Goal: Task Accomplishment & Management: Manage account settings

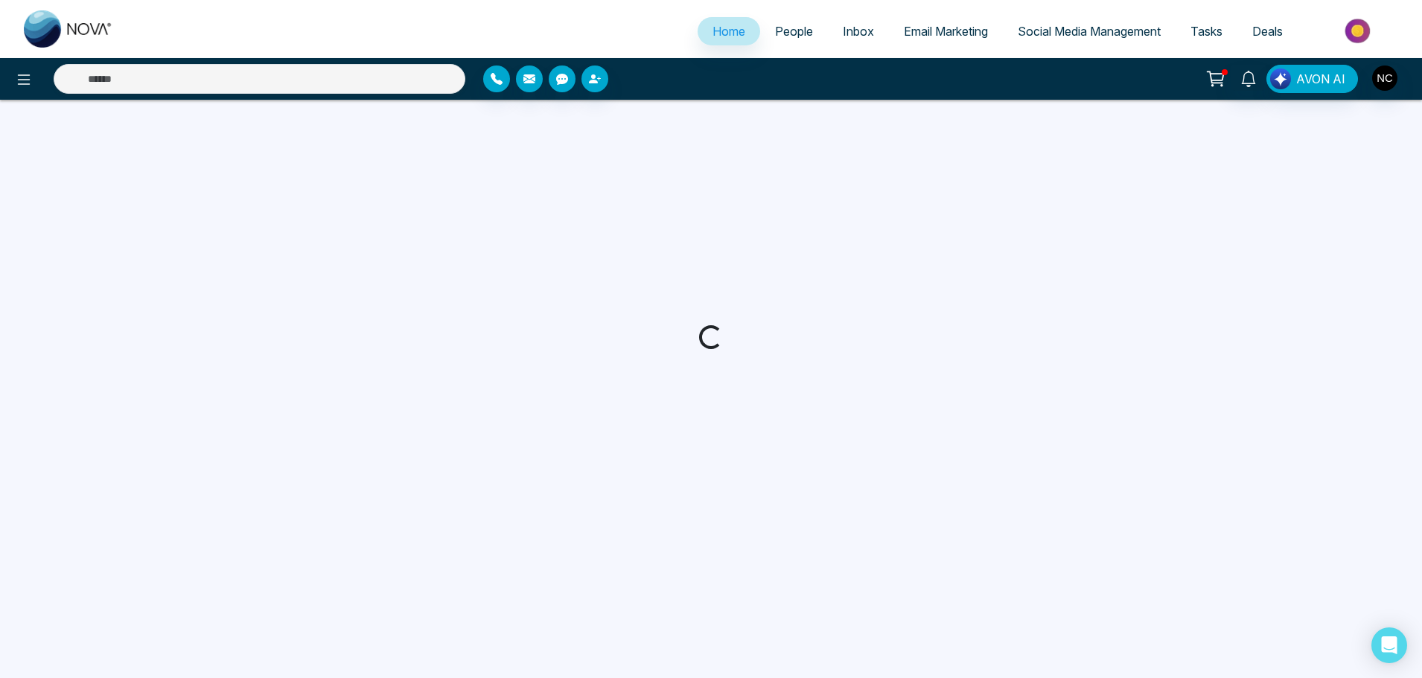
select select "*"
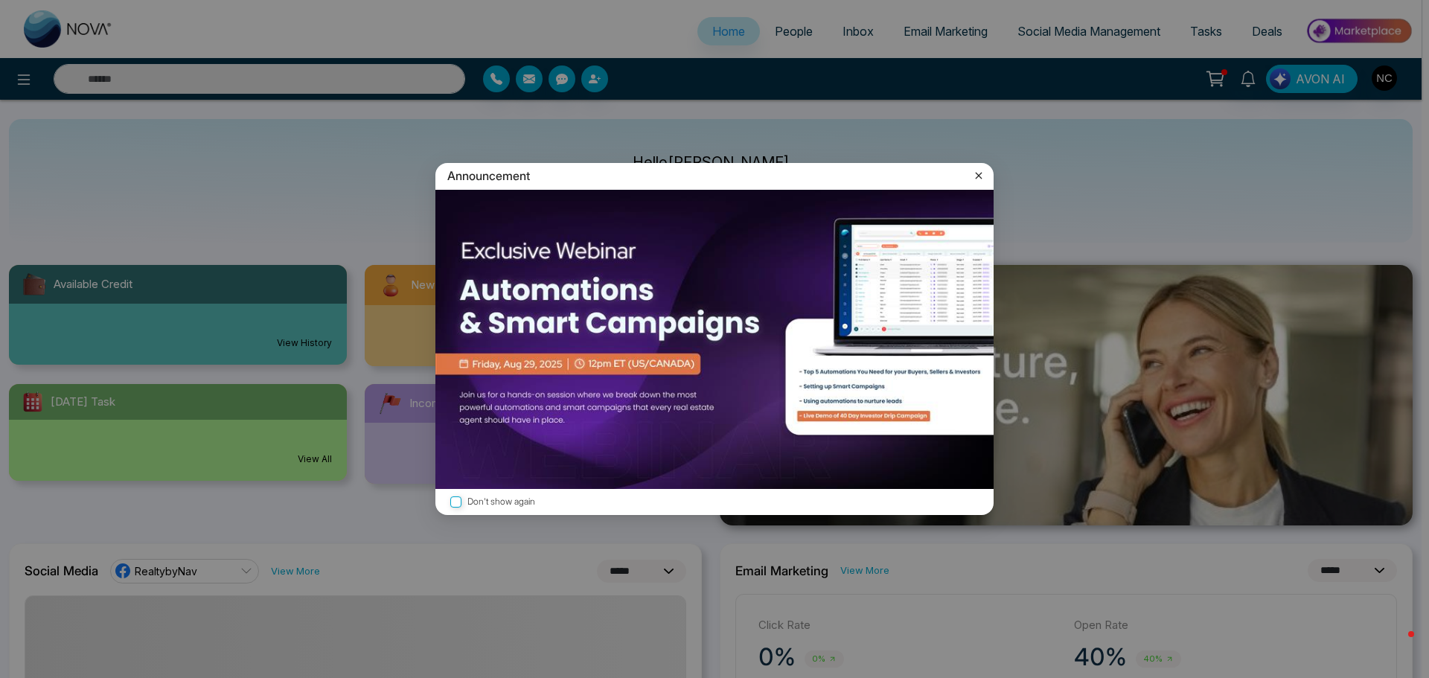
click at [983, 171] on icon at bounding box center [979, 175] width 15 height 15
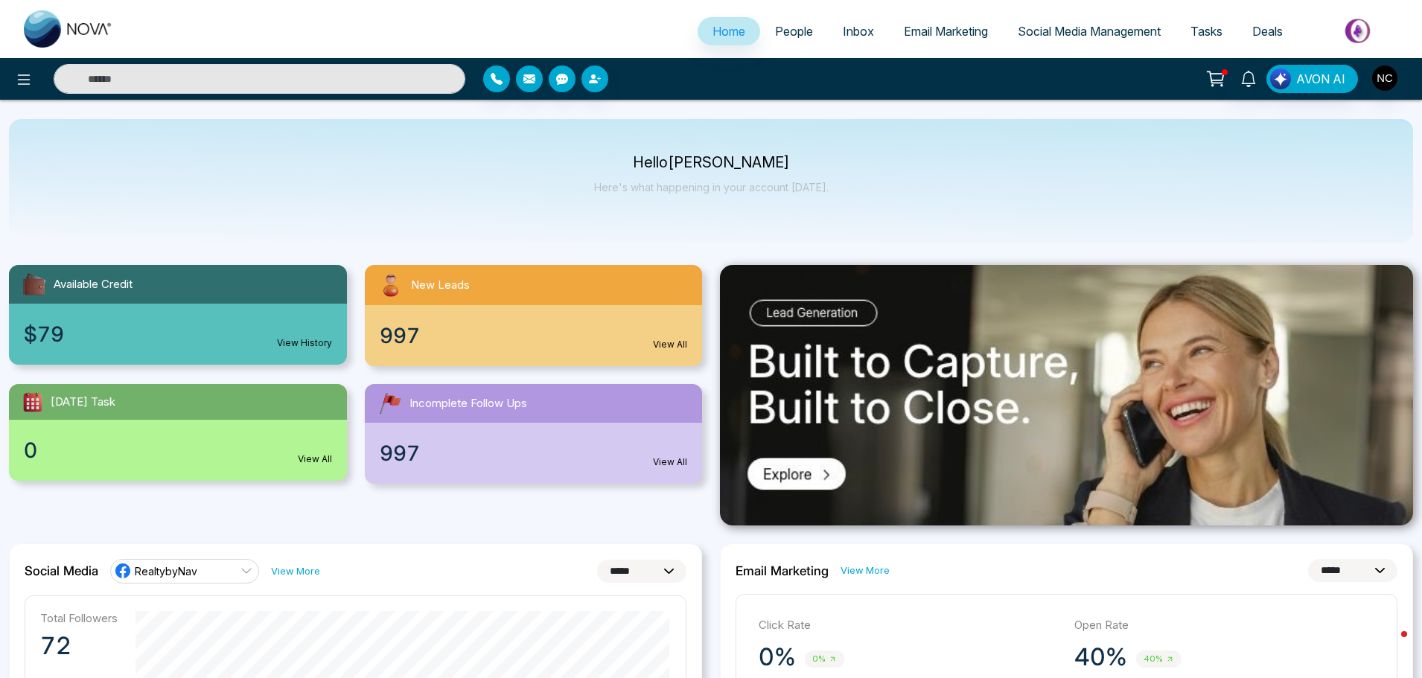
click at [777, 37] on span "People" at bounding box center [794, 31] width 38 height 15
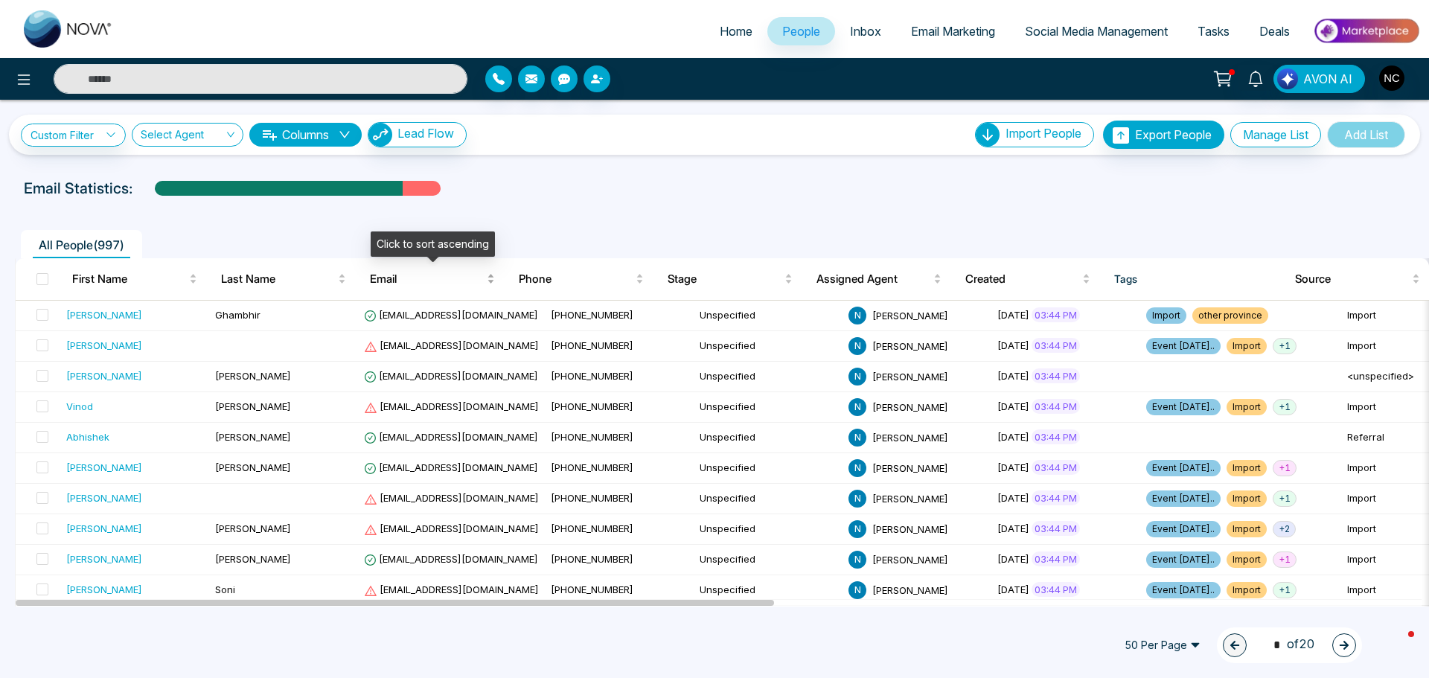
click at [401, 284] on span "Email" at bounding box center [427, 279] width 114 height 18
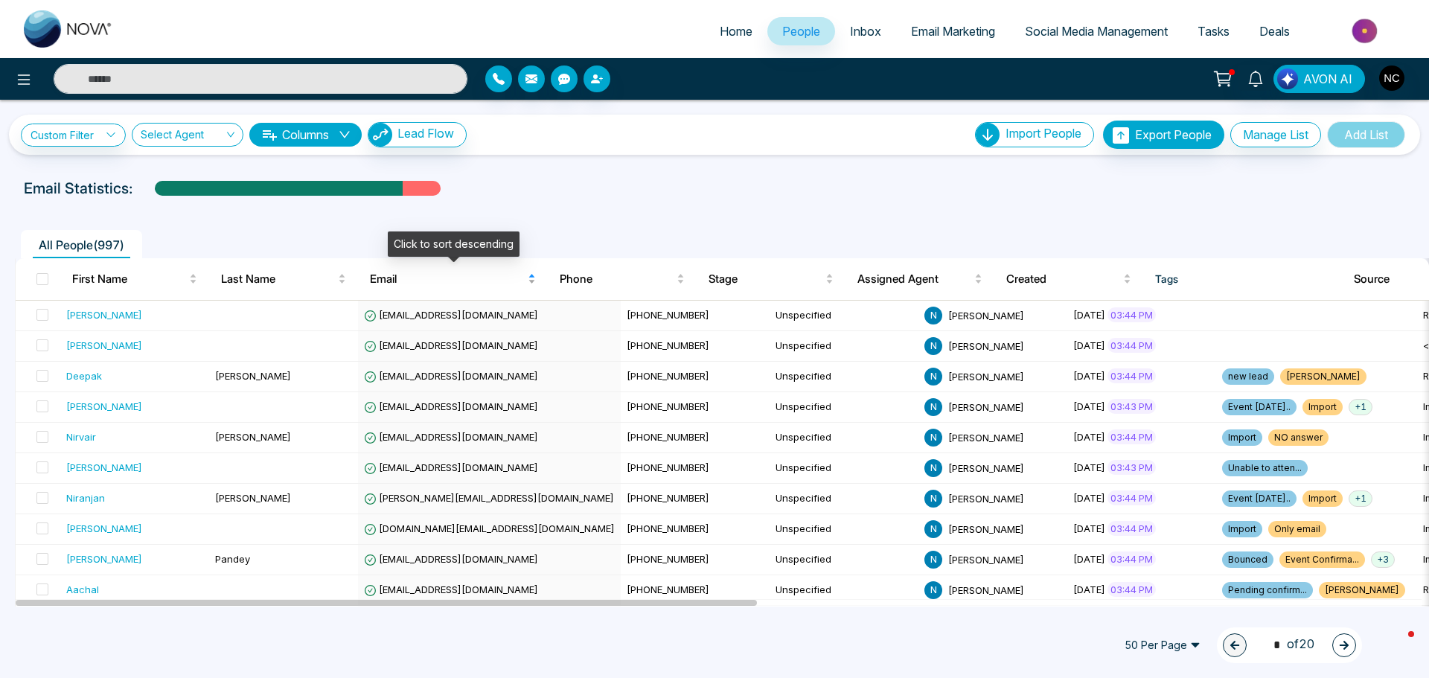
click at [406, 286] on span "Email" at bounding box center [447, 279] width 155 height 18
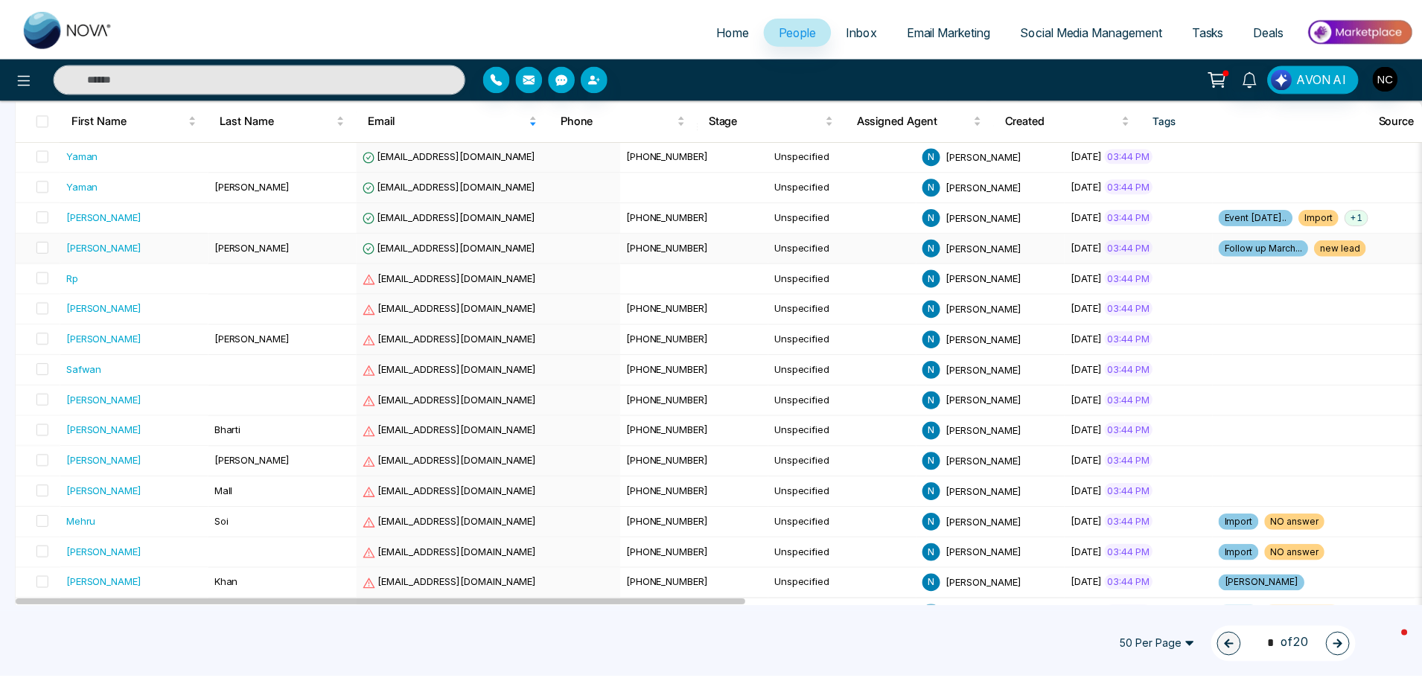
scroll to position [372, 0]
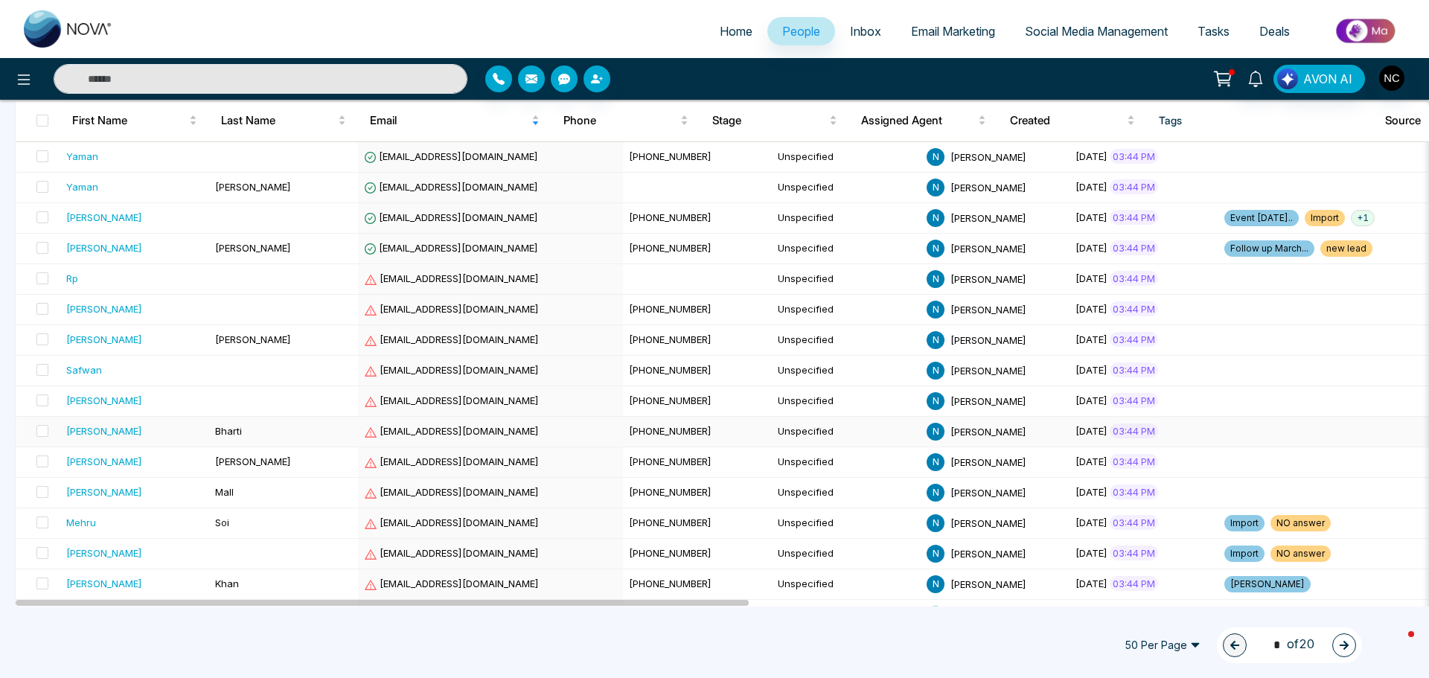
click at [473, 444] on td "[EMAIL_ADDRESS][DOMAIN_NAME]" at bounding box center [490, 432] width 265 height 31
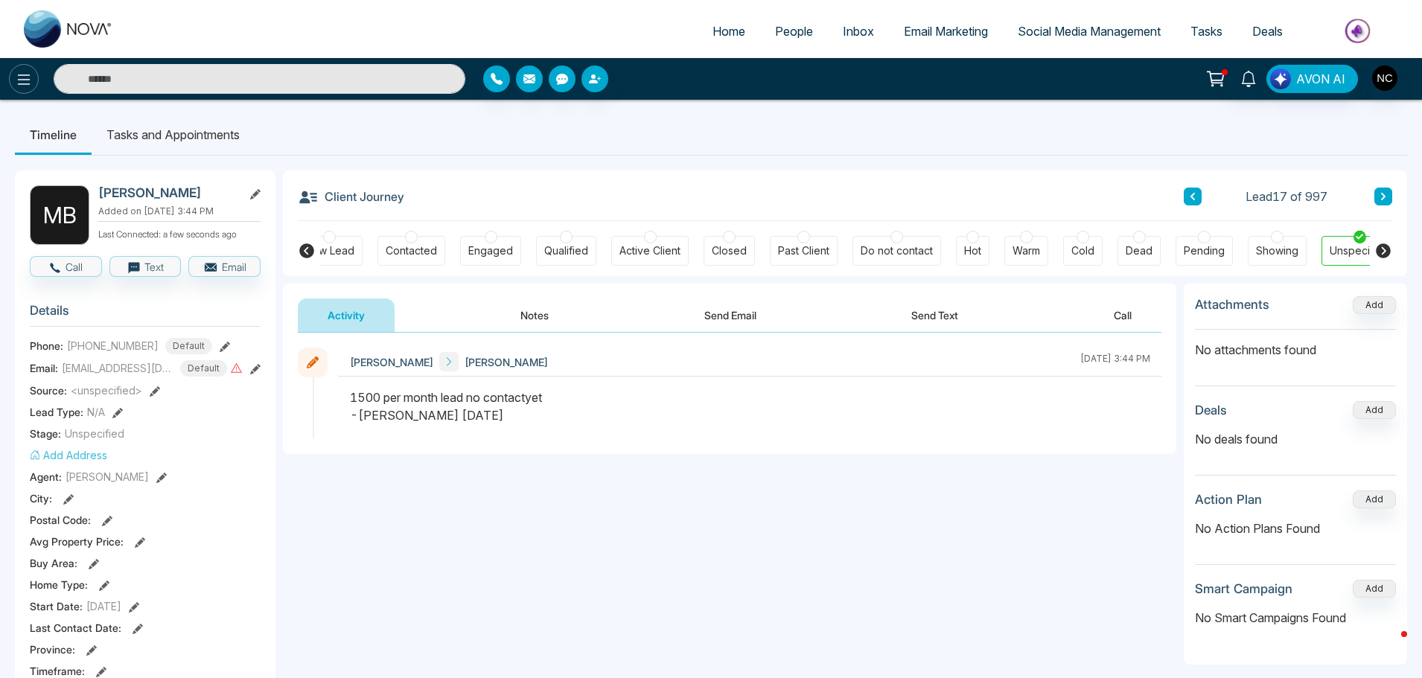
scroll to position [0, 50]
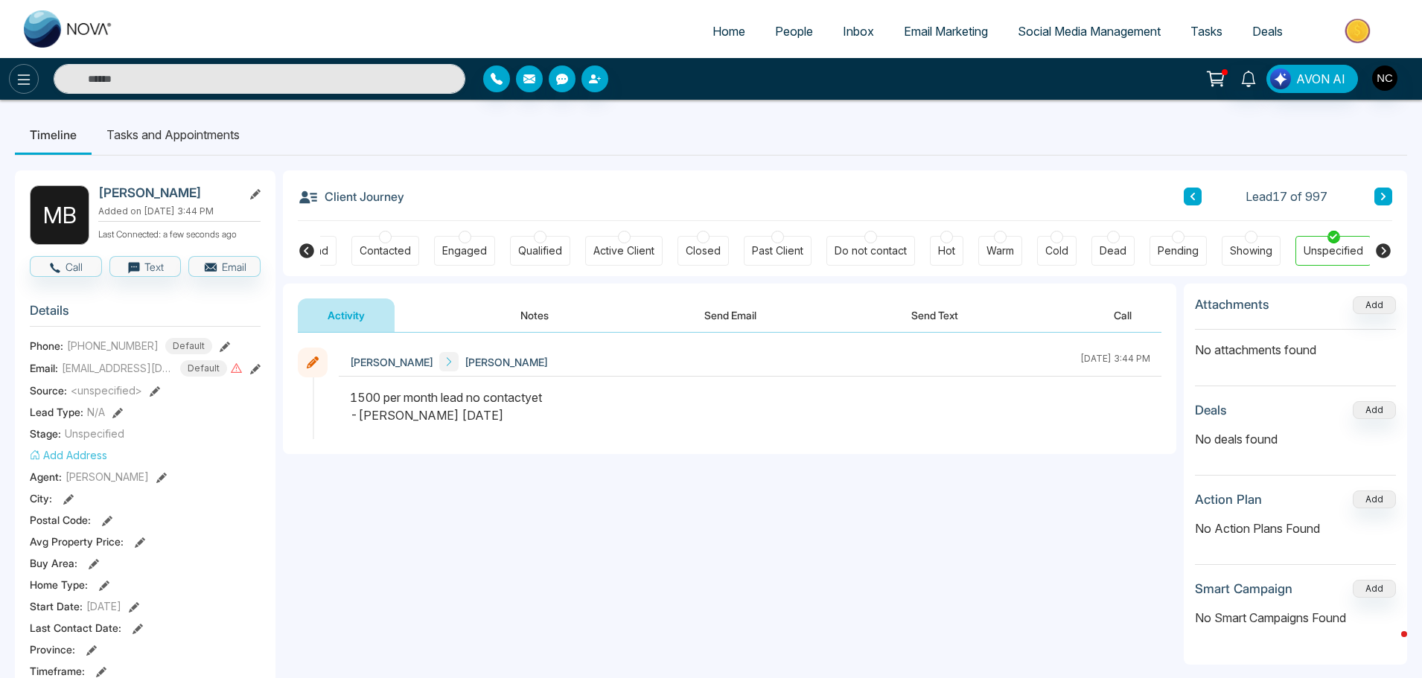
click at [31, 77] on icon at bounding box center [24, 80] width 18 height 18
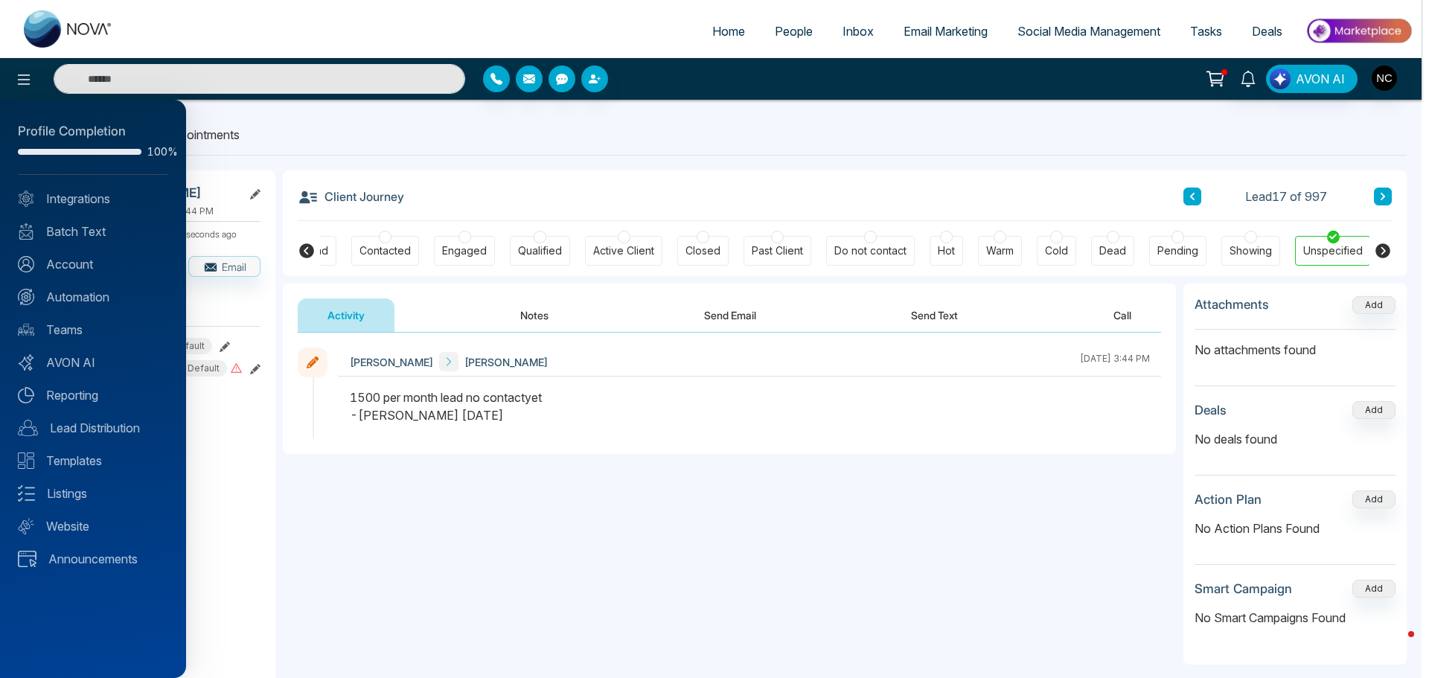
click at [779, 45] on div at bounding box center [714, 339] width 1429 height 678
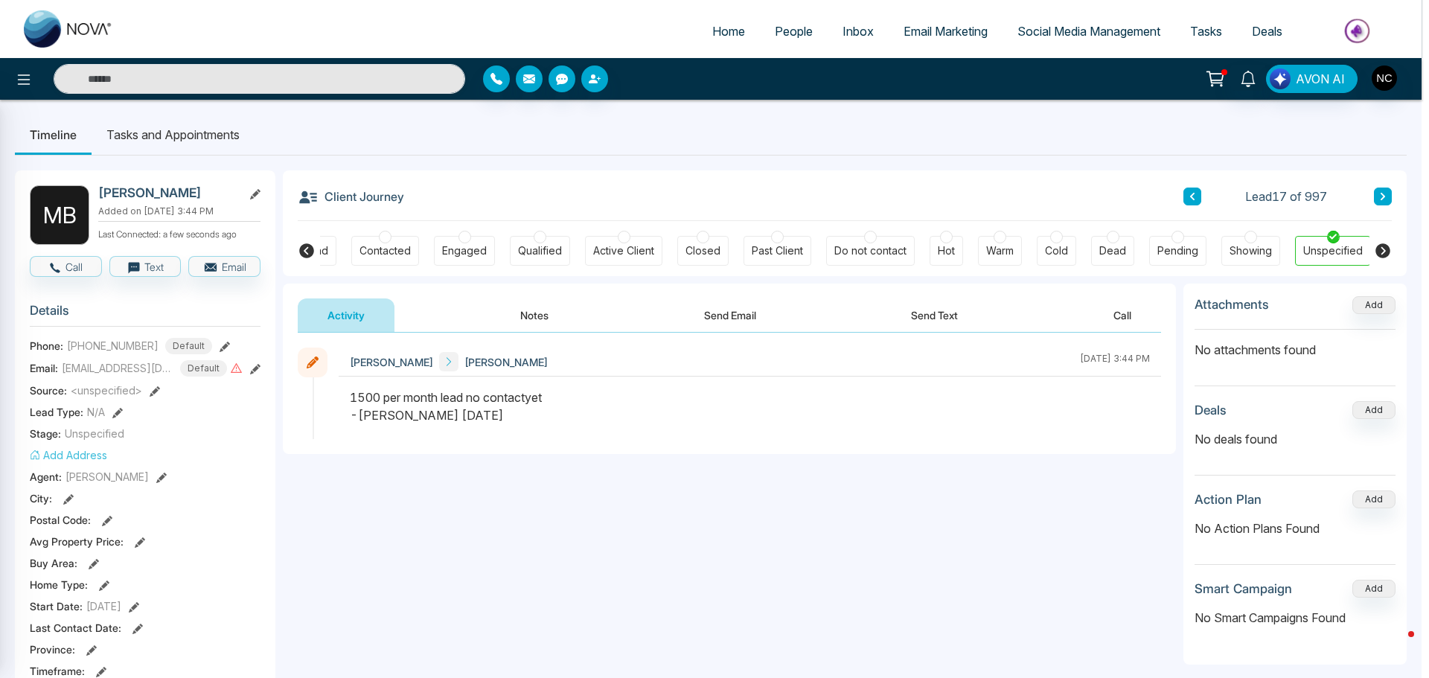
scroll to position [0, 42]
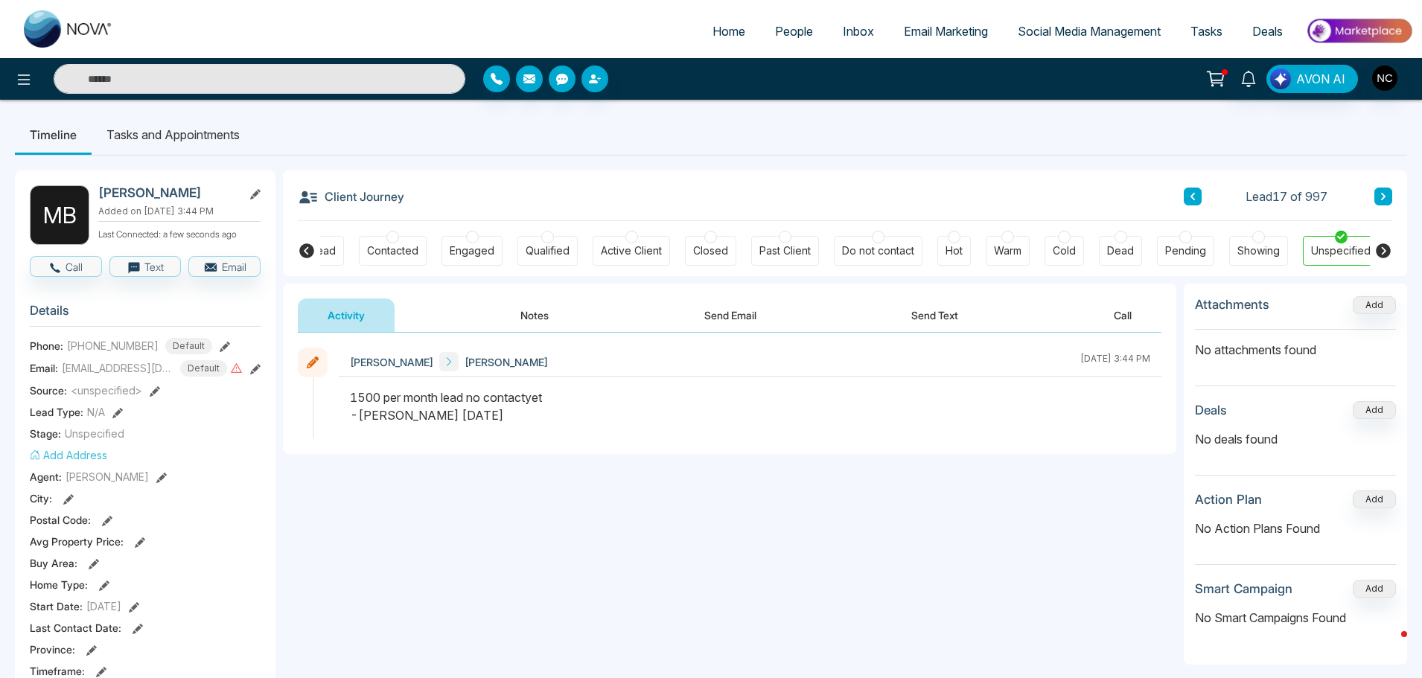
click at [781, 33] on span "People" at bounding box center [794, 31] width 38 height 15
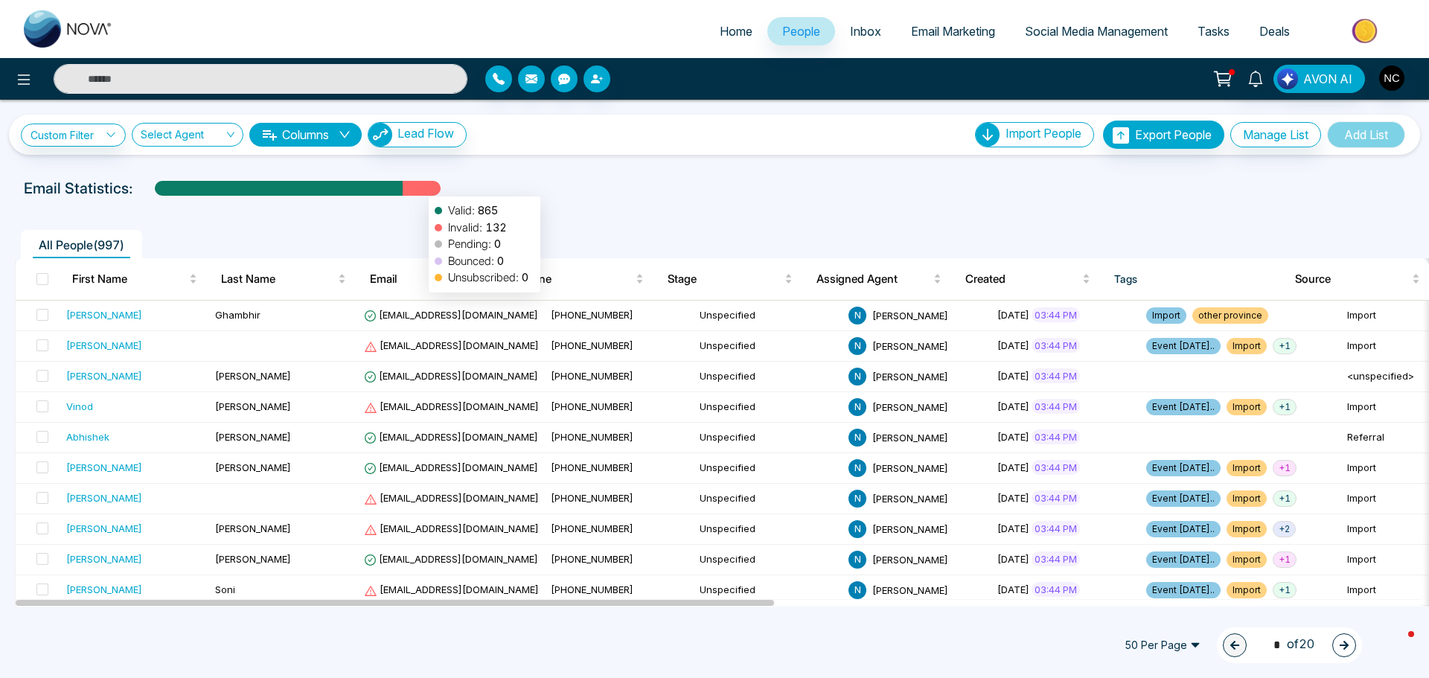
click at [421, 189] on div at bounding box center [422, 194] width 38 height 26
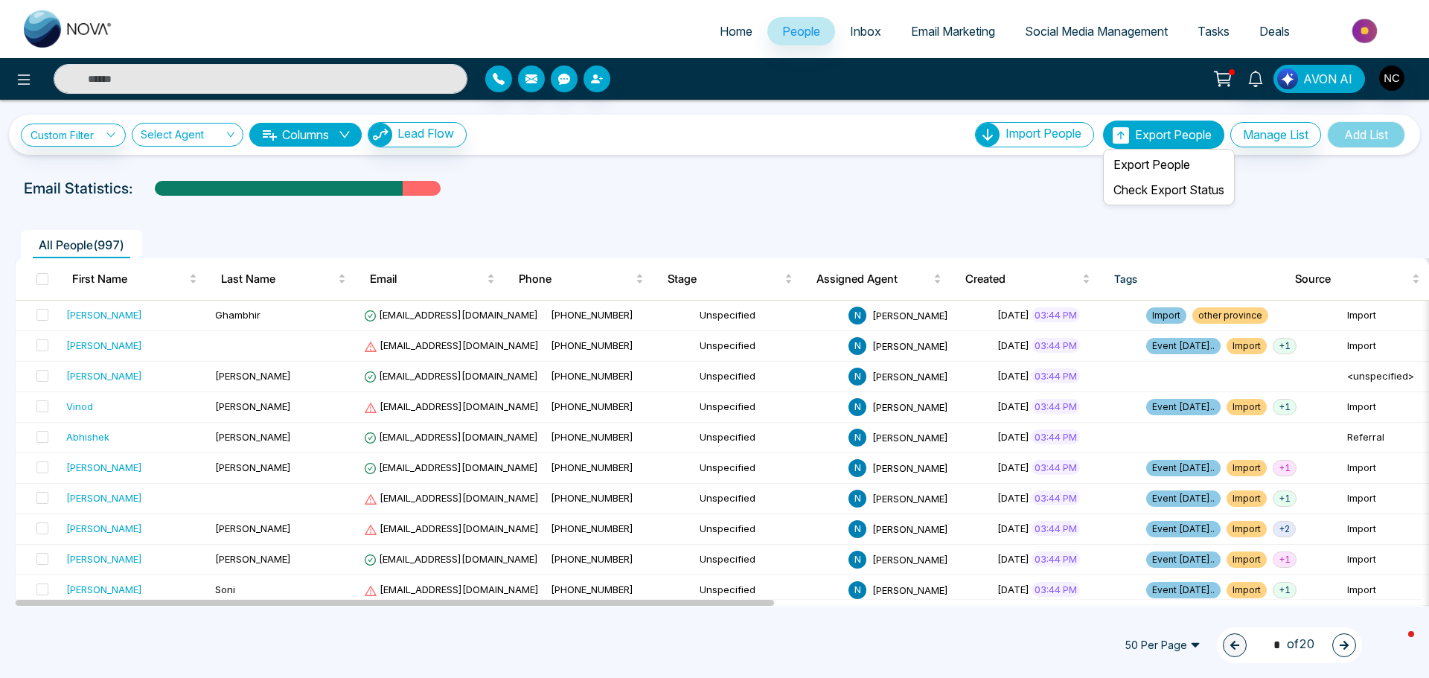
click at [1153, 128] on span "Export People" at bounding box center [1173, 134] width 77 height 15
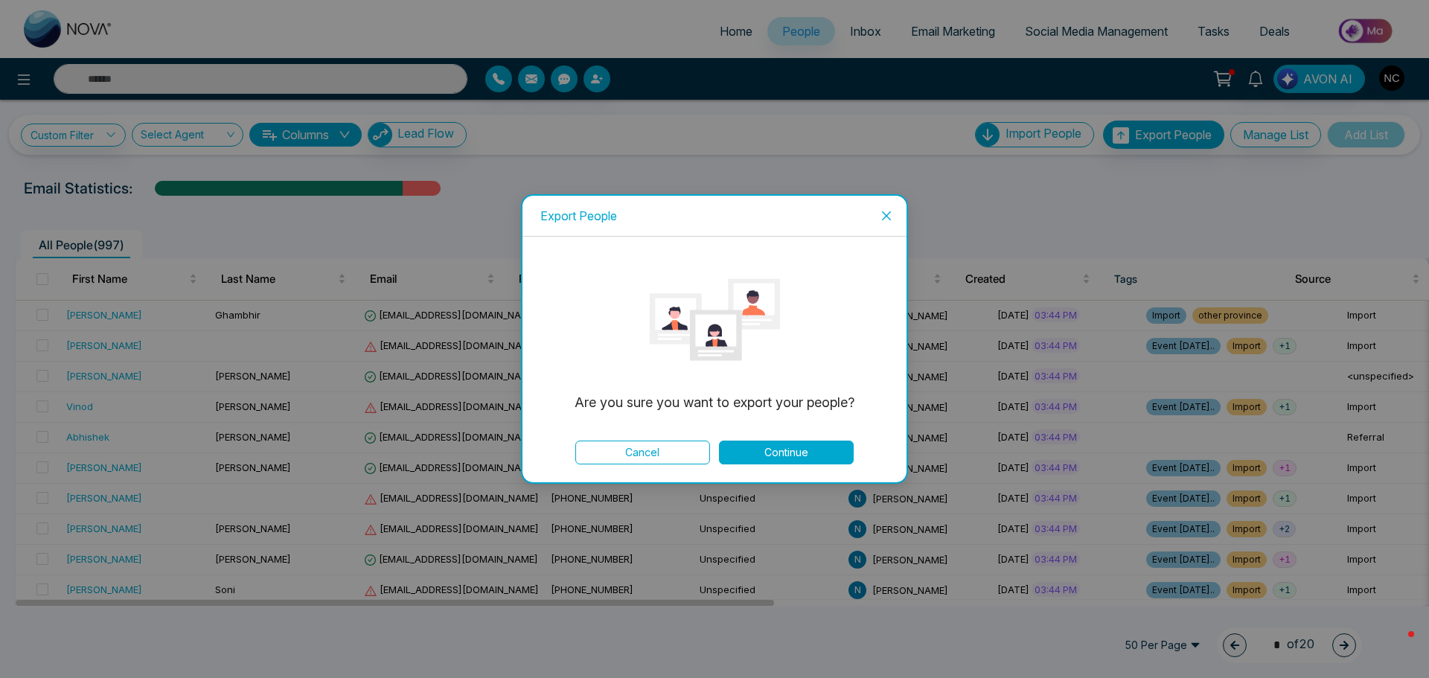
click at [812, 452] on button "Continue" at bounding box center [786, 453] width 135 height 24
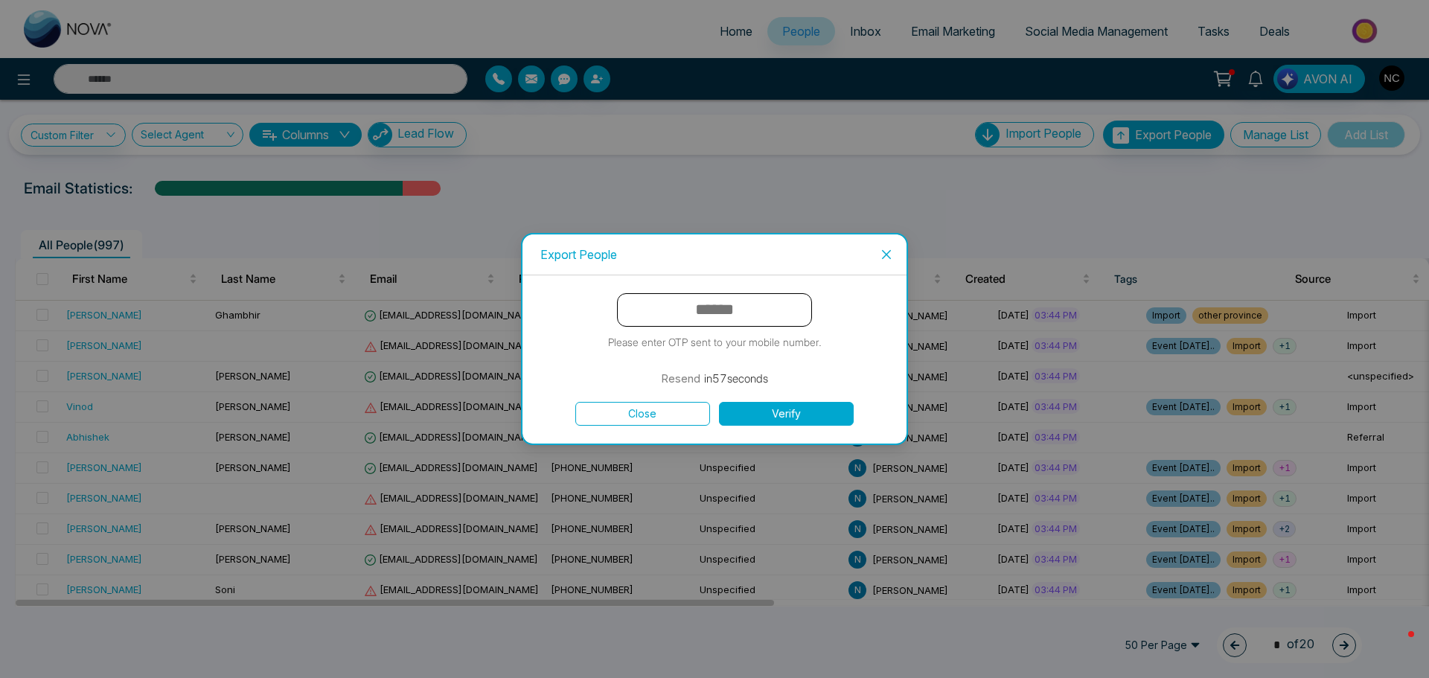
click at [880, 254] on span "Close" at bounding box center [887, 255] width 40 height 40
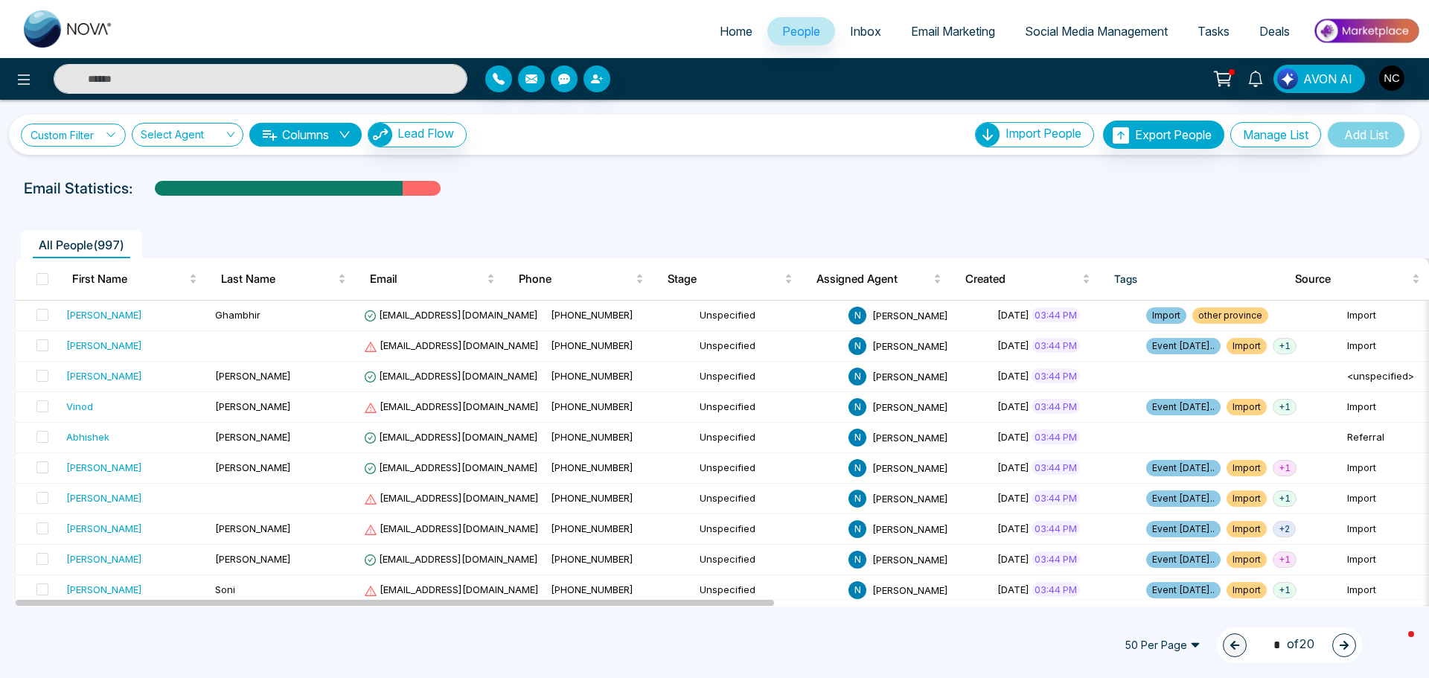
click at [69, 138] on link "Custom Filter" at bounding box center [73, 135] width 105 height 23
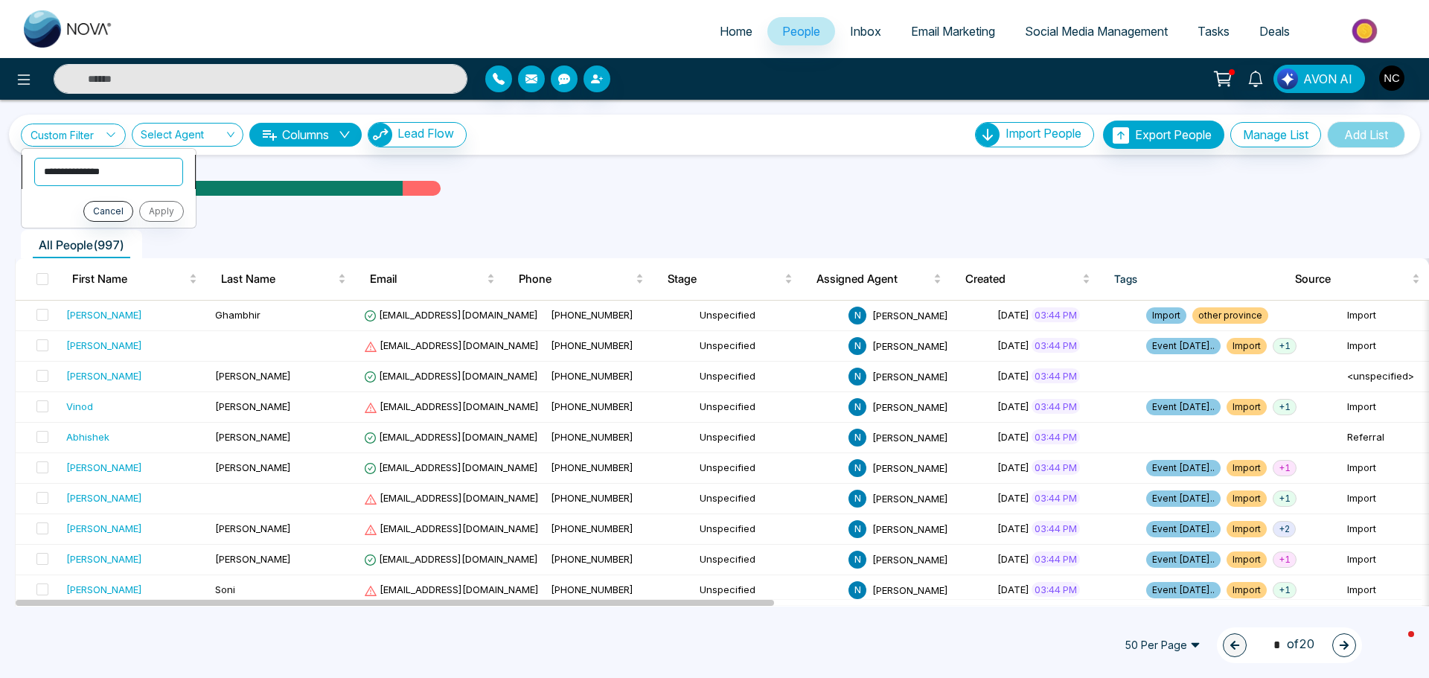
click at [92, 178] on select "**********" at bounding box center [108, 172] width 149 height 28
select select "****"
click at [34, 158] on select "**********" at bounding box center [108, 172] width 149 height 28
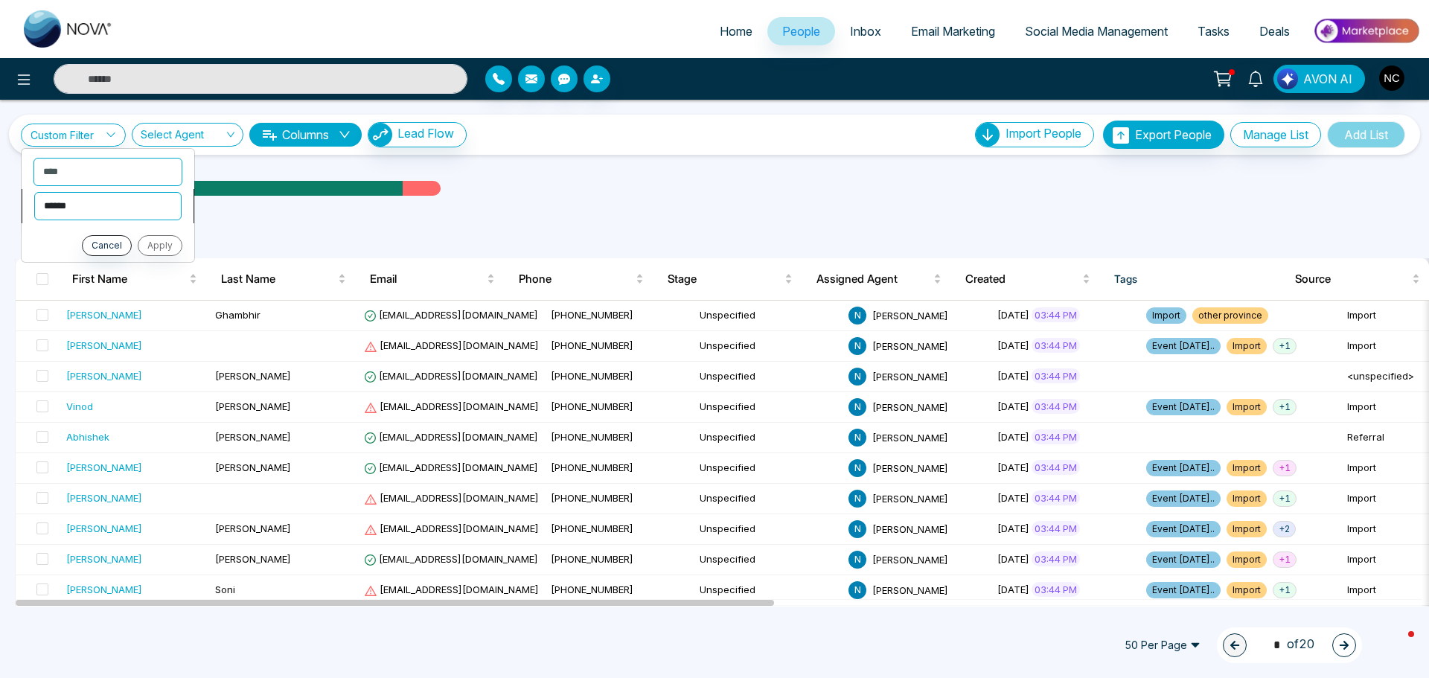
click at [92, 203] on select "**********" at bounding box center [107, 206] width 147 height 28
select select "*******"
click at [34, 192] on select "**********" at bounding box center [107, 206] width 147 height 28
click at [90, 245] on select "**********" at bounding box center [108, 237] width 149 height 28
select select "**********"
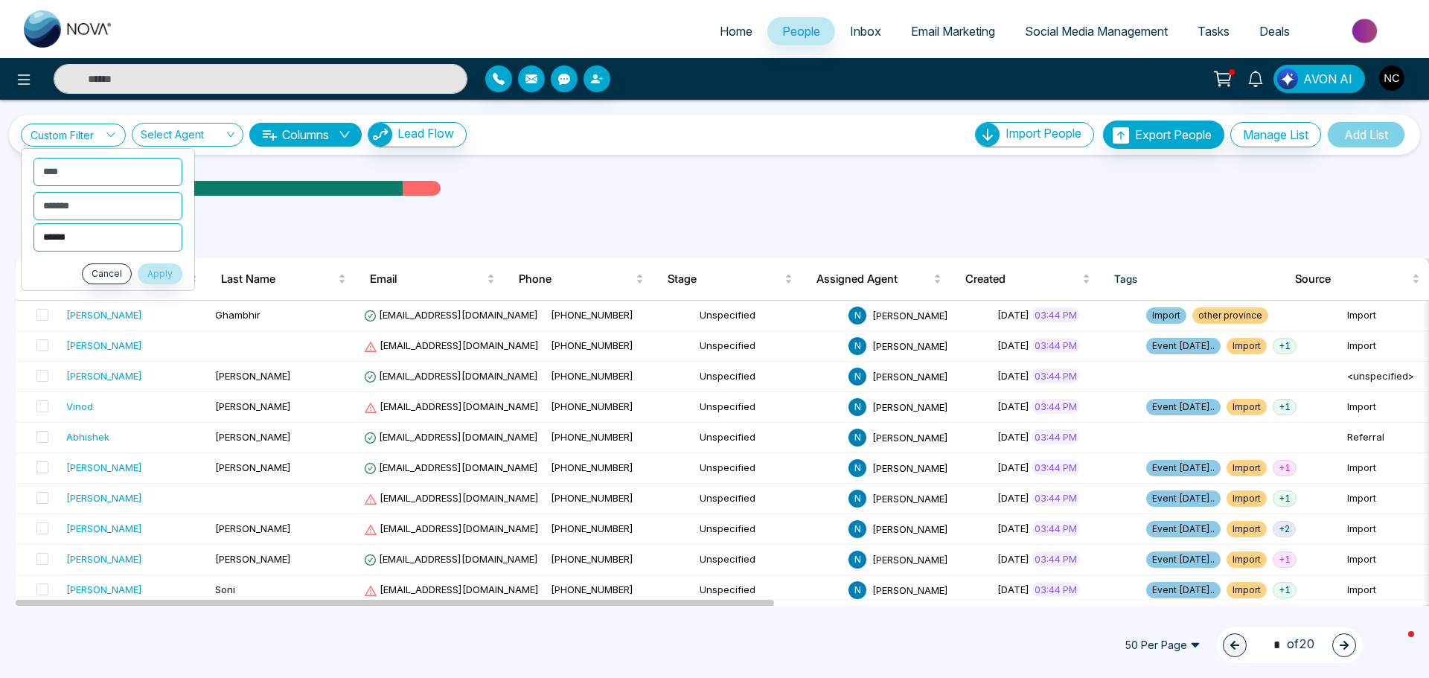
click at [34, 223] on select "**********" at bounding box center [108, 237] width 149 height 28
click at [165, 272] on button "Apply" at bounding box center [160, 274] width 45 height 21
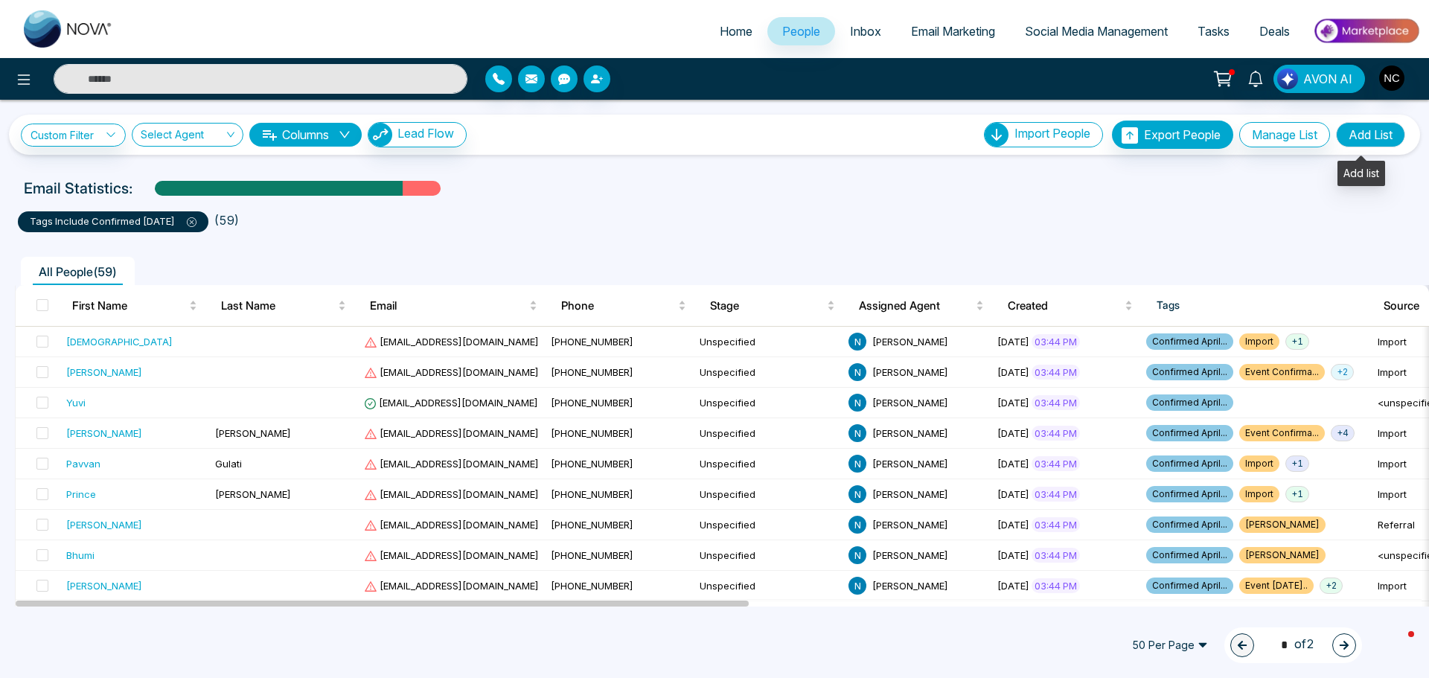
click at [1383, 144] on button "Add List" at bounding box center [1370, 134] width 69 height 25
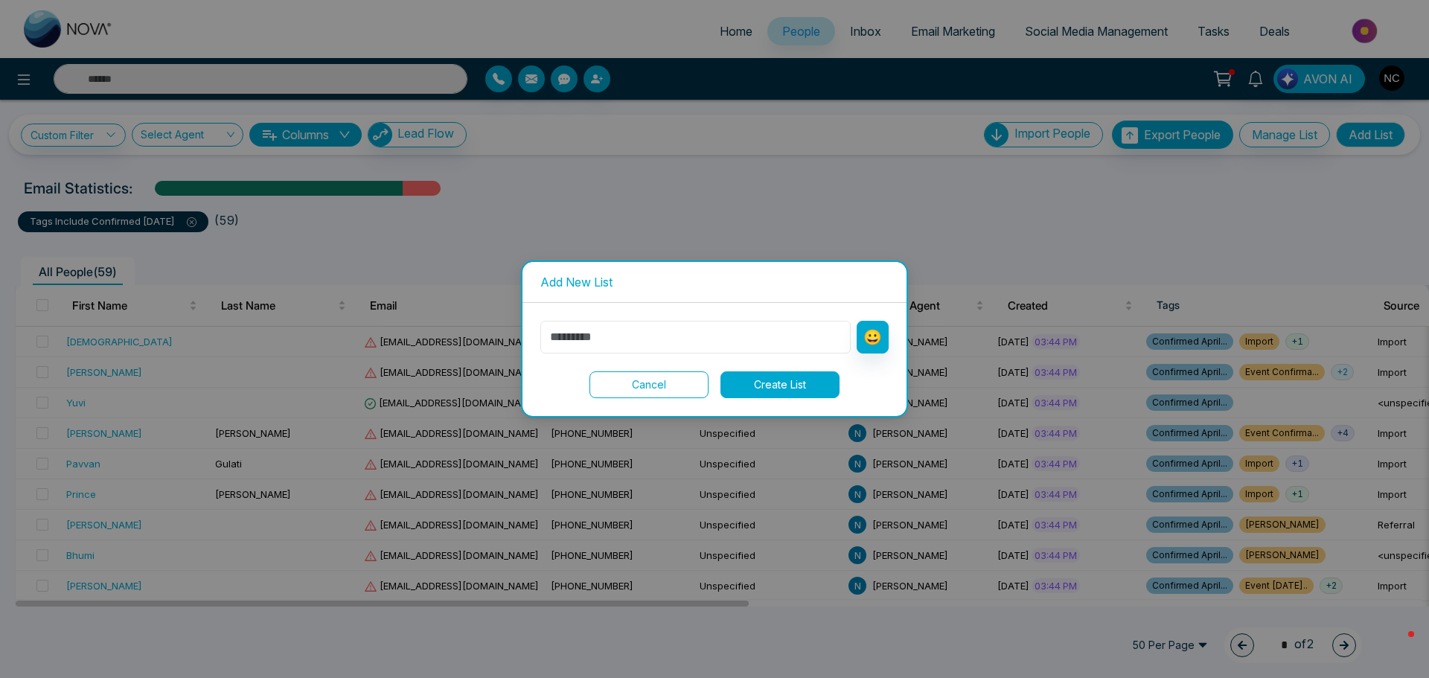
click at [737, 342] on input "text" at bounding box center [696, 337] width 310 height 33
type input "********"
click at [754, 388] on button "Create List" at bounding box center [780, 385] width 119 height 27
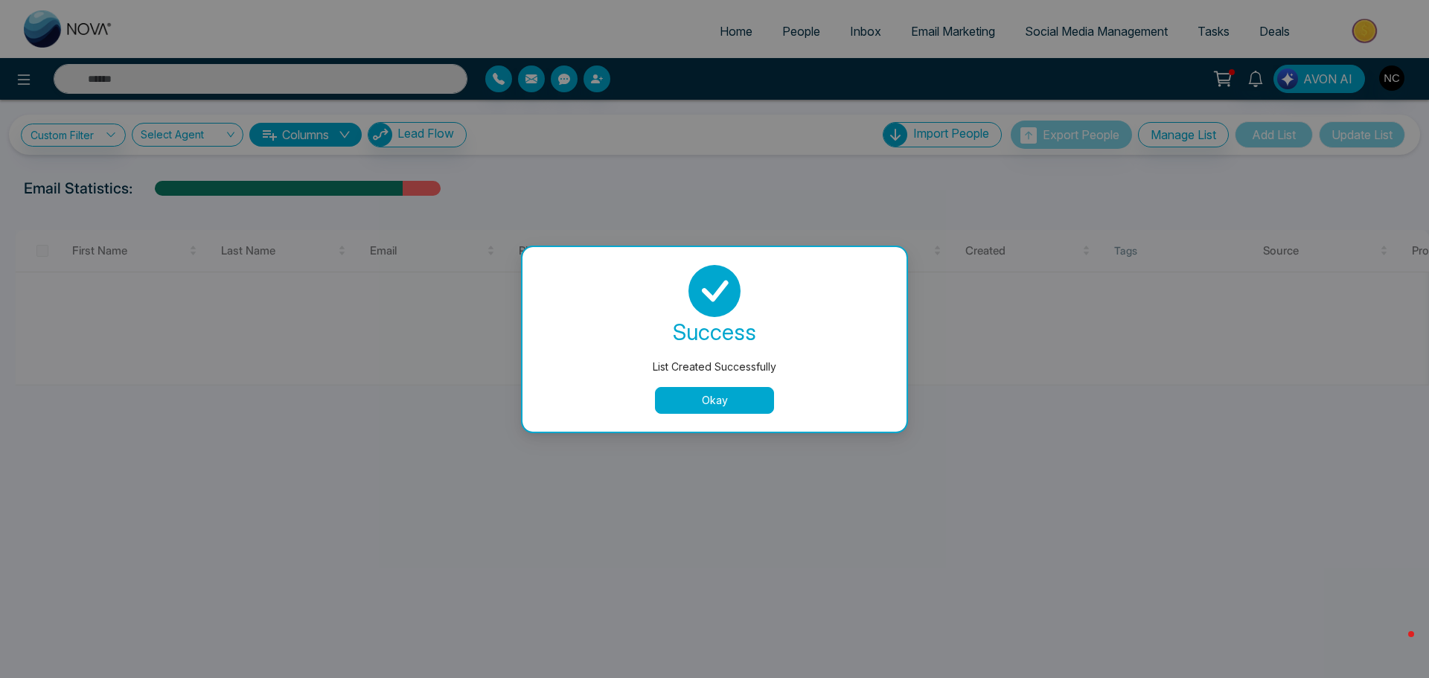
click at [742, 398] on button "Okay" at bounding box center [714, 400] width 119 height 27
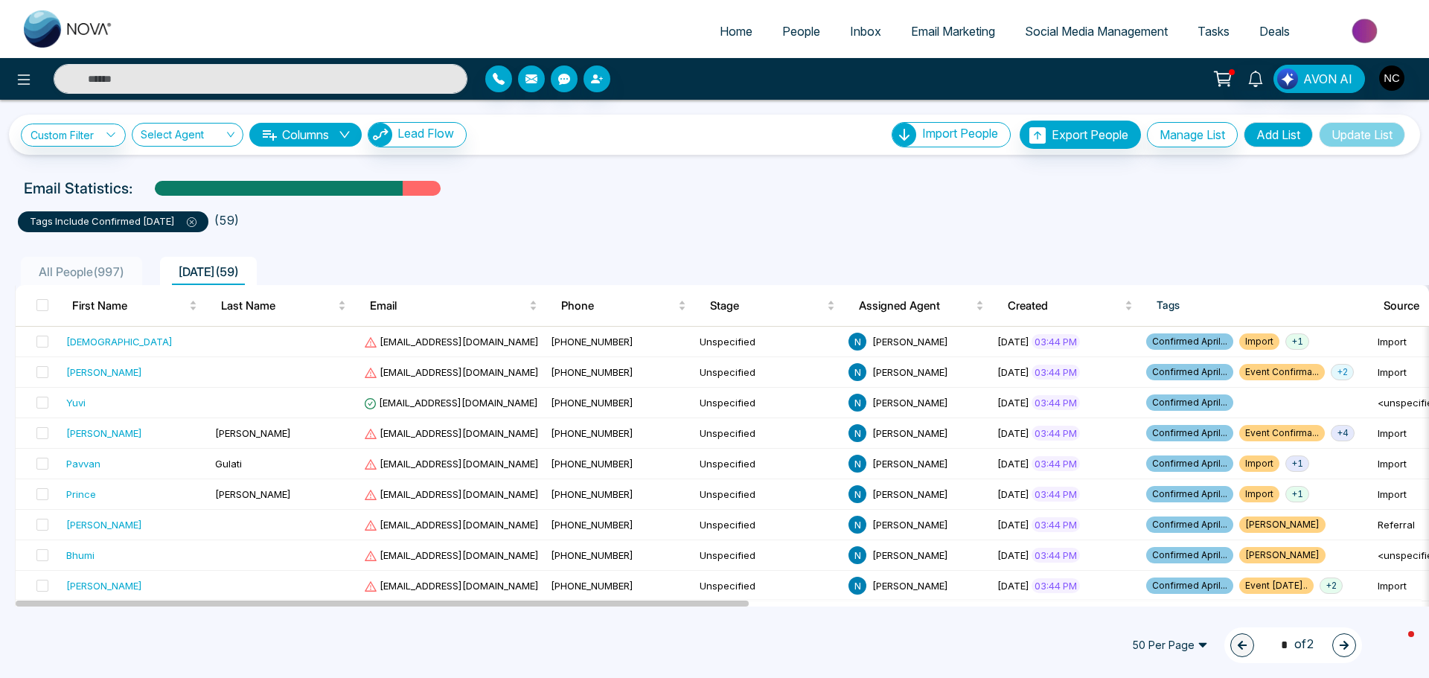
click at [35, 304] on th at bounding box center [38, 306] width 45 height 42
click at [48, 308] on span at bounding box center [42, 305] width 12 height 12
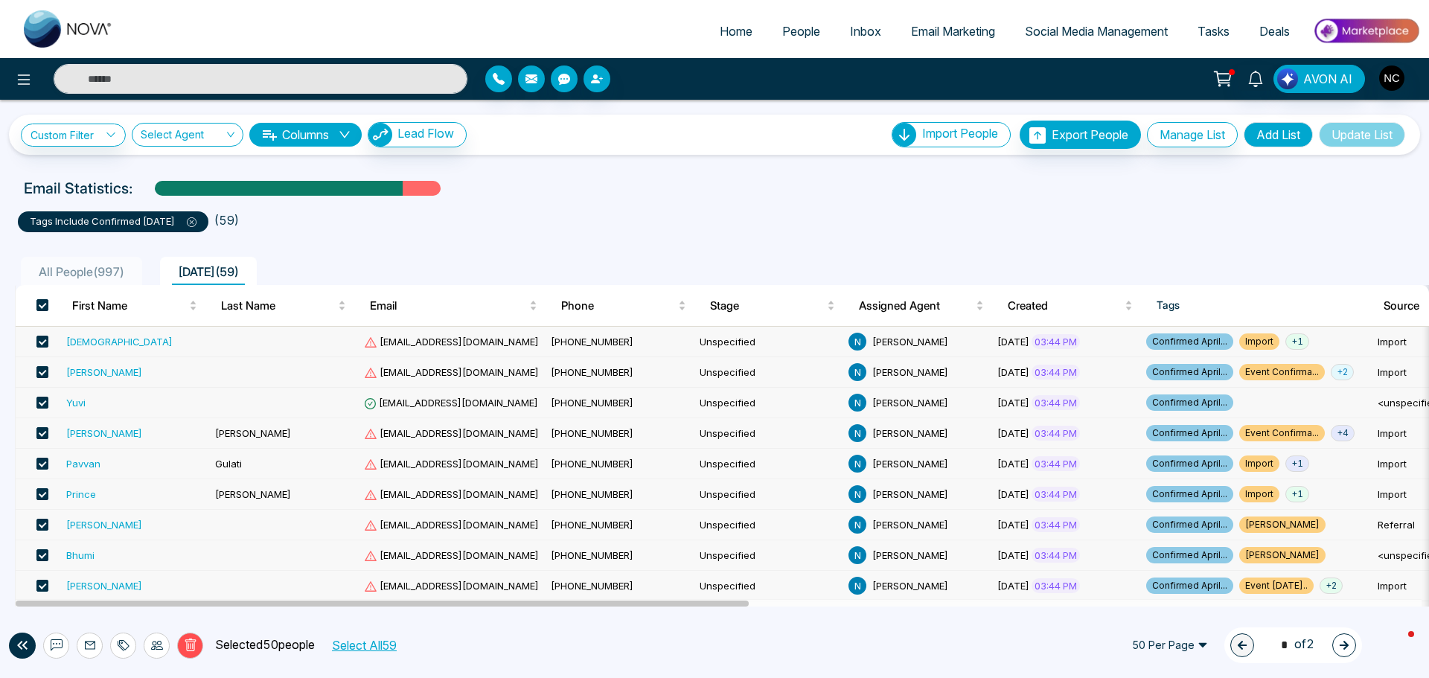
click at [327, 134] on button "Columns" at bounding box center [305, 135] width 112 height 24
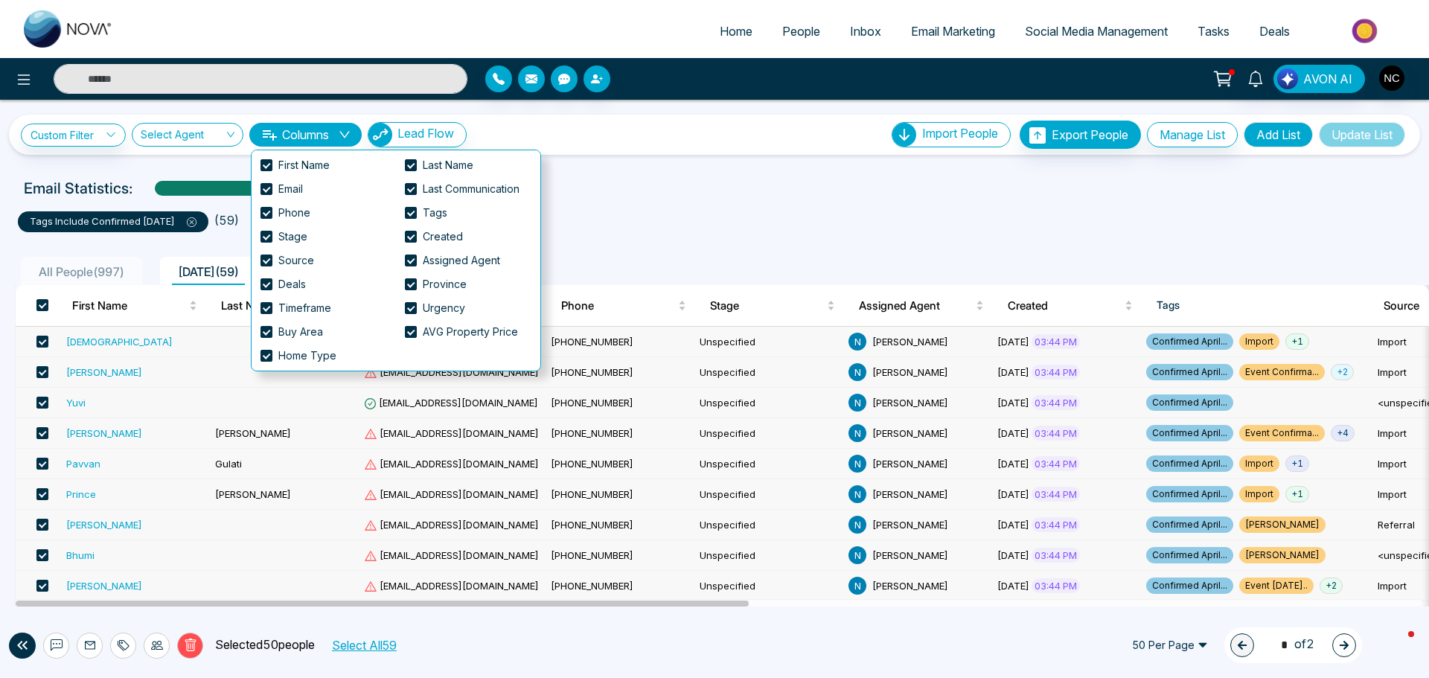
click at [328, 132] on button "Columns" at bounding box center [305, 135] width 112 height 24
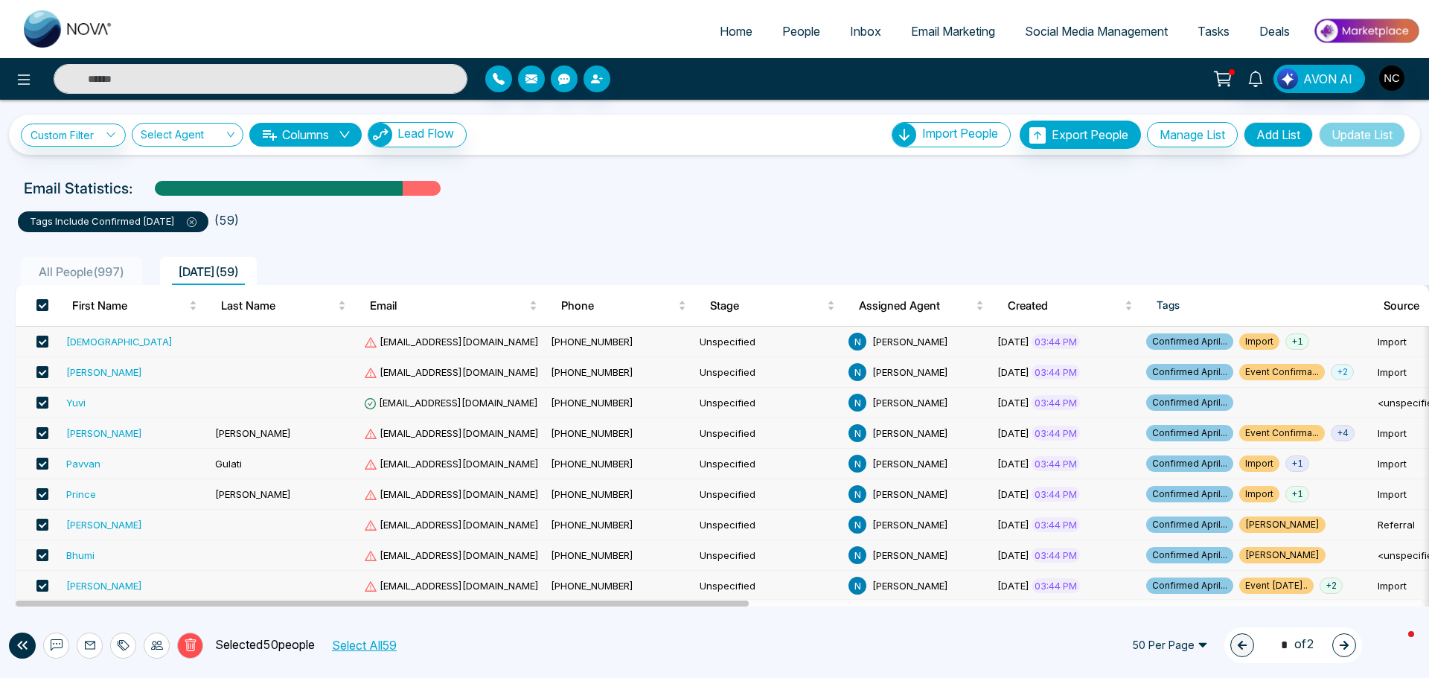
click at [200, 133] on input "search" at bounding box center [182, 138] width 83 height 28
click at [200, 132] on input "search" at bounding box center [182, 138] width 83 height 28
click at [531, 82] on icon "button" at bounding box center [532, 78] width 12 height 9
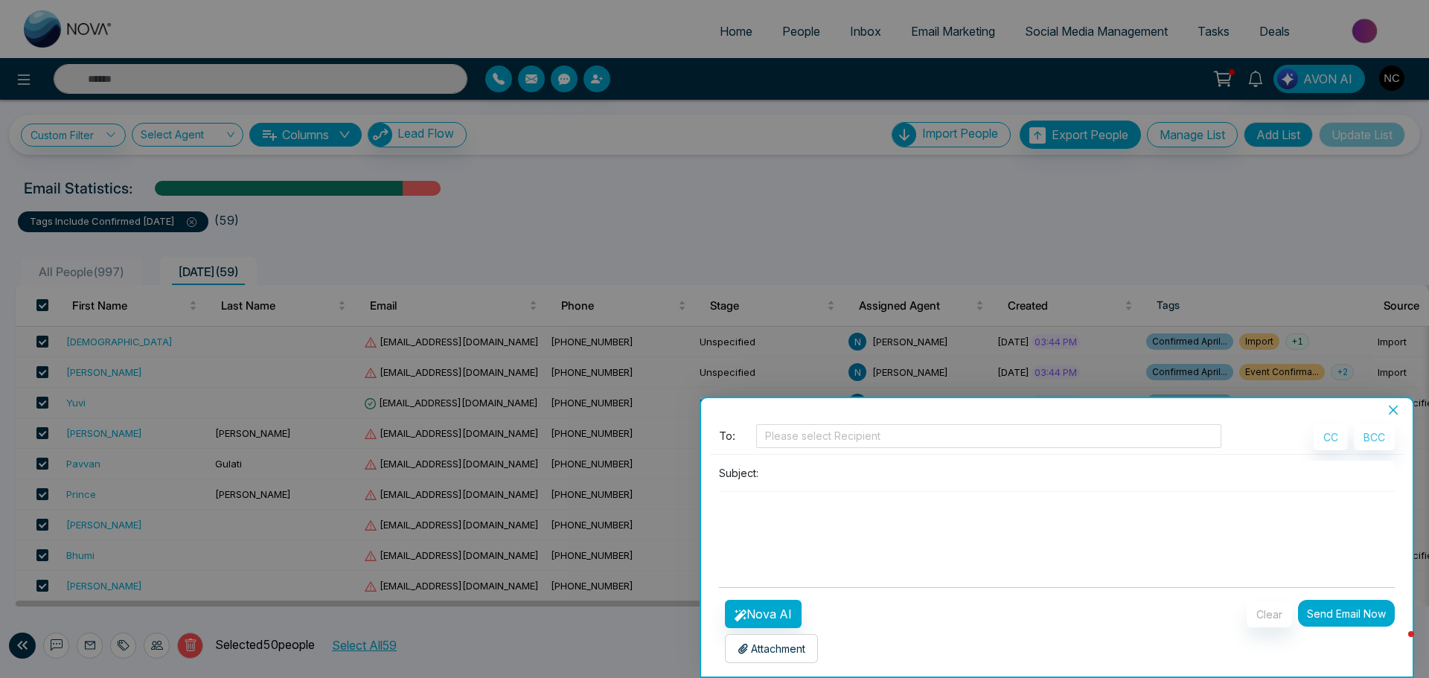
click at [1393, 414] on icon "close" at bounding box center [1394, 410] width 12 height 12
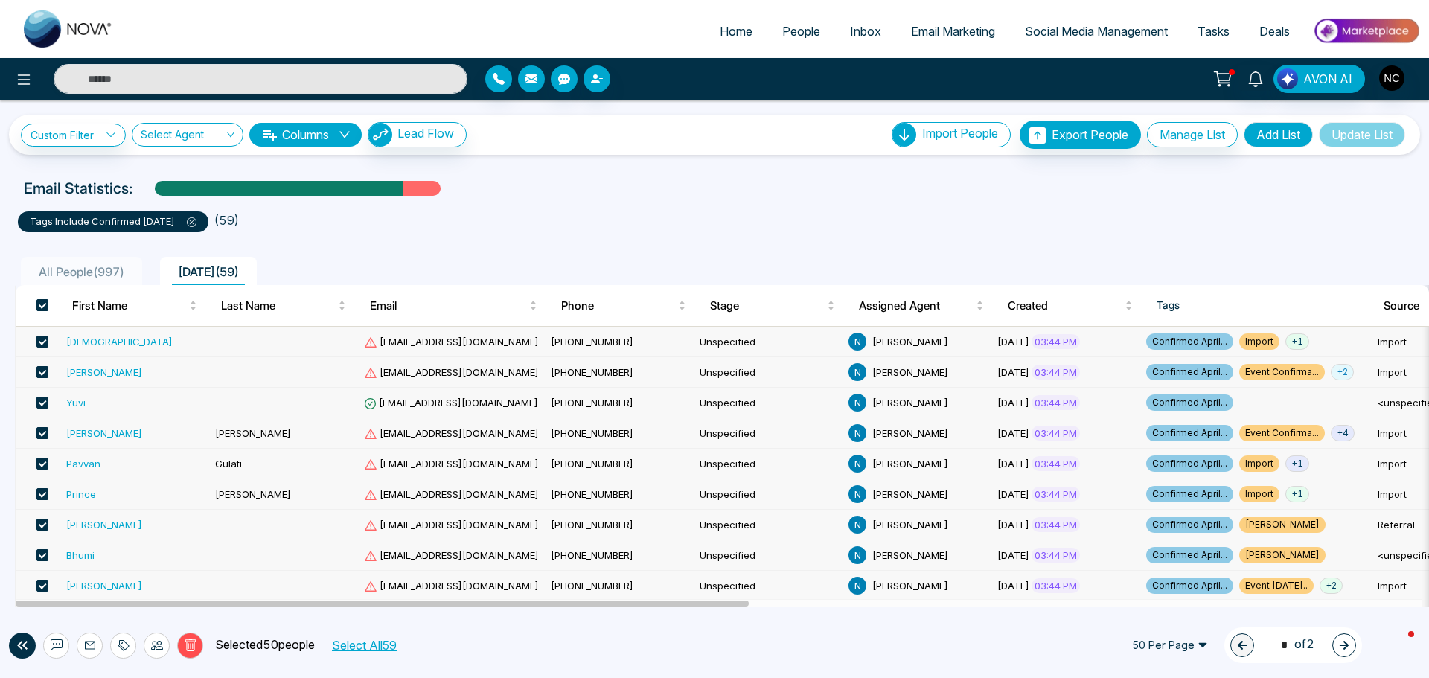
click at [536, 86] on button "button" at bounding box center [531, 79] width 27 height 27
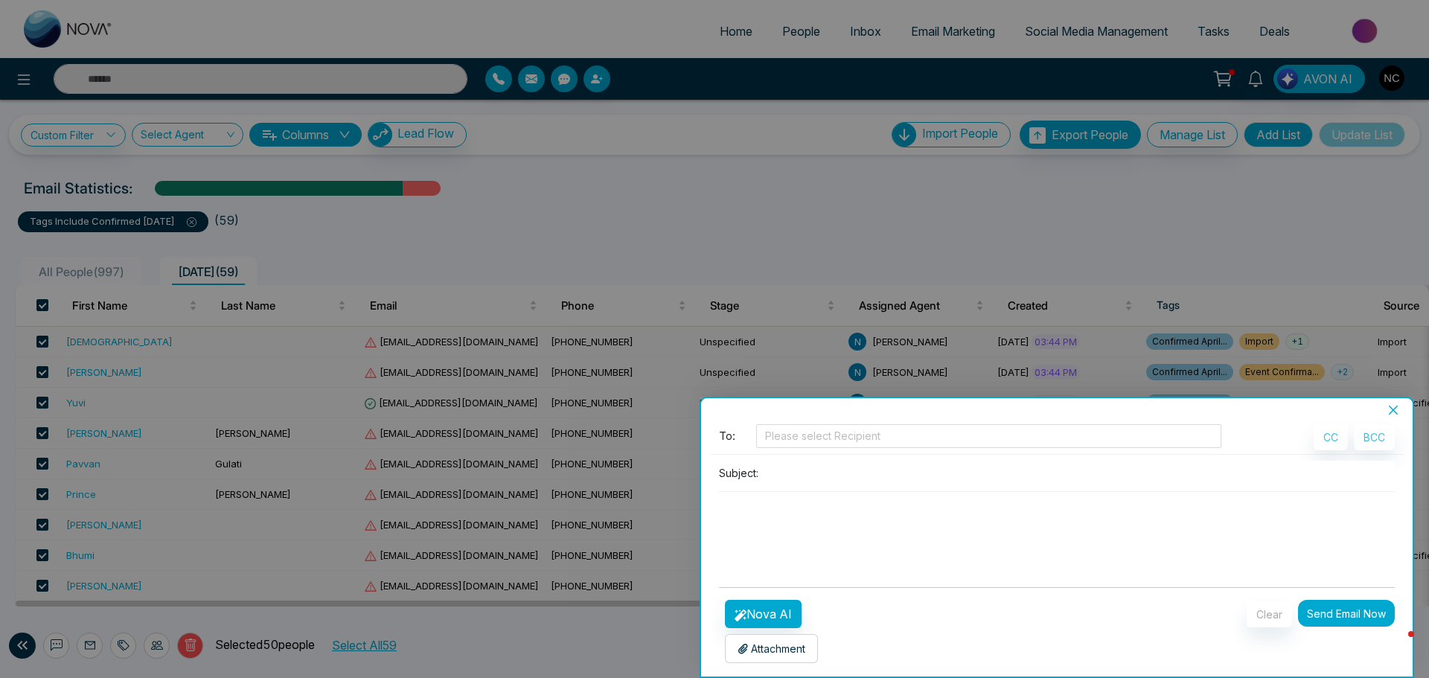
click at [1022, 517] on textarea at bounding box center [1057, 527] width 676 height 71
click at [1400, 409] on button "Close" at bounding box center [1393, 410] width 21 height 13
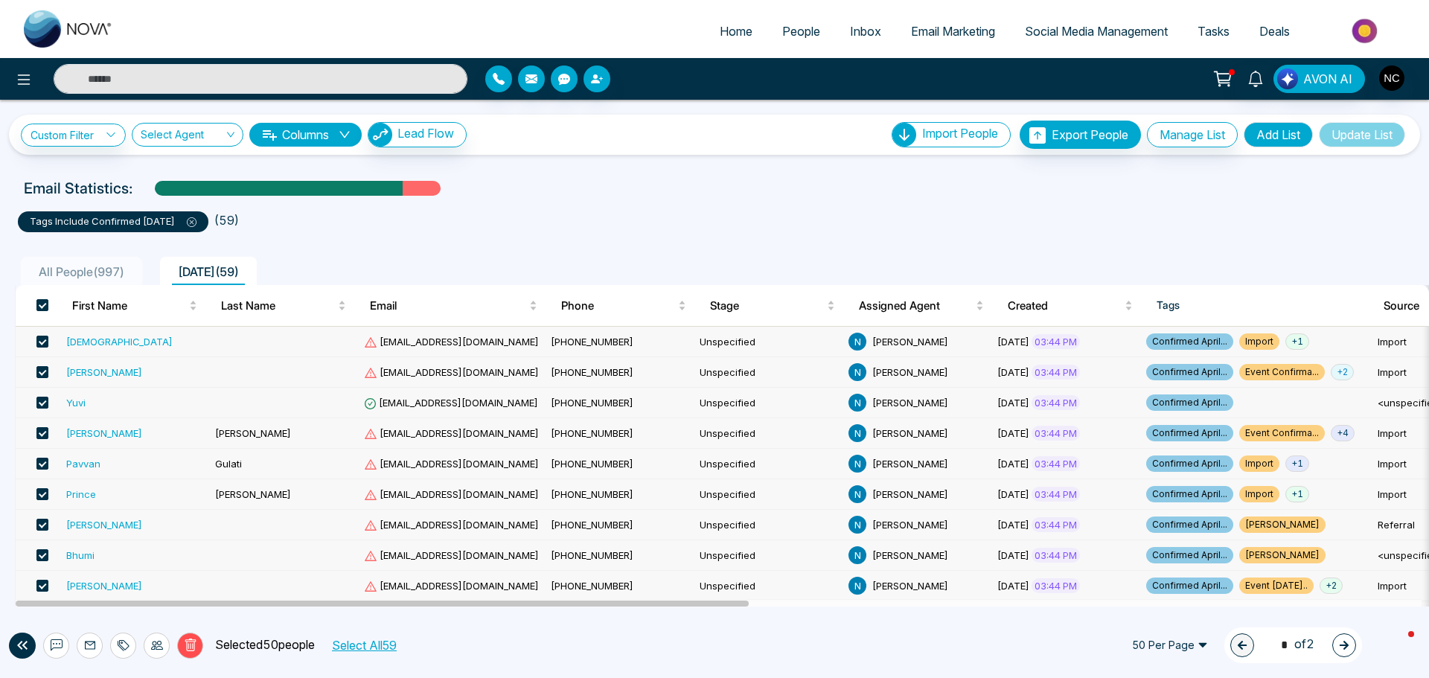
click at [963, 35] on span "Email Marketing" at bounding box center [953, 31] width 84 height 15
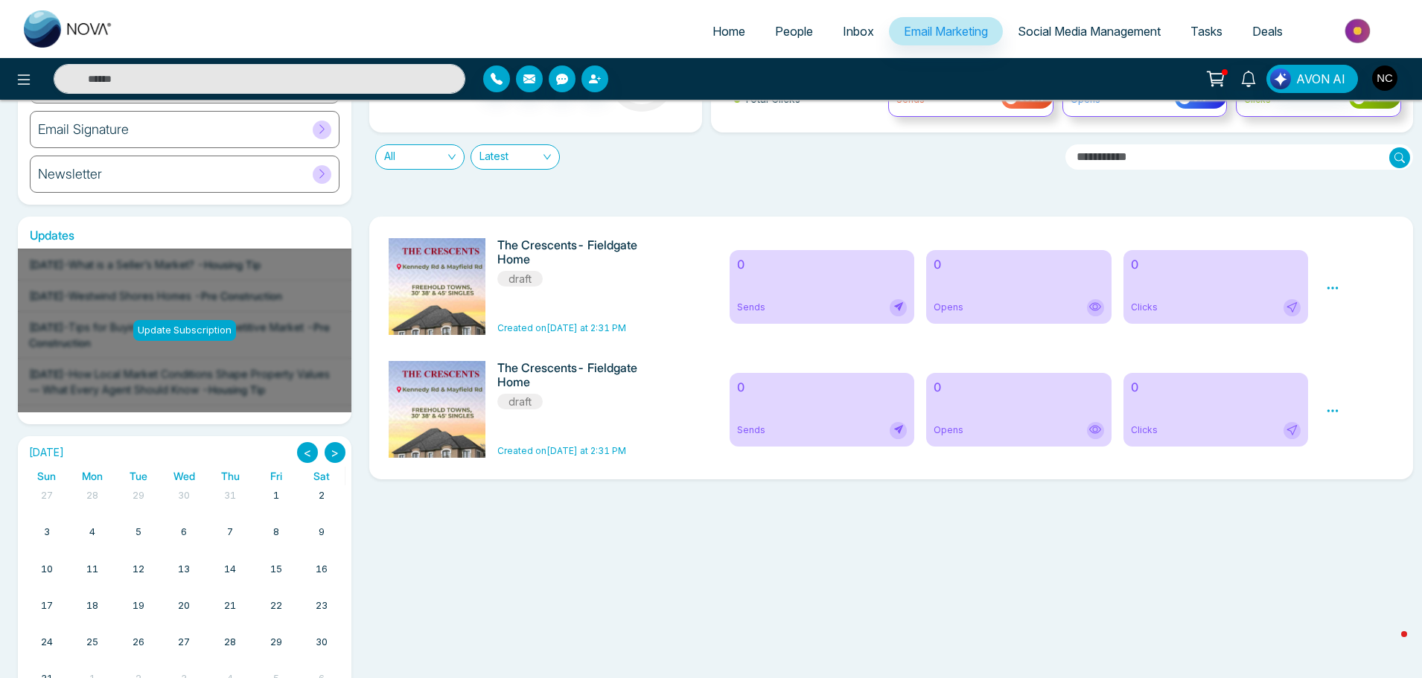
scroll to position [58, 0]
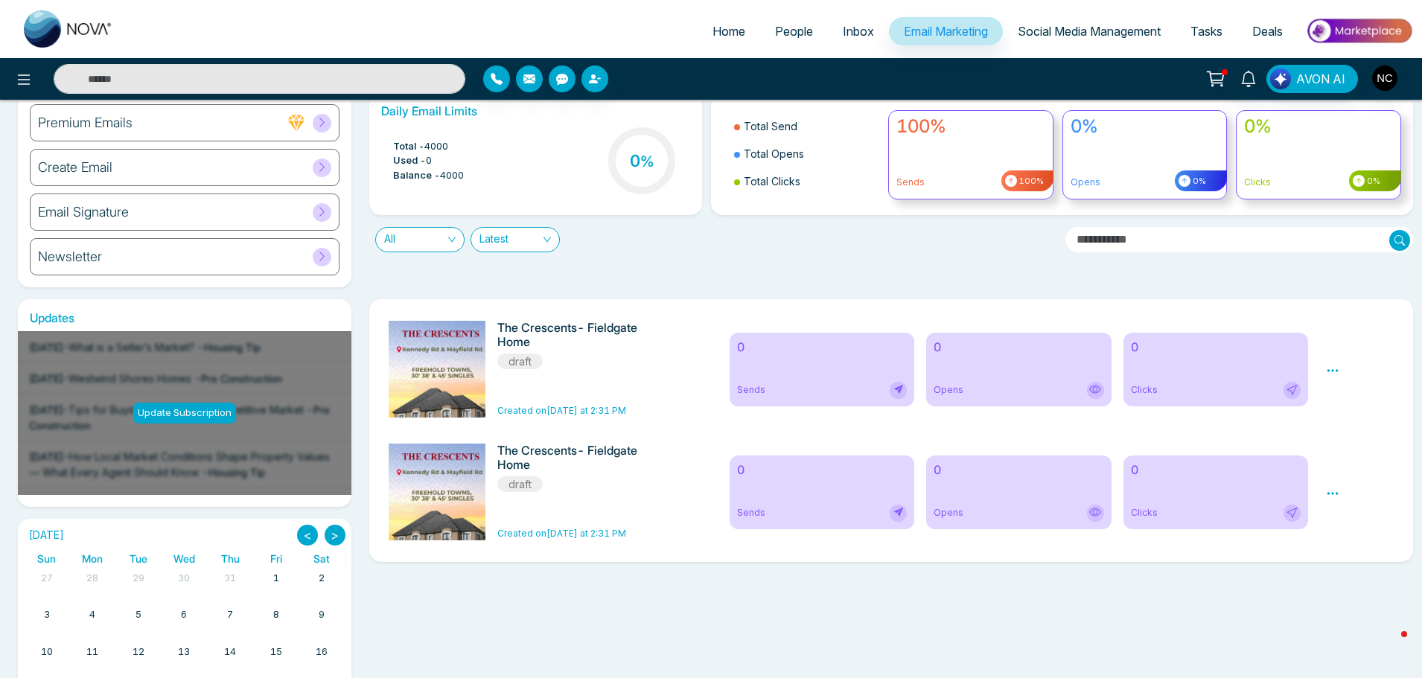
click at [1335, 371] on icon at bounding box center [1332, 370] width 13 height 13
click at [1354, 416] on link "Edit" at bounding box center [1347, 414] width 18 height 13
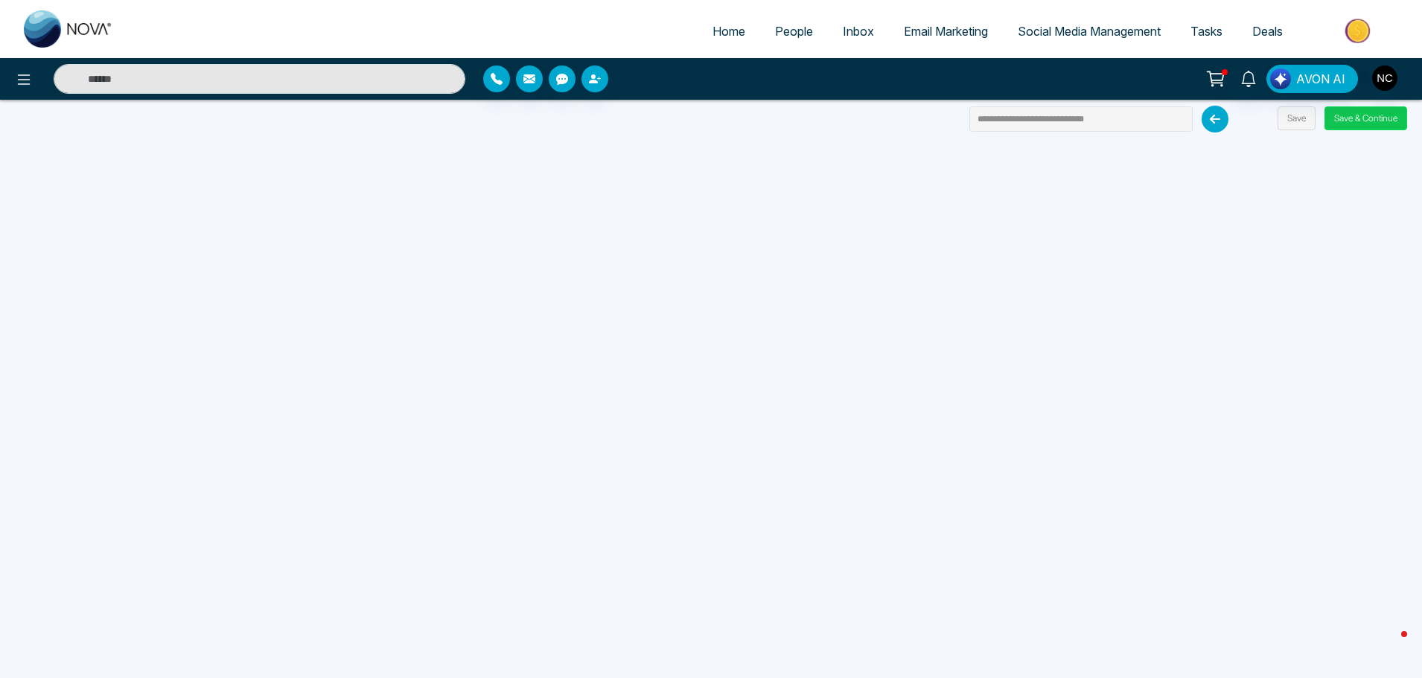
click at [1374, 122] on button "Save & Continue" at bounding box center [1365, 118] width 83 height 24
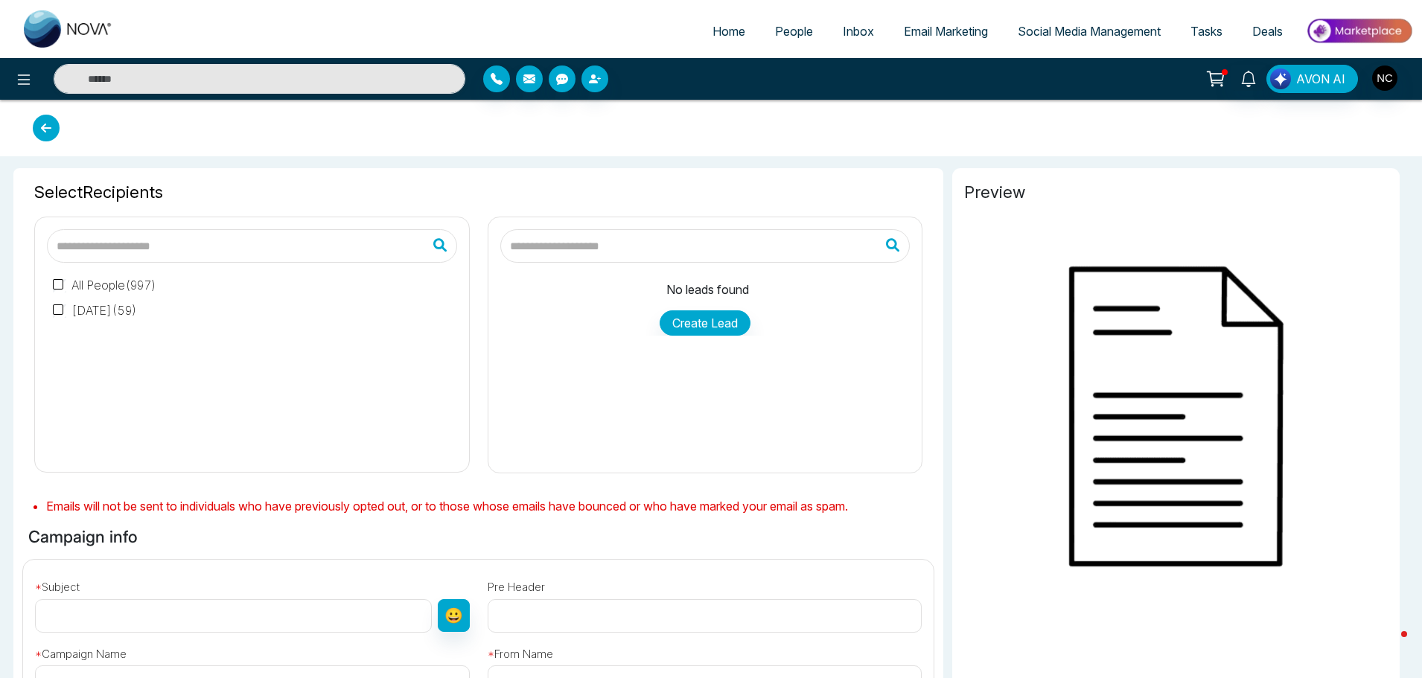
type input "**********"
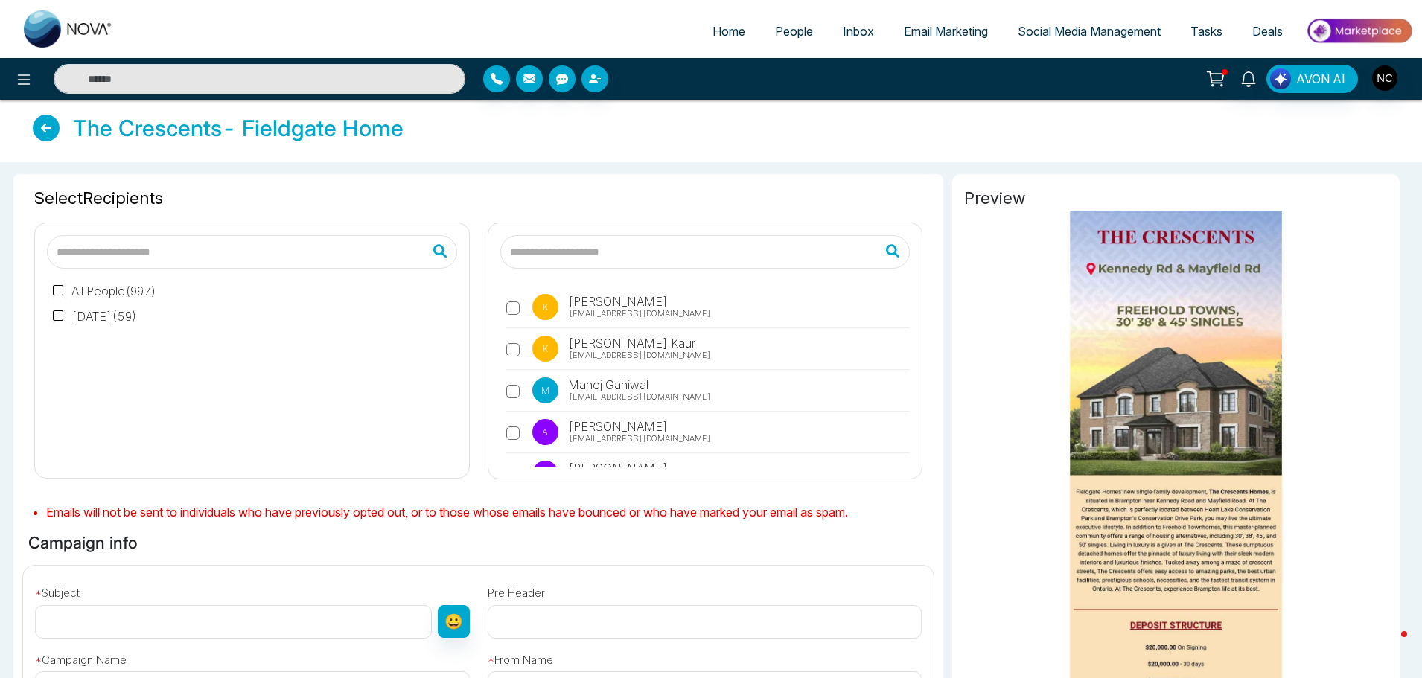
click at [103, 322] on label "April 14 ( 59 )" at bounding box center [95, 316] width 84 height 18
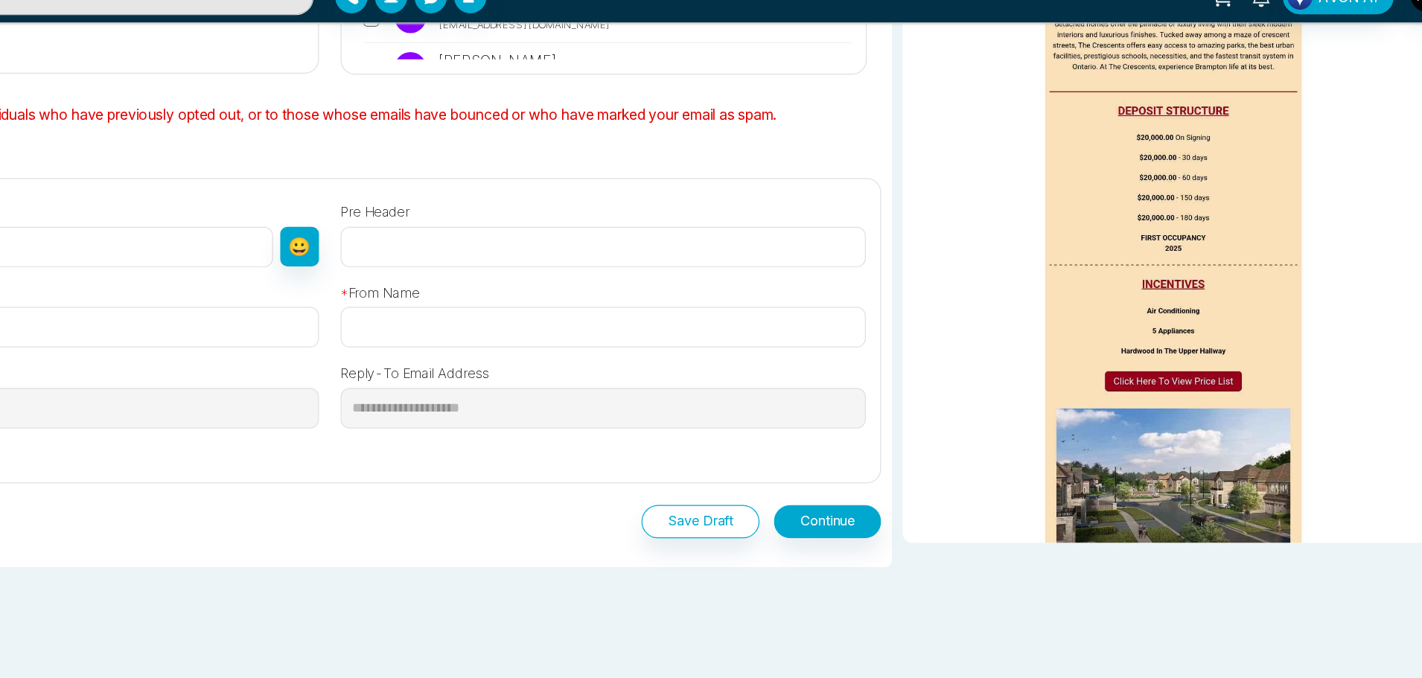
scroll to position [80, 0]
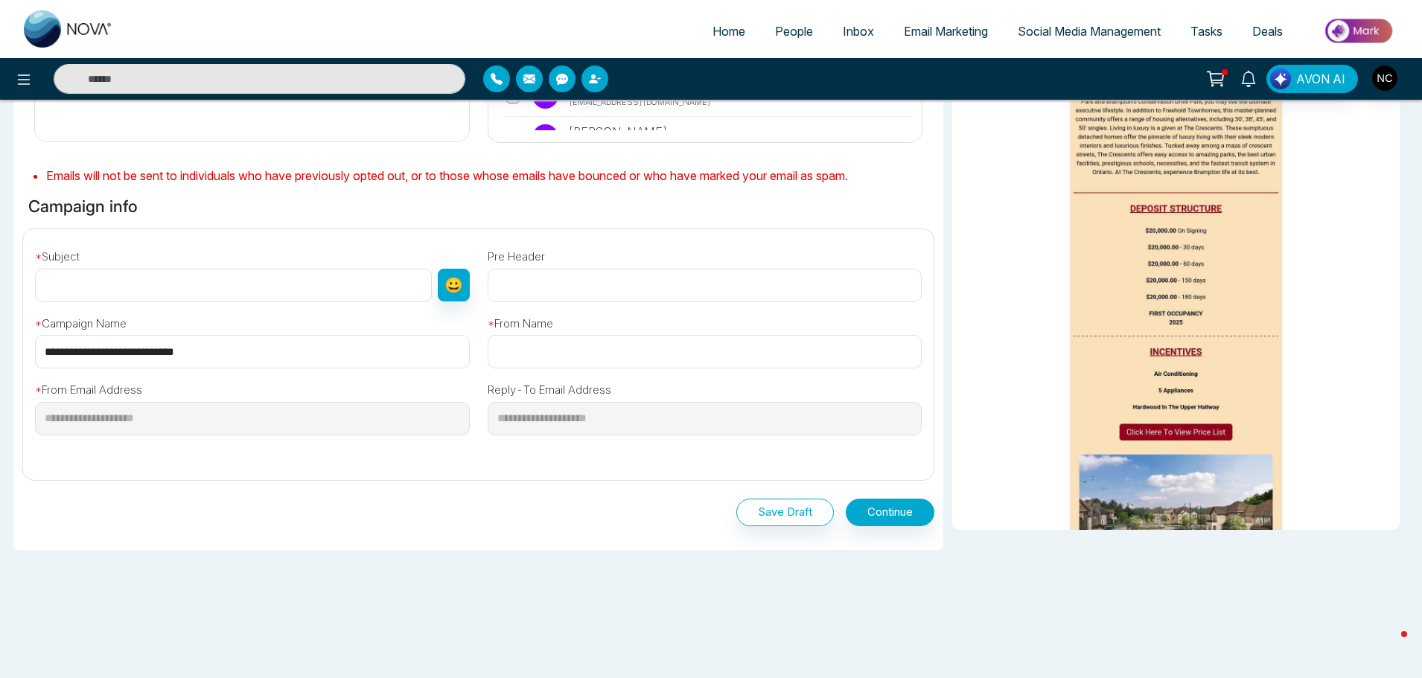
click at [922, 33] on span "Email Marketing" at bounding box center [946, 31] width 84 height 15
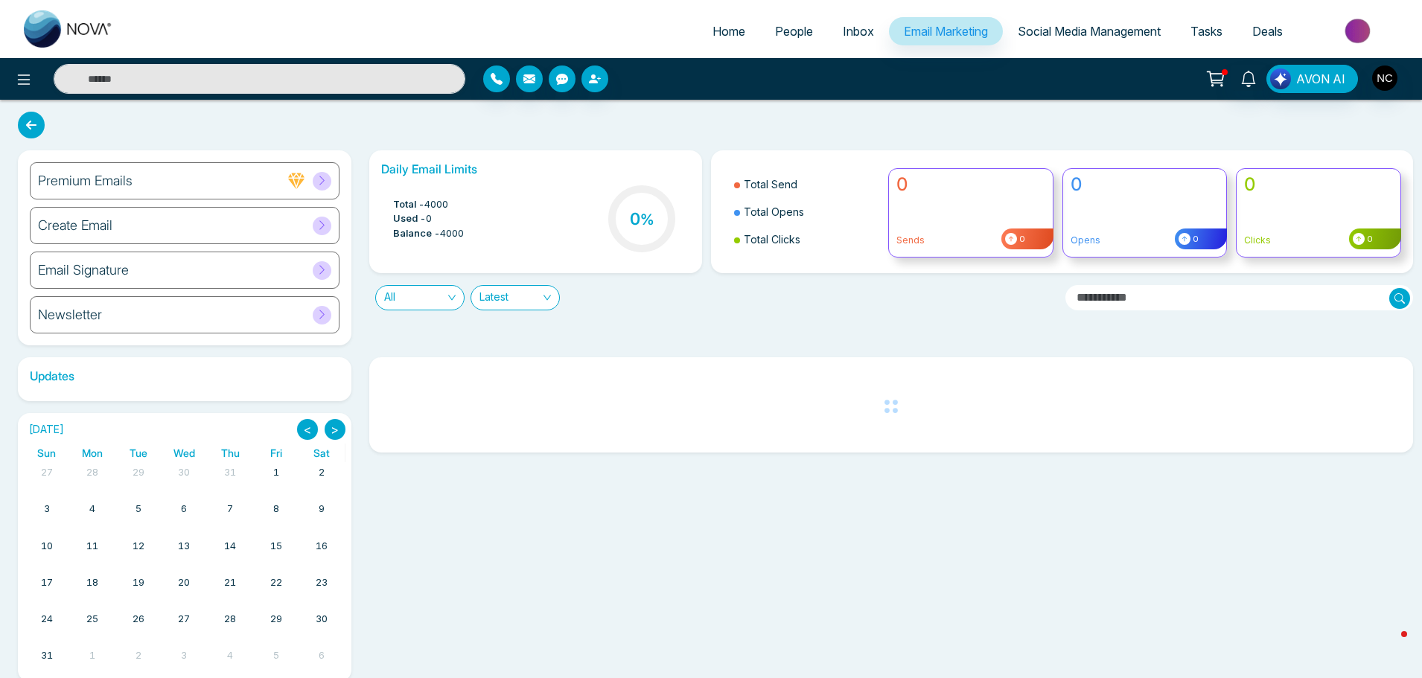
click at [232, 275] on div "Email Signature" at bounding box center [185, 270] width 310 height 37
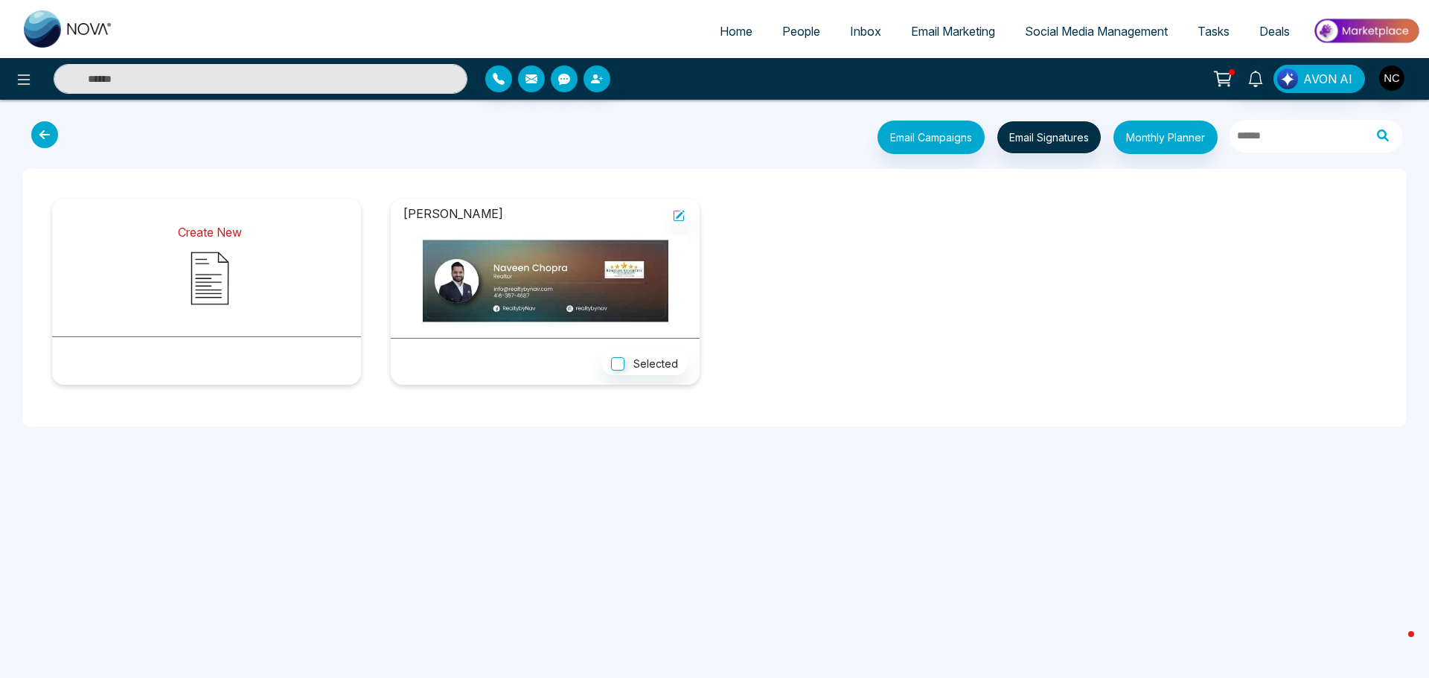
click at [214, 267] on img at bounding box center [210, 278] width 74 height 74
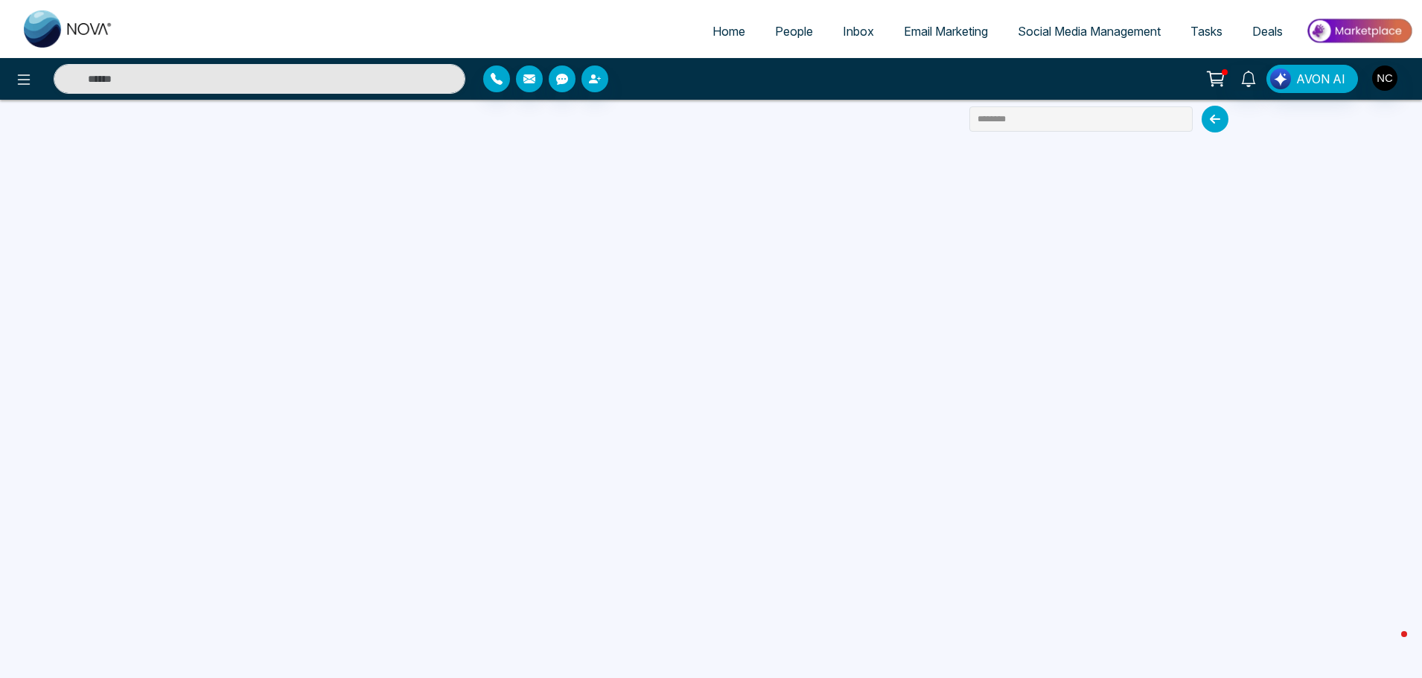
click at [2, 80] on div at bounding box center [237, 79] width 474 height 30
click at [41, 78] on div at bounding box center [252, 79] width 427 height 30
click at [10, 83] on button at bounding box center [24, 79] width 30 height 30
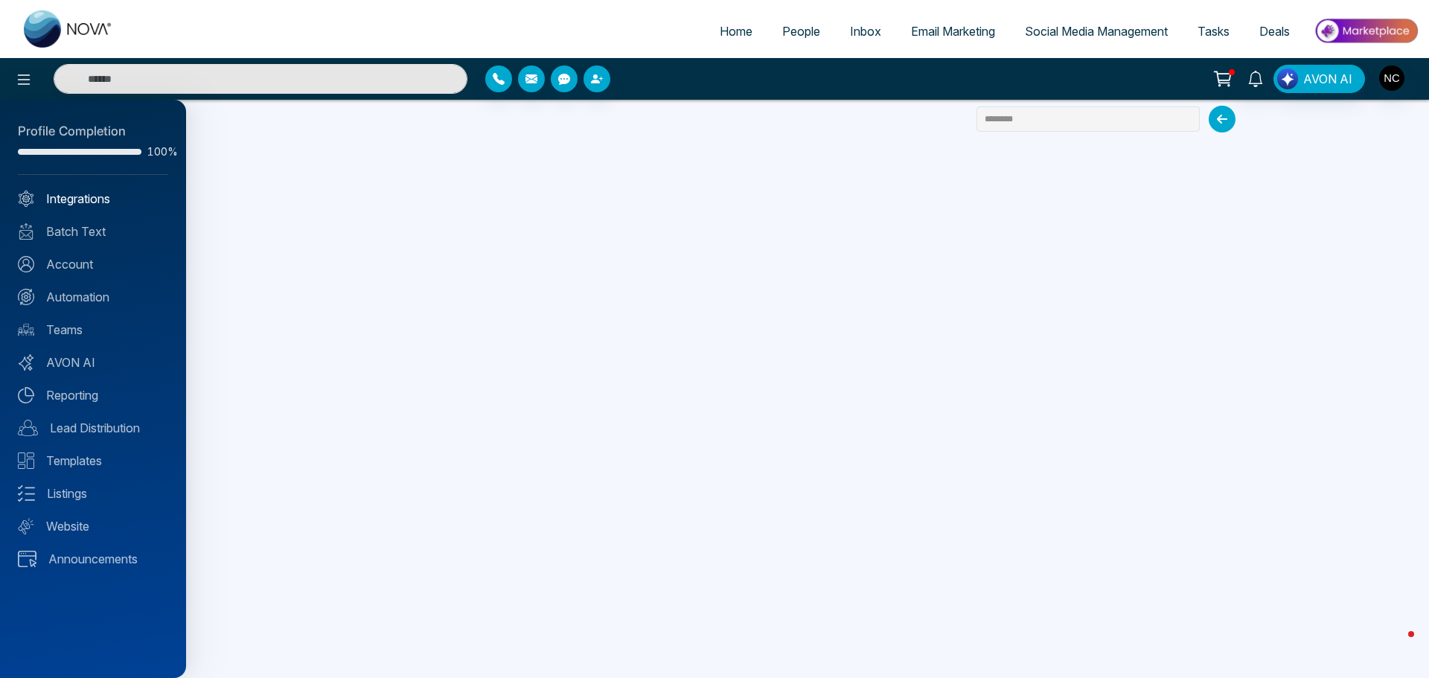
click at [90, 205] on link "Integrations" at bounding box center [93, 199] width 150 height 18
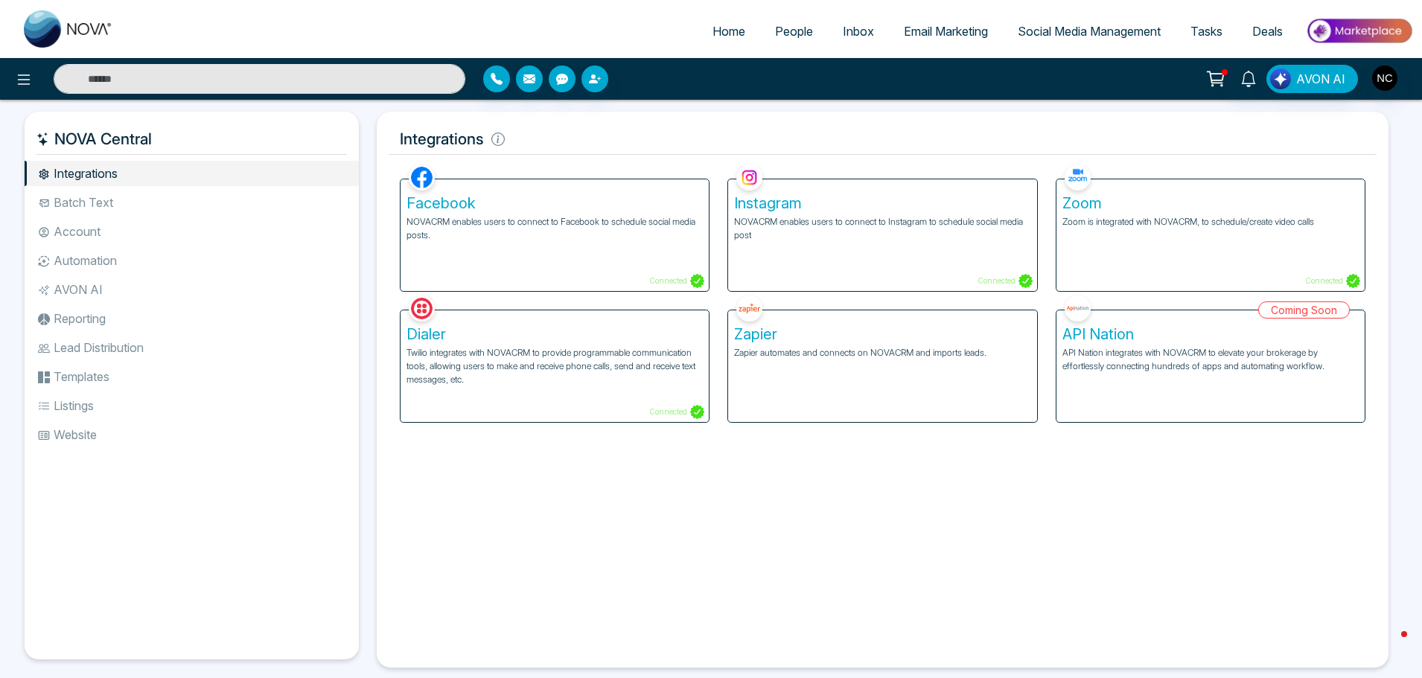
click at [782, 31] on span "People" at bounding box center [794, 31] width 38 height 15
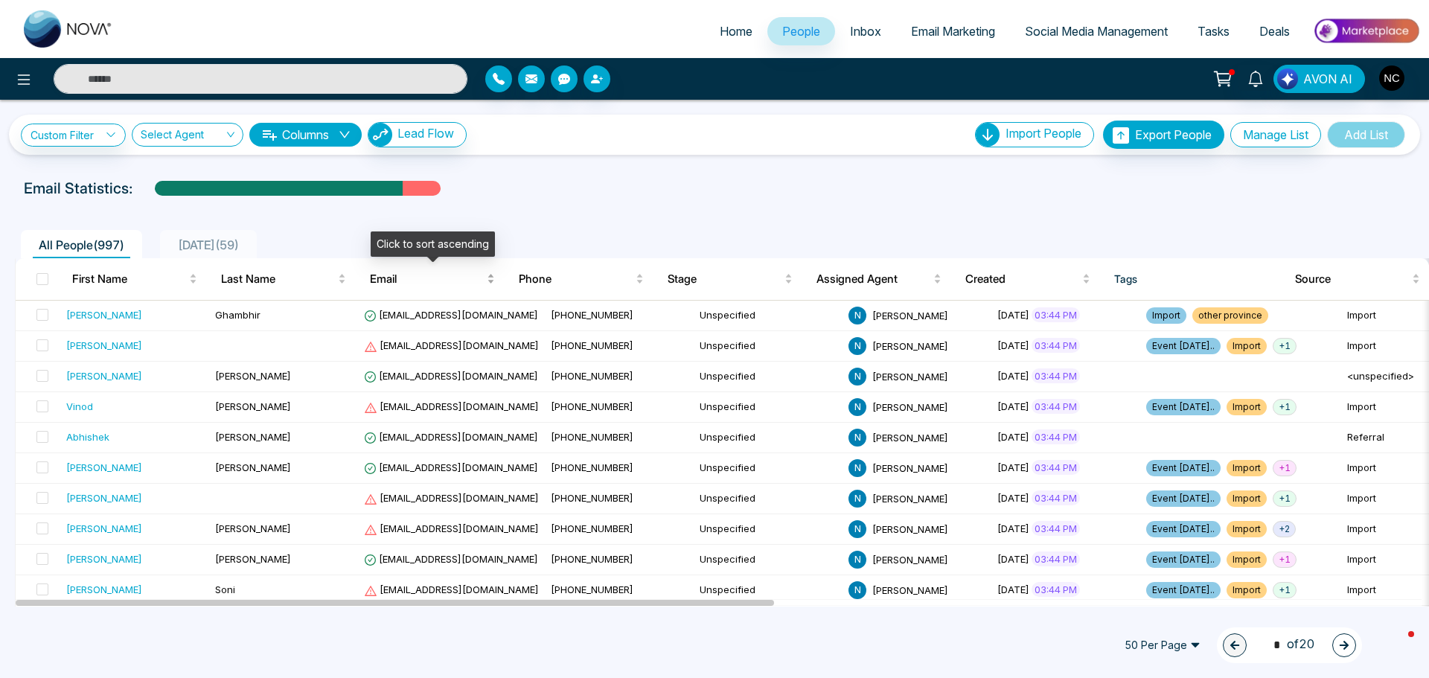
click at [425, 281] on span "Email" at bounding box center [427, 279] width 114 height 18
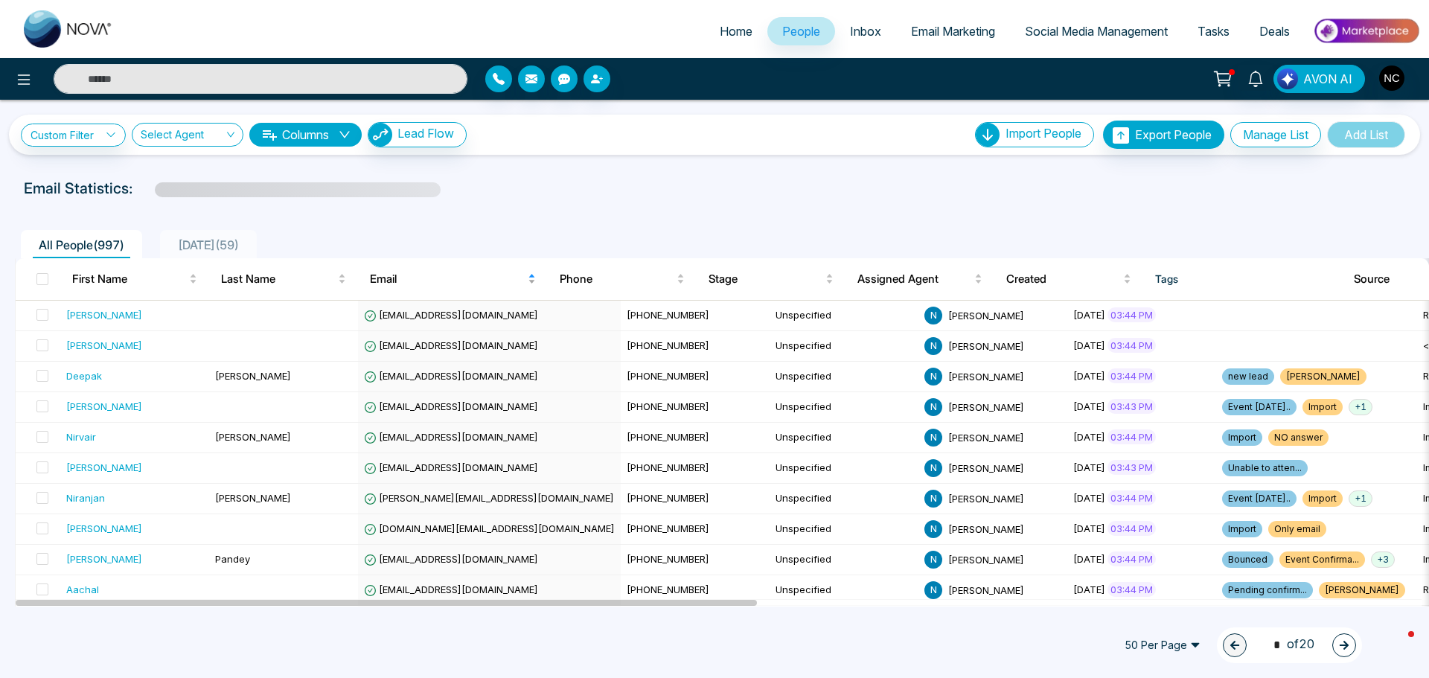
click at [425, 281] on span "Email" at bounding box center [447, 279] width 155 height 18
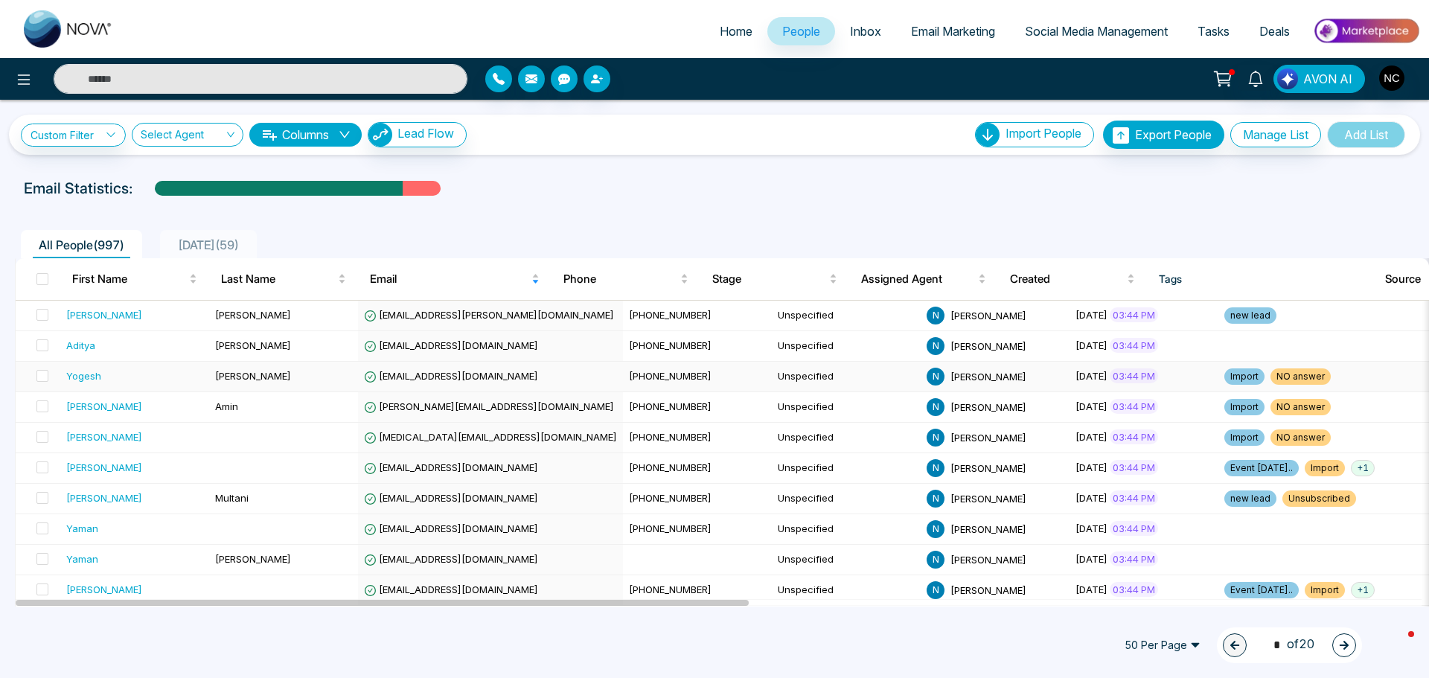
click at [446, 380] on span "Yogesh22rajput@gmail.com" at bounding box center [451, 376] width 174 height 12
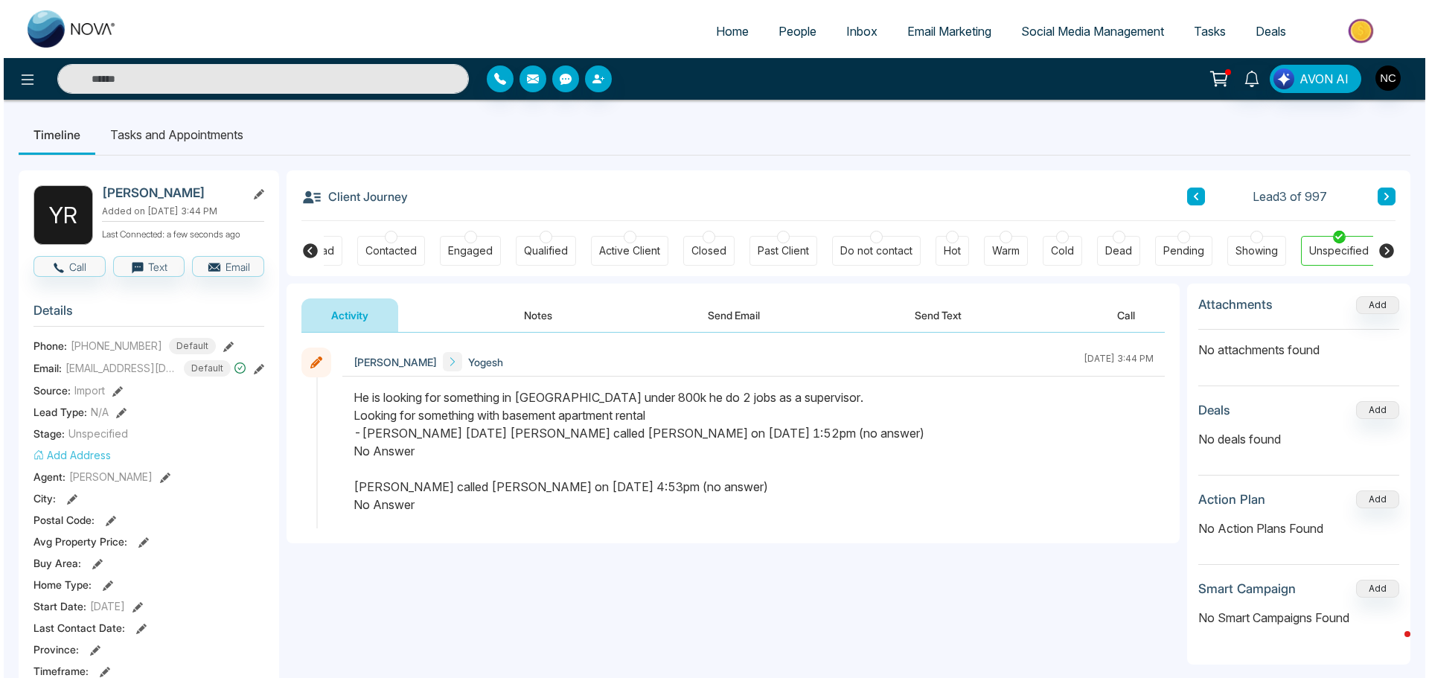
scroll to position [0, 50]
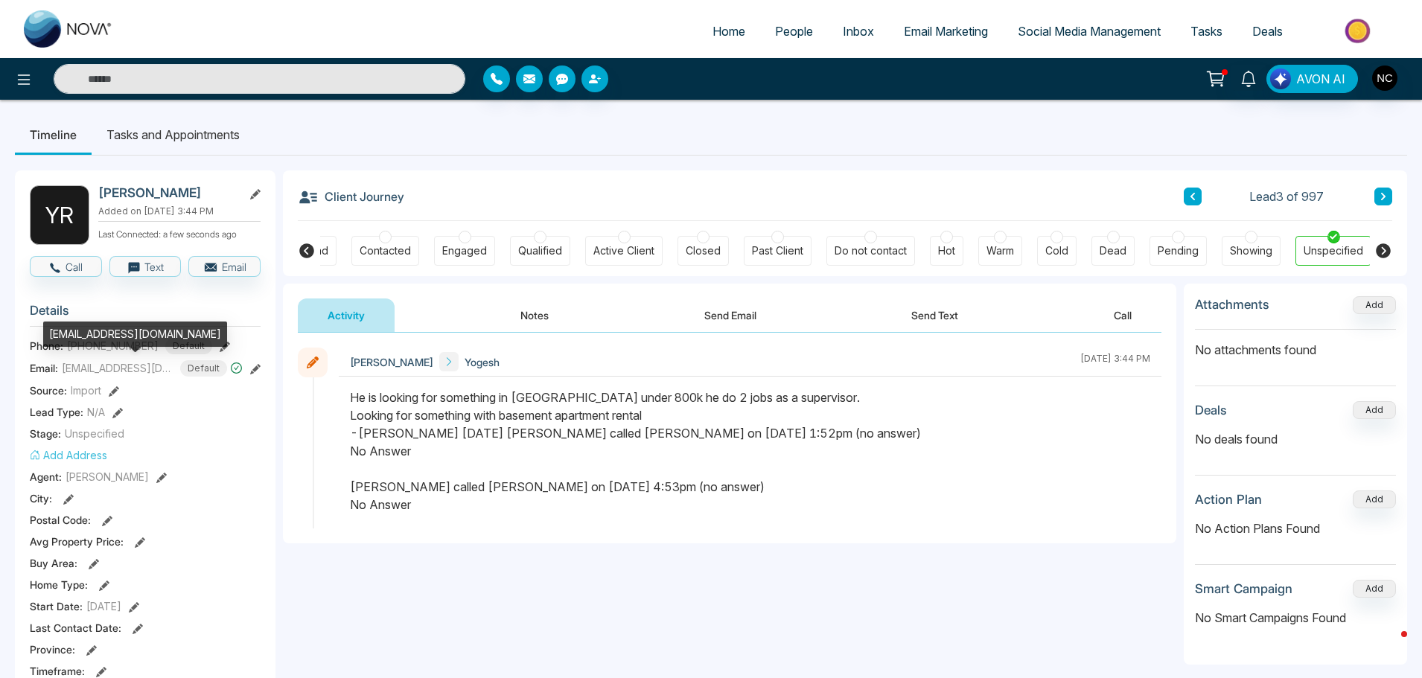
click at [131, 369] on span "Yogesh22rajput@gmail.com" at bounding box center [118, 368] width 112 height 16
copy span "Yogesh22rajput@gmail.com"
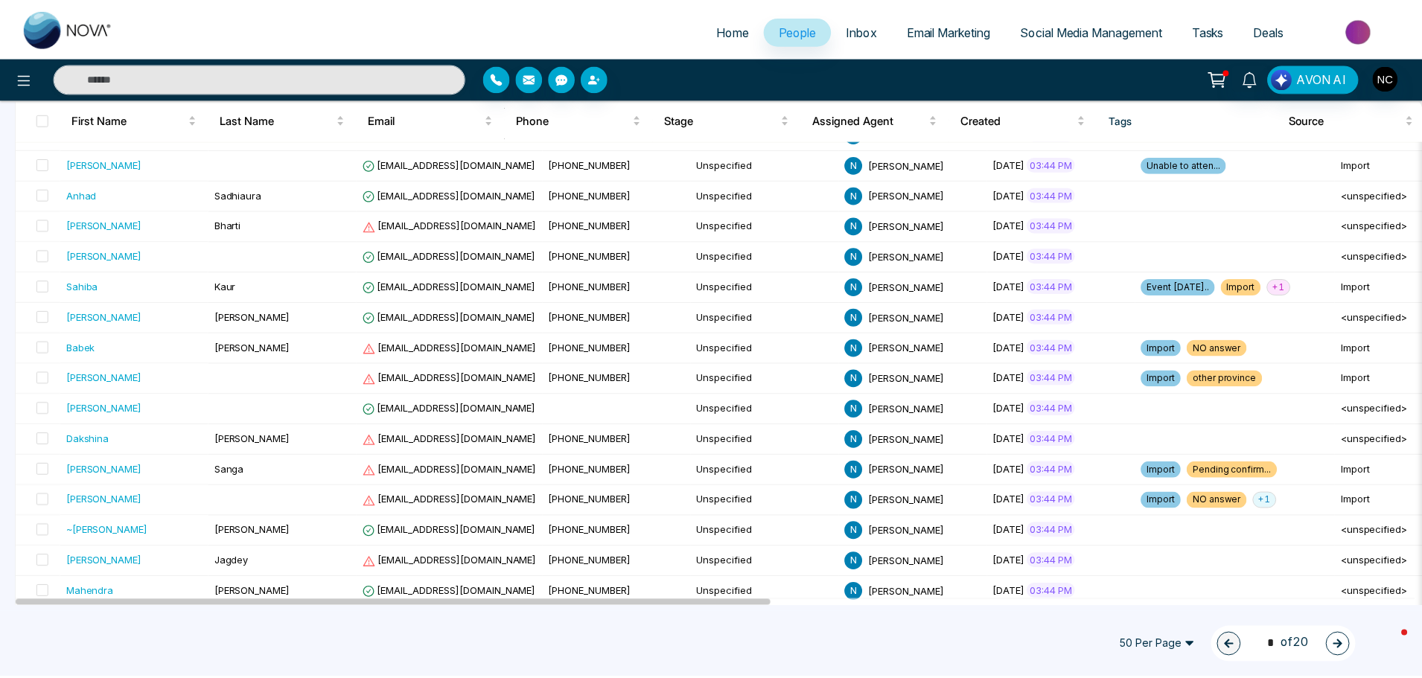
scroll to position [1228, 0]
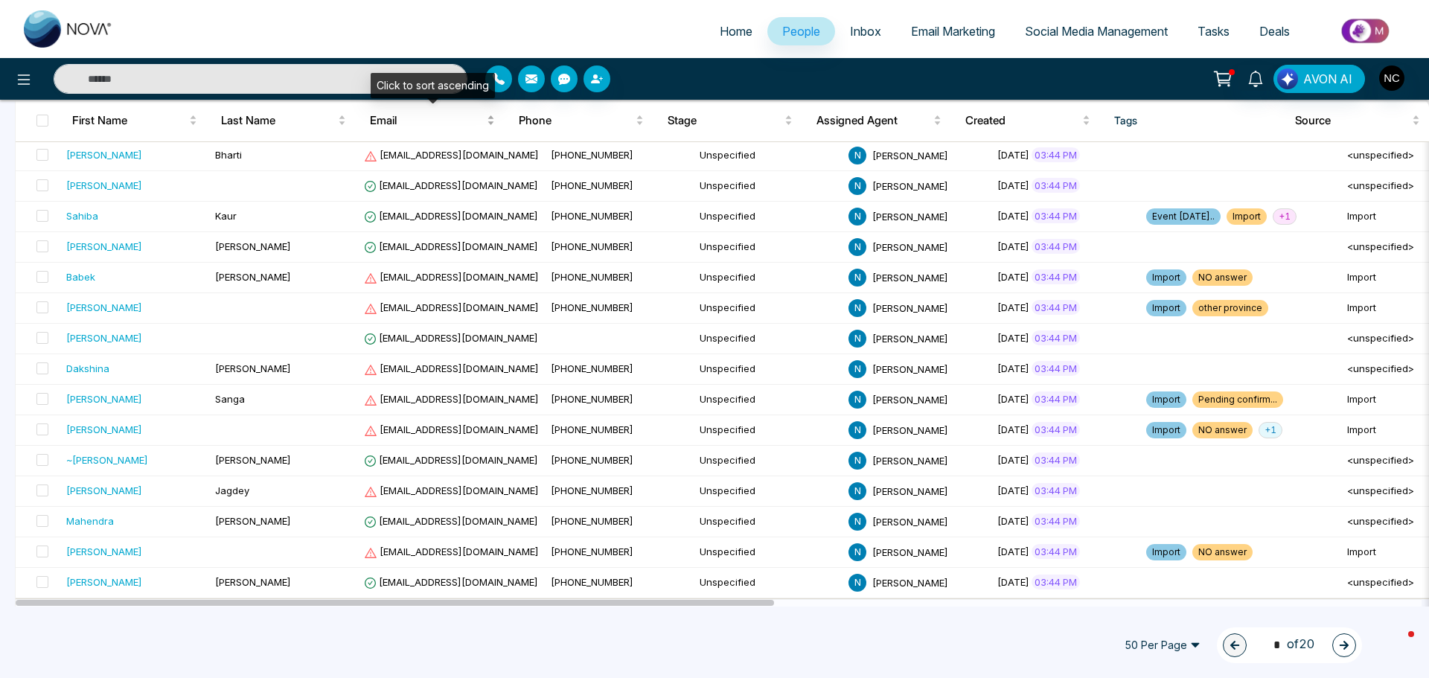
click at [412, 124] on span "Email" at bounding box center [427, 121] width 114 height 18
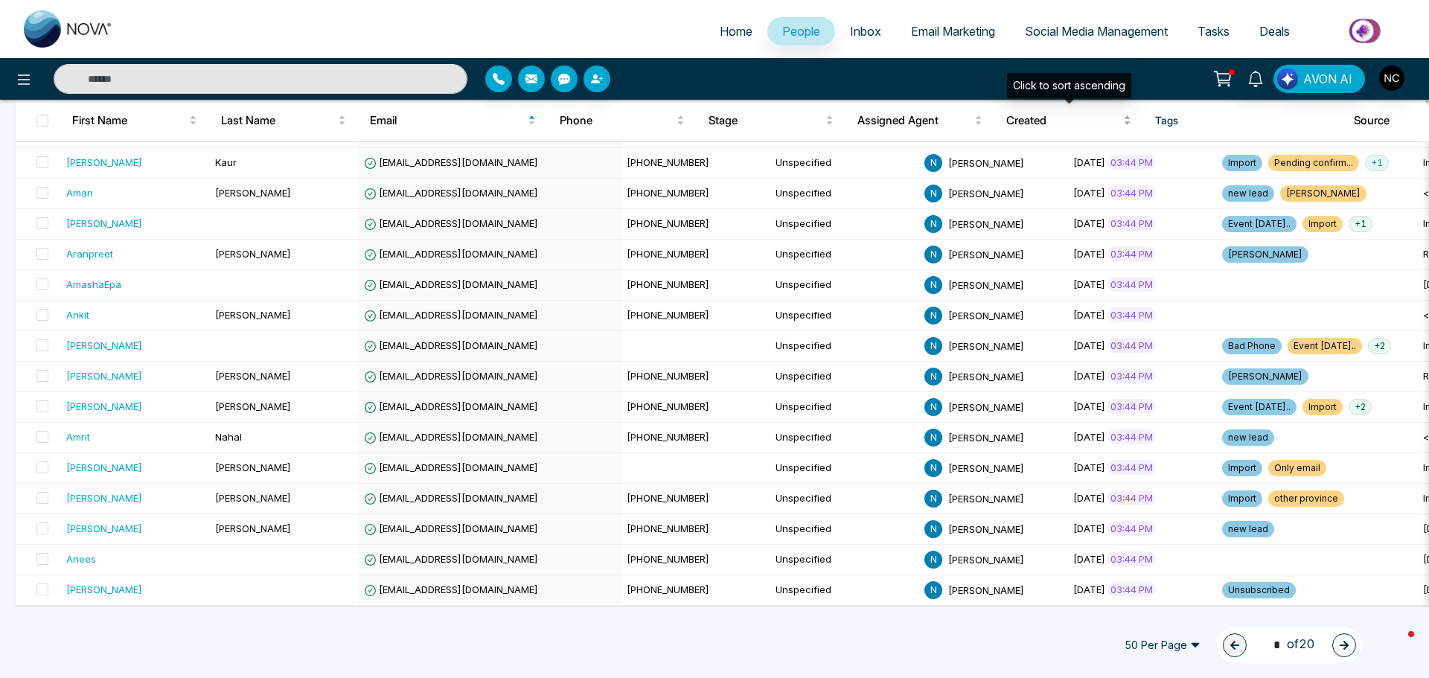
click at [1064, 121] on span "Created" at bounding box center [1064, 121] width 114 height 18
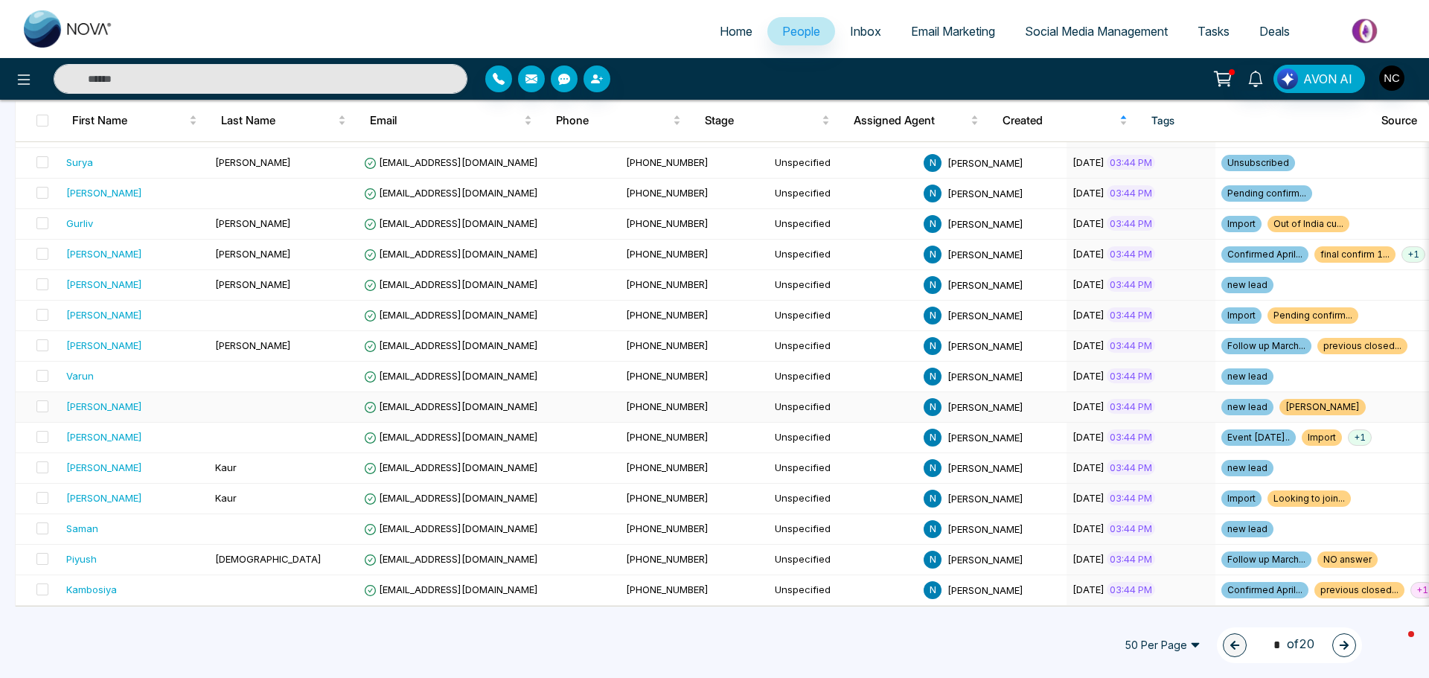
click at [441, 402] on span "bhumikamahajan48@gmail.com" at bounding box center [451, 407] width 174 height 12
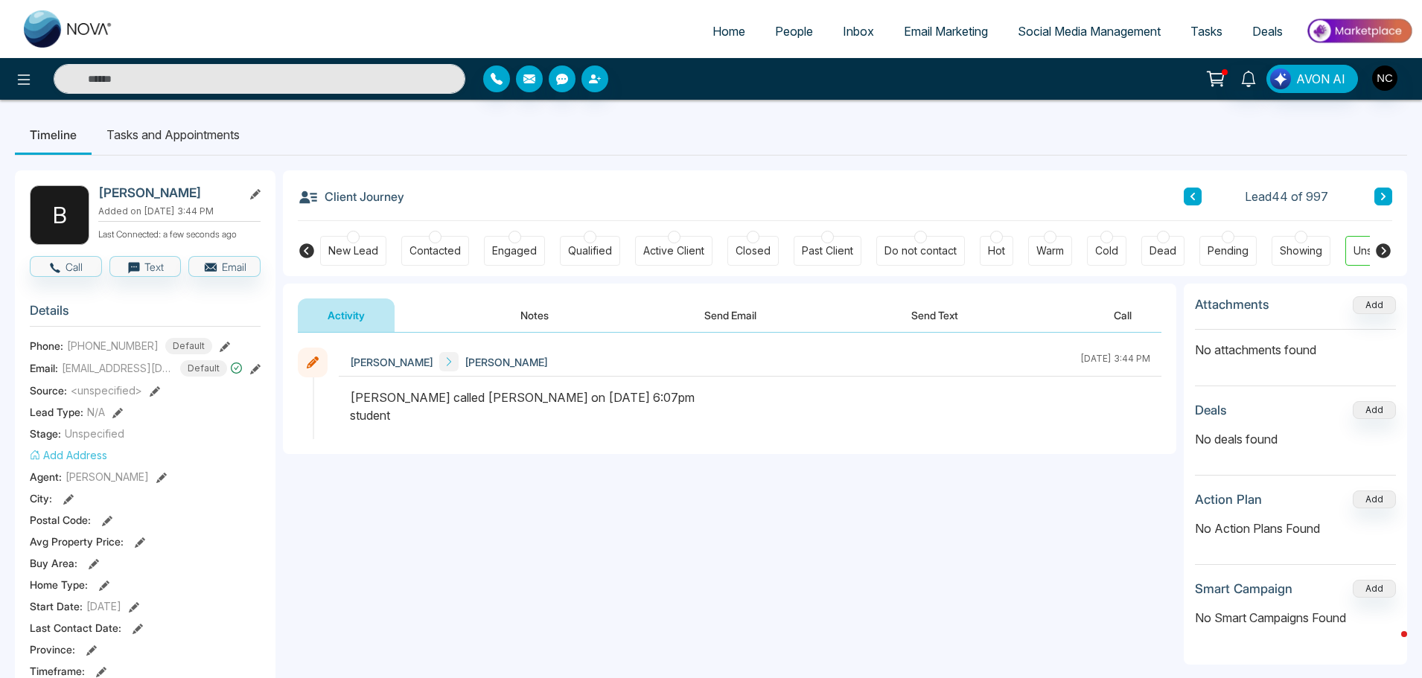
click at [731, 28] on span "Home" at bounding box center [729, 31] width 33 height 15
select select "*"
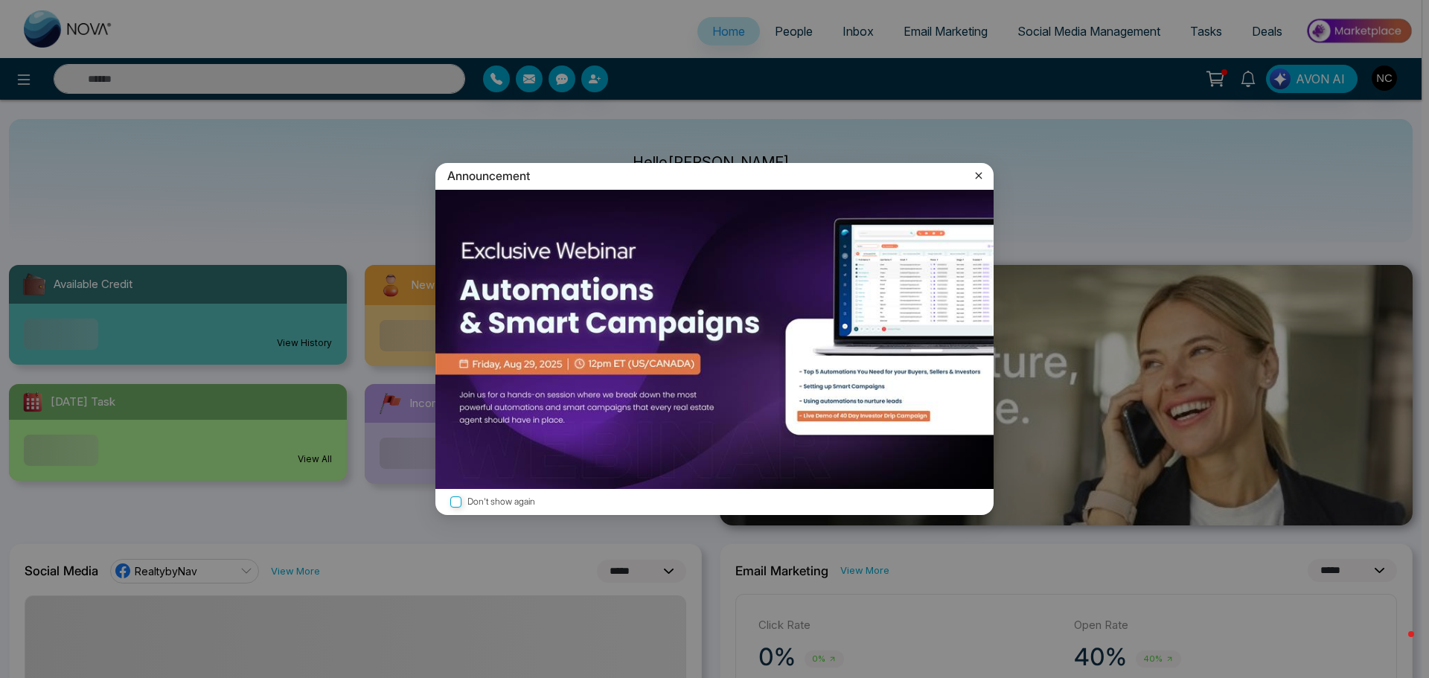
click at [978, 173] on icon at bounding box center [979, 175] width 15 height 15
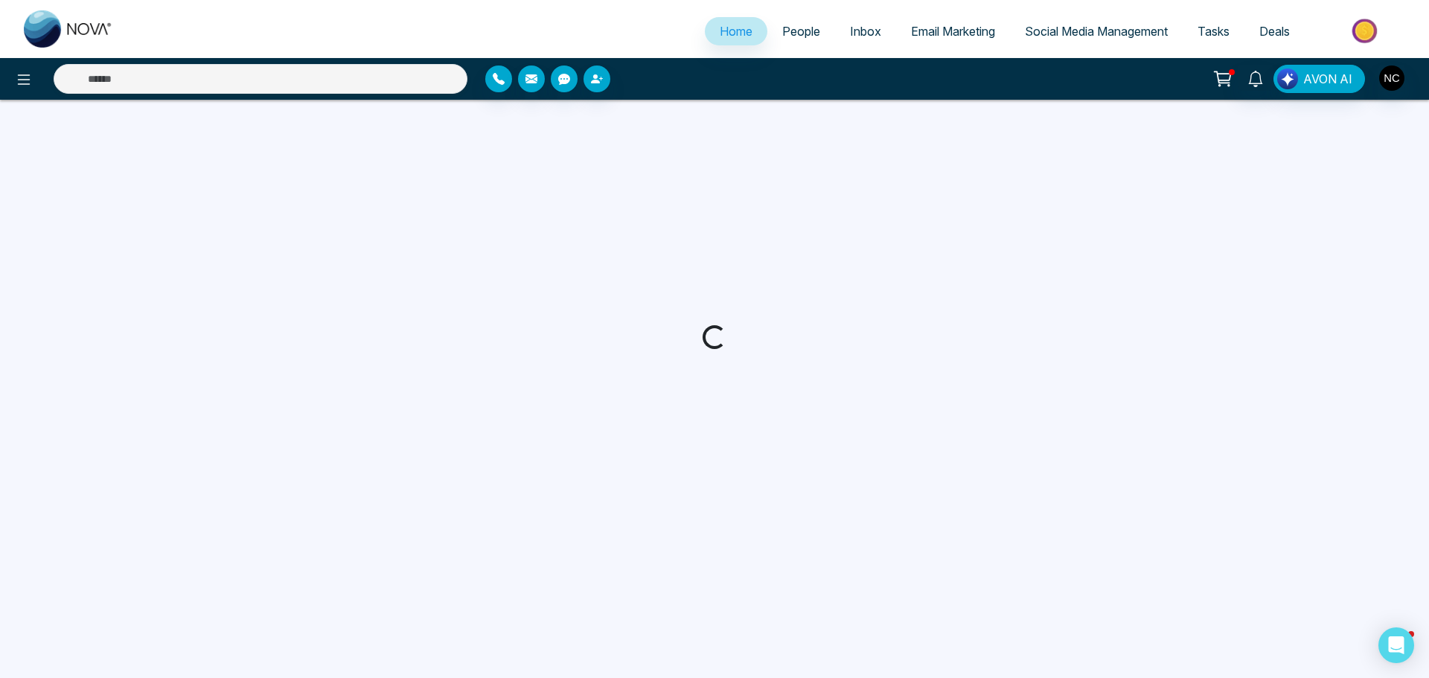
select select "*"
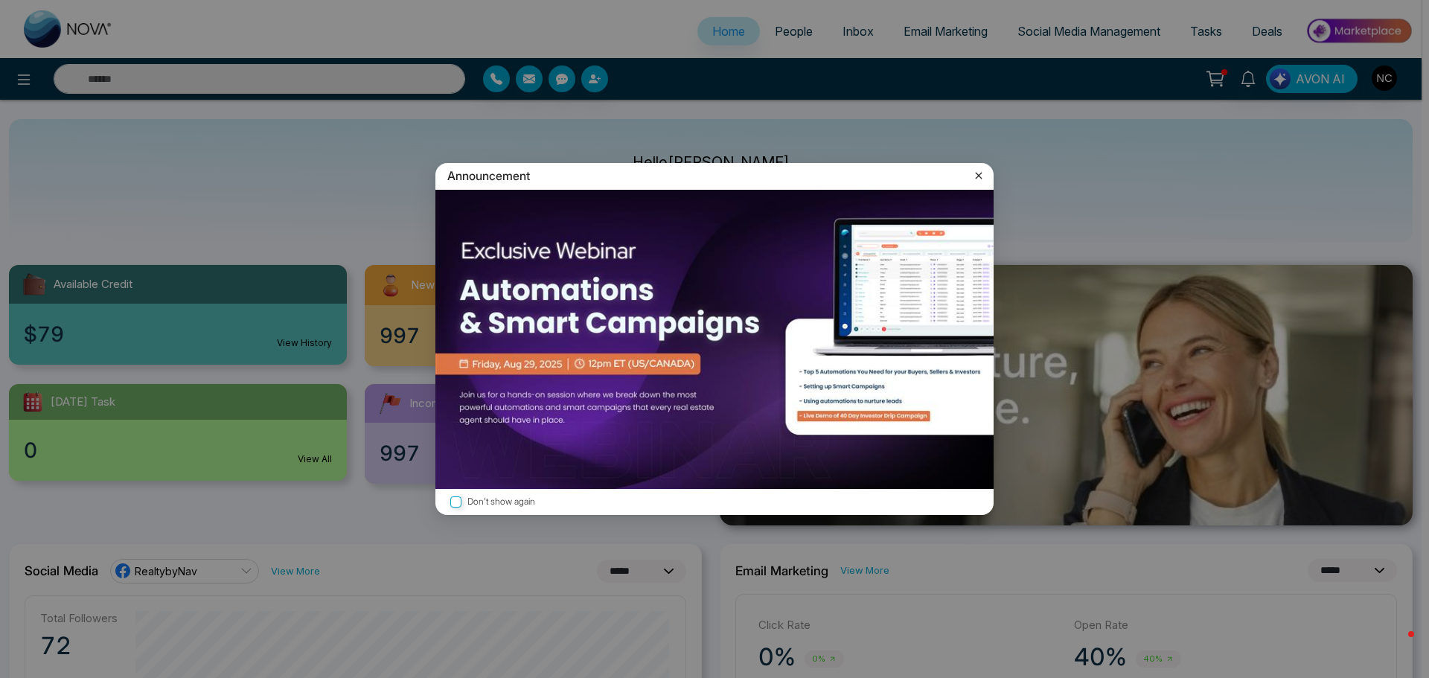
click at [742, 314] on img at bounding box center [715, 339] width 558 height 299
click at [976, 177] on icon at bounding box center [979, 175] width 15 height 15
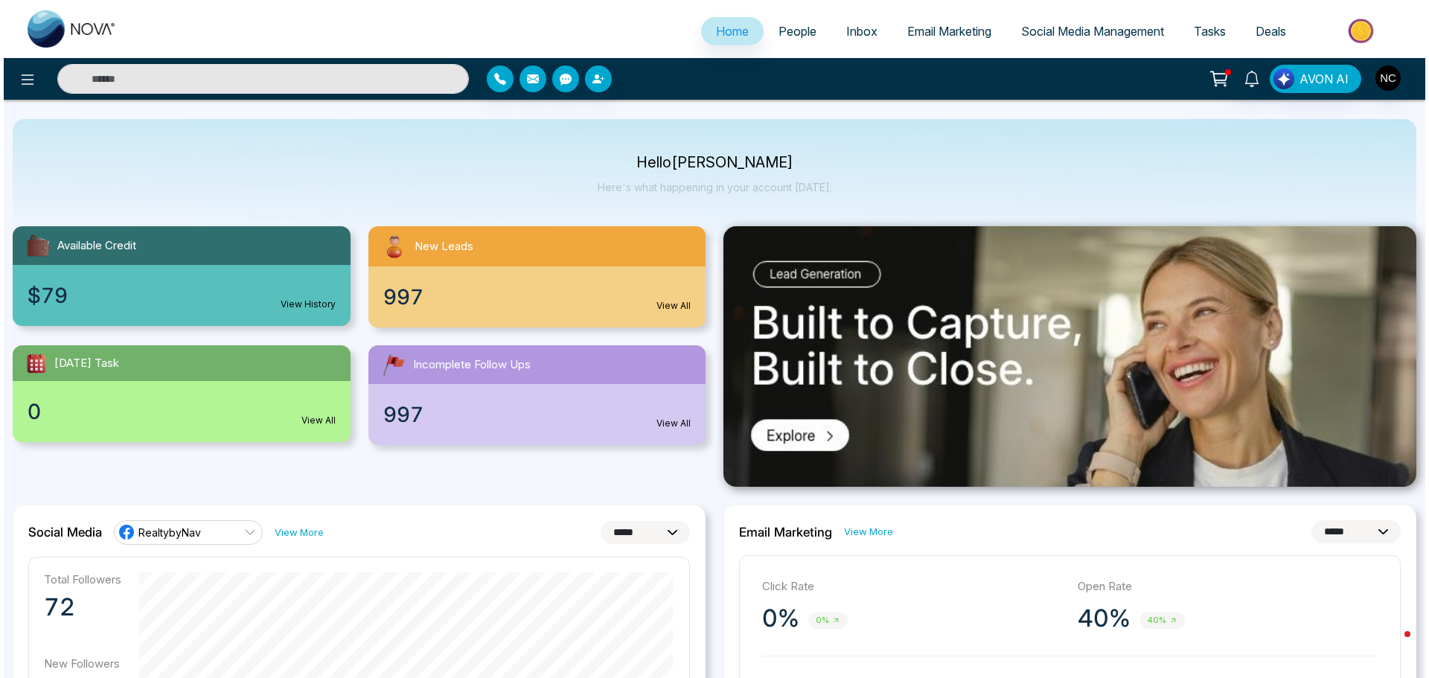
scroll to position [74, 0]
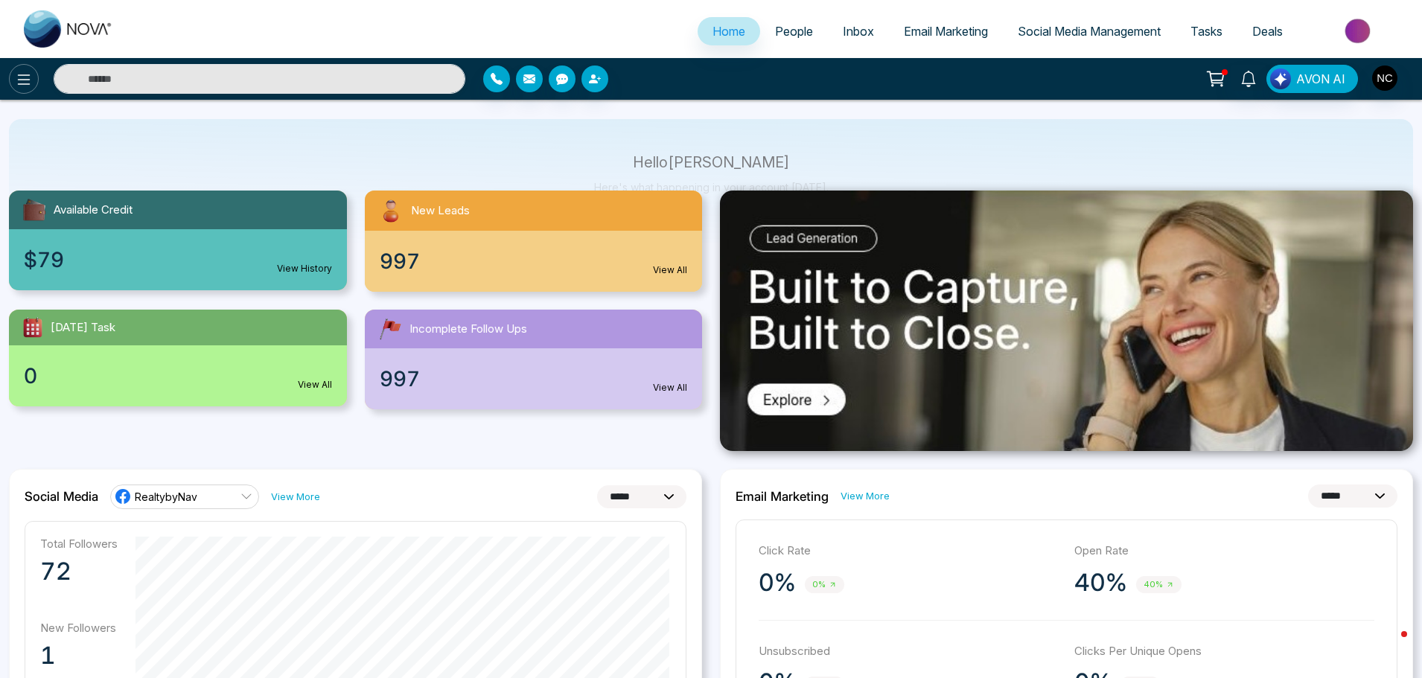
click at [17, 71] on icon at bounding box center [24, 80] width 18 height 18
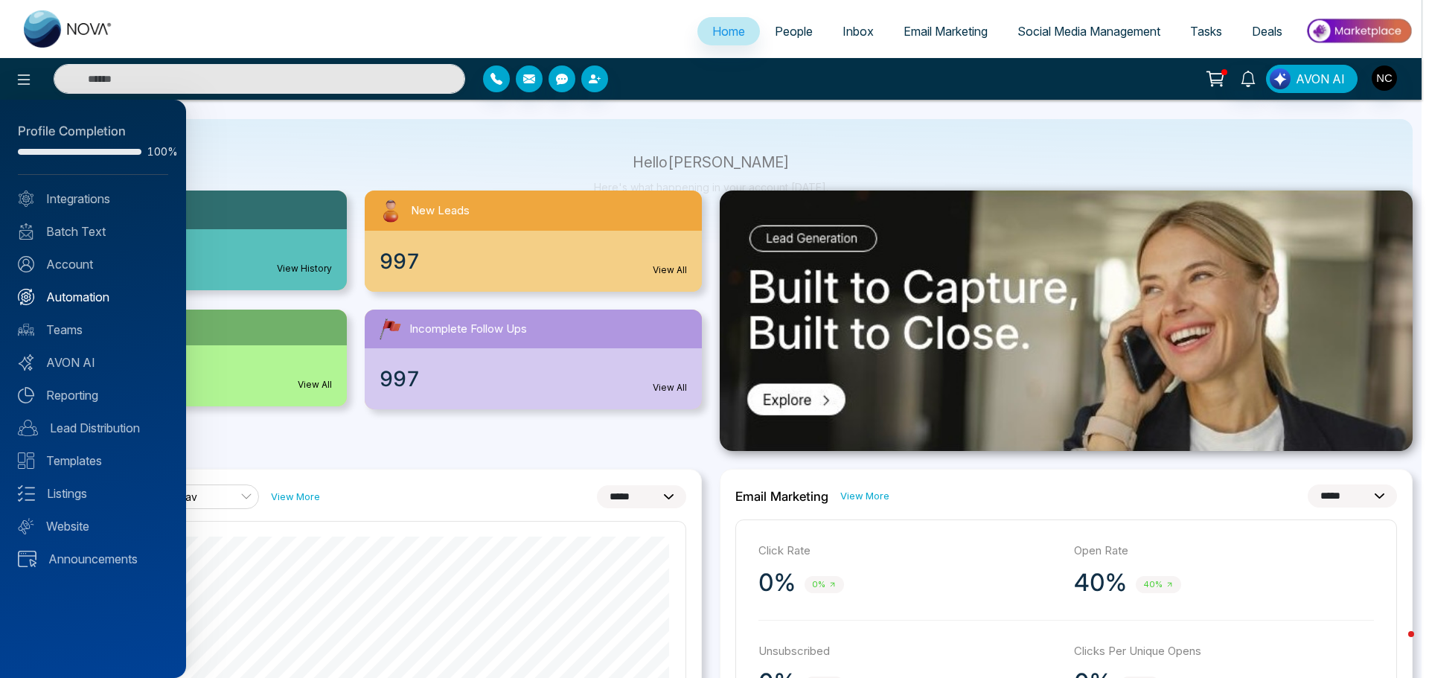
click at [90, 301] on link "Automation" at bounding box center [93, 297] width 150 height 18
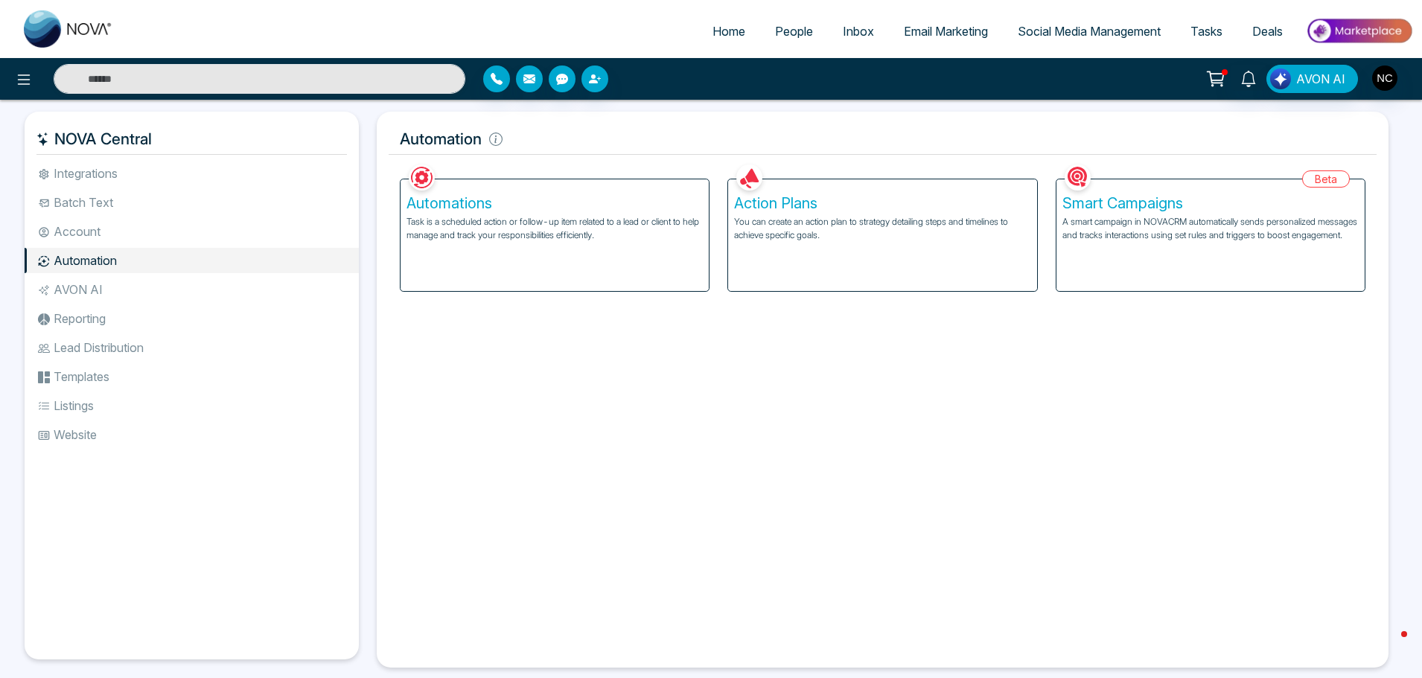
click at [1114, 280] on div "Smart Campaigns A smart campaign in NOVACRM automatically sends personalized me…" at bounding box center [1210, 235] width 308 height 112
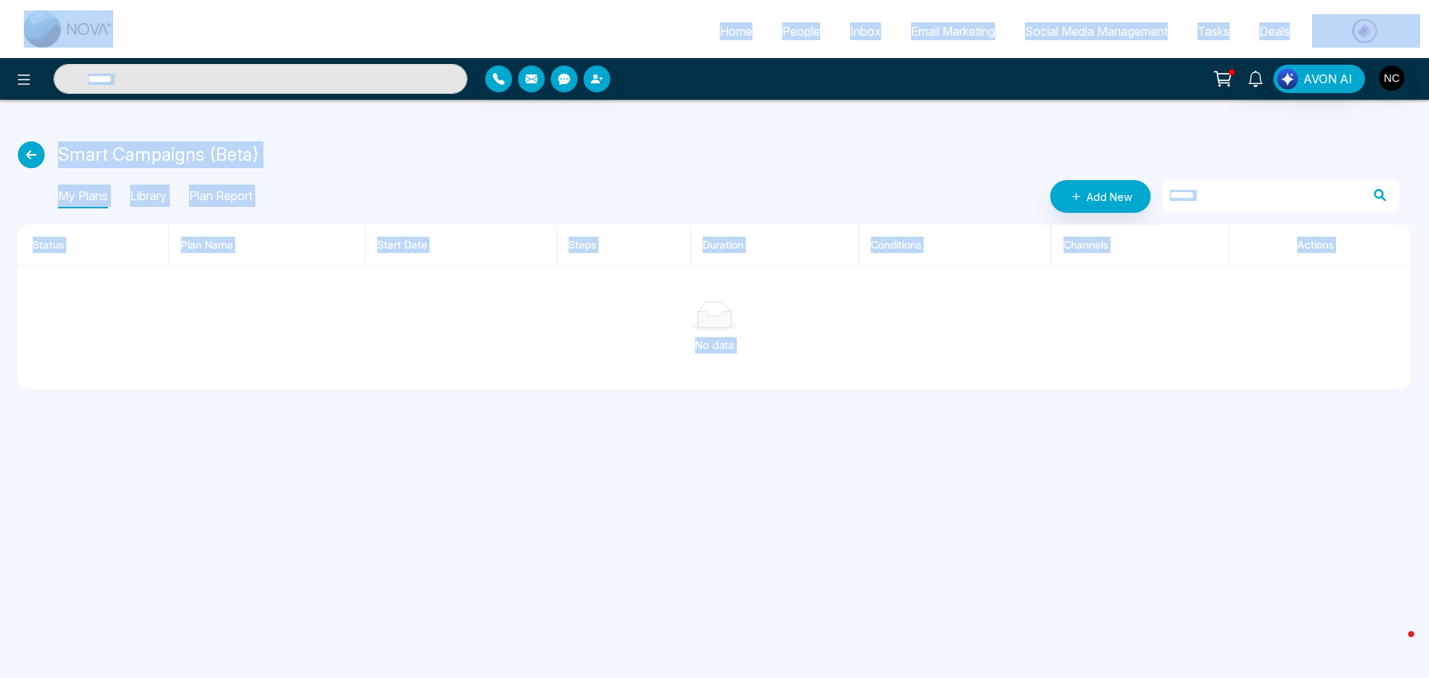
click at [445, 351] on div "No data" at bounding box center [715, 345] width 1370 height 16
click at [558, 196] on div "My Plans Library Plan Report Add New" at bounding box center [729, 196] width 1342 height 33
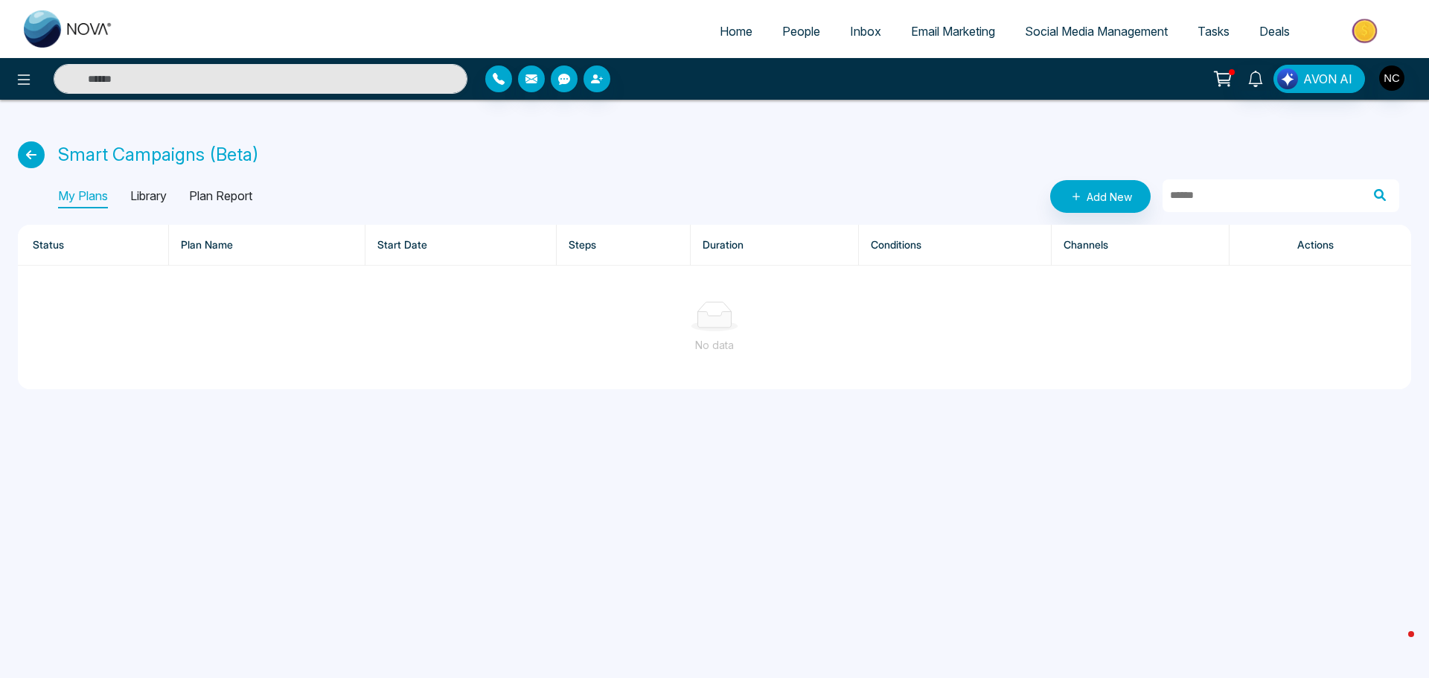
click at [686, 243] on th "Steps" at bounding box center [624, 245] width 134 height 41
click at [165, 193] on p "Library" at bounding box center [148, 197] width 36 height 24
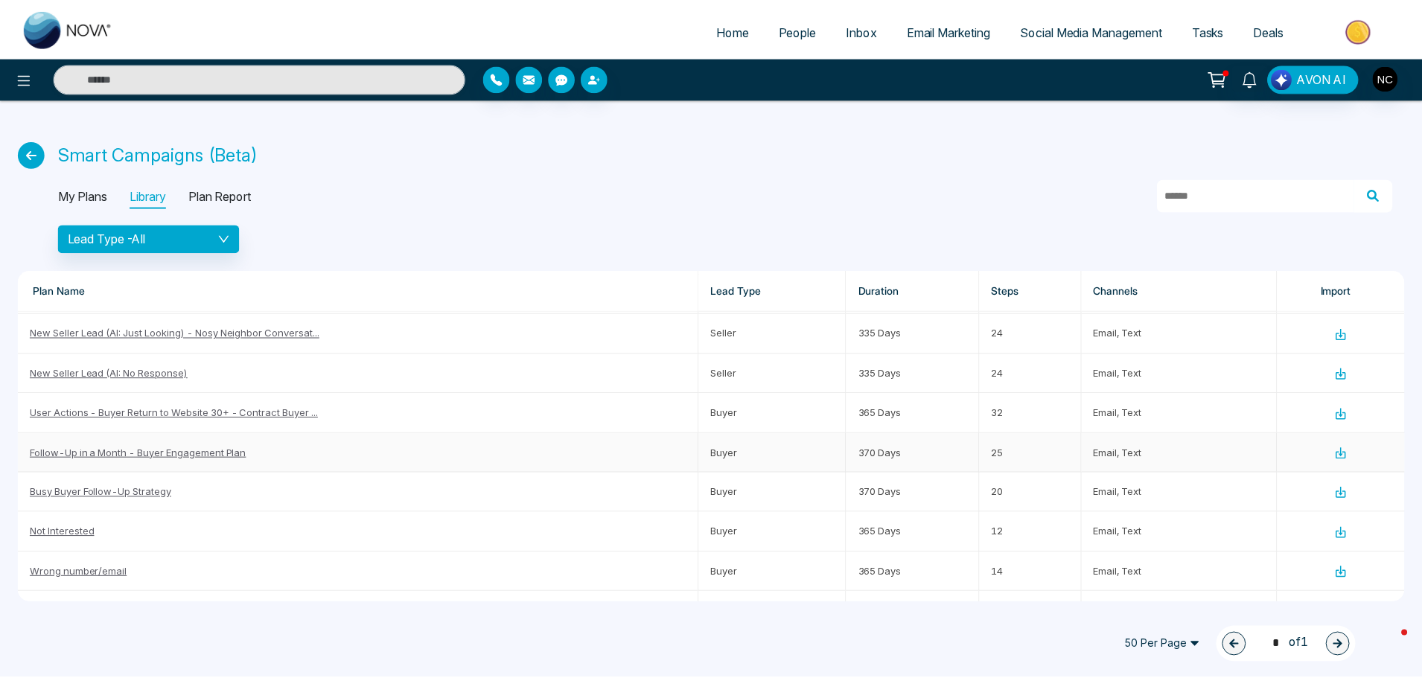
scroll to position [1181, 0]
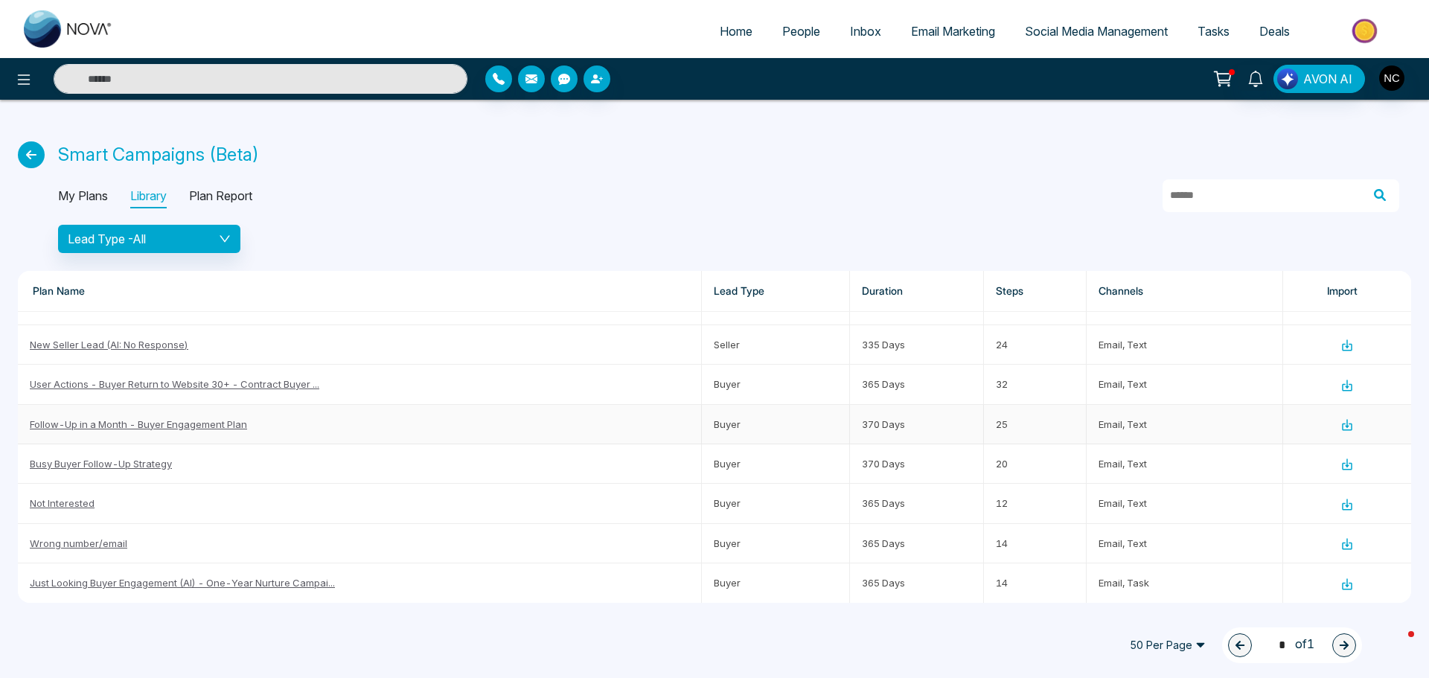
click at [173, 421] on link "Follow-Up in a Month - Buyer Engagement Plan" at bounding box center [138, 424] width 217 height 12
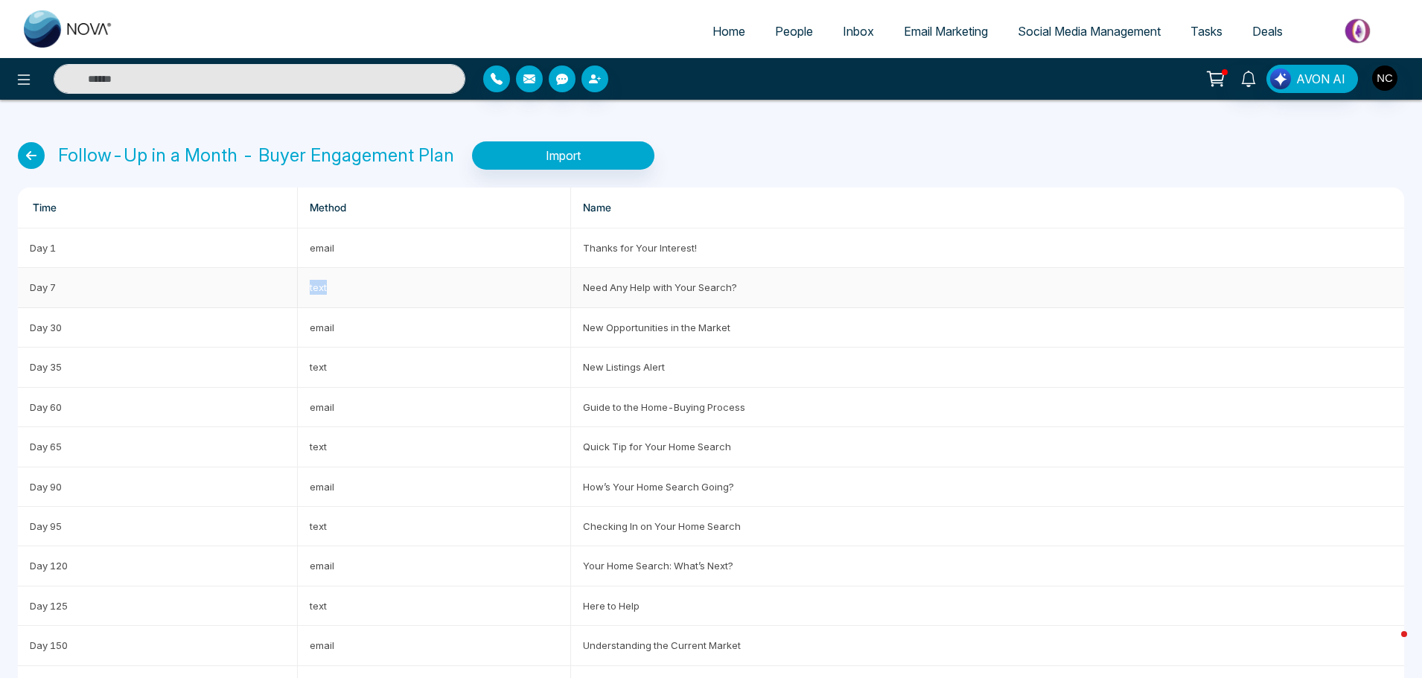
drag, startPoint x: 315, startPoint y: 290, endPoint x: 442, endPoint y: 300, distance: 127.7
click at [442, 300] on td "text" at bounding box center [434, 287] width 273 height 39
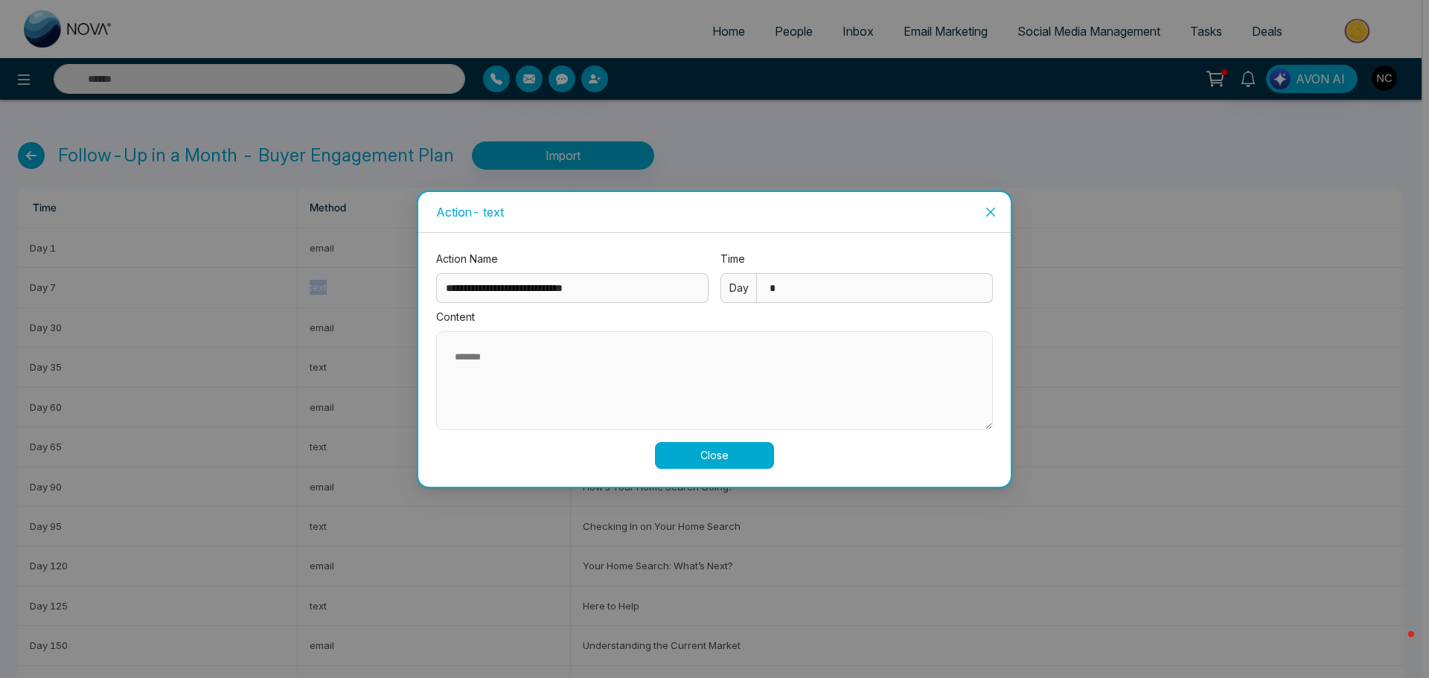
click at [462, 329] on div "Content" at bounding box center [714, 372] width 557 height 126
click at [980, 219] on span "Close" at bounding box center [991, 212] width 40 height 40
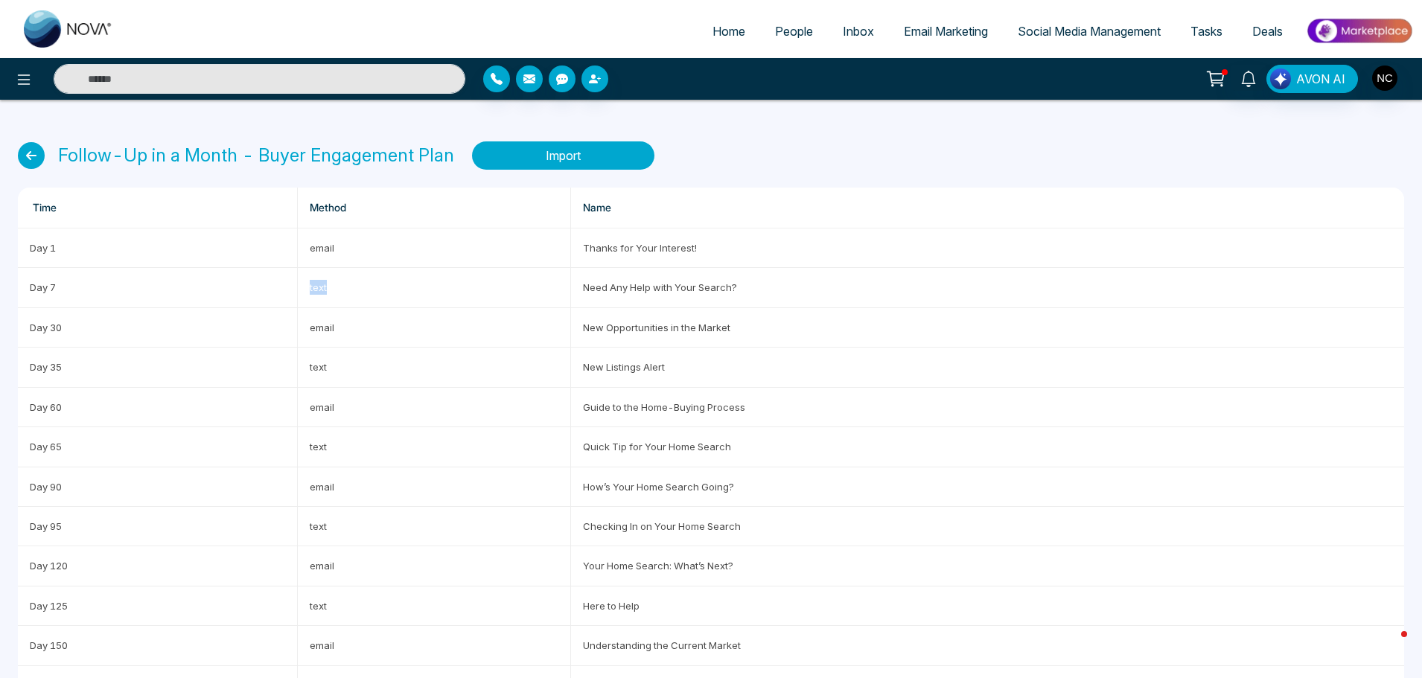
click at [565, 151] on button "Import" at bounding box center [563, 155] width 182 height 28
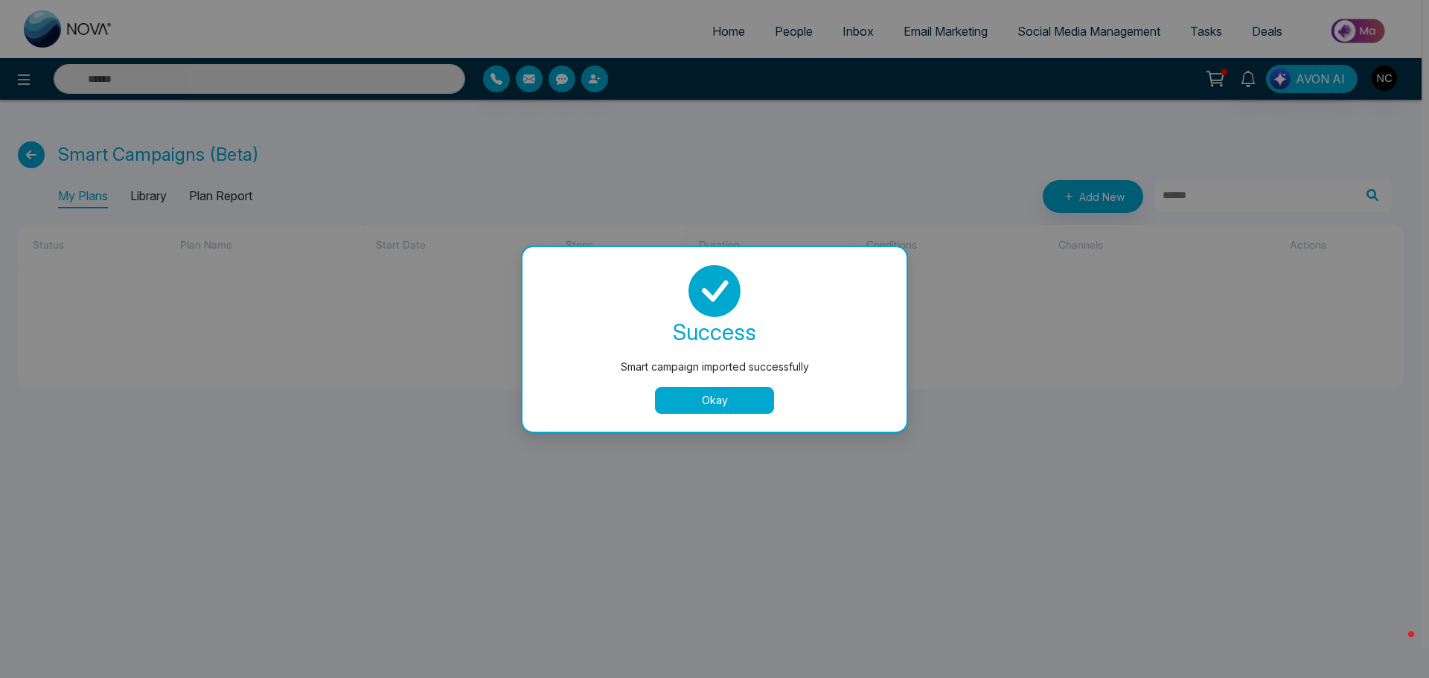
click at [727, 402] on button "Okay" at bounding box center [714, 400] width 119 height 27
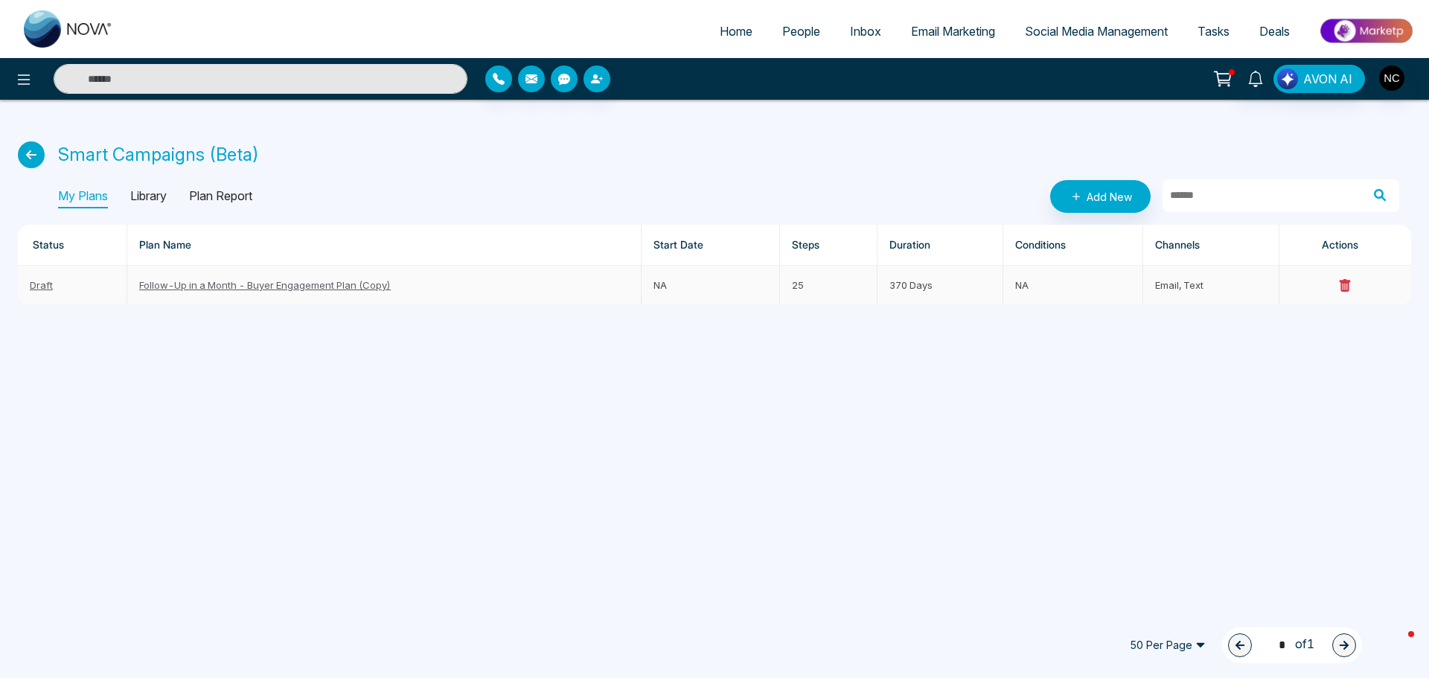
click at [263, 287] on link "Follow-Up in a Month - Buyer Engagement Plan (Copy)" at bounding box center [265, 285] width 252 height 12
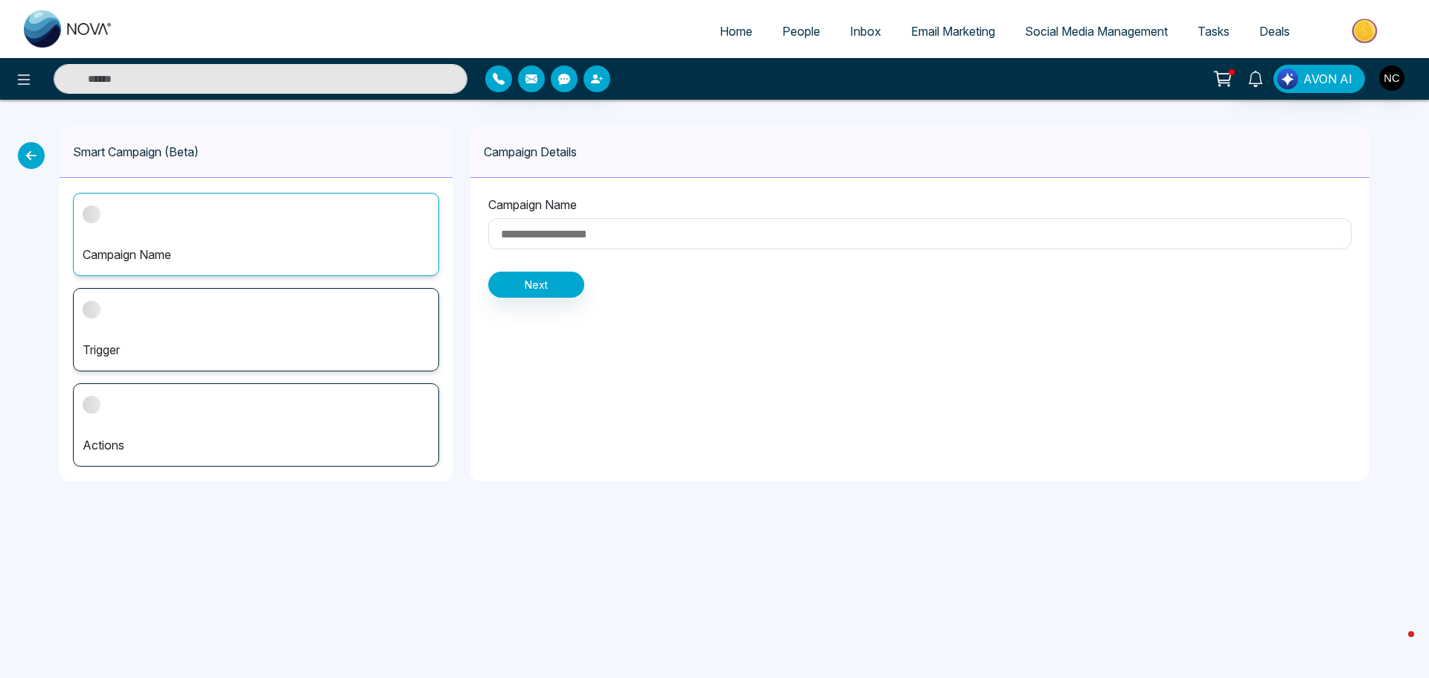
type input "**********"
click at [535, 287] on button "Next" at bounding box center [536, 285] width 96 height 26
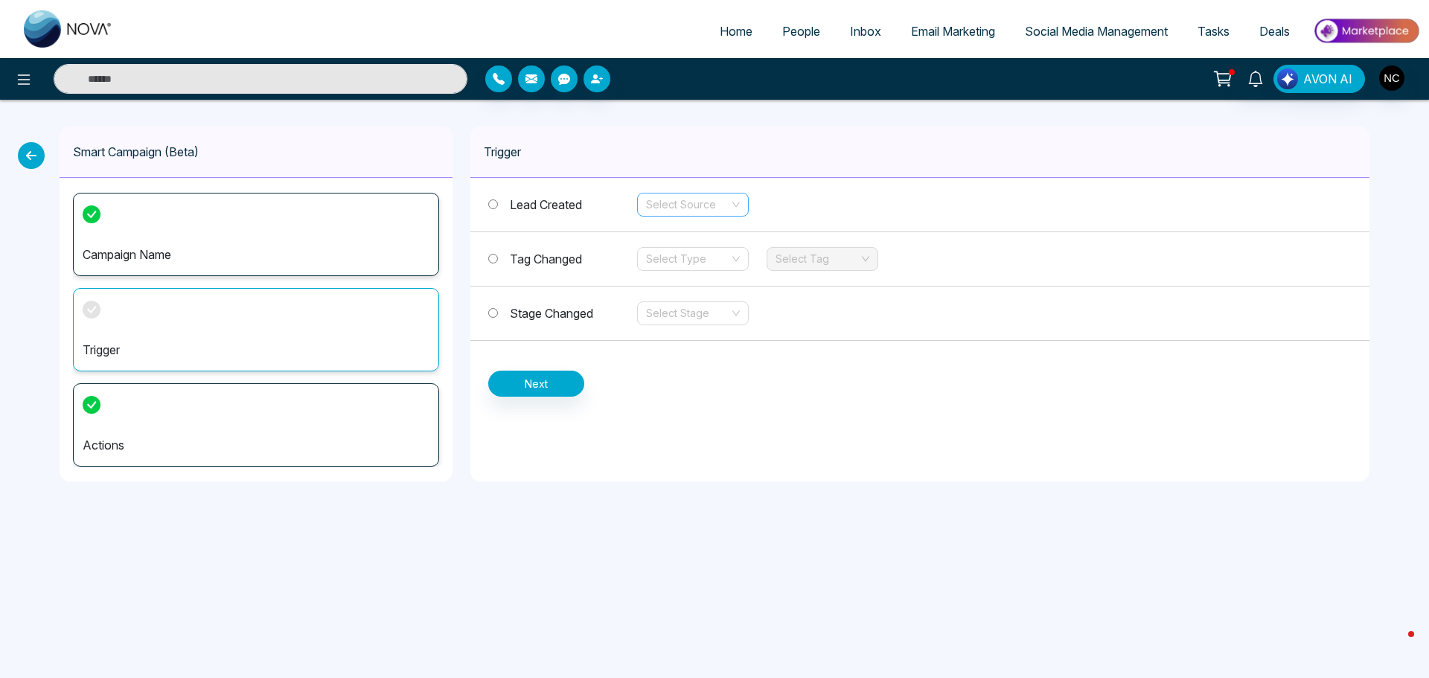
click at [692, 203] on input "search" at bounding box center [687, 205] width 83 height 22
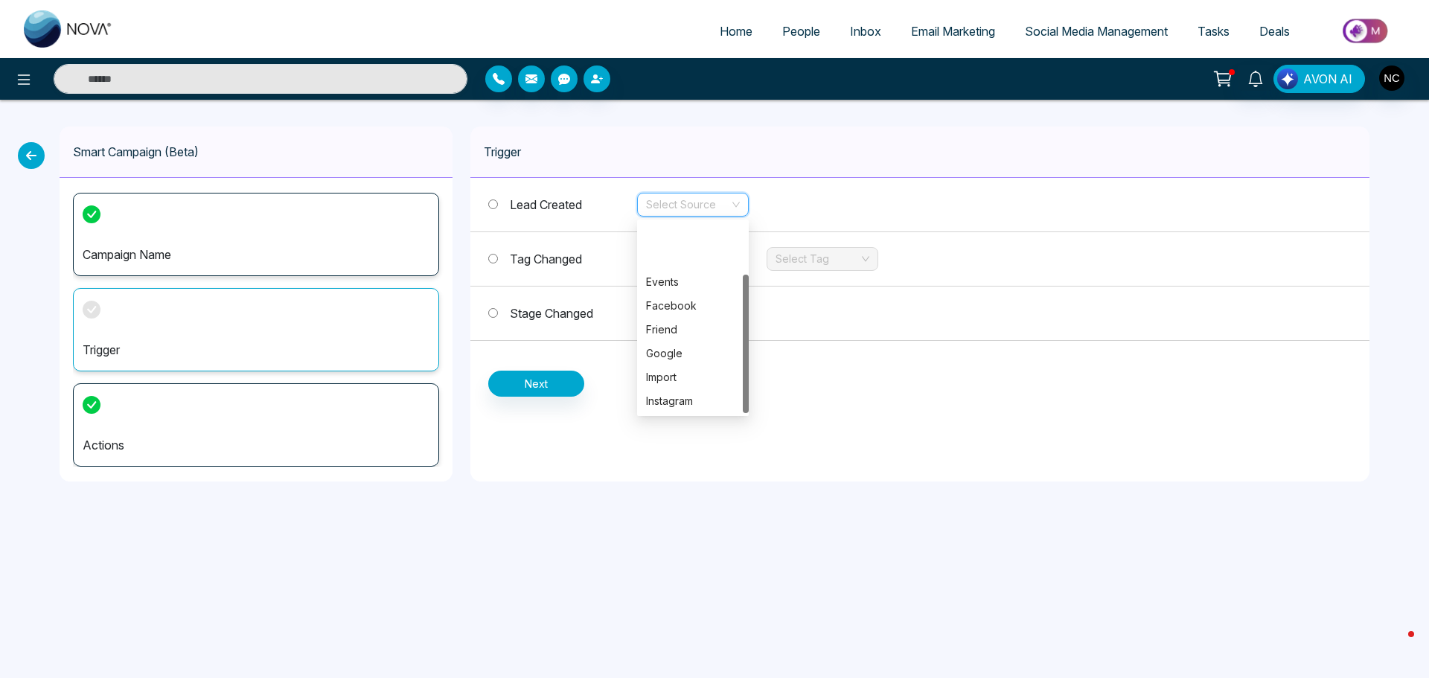
scroll to position [71, 0]
click at [680, 305] on div "Import" at bounding box center [693, 306] width 94 height 16
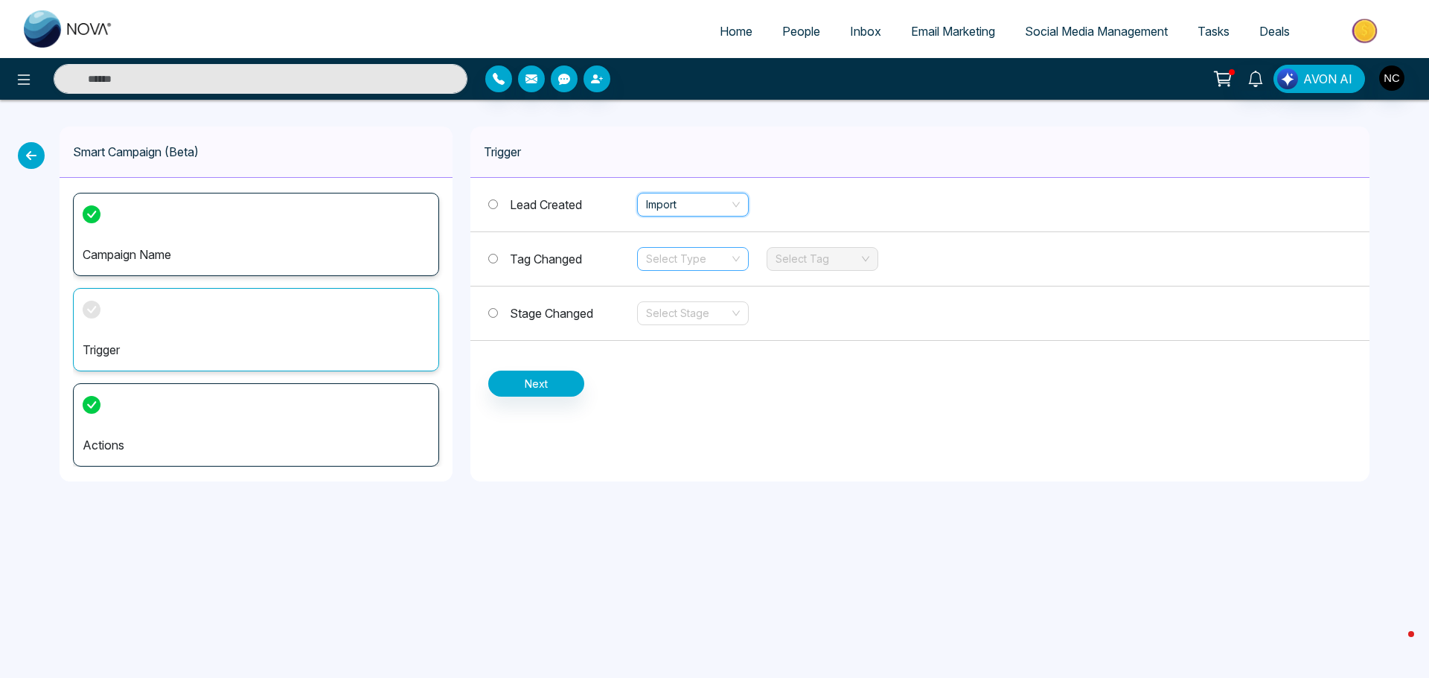
click at [707, 262] on input "search" at bounding box center [687, 259] width 83 height 22
click at [701, 203] on span "Import" at bounding box center [693, 205] width 94 height 22
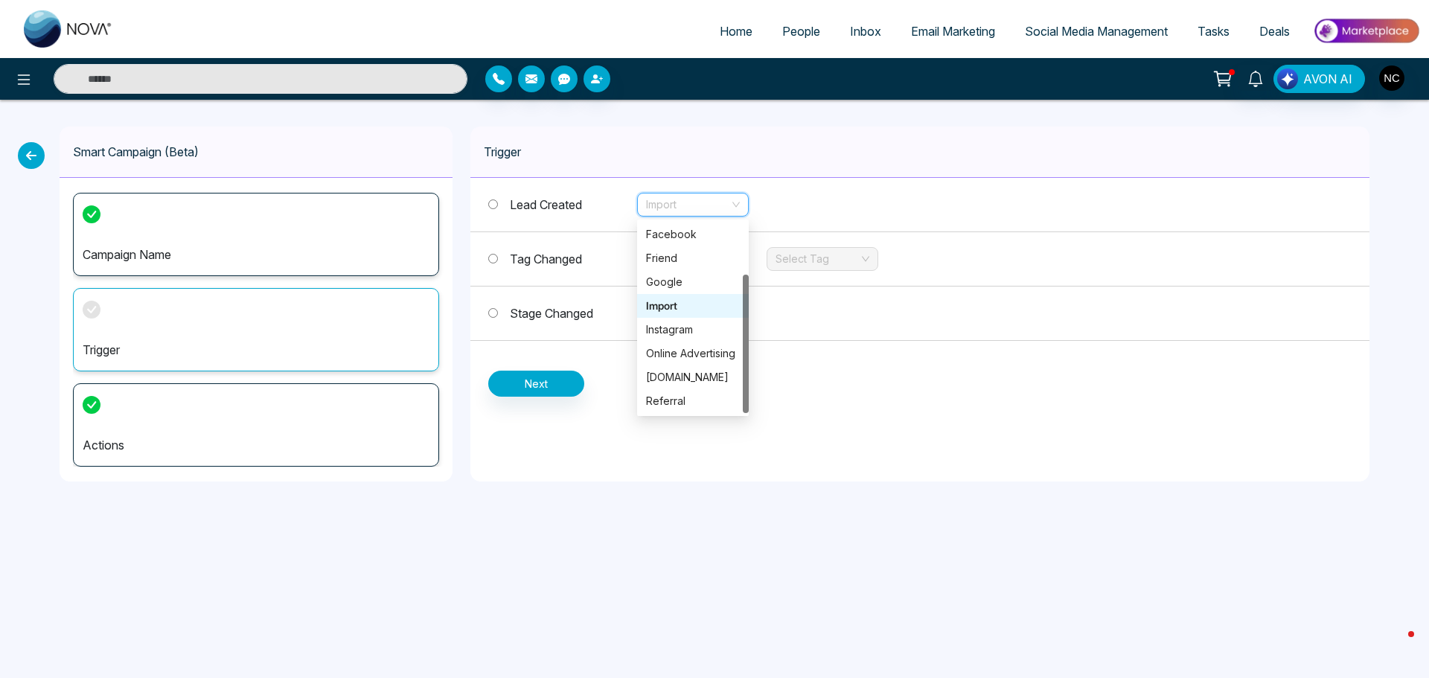
click at [921, 388] on div "Lead Created Import Tag Changed Select Type Select Tag Stage Changed Select Sta…" at bounding box center [920, 287] width 899 height 219
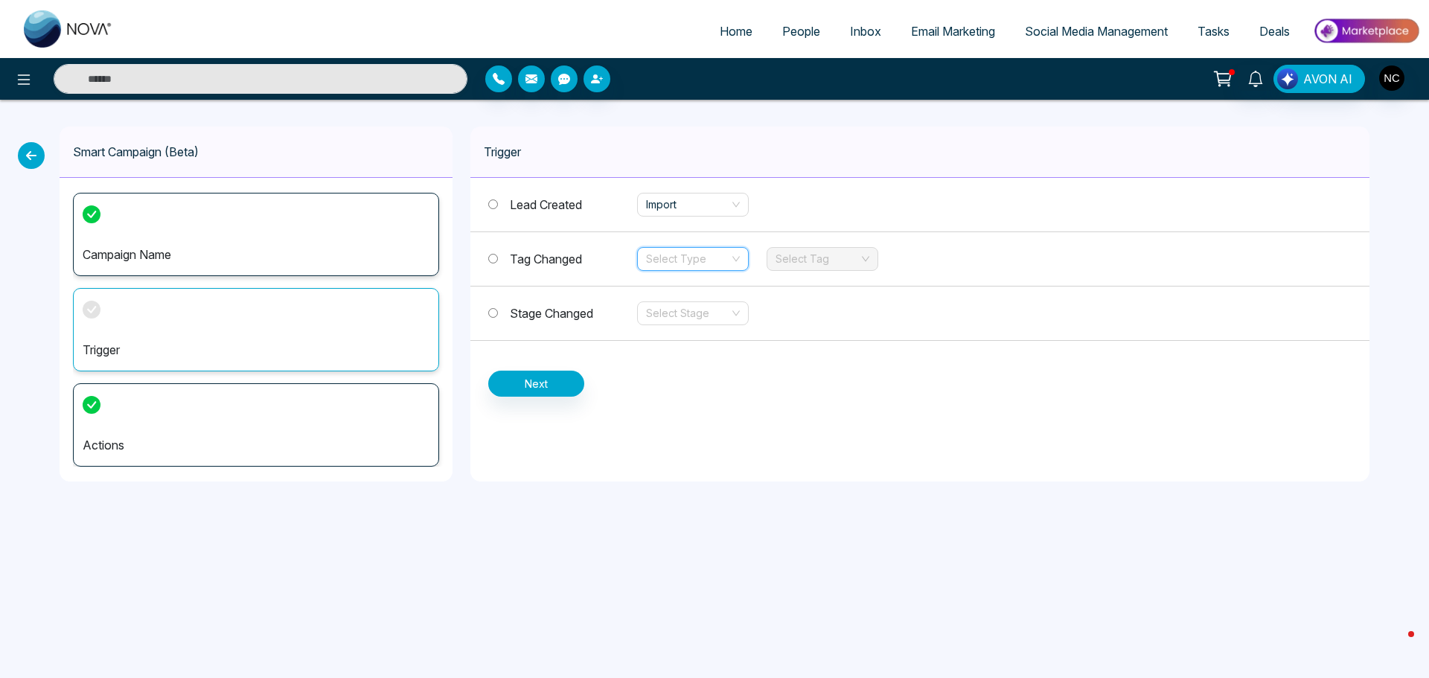
click at [726, 252] on input "search" at bounding box center [687, 259] width 83 height 22
click at [712, 284] on div "Add" at bounding box center [693, 289] width 94 height 16
click at [803, 264] on input "search" at bounding box center [817, 259] width 83 height 22
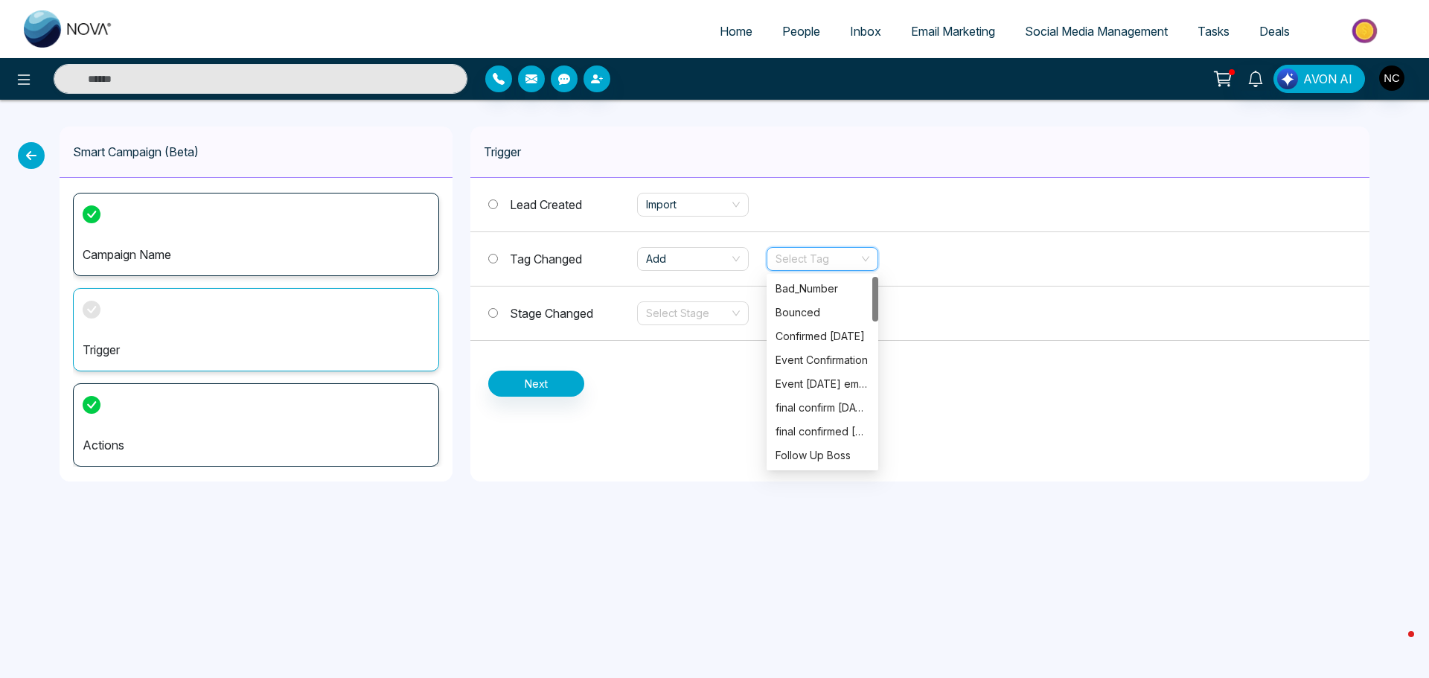
scroll to position [0, 0]
click at [1002, 376] on div "Lead Created Import Tag Changed Add Select Tag Stage Changed Select Stage Next" at bounding box center [920, 287] width 899 height 219
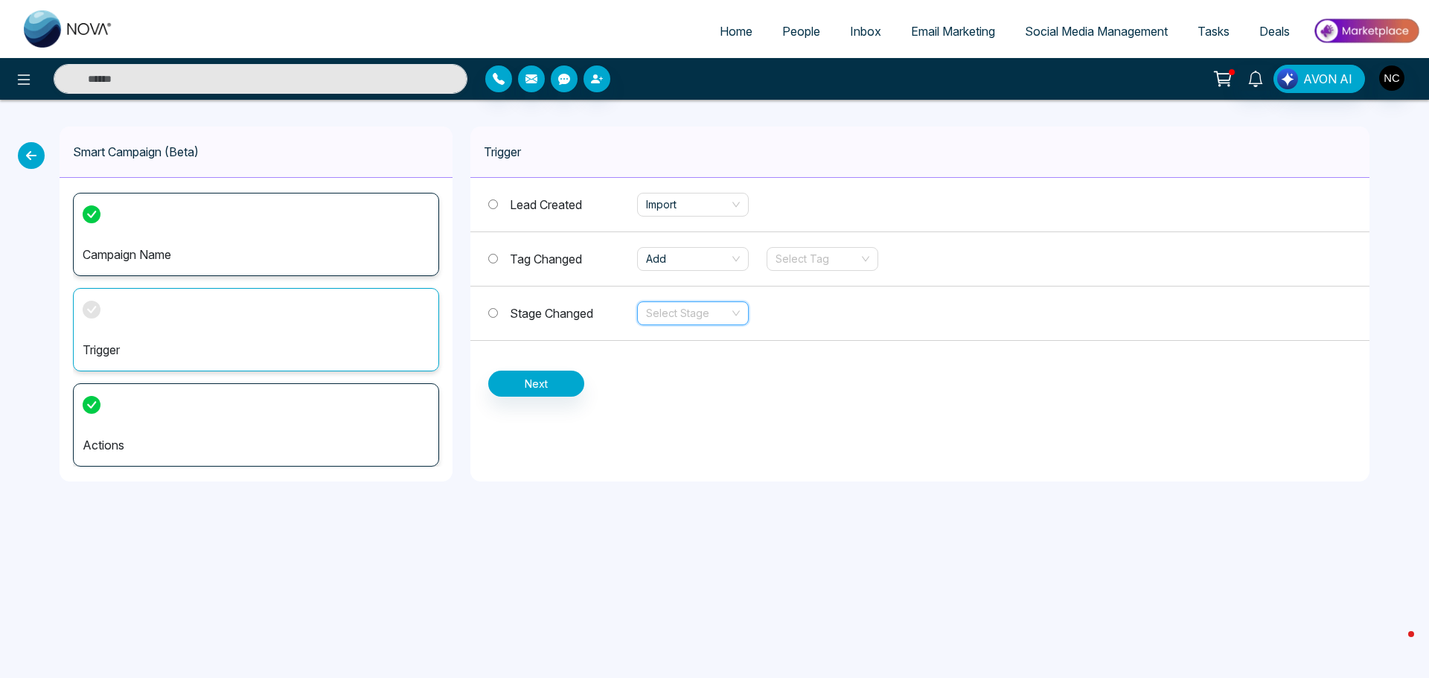
click at [726, 310] on input "search" at bounding box center [687, 313] width 83 height 22
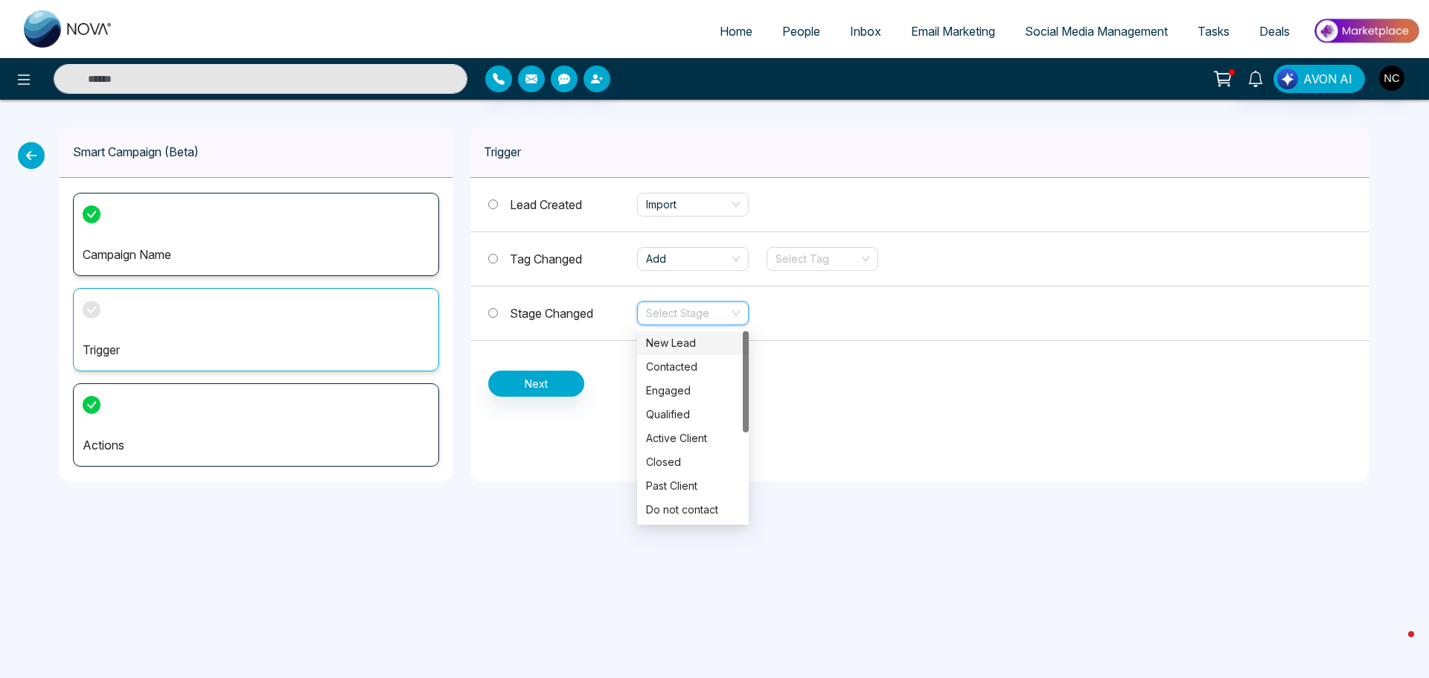
click at [707, 341] on div "New Lead" at bounding box center [693, 343] width 94 height 16
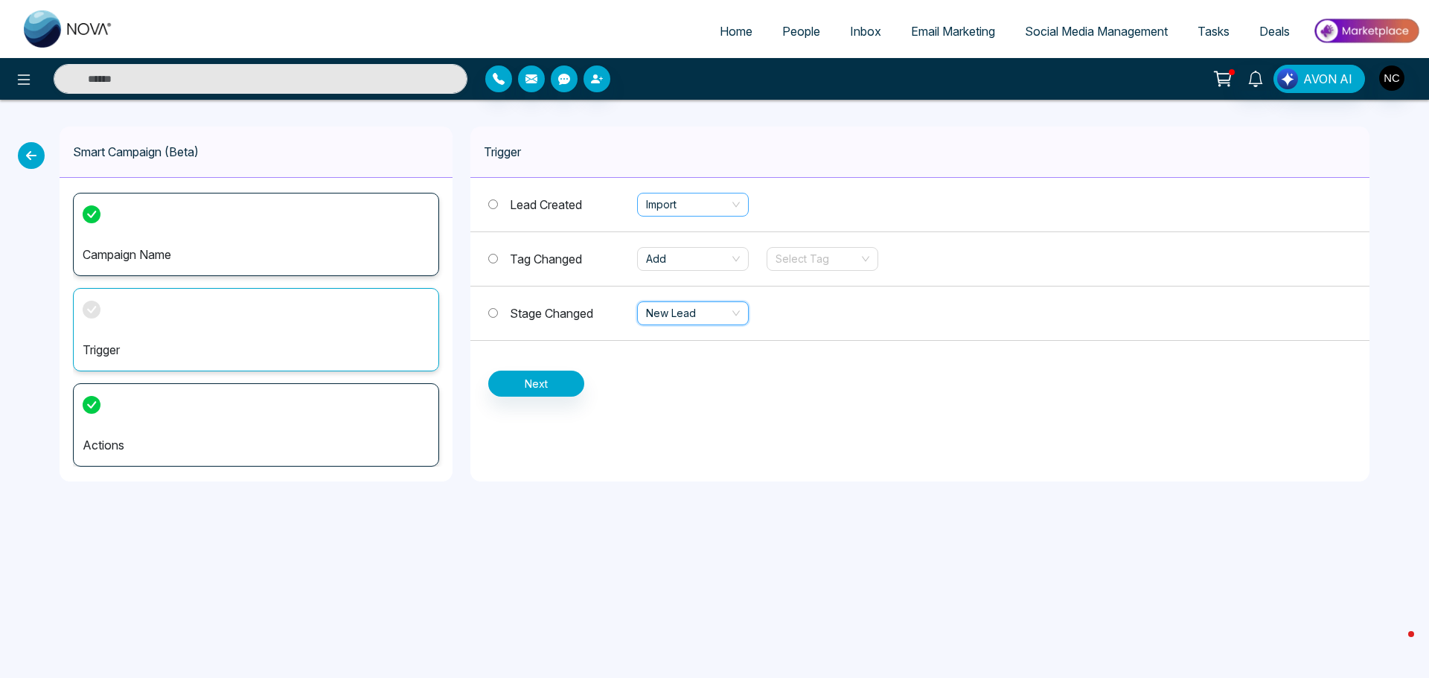
click at [704, 207] on span "Import" at bounding box center [693, 205] width 94 height 22
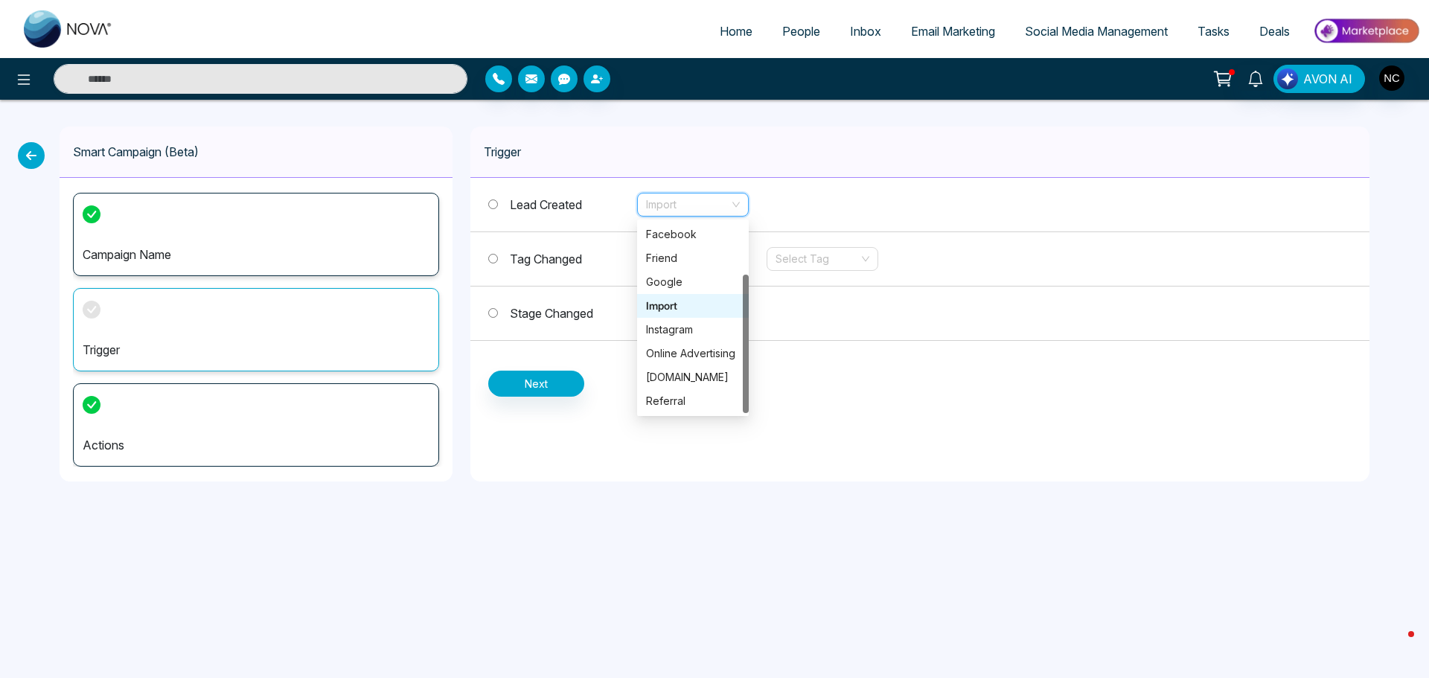
click at [686, 300] on div "Import" at bounding box center [693, 306] width 94 height 16
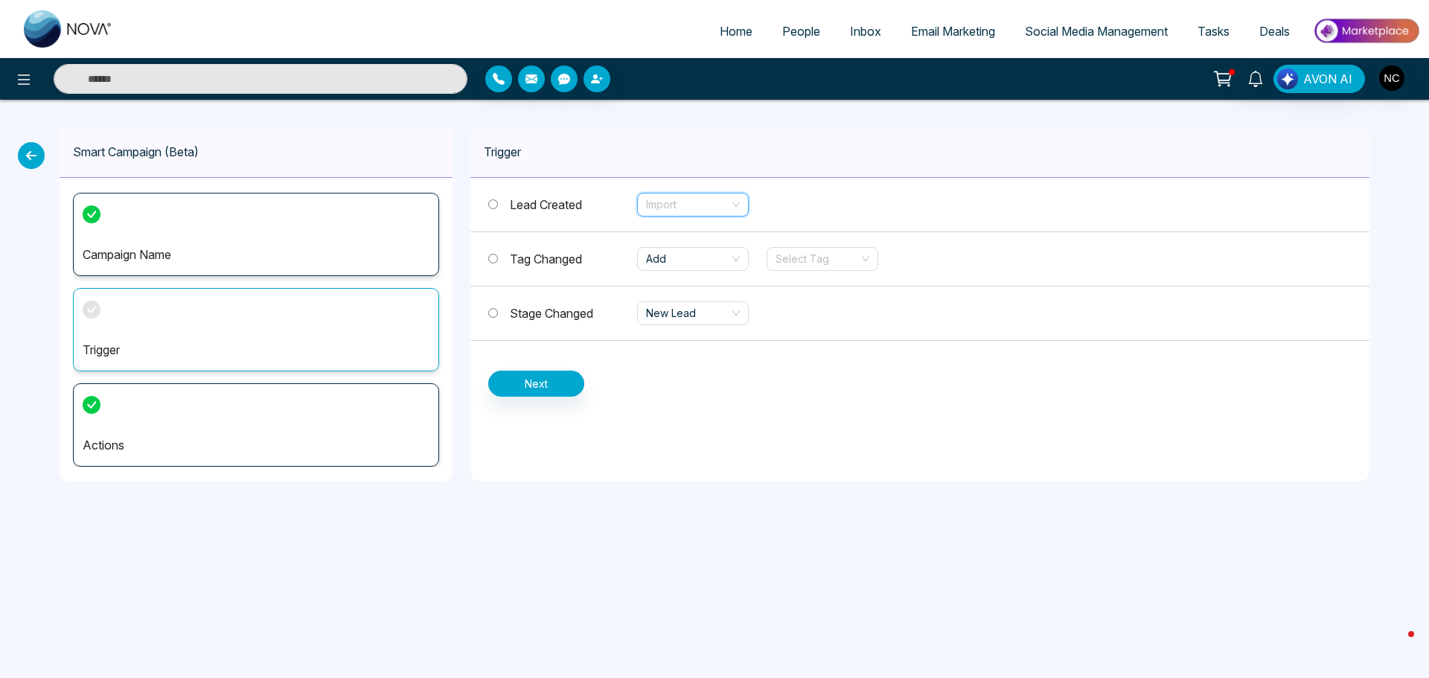
click at [714, 207] on span "Import" at bounding box center [693, 205] width 94 height 22
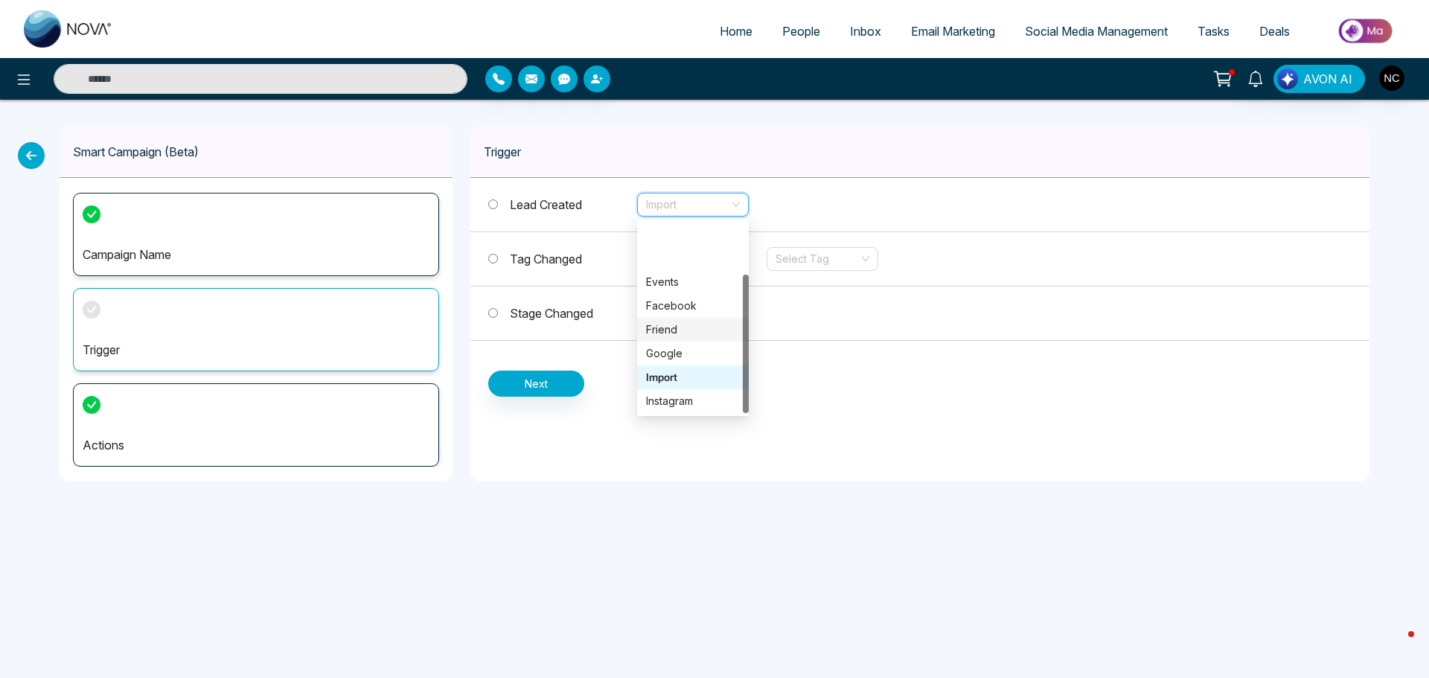
scroll to position [71, 0]
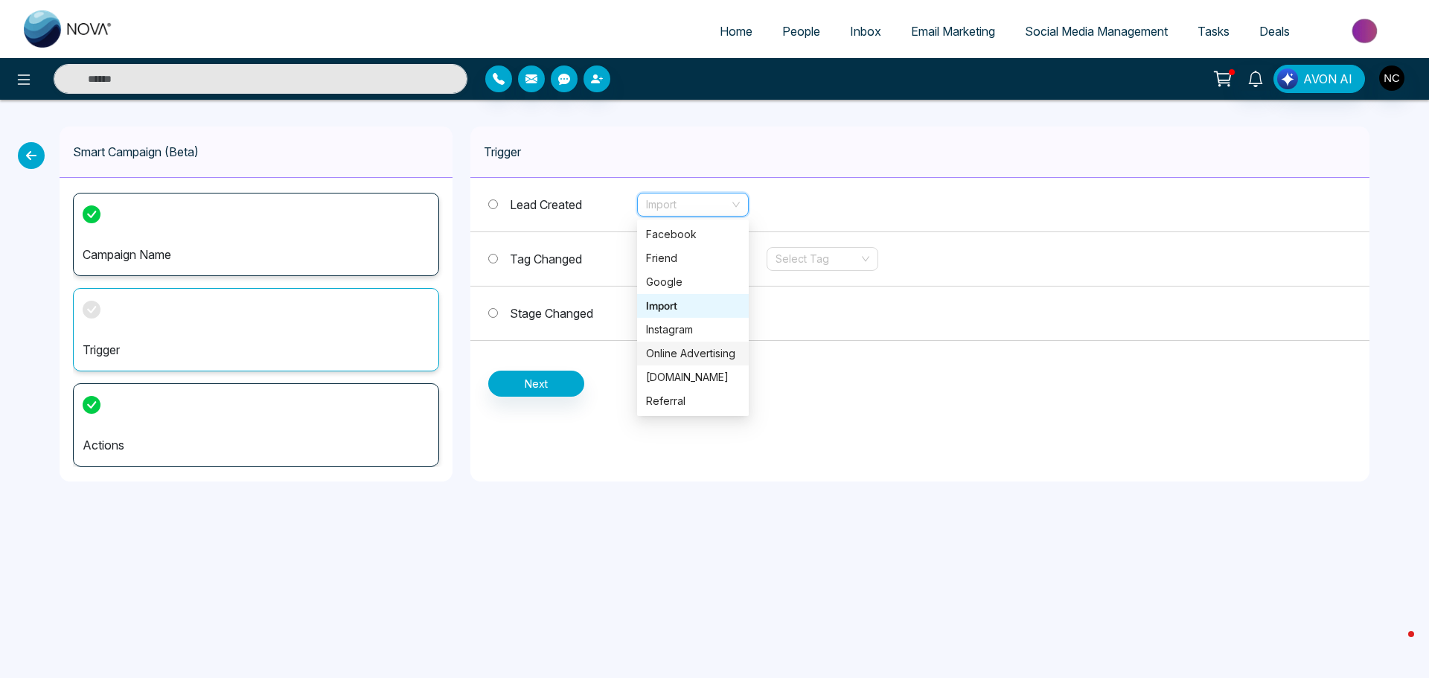
click at [692, 353] on div "Online Advertising" at bounding box center [693, 353] width 94 height 16
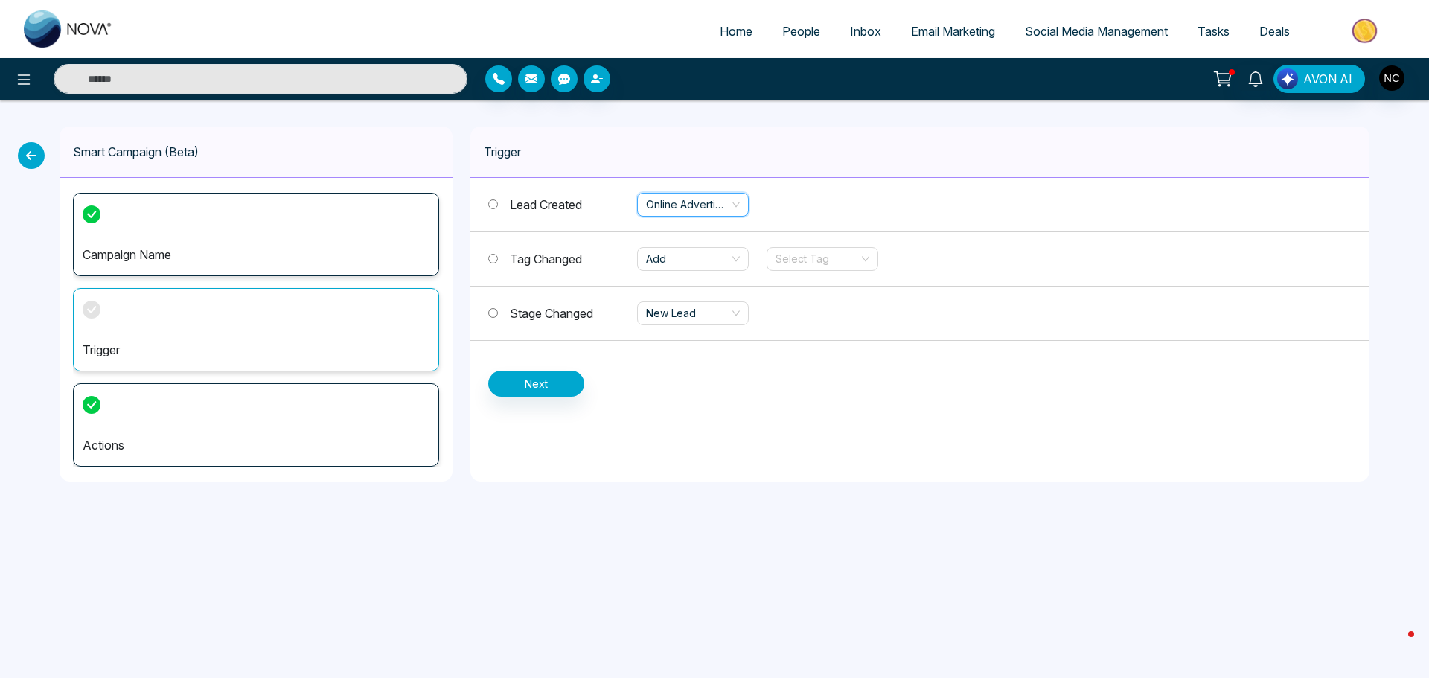
click at [812, 332] on div "Stage Changed New Lead" at bounding box center [920, 314] width 899 height 54
click at [499, 256] on label "Tag Changed" at bounding box center [562, 259] width 149 height 18
click at [681, 264] on span "Add" at bounding box center [693, 259] width 94 height 22
click at [680, 310] on div "Remove" at bounding box center [693, 313] width 94 height 16
click at [806, 316] on div "Stage Changed New Lead" at bounding box center [920, 314] width 899 height 54
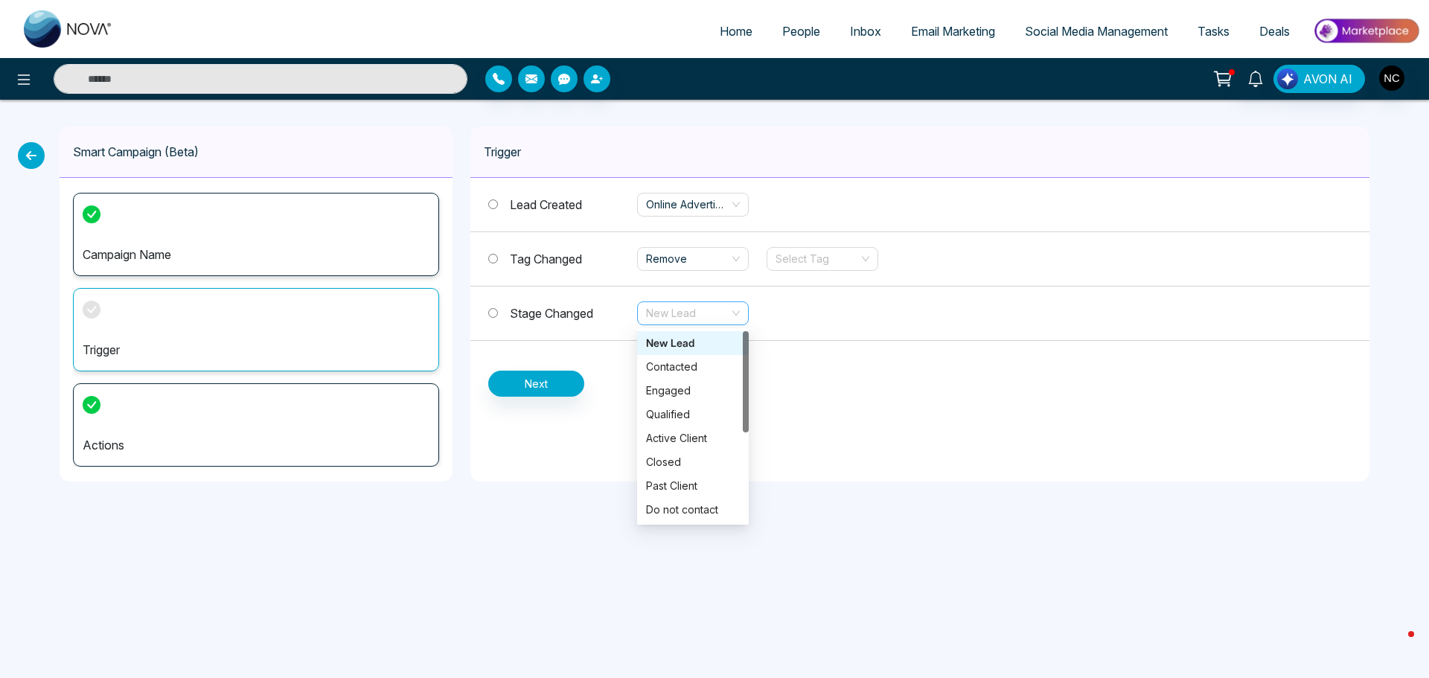
click at [696, 313] on span "New Lead" at bounding box center [693, 313] width 94 height 22
click at [925, 409] on div "Trigger Lead Created Online Advertising Tag Changed Remove Select Tag Stage Cha…" at bounding box center [920, 304] width 899 height 355
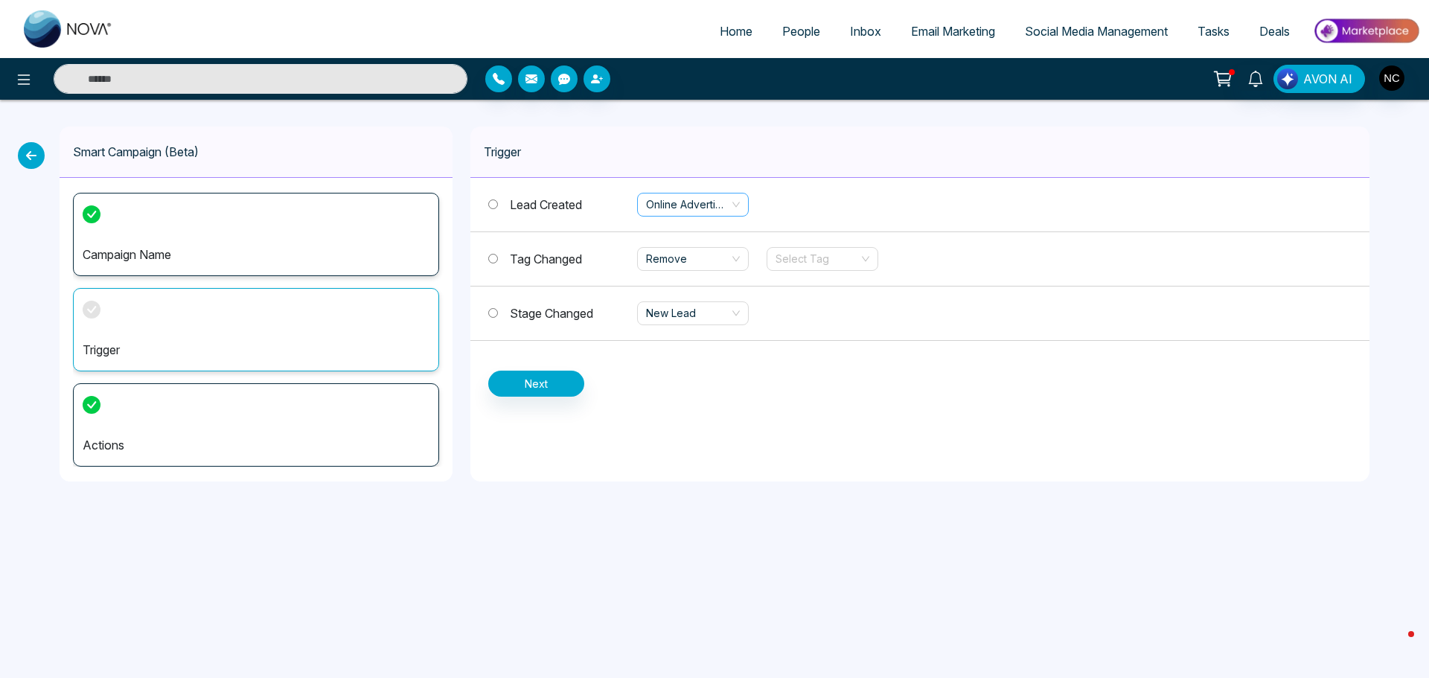
click at [706, 205] on span "Online Advertising" at bounding box center [693, 205] width 94 height 22
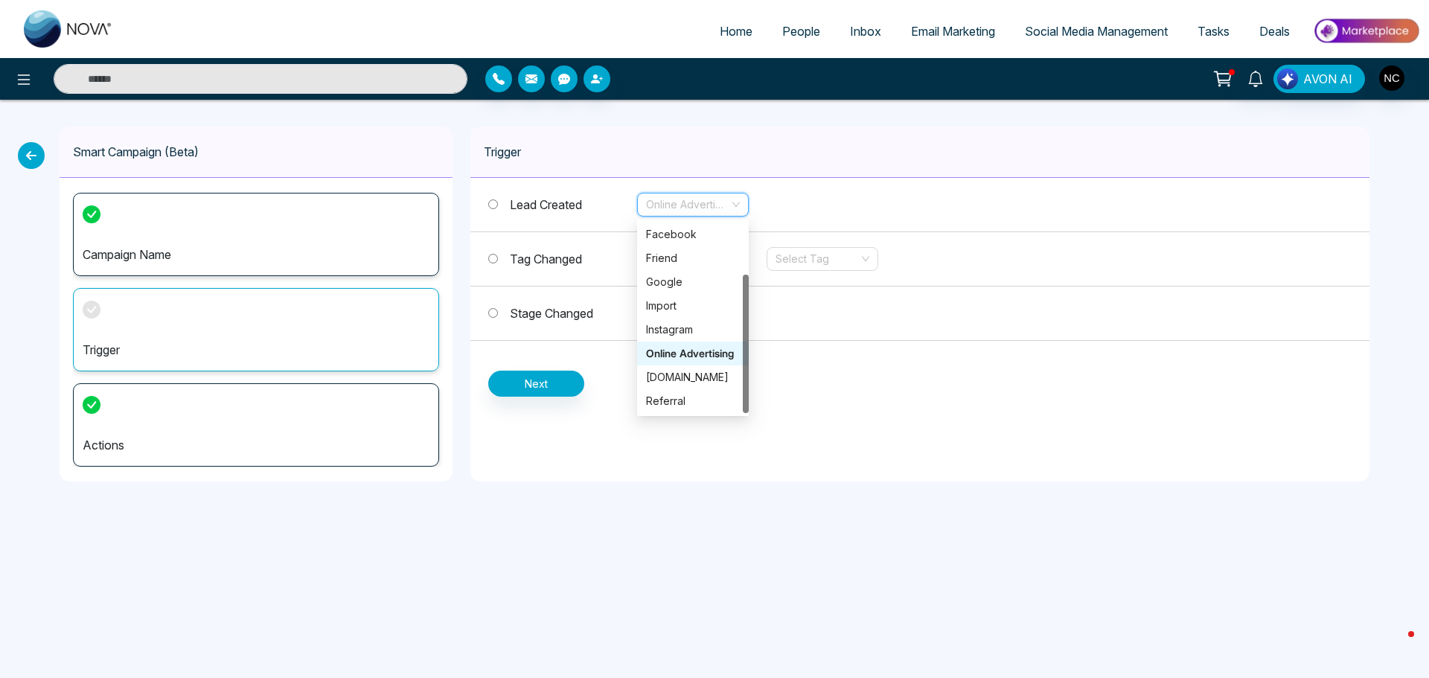
click at [686, 356] on div "Online Advertising" at bounding box center [693, 353] width 94 height 16
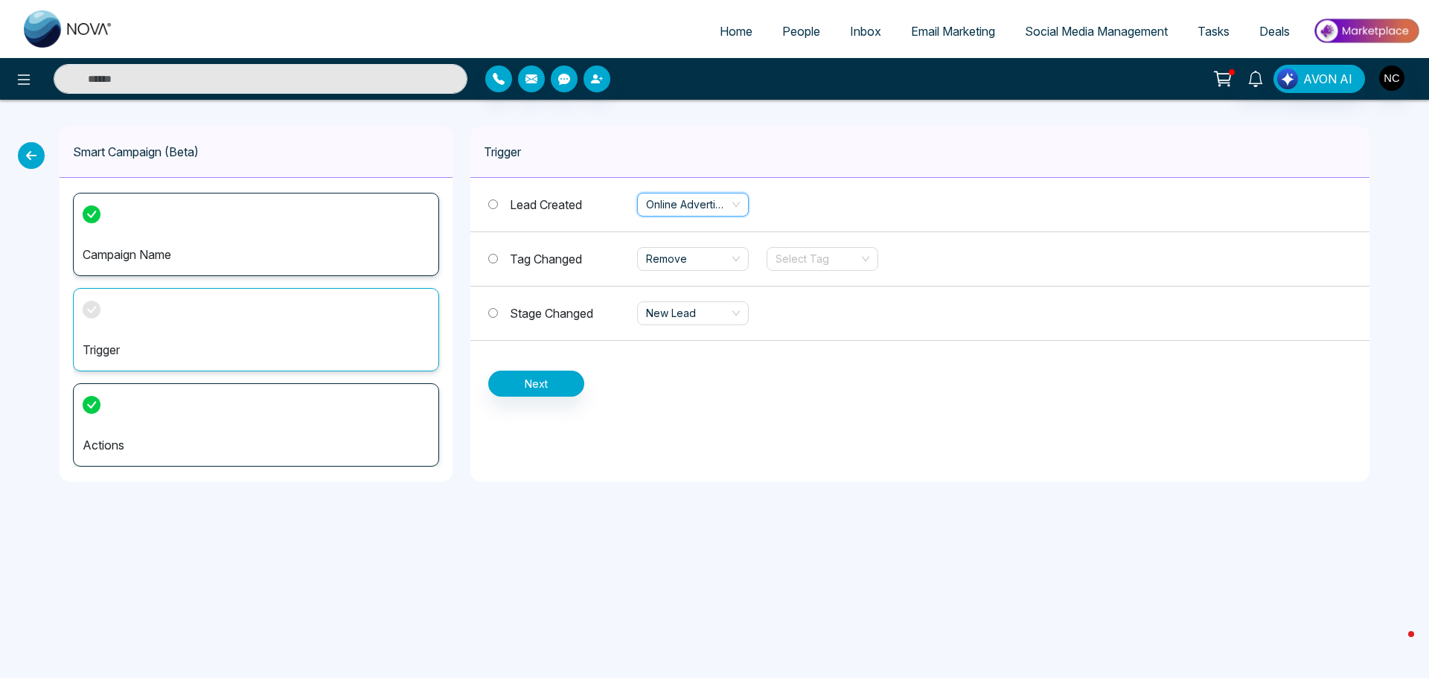
click at [718, 210] on span "Online Advertising" at bounding box center [693, 205] width 94 height 22
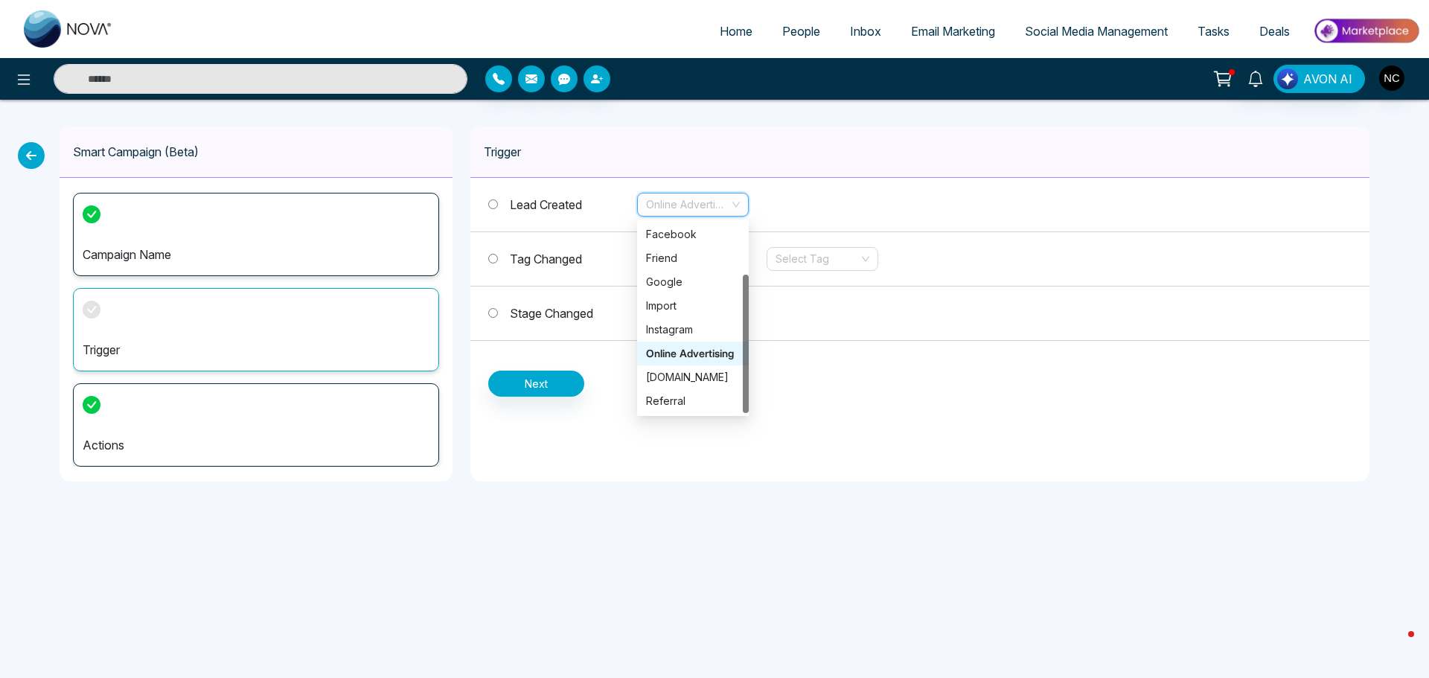
click at [689, 342] on div "Online Advertising" at bounding box center [693, 354] width 112 height 24
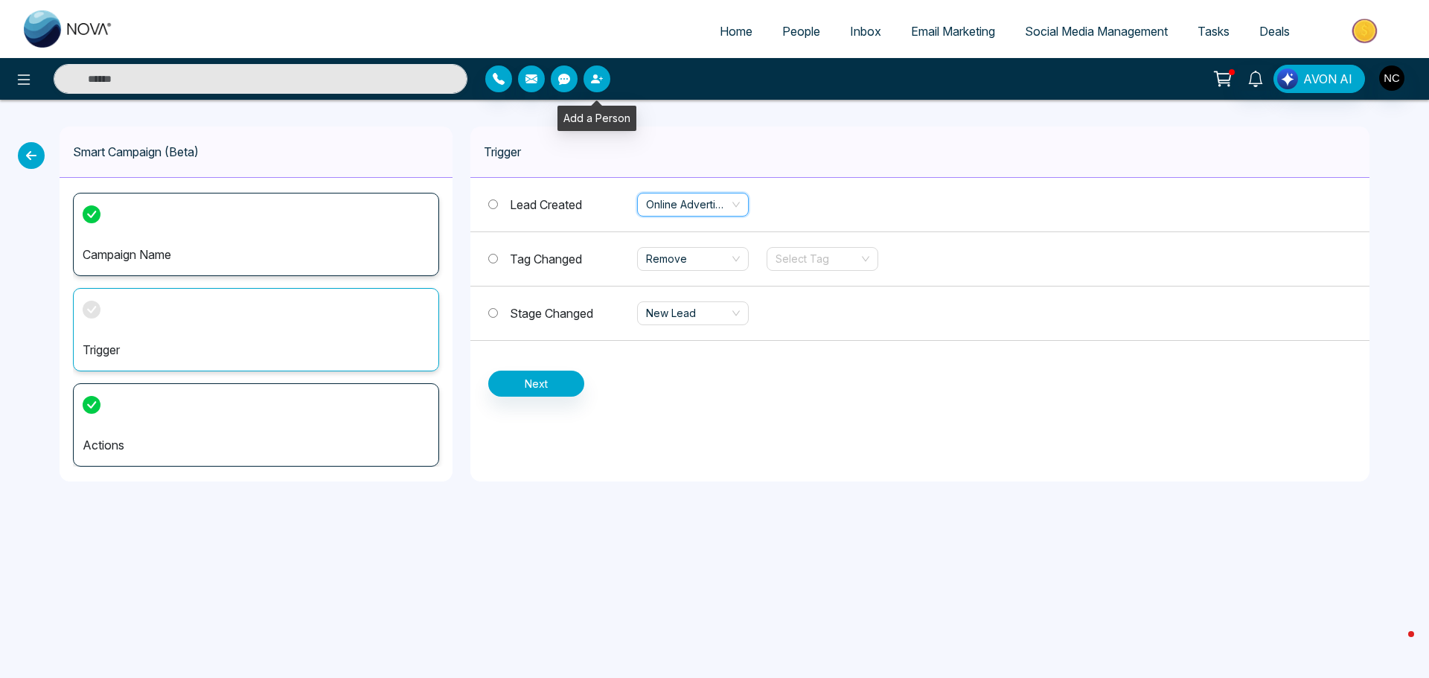
click at [603, 86] on button "button" at bounding box center [597, 79] width 27 height 27
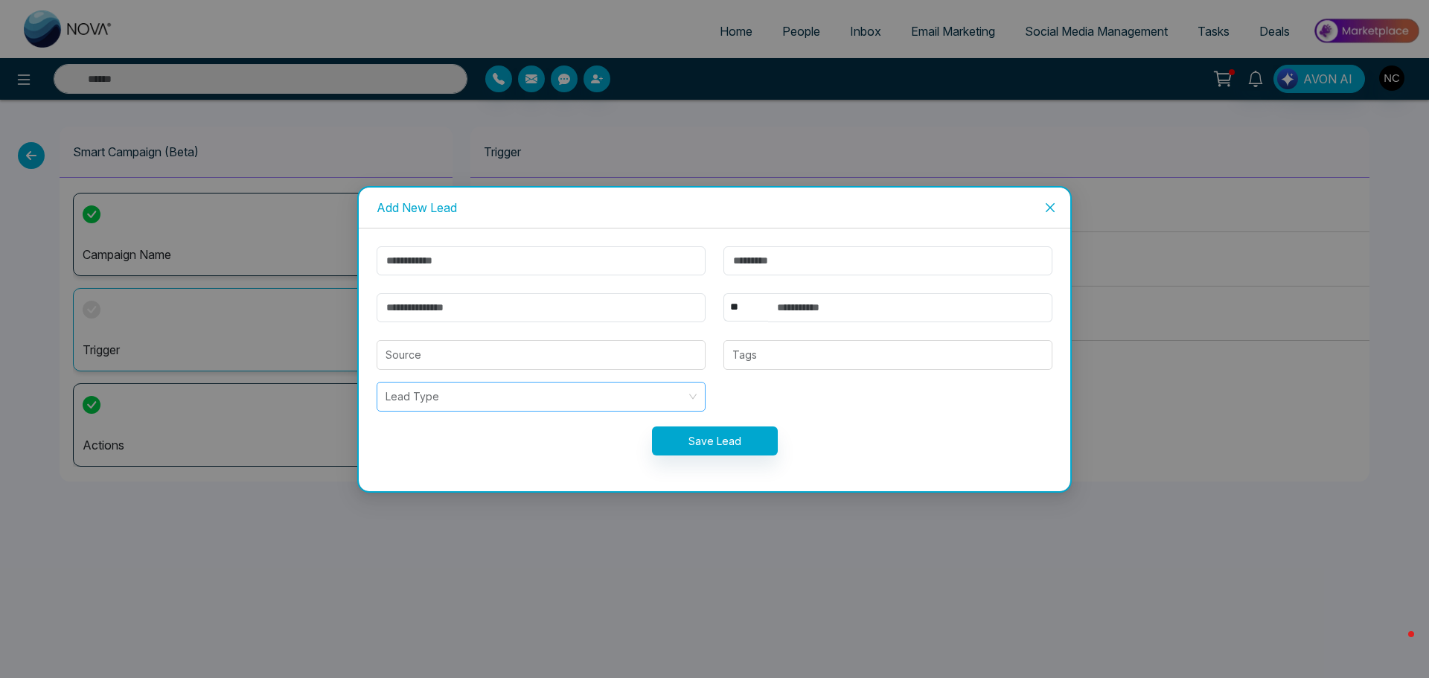
click at [596, 398] on input "search" at bounding box center [536, 397] width 301 height 28
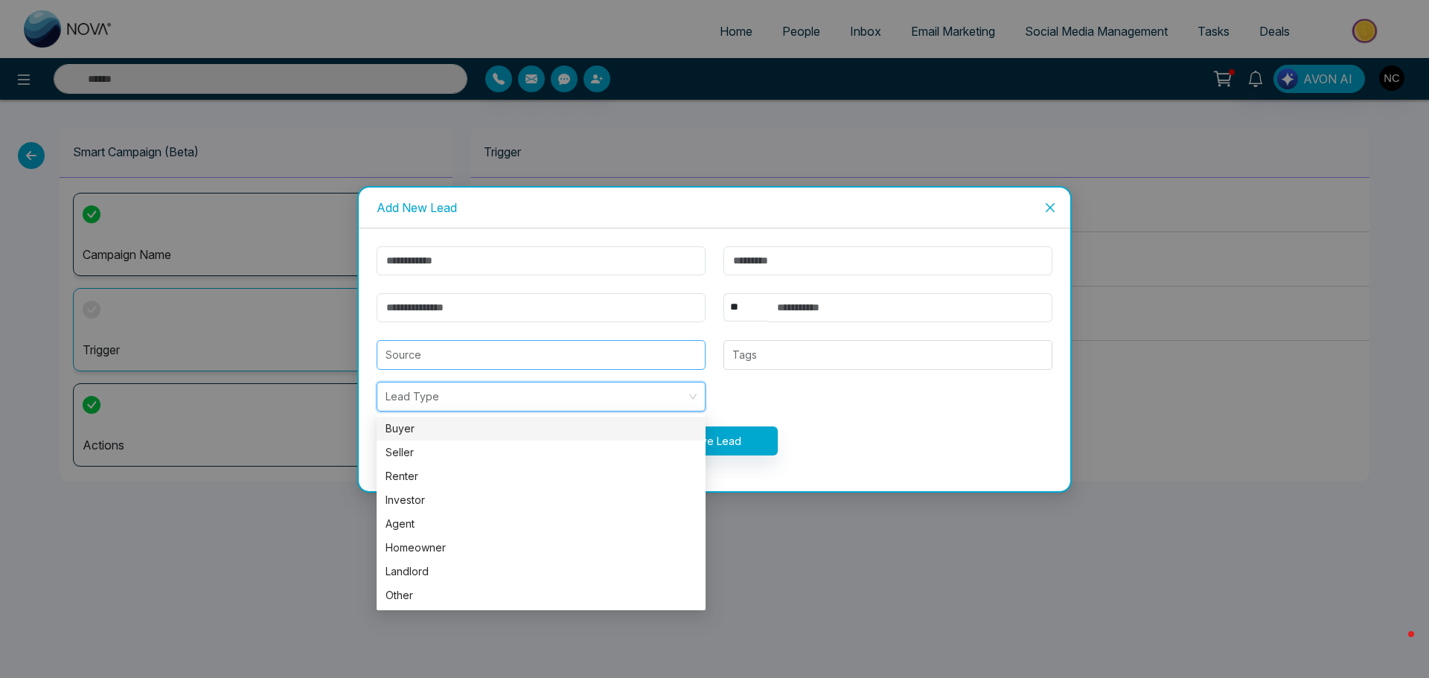
click at [480, 363] on input "search" at bounding box center [541, 355] width 311 height 28
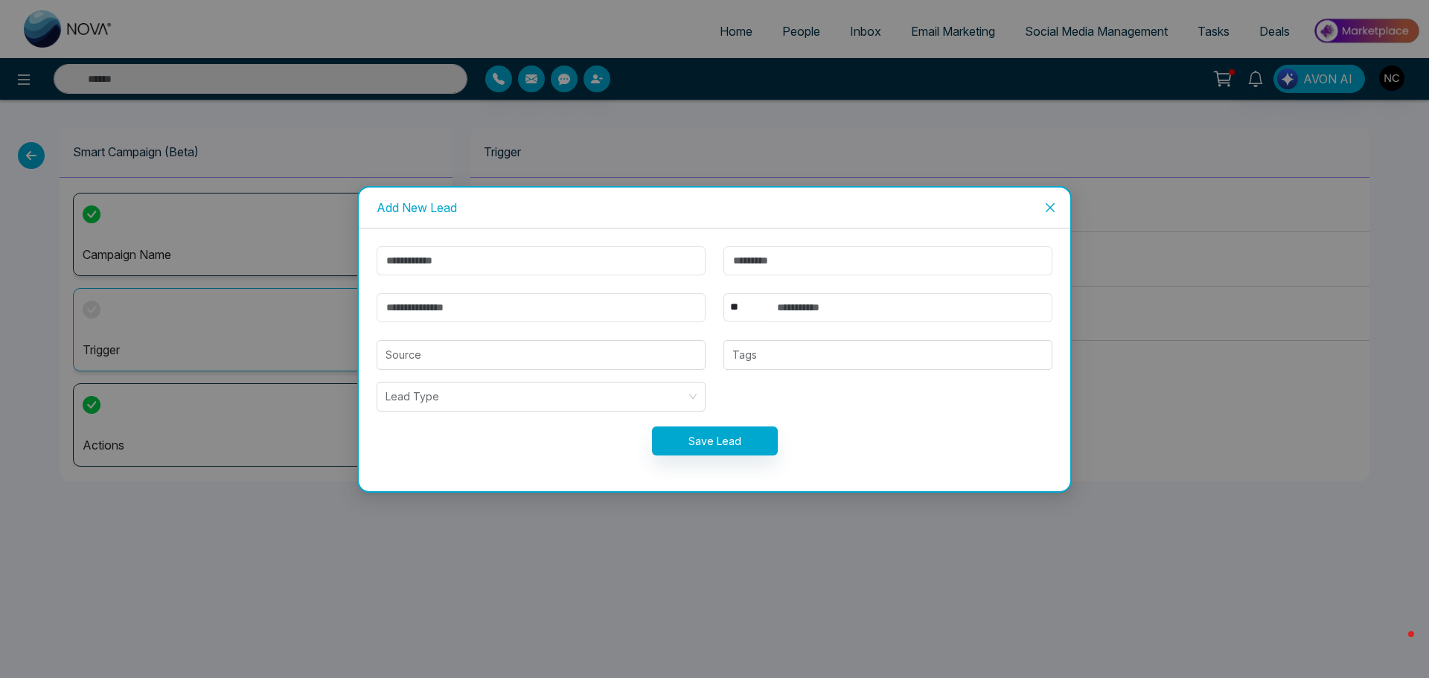
click at [1026, 575] on div "Add New Lead ** **** *** *** *** **** *** Source Tags Lead Type Save Lead" at bounding box center [714, 339] width 1429 height 678
click at [1057, 204] on span "Close" at bounding box center [1050, 208] width 40 height 40
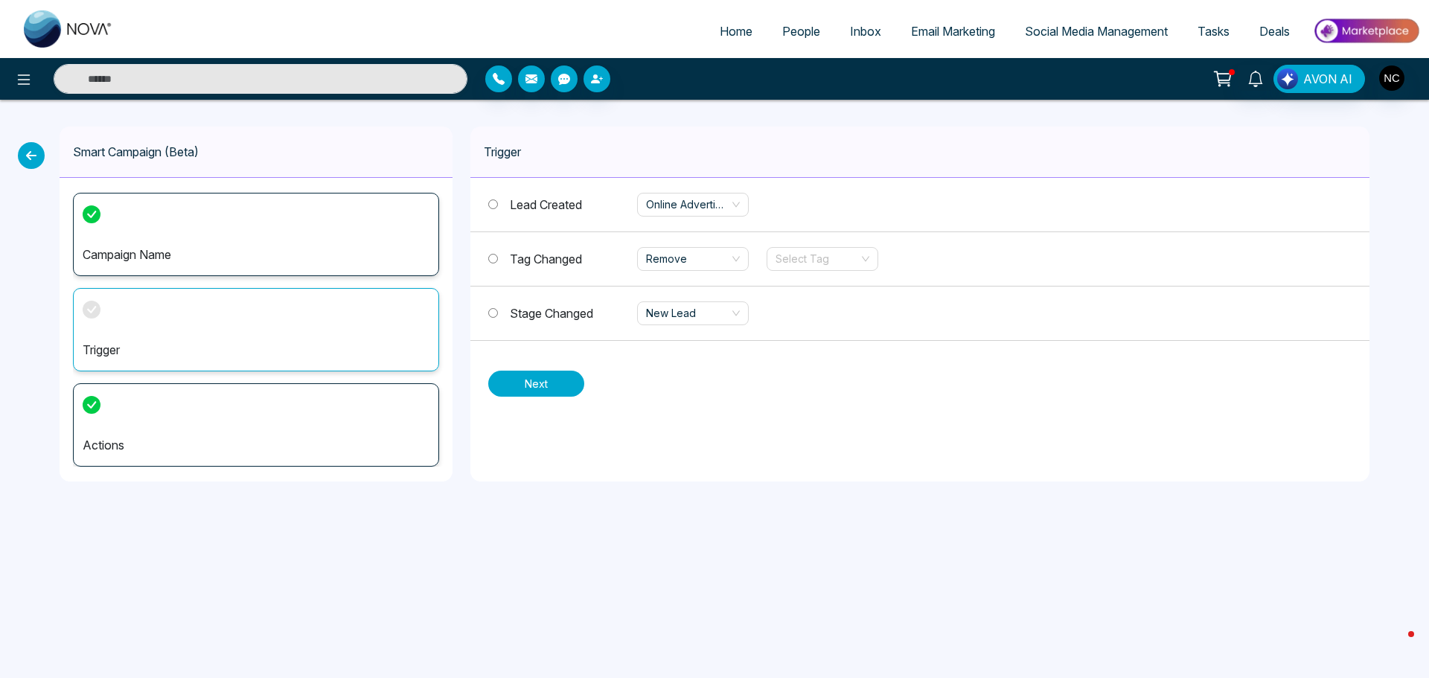
click at [578, 387] on button "Next" at bounding box center [536, 384] width 96 height 26
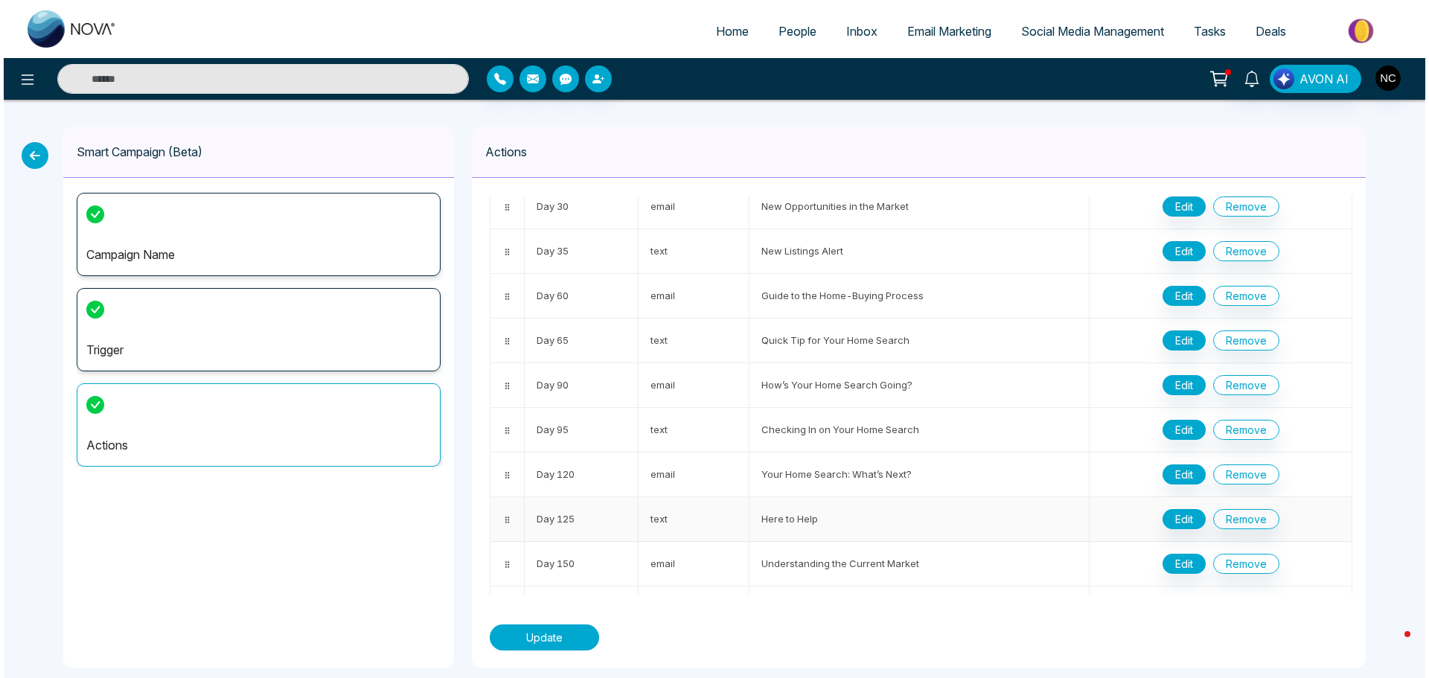
scroll to position [0, 0]
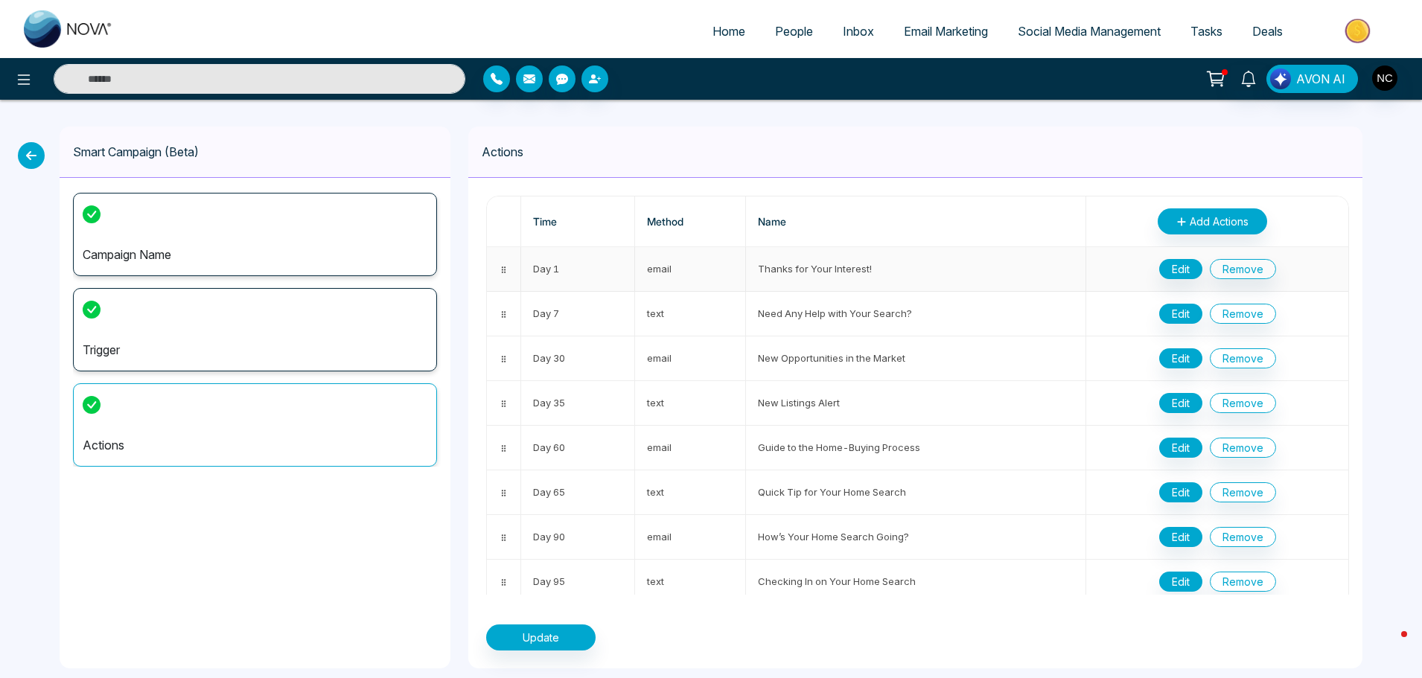
click at [832, 267] on td "Thanks for Your Interest!" at bounding box center [916, 269] width 340 height 45
click at [1169, 272] on button "Edit" at bounding box center [1180, 269] width 43 height 20
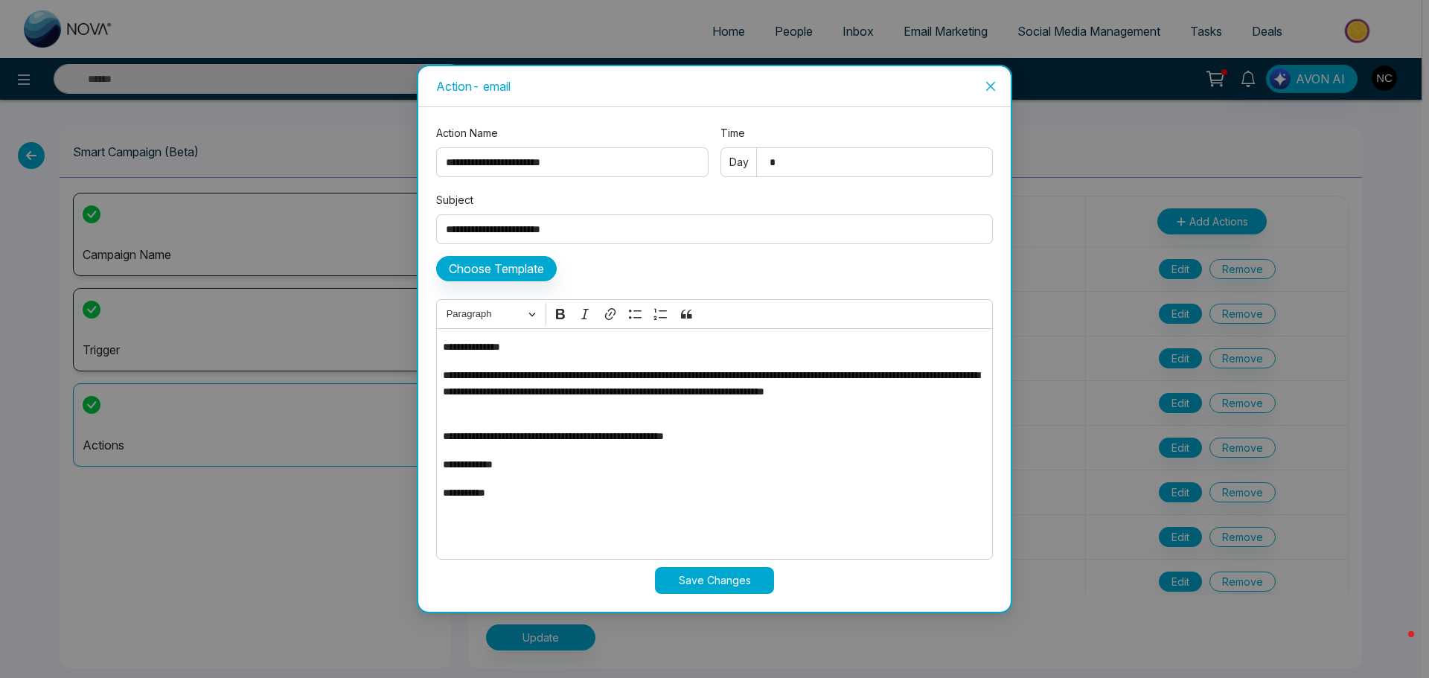
click at [680, 380] on p "**********" at bounding box center [714, 391] width 543 height 49
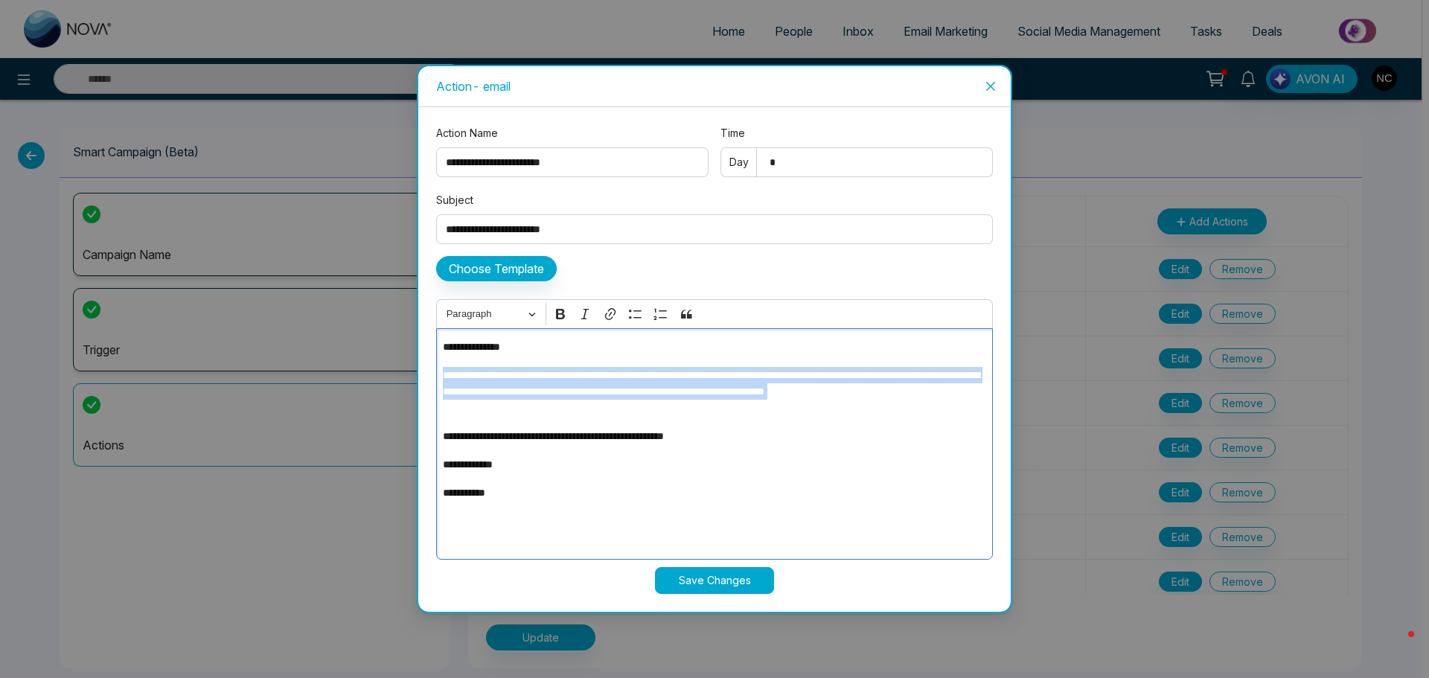
click at [680, 380] on p "**********" at bounding box center [714, 391] width 543 height 49
click at [642, 401] on p "**********" at bounding box center [714, 391] width 543 height 49
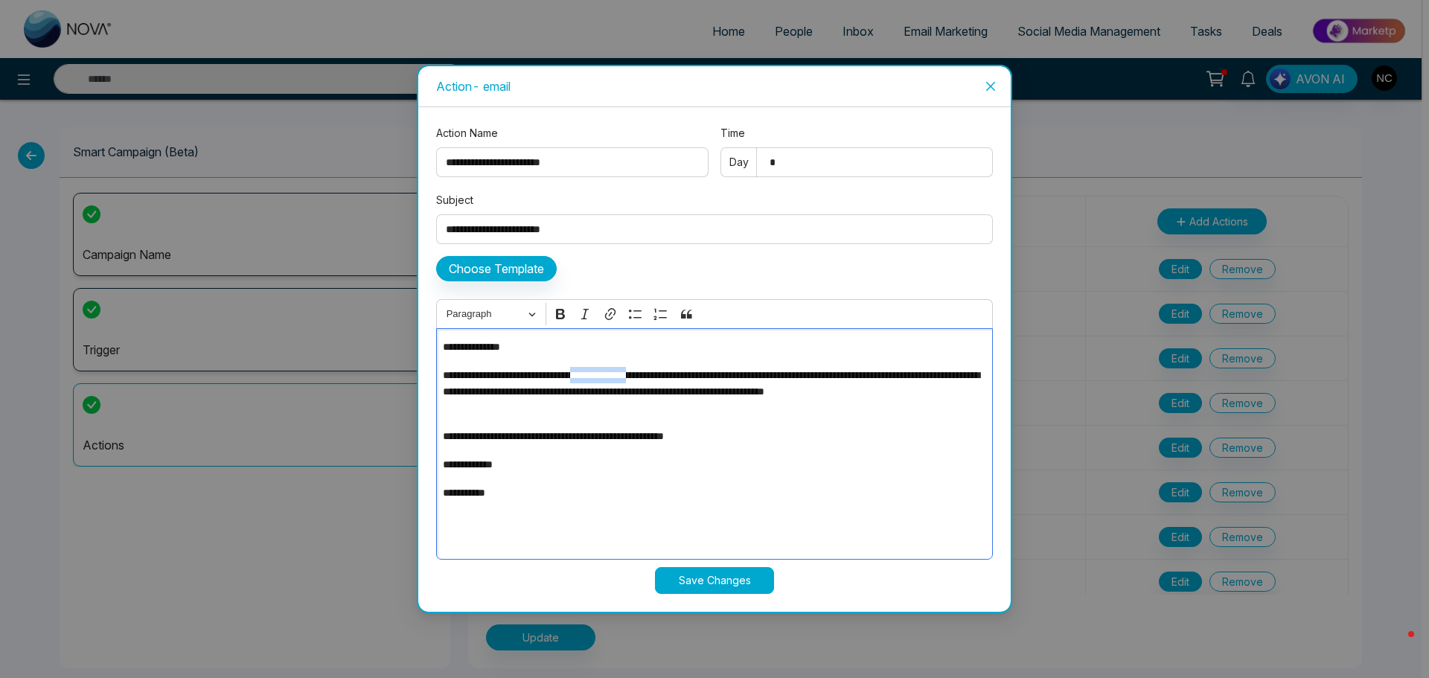
drag, startPoint x: 611, startPoint y: 377, endPoint x: 694, endPoint y: 381, distance: 82.7
click at [694, 381] on p "**********" at bounding box center [714, 391] width 543 height 49
click at [650, 412] on p "**********" at bounding box center [714, 391] width 543 height 49
drag, startPoint x: 511, startPoint y: 345, endPoint x: 459, endPoint y: 348, distance: 52.2
click at [459, 348] on p "**********" at bounding box center [714, 347] width 543 height 16
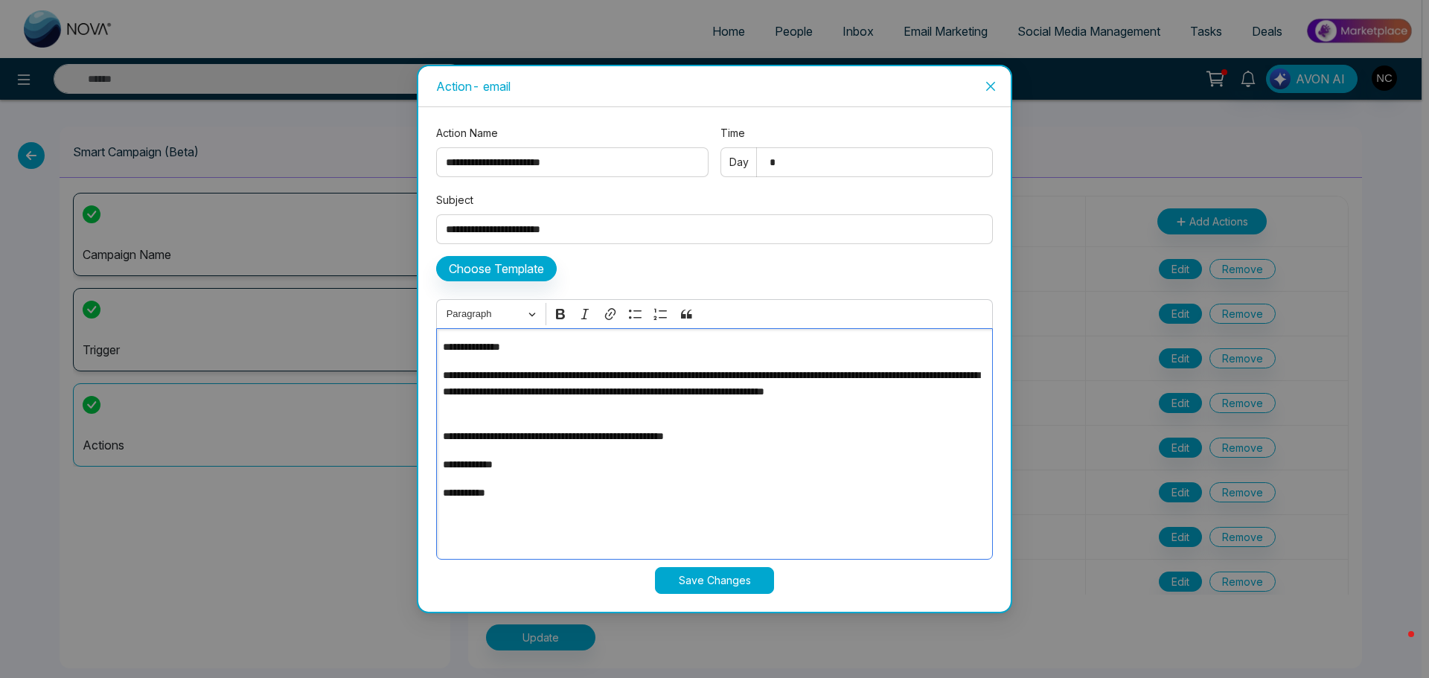
click at [558, 361] on div "**********" at bounding box center [714, 444] width 557 height 232
click at [524, 349] on p "**********" at bounding box center [714, 347] width 543 height 16
drag, startPoint x: 549, startPoint y: 348, endPoint x: 559, endPoint y: 367, distance: 22.0
click at [559, 367] on p "**********" at bounding box center [714, 391] width 543 height 49
drag, startPoint x: 510, startPoint y: 348, endPoint x: 459, endPoint y: 346, distance: 51.4
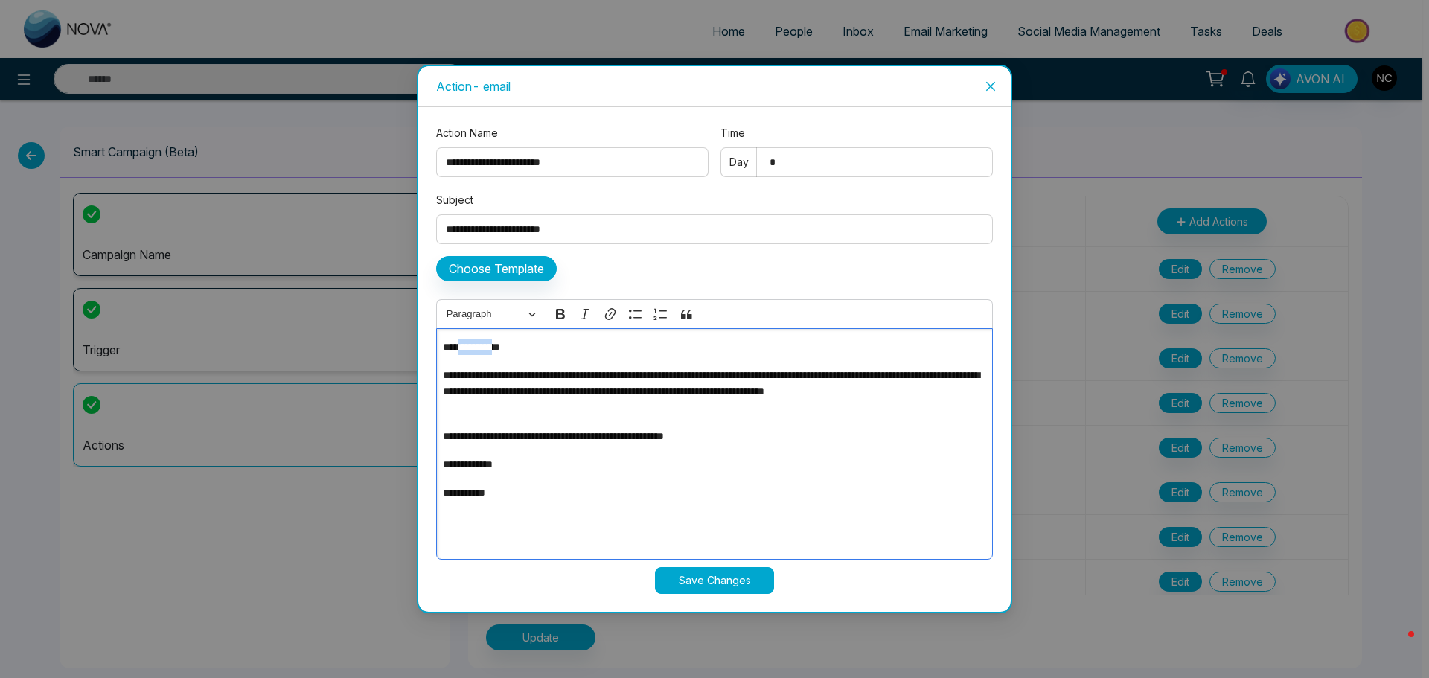
click at [459, 346] on p "**********" at bounding box center [714, 347] width 543 height 16
click at [546, 354] on p "**********" at bounding box center [714, 347] width 543 height 16
drag, startPoint x: 510, startPoint y: 347, endPoint x: 449, endPoint y: 339, distance: 61.6
click at [449, 339] on p "**********" at bounding box center [714, 347] width 543 height 16
click at [570, 383] on p "**********" at bounding box center [714, 391] width 543 height 49
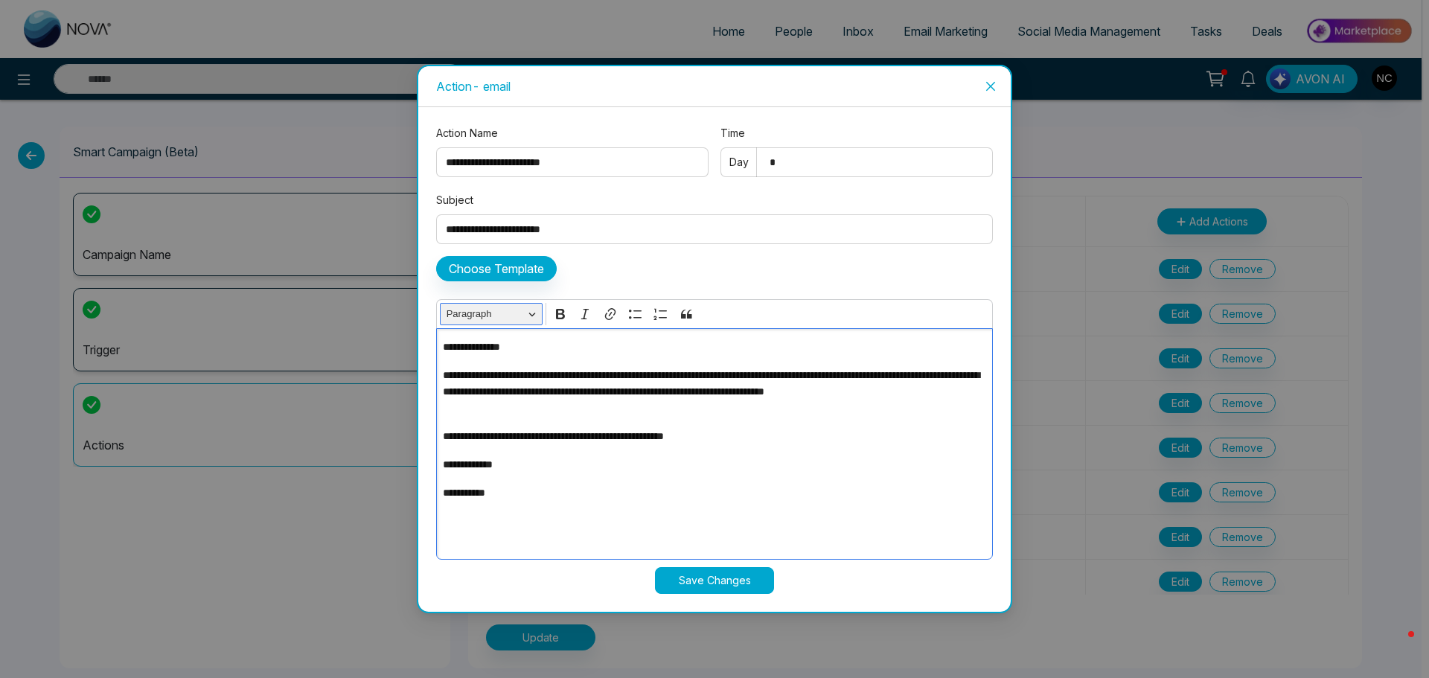
click at [526, 316] on button "Paragraph" at bounding box center [491, 314] width 103 height 23
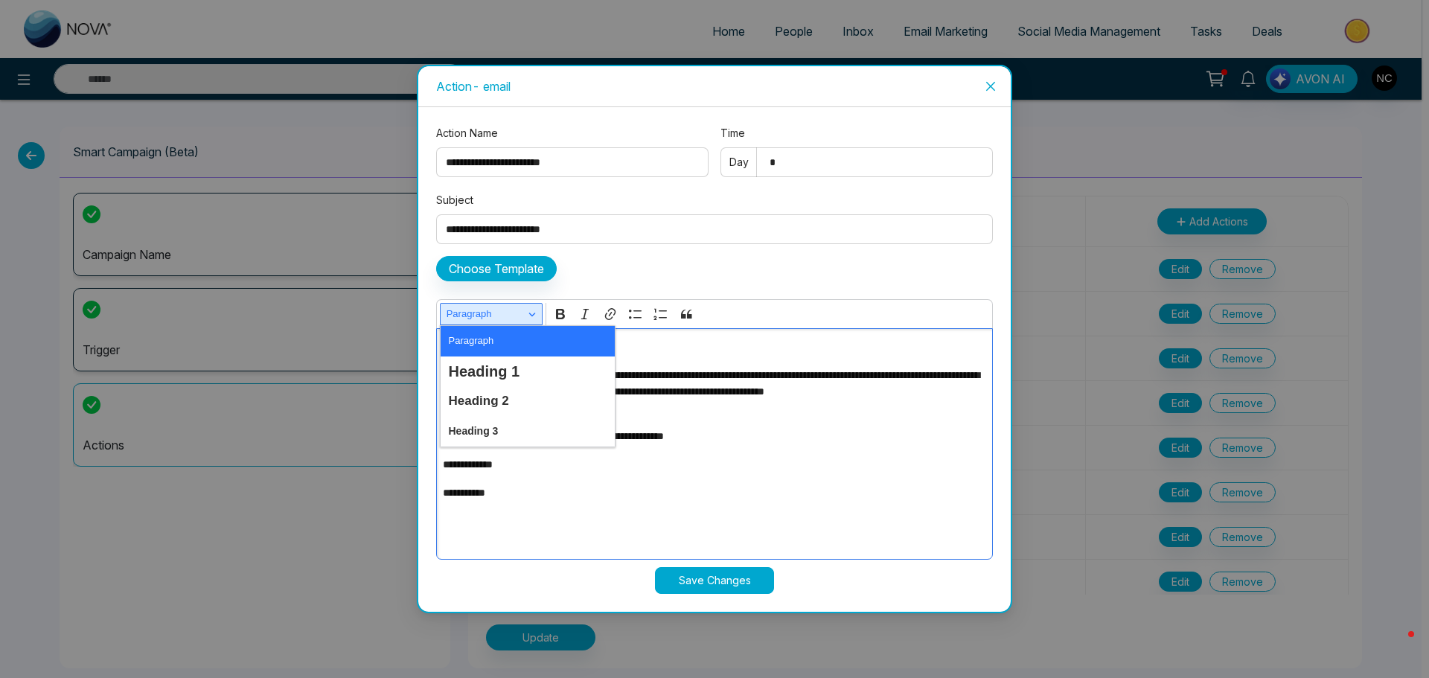
click at [526, 316] on button "Paragraph" at bounding box center [491, 314] width 103 height 23
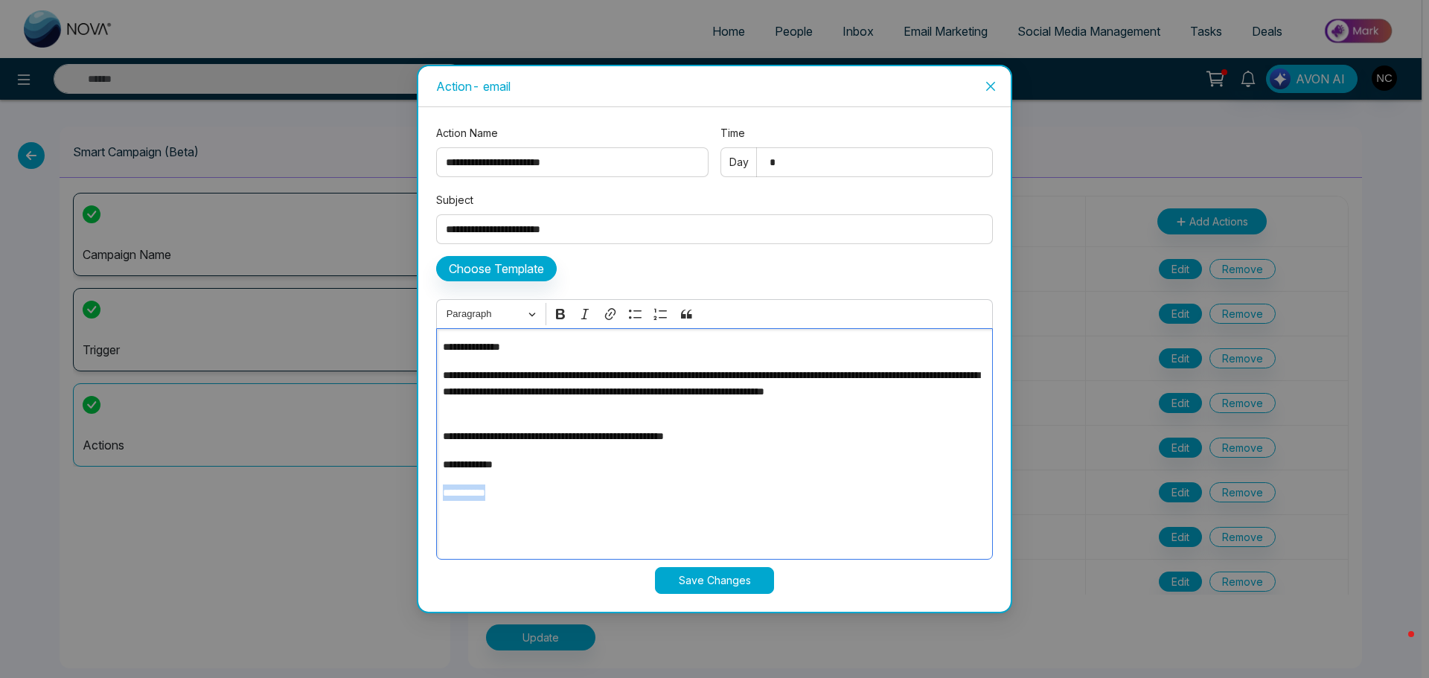
drag, startPoint x: 506, startPoint y: 490, endPoint x: 427, endPoint y: 485, distance: 79.0
click at [427, 485] on div "**********" at bounding box center [714, 359] width 593 height 505
click at [525, 351] on p "**********" at bounding box center [714, 347] width 543 height 16
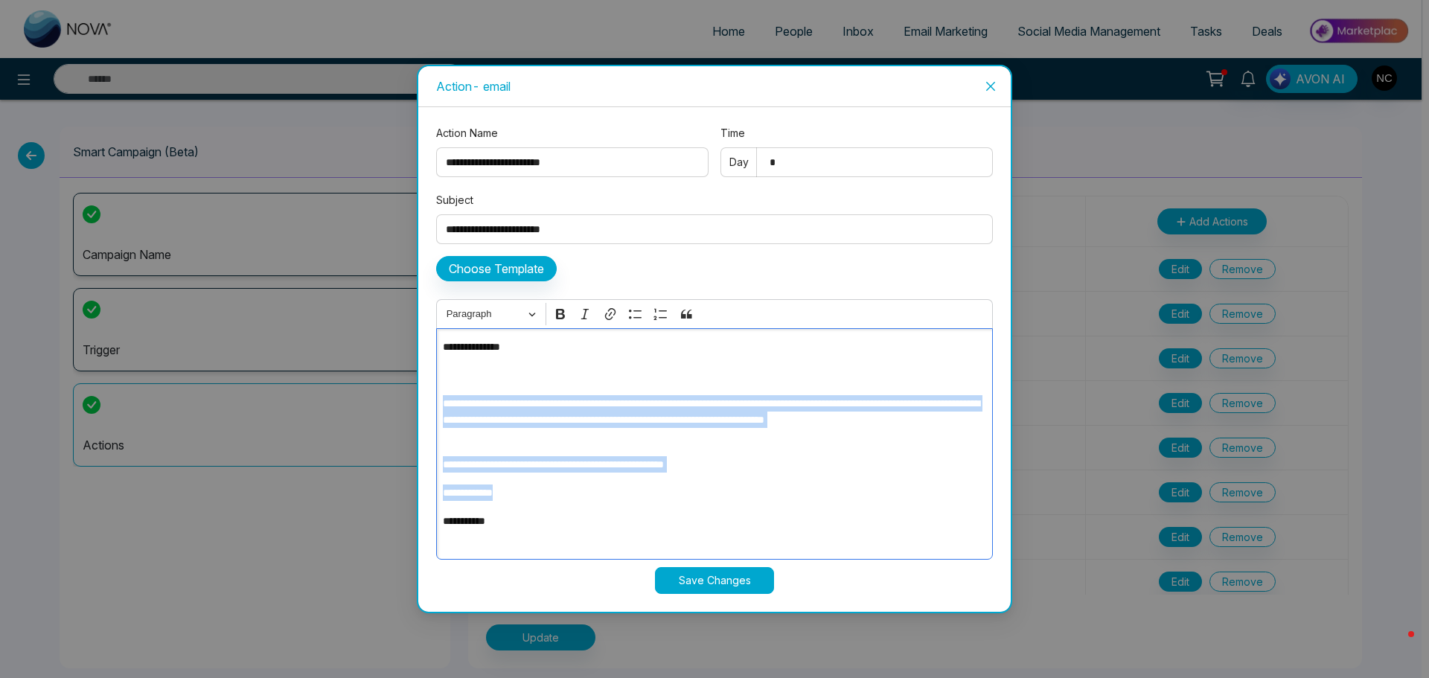
drag, startPoint x: 516, startPoint y: 492, endPoint x: 413, endPoint y: 388, distance: 146.4
click at [413, 388] on div "**********" at bounding box center [714, 339] width 1429 height 678
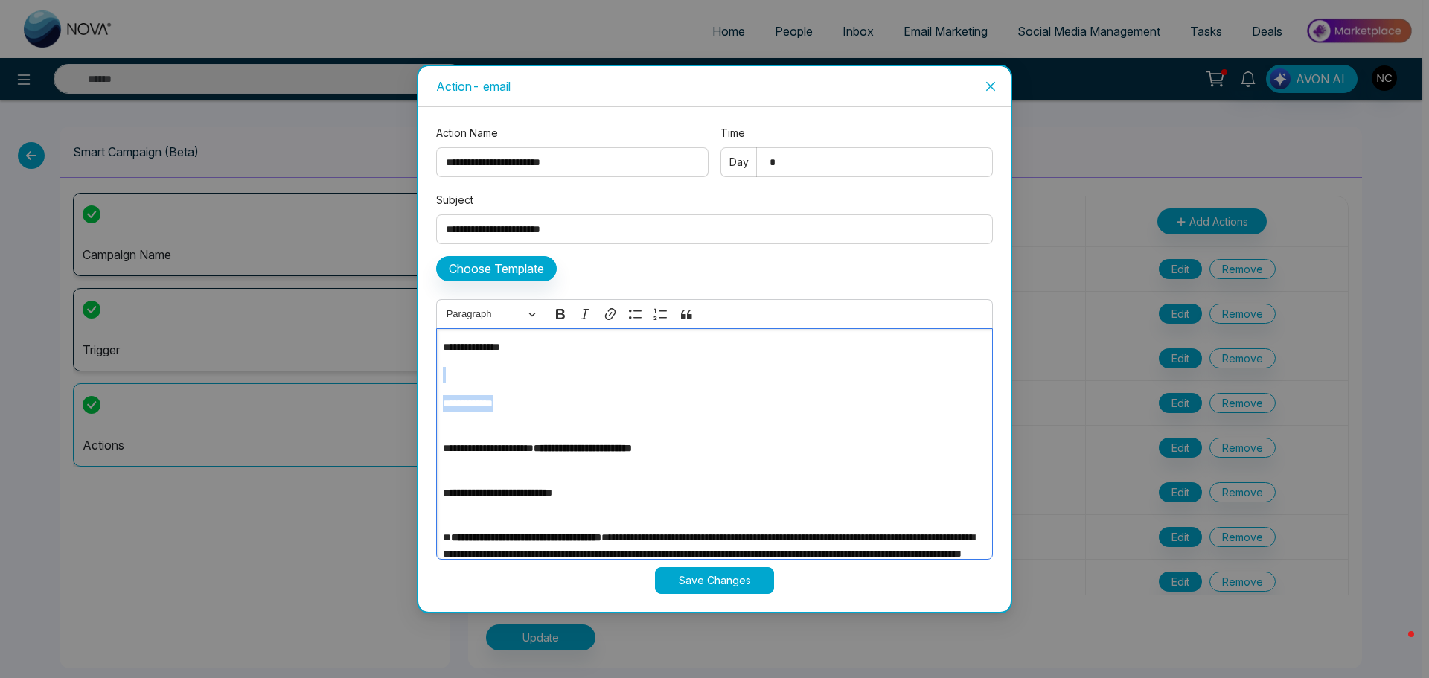
drag, startPoint x: 529, startPoint y: 406, endPoint x: 381, endPoint y: 371, distance: 152.2
click at [381, 371] on div "**********" at bounding box center [714, 339] width 1429 height 678
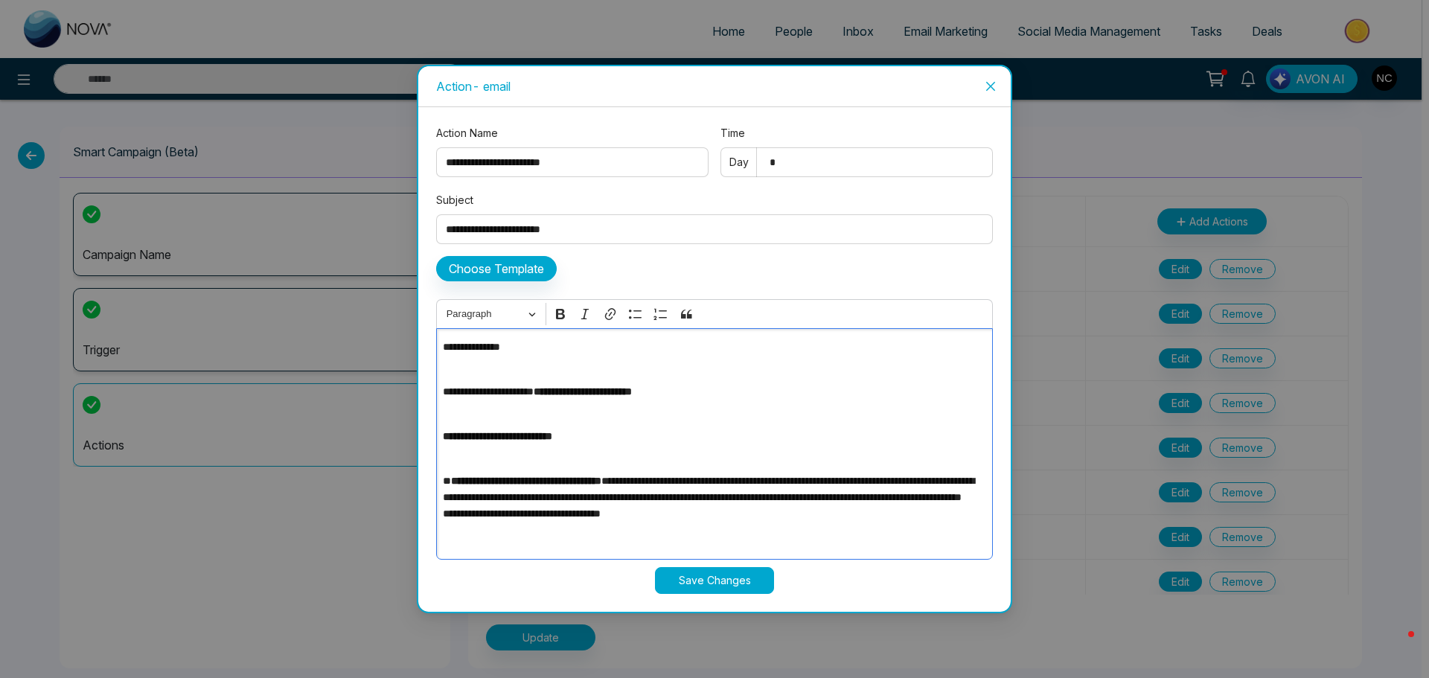
click at [464, 377] on div "**********" at bounding box center [714, 444] width 557 height 232
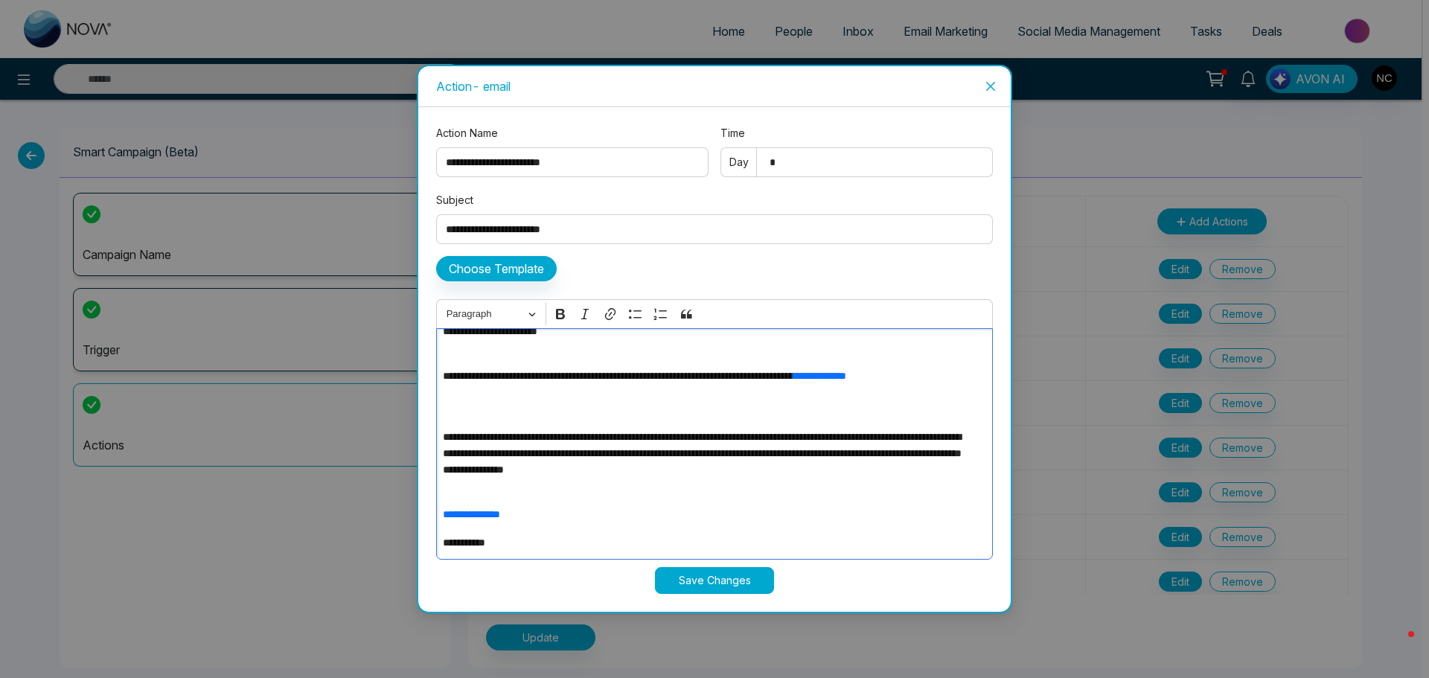
scroll to position [322, 0]
click at [518, 546] on p "**********" at bounding box center [710, 542] width 535 height 16
click at [714, 578] on button "Save Changes" at bounding box center [714, 580] width 119 height 27
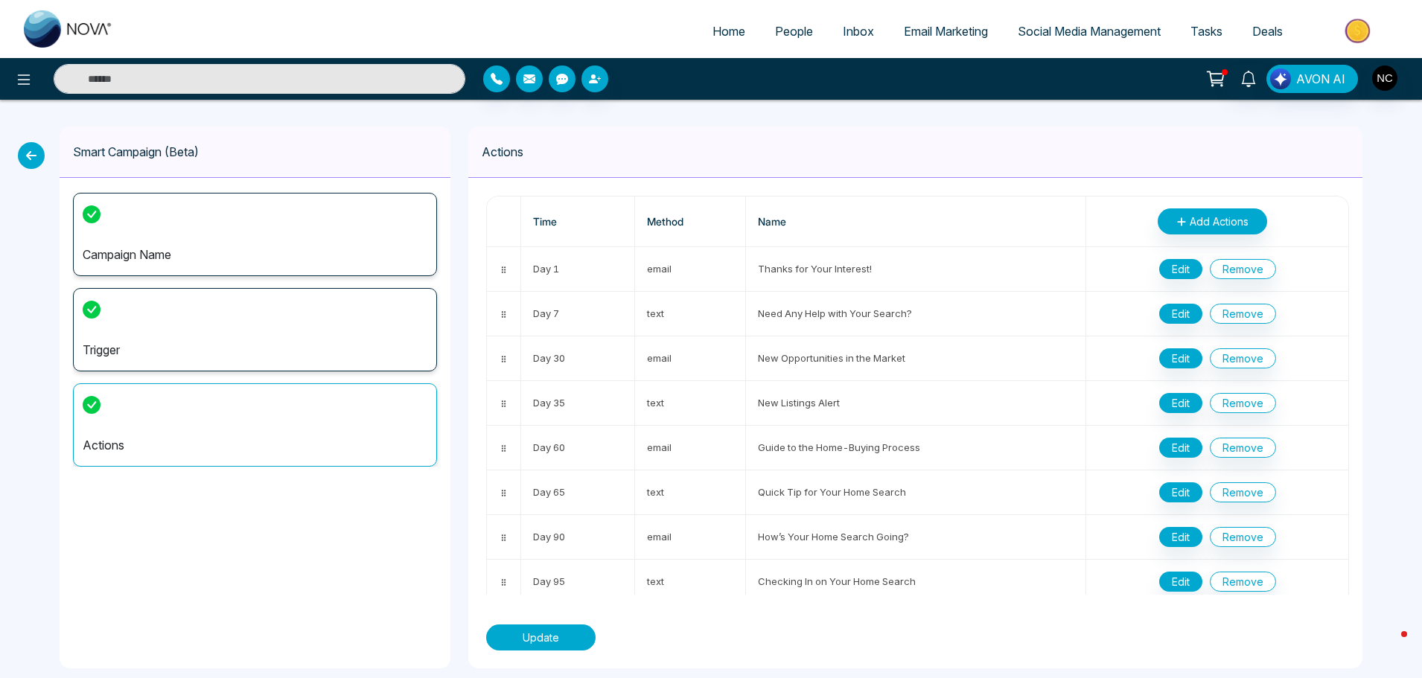
click at [577, 637] on button "Update" at bounding box center [540, 638] width 109 height 26
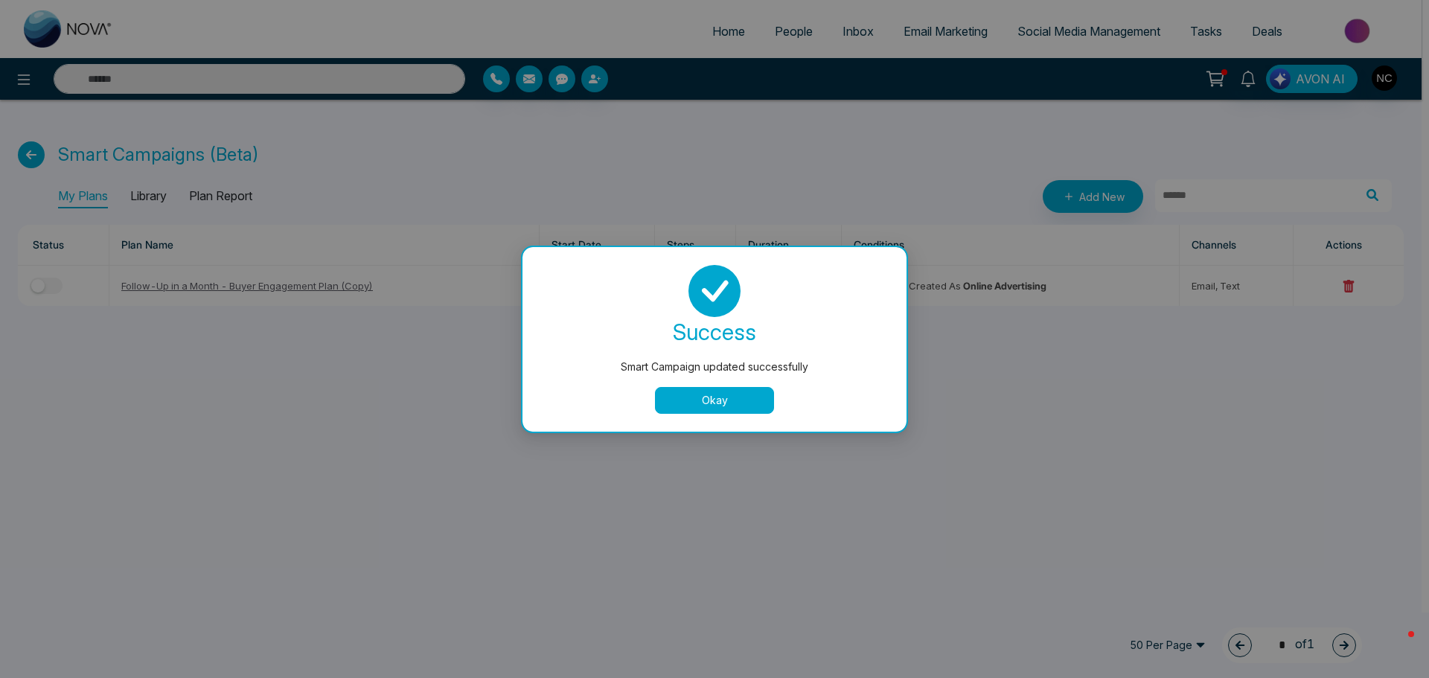
click at [728, 401] on button "Okay" at bounding box center [714, 400] width 119 height 27
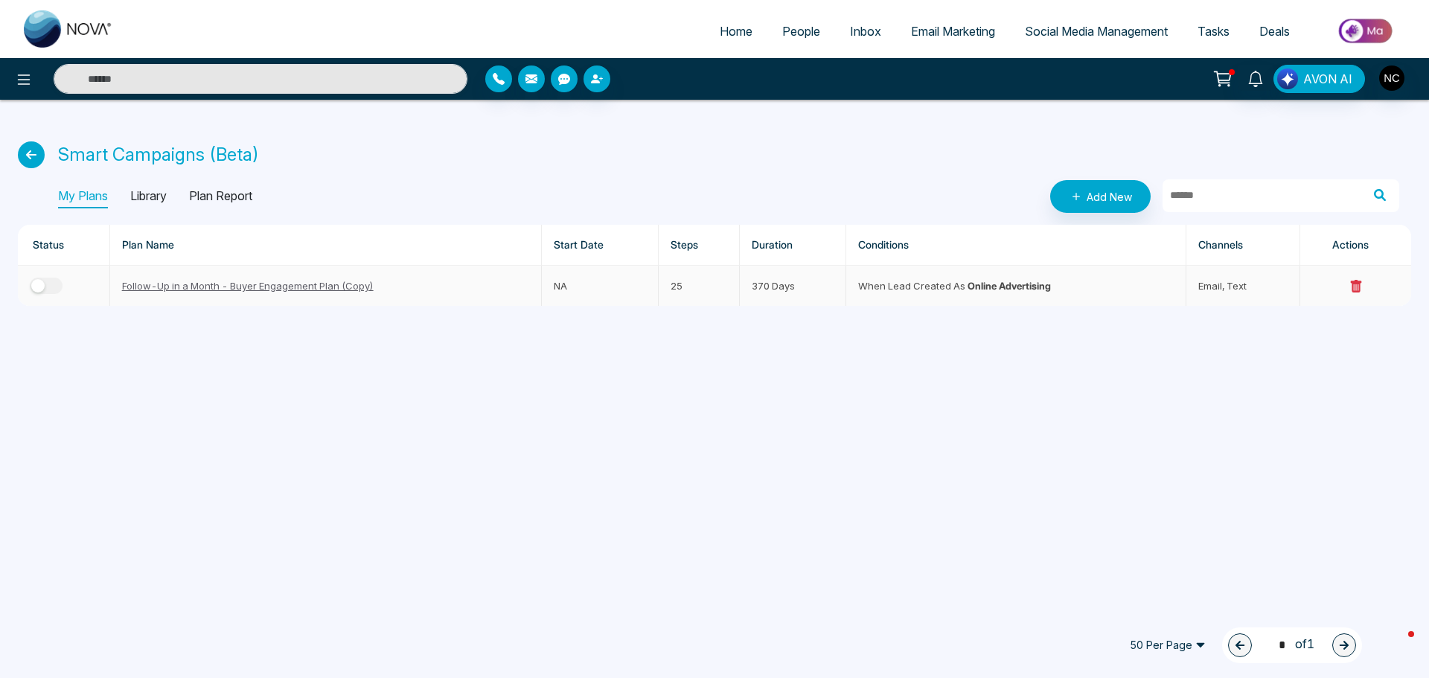
click at [38, 286] on div "button" at bounding box center [37, 285] width 13 height 13
click at [600, 83] on icon "button" at bounding box center [597, 79] width 12 height 12
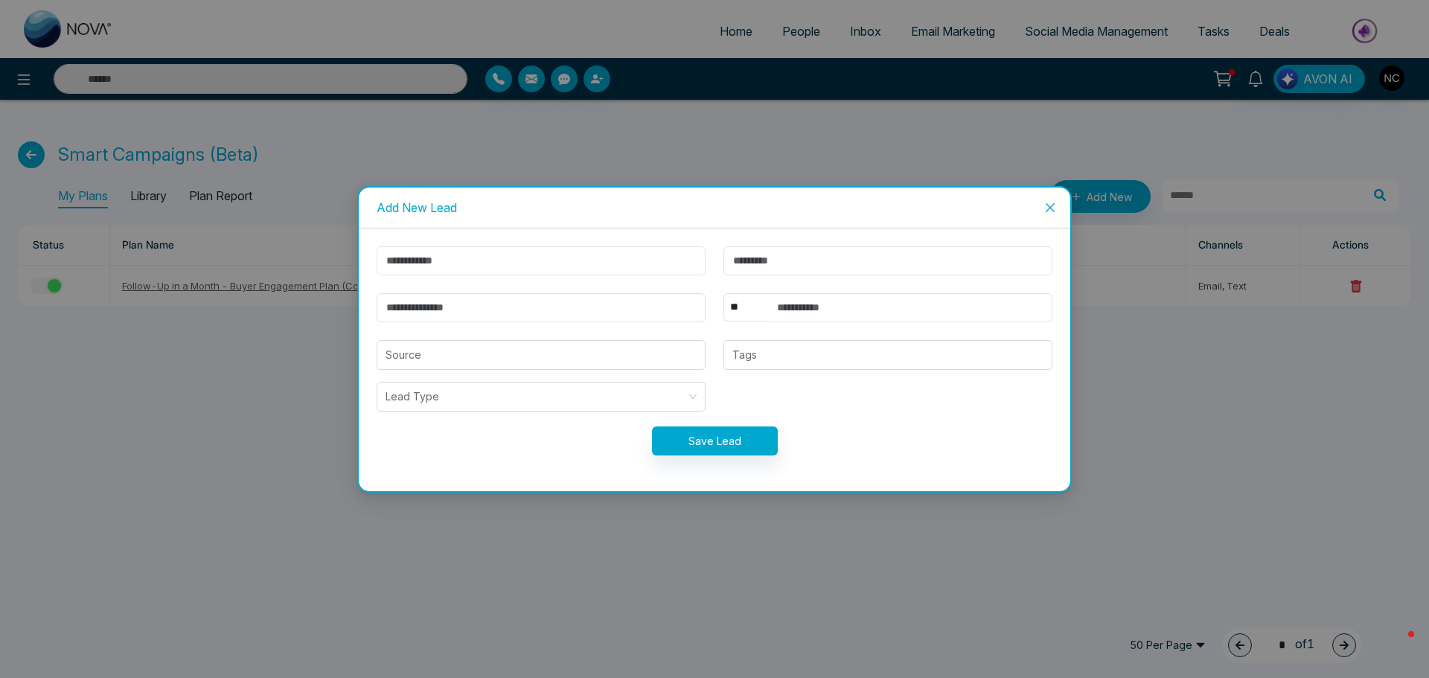
click at [493, 266] on input "text" at bounding box center [541, 260] width 329 height 29
type input "***"
click at [774, 262] on input "text" at bounding box center [888, 260] width 329 height 29
type input "**"
click at [500, 305] on input "email" at bounding box center [541, 307] width 329 height 29
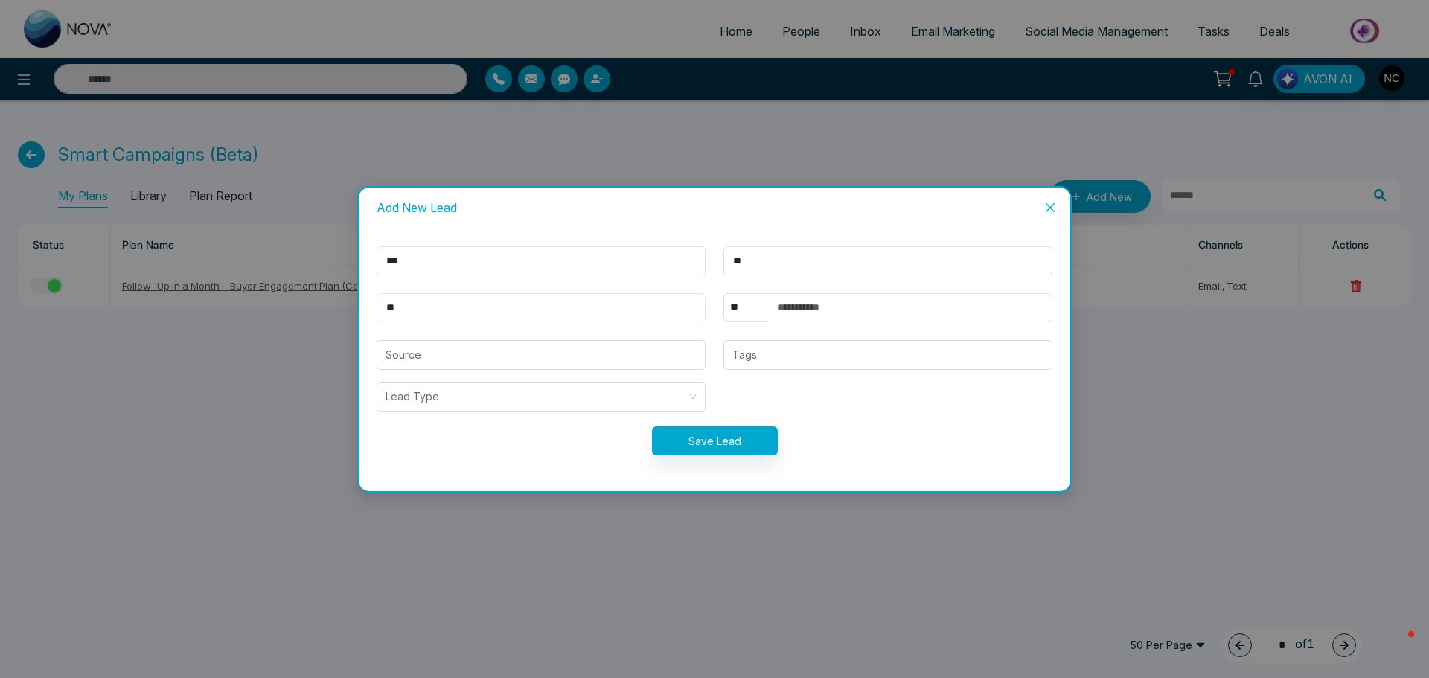
type input "*"
type input "**********"
click at [799, 305] on input "text" at bounding box center [910, 307] width 284 height 29
type input "**********"
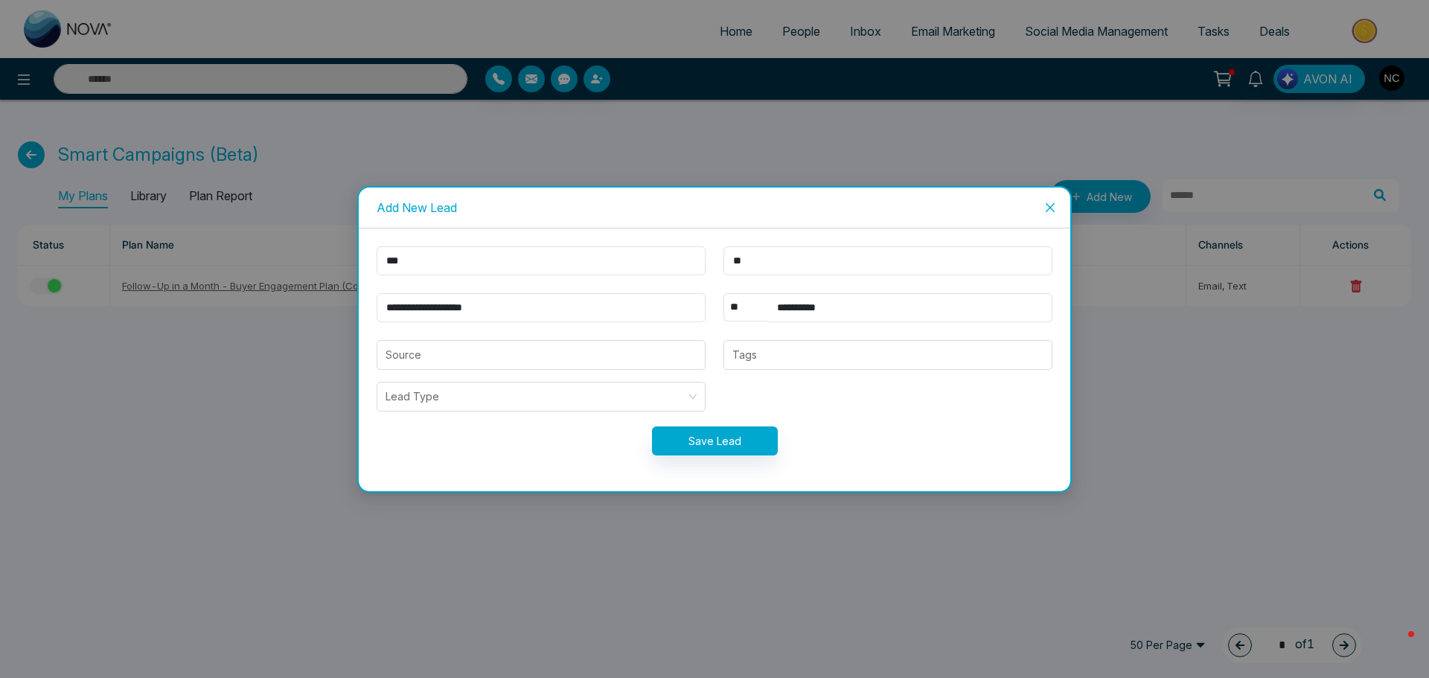
click at [835, 425] on form "**********" at bounding box center [715, 359] width 694 height 227
click at [565, 356] on input "search" at bounding box center [541, 355] width 311 height 28
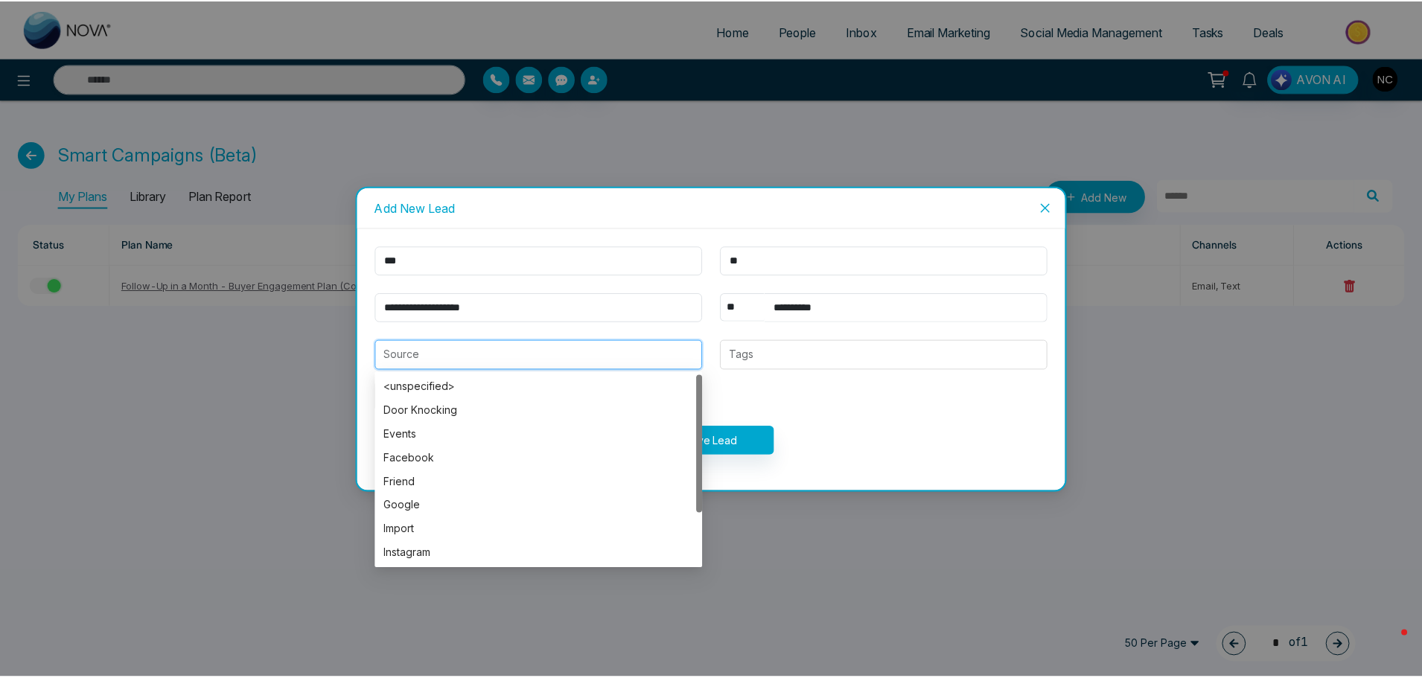
scroll to position [71, 0]
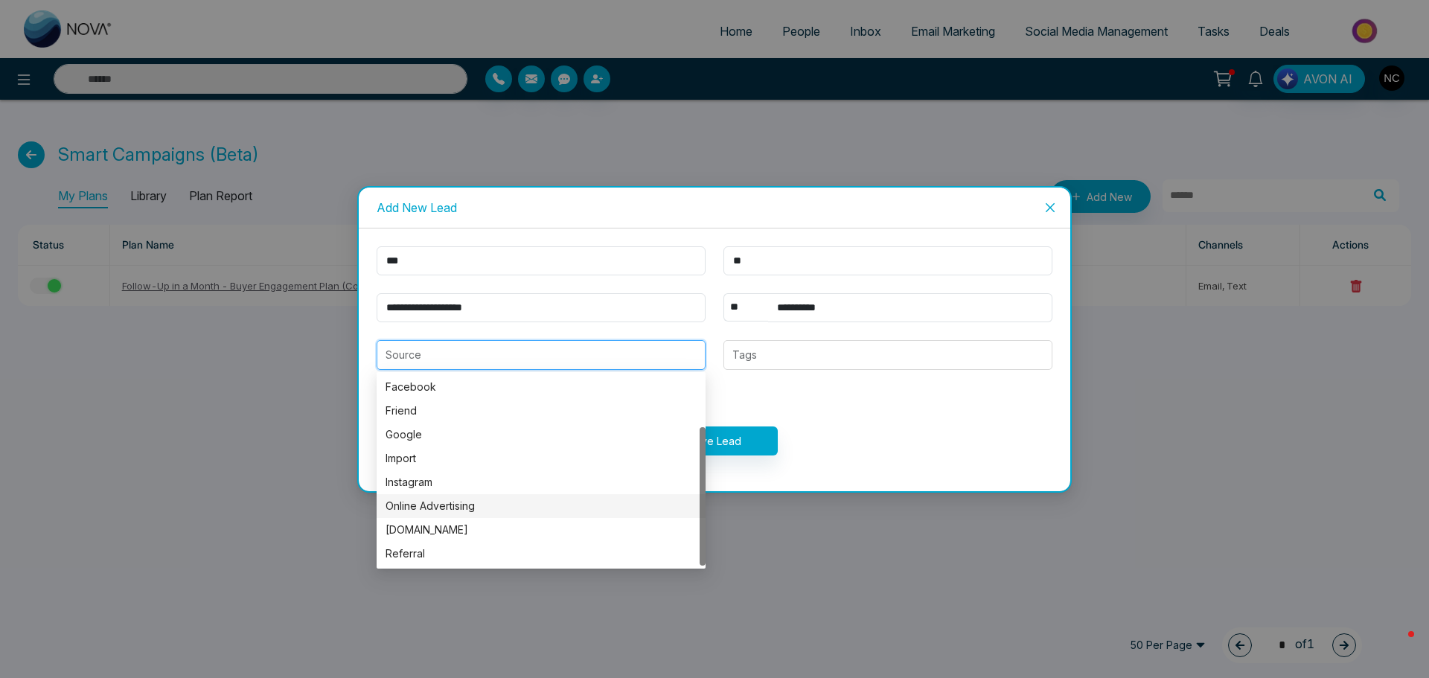
click at [470, 508] on div "Online Advertising" at bounding box center [541, 506] width 311 height 16
type input "**********"
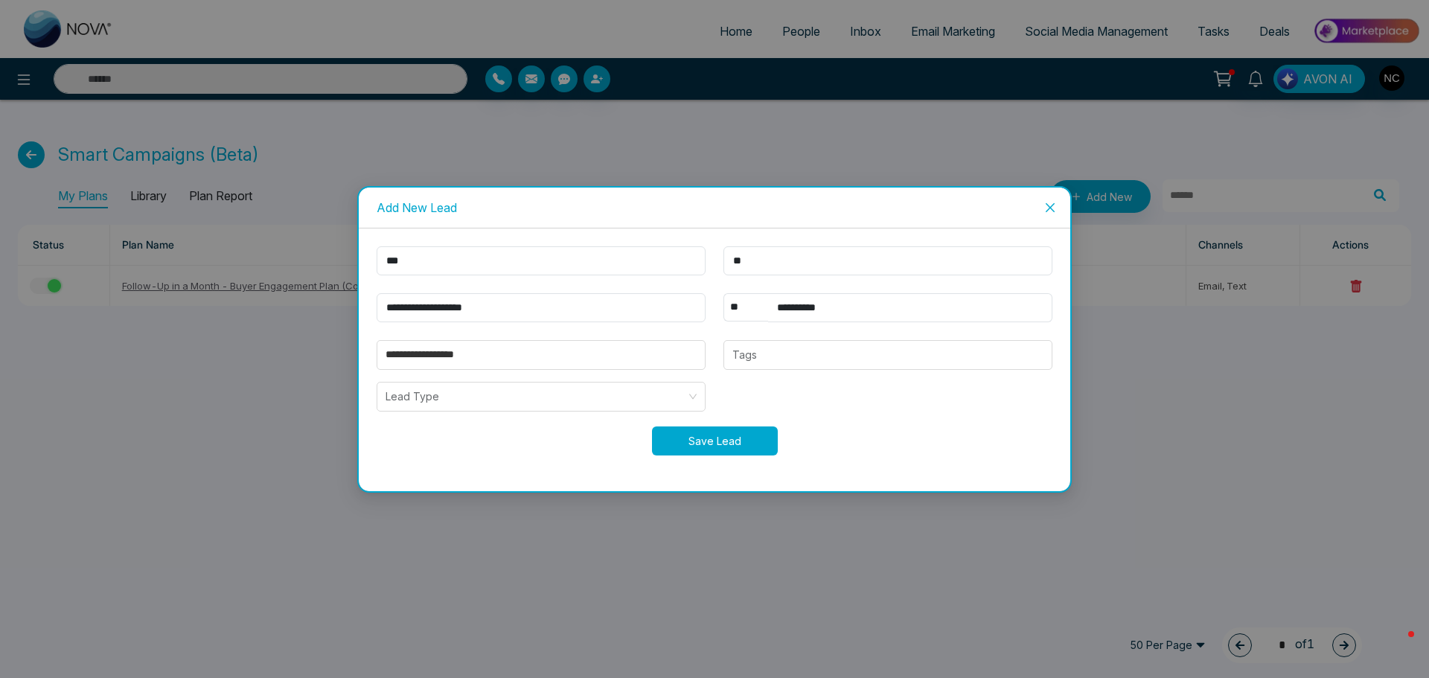
click at [704, 438] on button "Save Lead" at bounding box center [715, 441] width 126 height 29
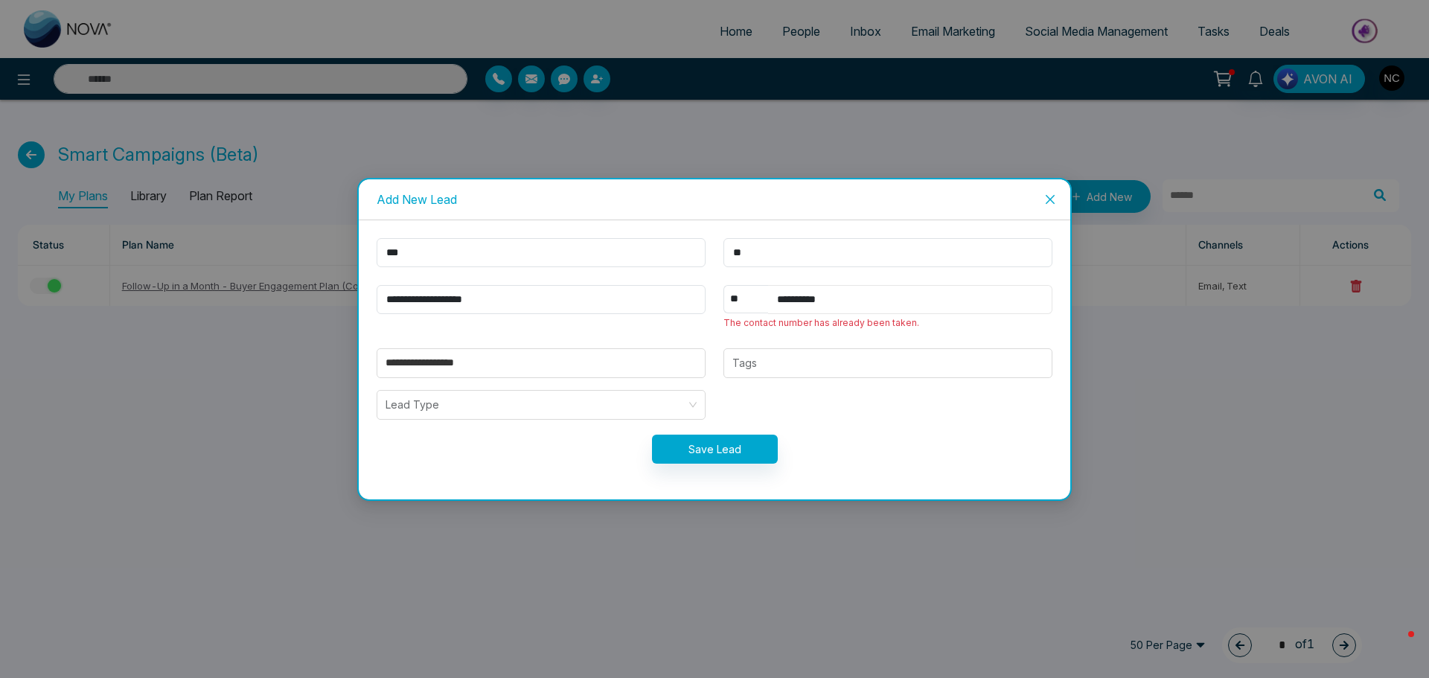
click at [827, 301] on input "**********" at bounding box center [910, 299] width 284 height 29
click at [847, 293] on input "**********" at bounding box center [910, 299] width 284 height 29
drag, startPoint x: 847, startPoint y: 293, endPoint x: 819, endPoint y: 299, distance: 28.8
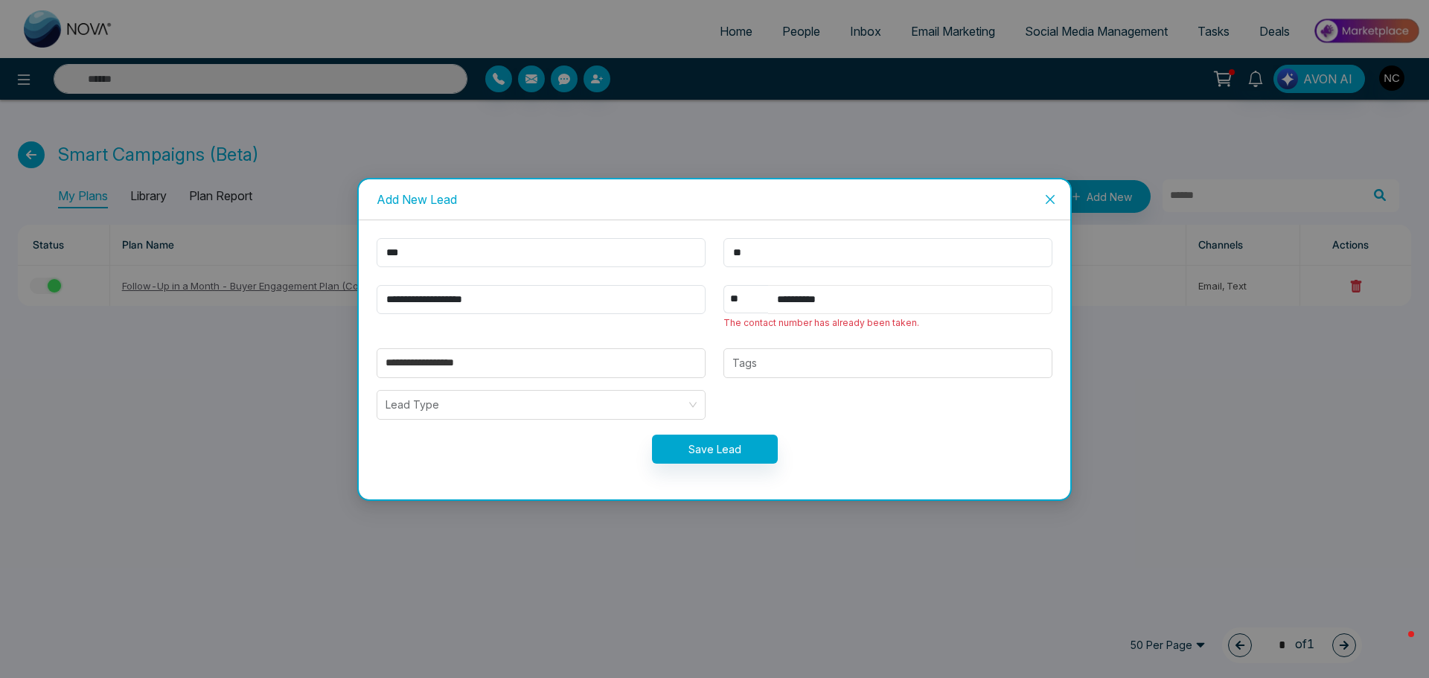
click at [817, 301] on input "**********" at bounding box center [910, 299] width 284 height 29
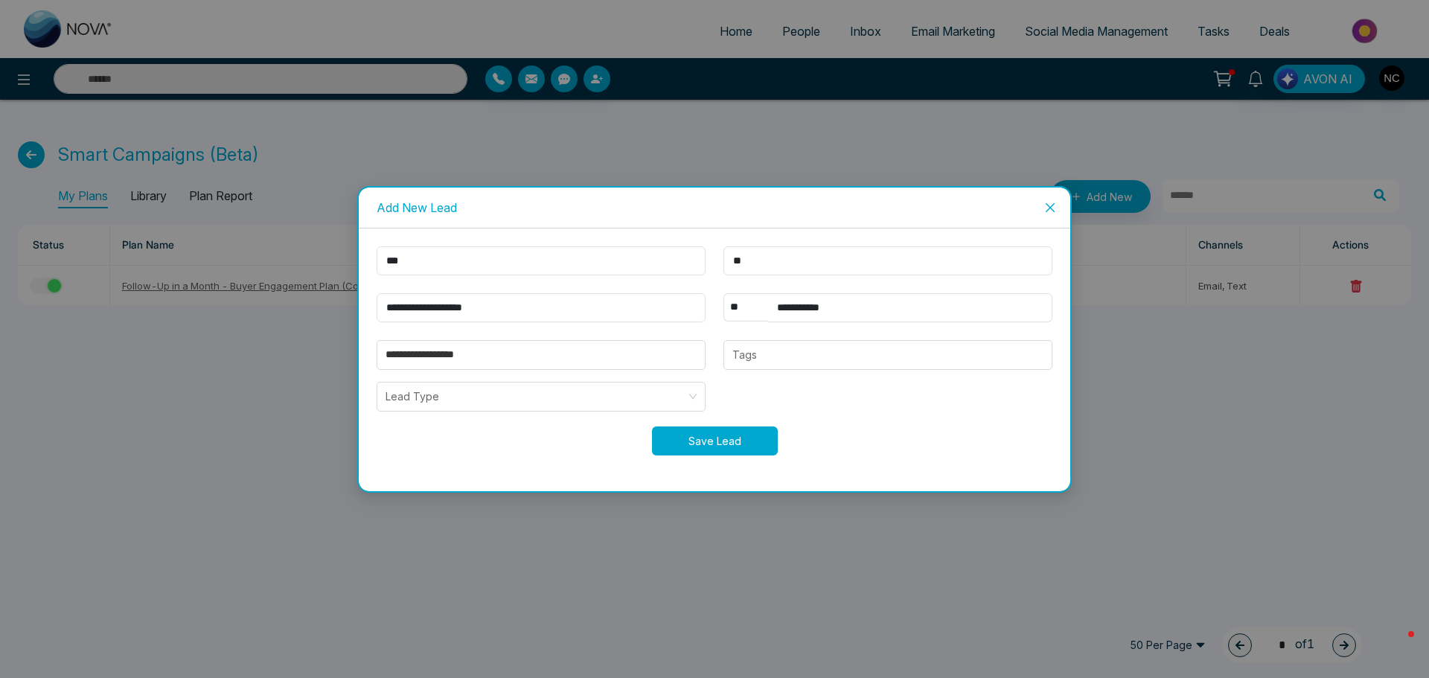
click at [730, 448] on button "Save Lead" at bounding box center [715, 441] width 126 height 29
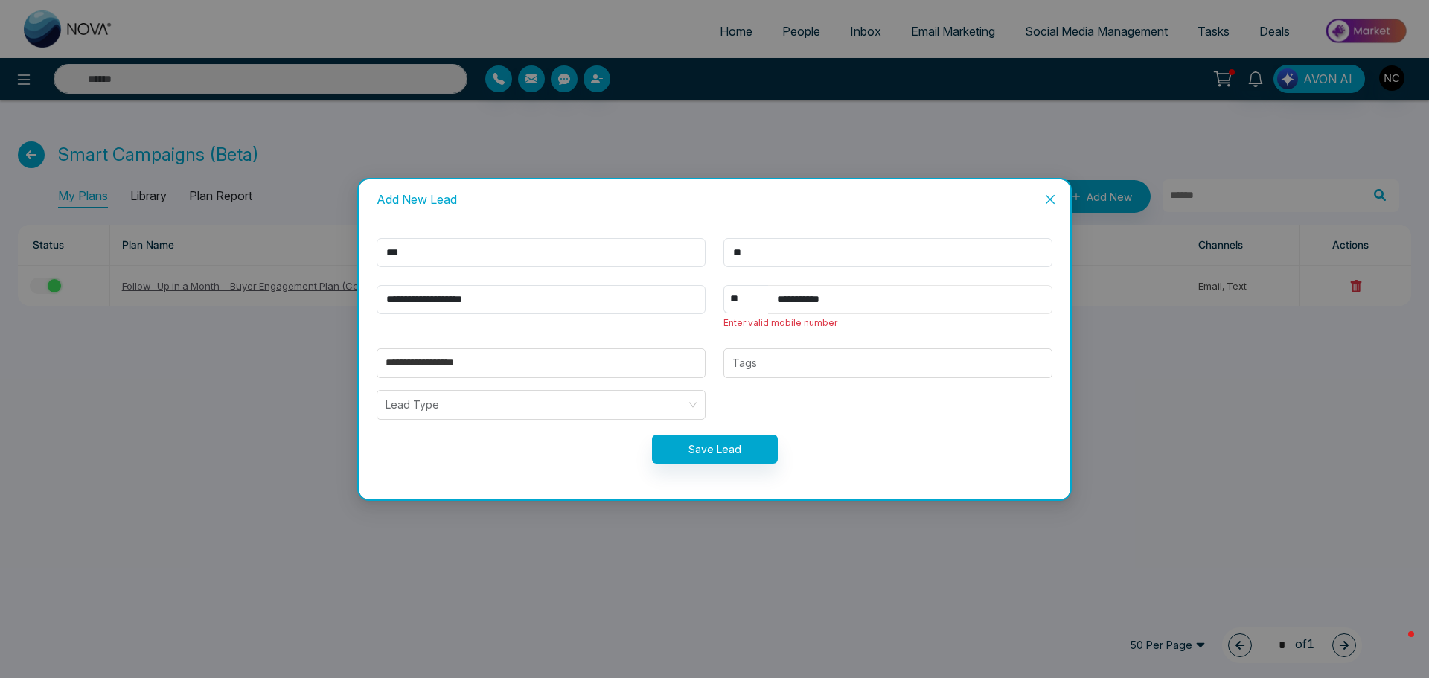
click at [843, 302] on input "**********" at bounding box center [910, 299] width 284 height 29
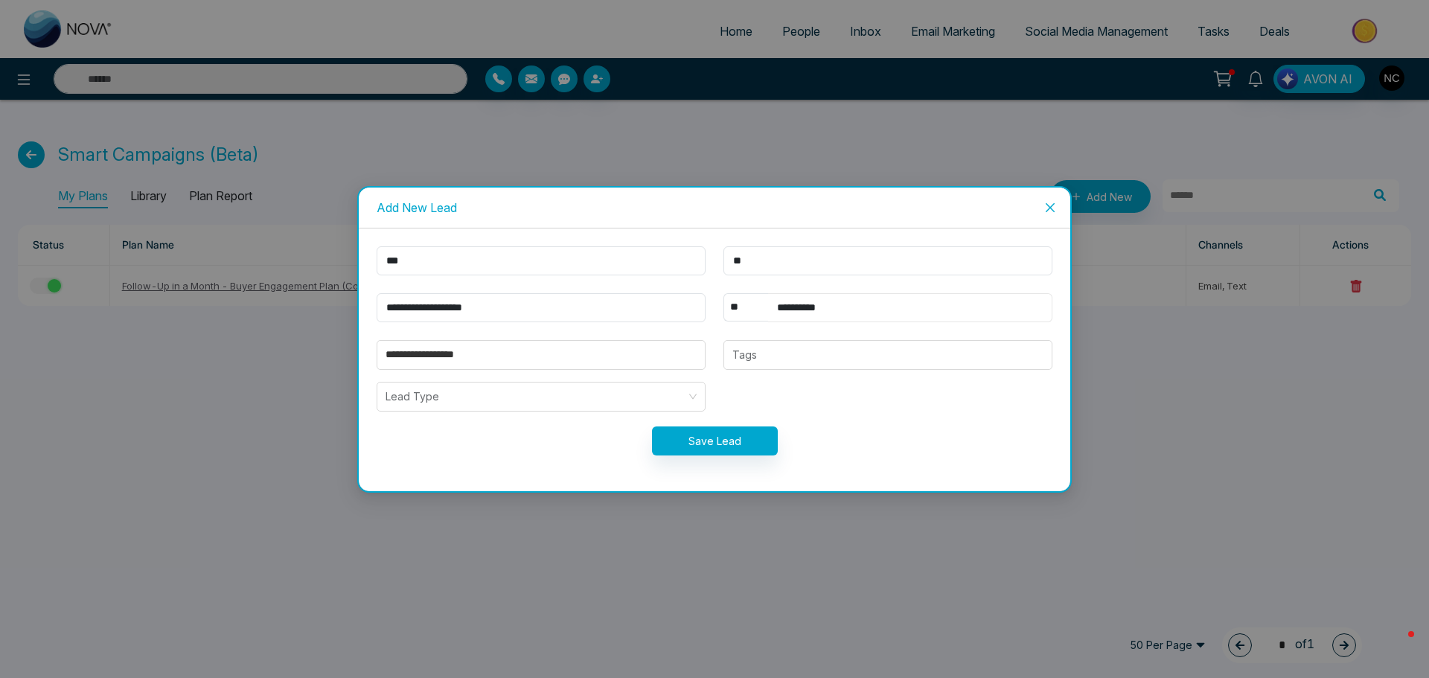
type input "**********"
click at [738, 435] on button "Save Lead" at bounding box center [715, 441] width 126 height 29
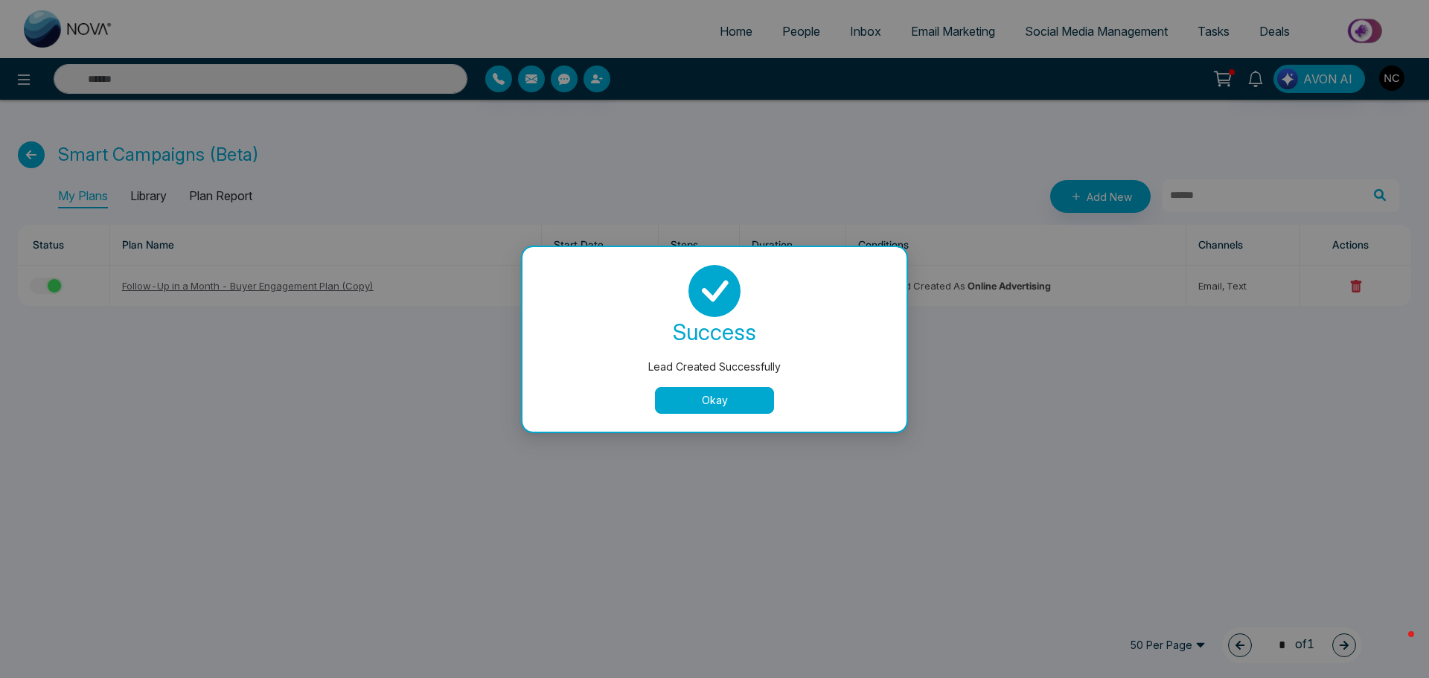
click at [743, 397] on button "Okay" at bounding box center [714, 400] width 119 height 27
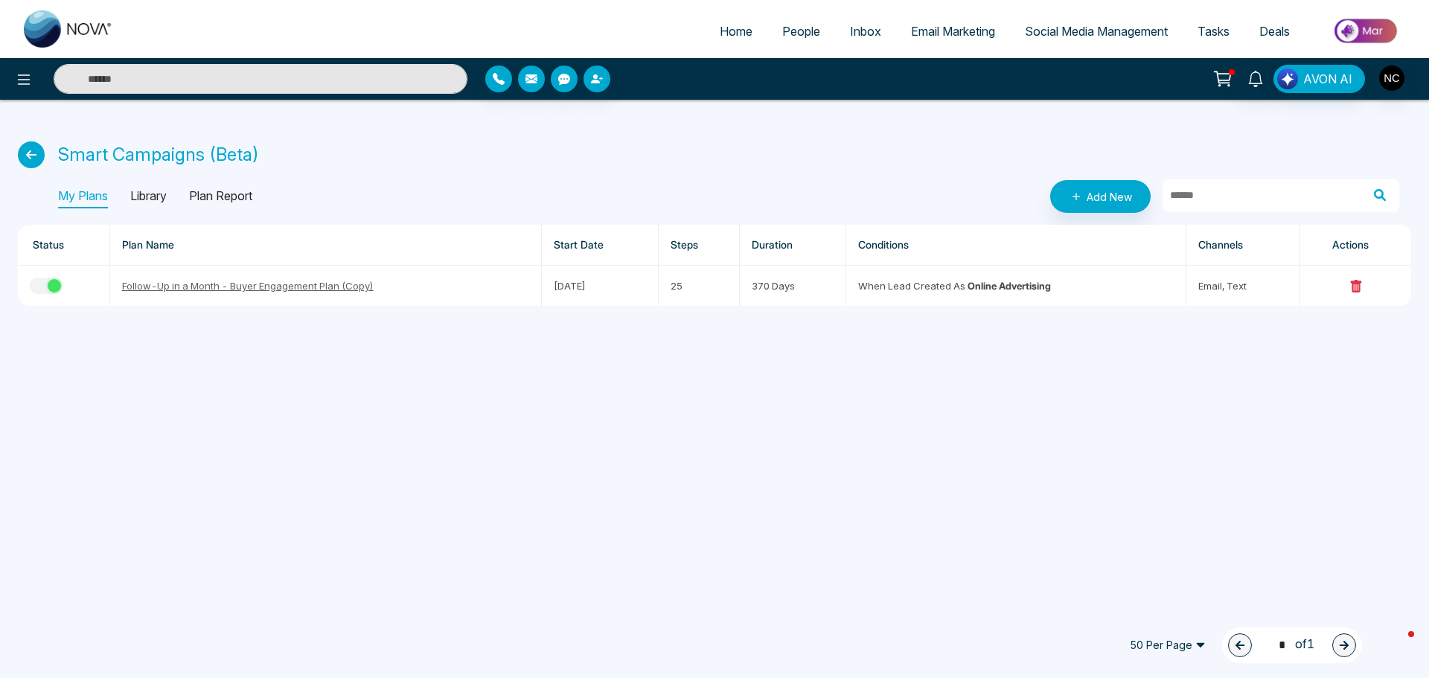
click at [786, 34] on span "People" at bounding box center [801, 31] width 38 height 15
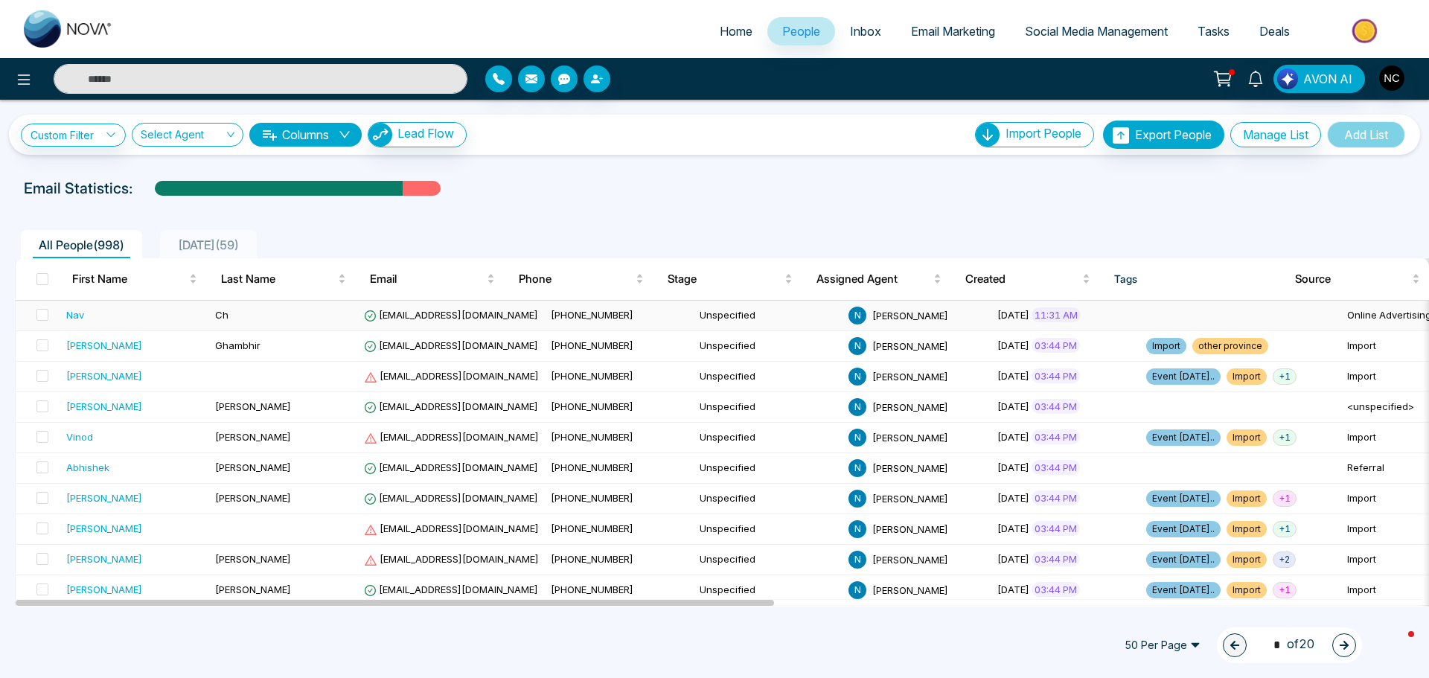
click at [452, 313] on span "info@realtybynav.com" at bounding box center [451, 315] width 174 height 12
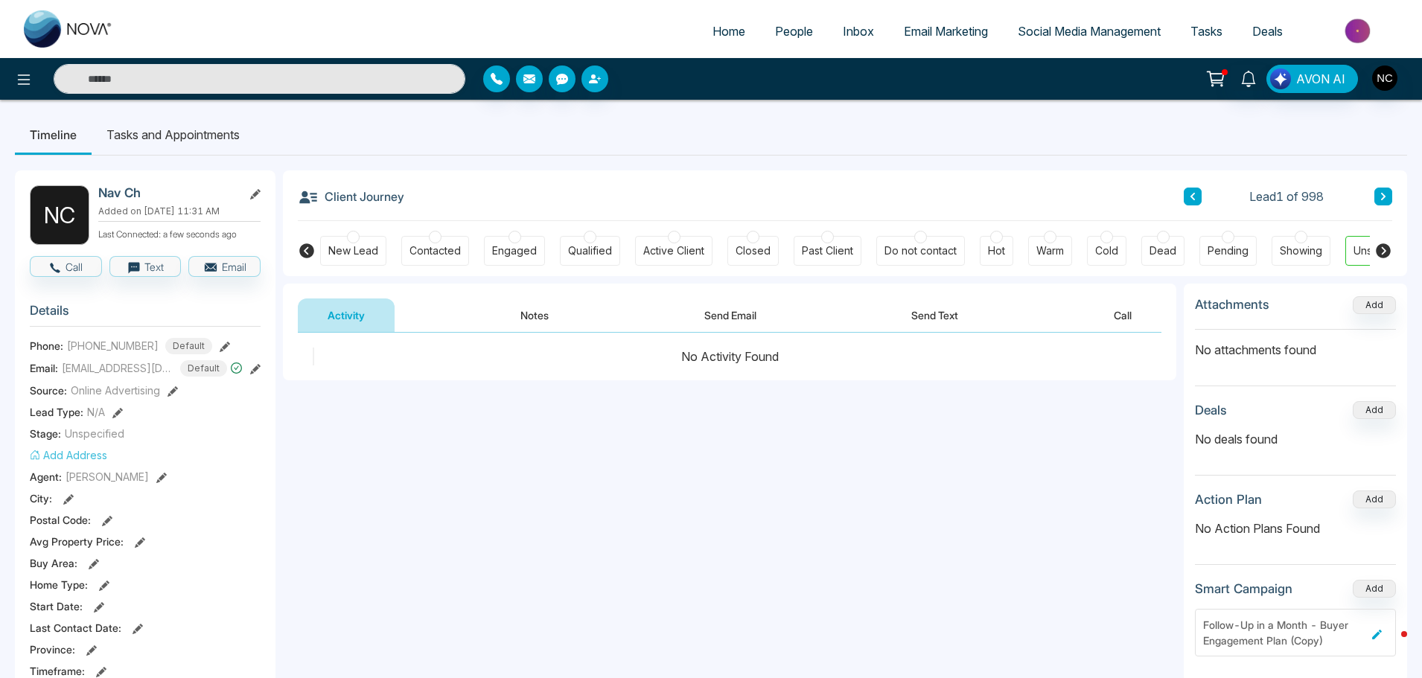
click at [726, 36] on span "Home" at bounding box center [729, 31] width 33 height 15
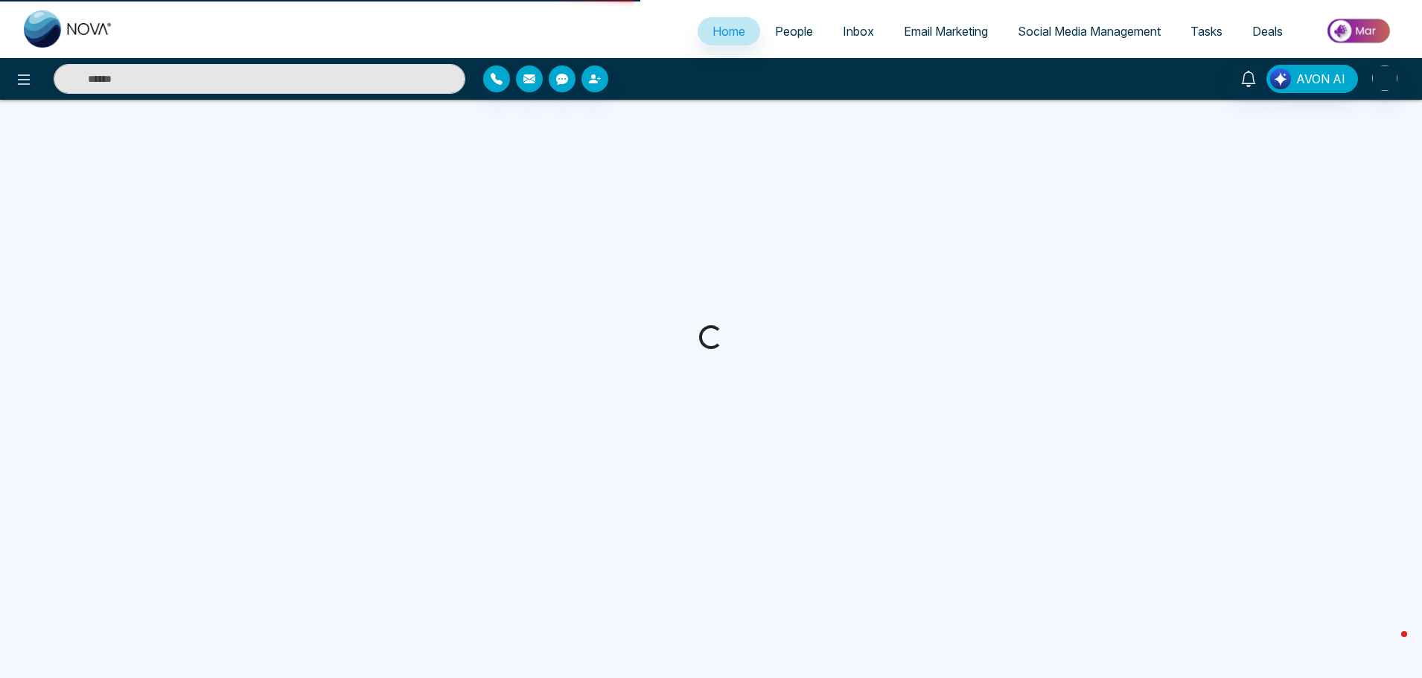
select select "*"
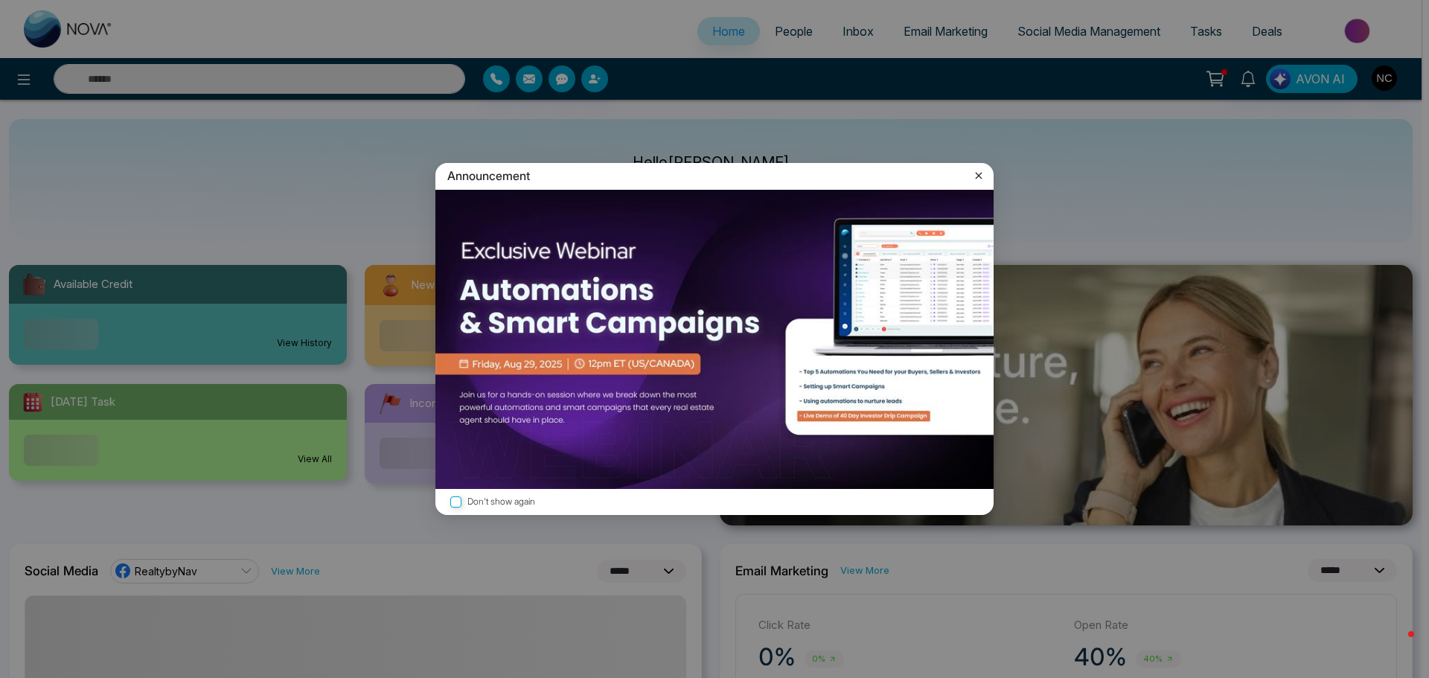
click at [978, 172] on icon at bounding box center [979, 175] width 15 height 15
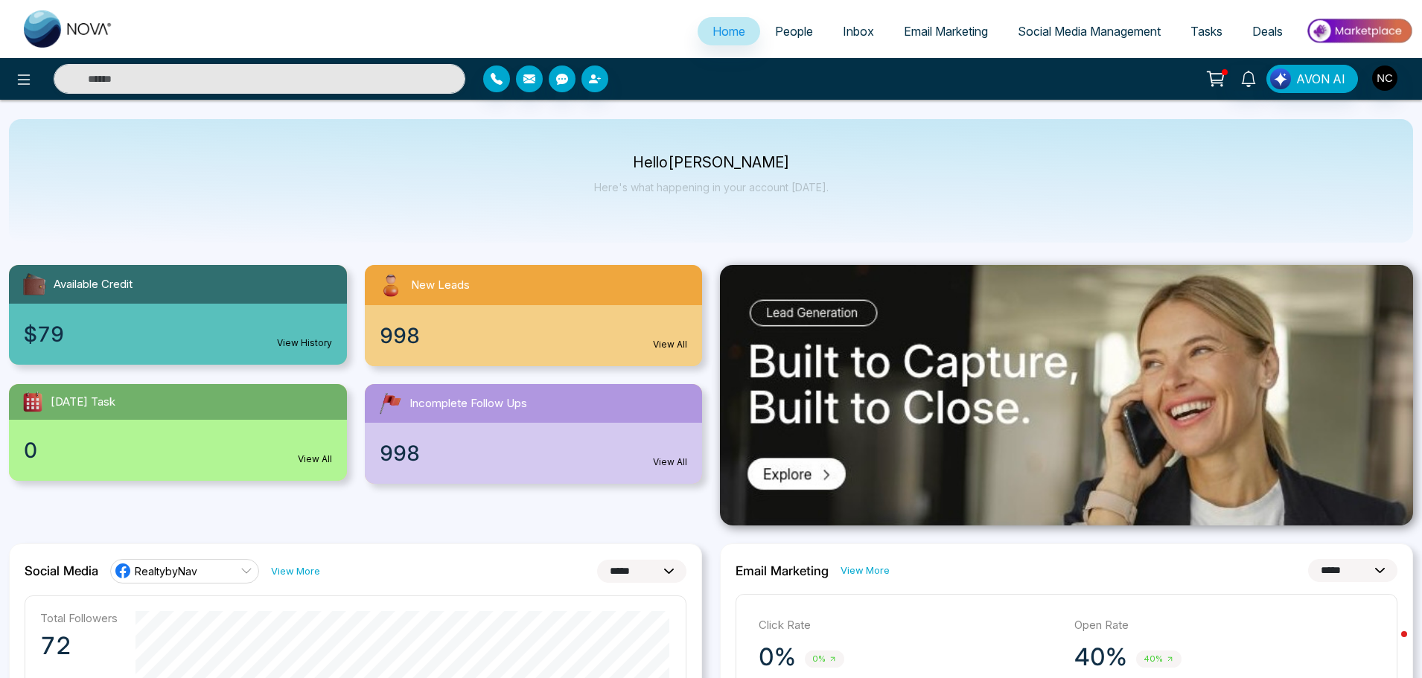
click at [947, 31] on span "Email Marketing" at bounding box center [946, 31] width 84 height 15
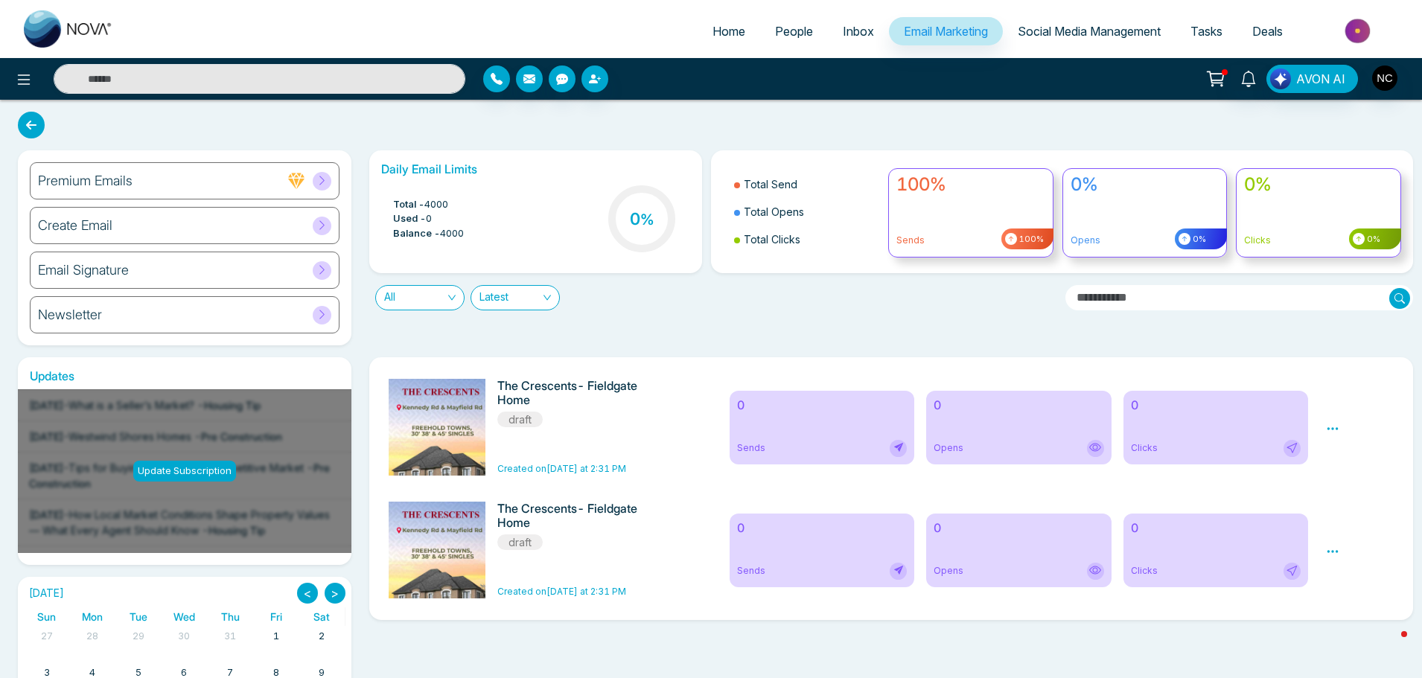
click at [322, 319] on icon at bounding box center [321, 314] width 11 height 11
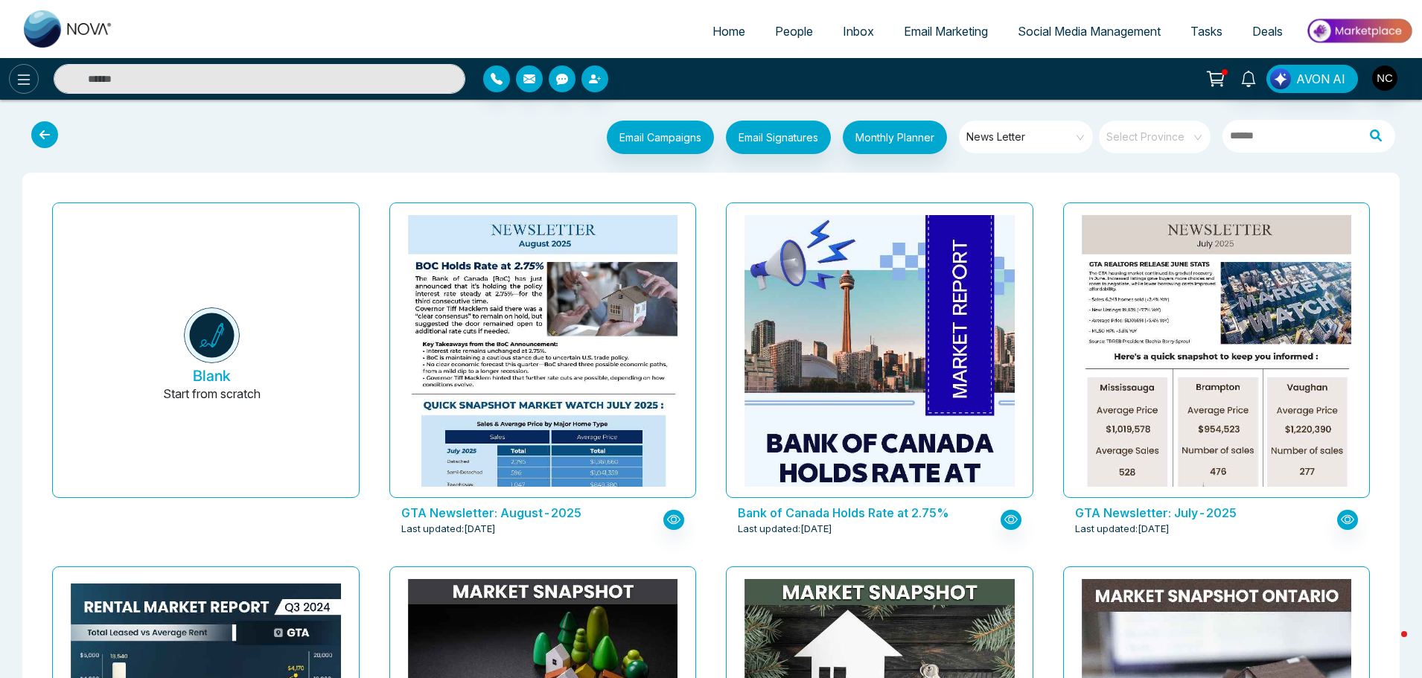
click at [34, 78] on button at bounding box center [24, 79] width 30 height 30
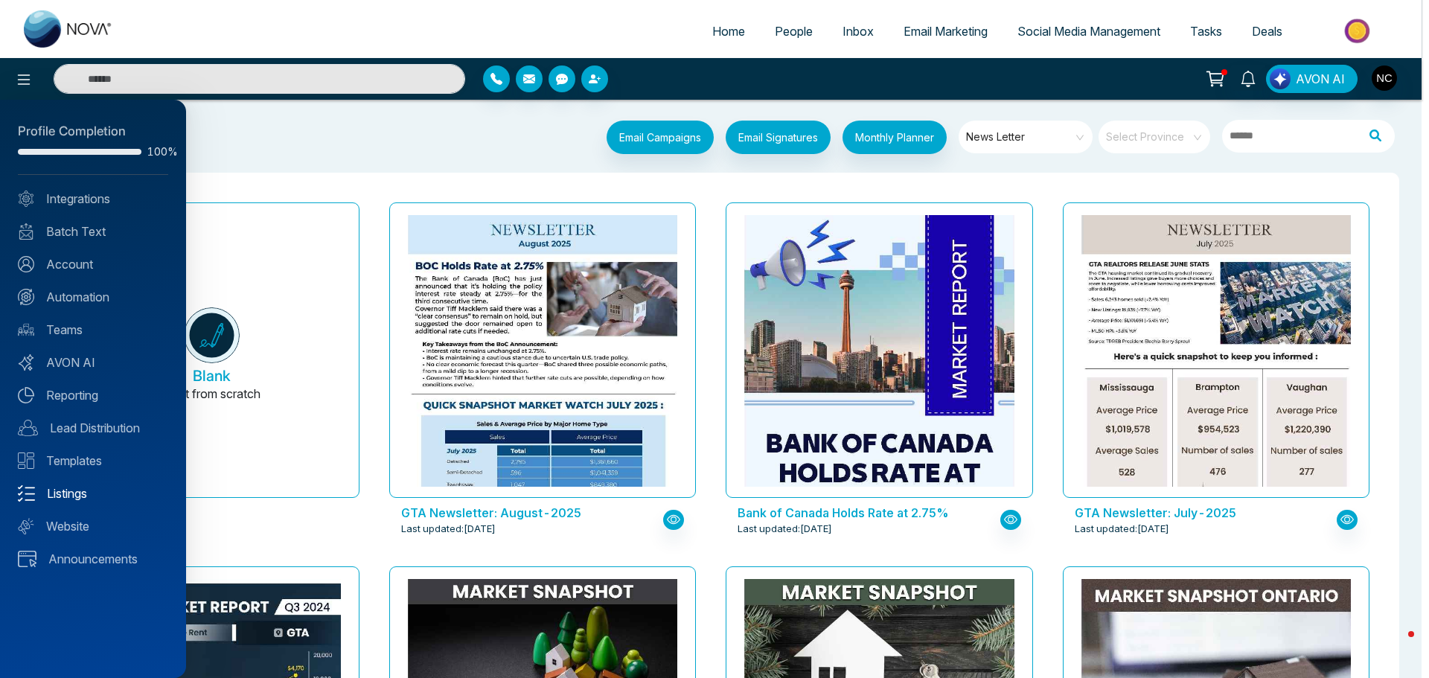
click at [78, 501] on link "Listings" at bounding box center [93, 494] width 150 height 18
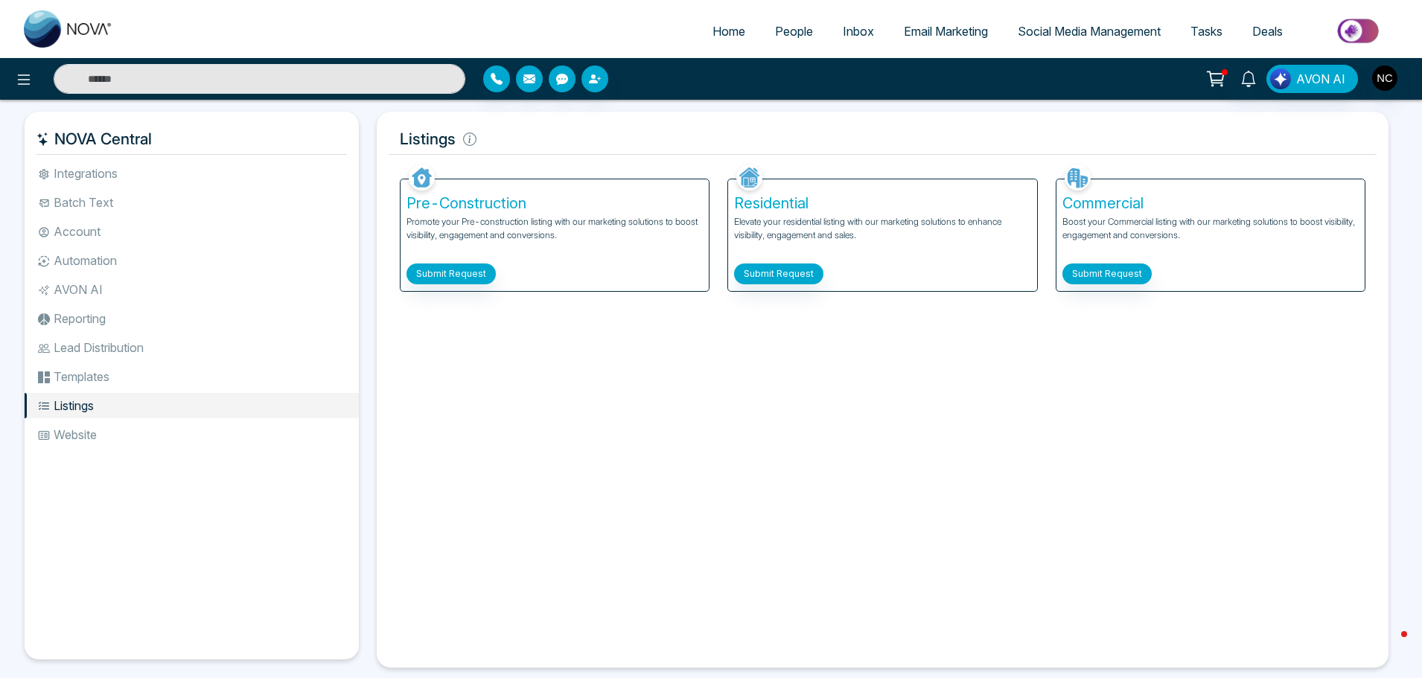
click at [153, 440] on li "Website" at bounding box center [192, 434] width 334 height 25
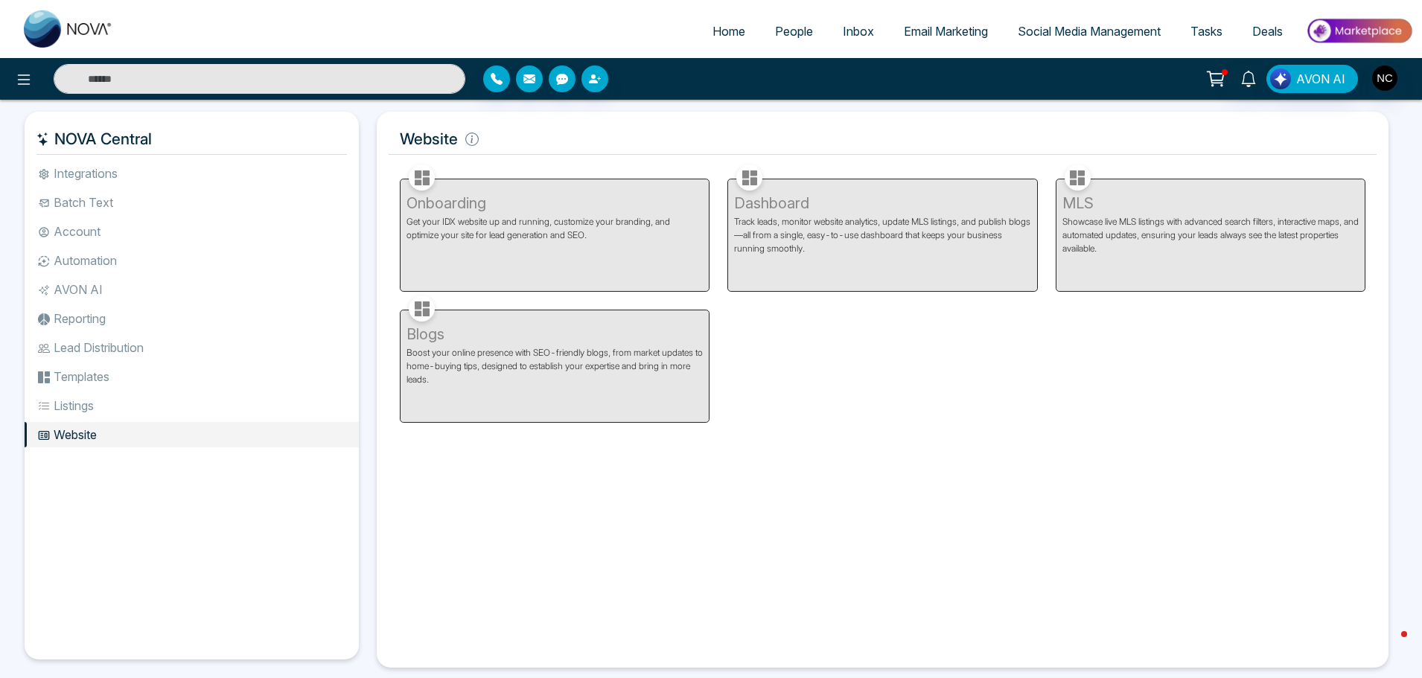
click at [163, 423] on li "Website" at bounding box center [192, 434] width 334 height 25
click at [180, 407] on li "Listings" at bounding box center [192, 405] width 334 height 25
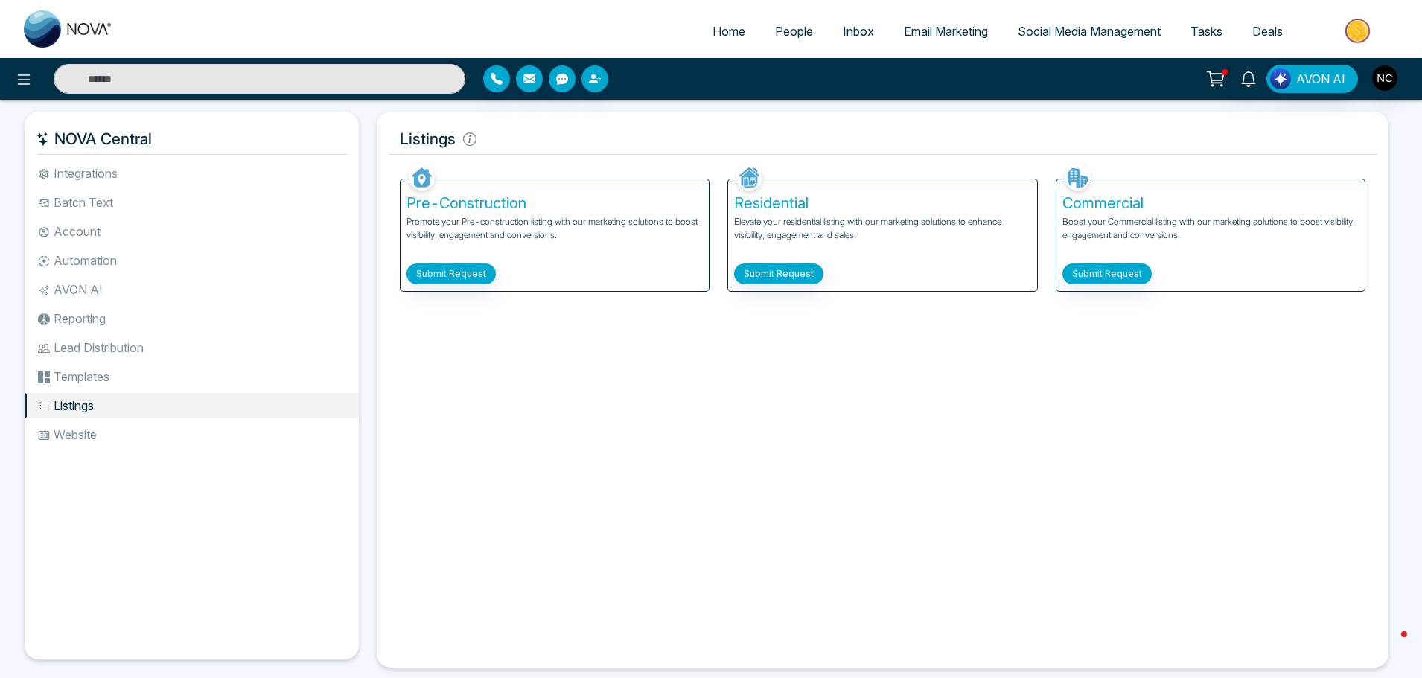
click at [1080, 25] on span "Social Media Management" at bounding box center [1089, 31] width 143 height 15
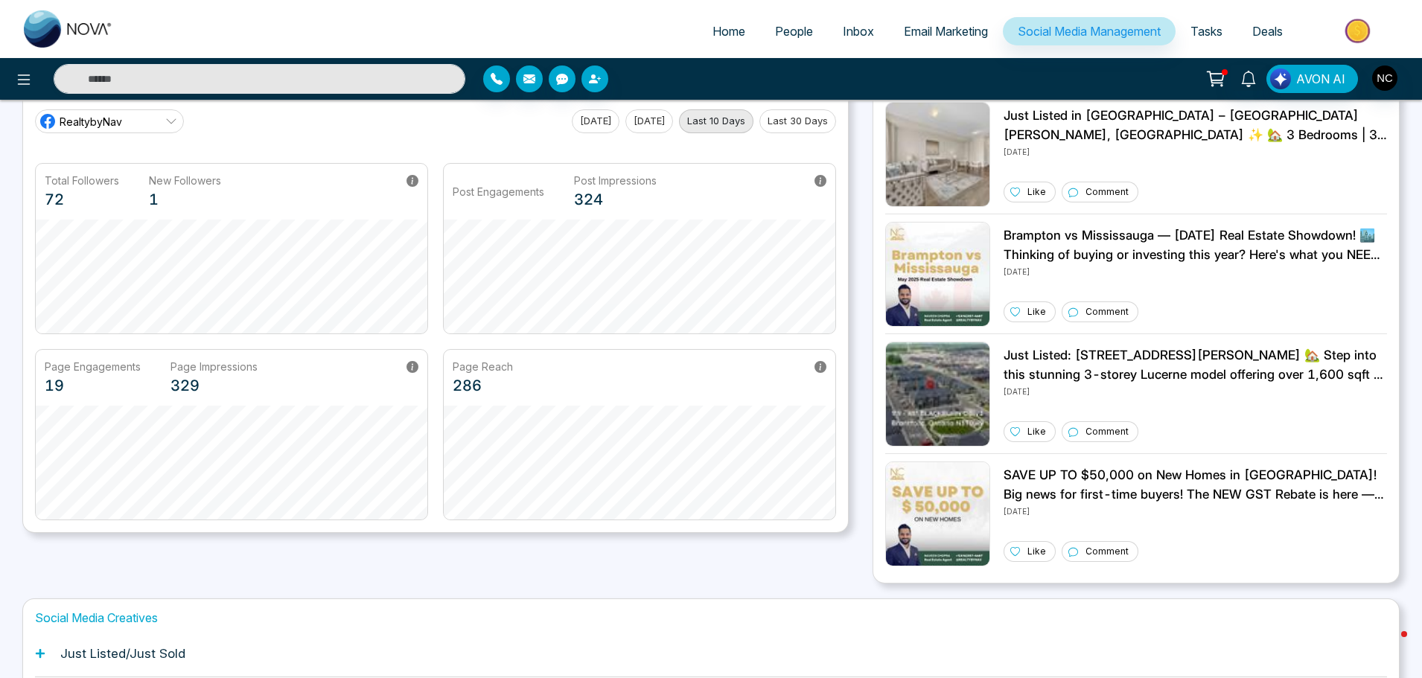
scroll to position [147, 0]
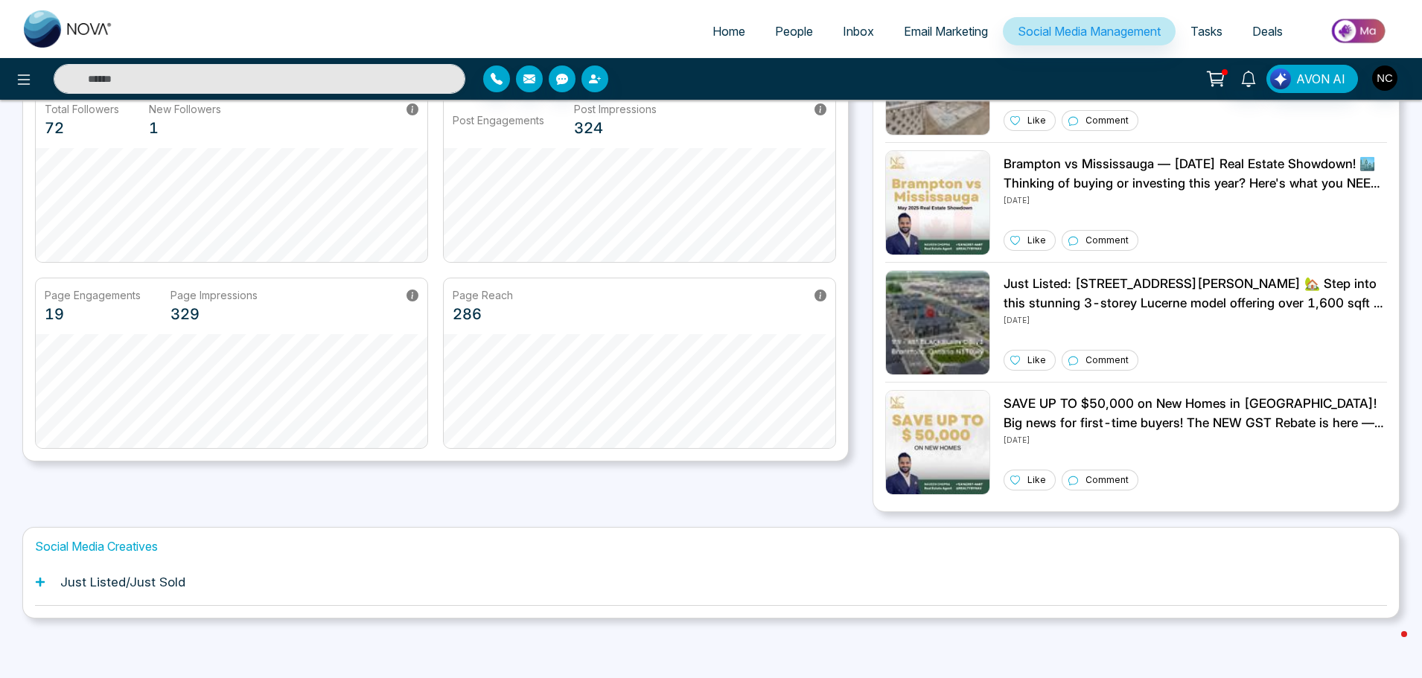
click at [215, 586] on div "Just Listed/Just Sold" at bounding box center [711, 582] width 1352 height 45
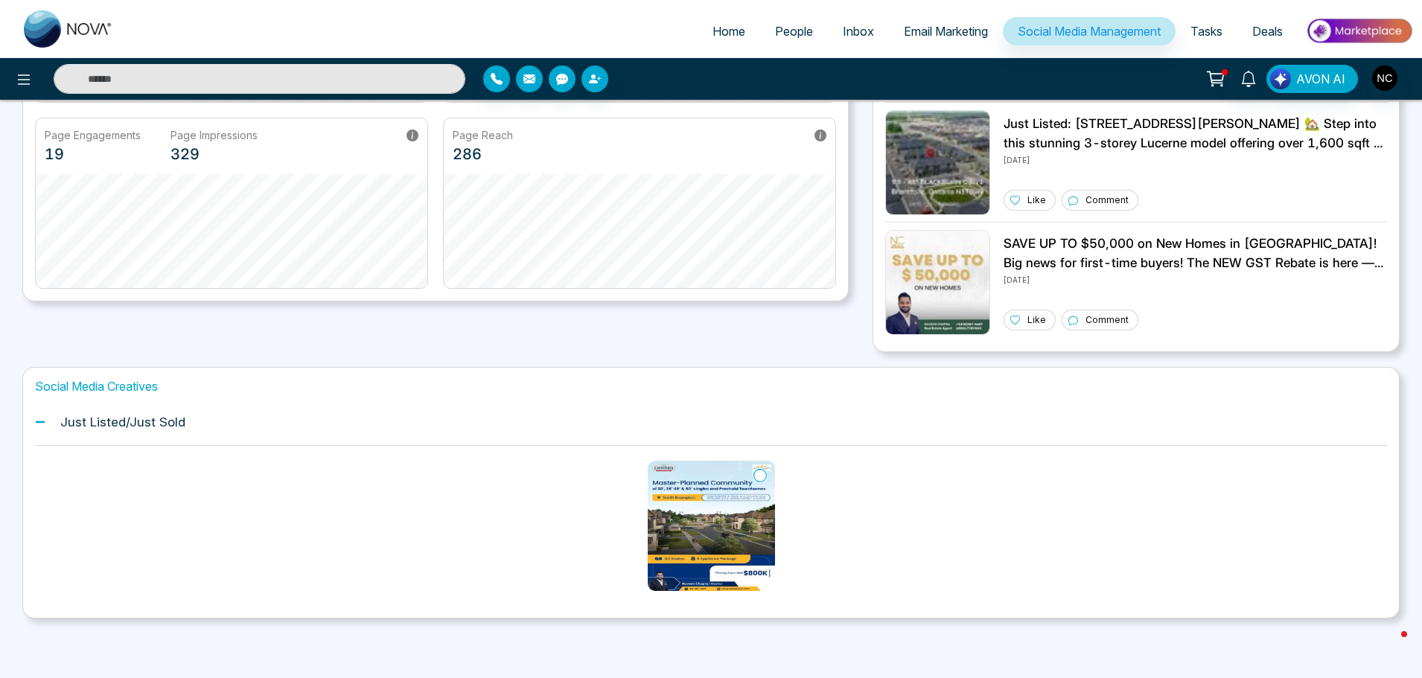
scroll to position [307, 0]
click at [724, 574] on img at bounding box center [711, 526] width 127 height 130
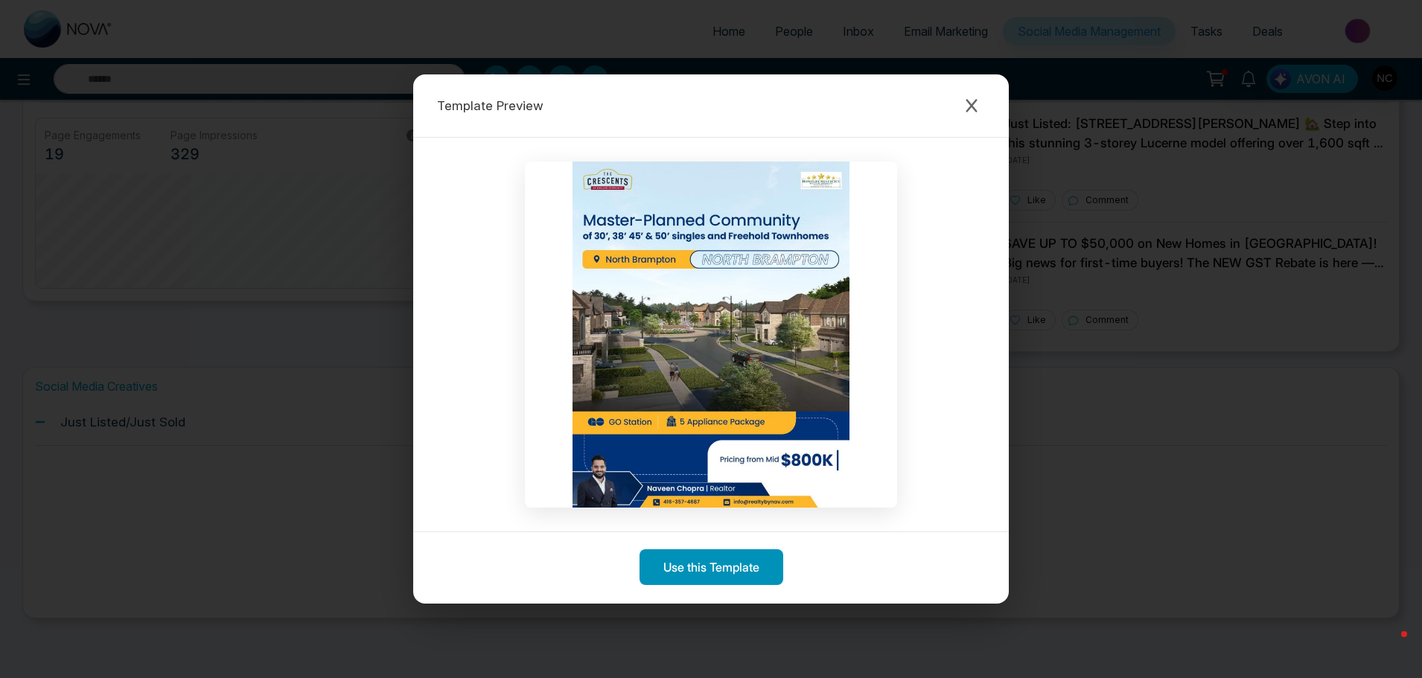
click at [715, 570] on button "Use this Template" at bounding box center [712, 567] width 144 height 36
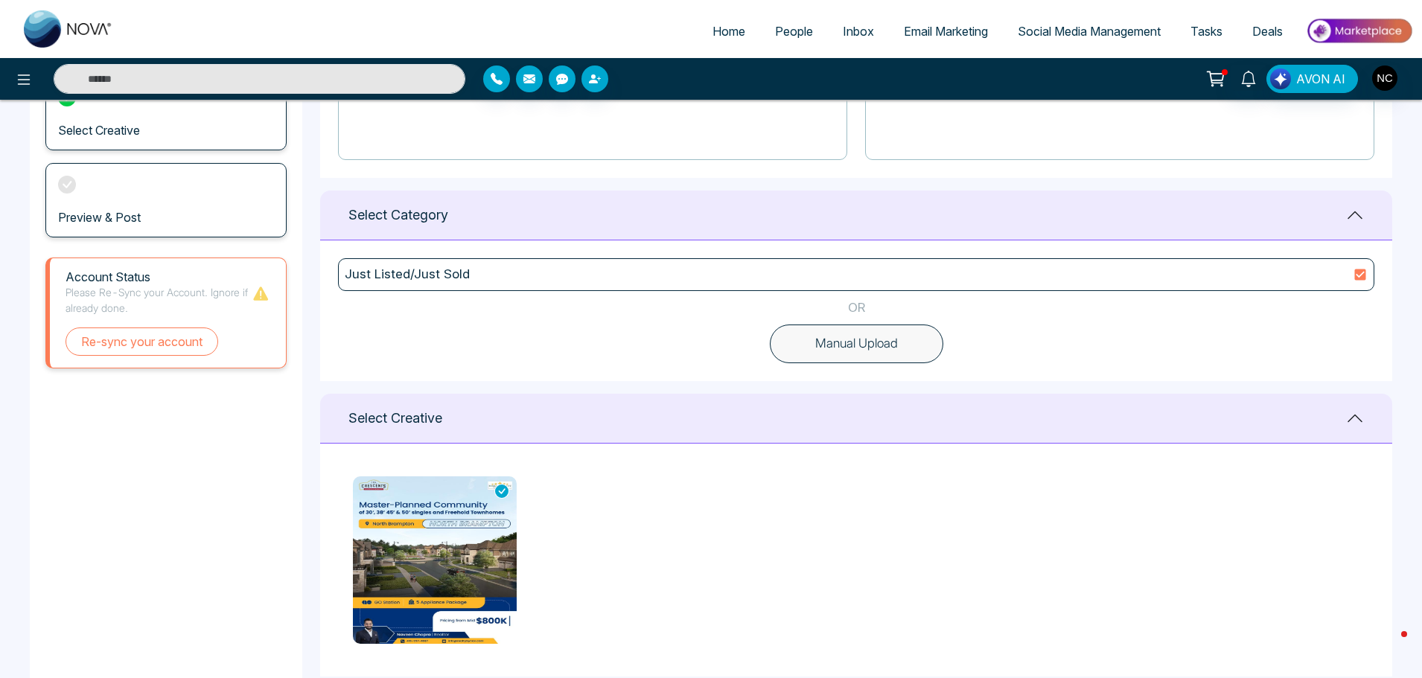
scroll to position [596, 0]
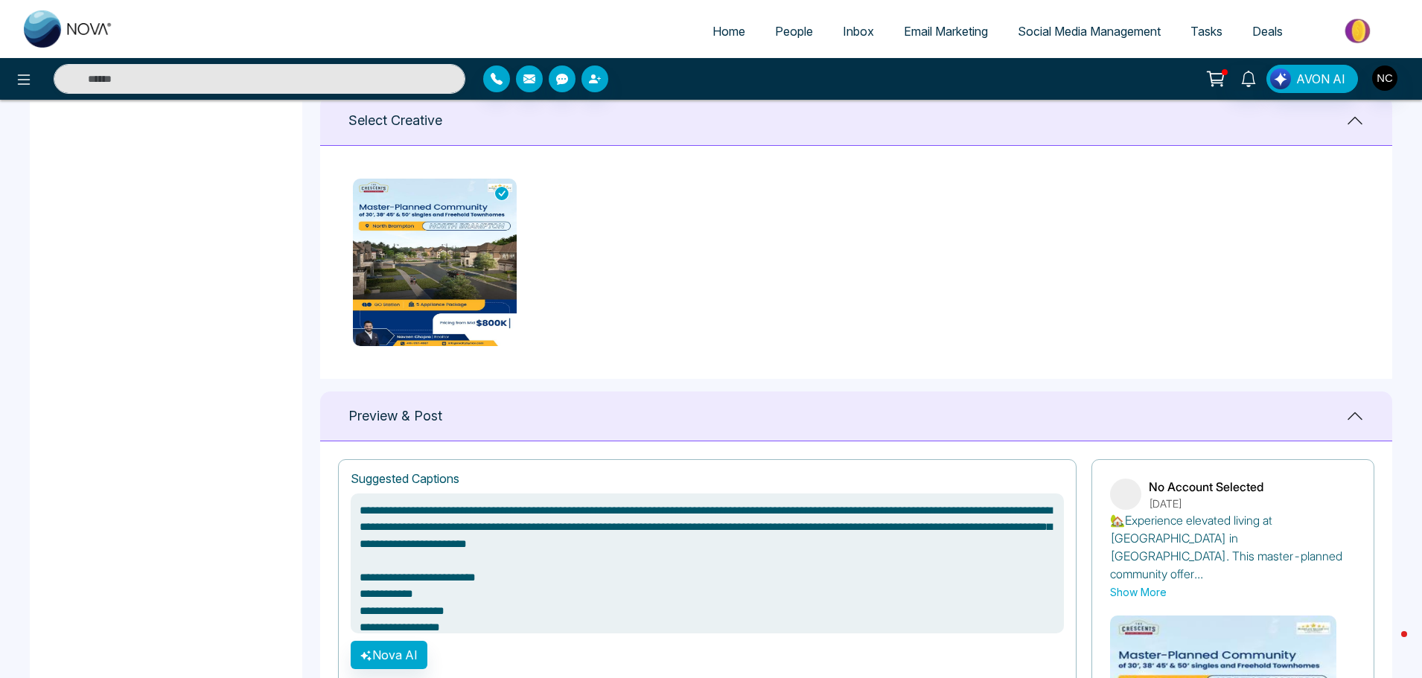
type textarea "**********"
click at [435, 315] on img at bounding box center [435, 263] width 164 height 168
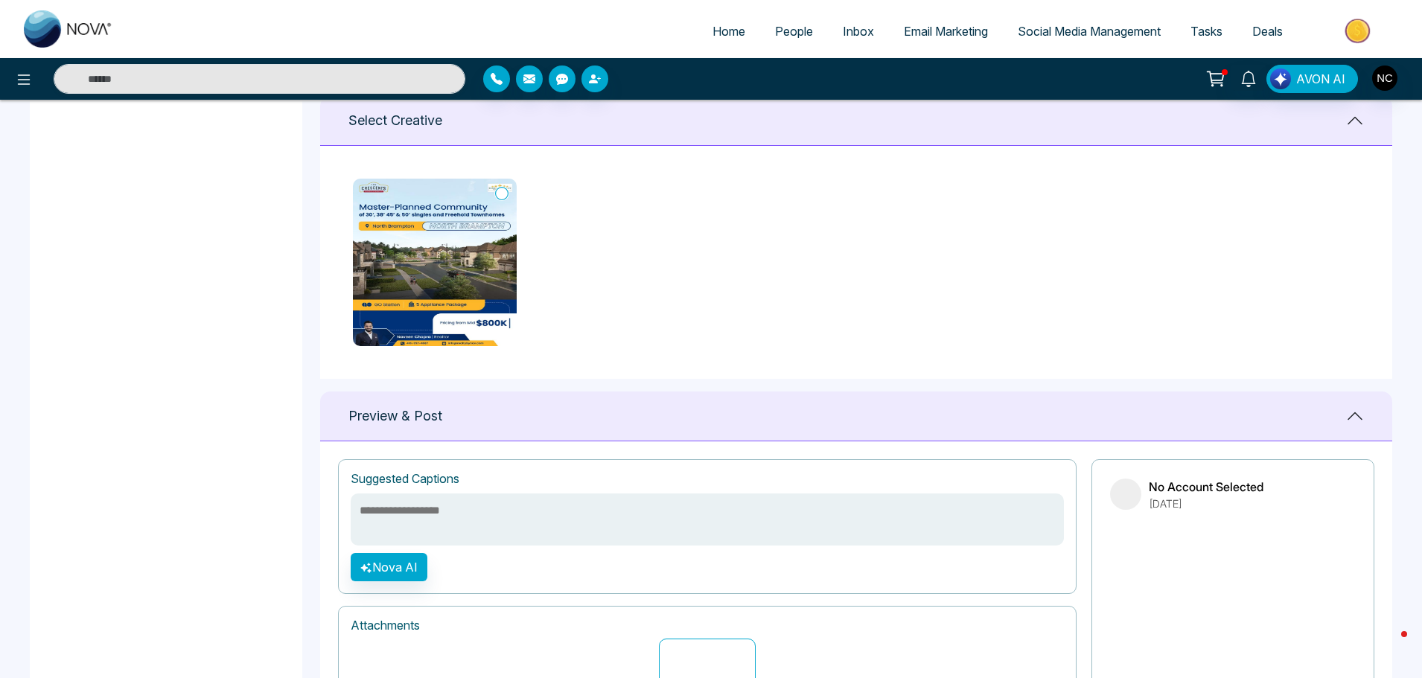
click at [456, 333] on img at bounding box center [435, 263] width 164 height 168
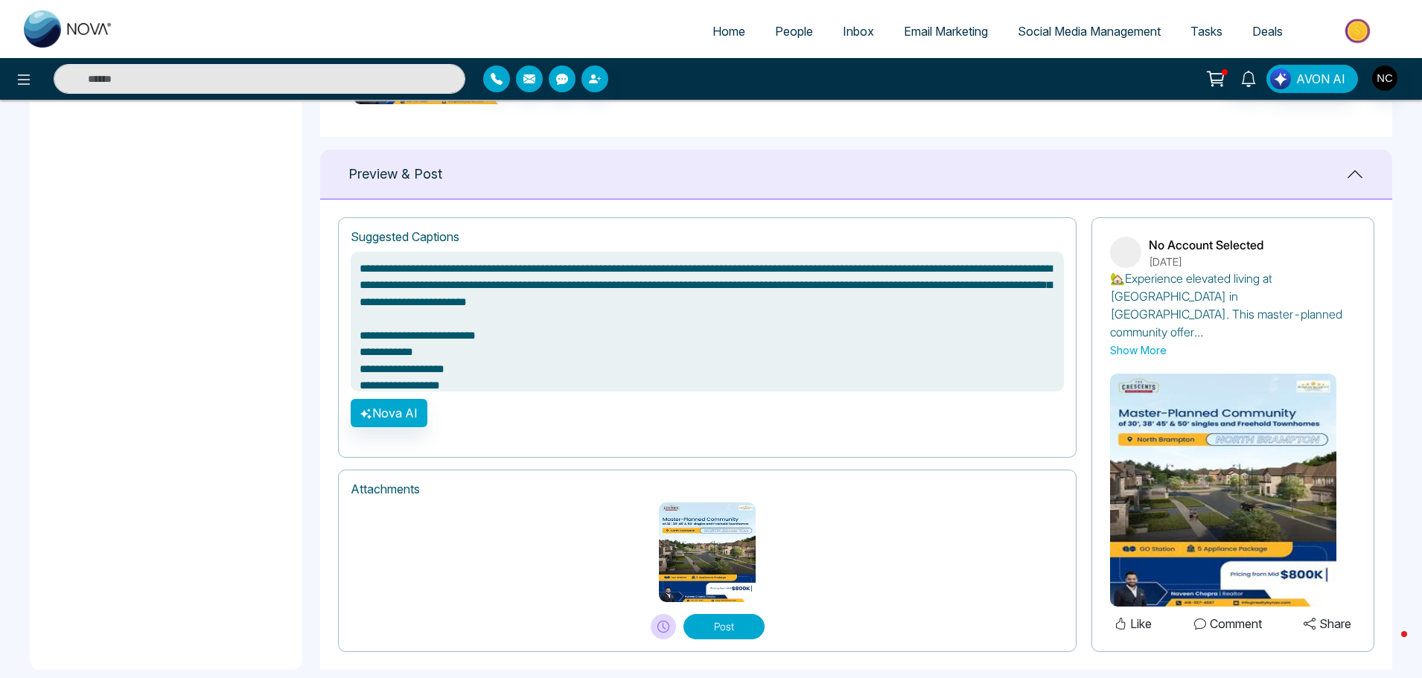
scroll to position [841, 0]
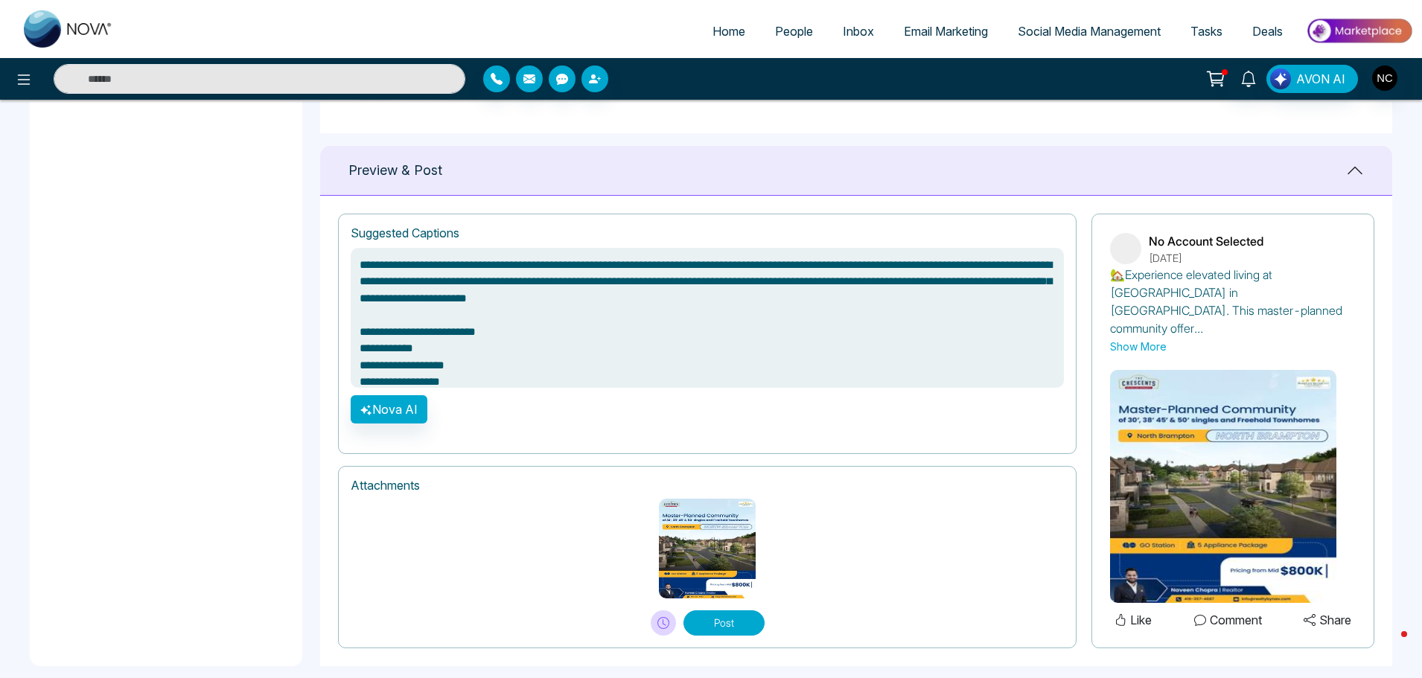
click at [1159, 480] on img at bounding box center [1223, 486] width 226 height 233
click at [1160, 480] on img at bounding box center [1223, 486] width 226 height 233
type textarea "**********"
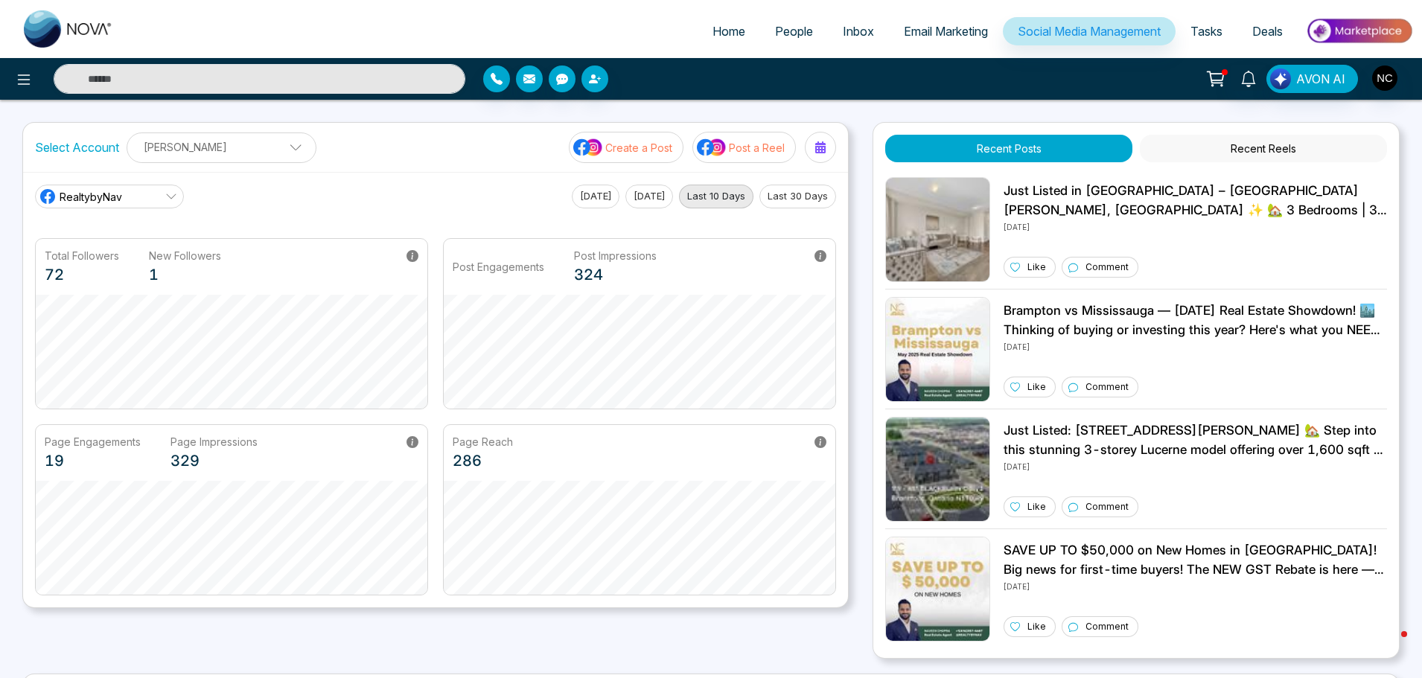
click at [1098, 35] on span "Social Media Management" at bounding box center [1089, 31] width 143 height 15
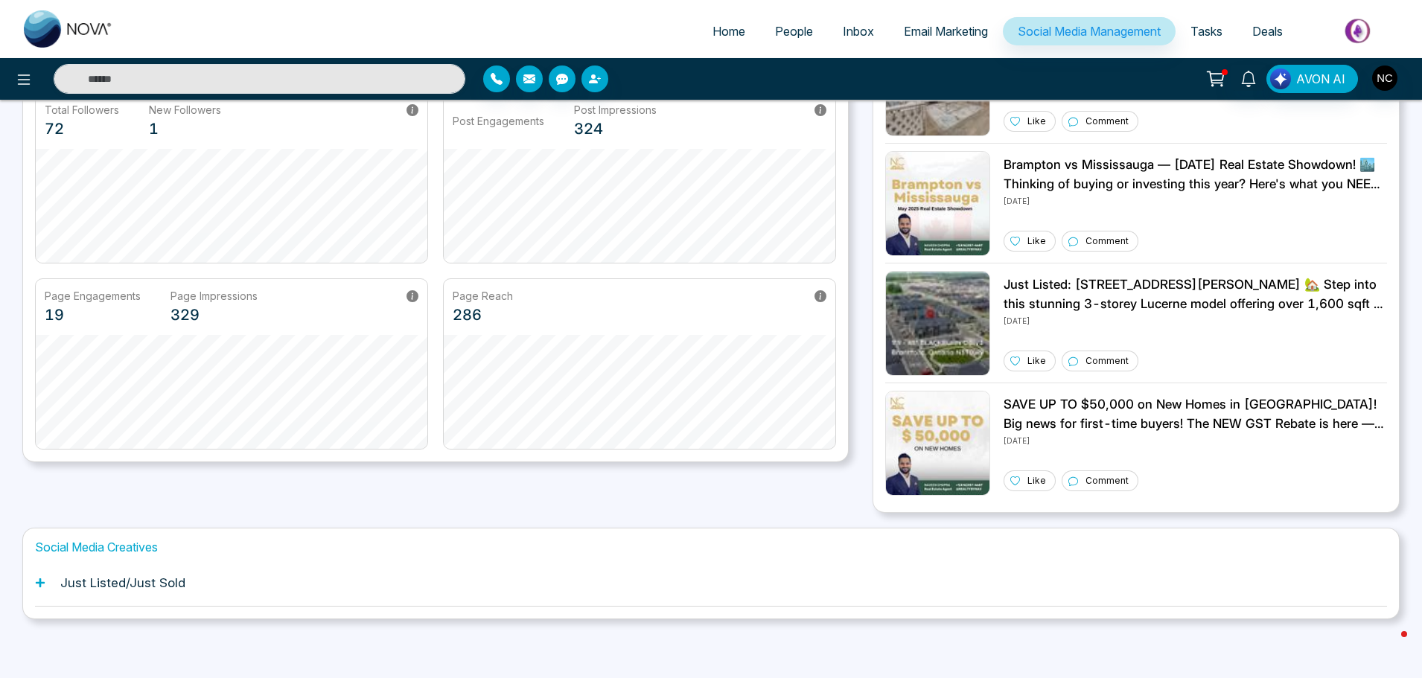
scroll to position [147, 0]
click at [136, 584] on h1 "Just Listed/Just Sold" at bounding box center [122, 582] width 125 height 15
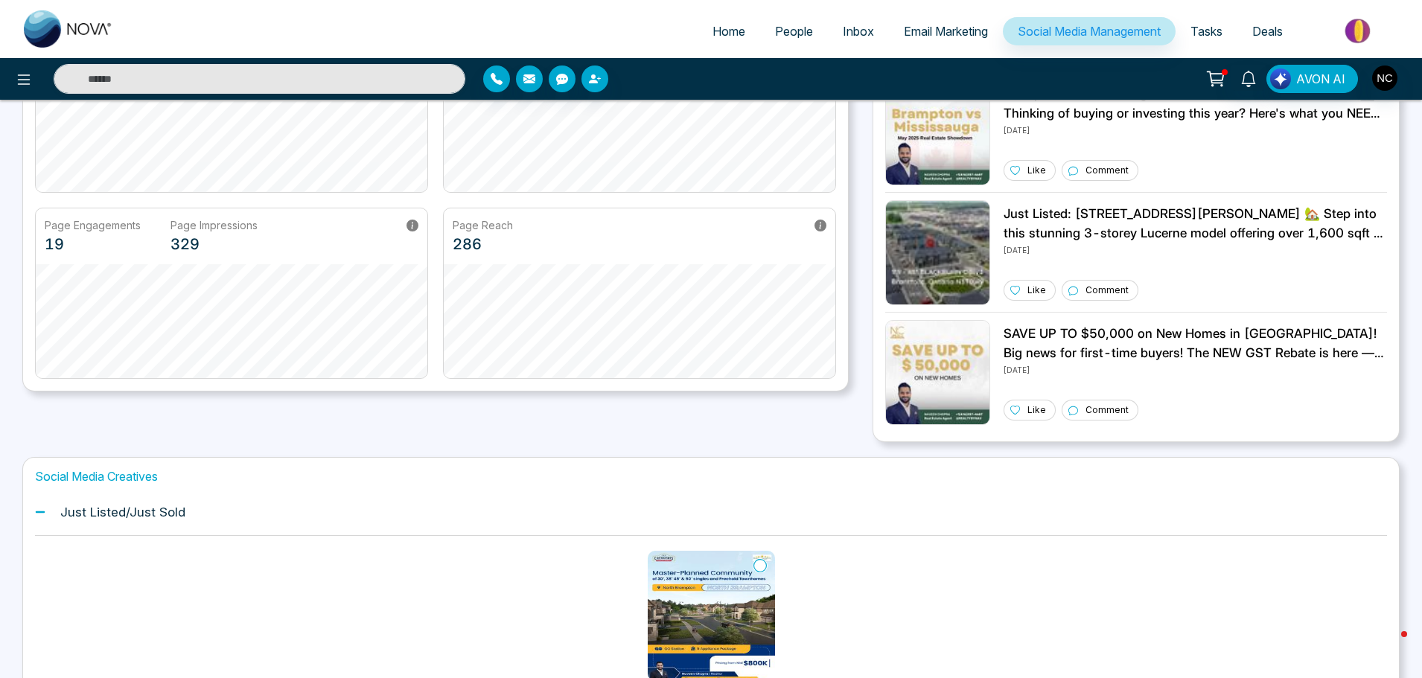
scroll to position [307, 0]
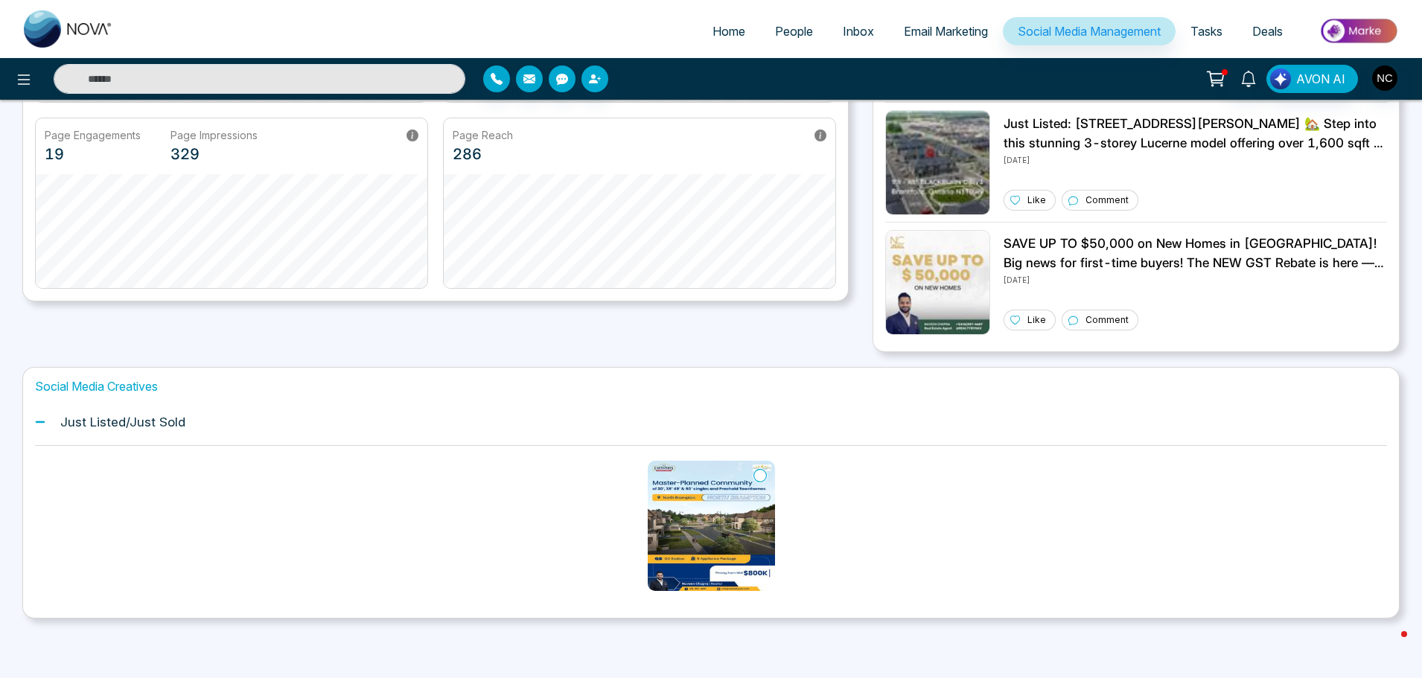
click at [759, 474] on icon at bounding box center [759, 475] width 13 height 15
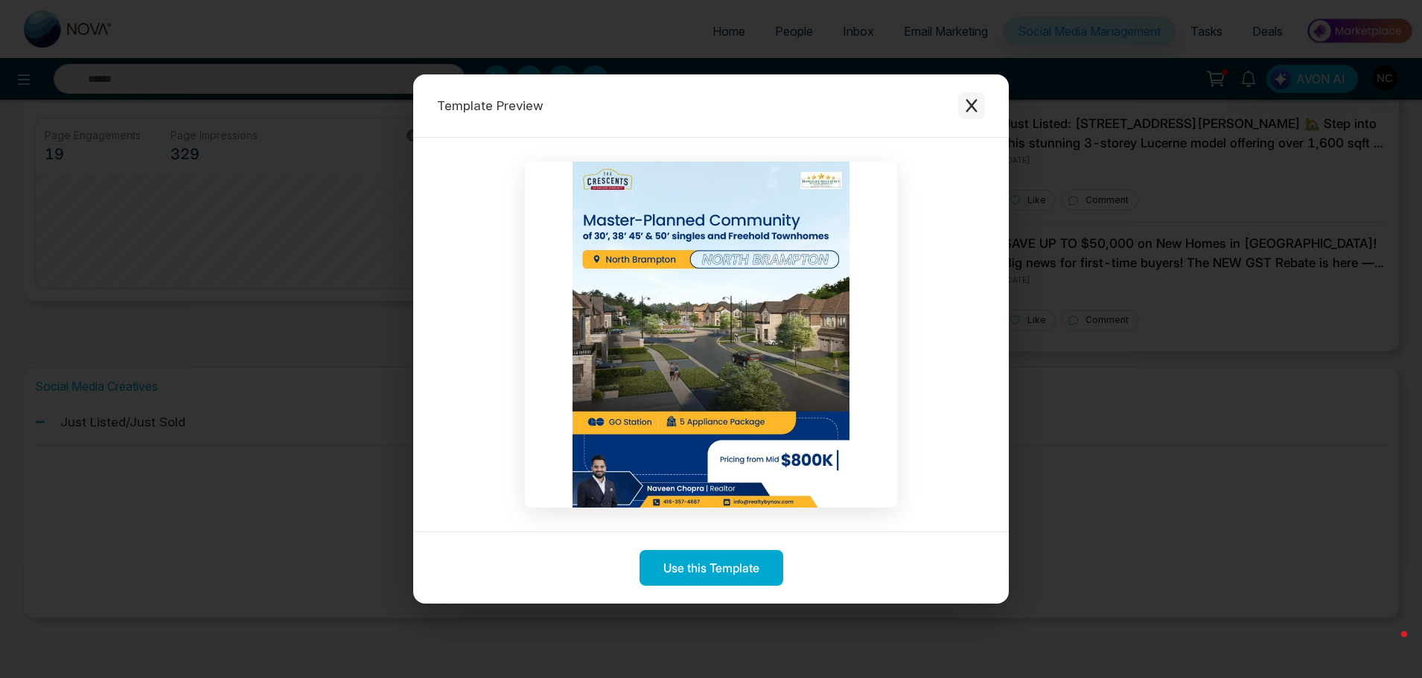
click at [969, 114] on button "Close modal" at bounding box center [971, 105] width 27 height 27
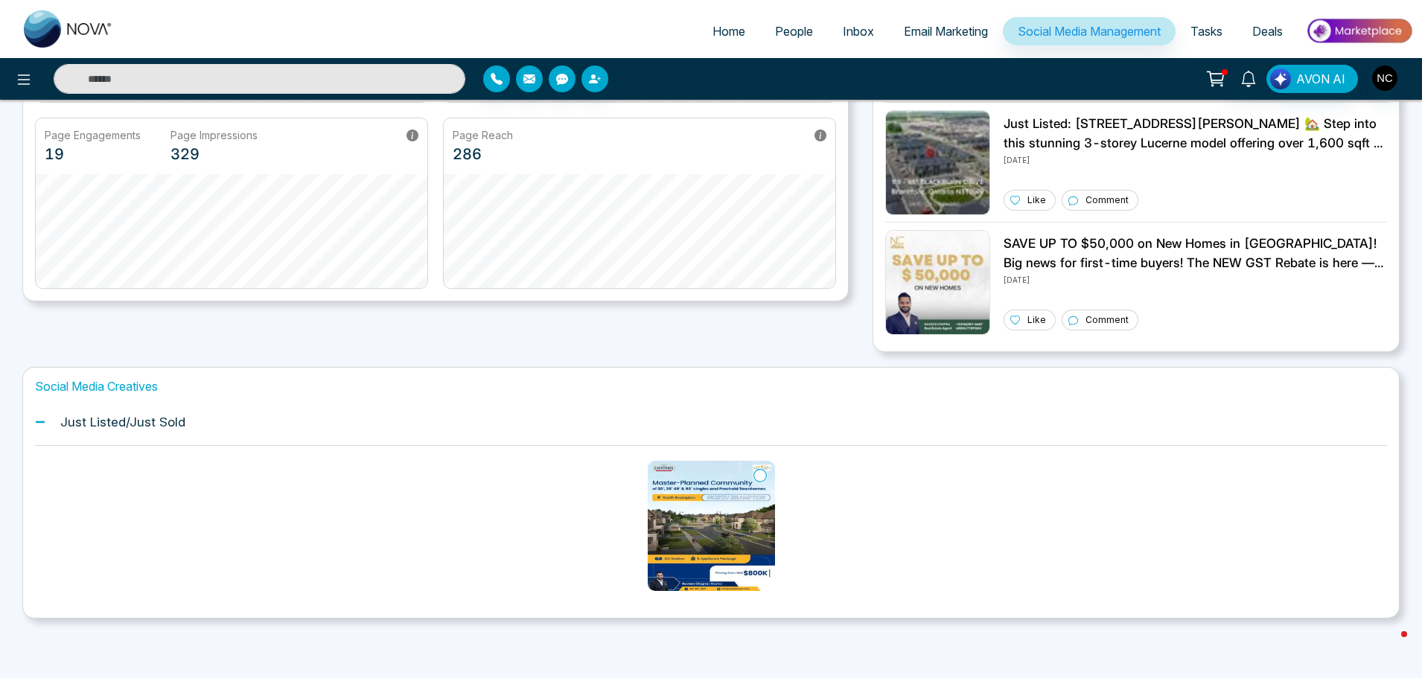
click at [83, 422] on h1 "Just Listed/Just Sold" at bounding box center [122, 422] width 125 height 15
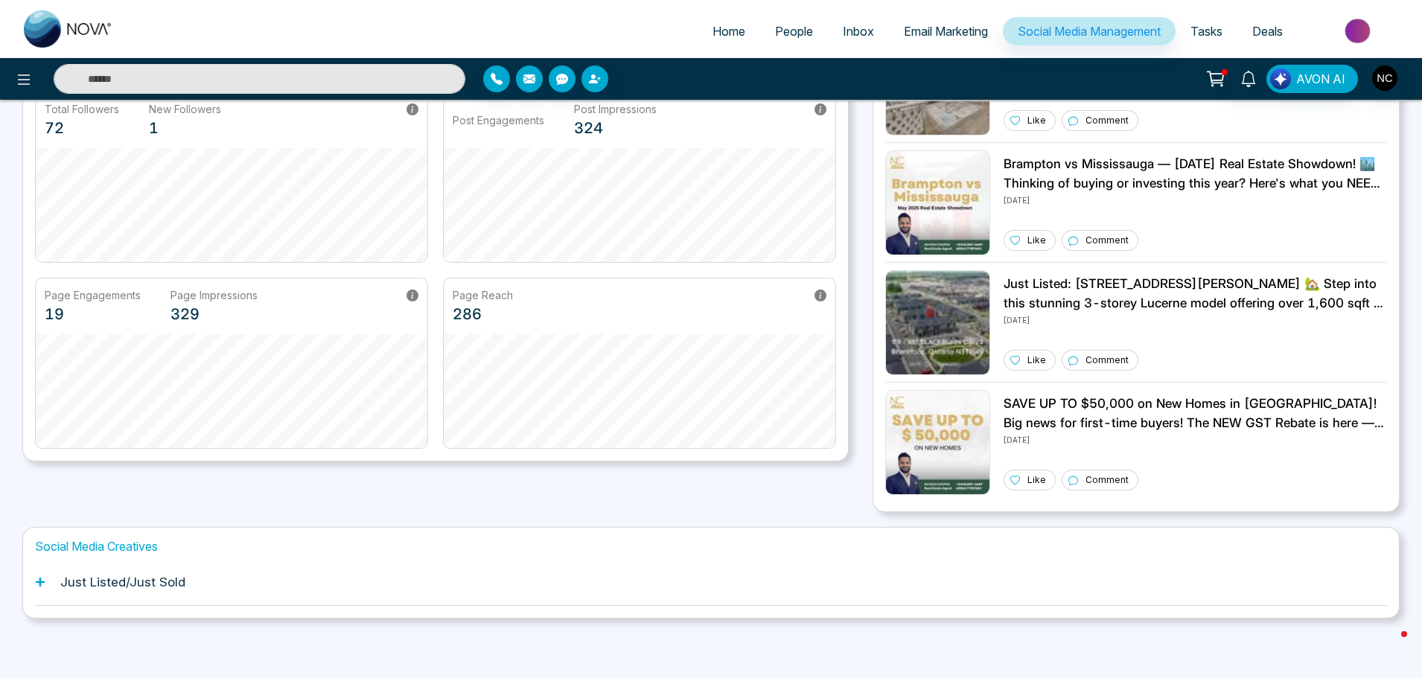
click at [125, 581] on h1 "Just Listed/Just Sold" at bounding box center [122, 582] width 125 height 15
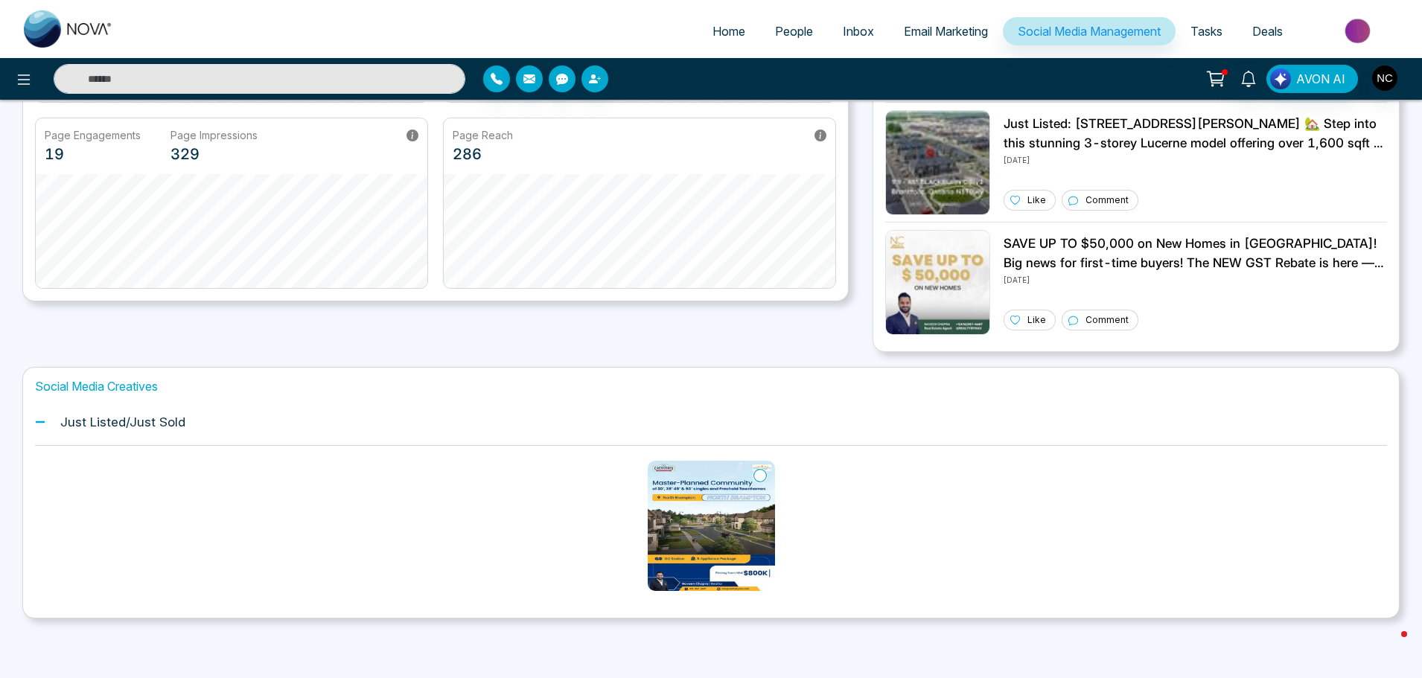
click at [141, 412] on div "Just Listed/Just Sold" at bounding box center [711, 422] width 1352 height 45
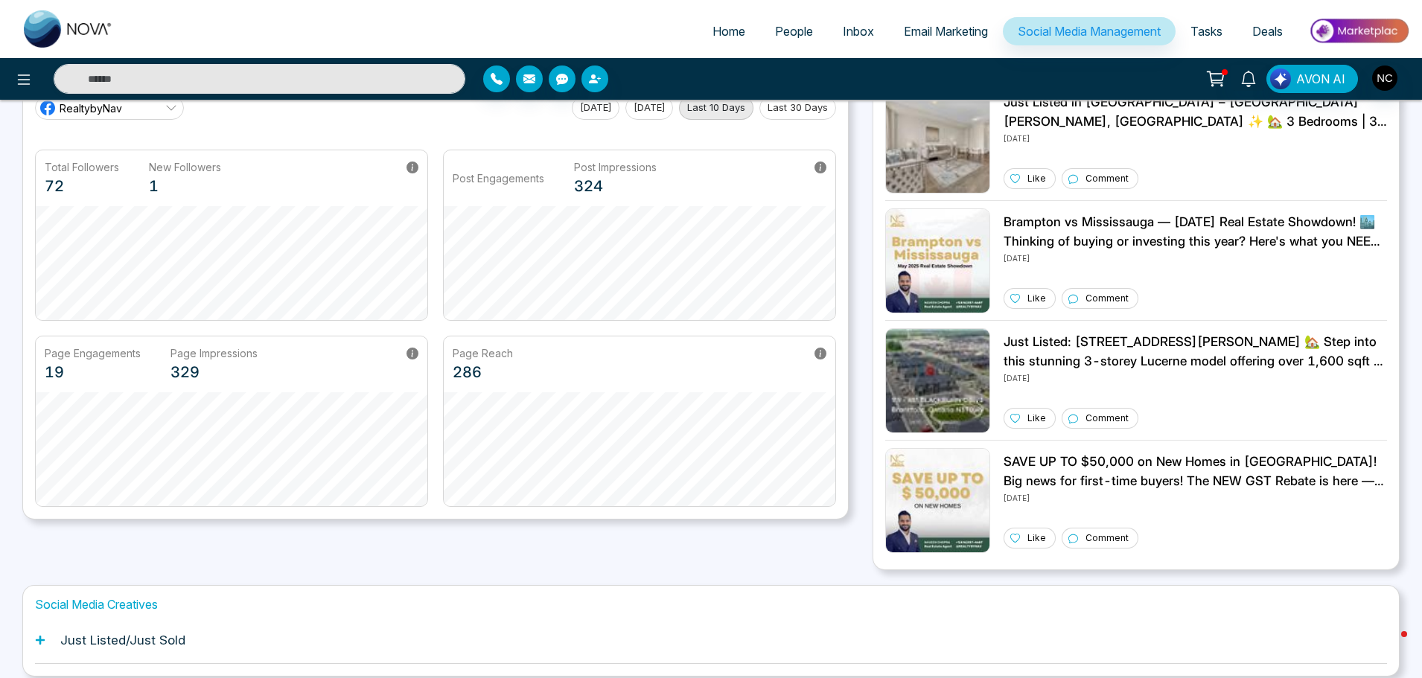
scroll to position [0, 0]
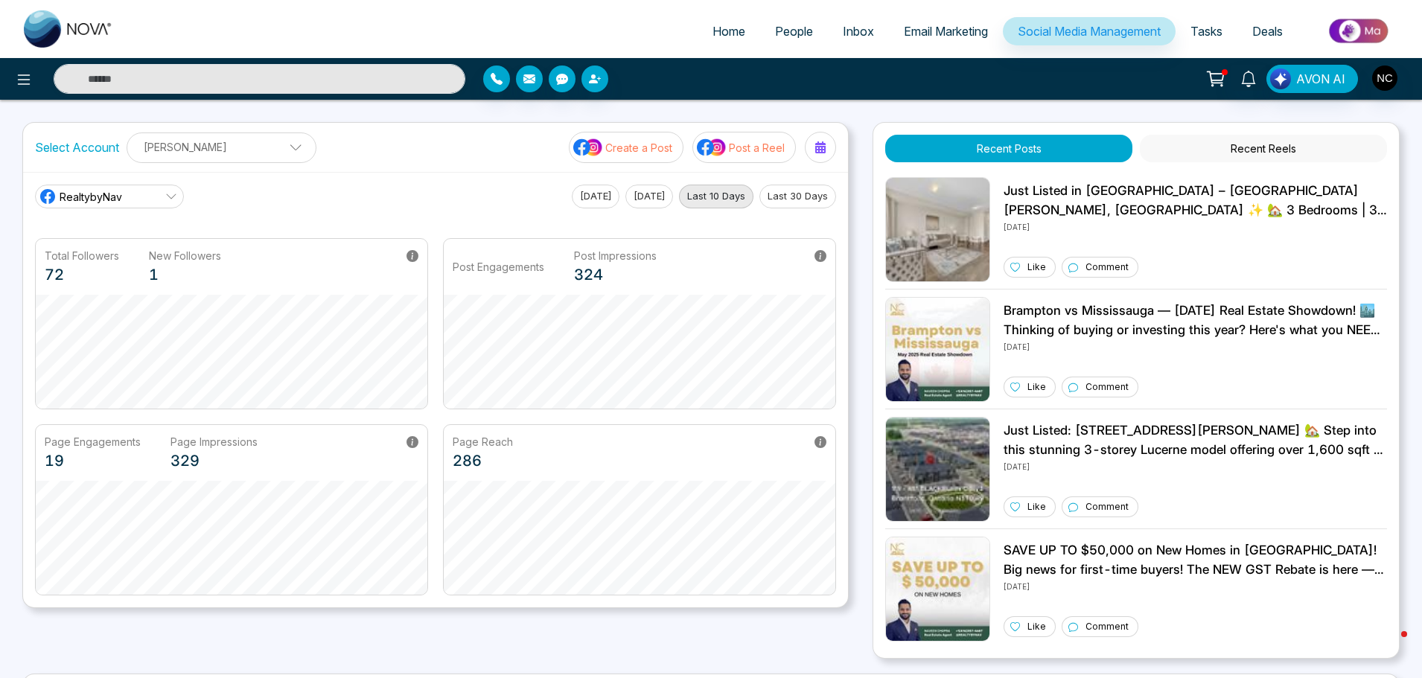
click at [1220, 87] on icon at bounding box center [1215, 78] width 21 height 21
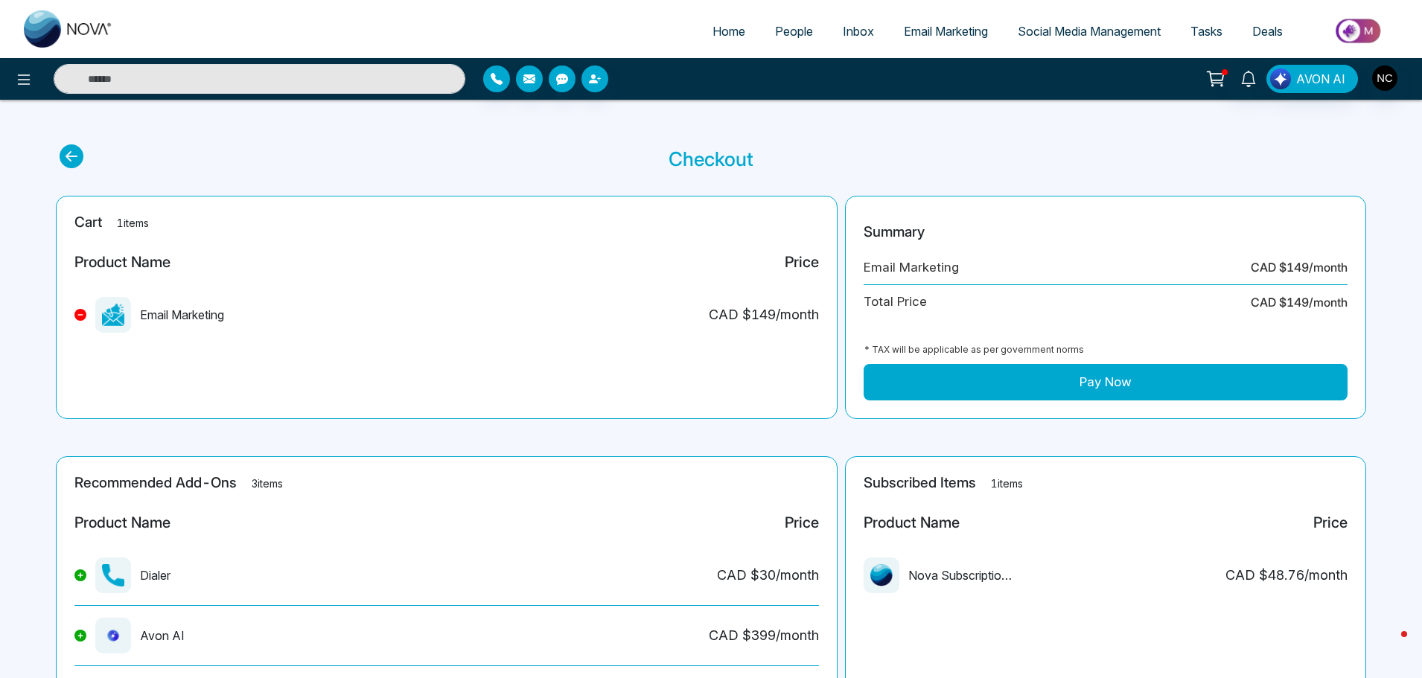
click at [727, 28] on span "Home" at bounding box center [729, 31] width 33 height 15
select select "*"
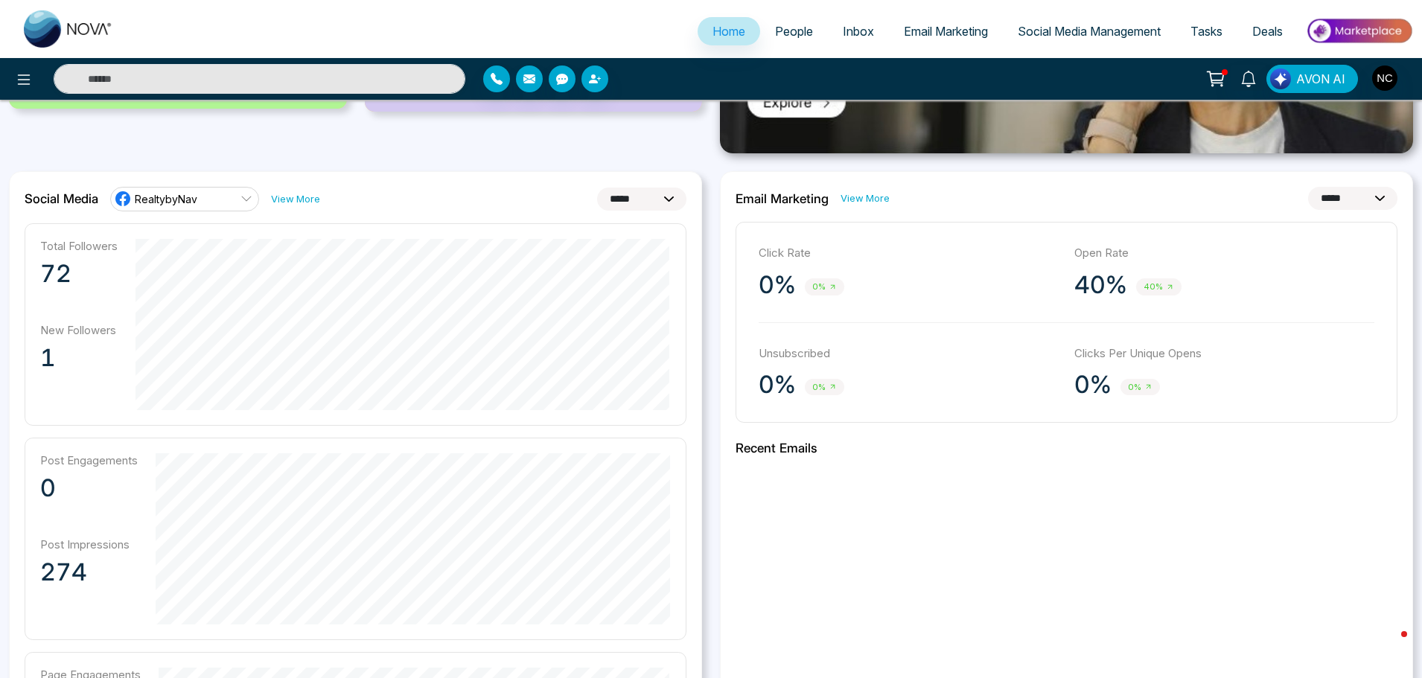
scroll to position [745, 0]
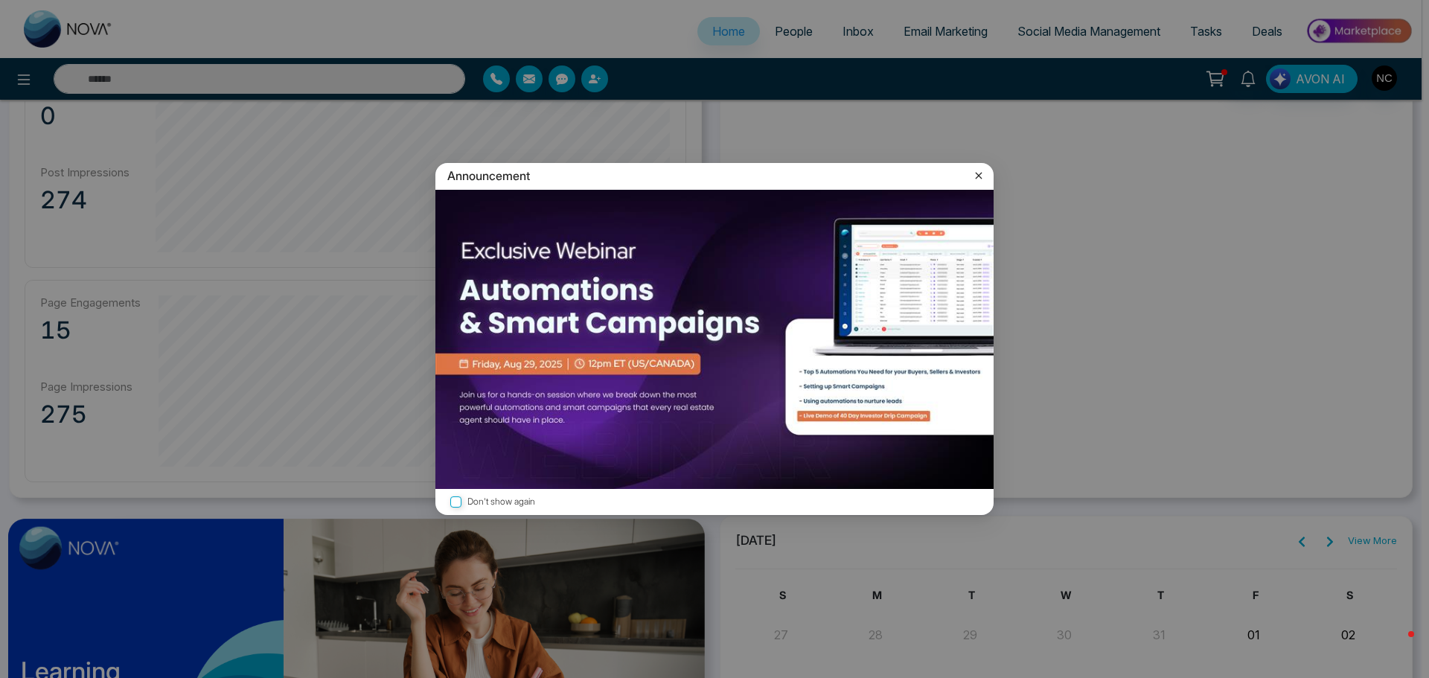
click at [982, 175] on icon at bounding box center [979, 175] width 15 height 15
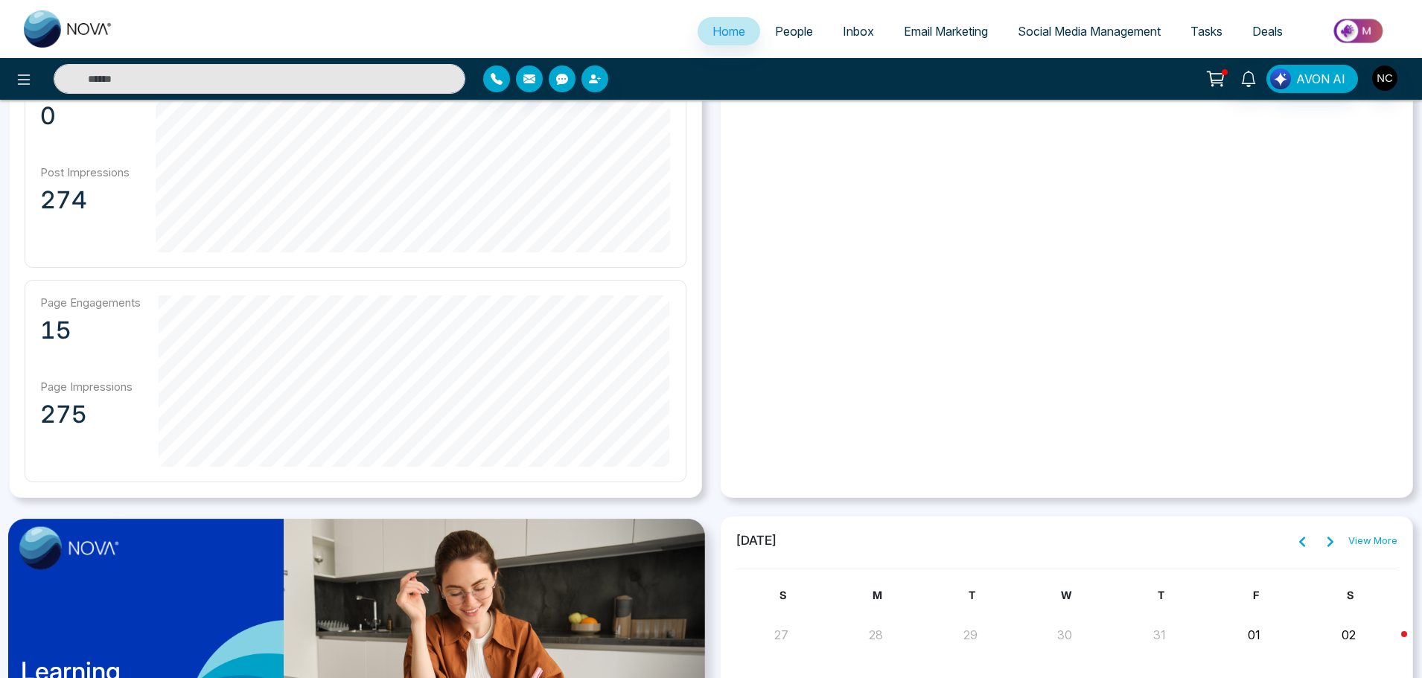
click at [1069, 33] on span "Social Media Management" at bounding box center [1089, 31] width 143 height 15
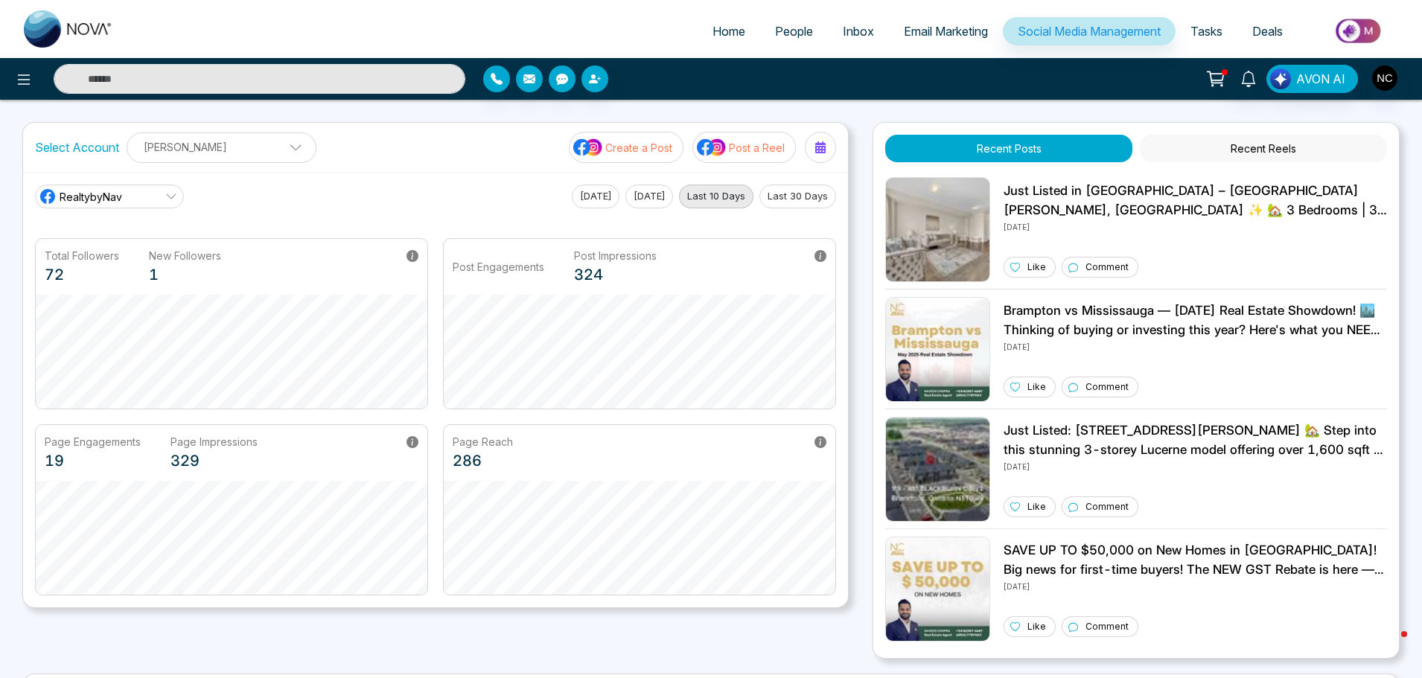
click at [946, 42] on link "Email Marketing" at bounding box center [946, 31] width 114 height 28
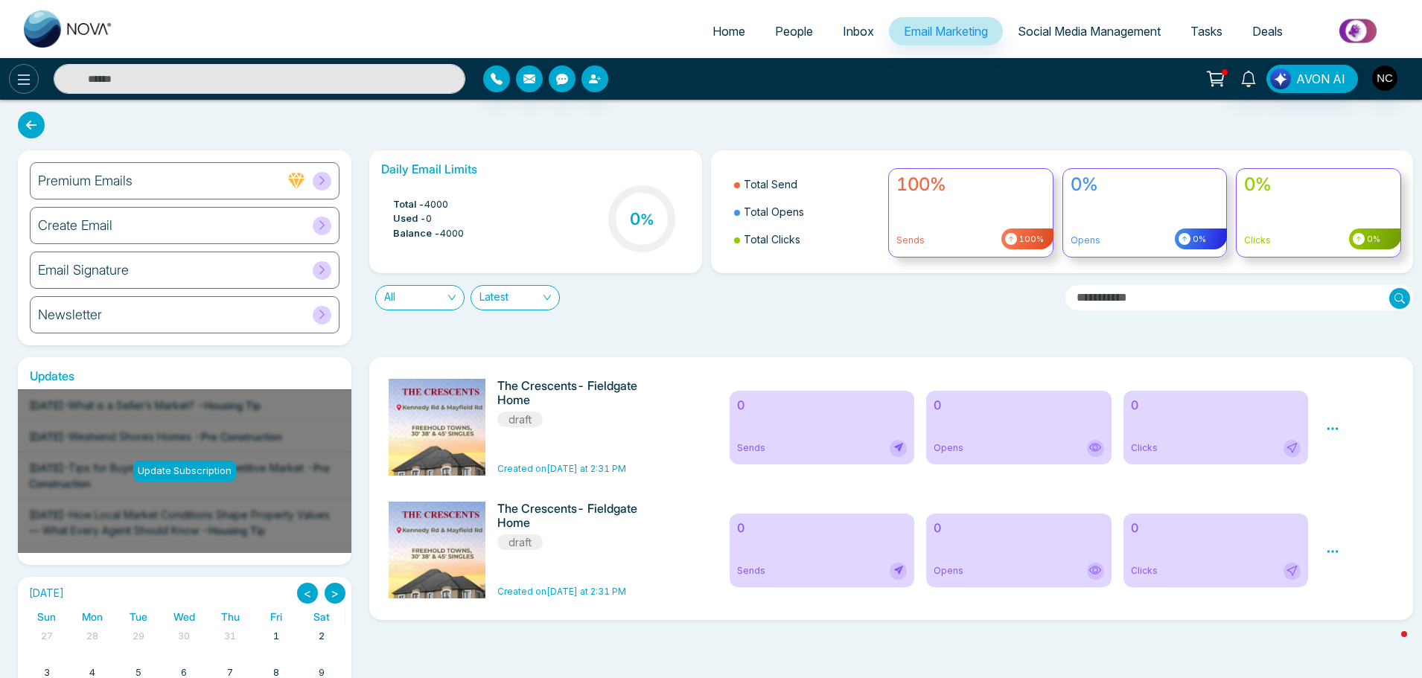
click at [21, 71] on icon at bounding box center [24, 80] width 18 height 18
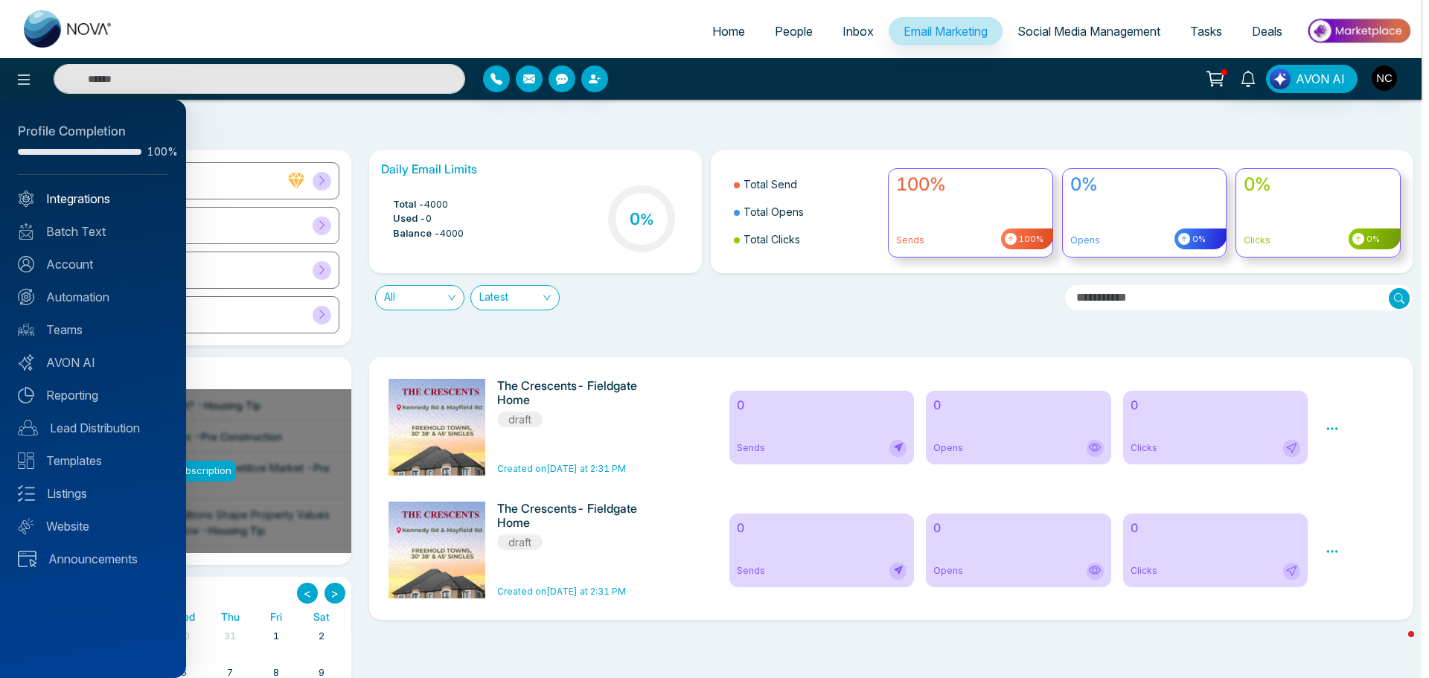
click at [101, 198] on link "Integrations" at bounding box center [93, 199] width 150 height 18
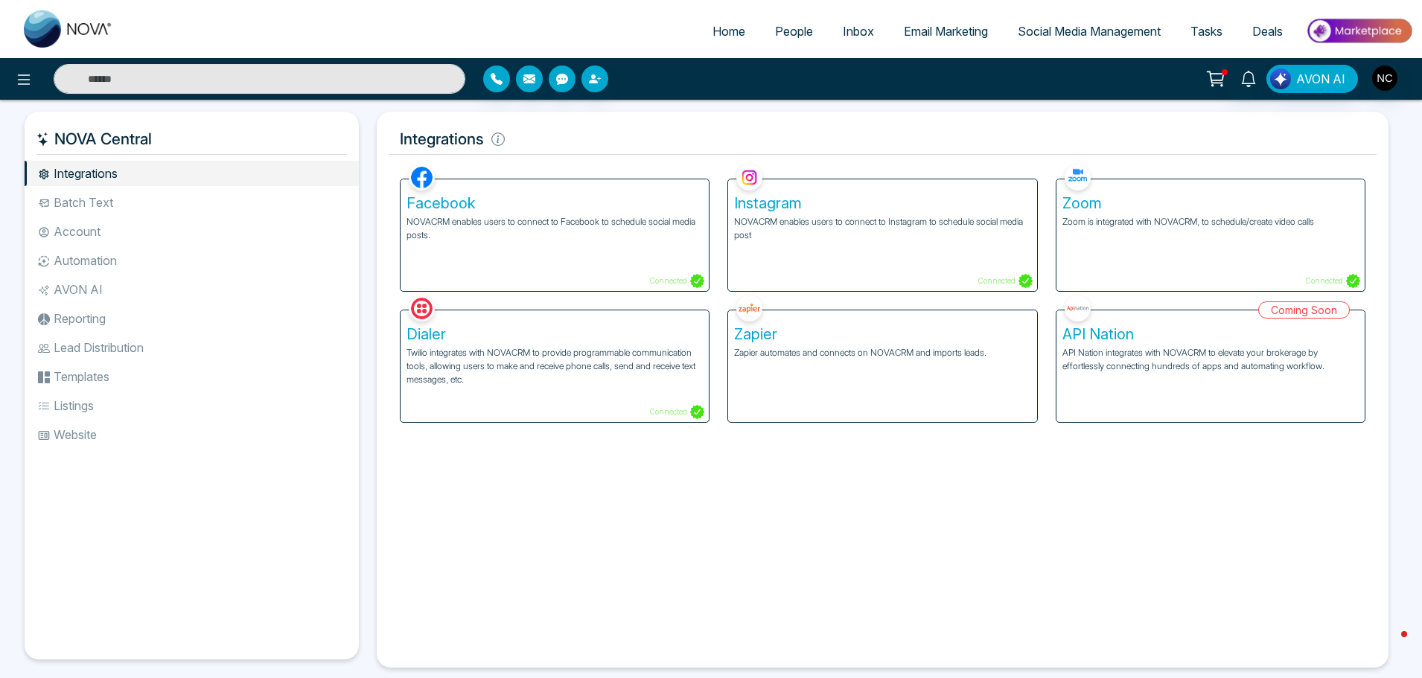
click at [1083, 29] on span "Social Media Management" at bounding box center [1089, 31] width 143 height 15
click at [136, 200] on li "Batch Text" at bounding box center [192, 202] width 334 height 25
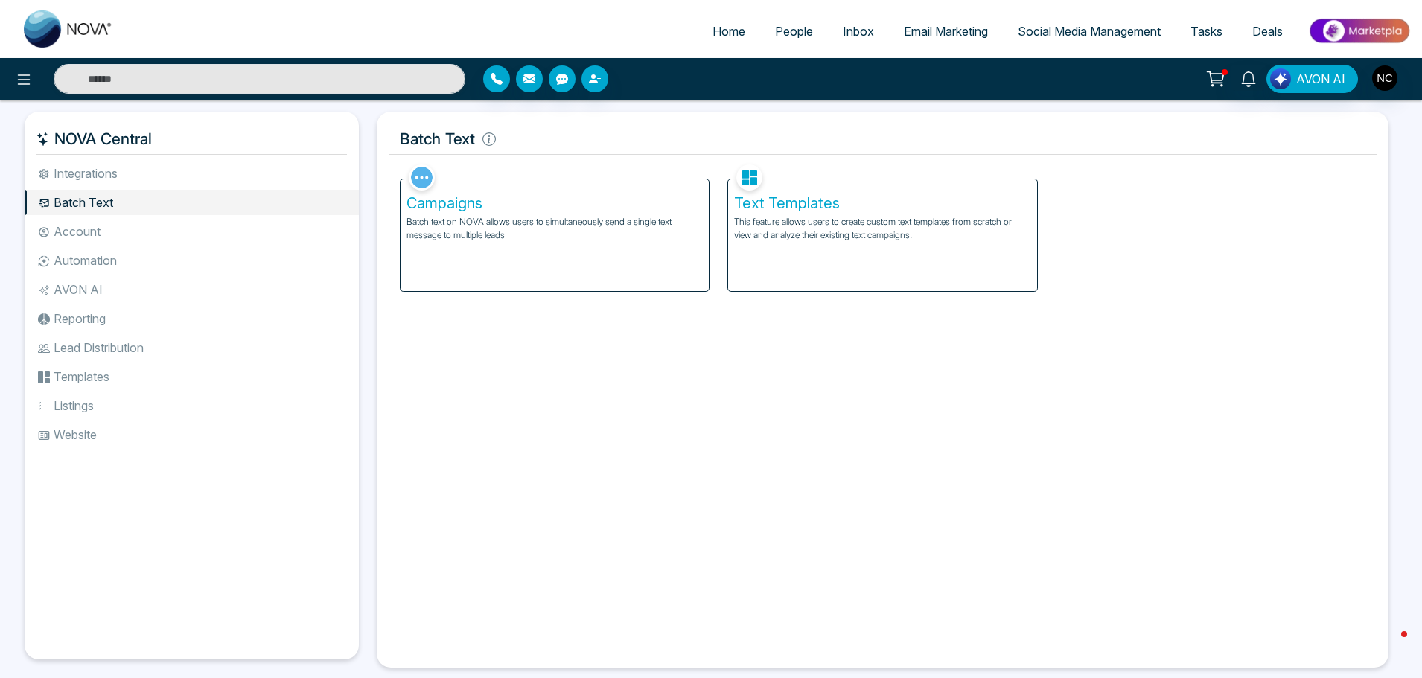
click at [129, 234] on li "Account" at bounding box center [192, 231] width 334 height 25
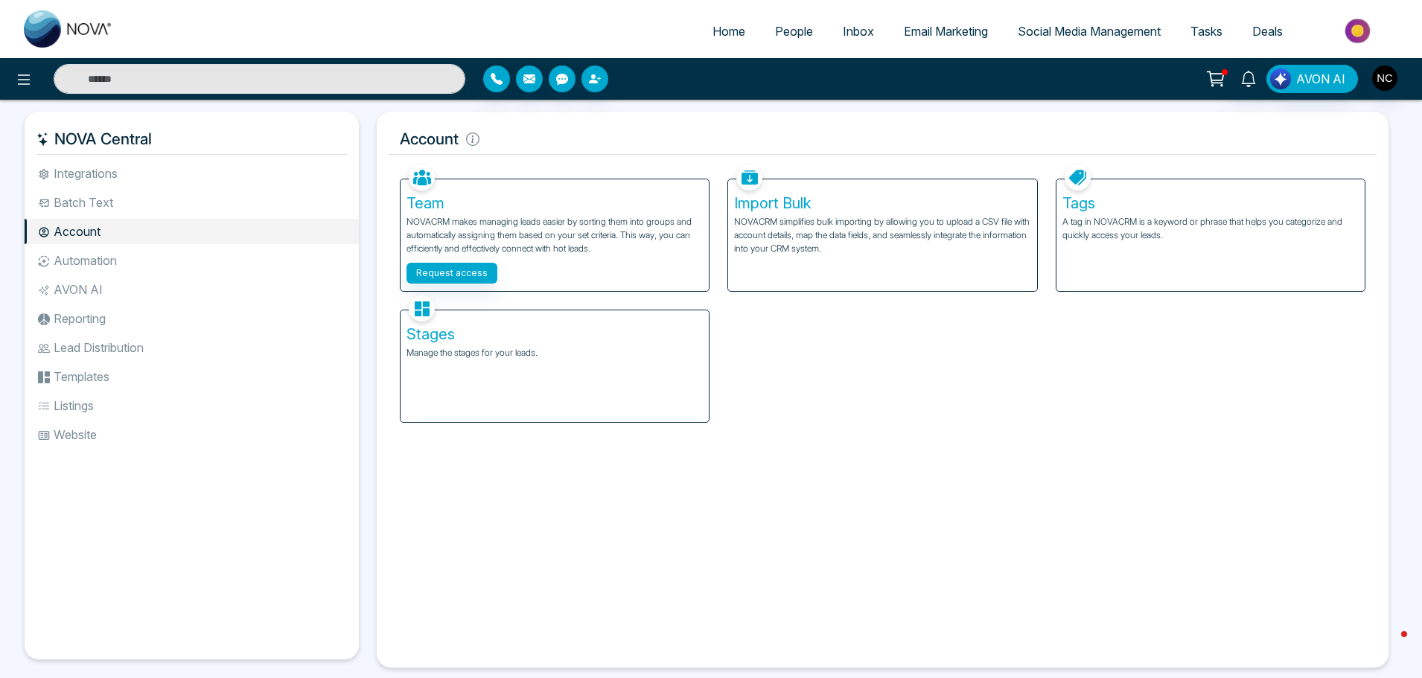
click at [142, 207] on li "Batch Text" at bounding box center [192, 202] width 334 height 25
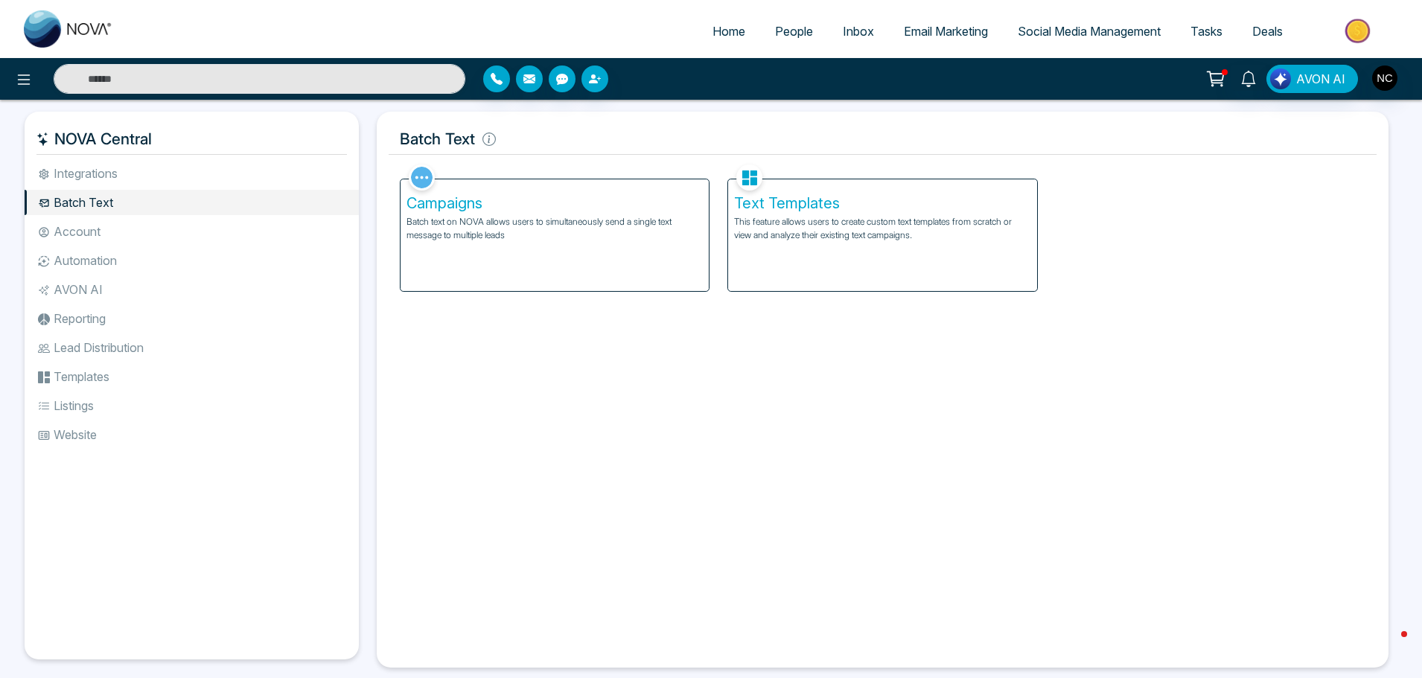
click at [155, 185] on li "Integrations" at bounding box center [192, 173] width 334 height 25
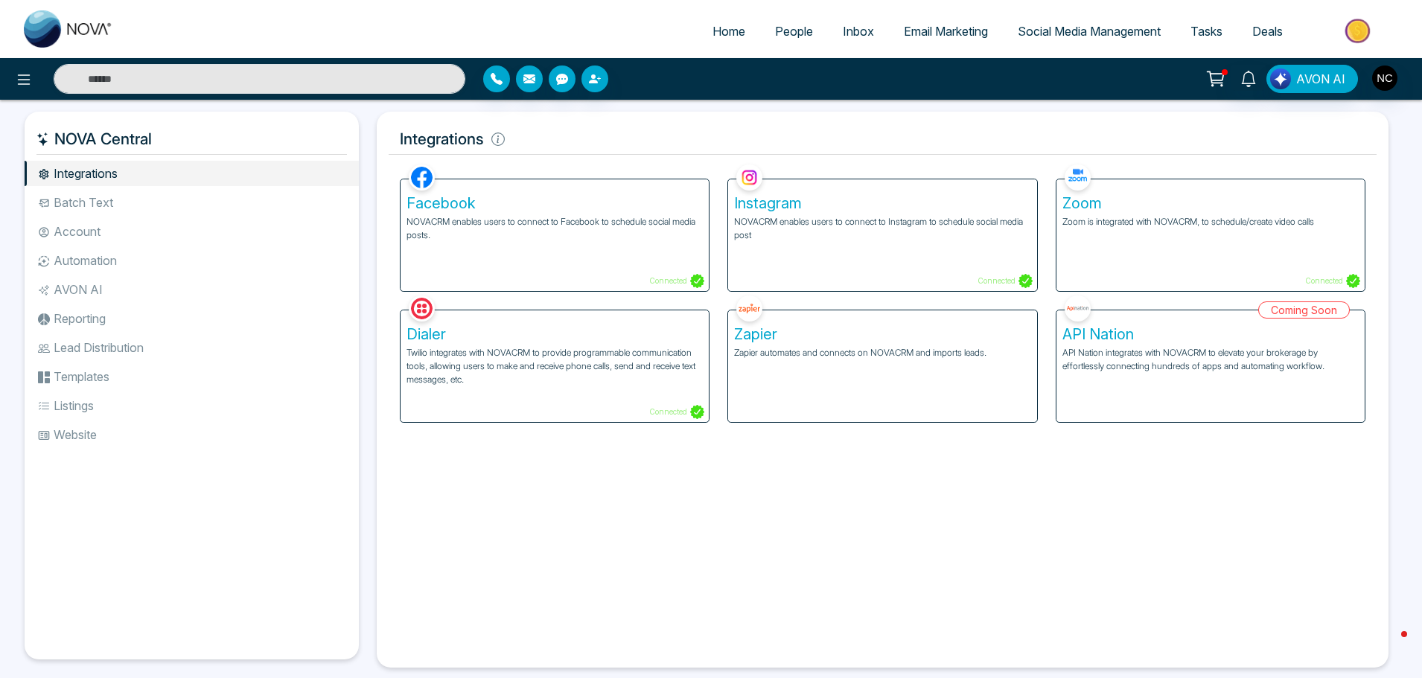
click at [1342, 32] on img at bounding box center [1359, 31] width 108 height 34
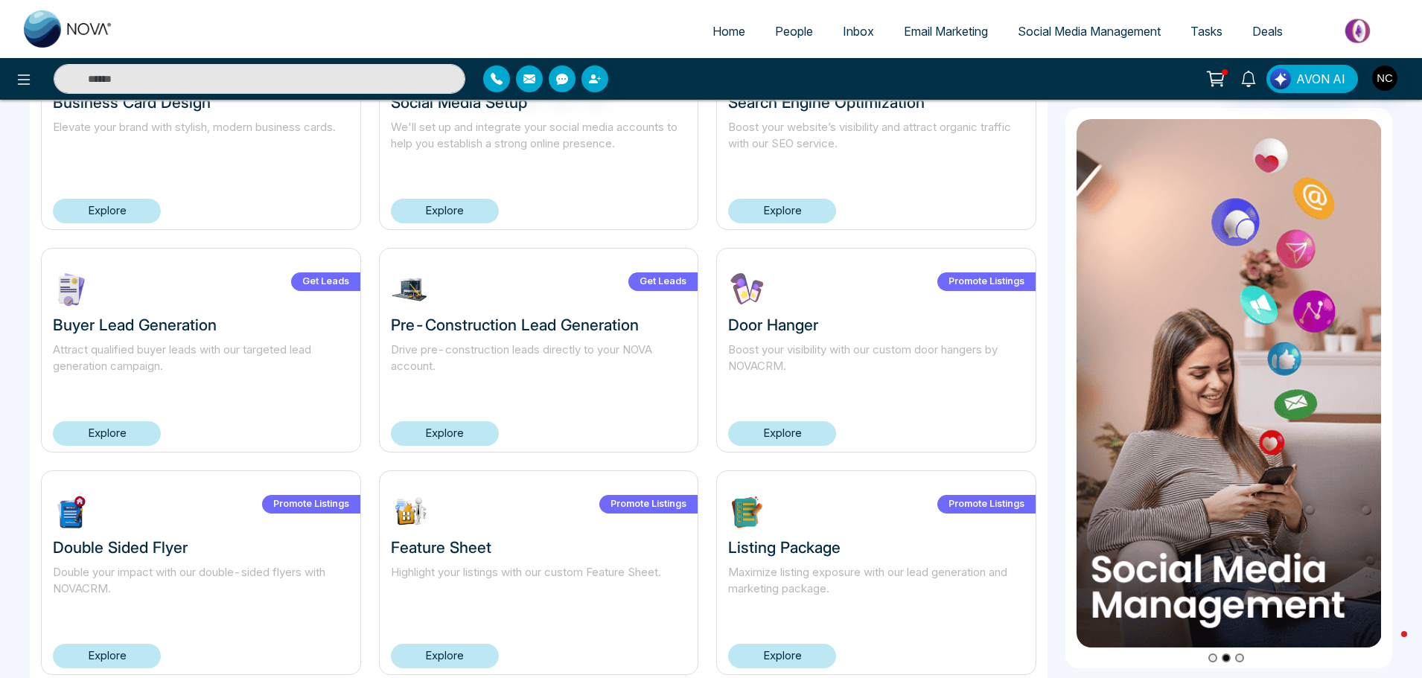
scroll to position [884, 0]
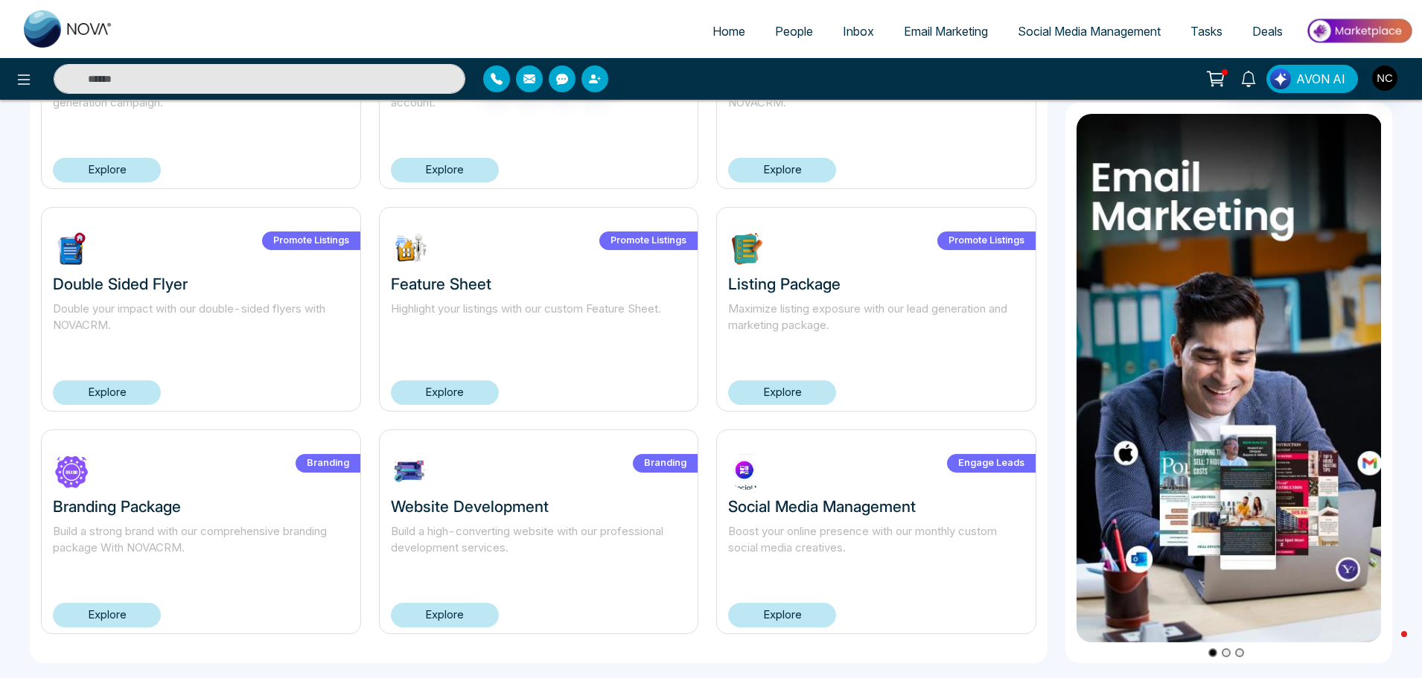
click at [791, 613] on link "Explore" at bounding box center [782, 615] width 108 height 25
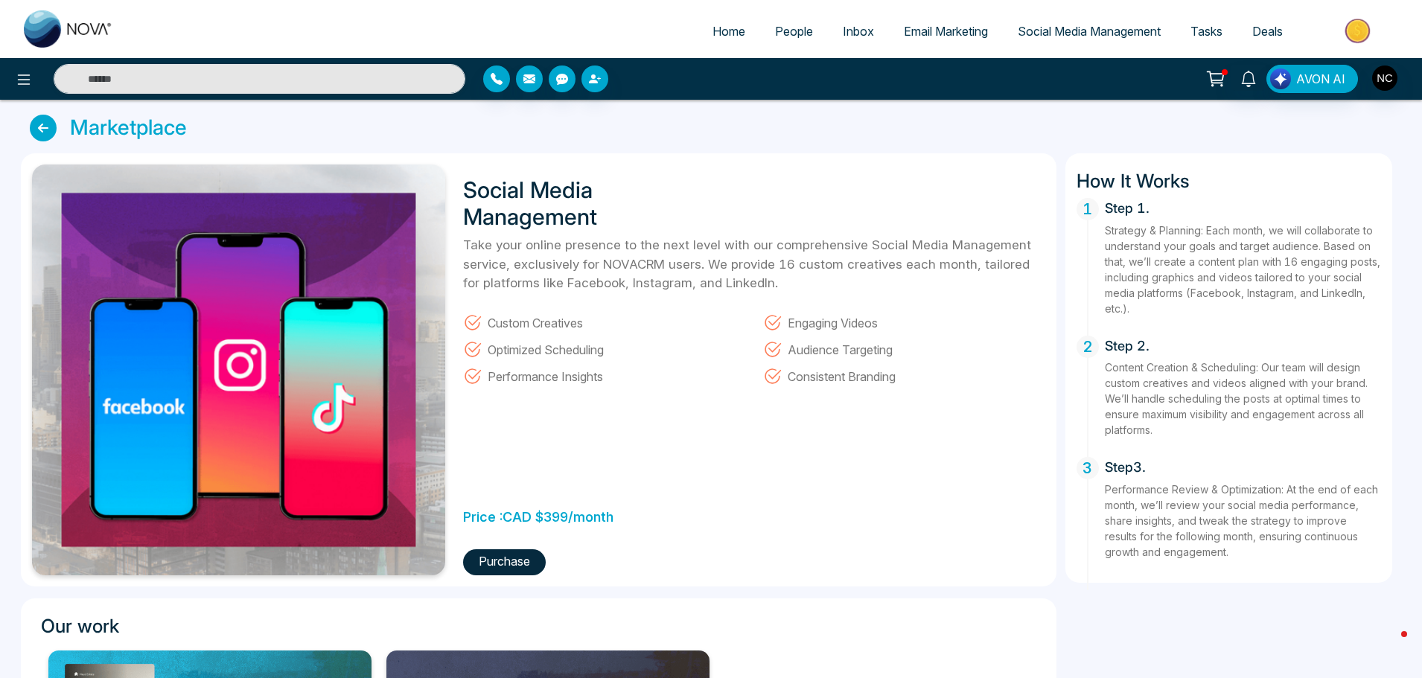
click at [57, 126] on link at bounding box center [47, 128] width 34 height 27
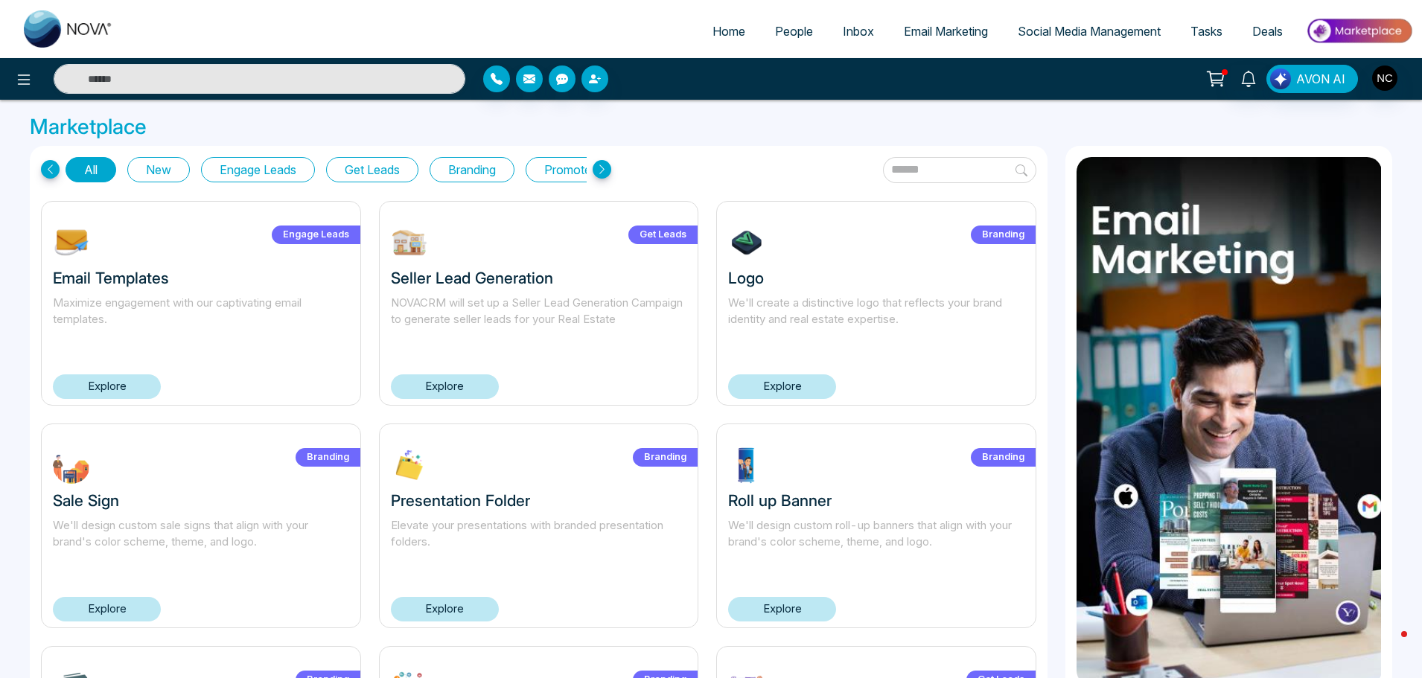
click at [266, 170] on button "Engage Leads" at bounding box center [258, 169] width 114 height 25
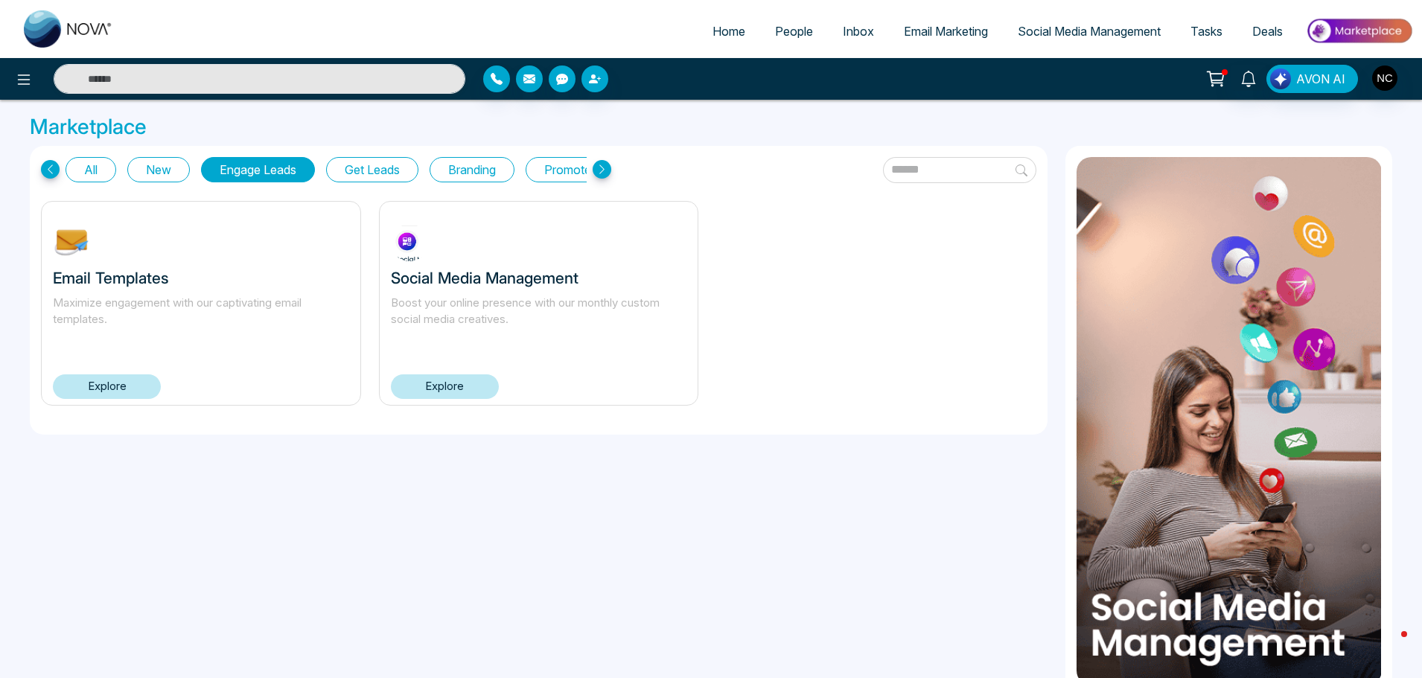
click at [390, 172] on button "Get Leads" at bounding box center [372, 169] width 92 height 25
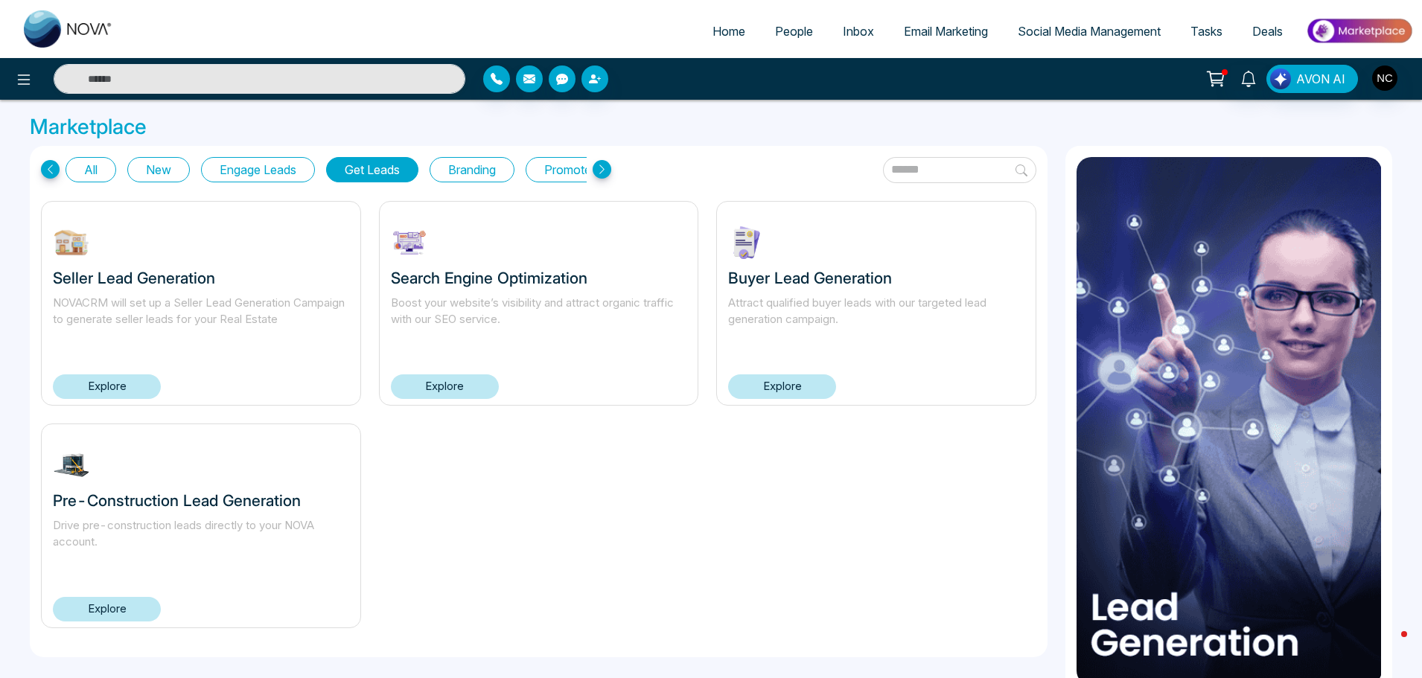
click at [134, 390] on link "Explore" at bounding box center [107, 386] width 108 height 25
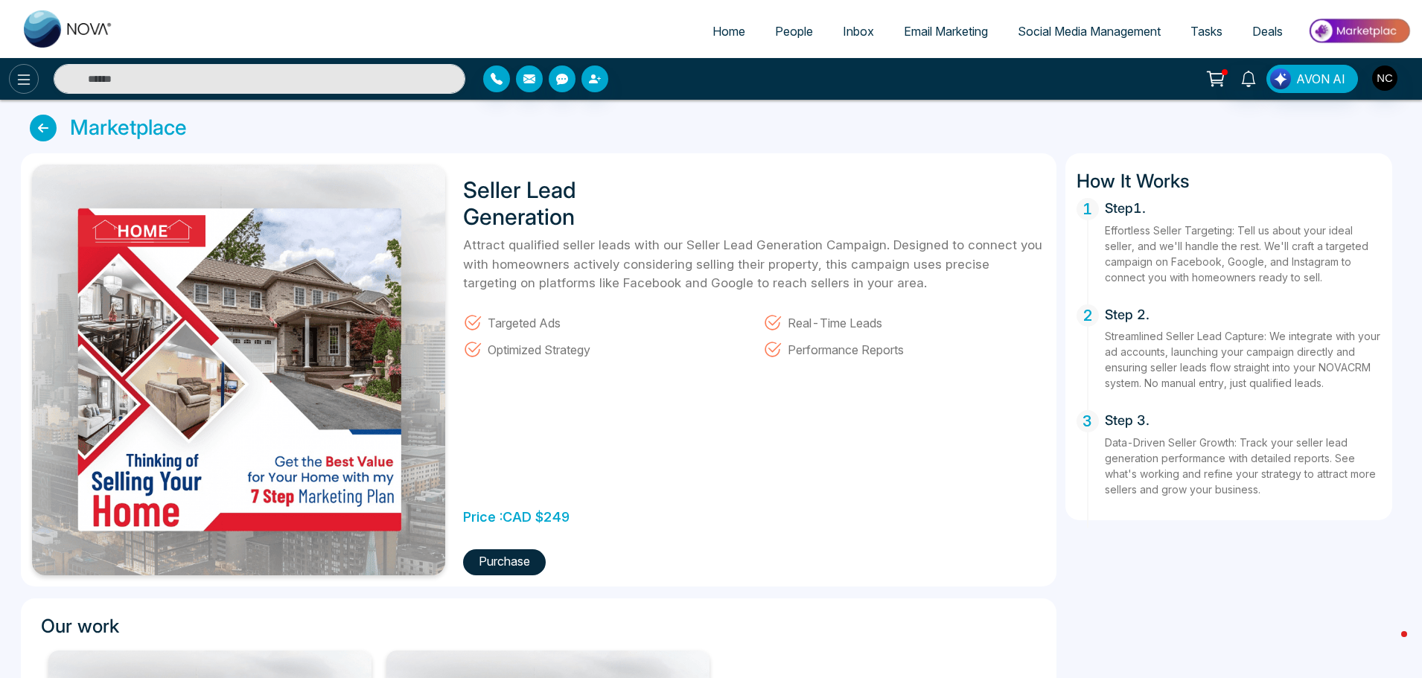
click at [23, 71] on icon at bounding box center [24, 80] width 18 height 18
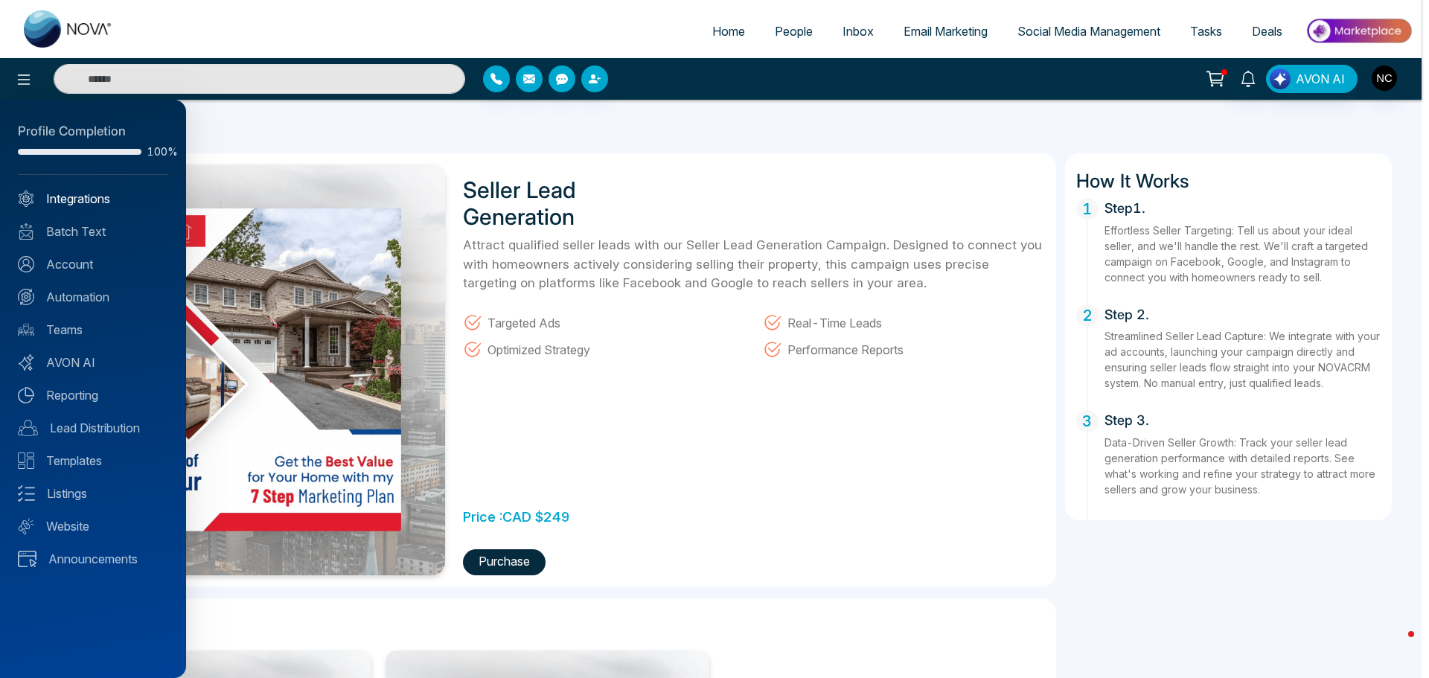
click at [111, 205] on link "Integrations" at bounding box center [93, 199] width 150 height 18
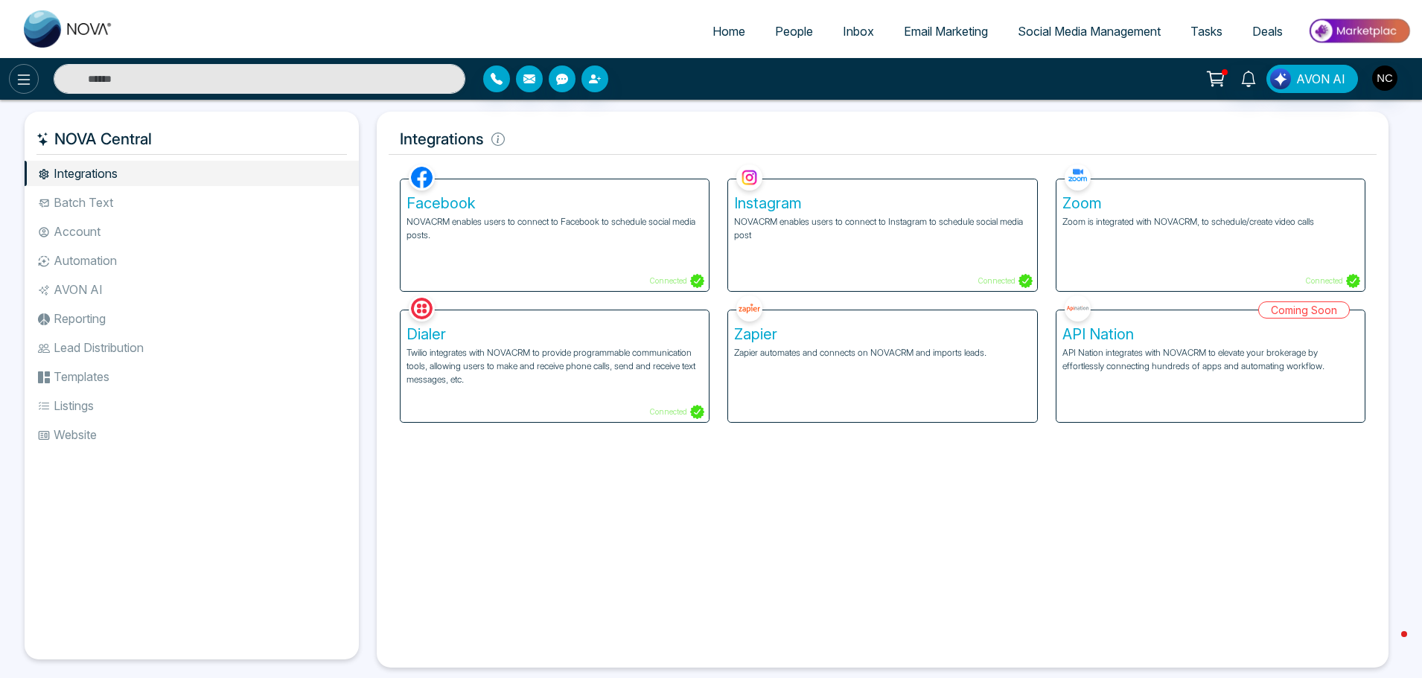
click at [28, 82] on icon at bounding box center [24, 80] width 18 height 18
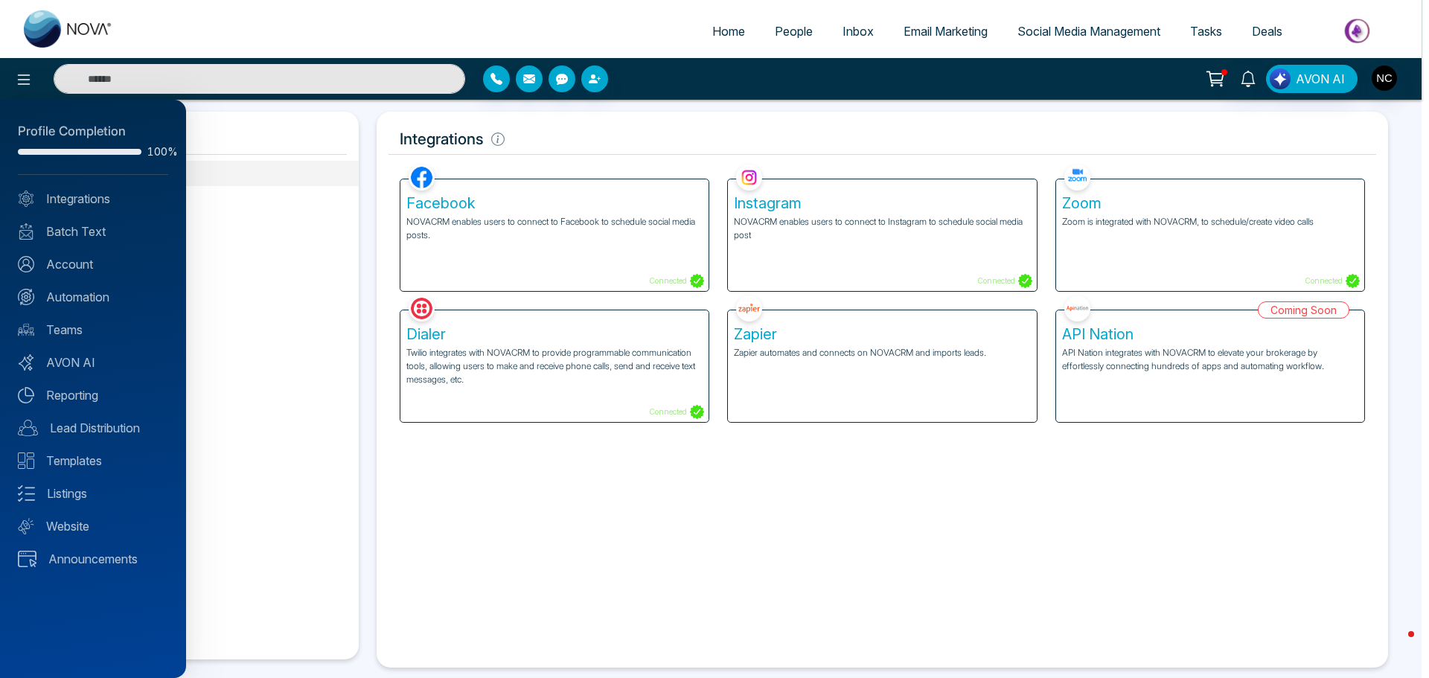
click at [678, 76] on div at bounding box center [714, 339] width 1429 height 678
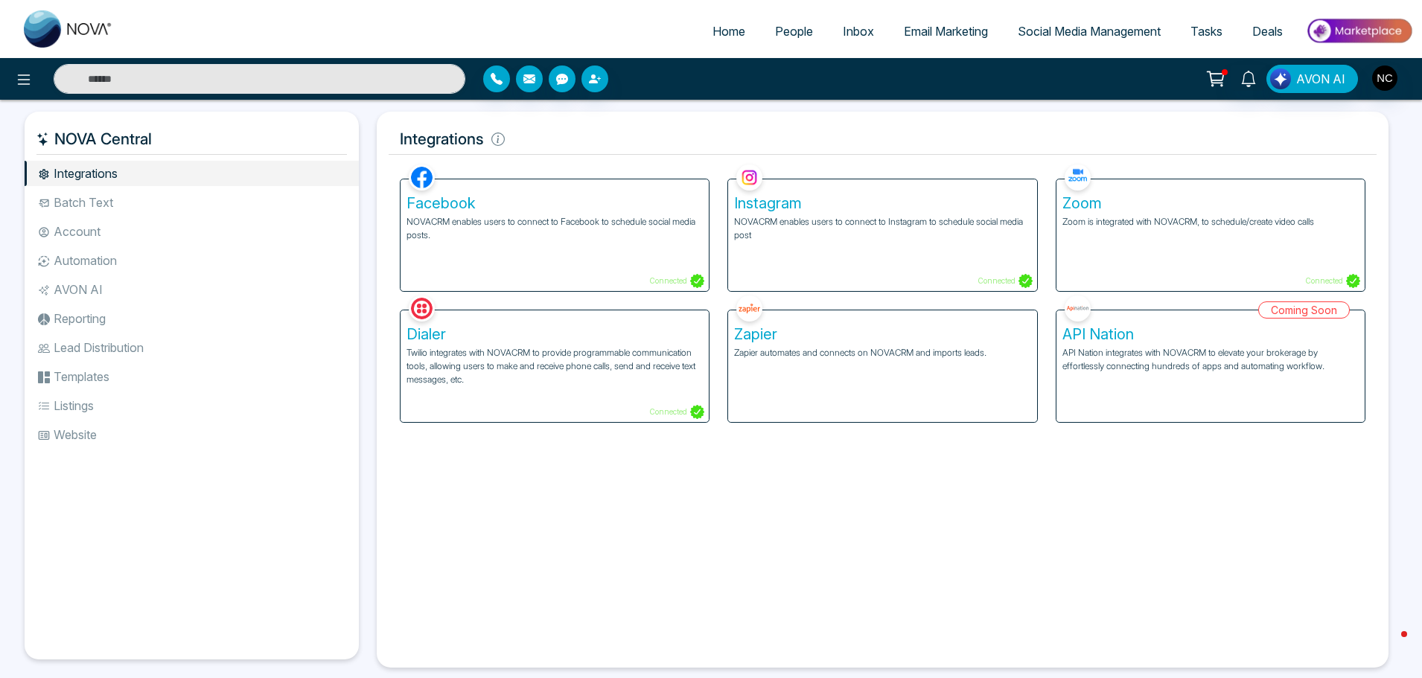
click at [850, 28] on span "Inbox" at bounding box center [858, 31] width 31 height 15
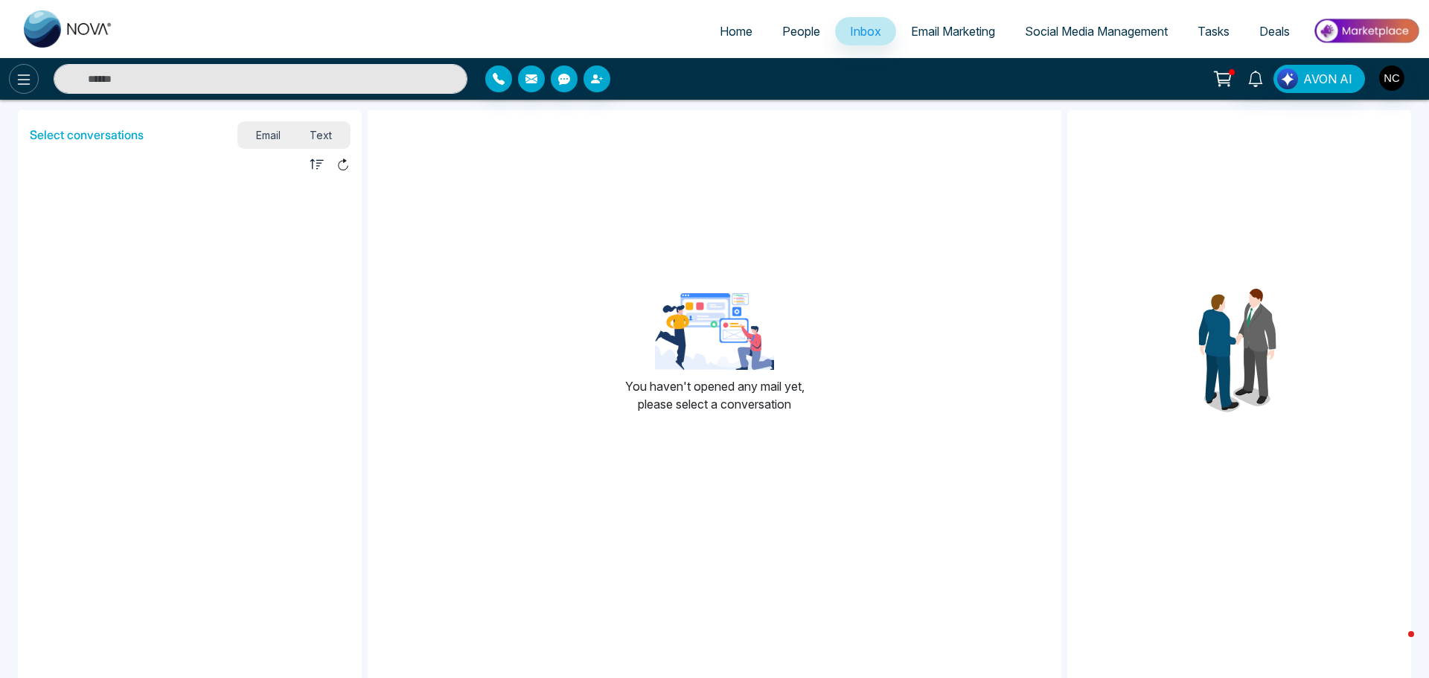
click at [24, 74] on icon at bounding box center [24, 80] width 18 height 18
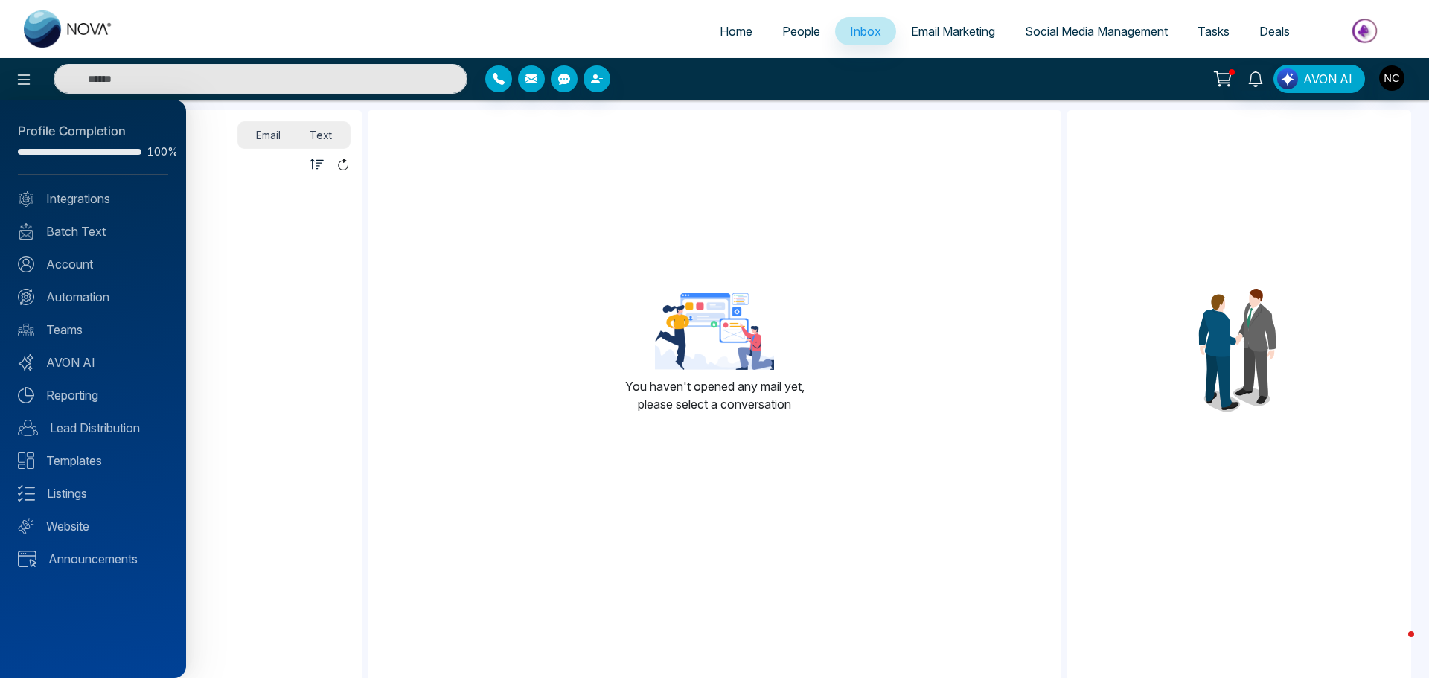
click at [790, 21] on div at bounding box center [714, 339] width 1429 height 678
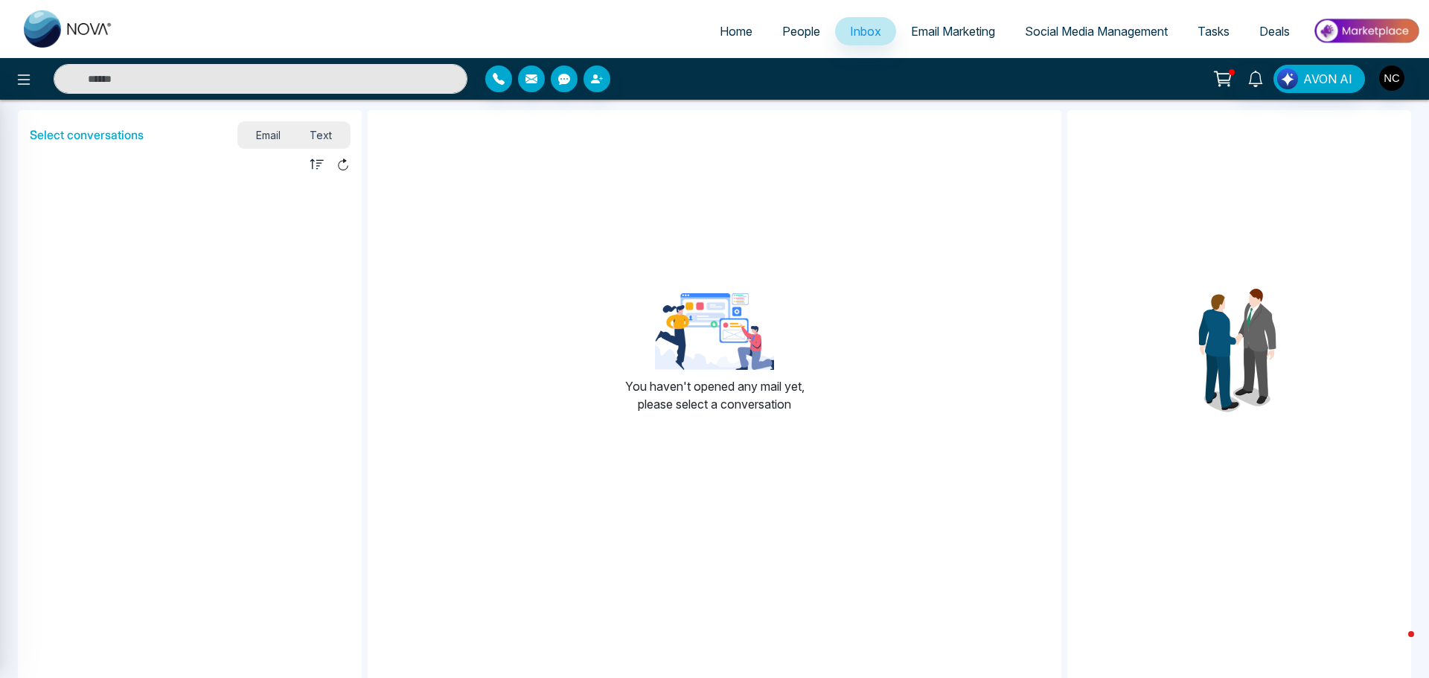
click at [789, 28] on div at bounding box center [714, 339] width 1429 height 678
click at [791, 34] on span "People" at bounding box center [801, 31] width 38 height 15
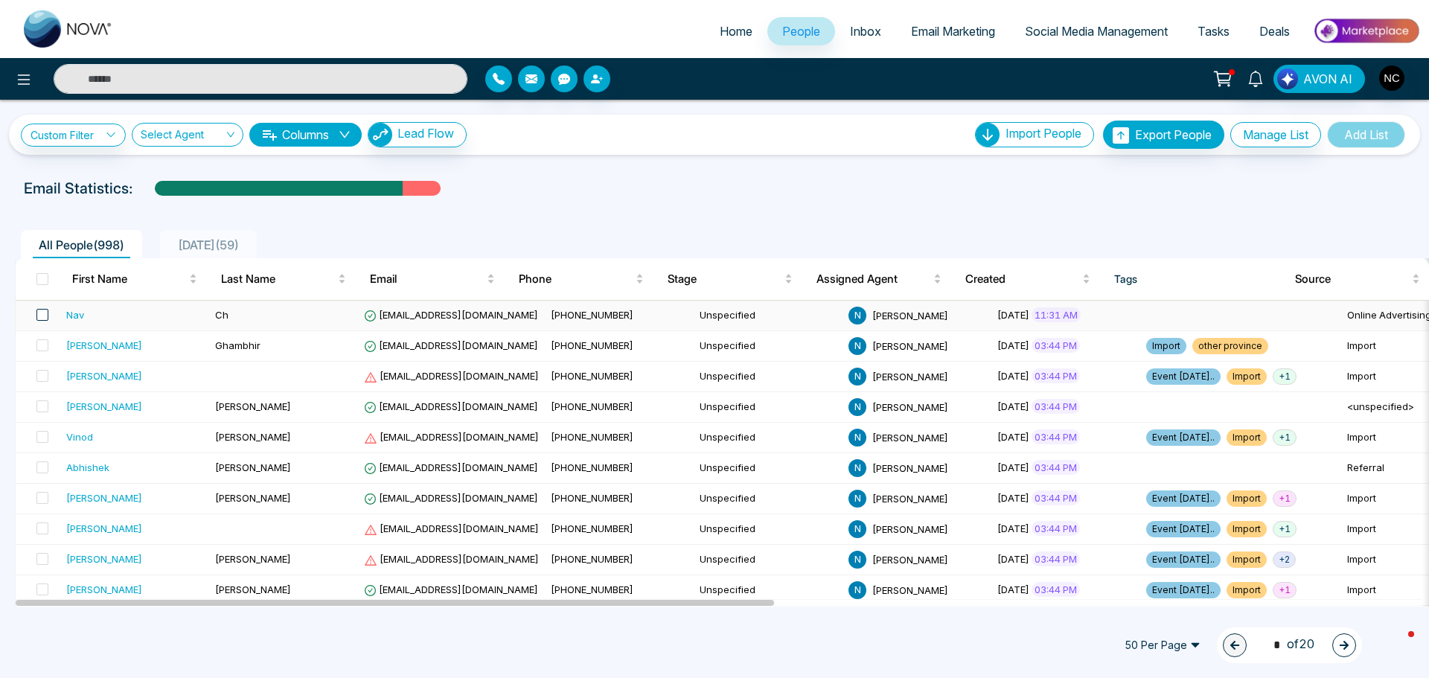
click at [38, 317] on span at bounding box center [42, 315] width 12 height 12
click at [532, 81] on icon "button" at bounding box center [532, 78] width 12 height 9
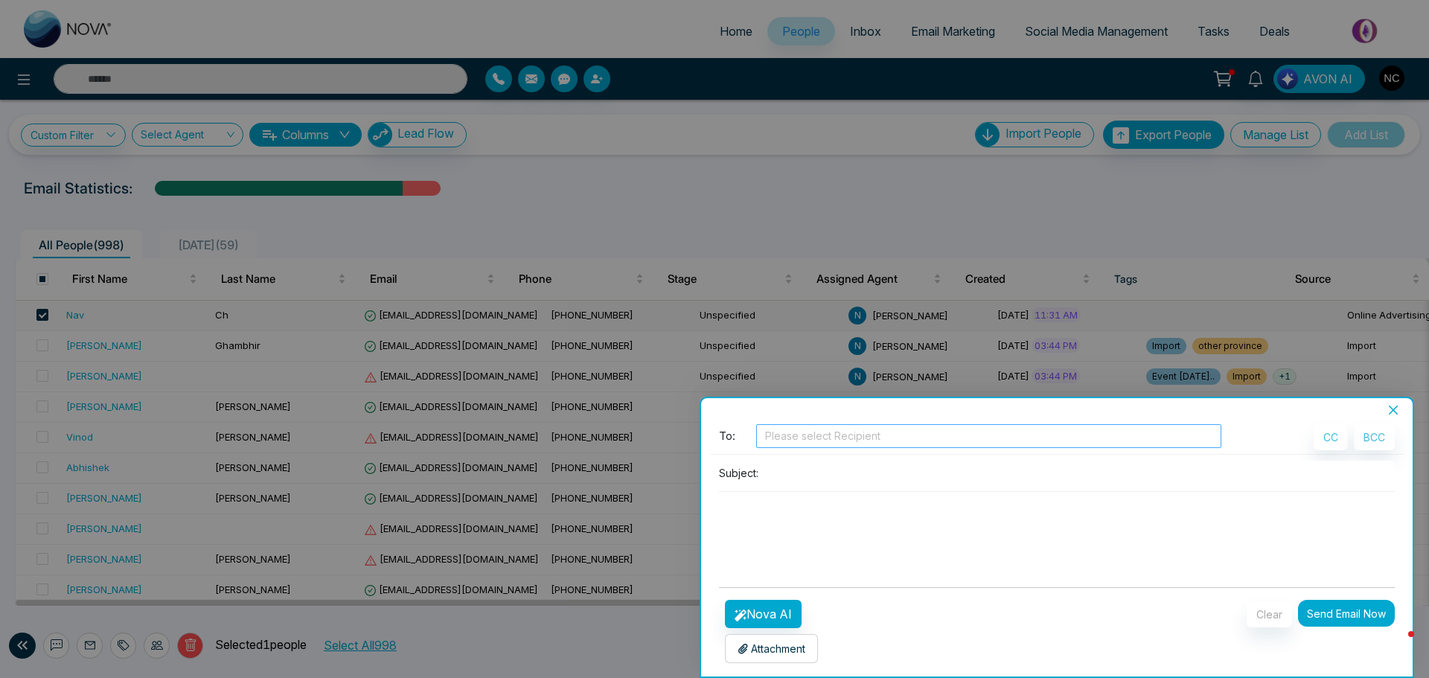
click at [898, 441] on div at bounding box center [989, 436] width 458 height 18
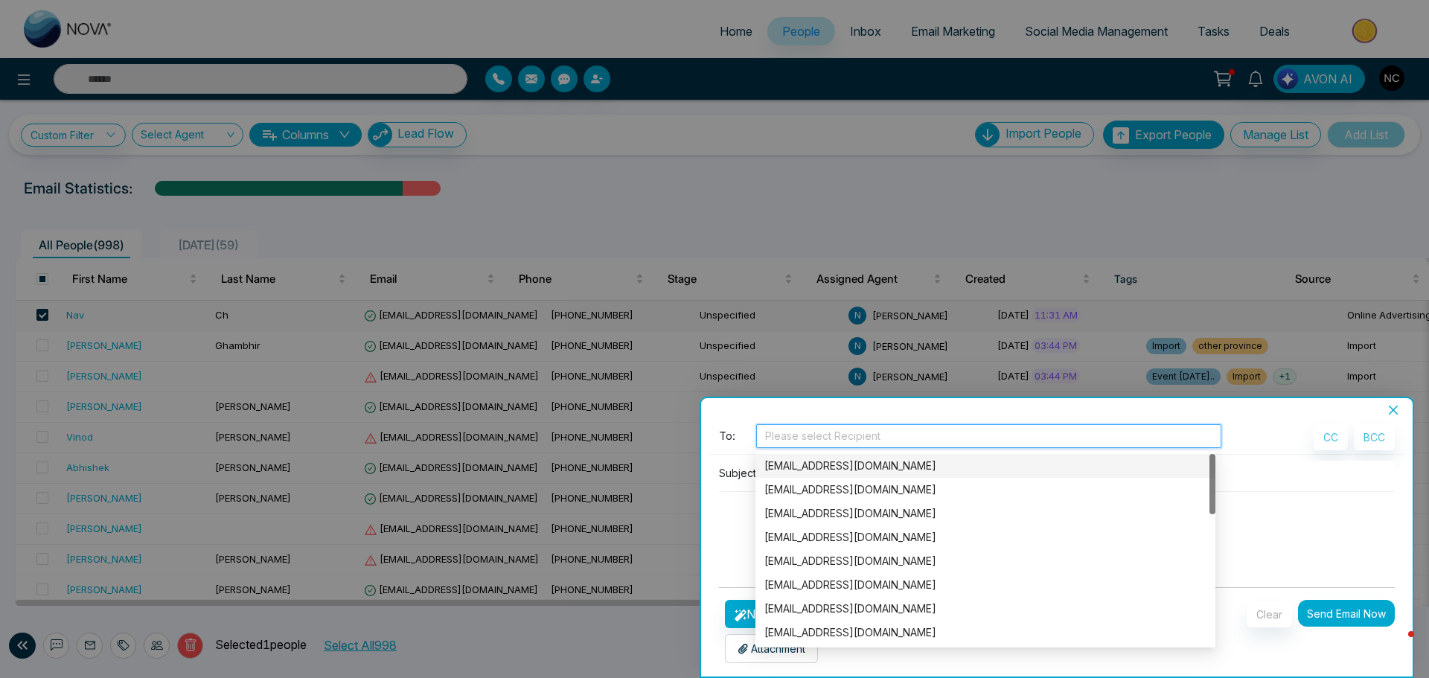
click at [884, 462] on div "info@realtybynav.com" at bounding box center [986, 466] width 442 height 16
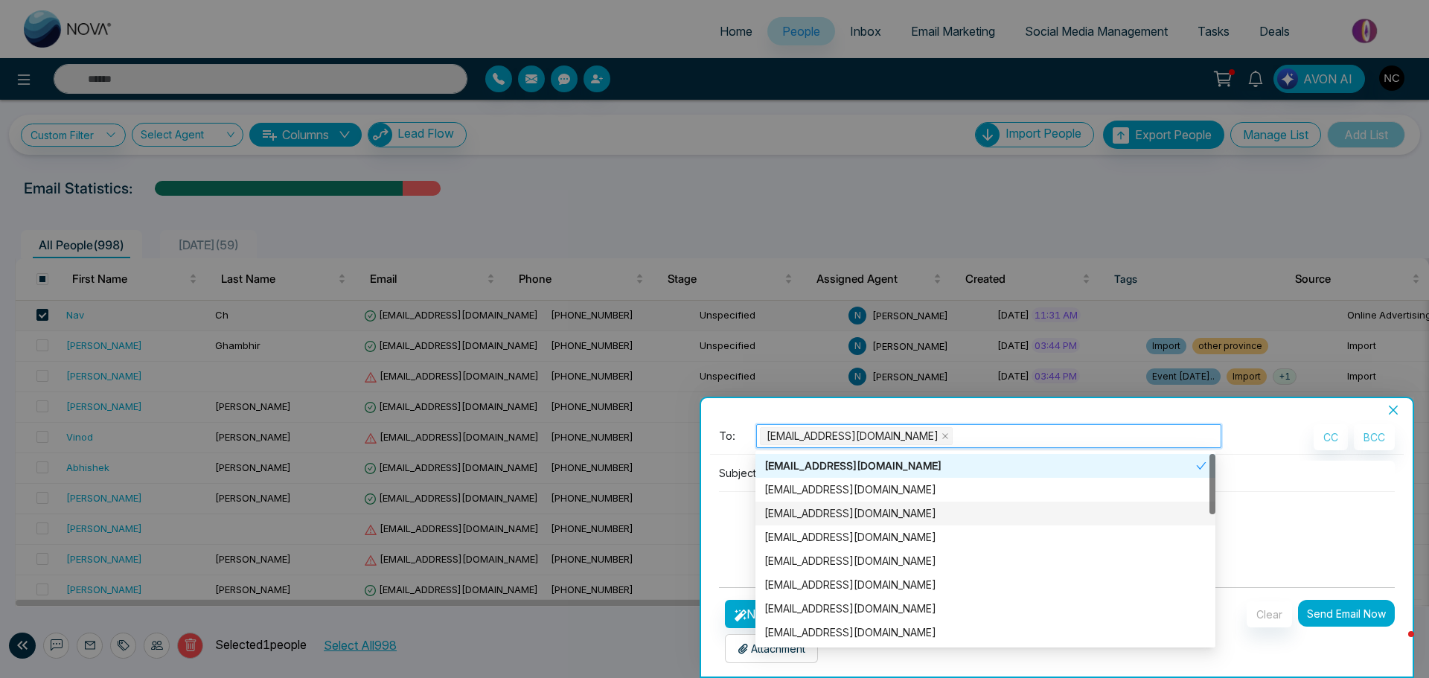
drag, startPoint x: 727, startPoint y: 514, endPoint x: 751, endPoint y: 499, distance: 28.7
click at [726, 514] on textarea at bounding box center [1057, 527] width 676 height 71
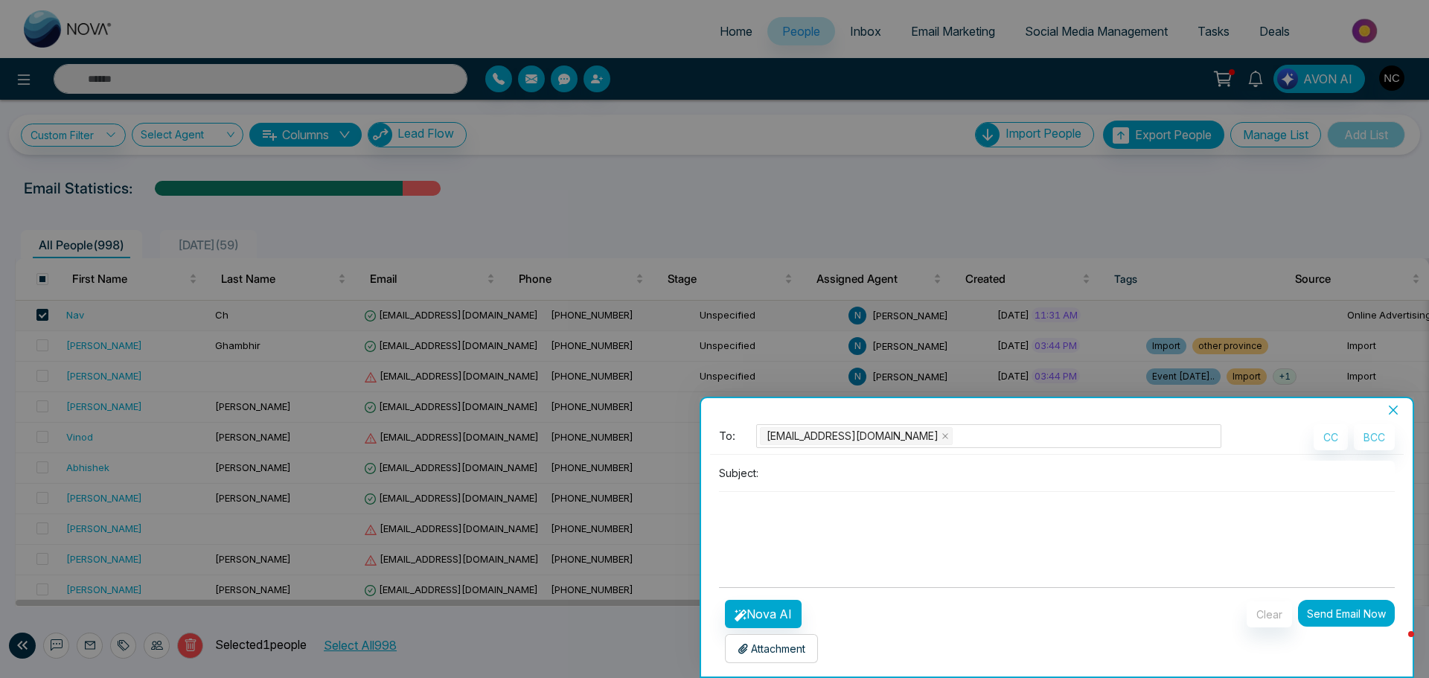
click at [806, 475] on input at bounding box center [1080, 473] width 631 height 25
click at [767, 607] on button "Nova AI" at bounding box center [763, 614] width 77 height 28
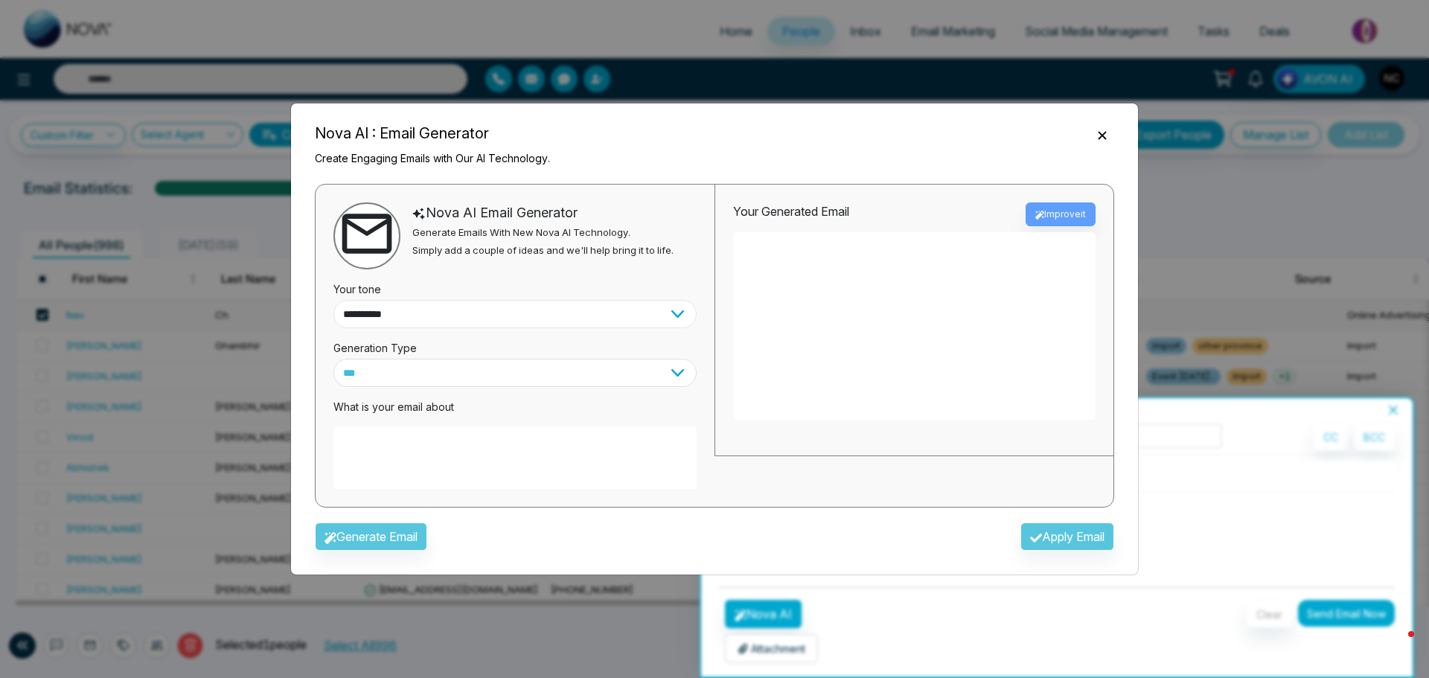
click at [508, 311] on select "**********" at bounding box center [515, 314] width 363 height 28
select select "**********"
click at [334, 300] on select "**********" at bounding box center [515, 314] width 363 height 28
click at [428, 366] on select "*** ***** ******* ******* ********" at bounding box center [515, 373] width 363 height 28
click at [334, 359] on select "*** ***** ******* ******* ********" at bounding box center [515, 373] width 363 height 28
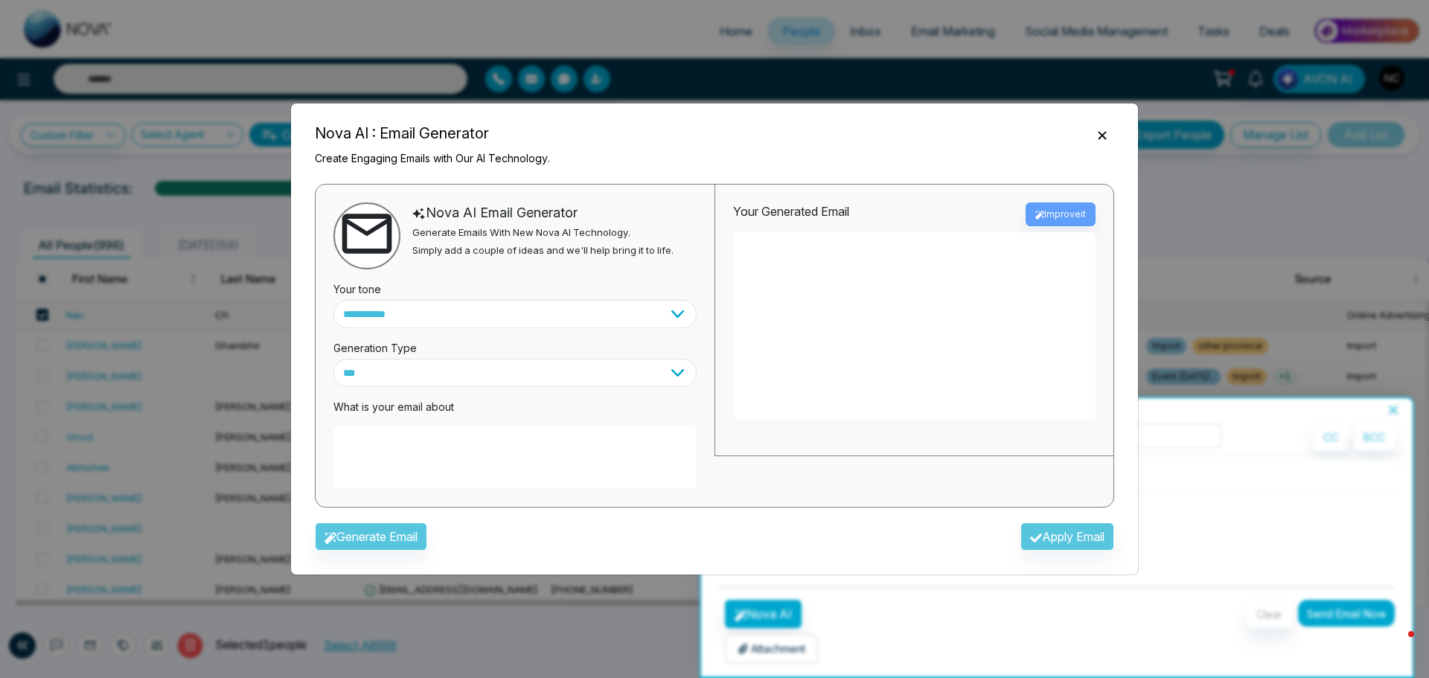
click at [1011, 312] on textarea at bounding box center [914, 326] width 363 height 188
click at [586, 369] on select "*** ***** ******* ******* ********" at bounding box center [515, 373] width 363 height 28
click at [579, 319] on select "**********" at bounding box center [515, 314] width 363 height 28
click at [564, 290] on div "Your tone" at bounding box center [515, 285] width 363 height 31
click at [526, 370] on select "*** ***** ******* ******* ********" at bounding box center [515, 373] width 363 height 28
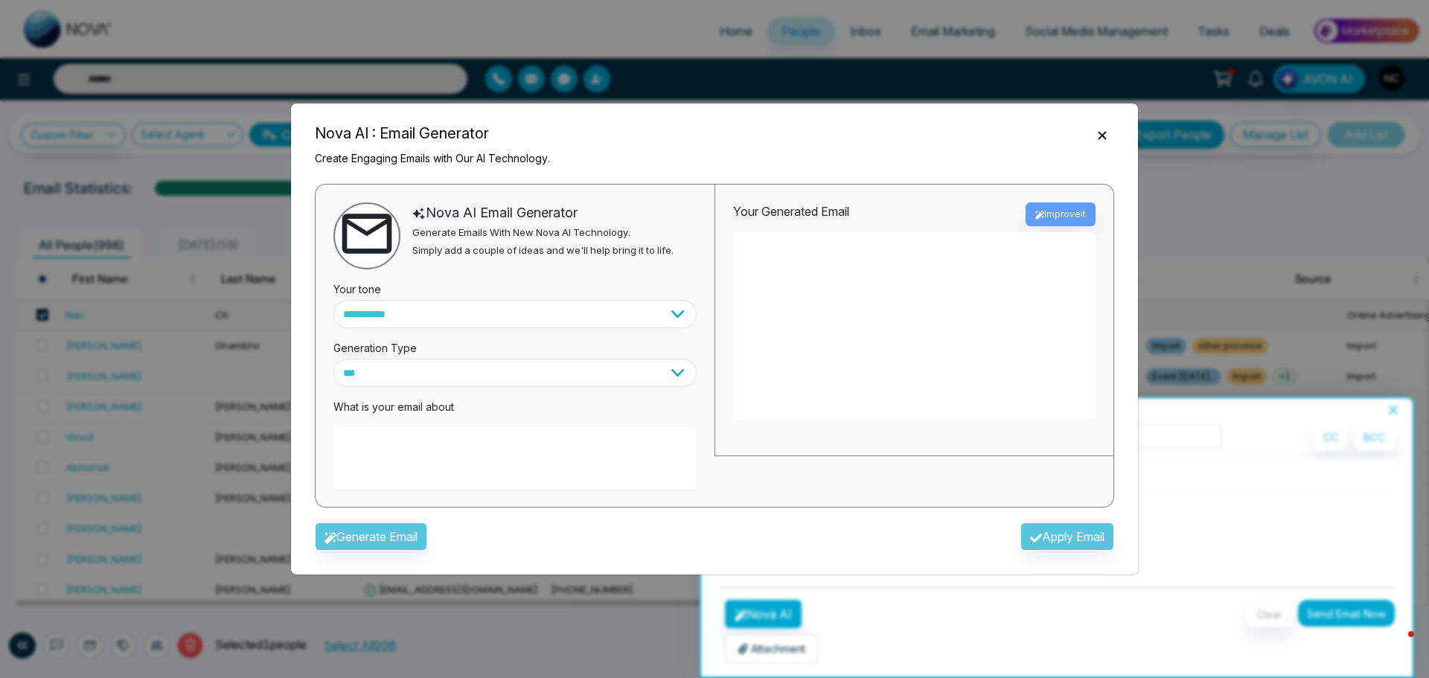
click at [540, 507] on div "**********" at bounding box center [715, 346] width 800 height 324
click at [450, 417] on div "What is your email about" at bounding box center [515, 438] width 363 height 102
click at [414, 459] on textarea at bounding box center [515, 458] width 363 height 63
type textarea "**********"
click at [386, 538] on button "Generate Email" at bounding box center [371, 537] width 112 height 28
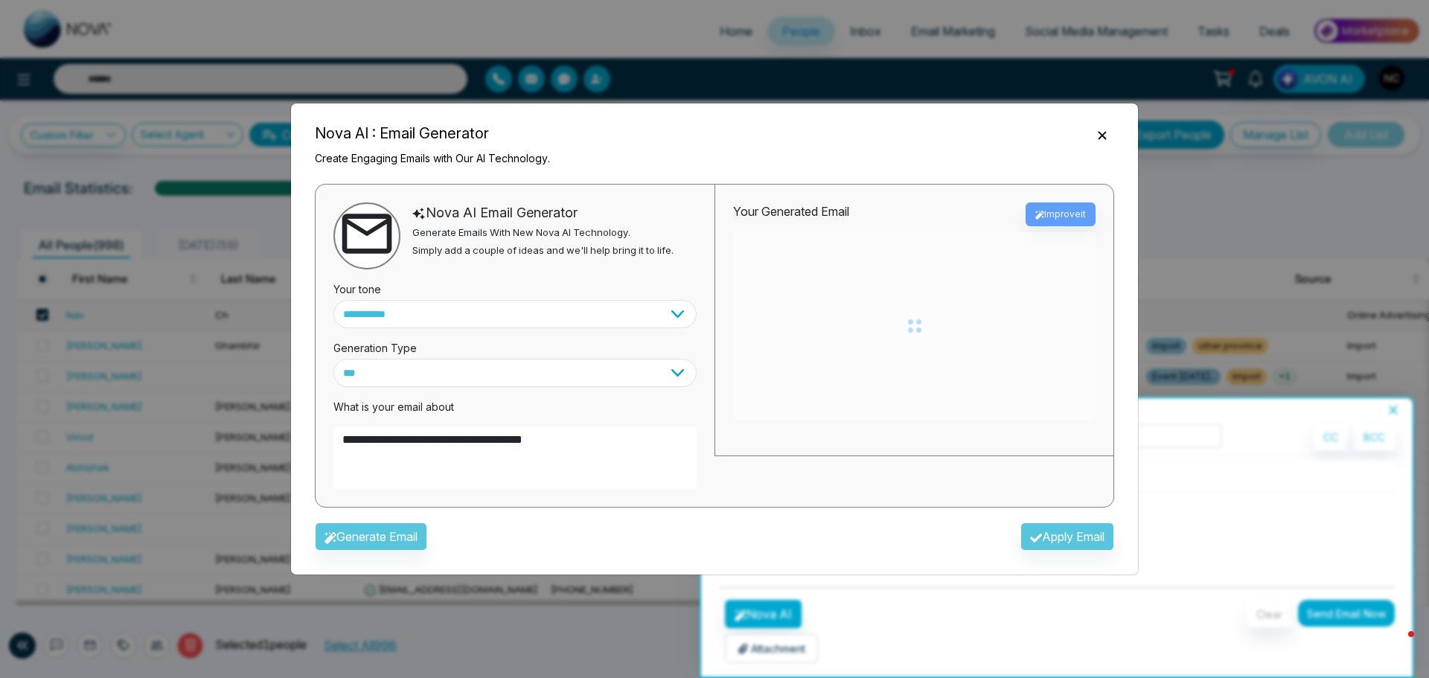
type textarea "**********"
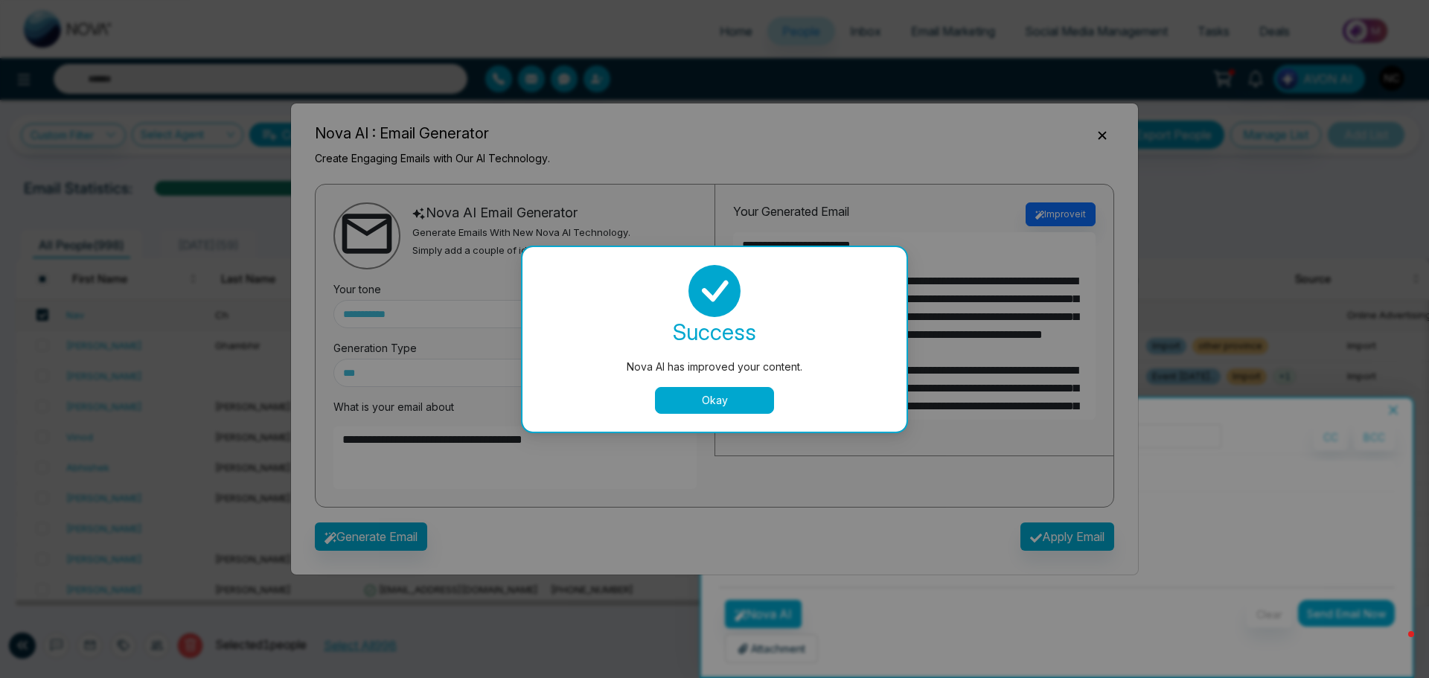
click at [715, 405] on button "Okay" at bounding box center [714, 400] width 119 height 27
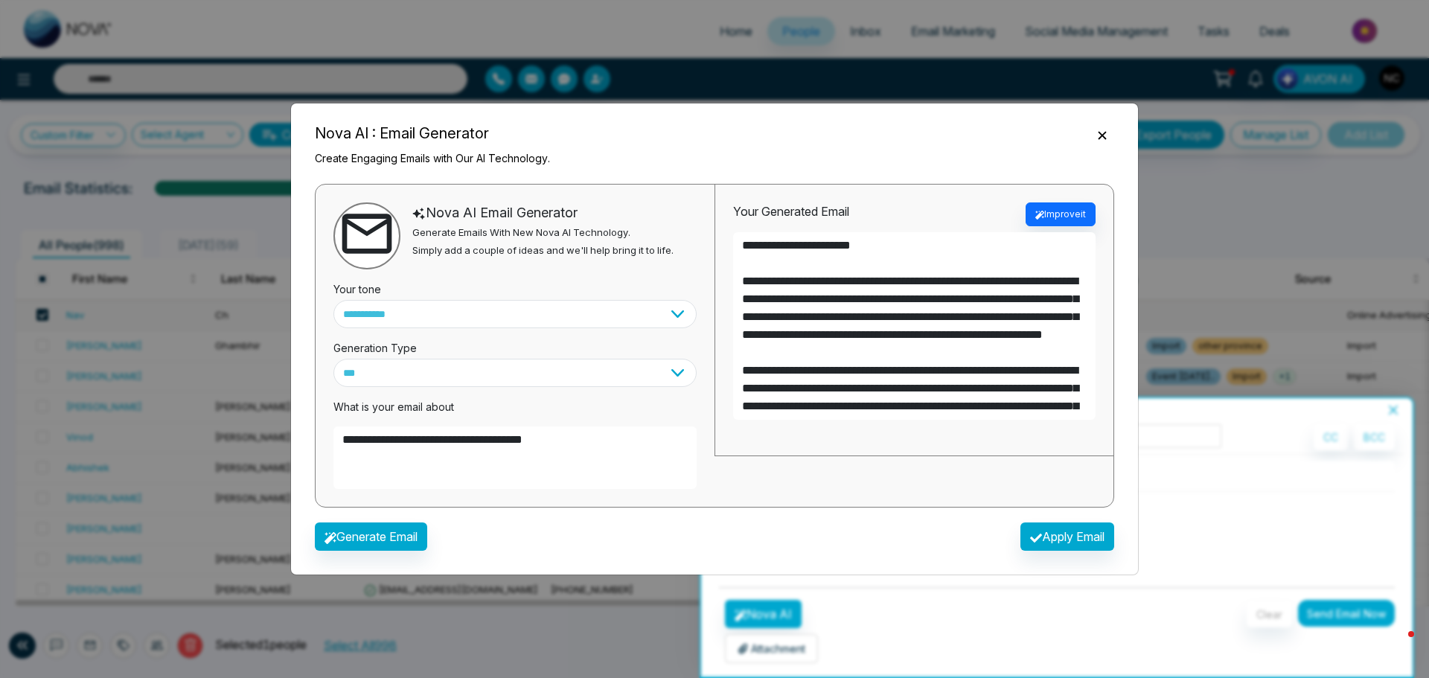
drag, startPoint x: 865, startPoint y: 407, endPoint x: 724, endPoint y: 228, distance: 228.0
click at [724, 228] on div "Your Generated Email Improve it" at bounding box center [914, 321] width 399 height 272
click at [1056, 538] on button "Apply Email" at bounding box center [1068, 537] width 94 height 28
type textarea "**********"
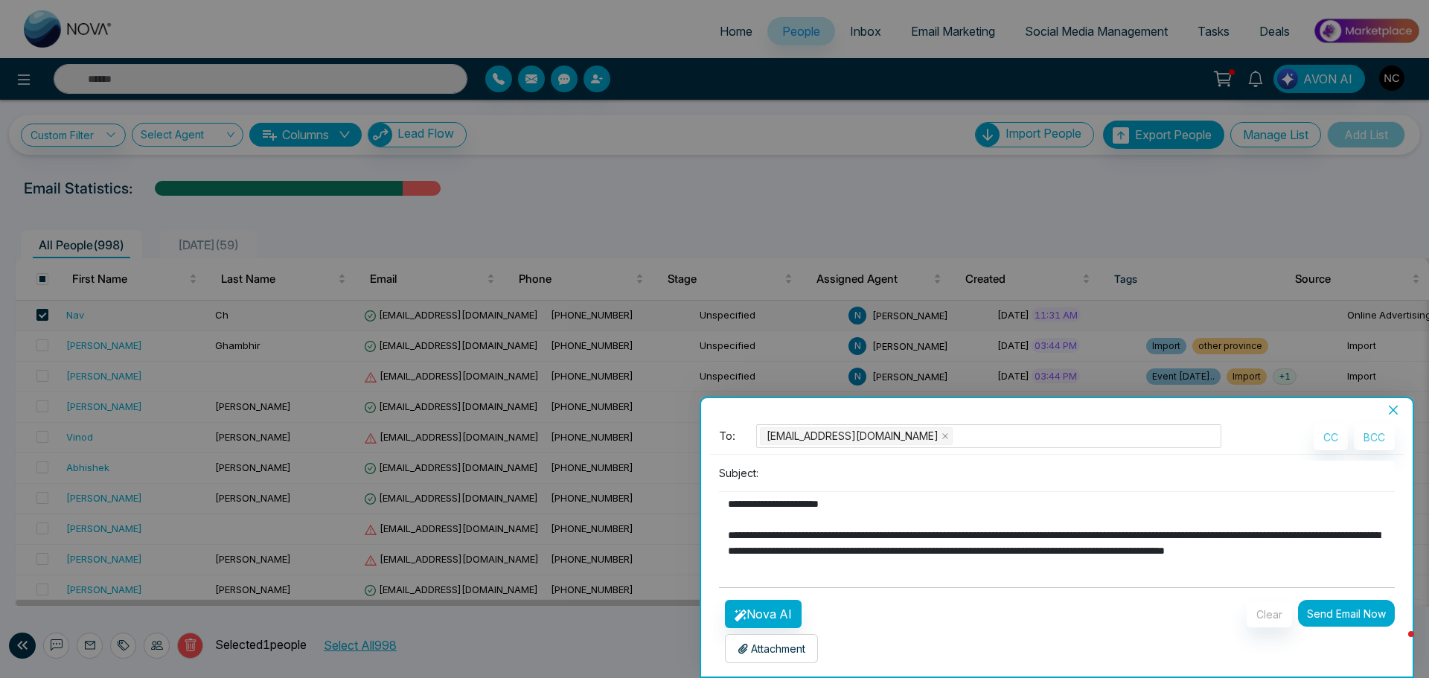
drag, startPoint x: 848, startPoint y: 500, endPoint x: 752, endPoint y: 502, distance: 96.1
click at [752, 502] on textarea at bounding box center [1053, 527] width 669 height 71
drag, startPoint x: 1336, startPoint y: 616, endPoint x: 794, endPoint y: 482, distance: 559.1
click at [812, 499] on form "**********" at bounding box center [1057, 543] width 676 height 239
click at [791, 475] on input at bounding box center [1080, 473] width 631 height 25
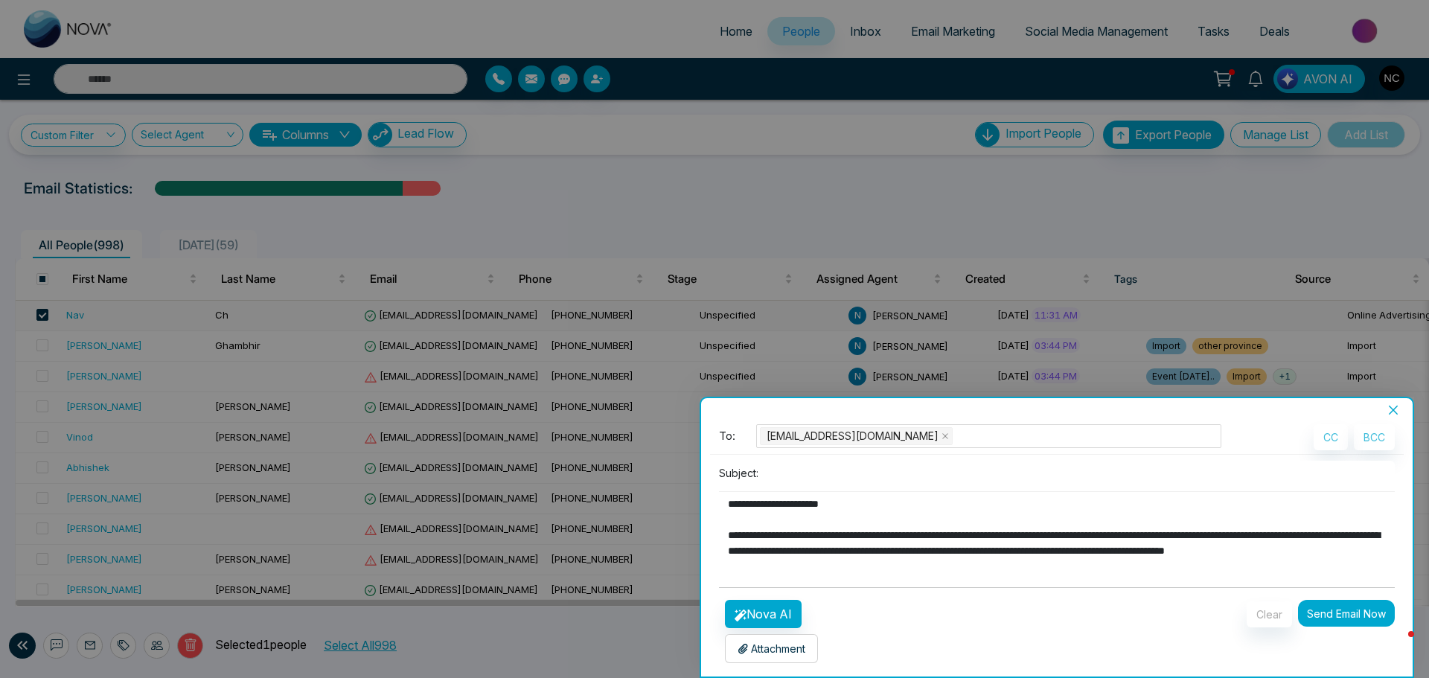
drag, startPoint x: 846, startPoint y: 505, endPoint x: 755, endPoint y: 509, distance: 90.9
click at [755, 509] on textarea at bounding box center [1053, 527] width 669 height 71
click at [792, 509] on textarea at bounding box center [1053, 527] width 669 height 71
drag, startPoint x: 847, startPoint y: 505, endPoint x: 756, endPoint y: 497, distance: 91.1
click at [756, 497] on textarea at bounding box center [1053, 527] width 669 height 71
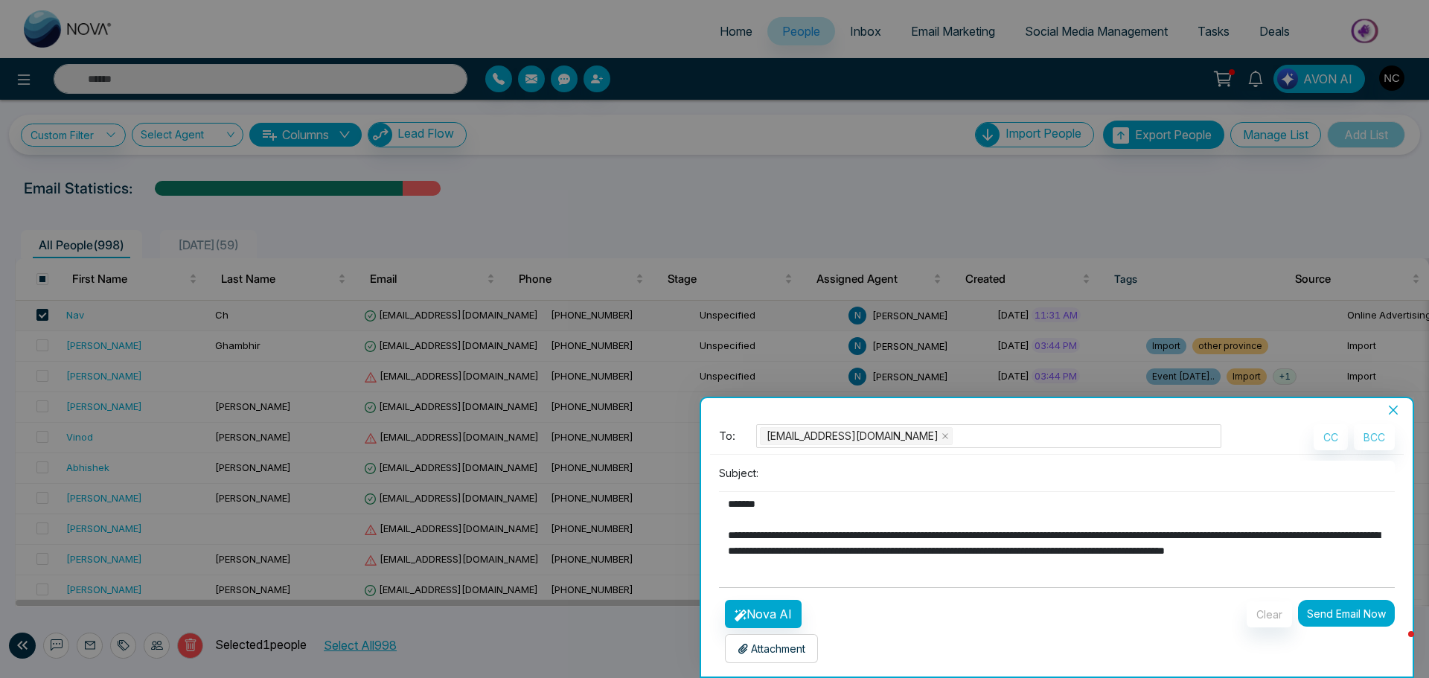
type textarea "**********"
click at [1330, 617] on button "Send Email Now" at bounding box center [1346, 613] width 97 height 27
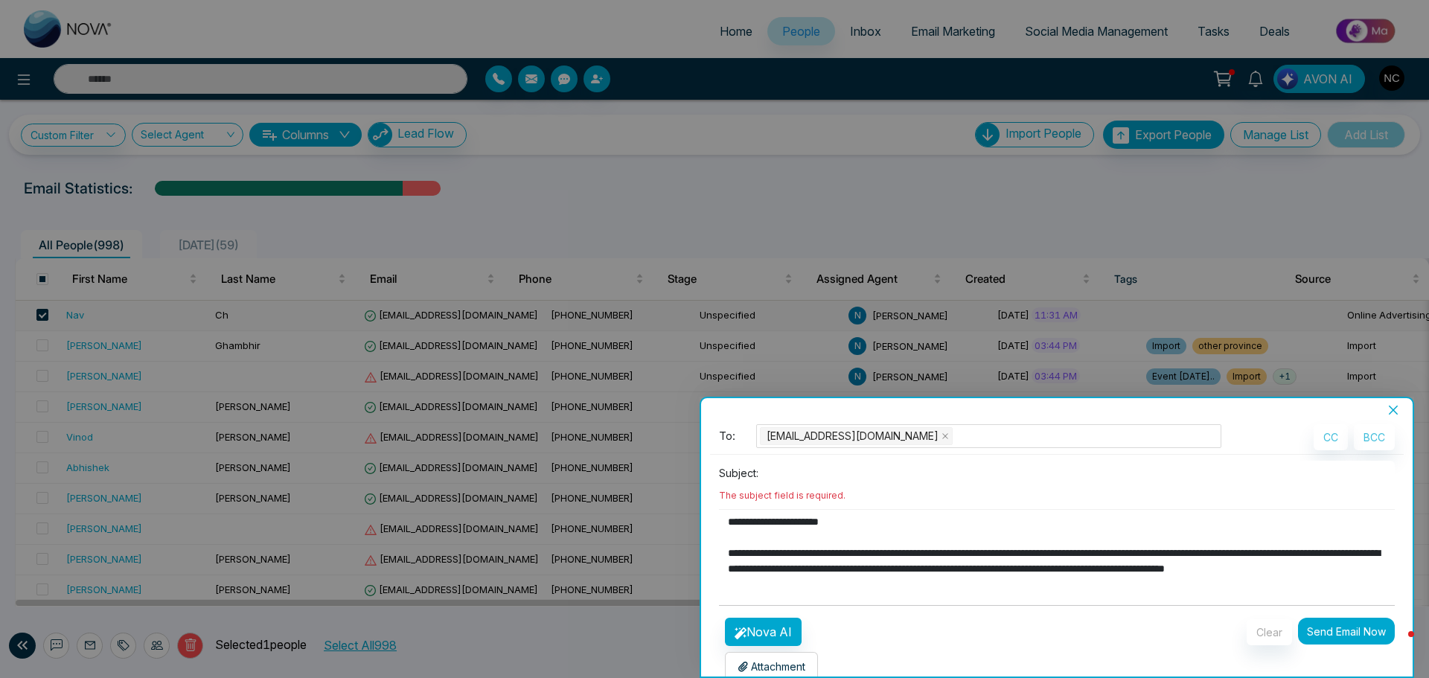
click at [820, 468] on input at bounding box center [1080, 473] width 631 height 25
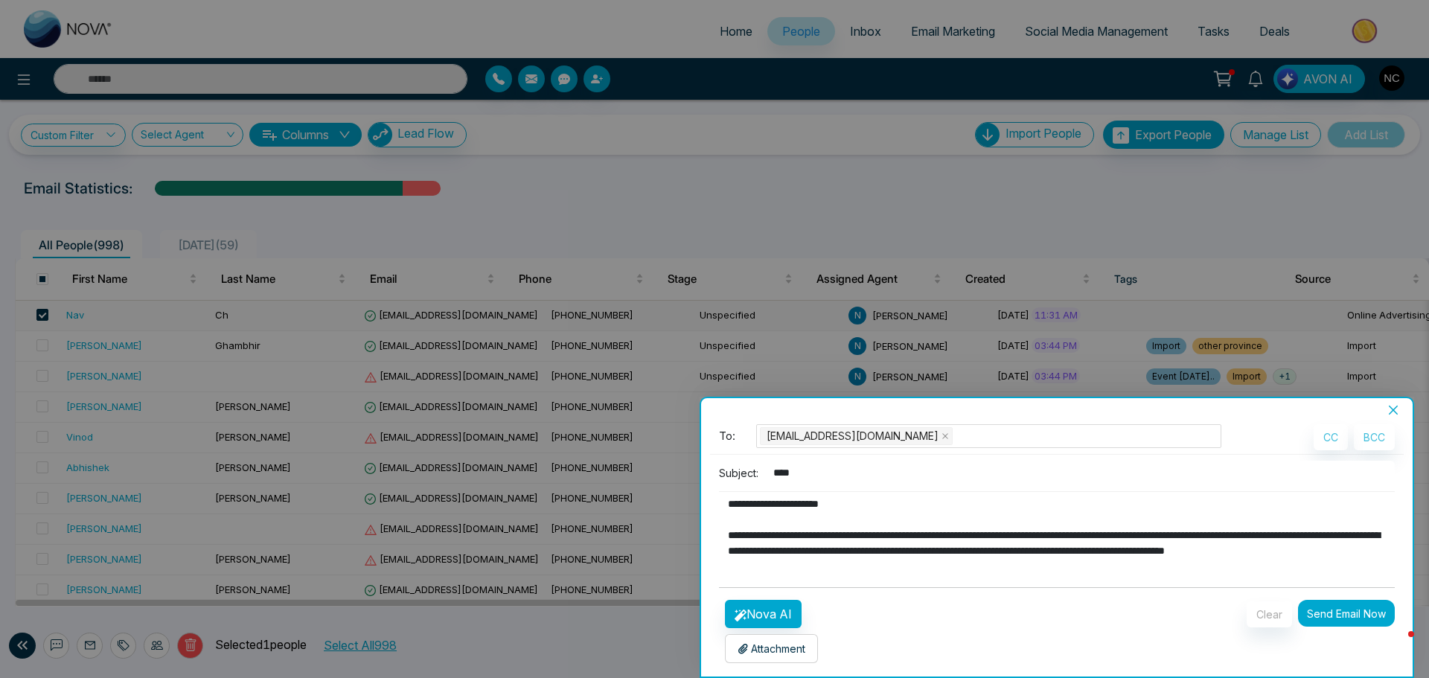
type input "****"
click at [1324, 607] on button "Send Email Now" at bounding box center [1346, 613] width 97 height 27
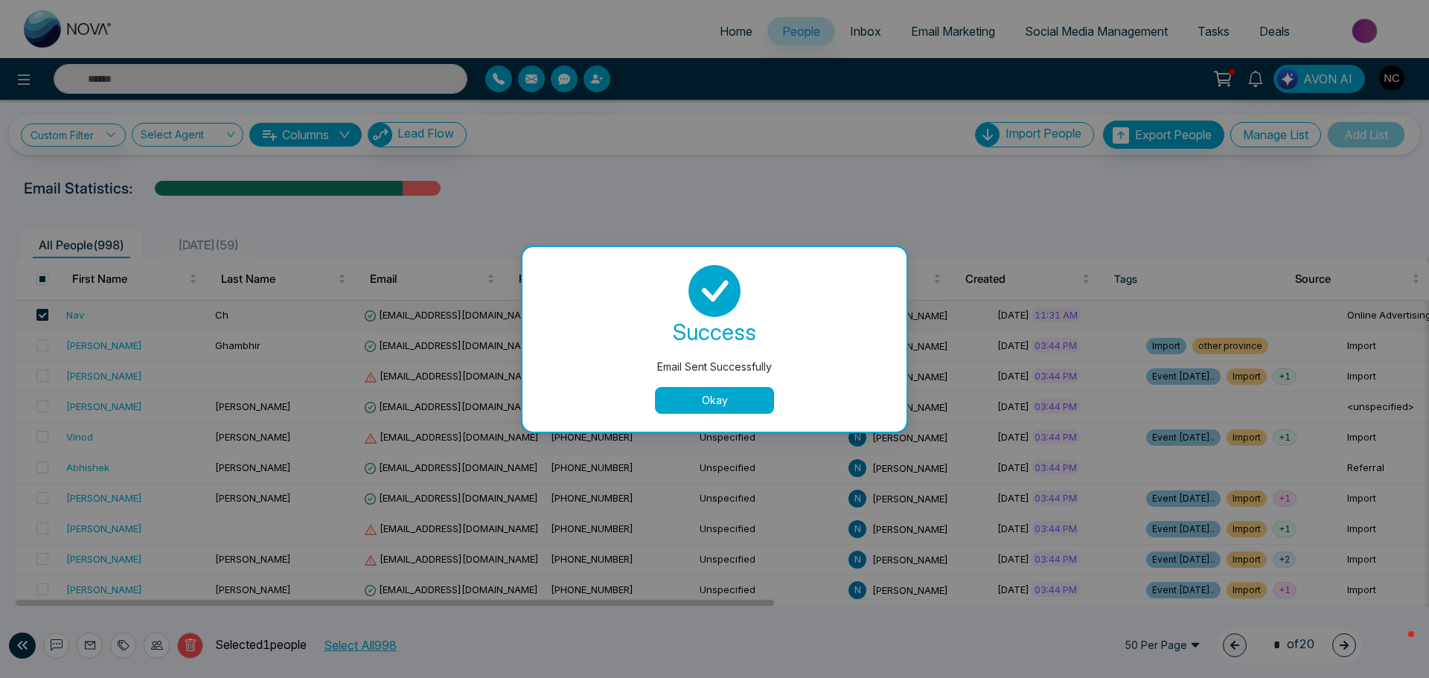
click at [696, 409] on button "Okay" at bounding box center [714, 400] width 119 height 27
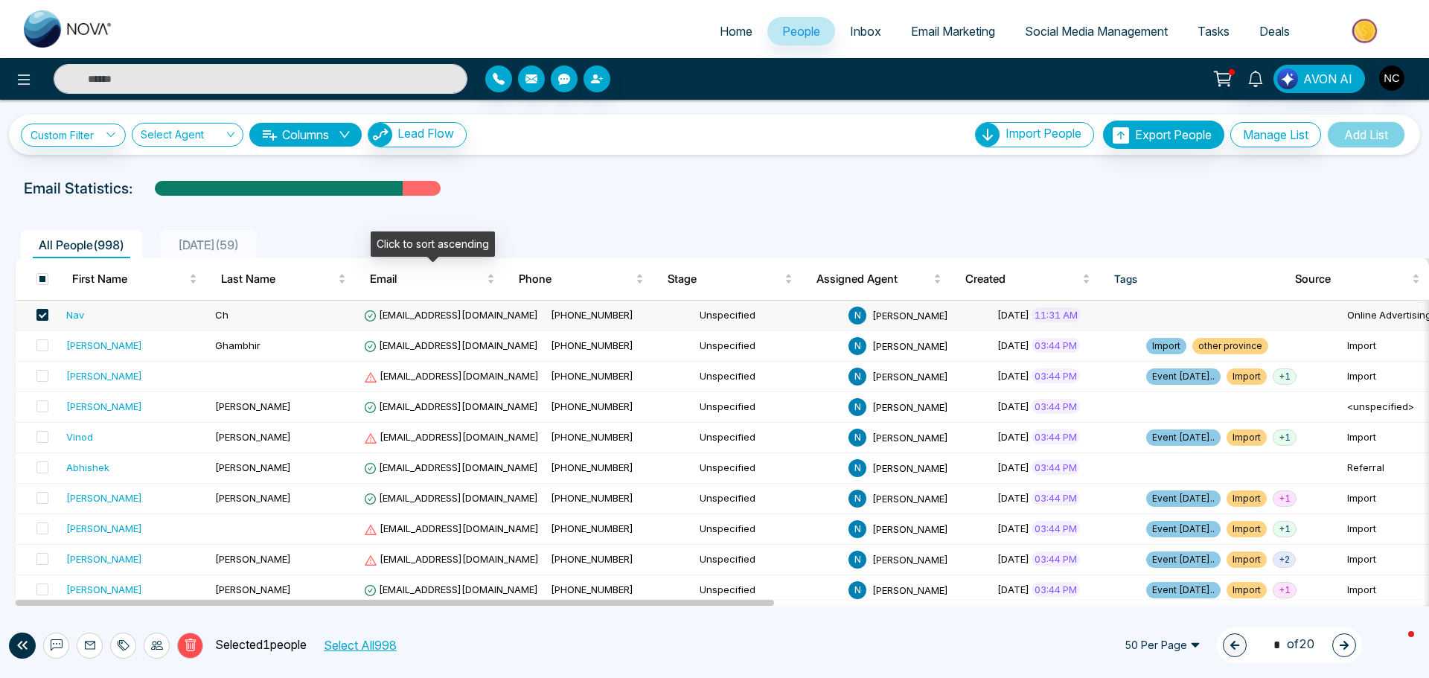
click at [441, 308] on td "info@realtybynav.com" at bounding box center [451, 316] width 187 height 31
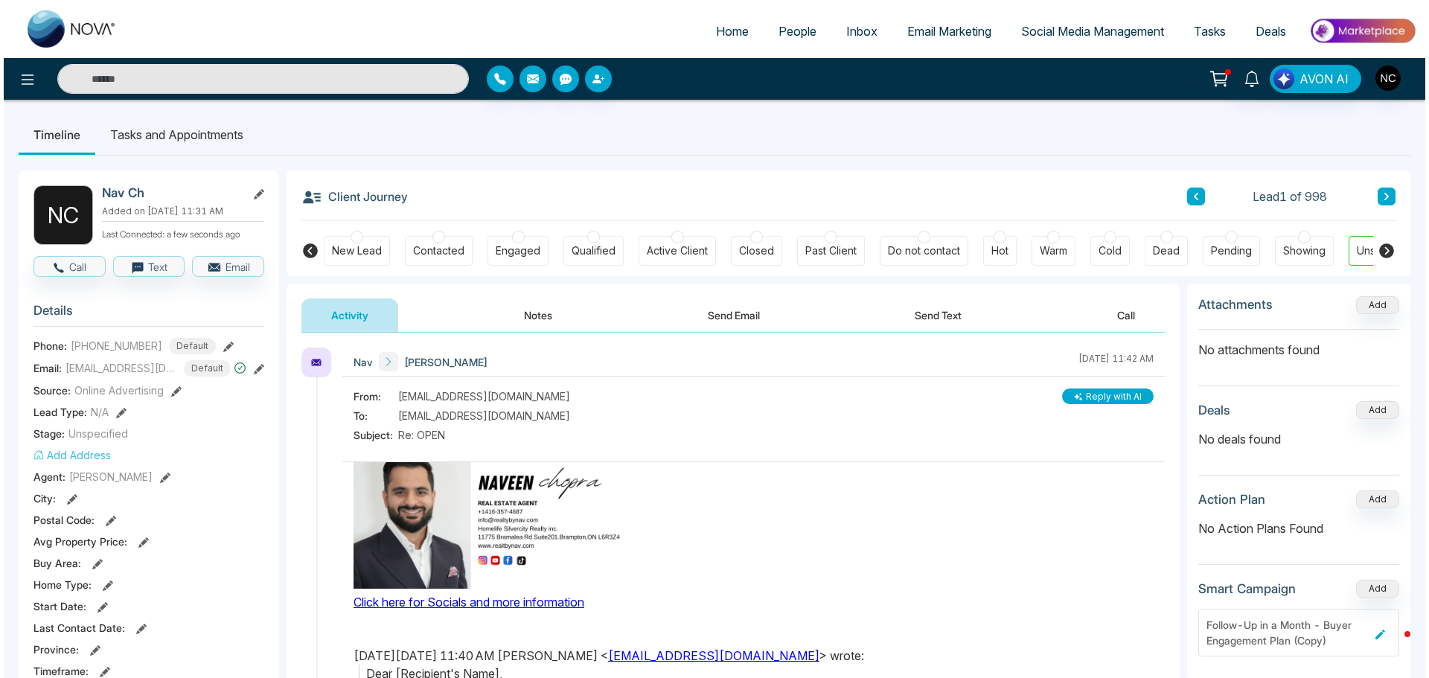
scroll to position [74, 0]
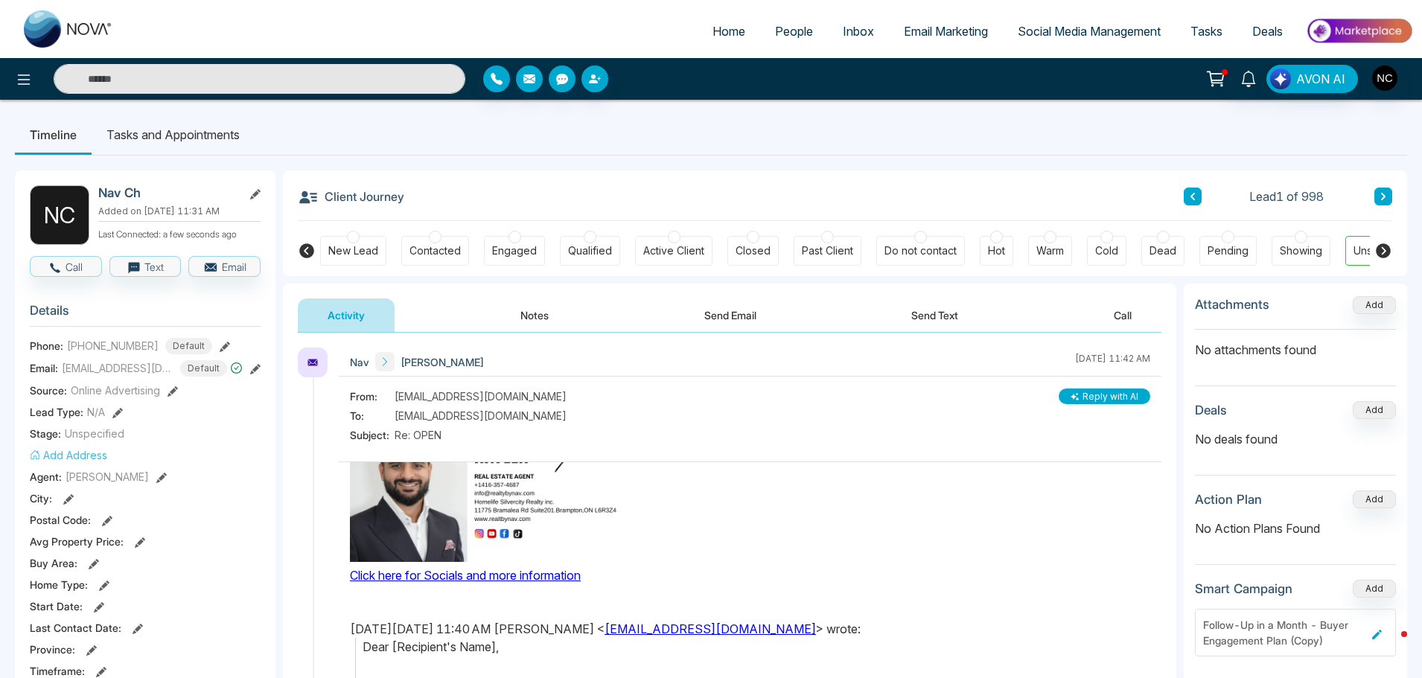
click at [42, 84] on div at bounding box center [252, 79] width 427 height 30
click at [28, 83] on icon at bounding box center [24, 80] width 18 height 18
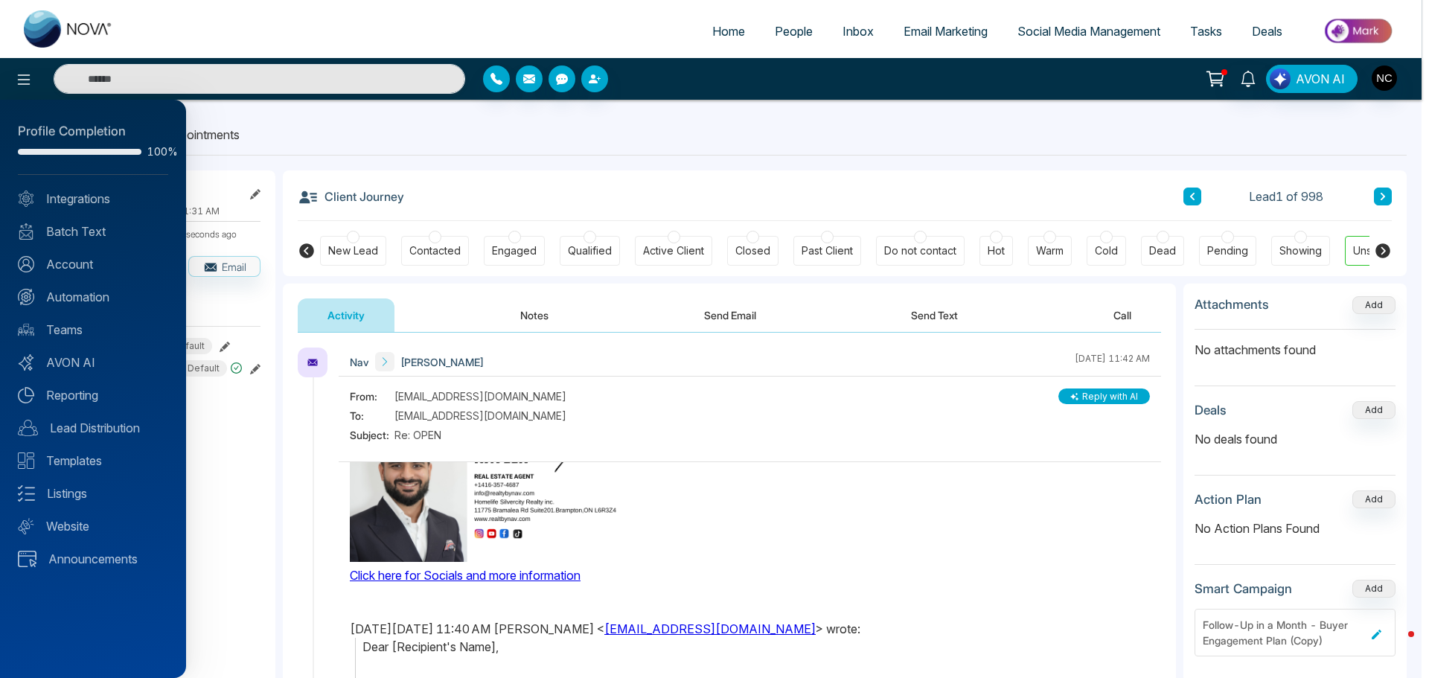
click at [853, 41] on div at bounding box center [714, 339] width 1429 height 678
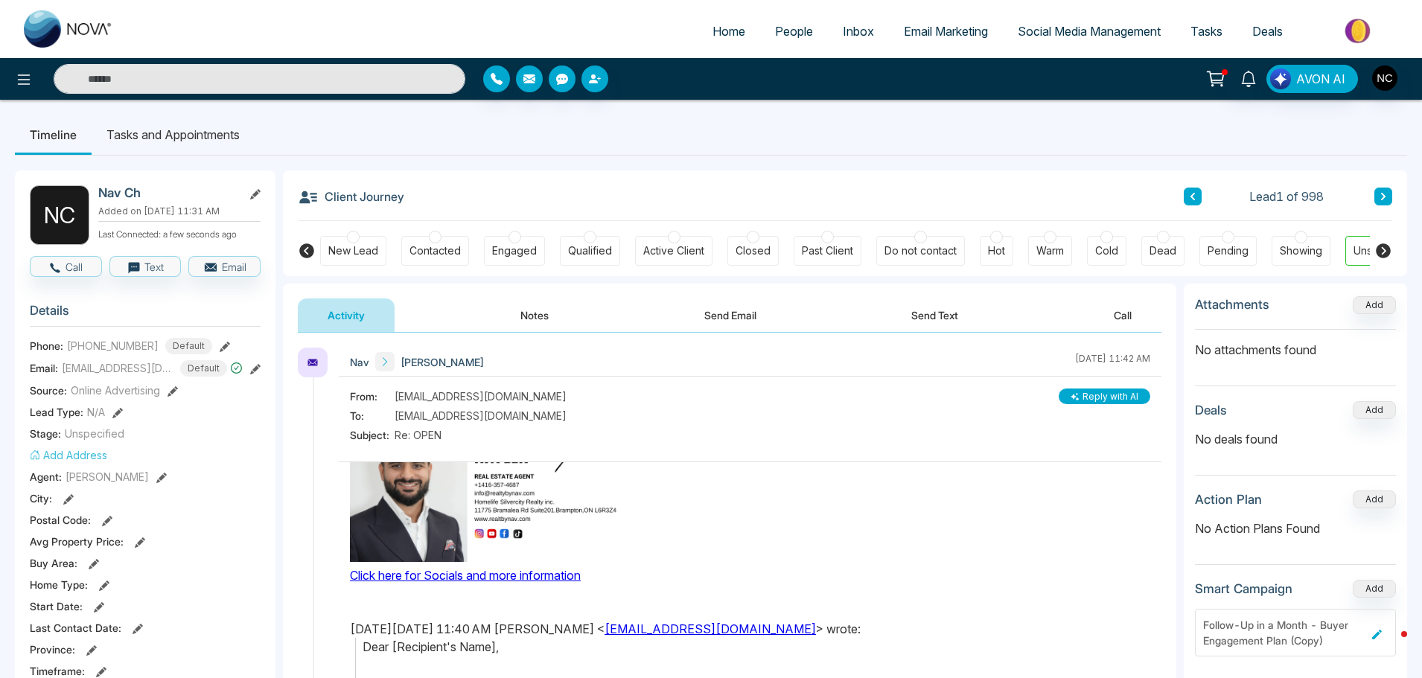
click at [847, 32] on span "Inbox" at bounding box center [858, 31] width 31 height 15
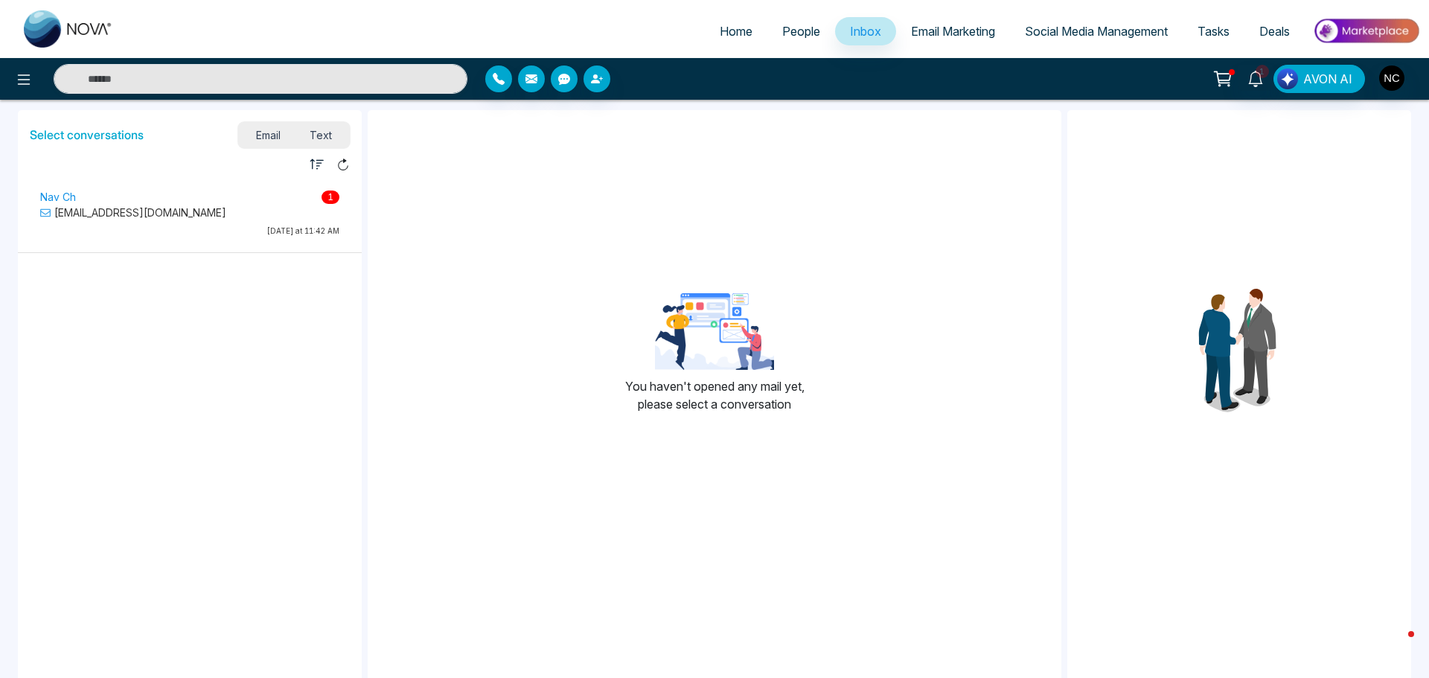
click at [106, 240] on div "Nav Ch 1 info@realtybynav.com Today at 11:42 AM" at bounding box center [190, 216] width 314 height 56
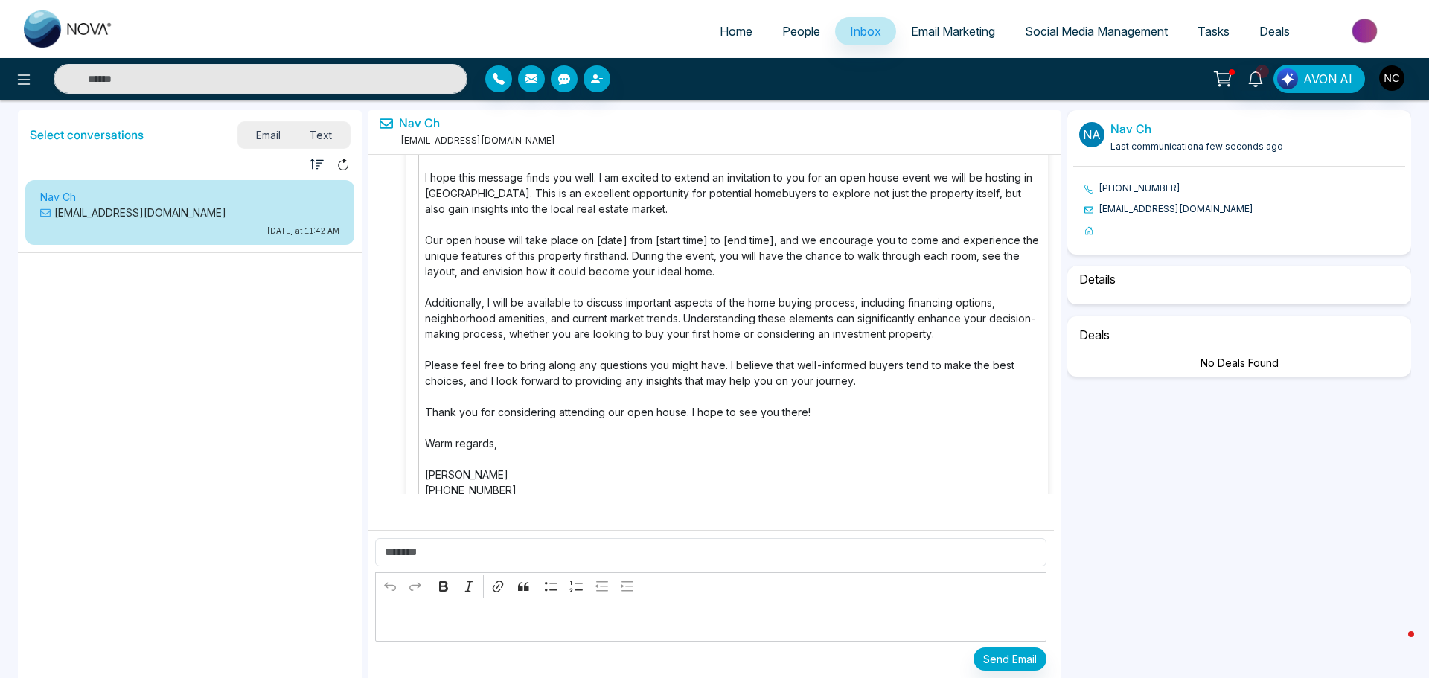
select select "*"
select select "**********"
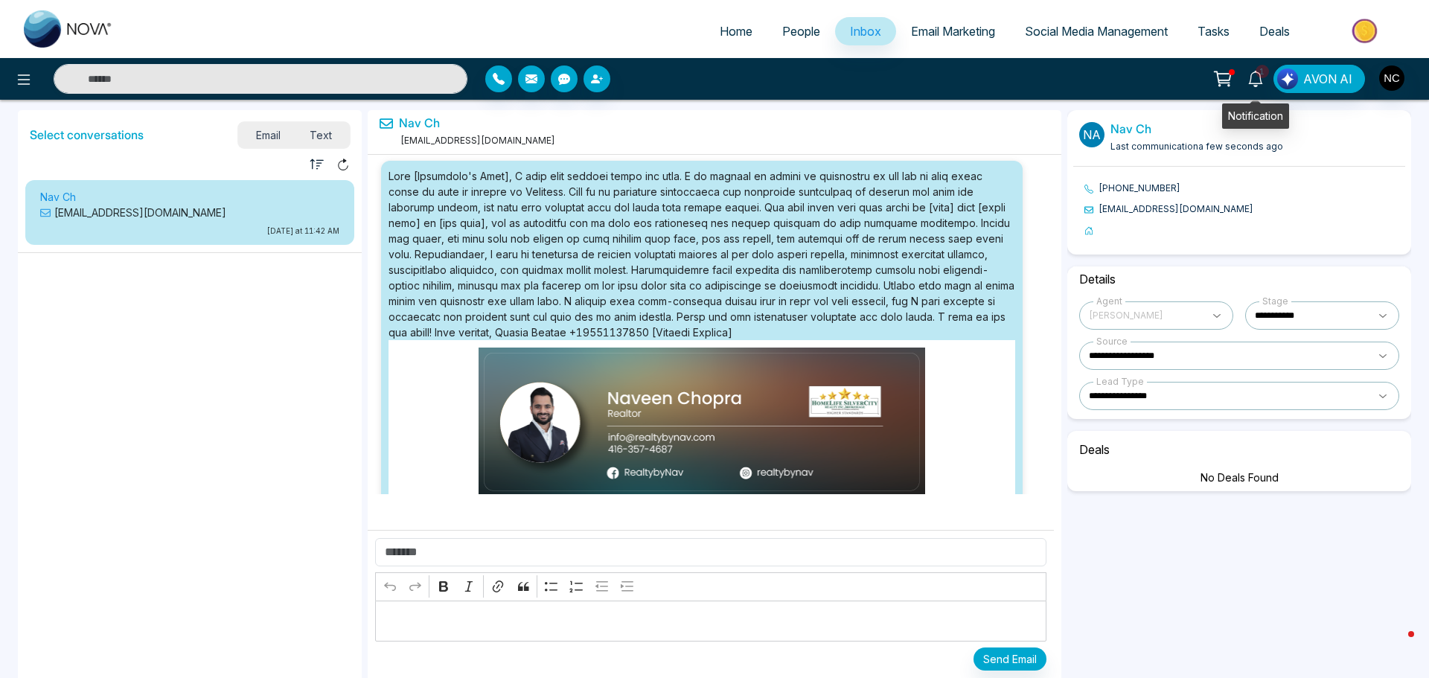
click at [1260, 75] on span "1" at bounding box center [1262, 71] width 13 height 13
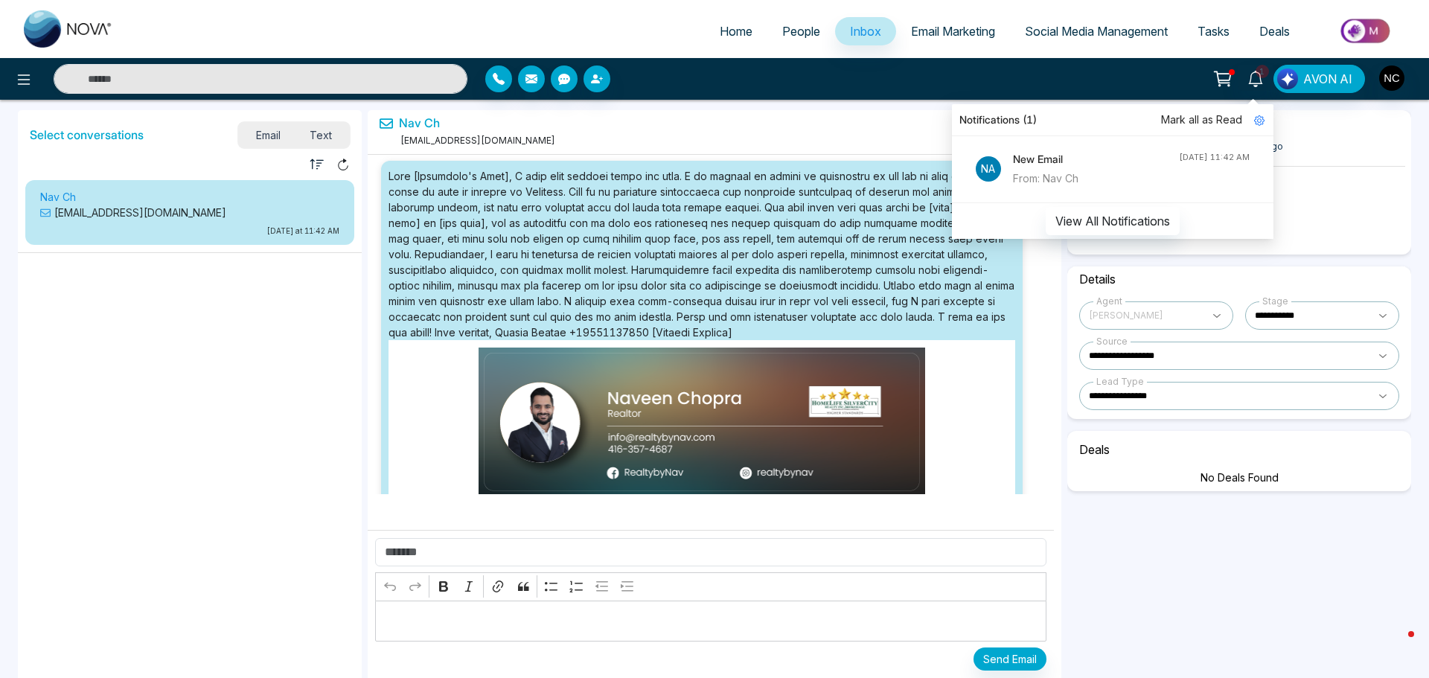
click at [1227, 126] on span "Mark all as Read" at bounding box center [1201, 120] width 81 height 16
click at [1210, 117] on span "Mark all as Read" at bounding box center [1201, 120] width 81 height 16
click at [730, 34] on span "Home" at bounding box center [736, 31] width 33 height 15
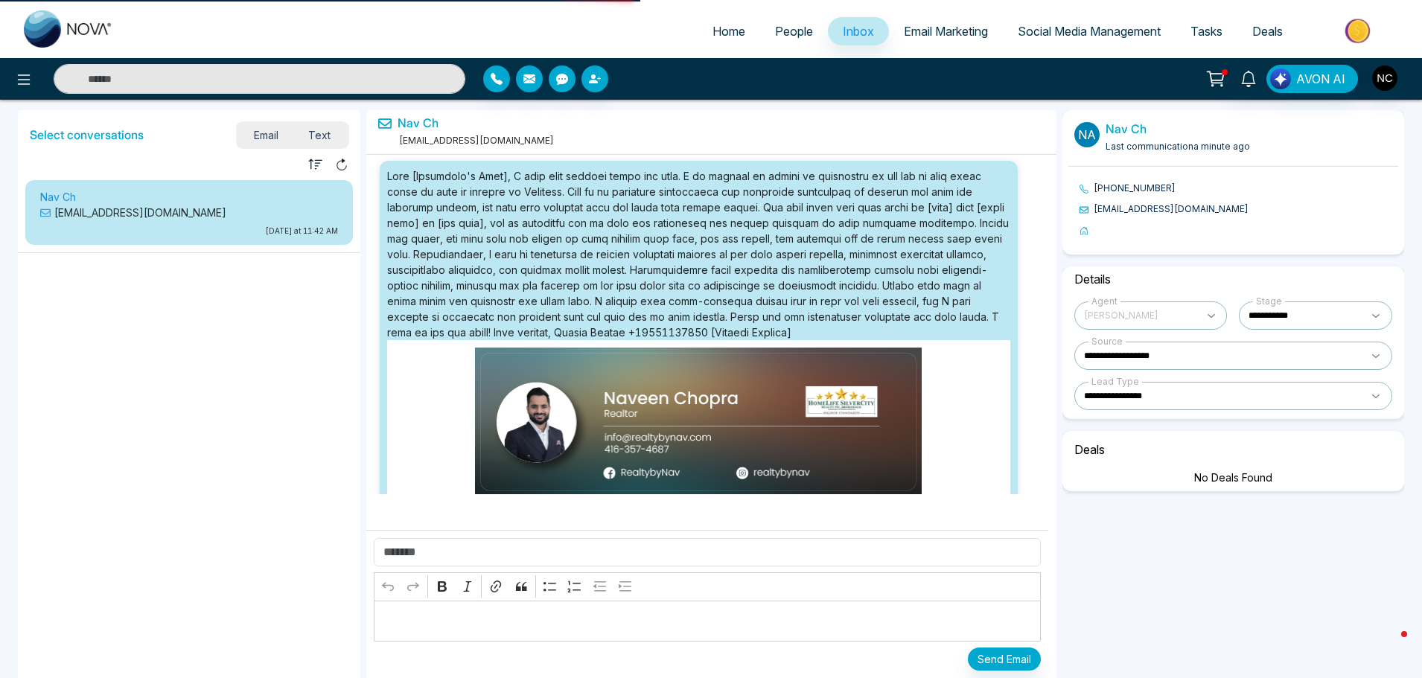
select select "*"
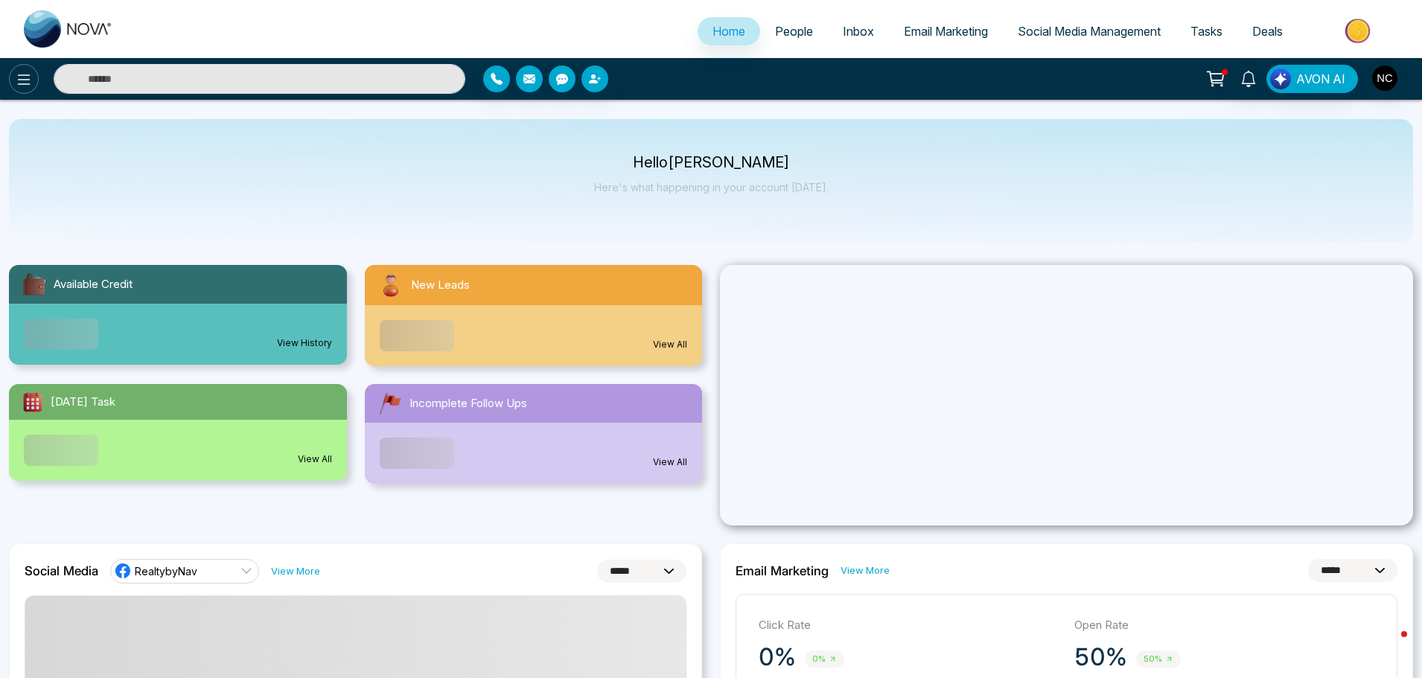
click at [17, 83] on icon at bounding box center [24, 80] width 18 height 18
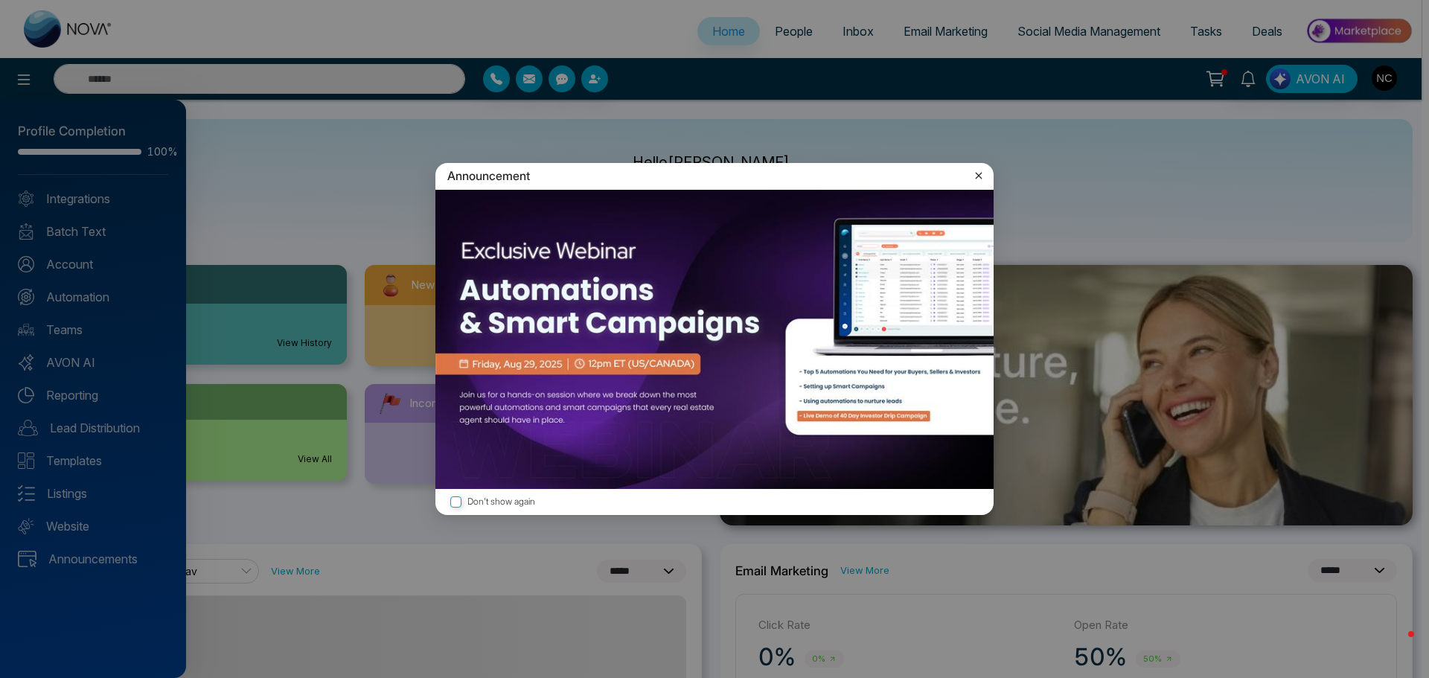
click at [979, 177] on icon at bounding box center [979, 175] width 15 height 15
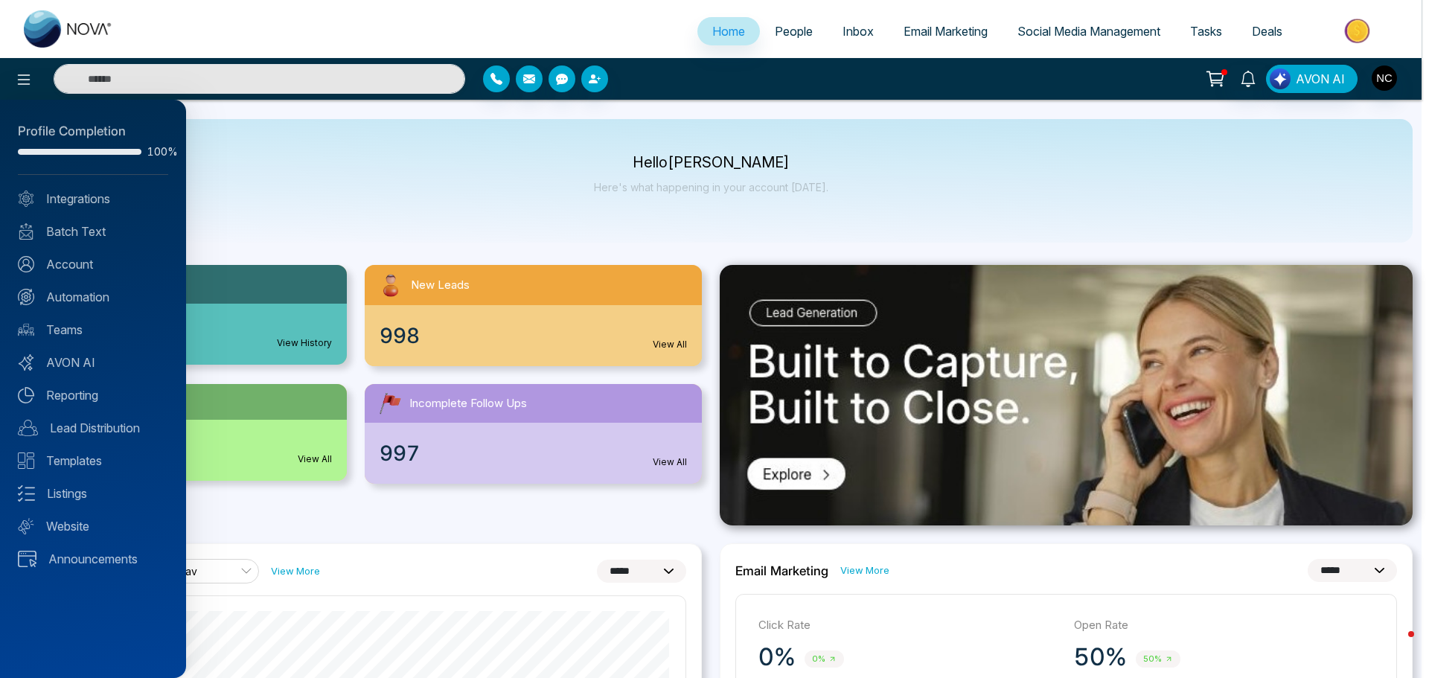
click at [785, 104] on div at bounding box center [714, 339] width 1429 height 678
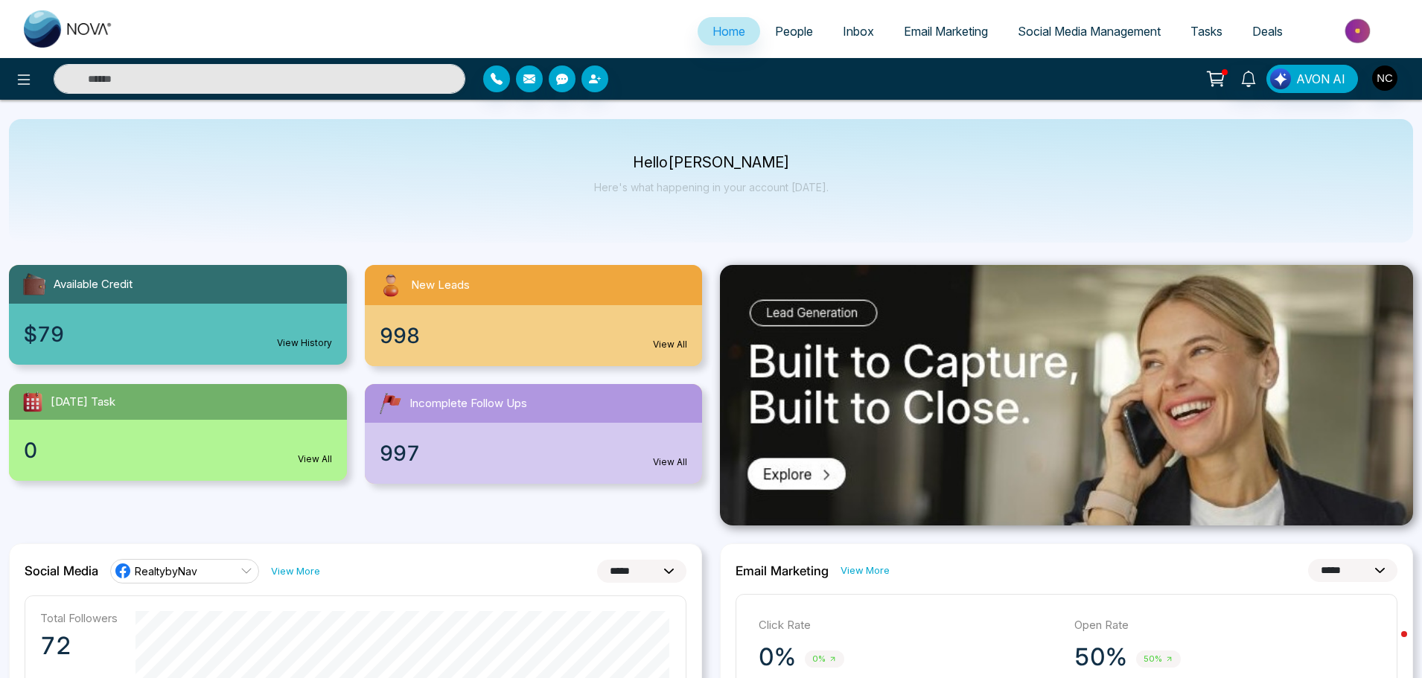
click at [1267, 28] on span "Deals" at bounding box center [1267, 31] width 31 height 15
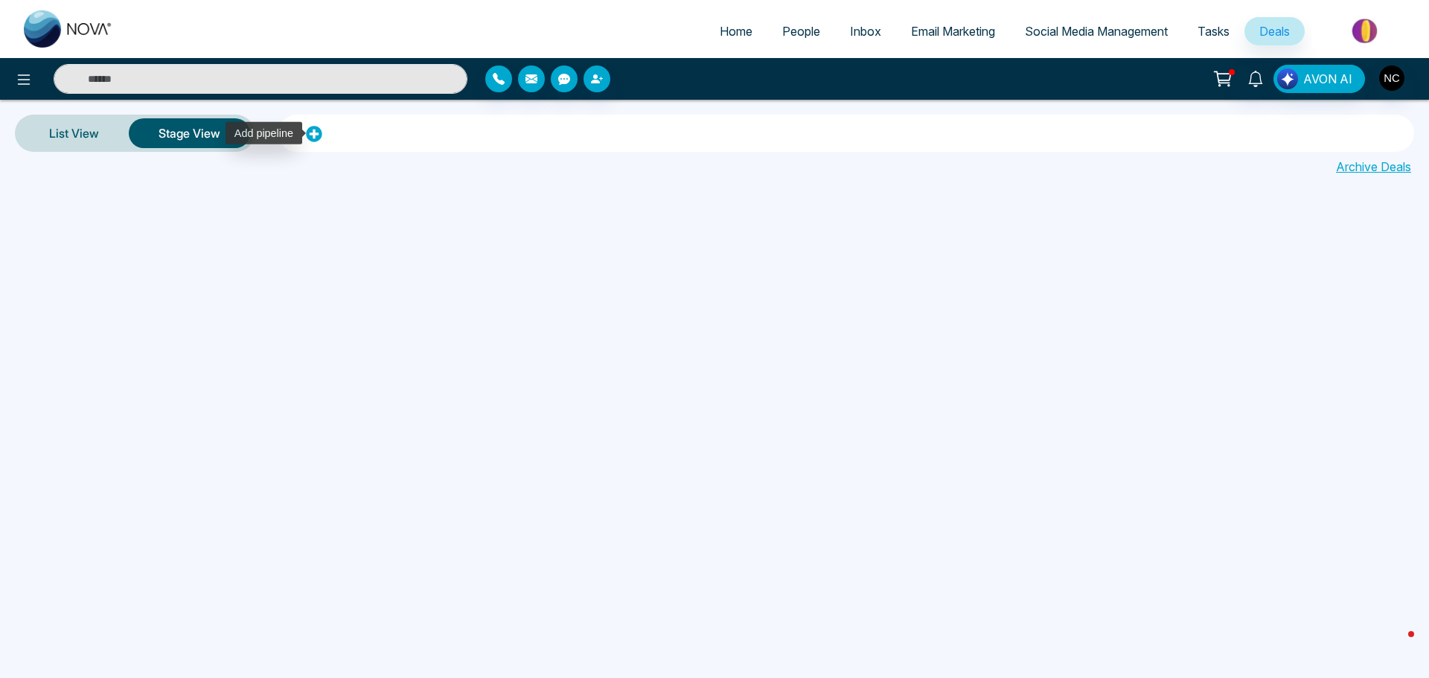
click at [310, 133] on icon at bounding box center [314, 134] width 16 height 16
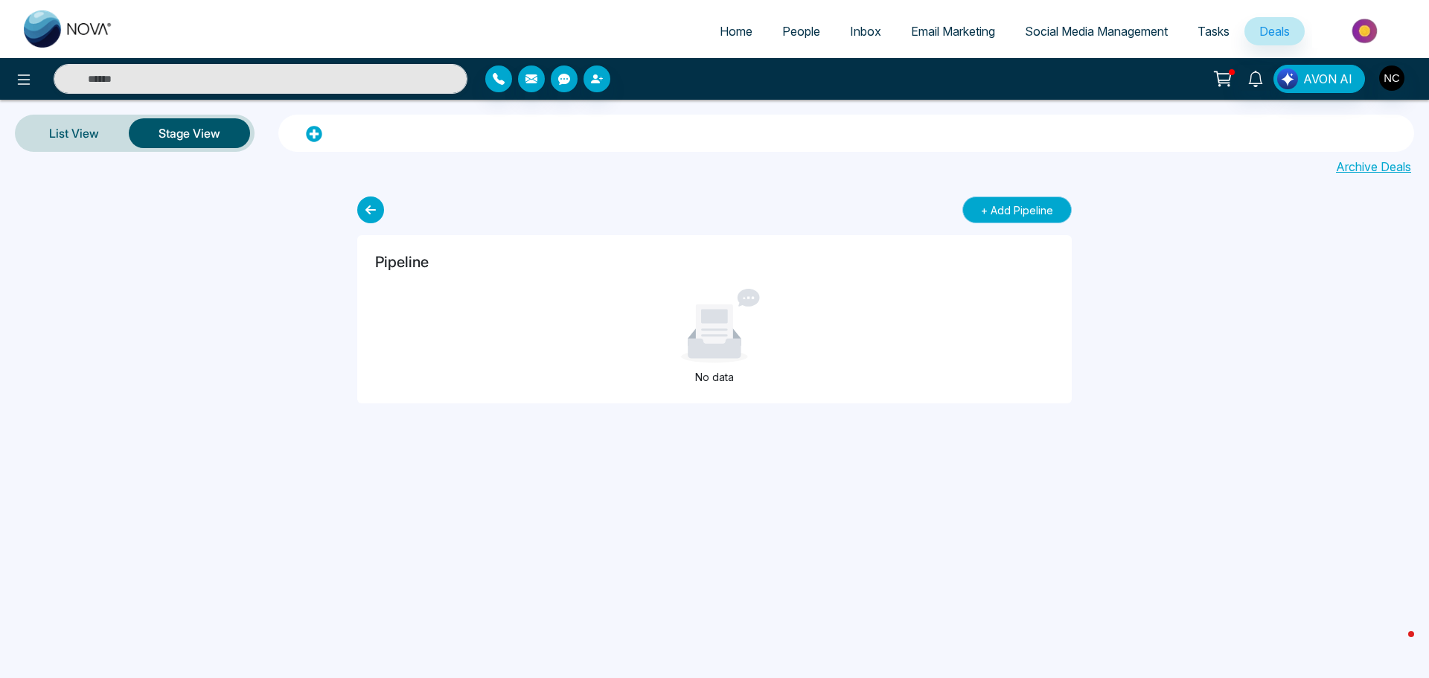
click at [1034, 208] on button "+ Add Pipeline" at bounding box center [1017, 210] width 109 height 27
click at [584, 216] on input "text" at bounding box center [656, 210] width 529 height 26
type input "**********"
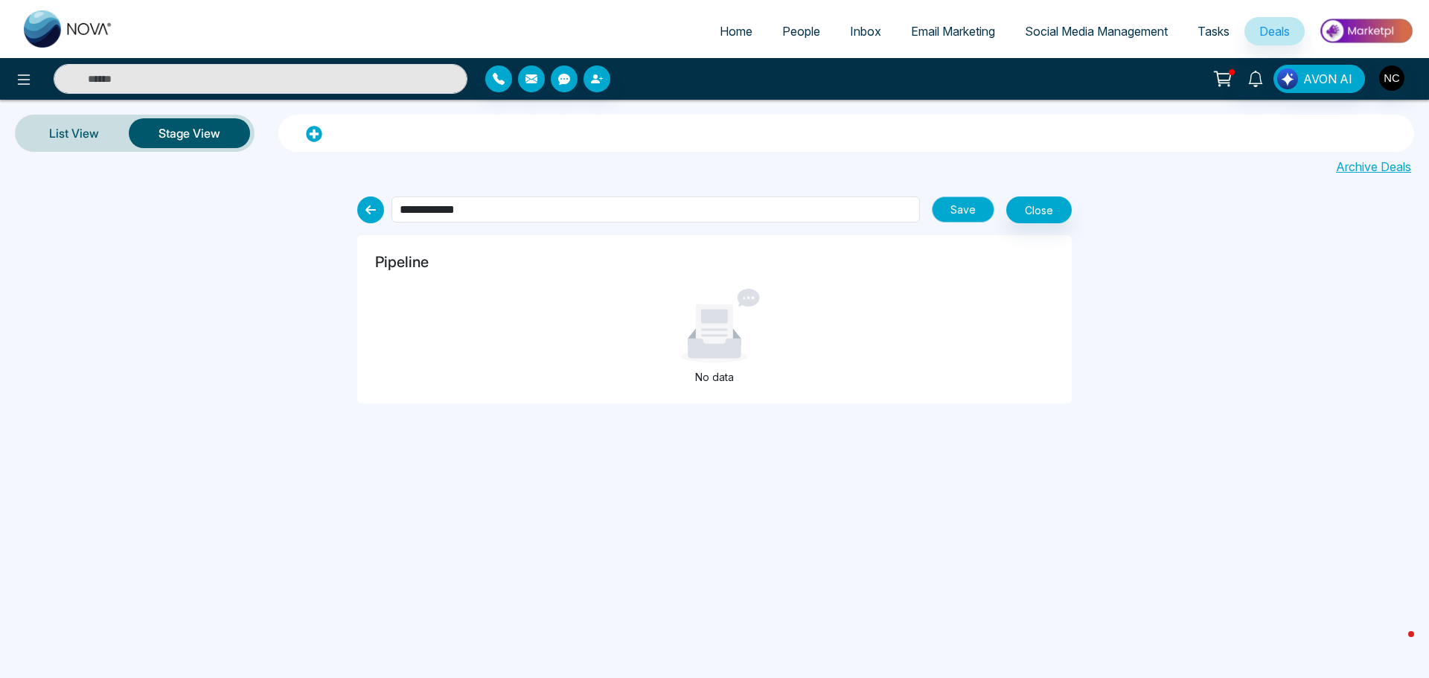
click at [948, 199] on button "Save" at bounding box center [963, 210] width 63 height 26
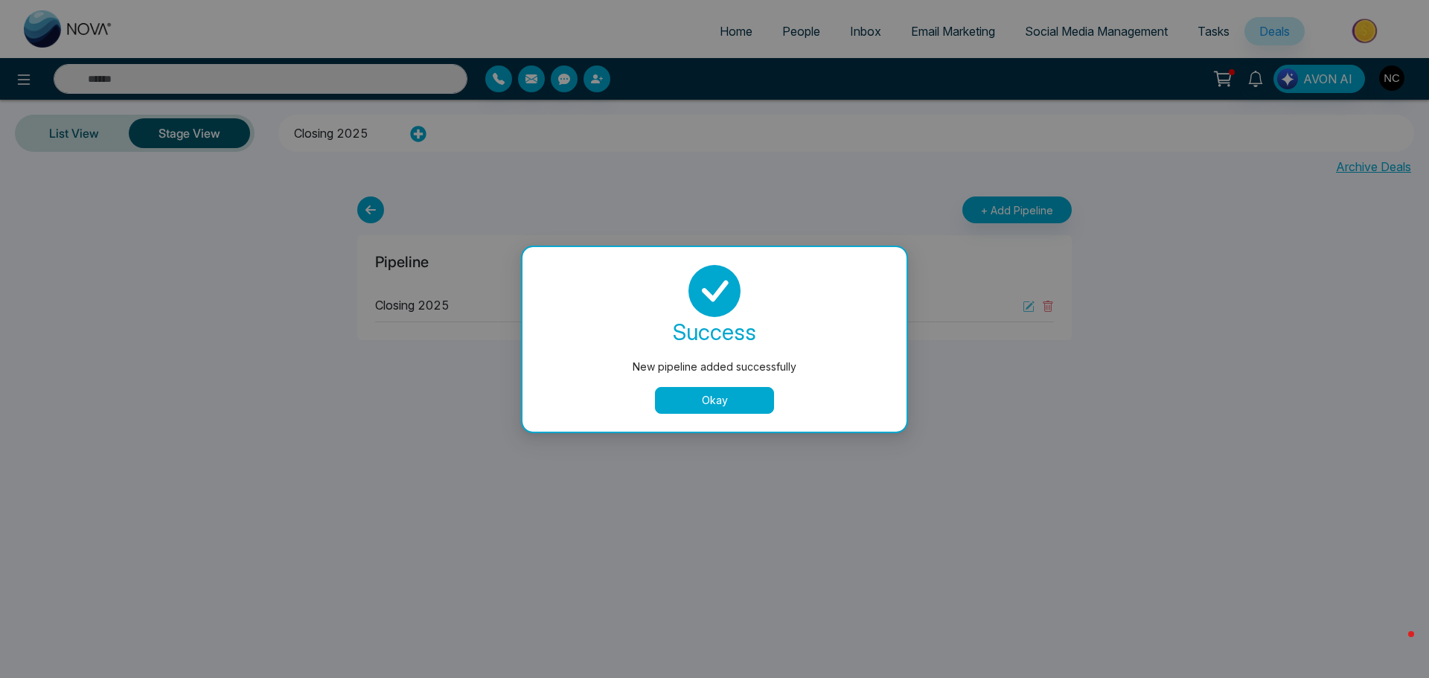
click at [699, 386] on div "success New pipeline added successfully Okay" at bounding box center [715, 339] width 348 height 149
click at [701, 398] on button "Okay" at bounding box center [714, 400] width 119 height 27
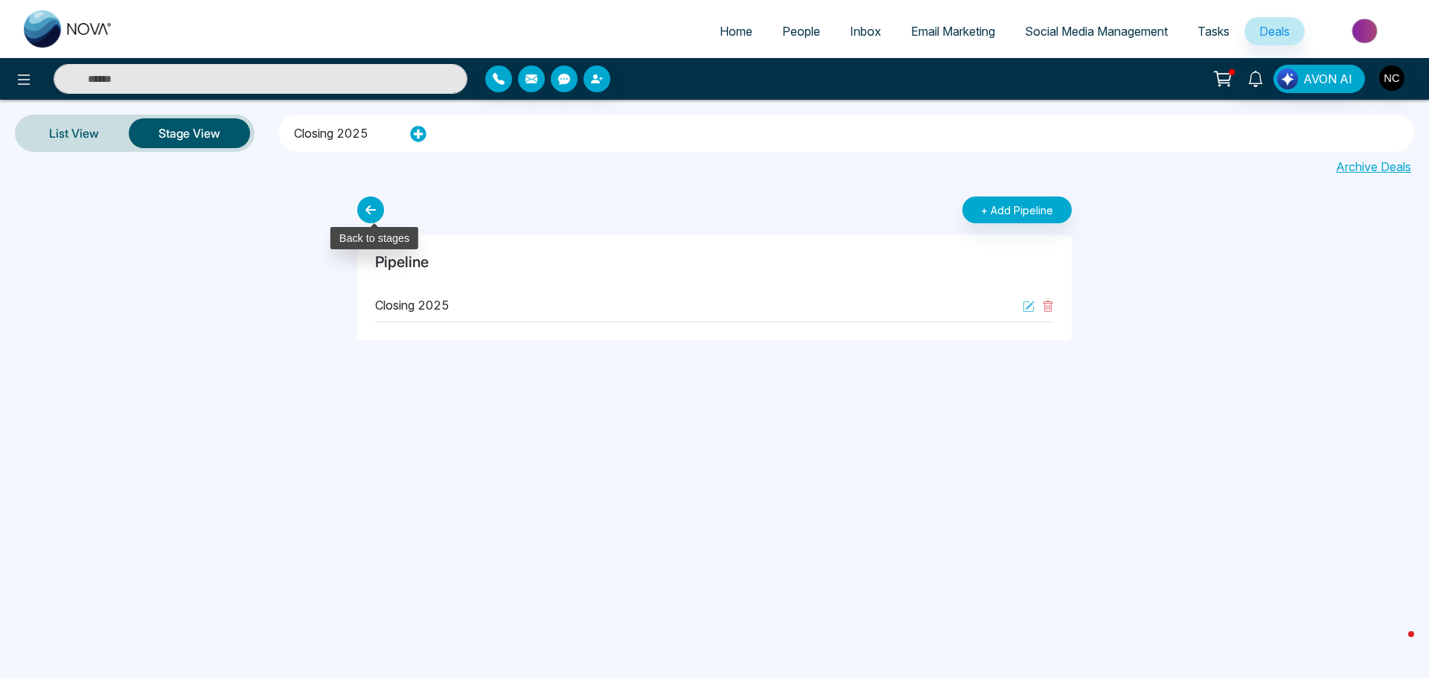
click at [376, 216] on icon at bounding box center [370, 210] width 27 height 27
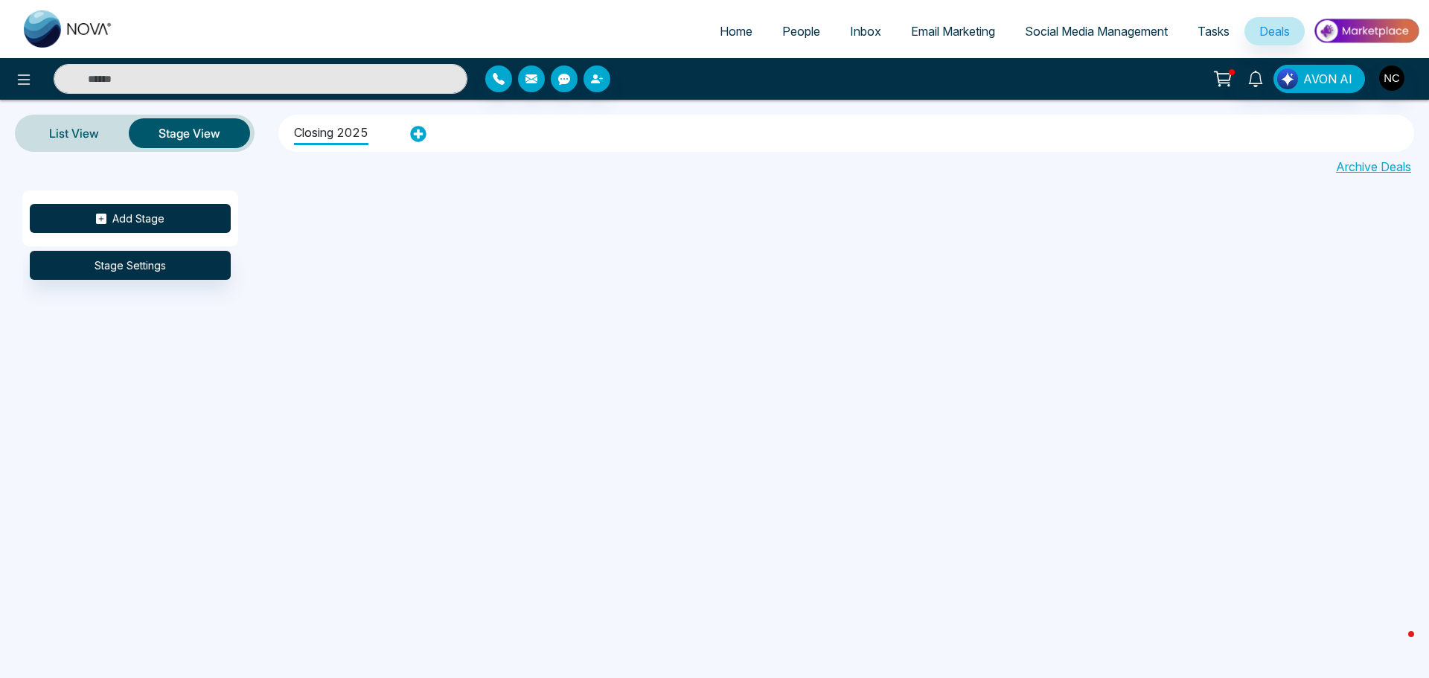
click at [133, 223] on button "Add Stage" at bounding box center [130, 218] width 201 height 29
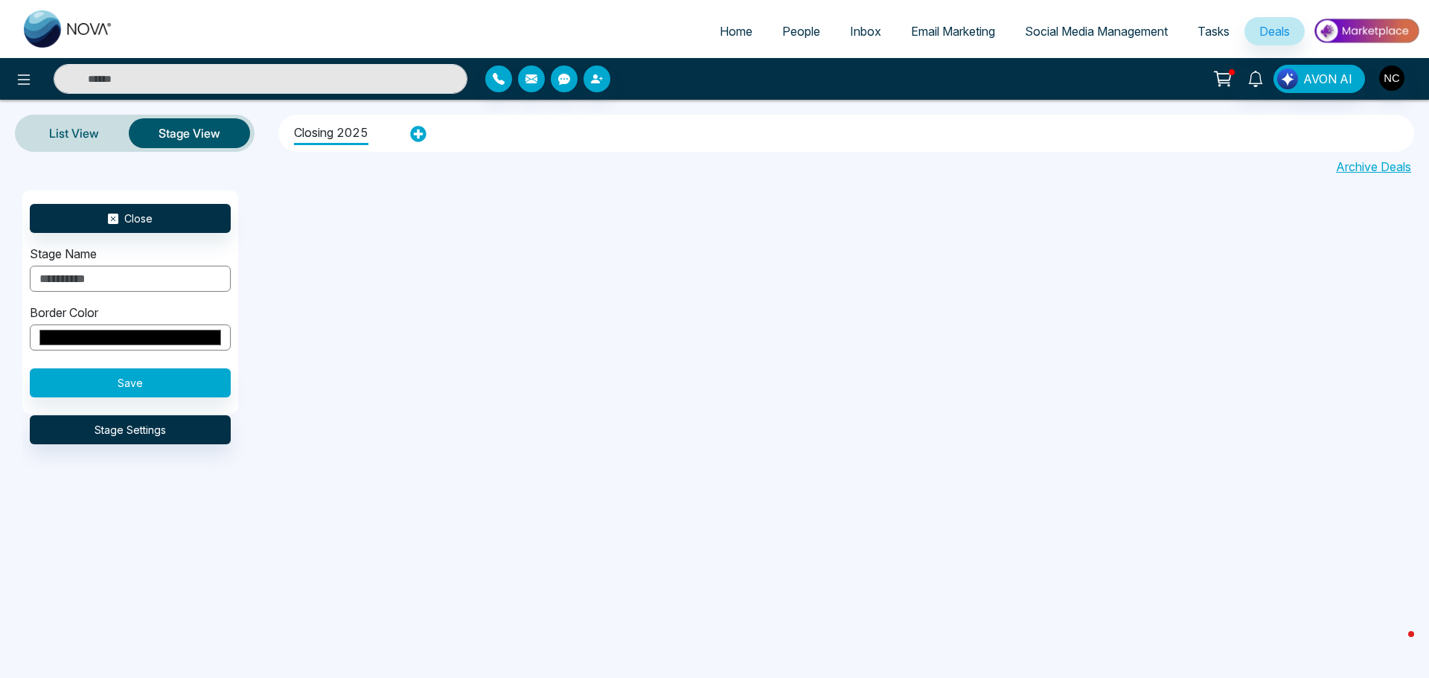
click at [110, 278] on input "text" at bounding box center [130, 279] width 201 height 26
click at [110, 276] on input "text" at bounding box center [130, 279] width 201 height 26
type input "********"
click at [170, 340] on input "*******" at bounding box center [130, 338] width 201 height 26
type input "*******"
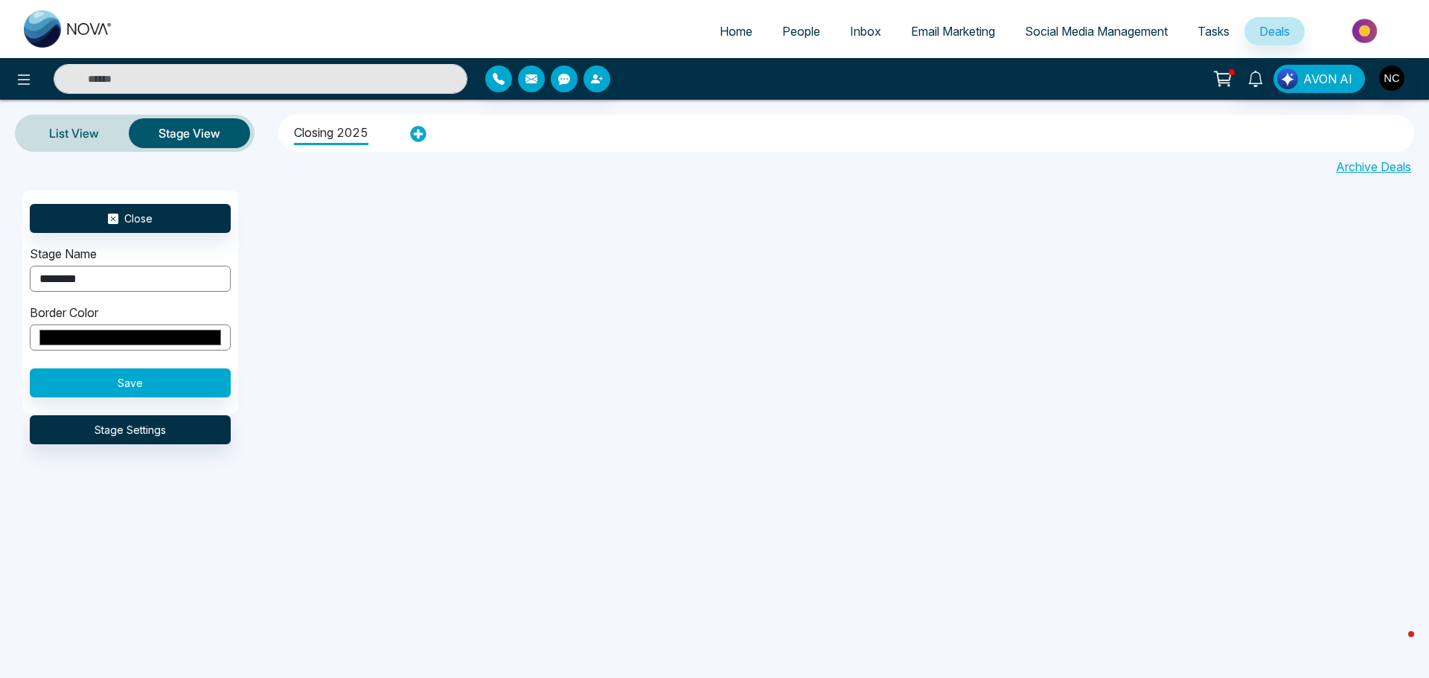
click at [255, 518] on div "Close Stage Name ******** Border Color ******* Save Stage Settings" at bounding box center [736, 377] width 1429 height 373
click at [121, 392] on button "Save" at bounding box center [130, 383] width 201 height 29
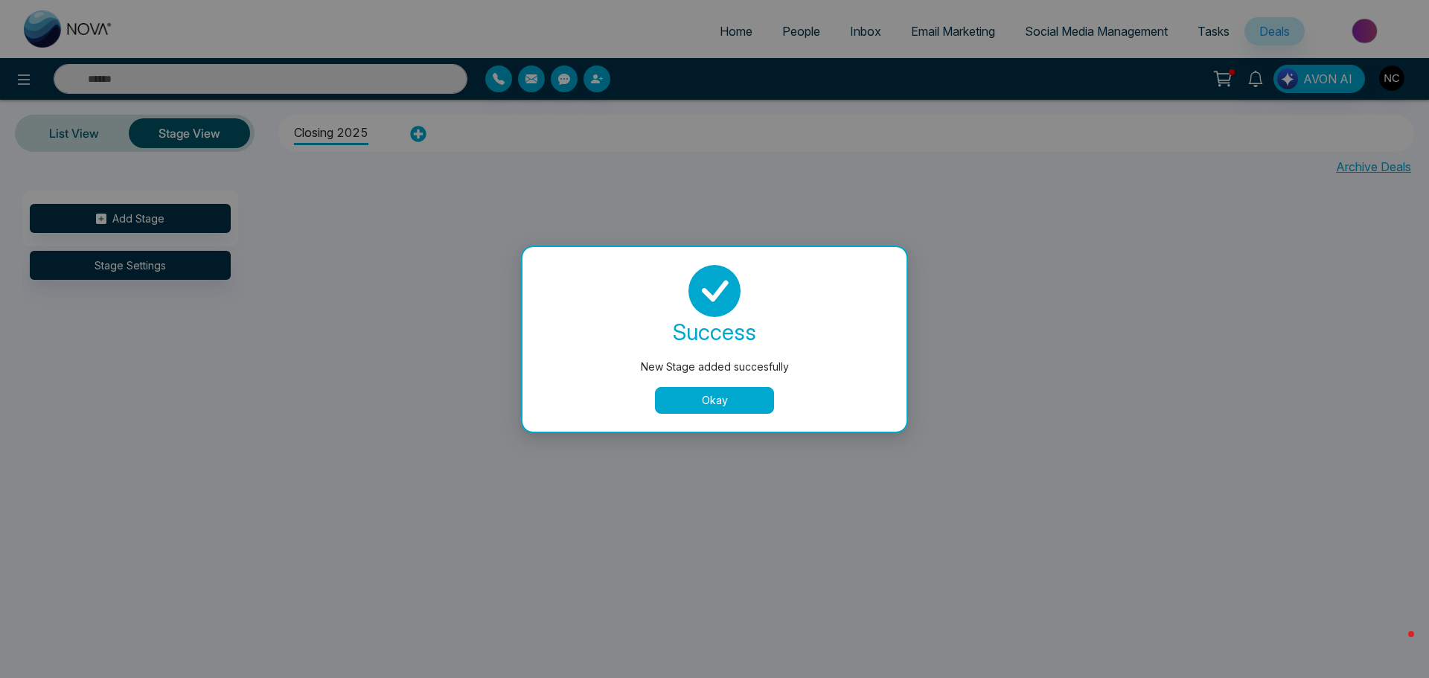
click at [710, 393] on button "Okay" at bounding box center [714, 400] width 119 height 27
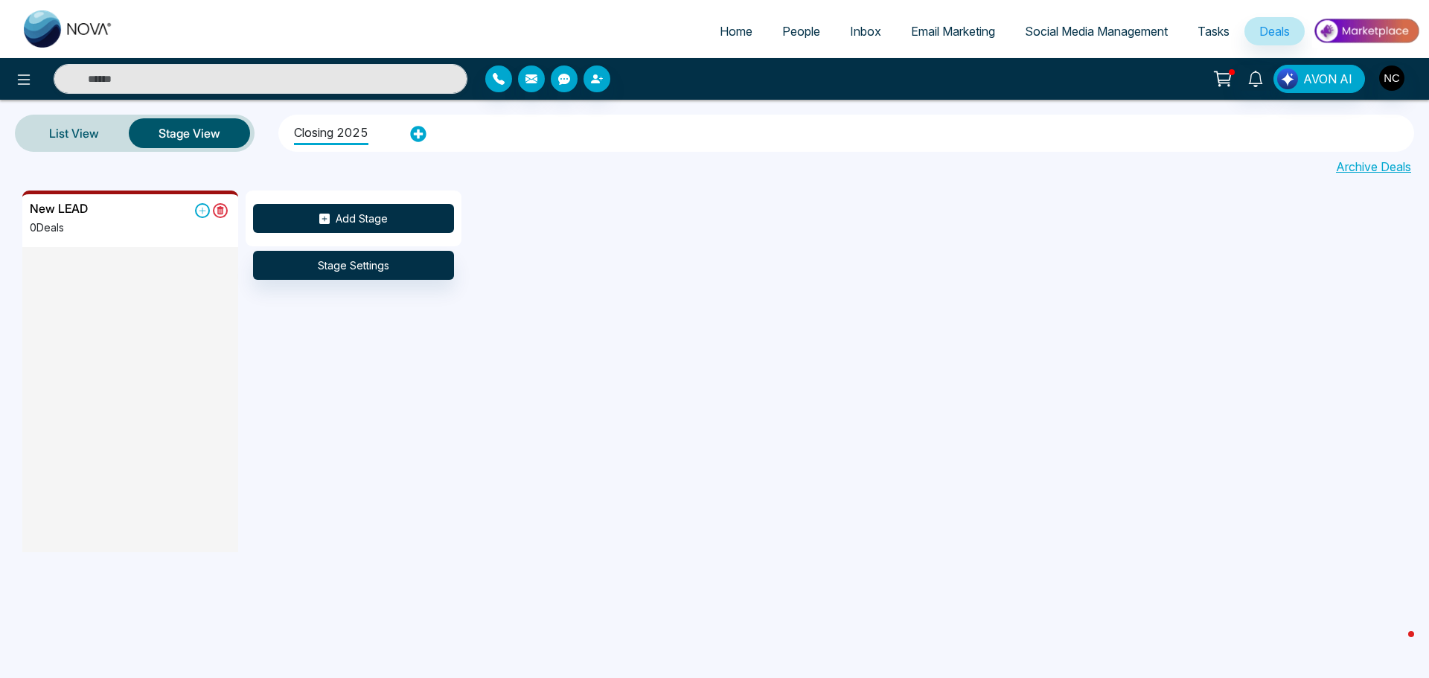
click at [377, 222] on button "Add Stage" at bounding box center [353, 218] width 201 height 29
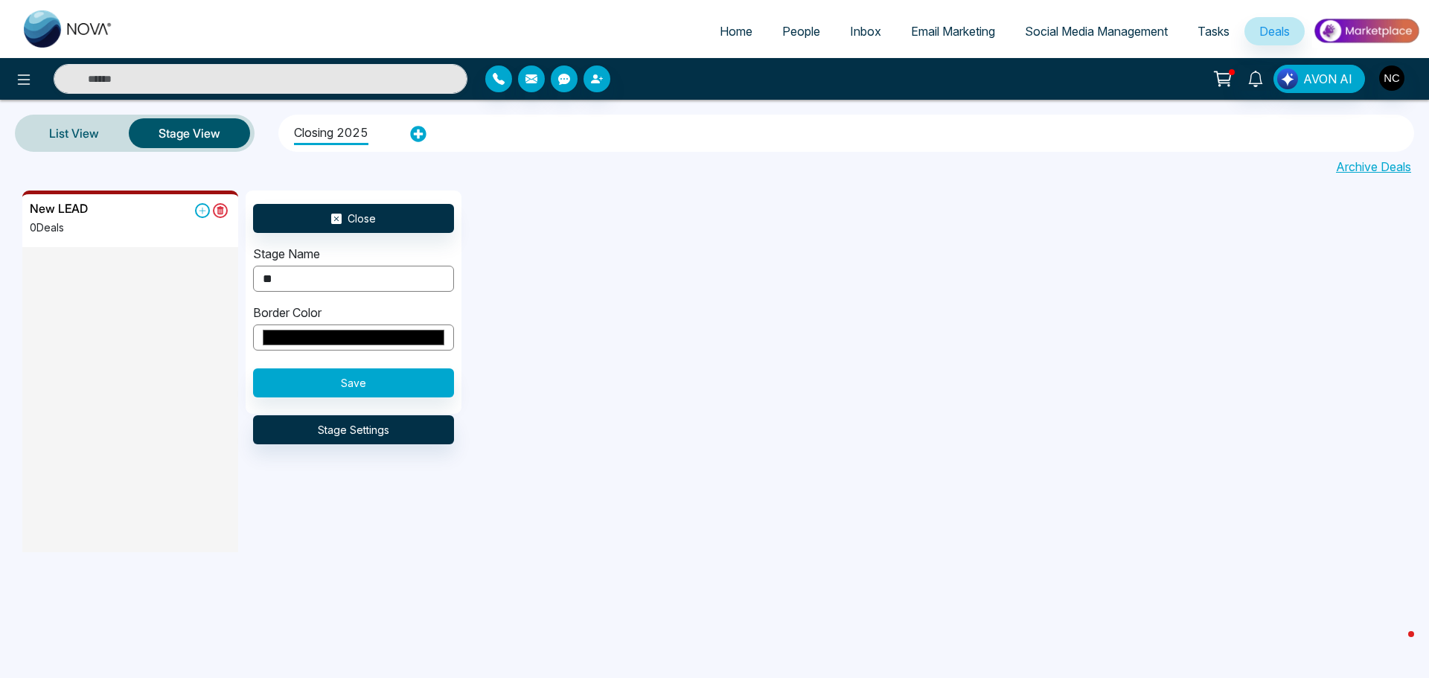
type input "*"
type input "**********"
click at [367, 377] on button "Save" at bounding box center [353, 383] width 201 height 29
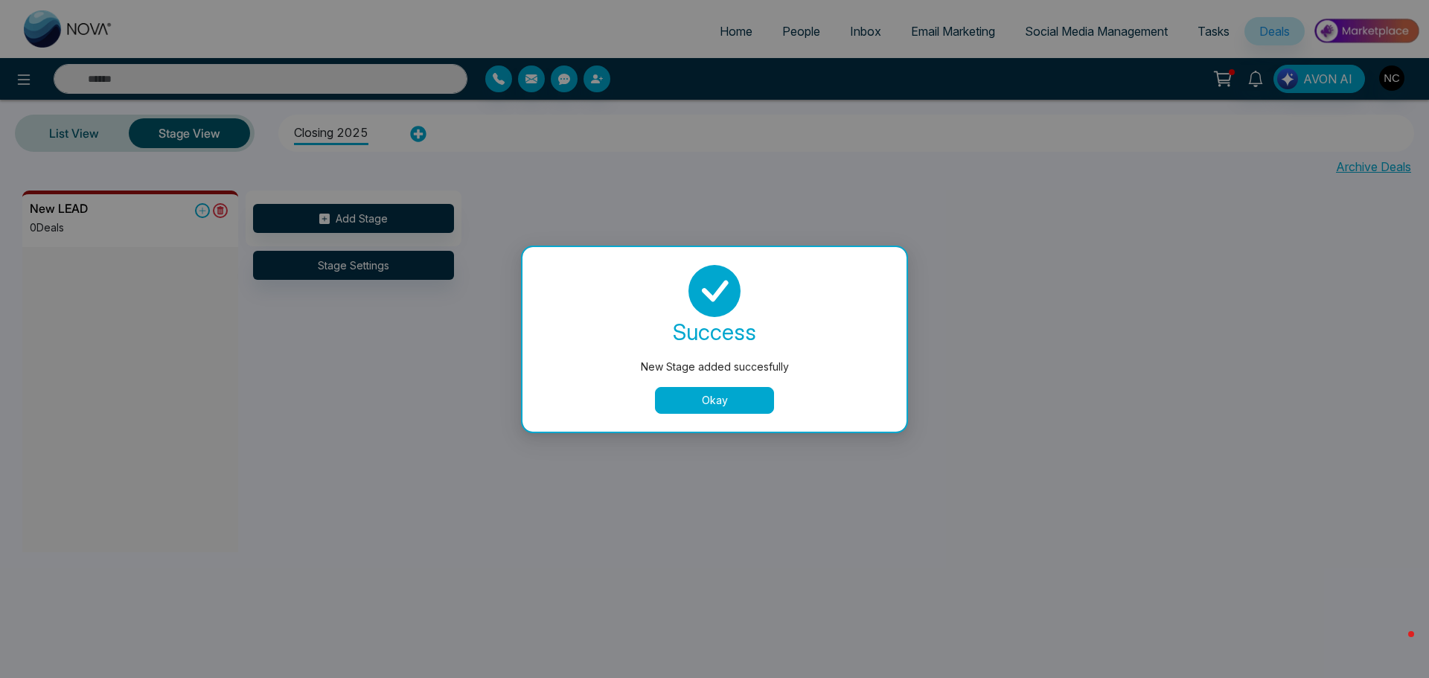
click at [713, 407] on button "Okay" at bounding box center [714, 400] width 119 height 27
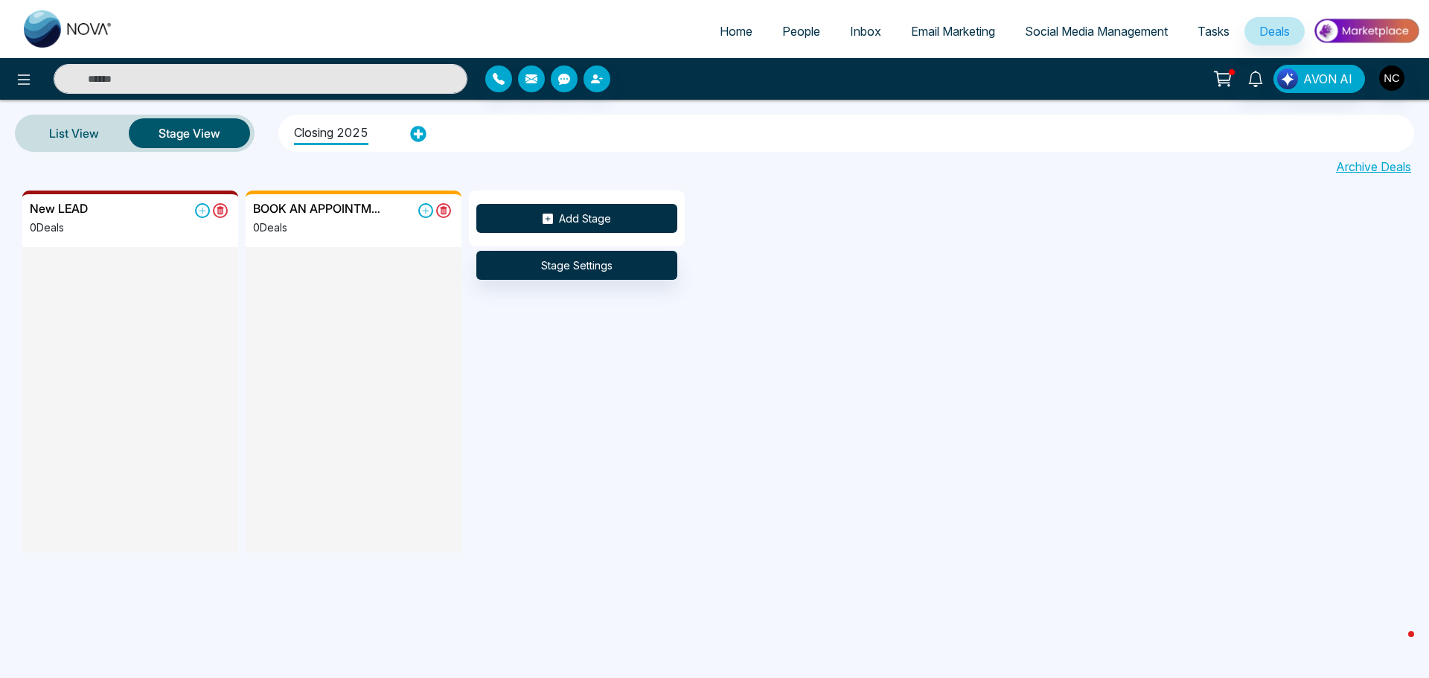
click at [608, 214] on button "Add Stage" at bounding box center [576, 218] width 201 height 29
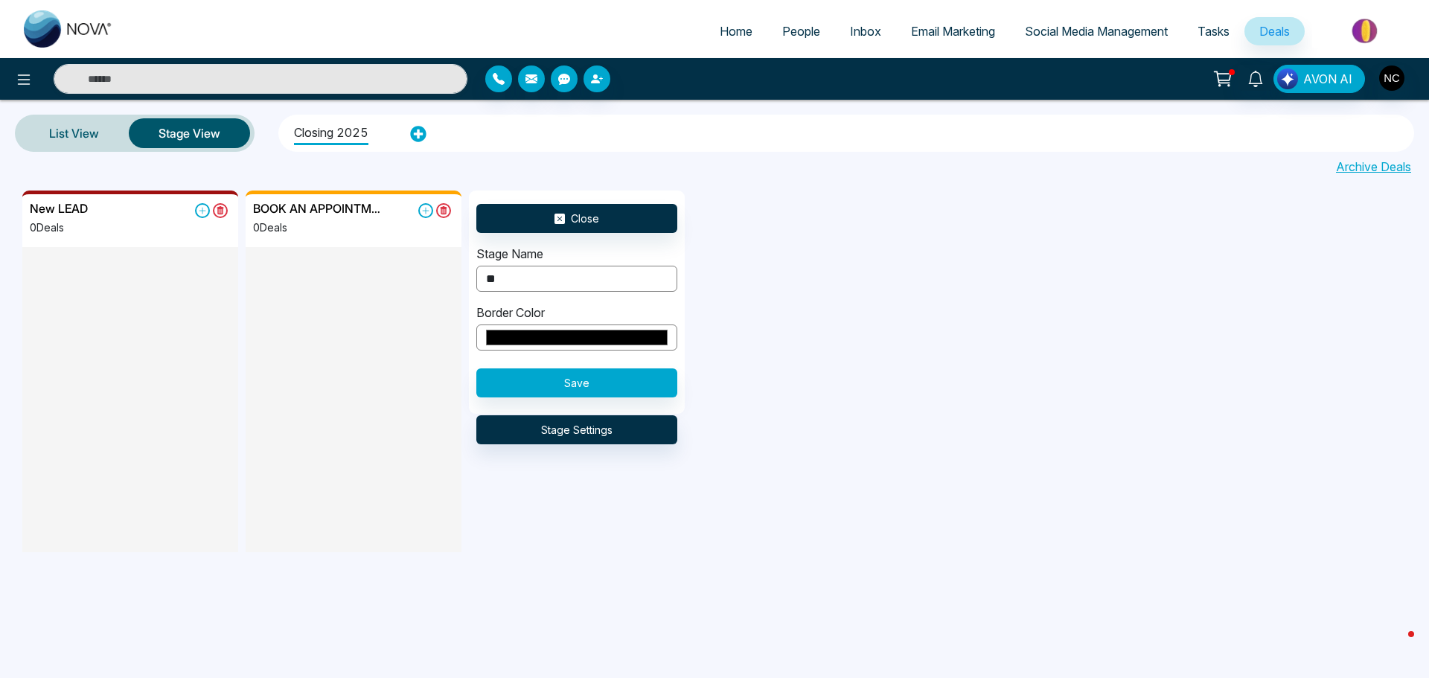
type input "*"
type input "**********"
click at [629, 380] on button "Save" at bounding box center [576, 383] width 201 height 29
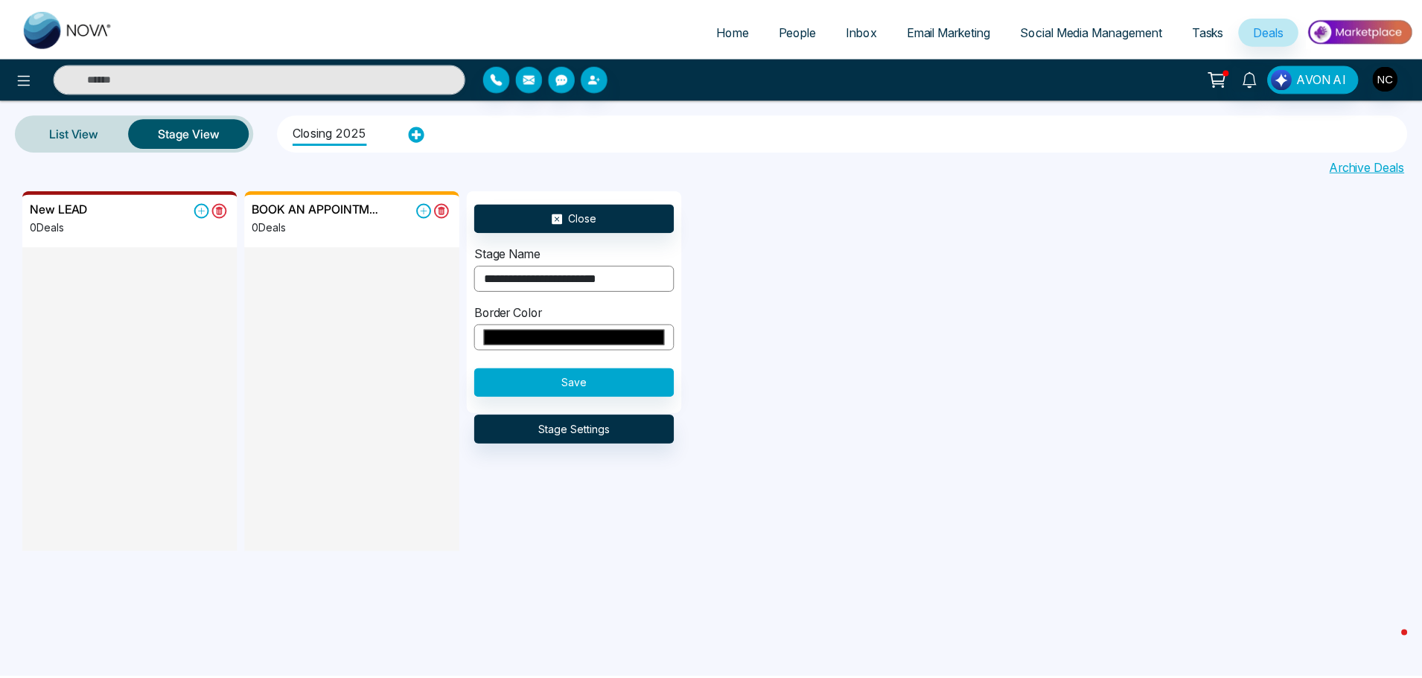
scroll to position [0, 0]
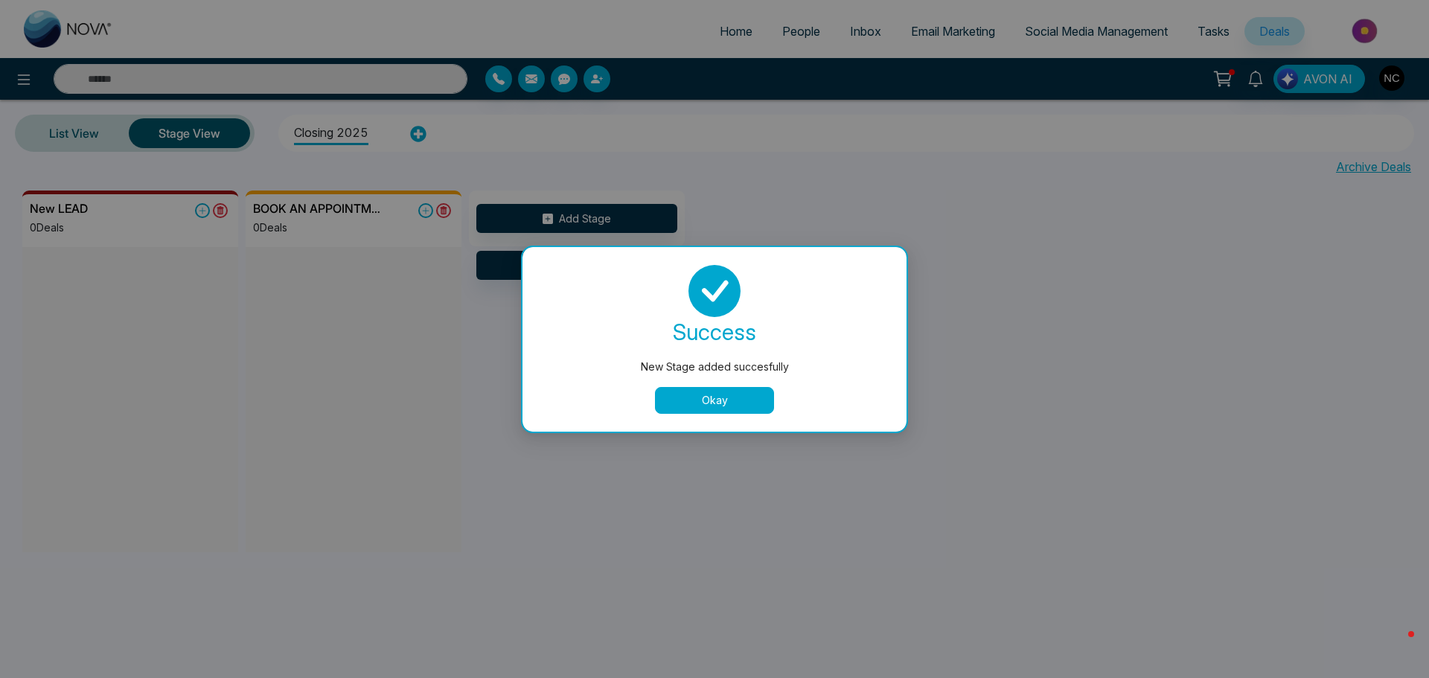
click at [715, 411] on button "Okay" at bounding box center [714, 400] width 119 height 27
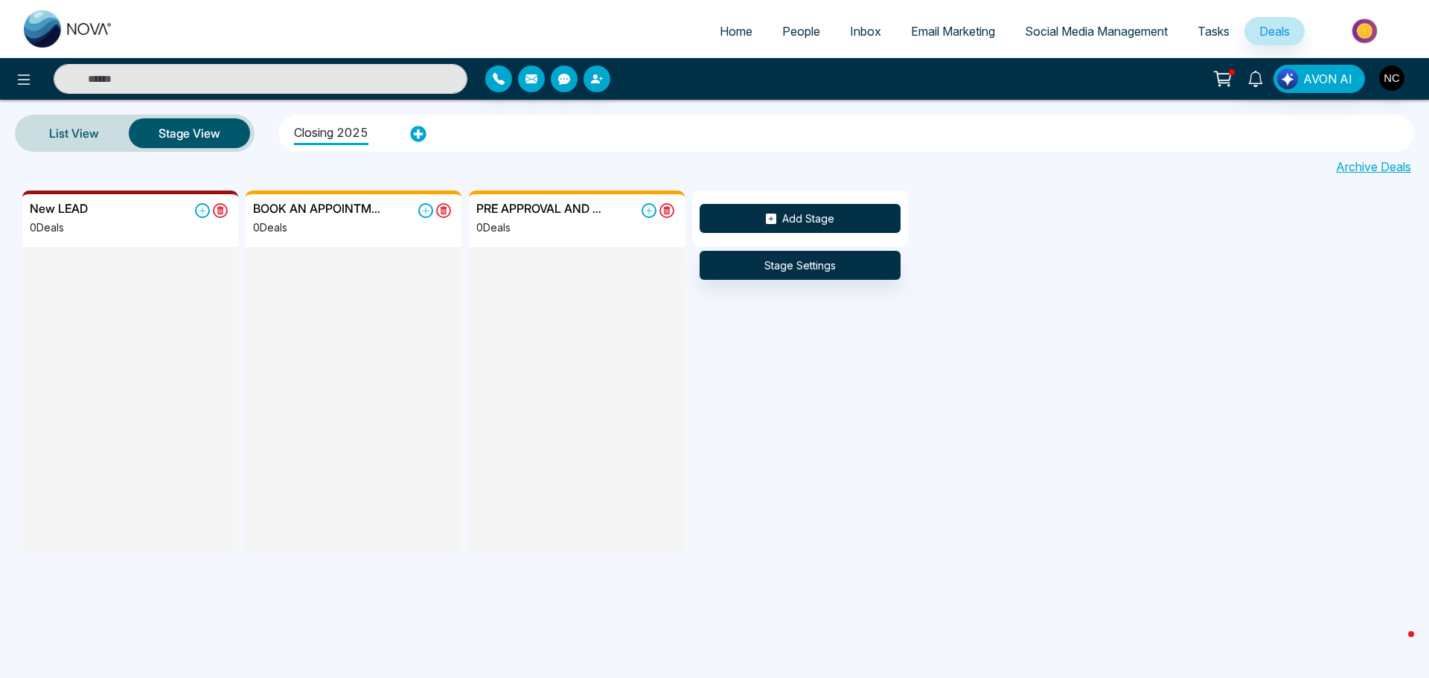
click at [814, 218] on button "Add Stage" at bounding box center [800, 218] width 201 height 29
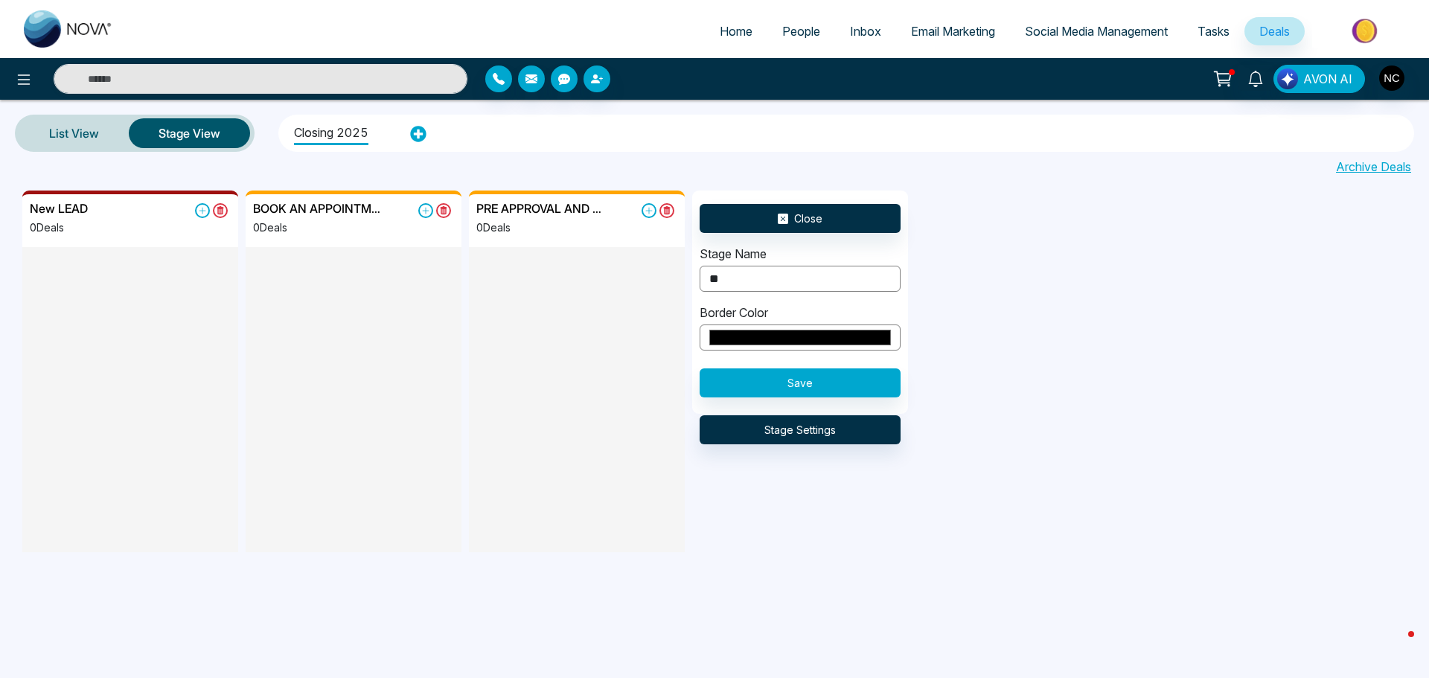
type input "*"
type input "**********"
click at [835, 389] on button "Save" at bounding box center [800, 383] width 201 height 29
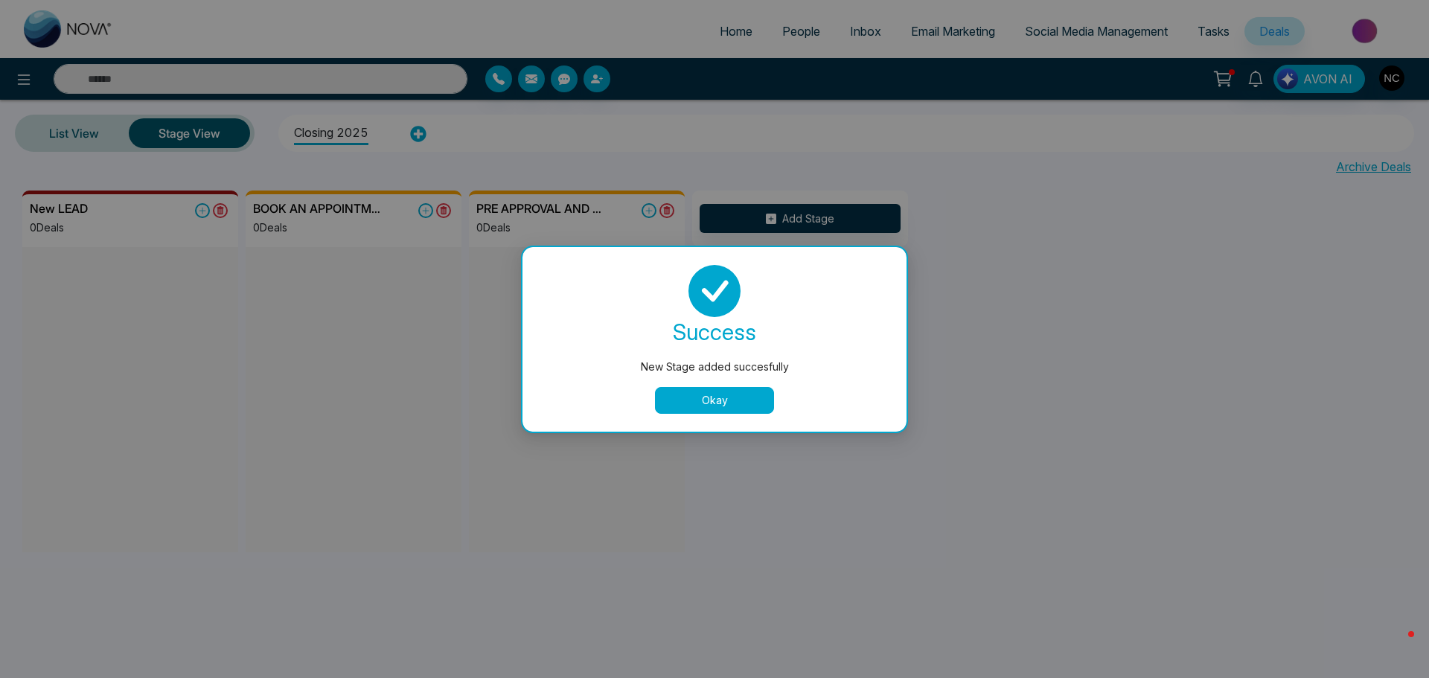
click at [727, 399] on button "Okay" at bounding box center [714, 400] width 119 height 27
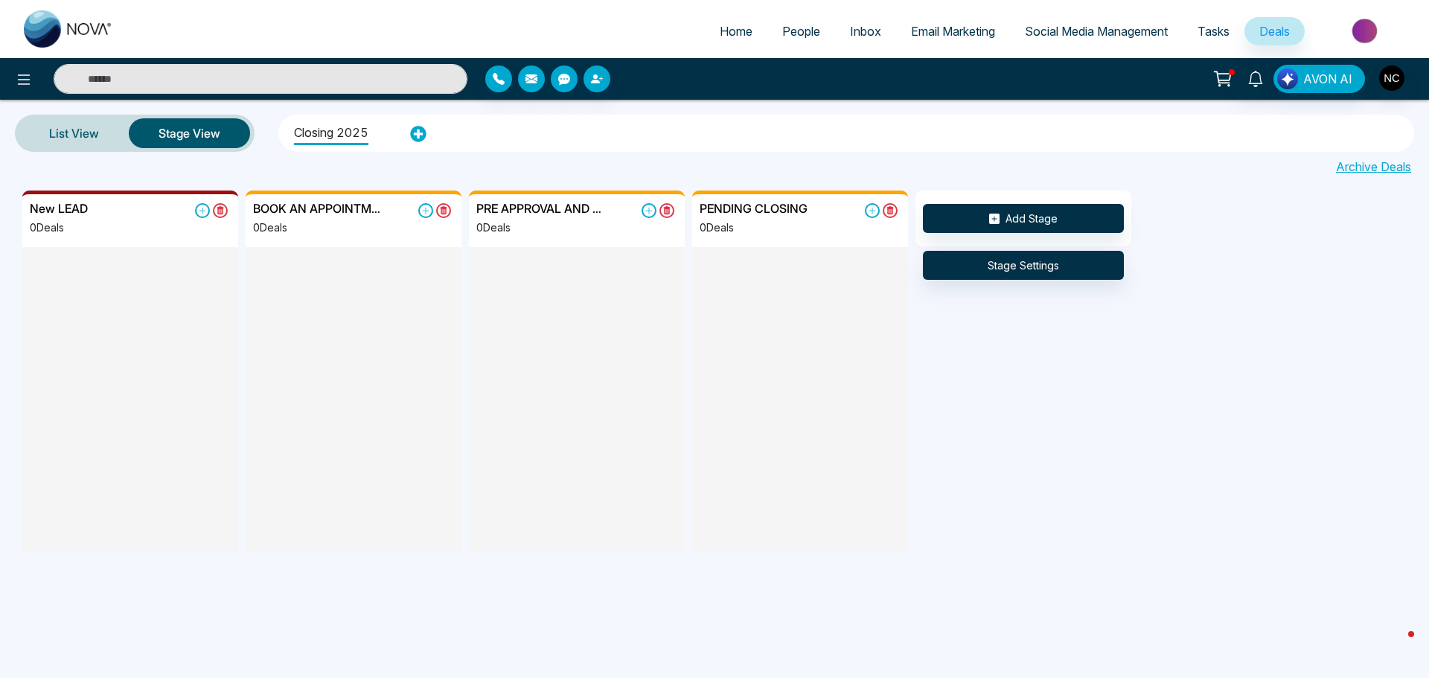
click at [115, 340] on div at bounding box center [130, 348] width 216 height 203
click at [202, 213] on icon at bounding box center [202, 210] width 15 height 15
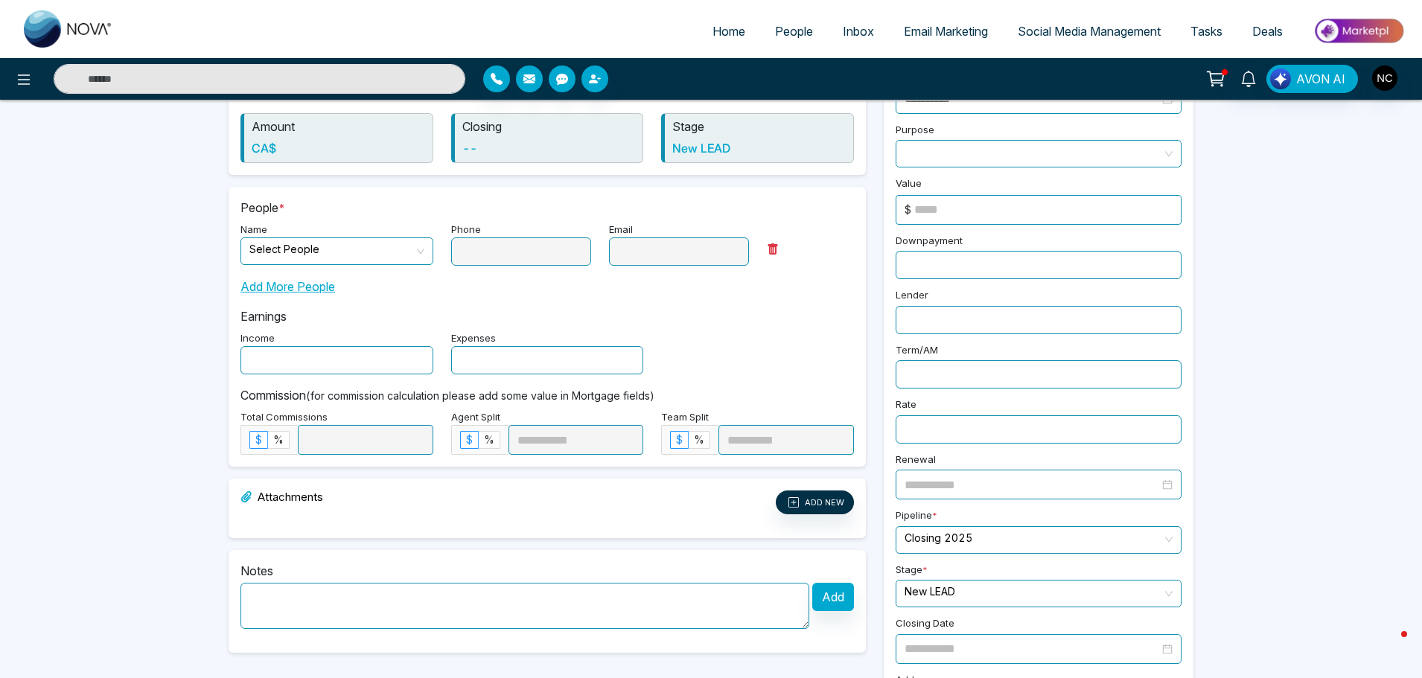
scroll to position [149, 0]
click at [393, 242] on input "search" at bounding box center [331, 246] width 165 height 22
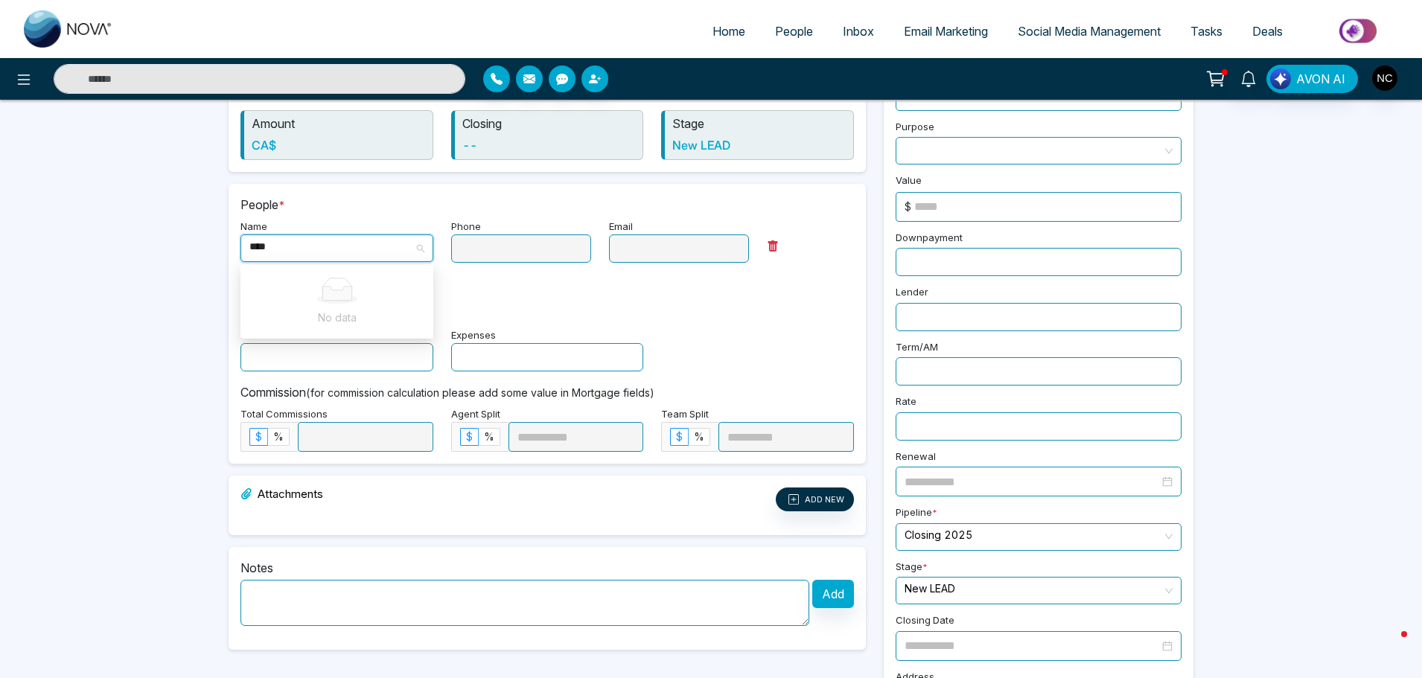
type input "*****"
click at [354, 252] on input "*****" at bounding box center [331, 246] width 165 height 22
click at [352, 254] on input "*****" at bounding box center [331, 246] width 165 height 22
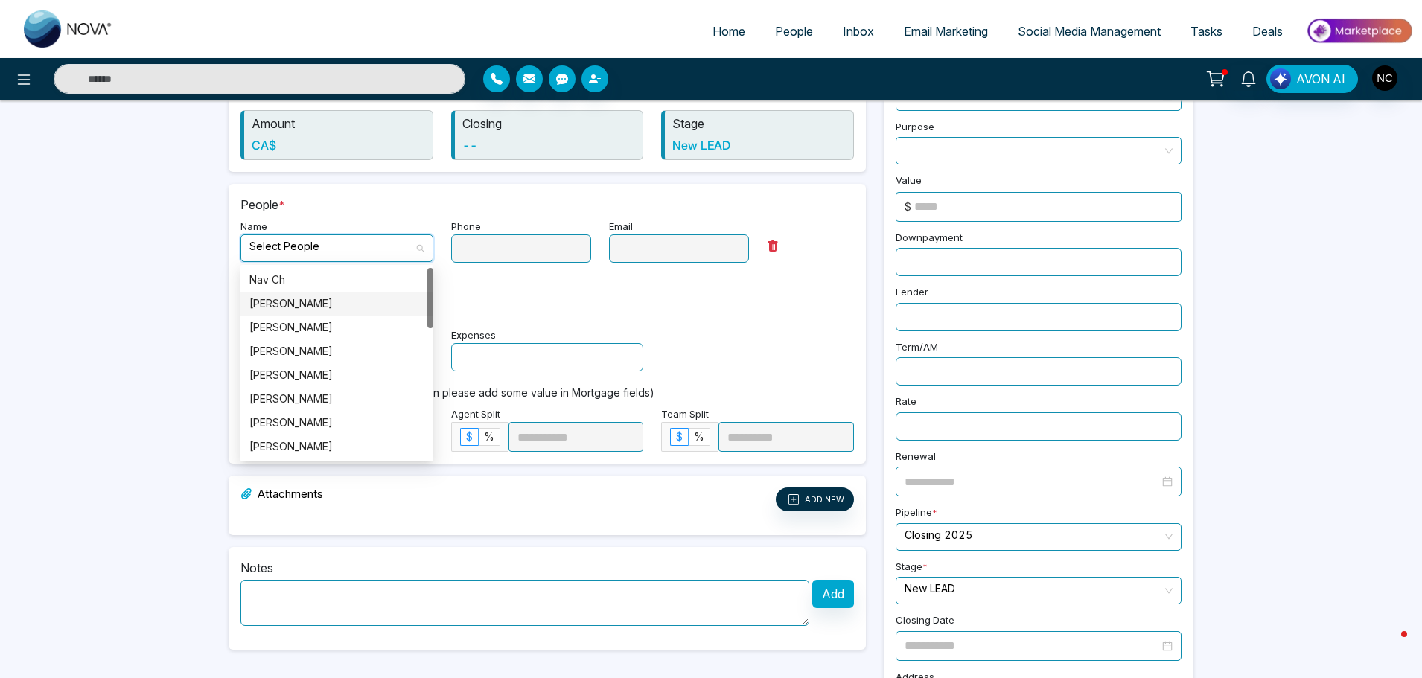
click at [310, 298] on div "[PERSON_NAME]" at bounding box center [336, 304] width 175 height 16
type input "**********"
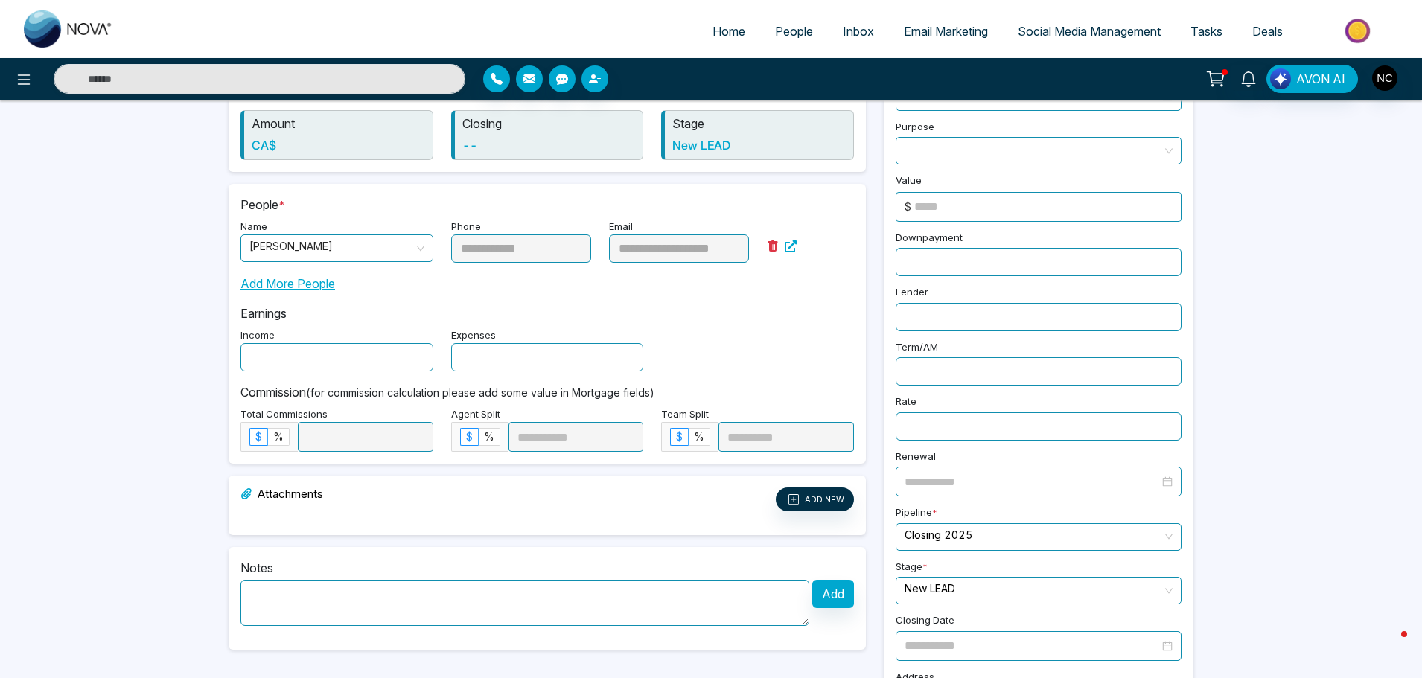
click at [625, 318] on p "Earnings" at bounding box center [546, 314] width 613 height 18
click at [316, 365] on input "text" at bounding box center [336, 357] width 193 height 28
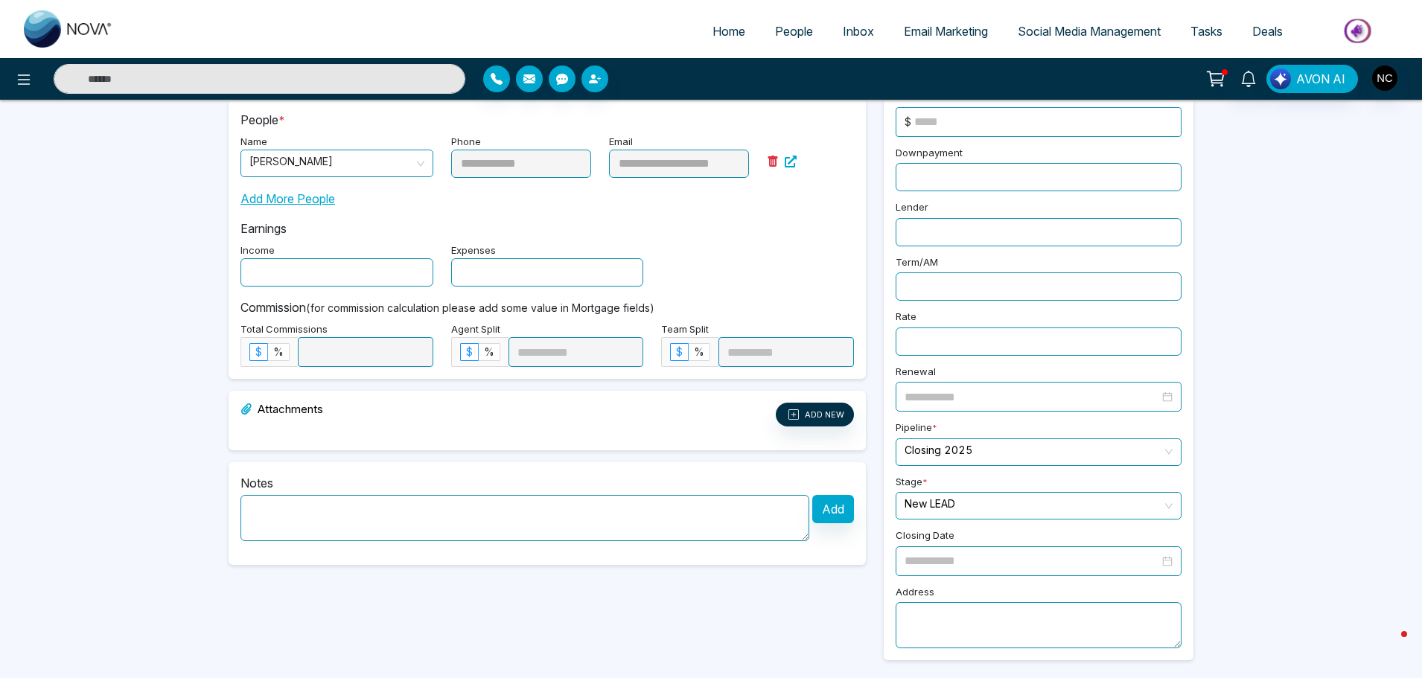
click at [498, 518] on textarea at bounding box center [524, 518] width 569 height 46
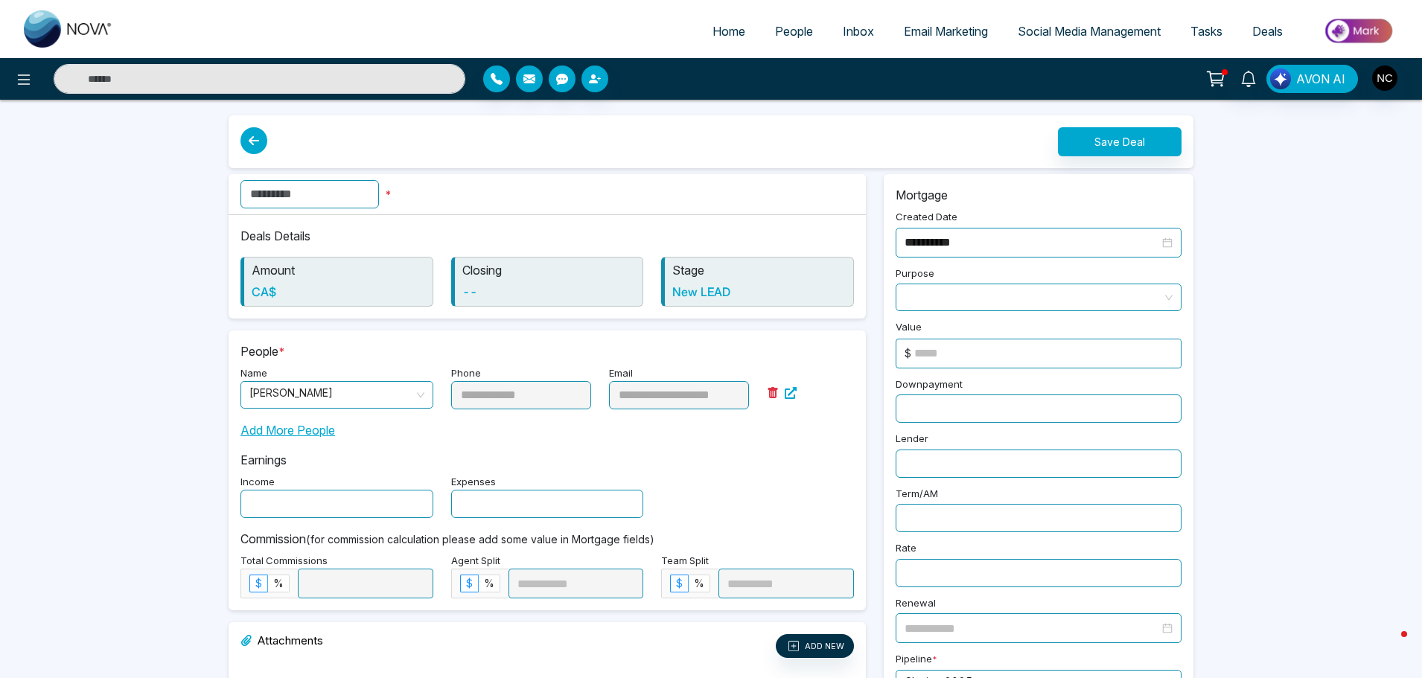
scroll to position [0, 0]
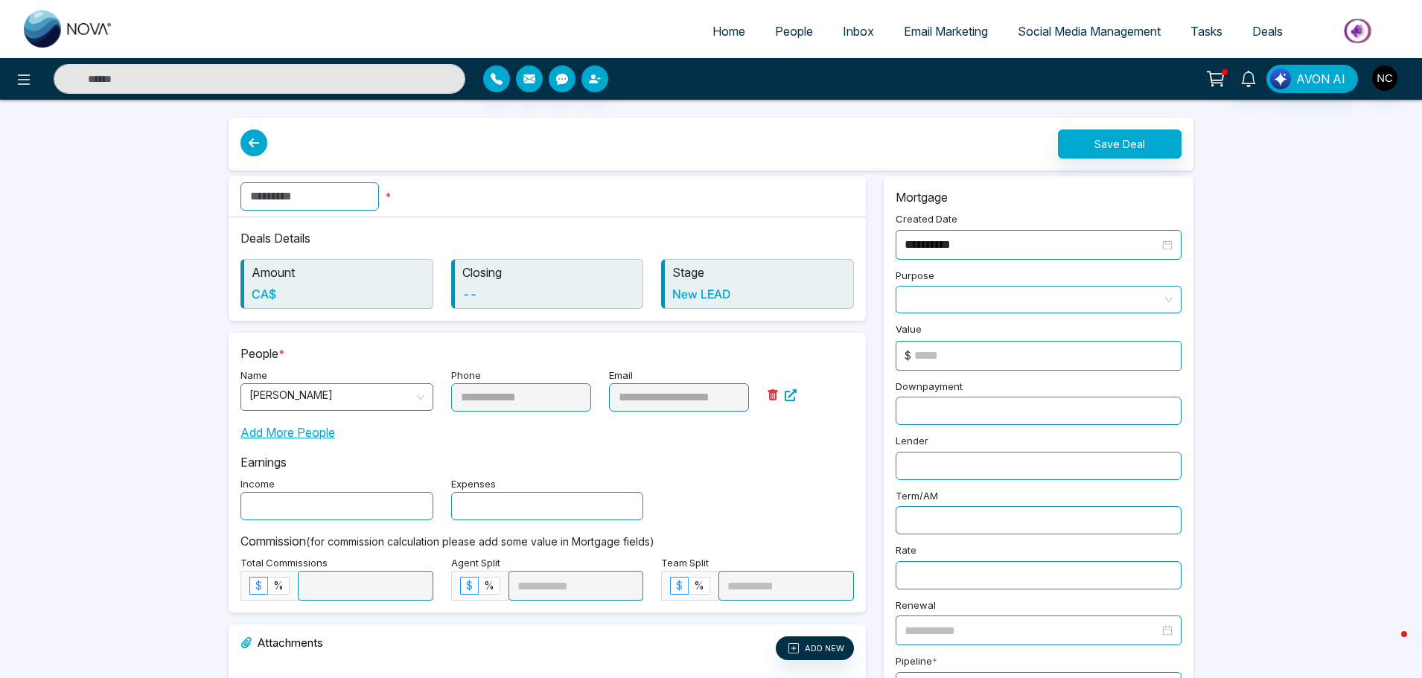
click at [957, 295] on span at bounding box center [1039, 300] width 268 height 26
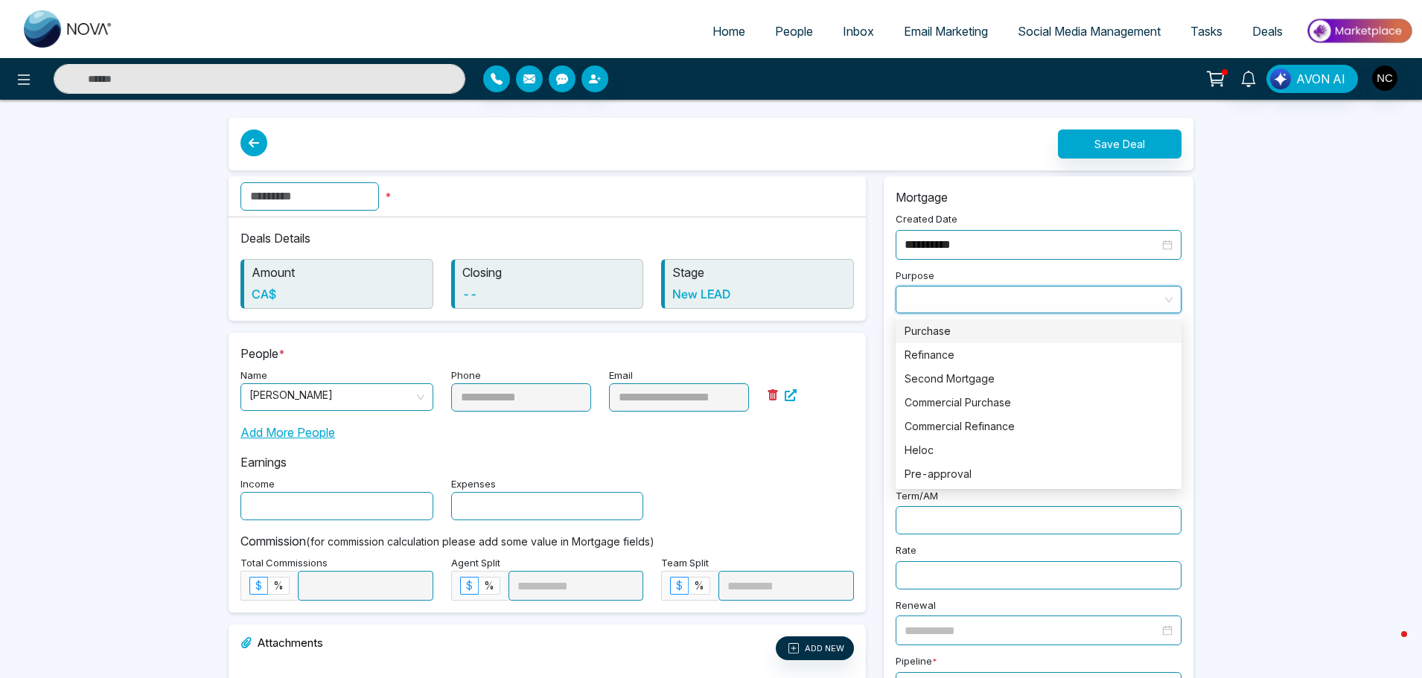
click at [953, 331] on div "Purchase" at bounding box center [1039, 331] width 268 height 16
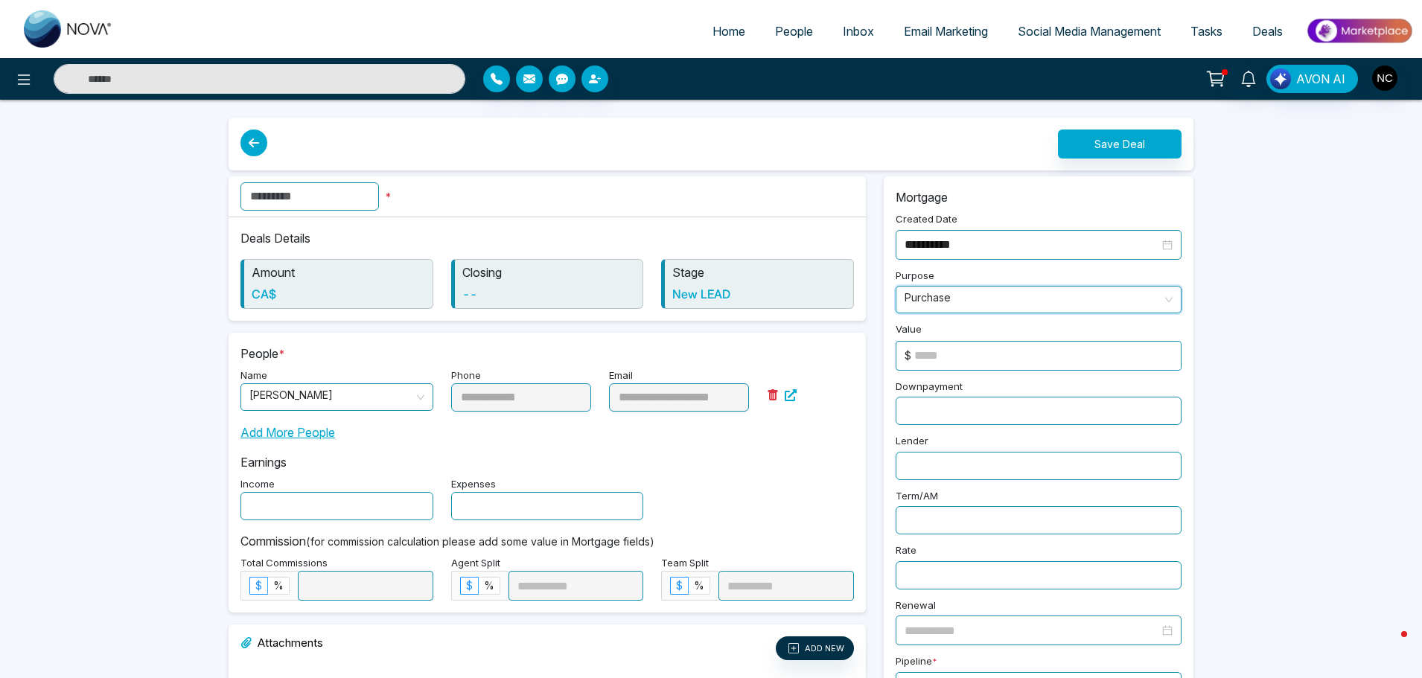
click at [963, 351] on input at bounding box center [1047, 356] width 267 height 28
type input "*******"
click at [1076, 124] on div "Save Deal" at bounding box center [711, 144] width 965 height 53
click at [1081, 136] on button "Save Deal" at bounding box center [1120, 144] width 124 height 29
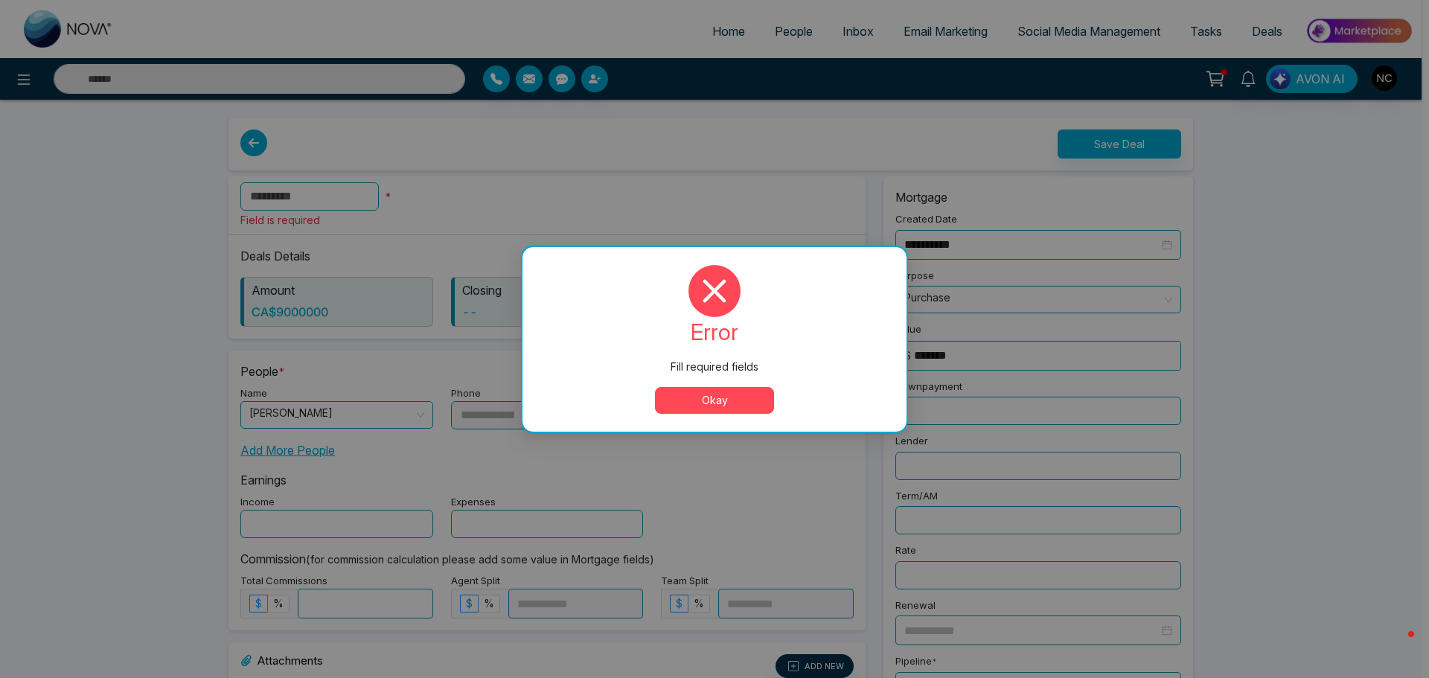
click at [680, 405] on button "Okay" at bounding box center [714, 400] width 119 height 27
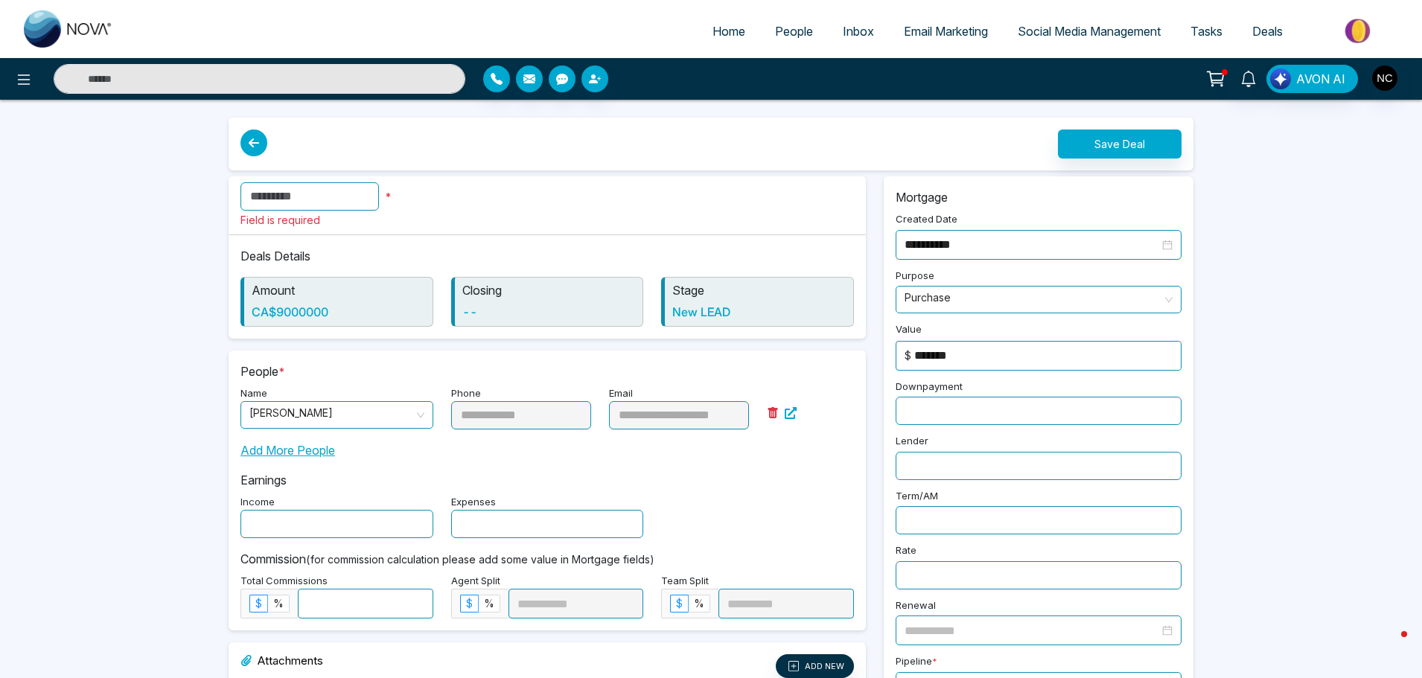
click at [302, 203] on input "text" at bounding box center [309, 196] width 138 height 28
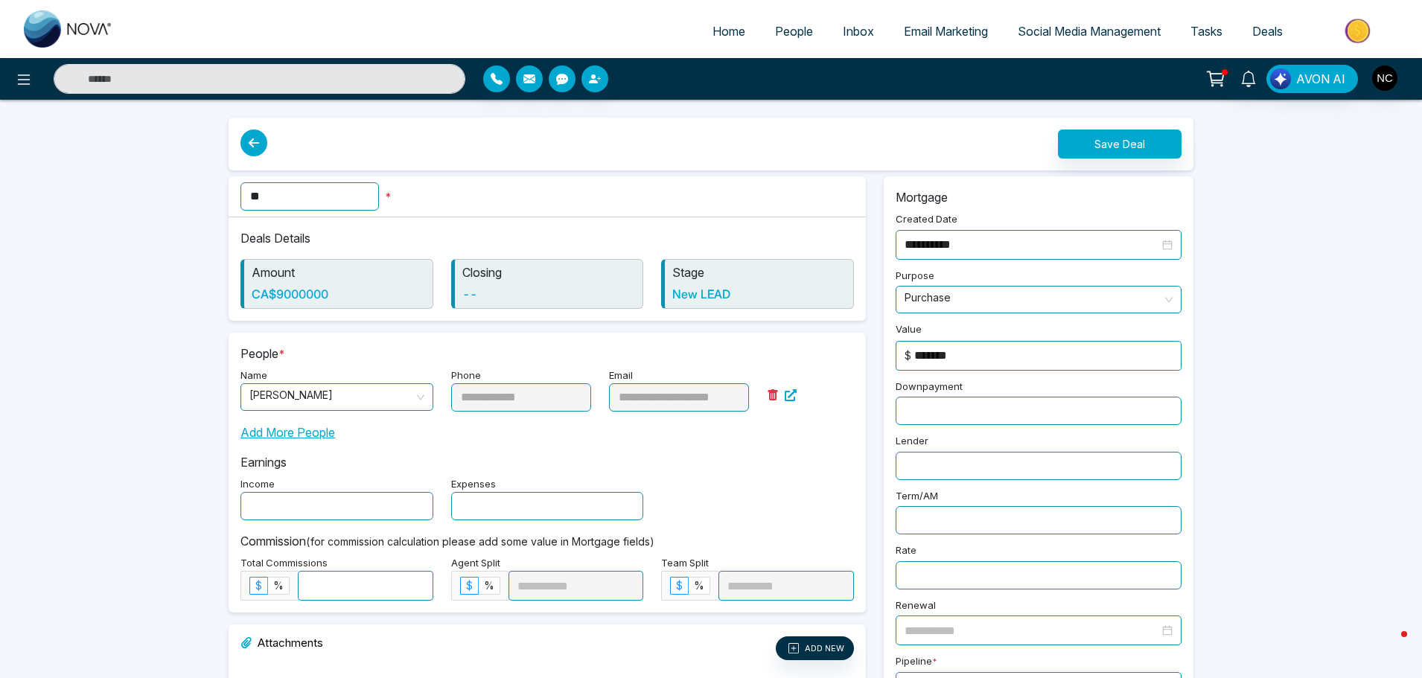
type input "*"
type input "***"
click at [1113, 145] on button "Save Deal" at bounding box center [1120, 144] width 124 height 29
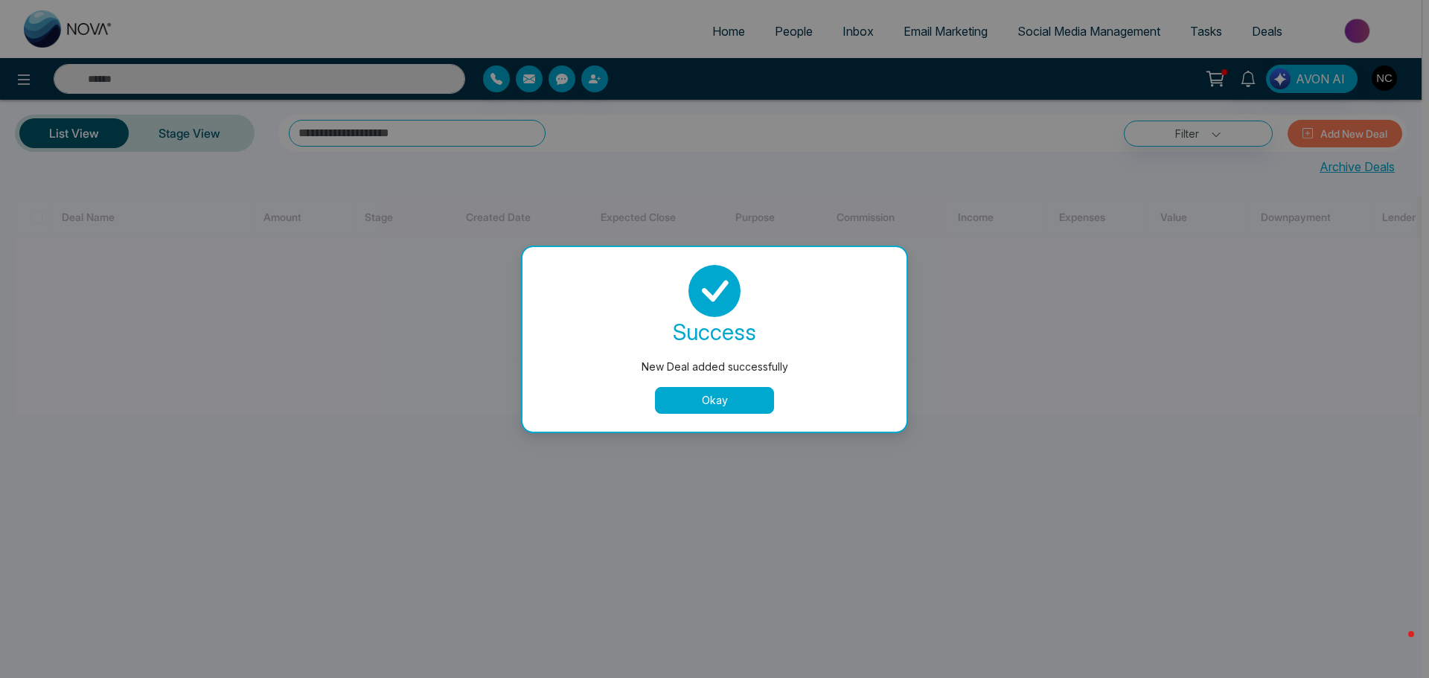
click at [712, 403] on button "Okay" at bounding box center [714, 400] width 119 height 27
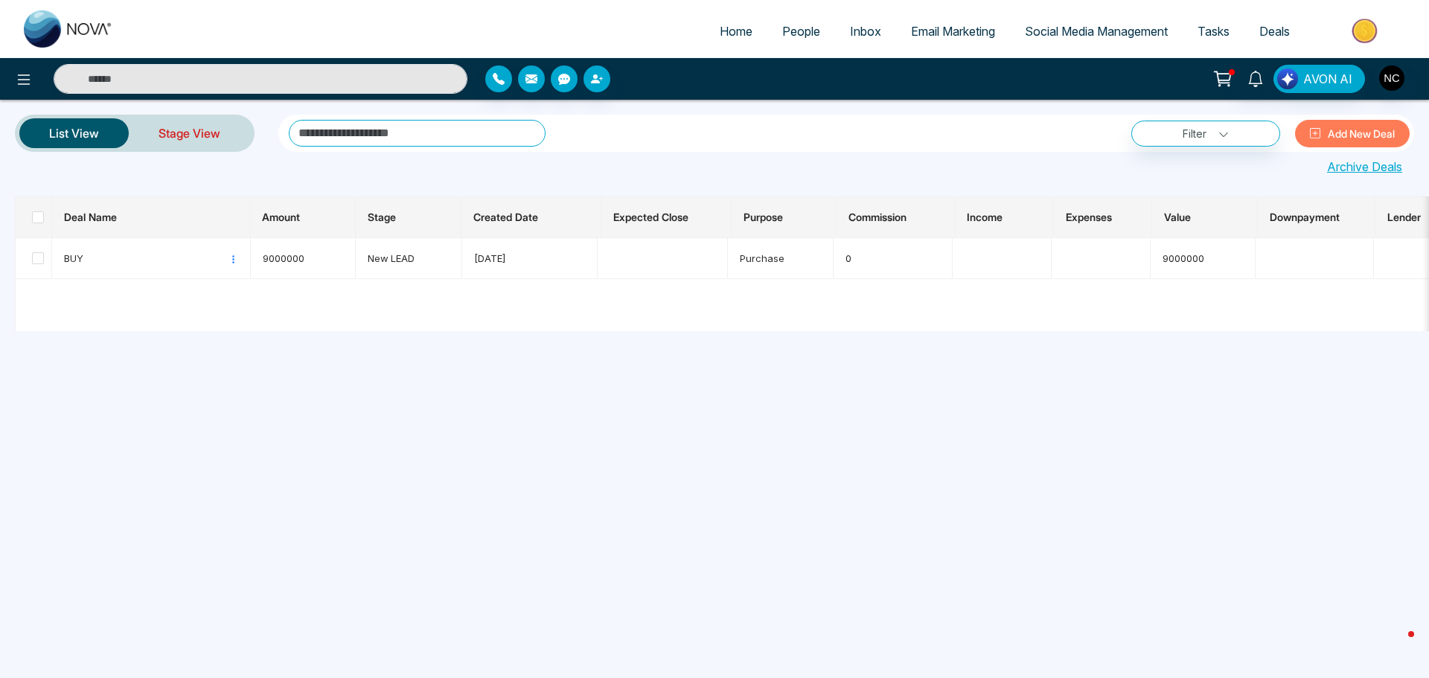
click at [171, 138] on link "Stage View" at bounding box center [189, 133] width 121 height 36
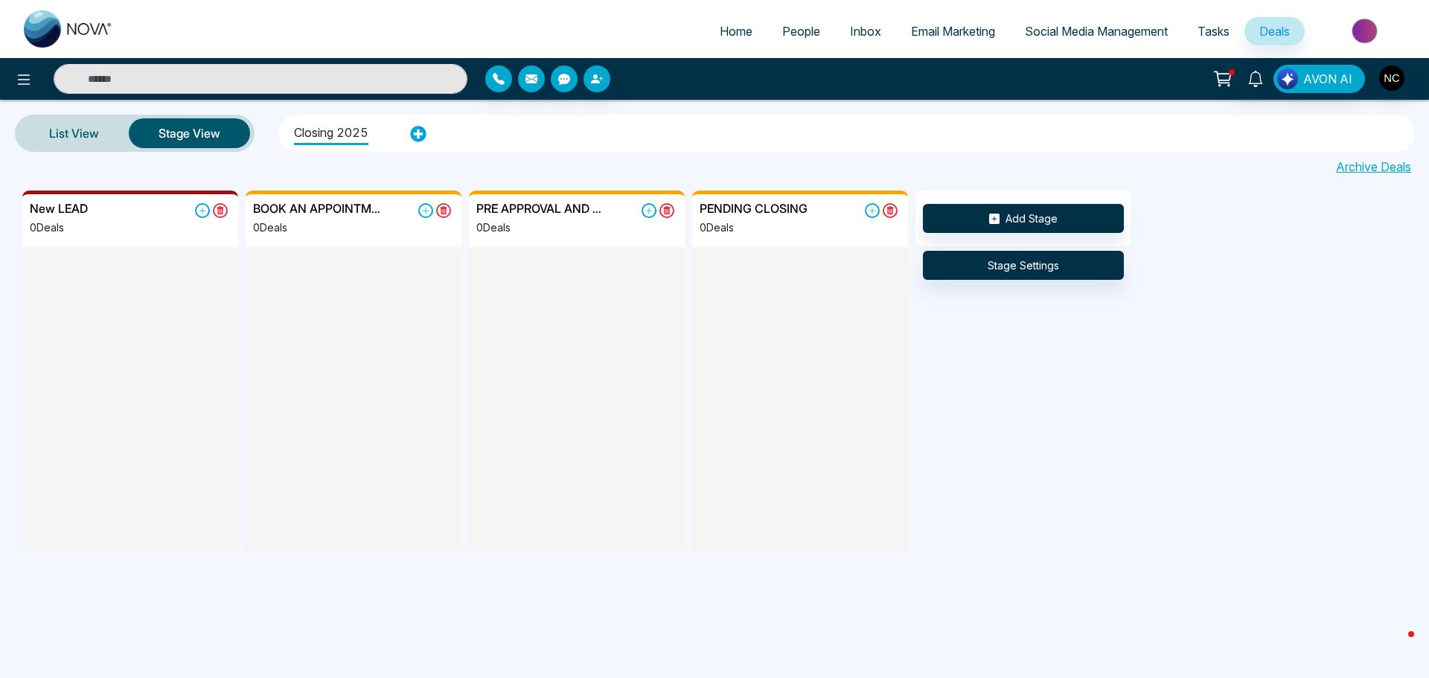
drag, startPoint x: 153, startPoint y: 297, endPoint x: 328, endPoint y: 299, distance: 174.2
click at [328, 299] on div "New LEAD 0 Deals BOOK AN APPOINTMENT 0 Deals PRE APPROVAL AND SHOWINGS 0 Deals …" at bounding box center [736, 377] width 1429 height 373
click at [337, 275] on div at bounding box center [354, 348] width 216 height 203
drag, startPoint x: 144, startPoint y: 300, endPoint x: 380, endPoint y: 323, distance: 237.1
click at [380, 325] on div "New LEAD 0 Deals BOOK AN APPOINTMENT 1 Deals BUY K Kanav Jain +16478068001 jain…" at bounding box center [736, 377] width 1429 height 373
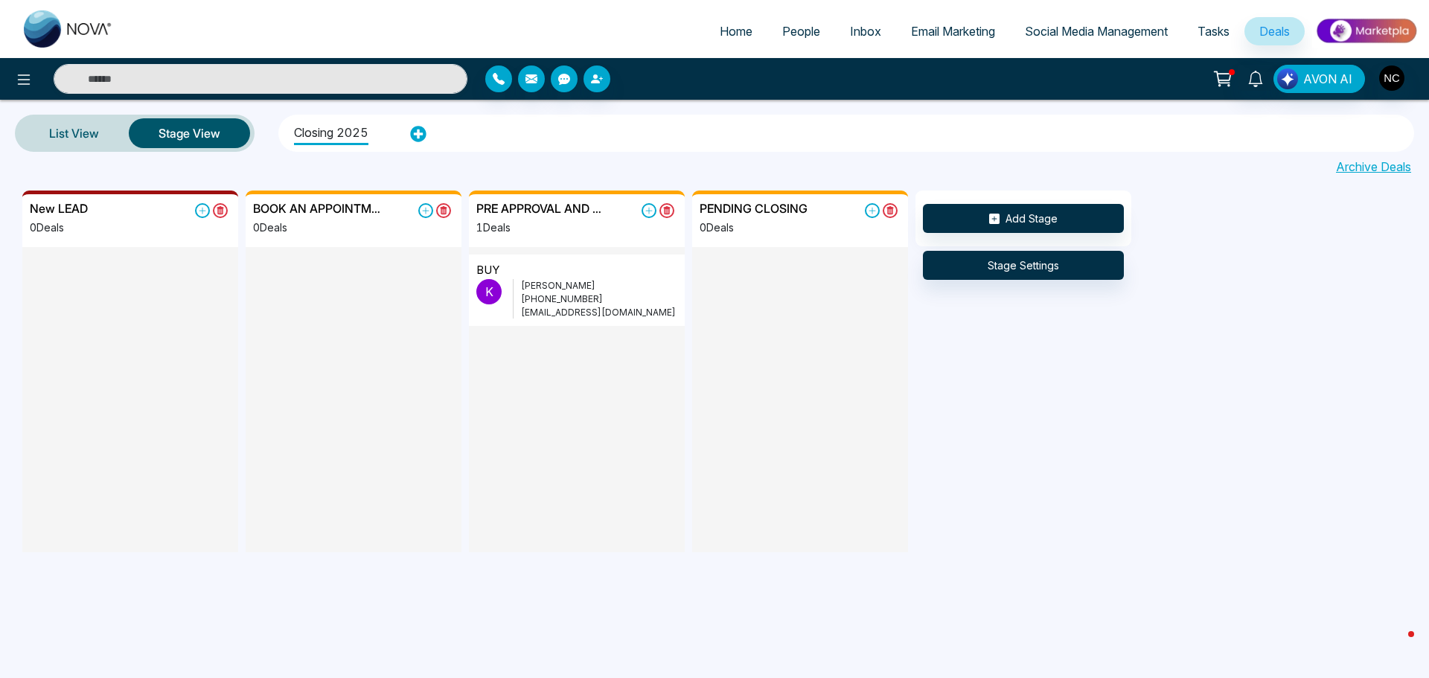
click at [270, 303] on div at bounding box center [354, 348] width 216 height 203
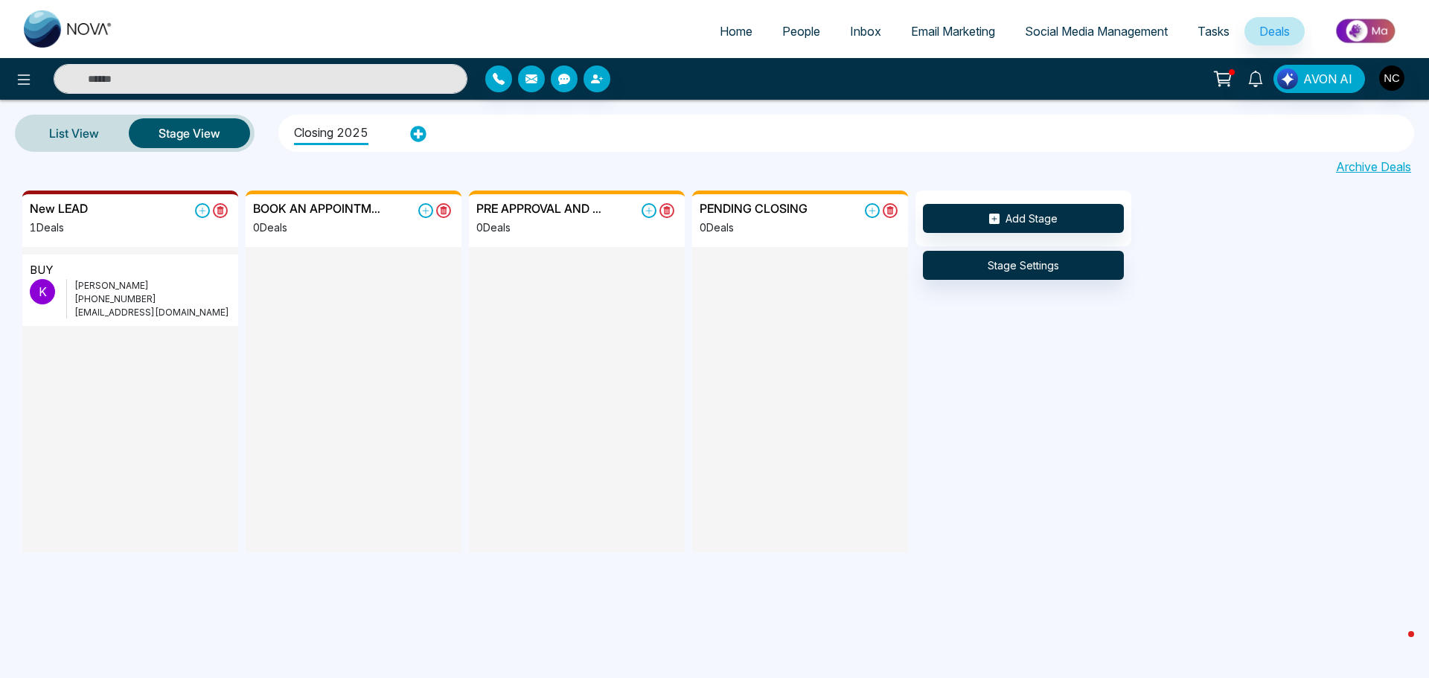
click at [144, 302] on p "+16478068001" at bounding box center [152, 299] width 156 height 13
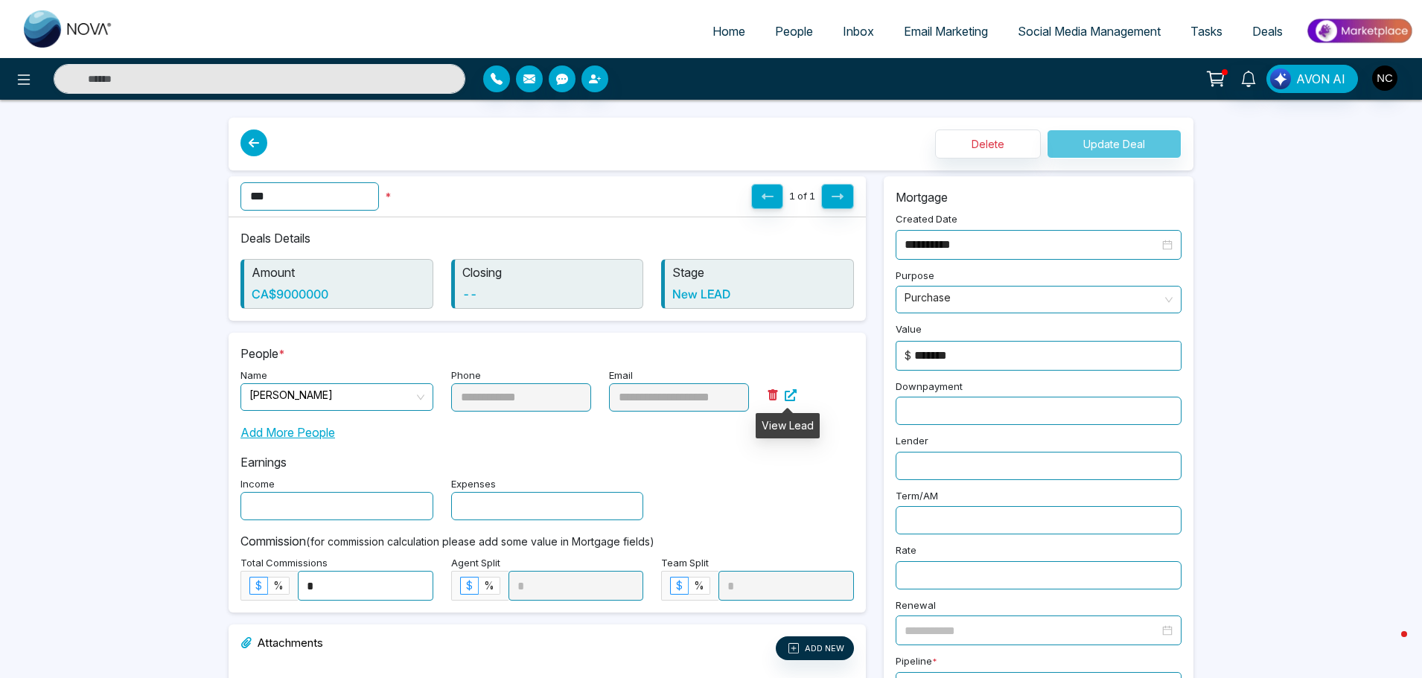
click at [790, 398] on icon at bounding box center [791, 395] width 12 height 12
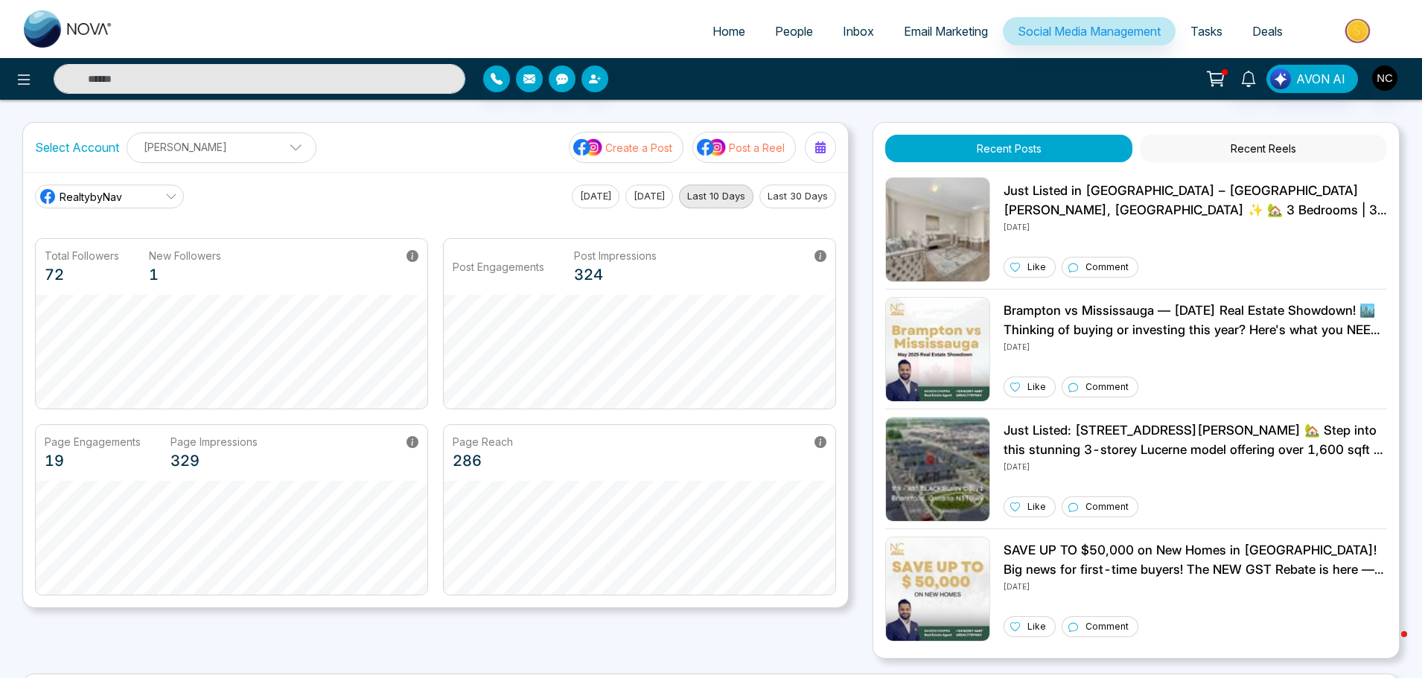
click at [227, 152] on p "[PERSON_NAME]" at bounding box center [221, 147] width 170 height 25
click at [256, 150] on p "[PERSON_NAME]" at bounding box center [221, 147] width 170 height 25
click at [356, 205] on div "RealtybyNav Today Yesterday Last 10 Days Last 30 Days" at bounding box center [435, 197] width 801 height 24
click at [713, 42] on link "Home" at bounding box center [729, 31] width 63 height 28
select select "*"
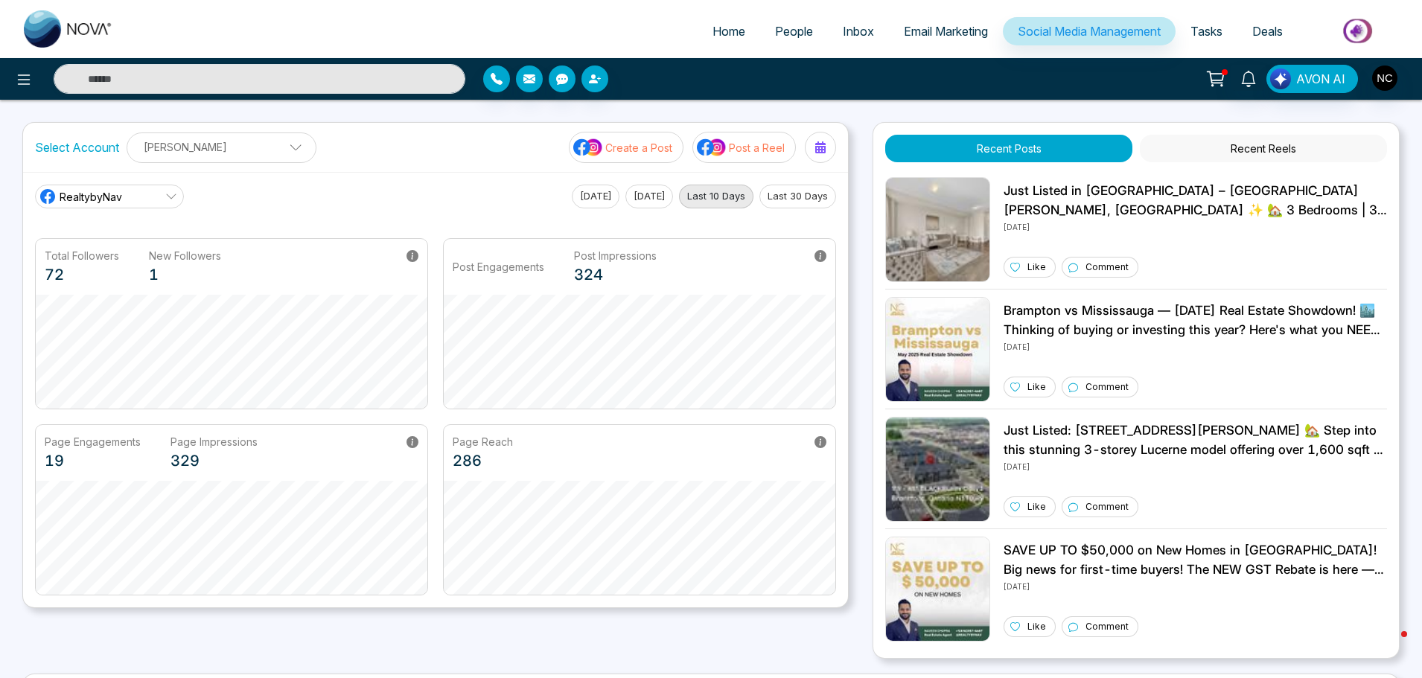
select select "*"
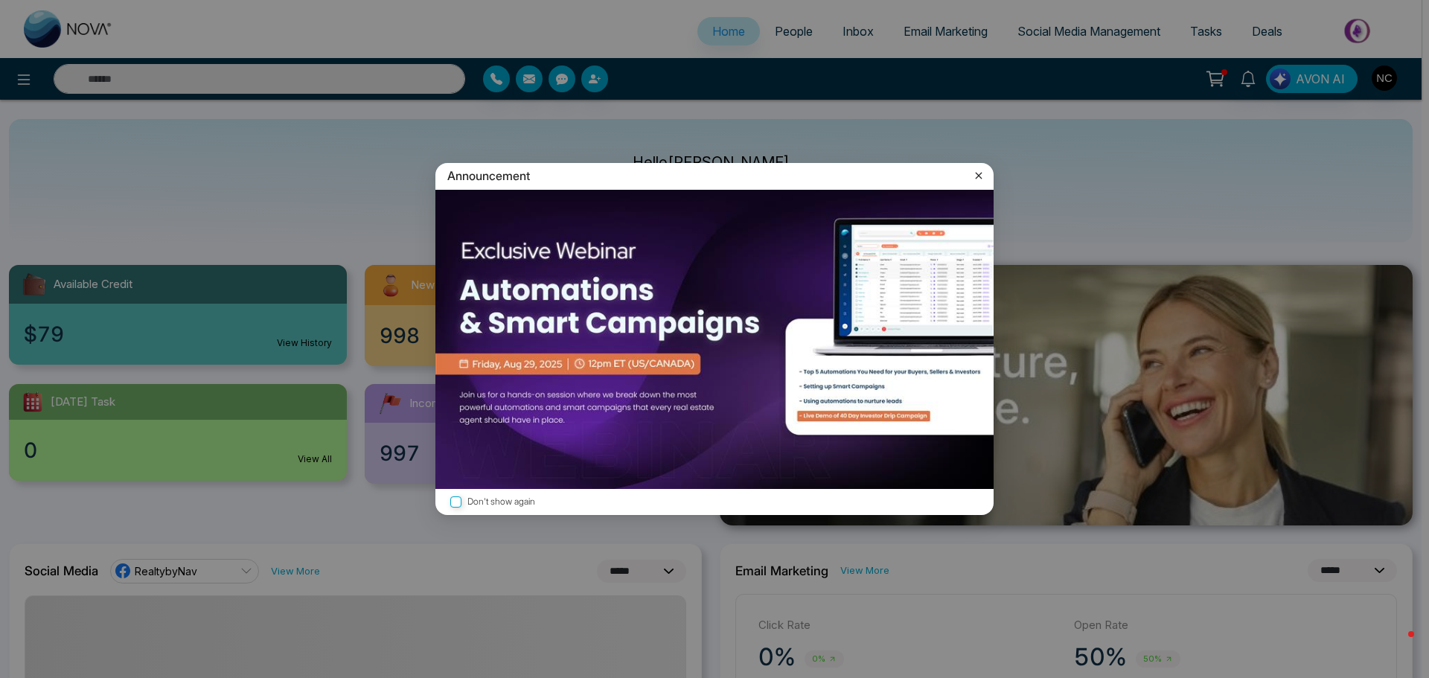
click at [978, 171] on icon at bounding box center [979, 175] width 15 height 15
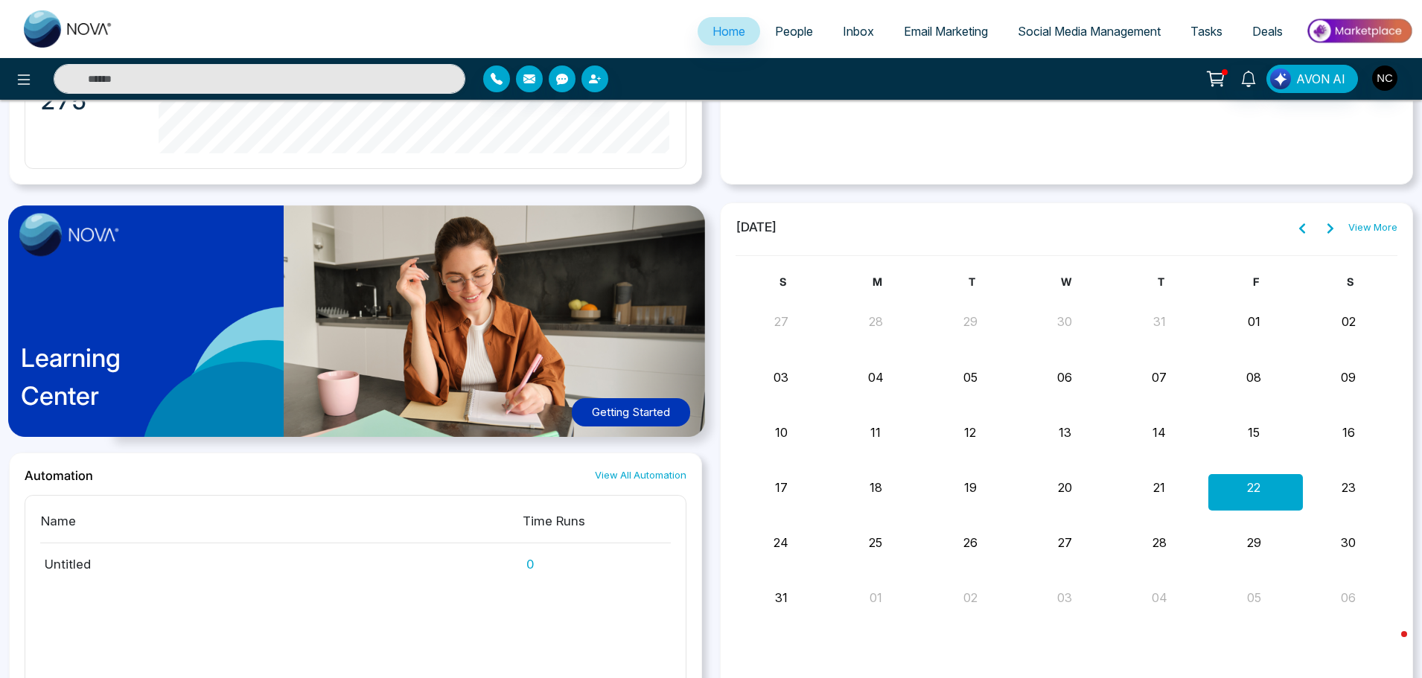
scroll to position [1154, 0]
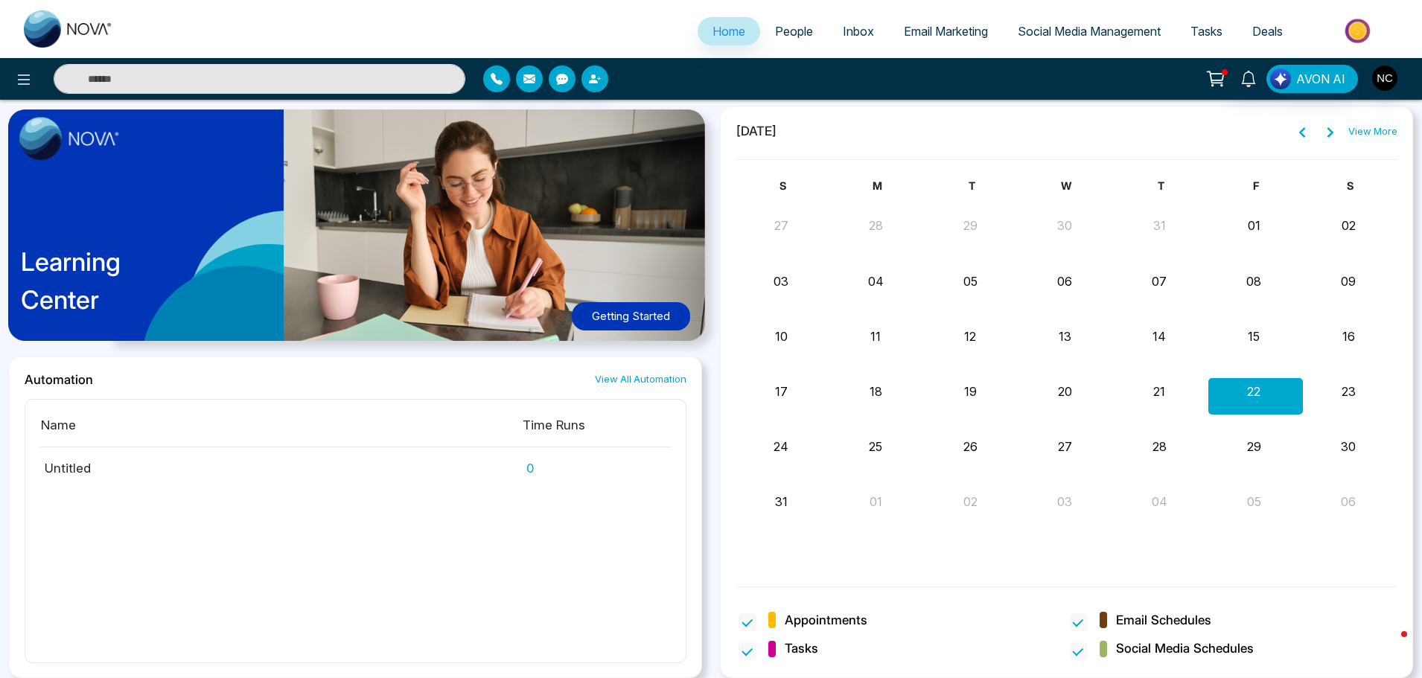
click at [1330, 396] on div "23" at bounding box center [1348, 389] width 91 height 22
click at [1367, 133] on link "View More" at bounding box center [1372, 131] width 49 height 15
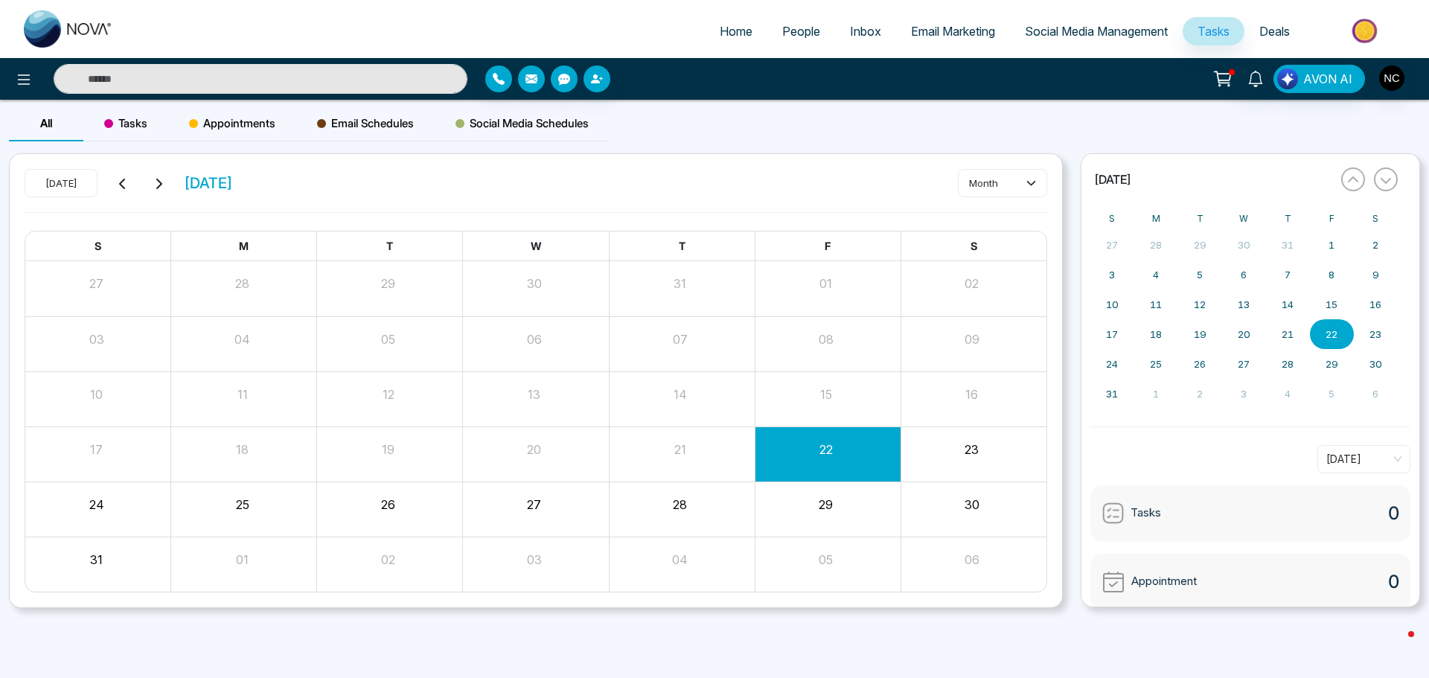
click at [789, 19] on link "People" at bounding box center [802, 31] width 68 height 28
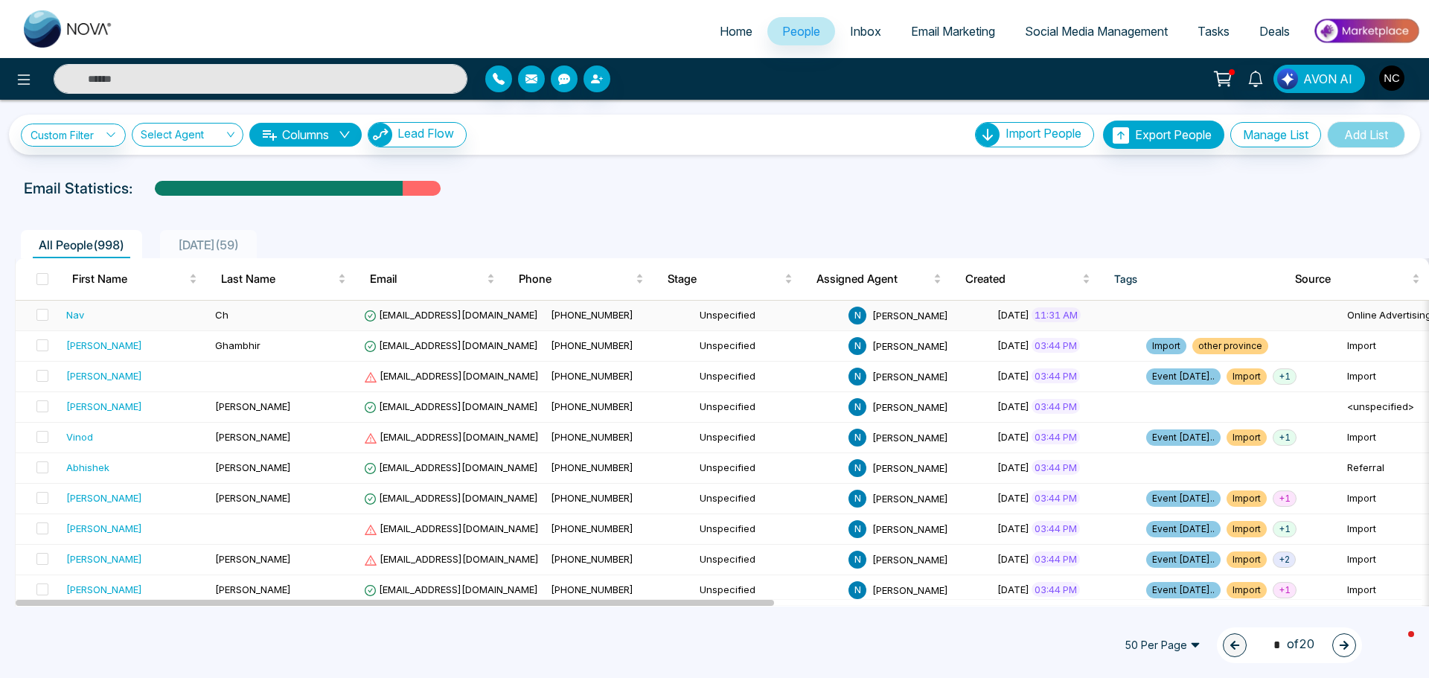
click at [249, 322] on td "Ch" at bounding box center [283, 316] width 149 height 31
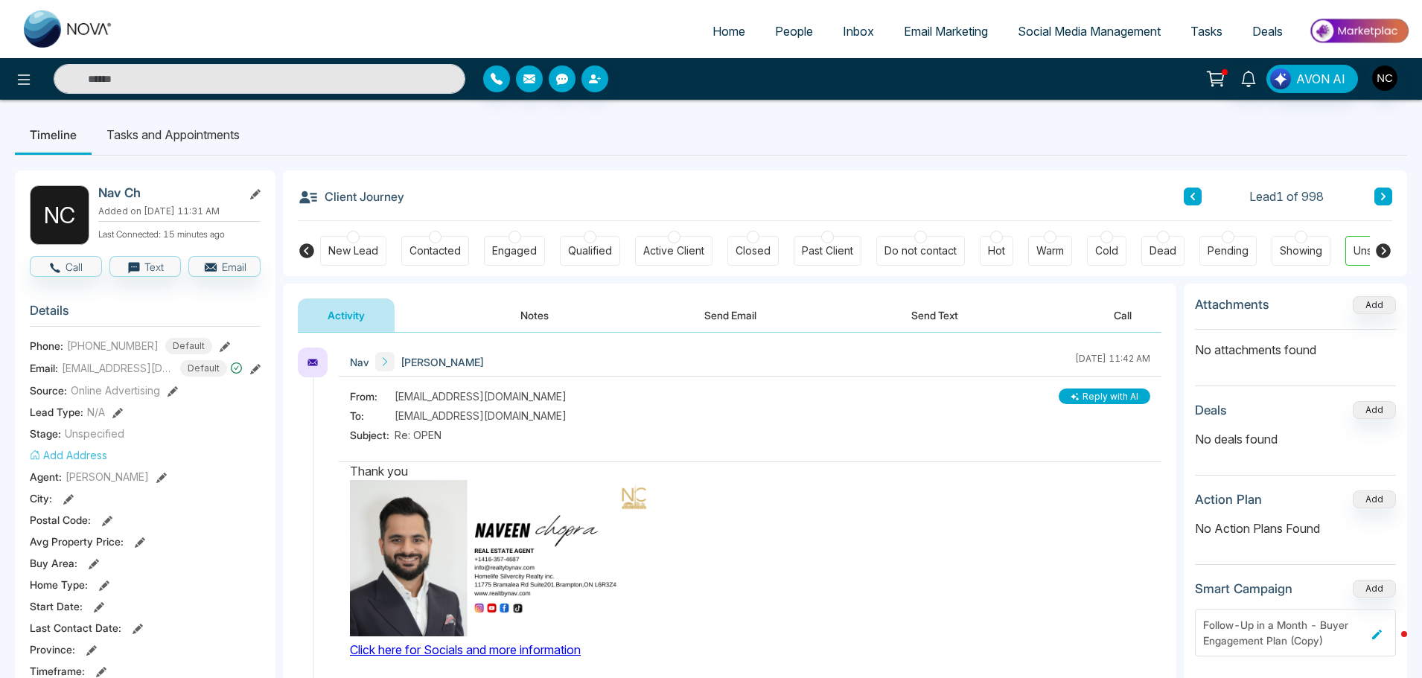
click at [156, 127] on li "Tasks and Appointments" at bounding box center [173, 135] width 163 height 40
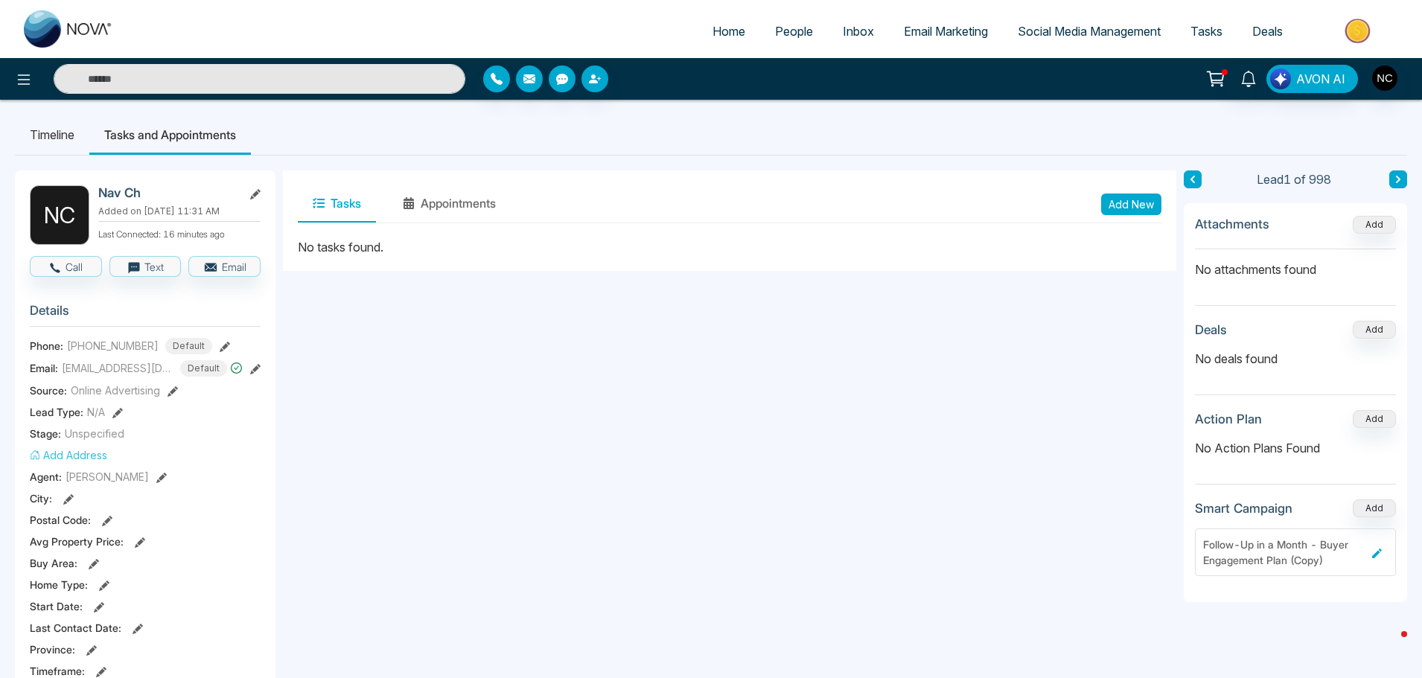
click at [1141, 208] on button "Add New" at bounding box center [1131, 205] width 60 height 22
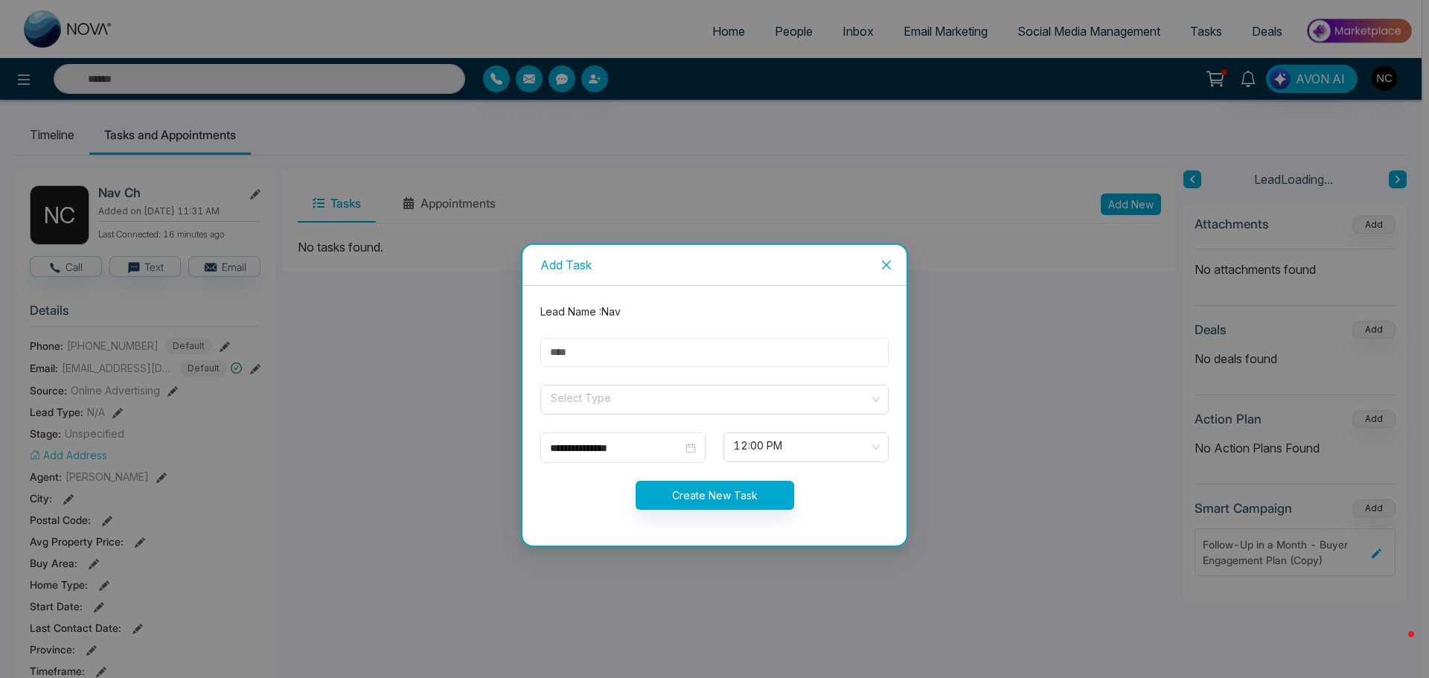
click at [583, 357] on input "text" at bounding box center [715, 352] width 348 height 29
drag, startPoint x: 873, startPoint y: 267, endPoint x: 861, endPoint y: 267, distance: 11.2
click at [873, 267] on span "Close" at bounding box center [887, 265] width 40 height 40
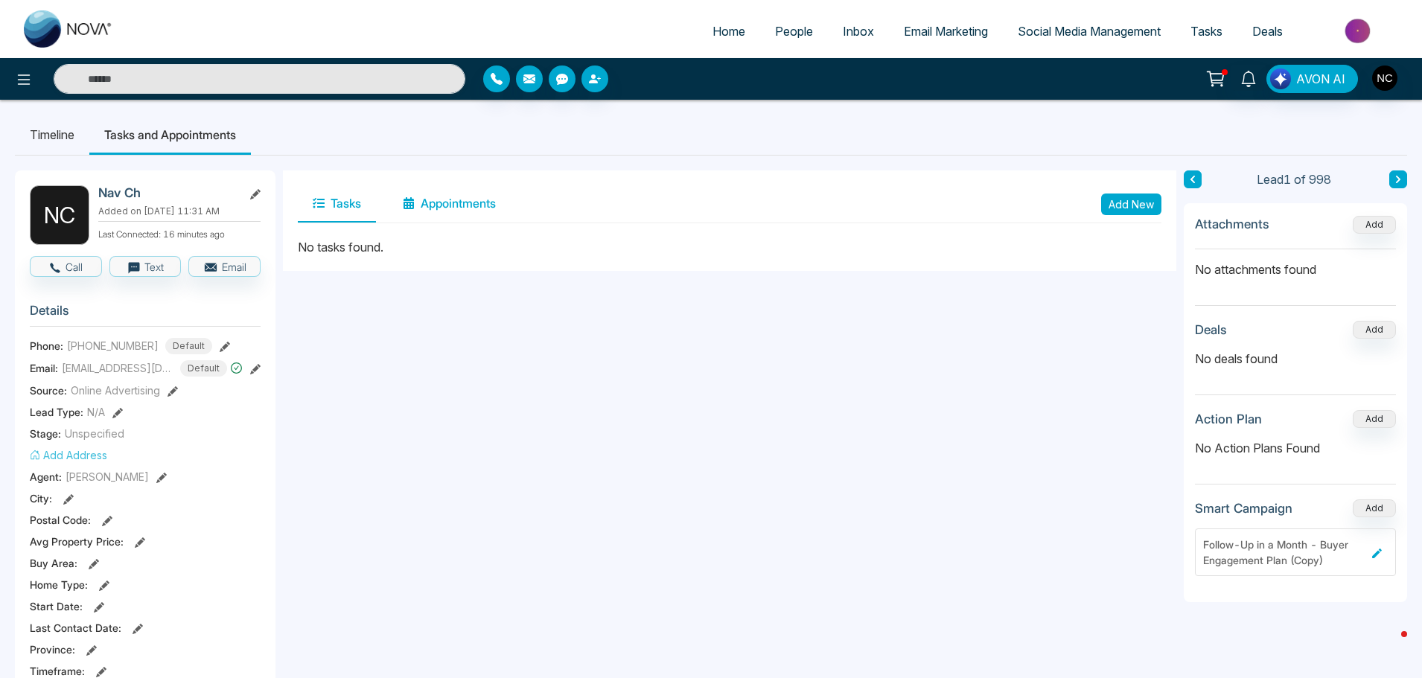
click at [450, 202] on button "Appointments" at bounding box center [449, 203] width 123 height 37
click at [1114, 201] on button "Add New" at bounding box center [1131, 205] width 60 height 22
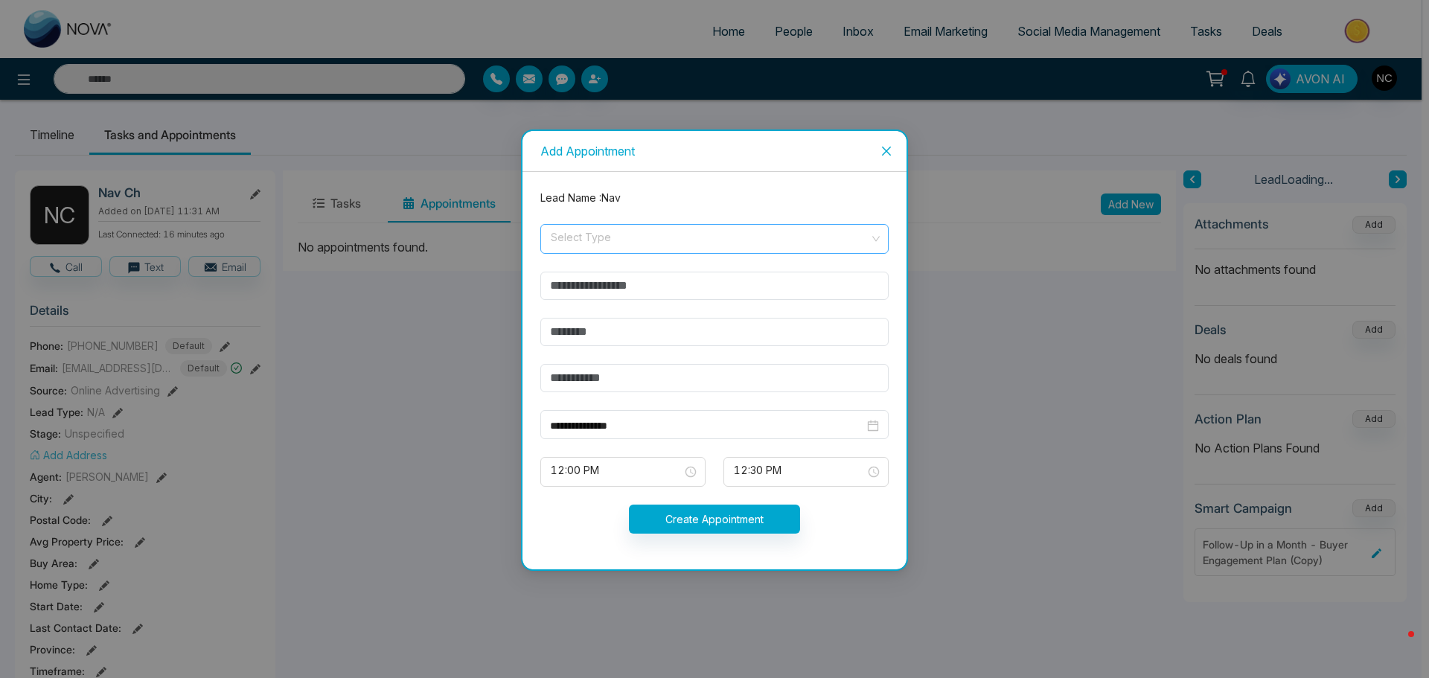
click at [594, 244] on input "search" at bounding box center [709, 236] width 320 height 22
click at [582, 264] on div "In-Person" at bounding box center [714, 272] width 331 height 16
click at [594, 288] on input "text" at bounding box center [715, 286] width 348 height 28
type input "******"
click at [581, 334] on input "text" at bounding box center [715, 332] width 348 height 28
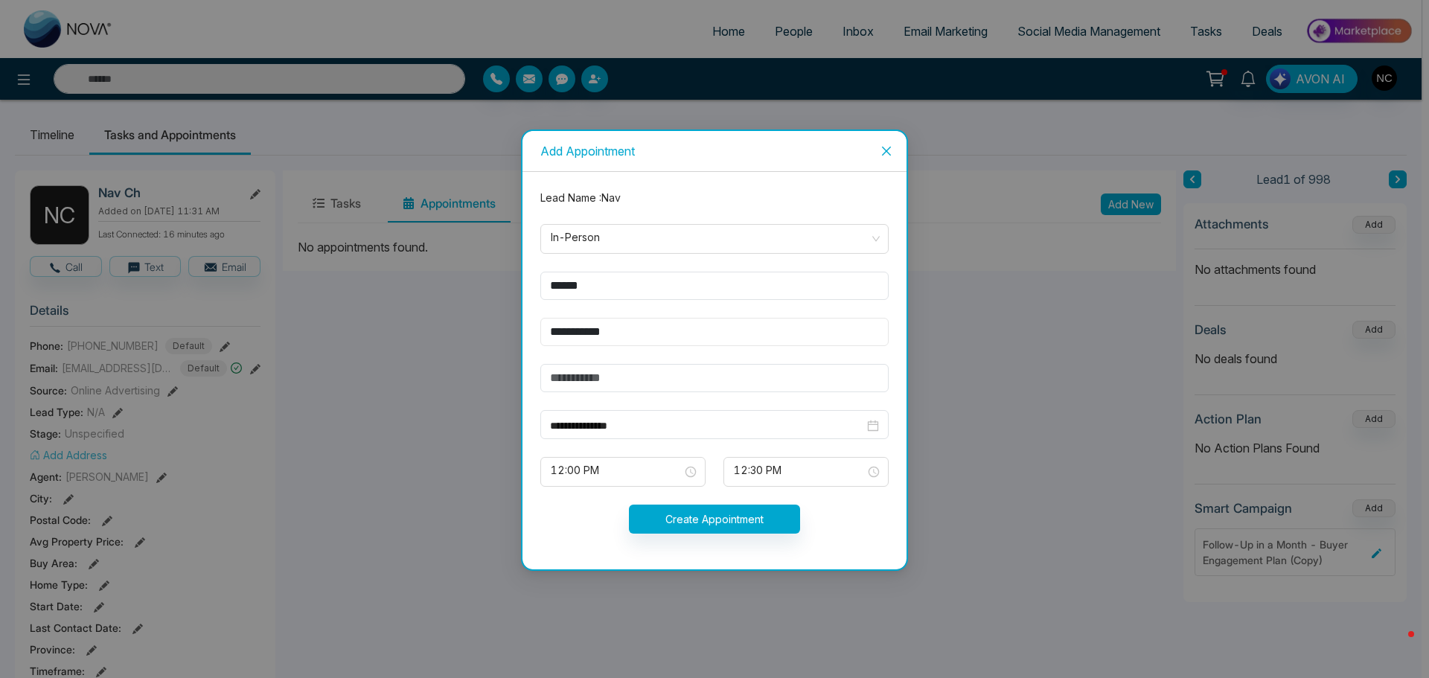
type input "**********"
click at [678, 383] on input "text" at bounding box center [715, 378] width 348 height 28
click at [605, 471] on span "12:00 PM" at bounding box center [623, 471] width 144 height 25
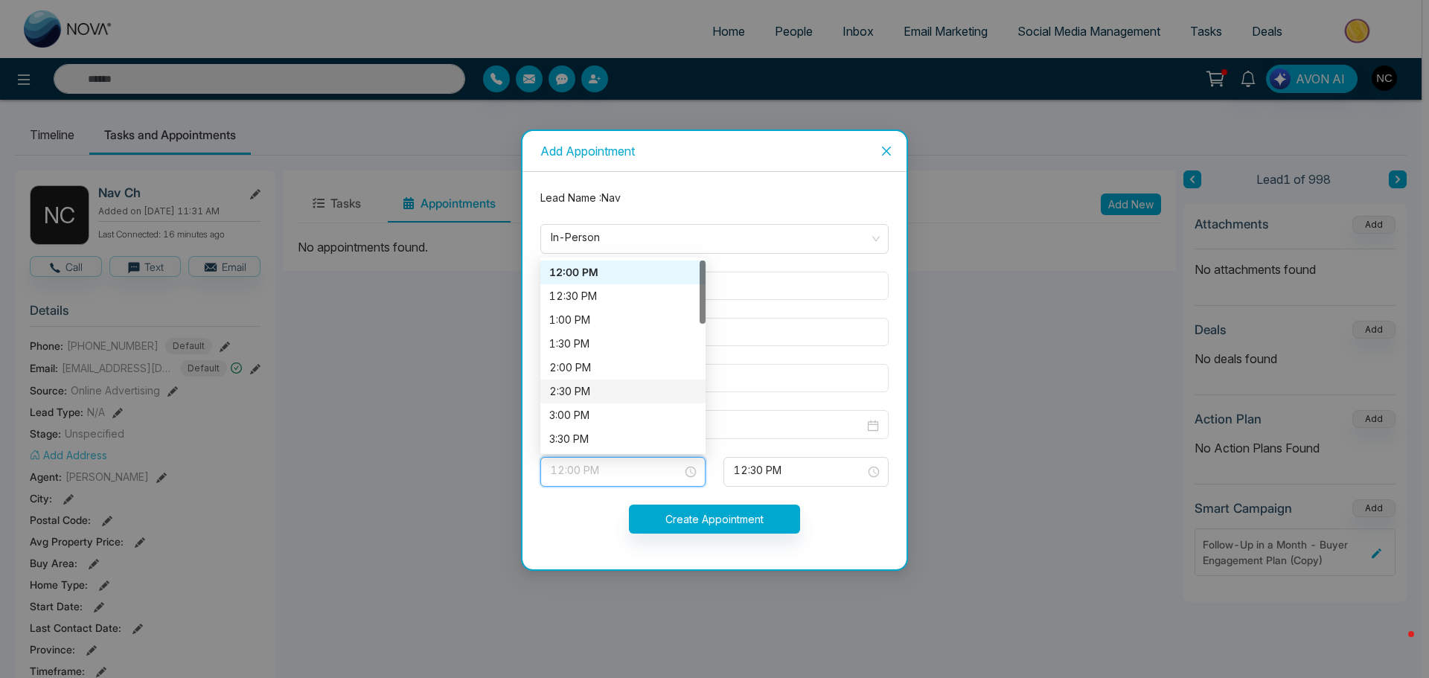
click at [597, 383] on div "2:30 PM" at bounding box center [622, 391] width 147 height 16
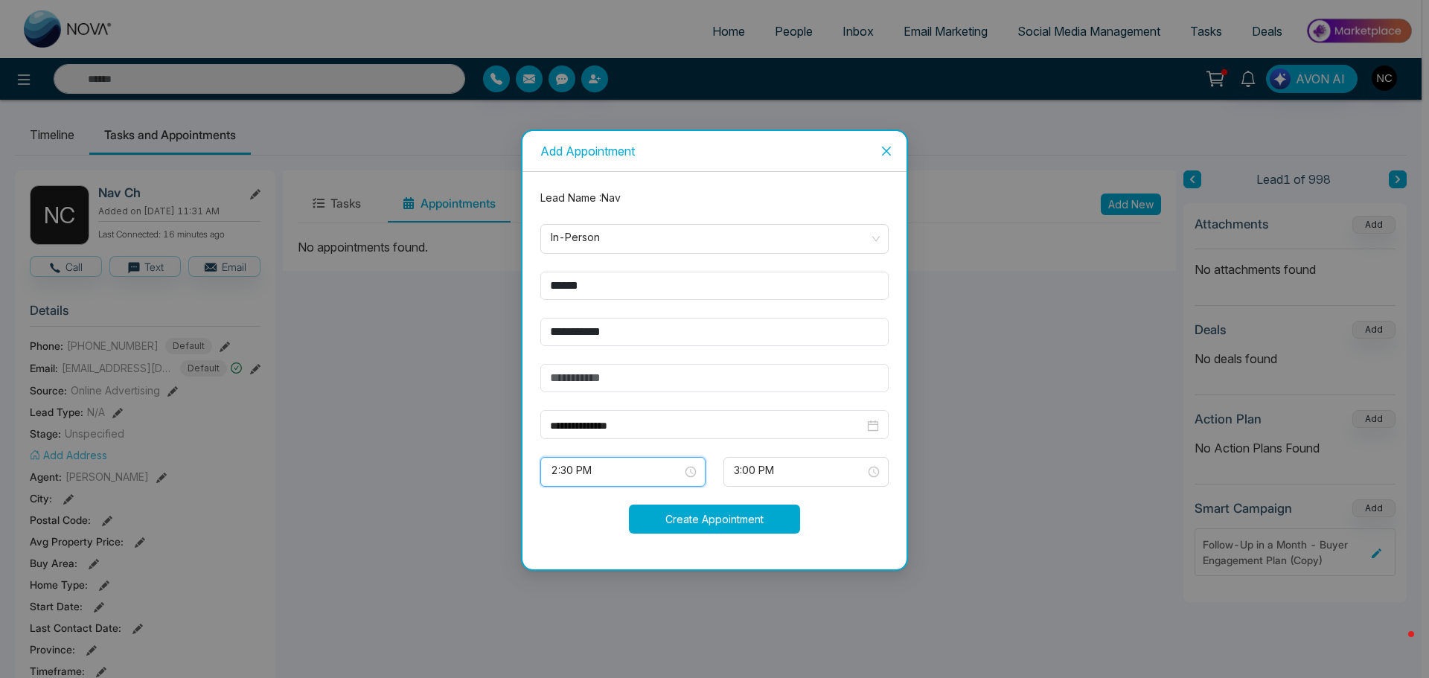
click at [699, 520] on button "Create Appointment" at bounding box center [714, 519] width 171 height 29
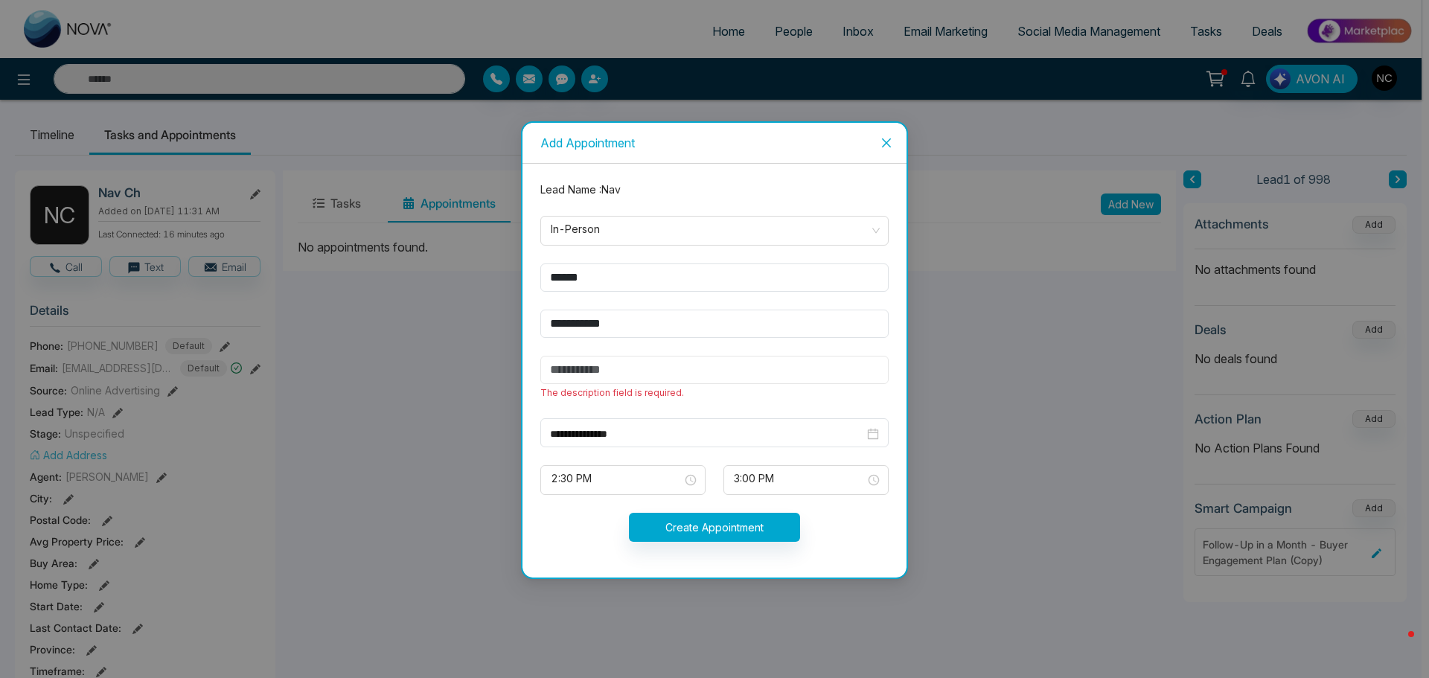
click at [634, 358] on input "text" at bounding box center [715, 370] width 348 height 28
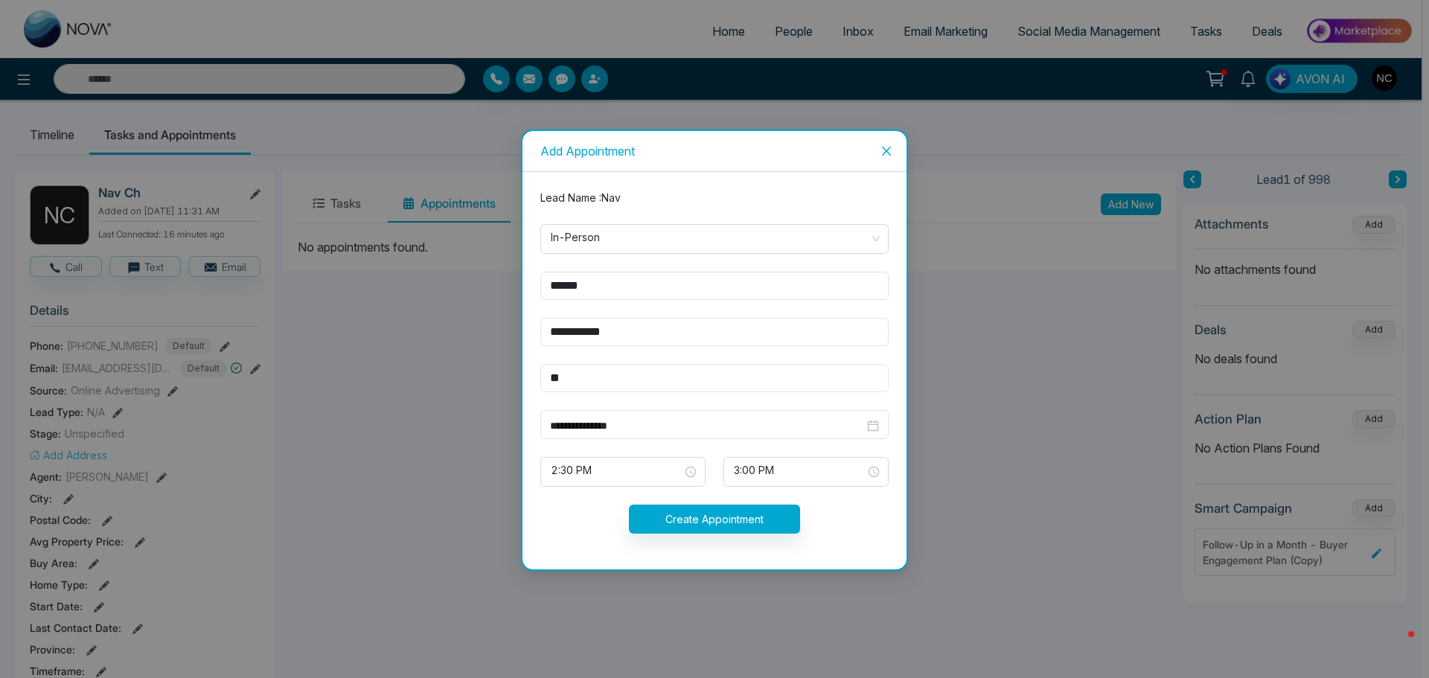
type input "**"
click at [668, 521] on button "Create Appointment" at bounding box center [714, 519] width 171 height 29
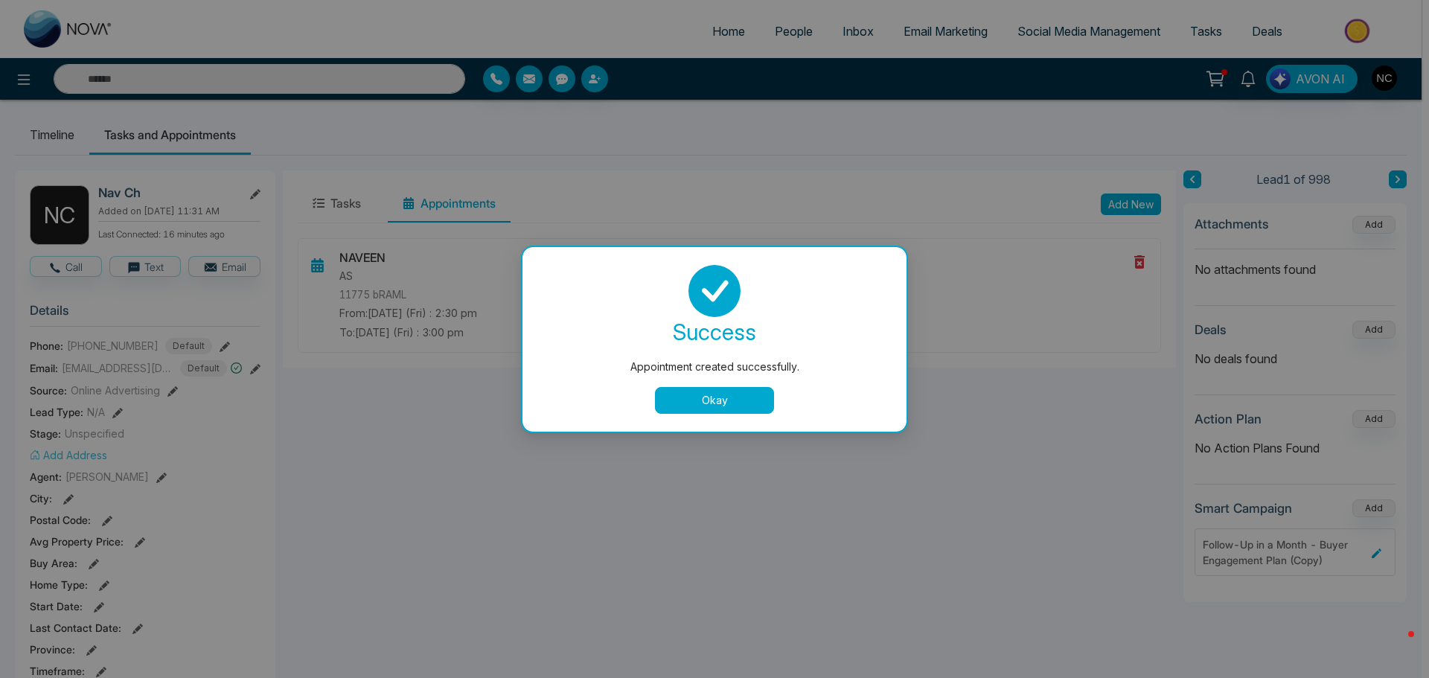
click at [706, 399] on button "Okay" at bounding box center [714, 400] width 119 height 27
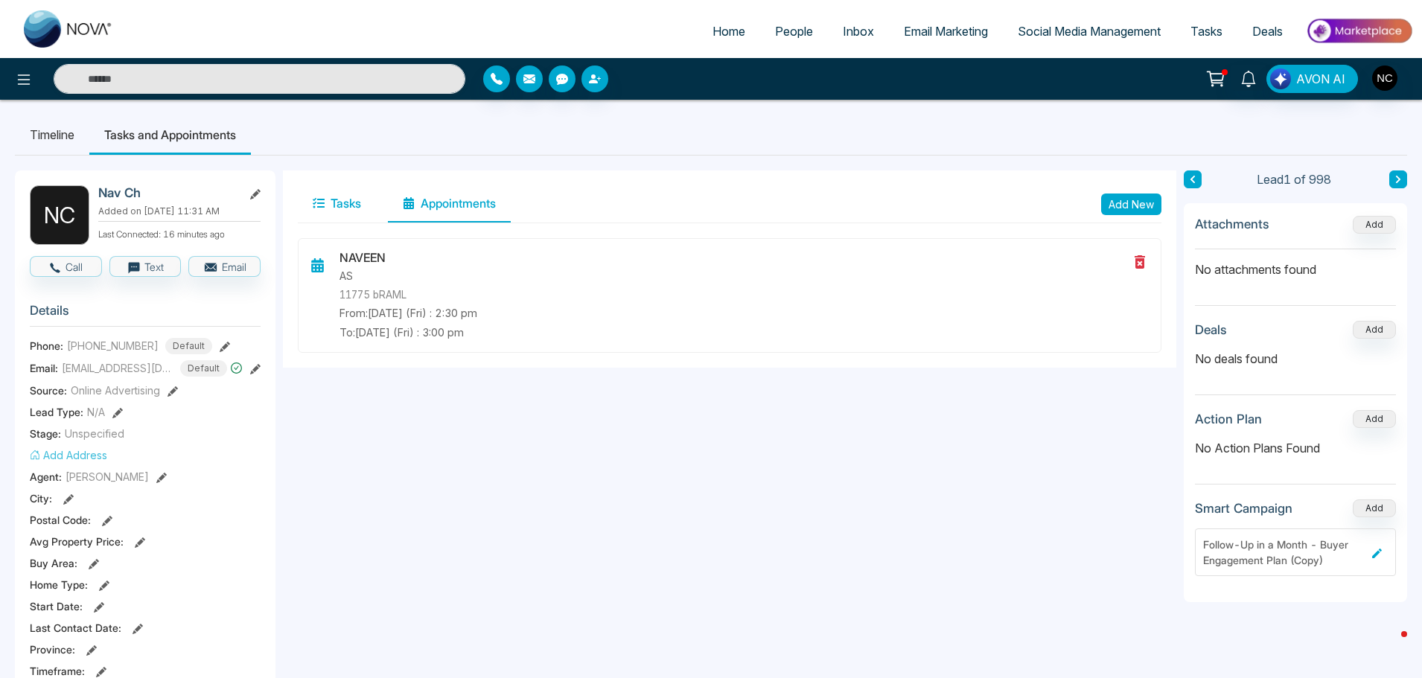
click at [349, 202] on button "Tasks" at bounding box center [337, 203] width 78 height 37
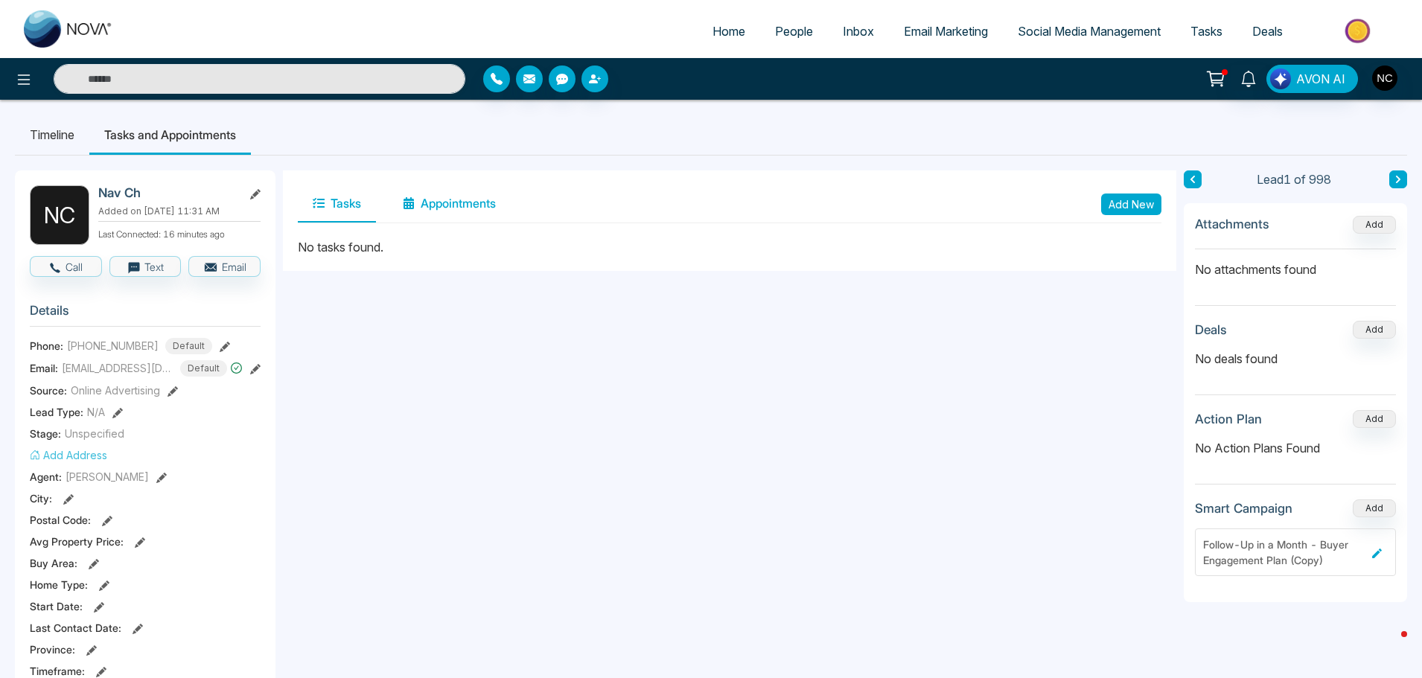
click at [428, 205] on button "Appointments" at bounding box center [449, 203] width 123 height 37
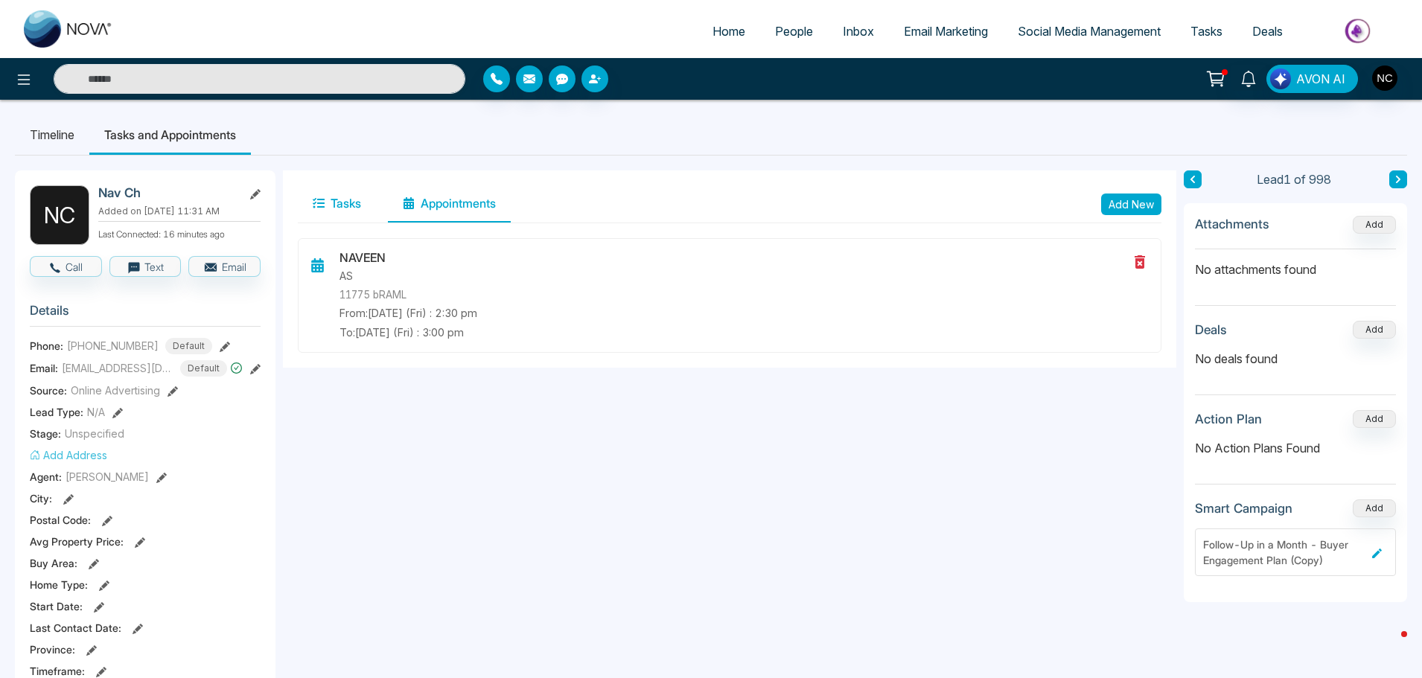
click at [340, 207] on button "Tasks" at bounding box center [337, 203] width 78 height 37
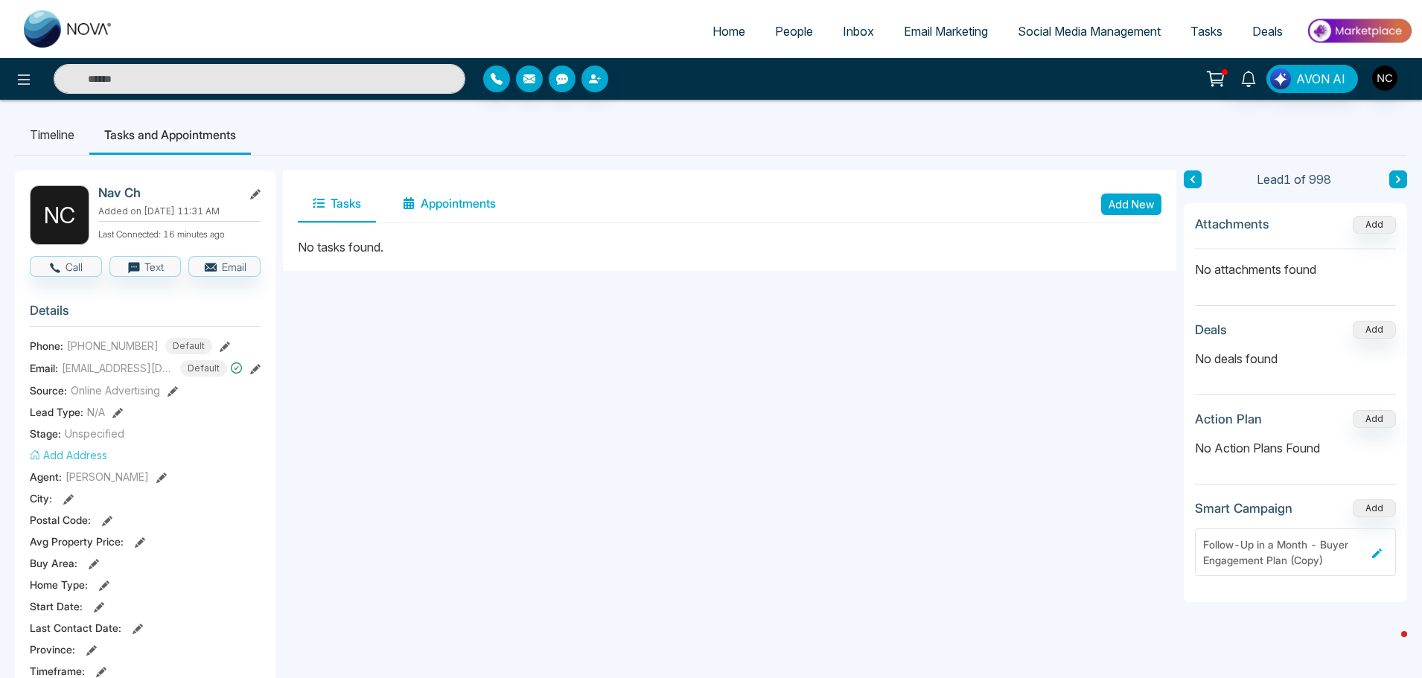
click at [460, 204] on button "Appointments" at bounding box center [449, 203] width 123 height 37
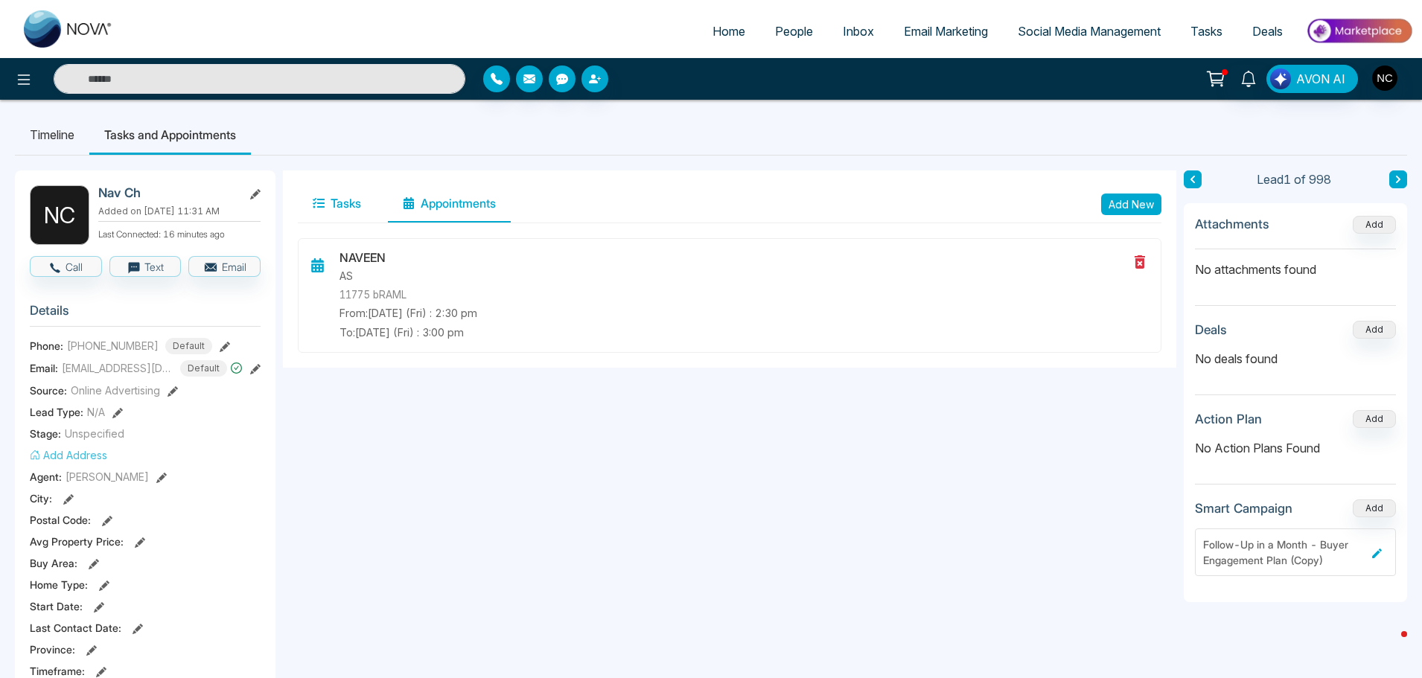
click at [343, 202] on button "Tasks" at bounding box center [337, 203] width 78 height 37
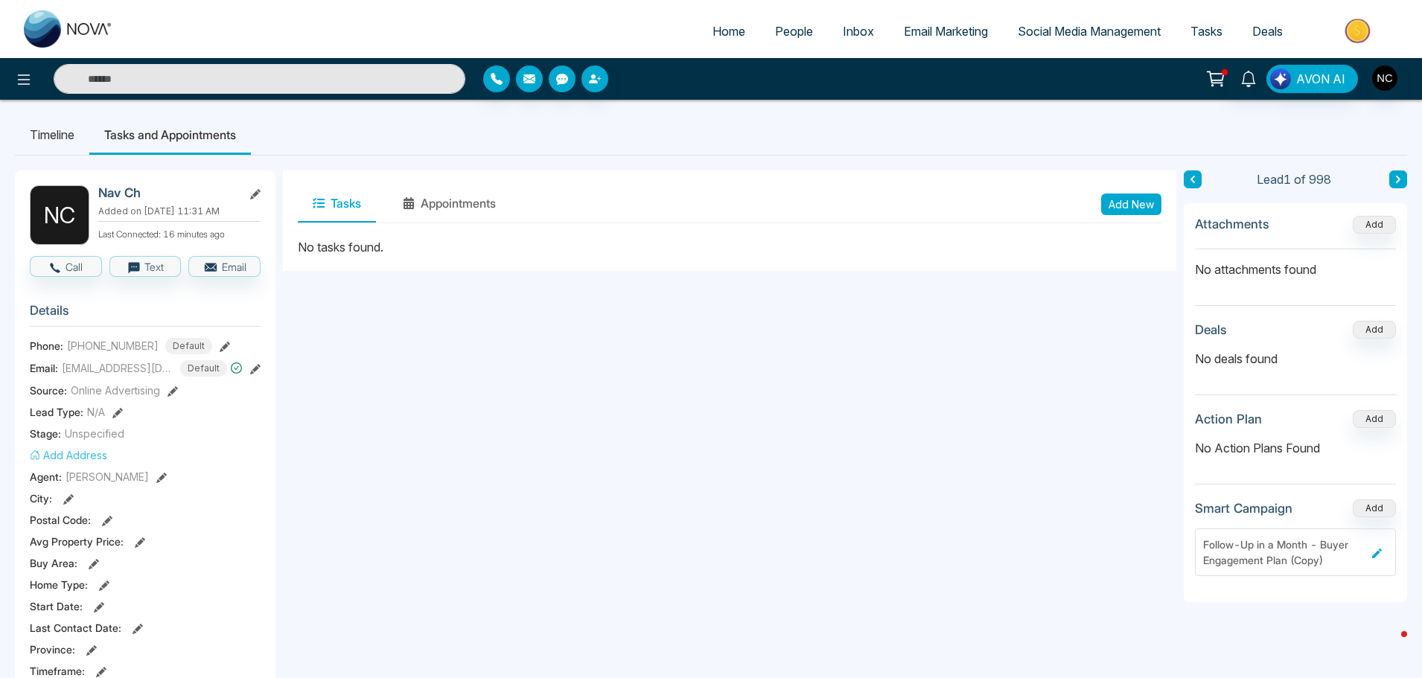
click at [1144, 211] on button "Add New" at bounding box center [1131, 205] width 60 height 22
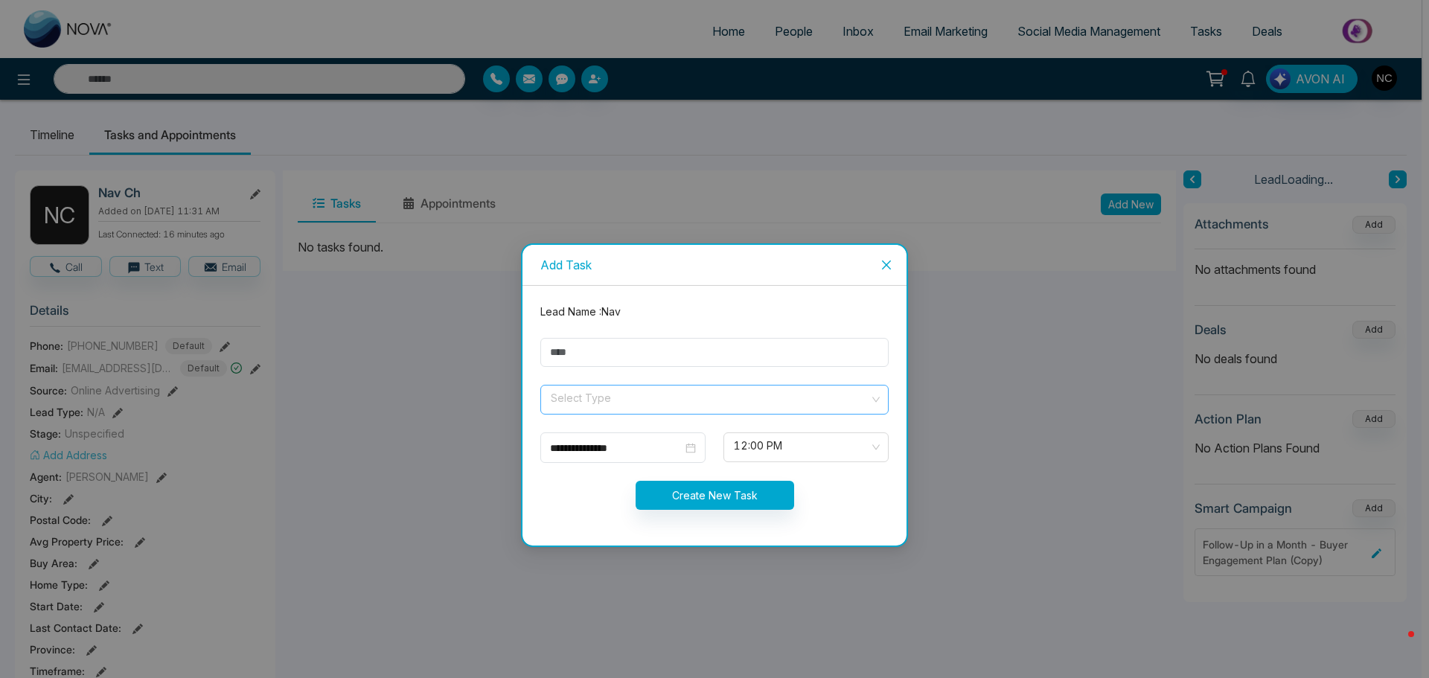
click at [619, 386] on input "search" at bounding box center [709, 397] width 320 height 22
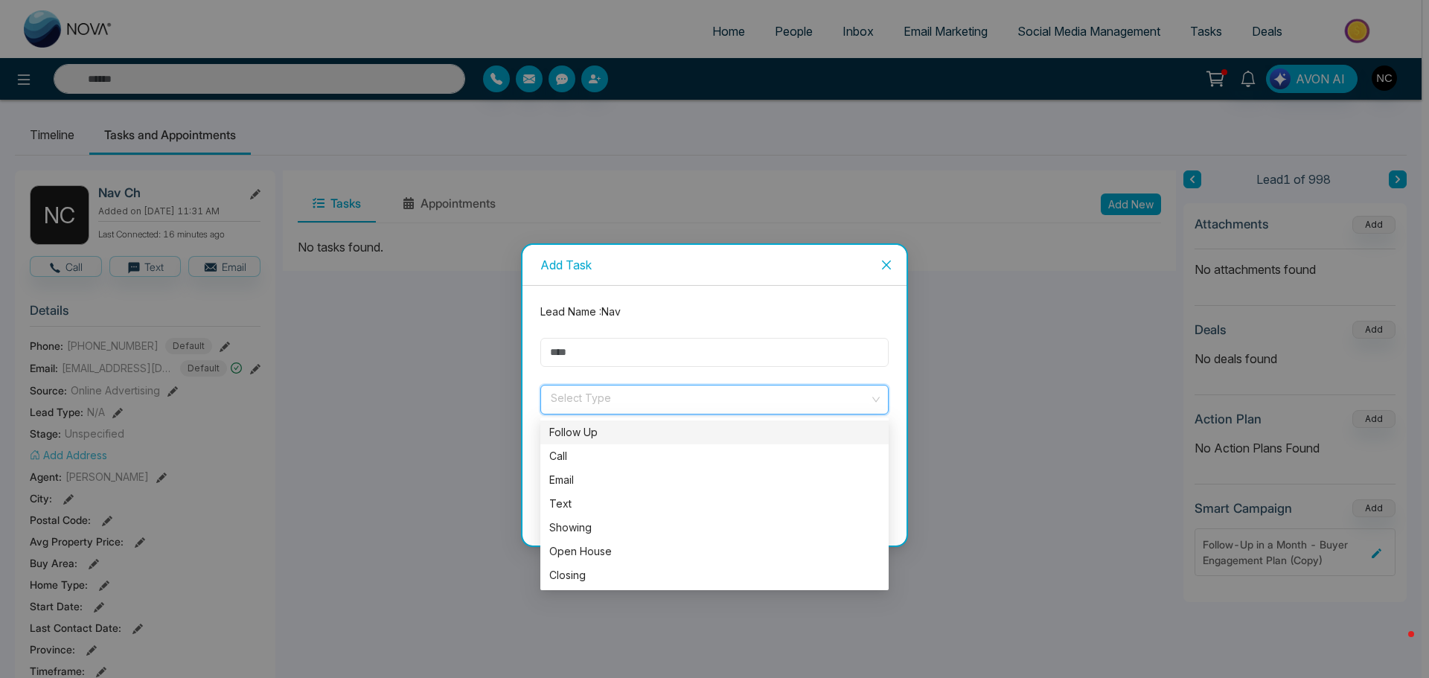
click at [616, 354] on input "text" at bounding box center [715, 352] width 348 height 29
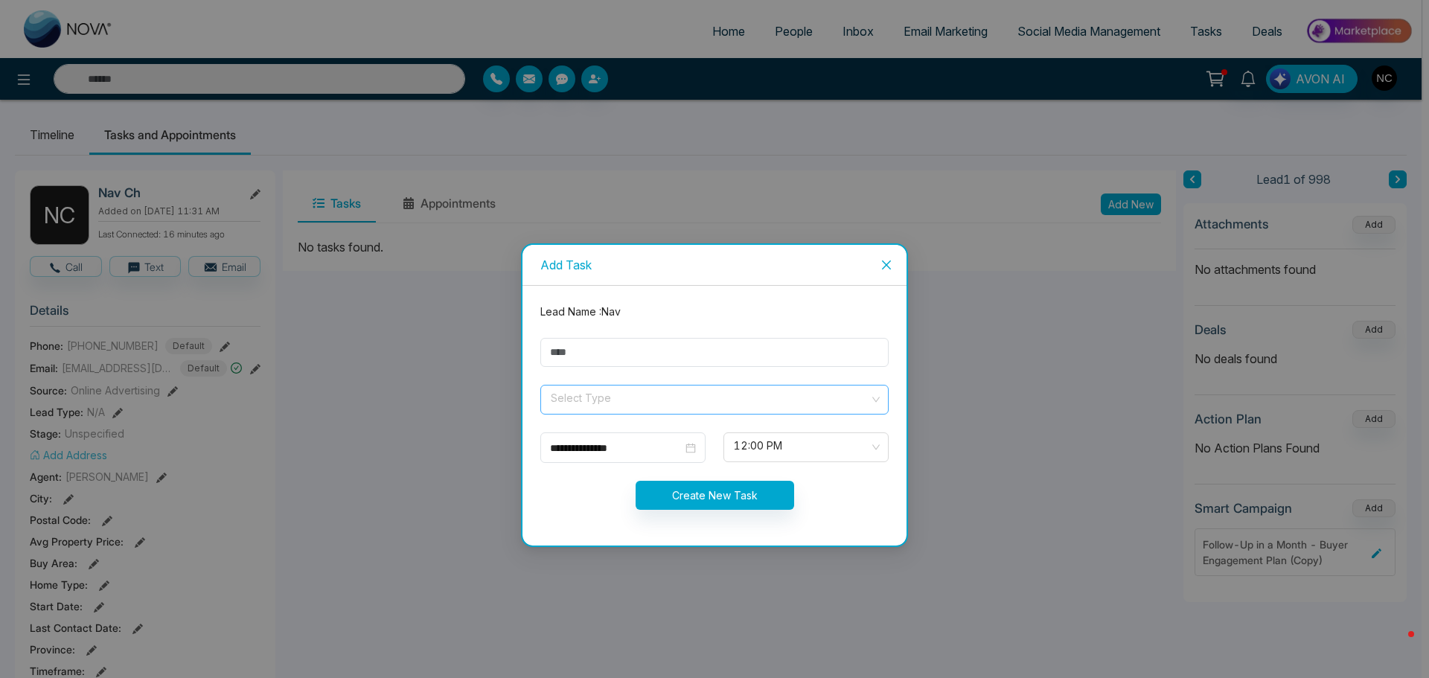
click at [581, 398] on input "search" at bounding box center [709, 397] width 320 height 22
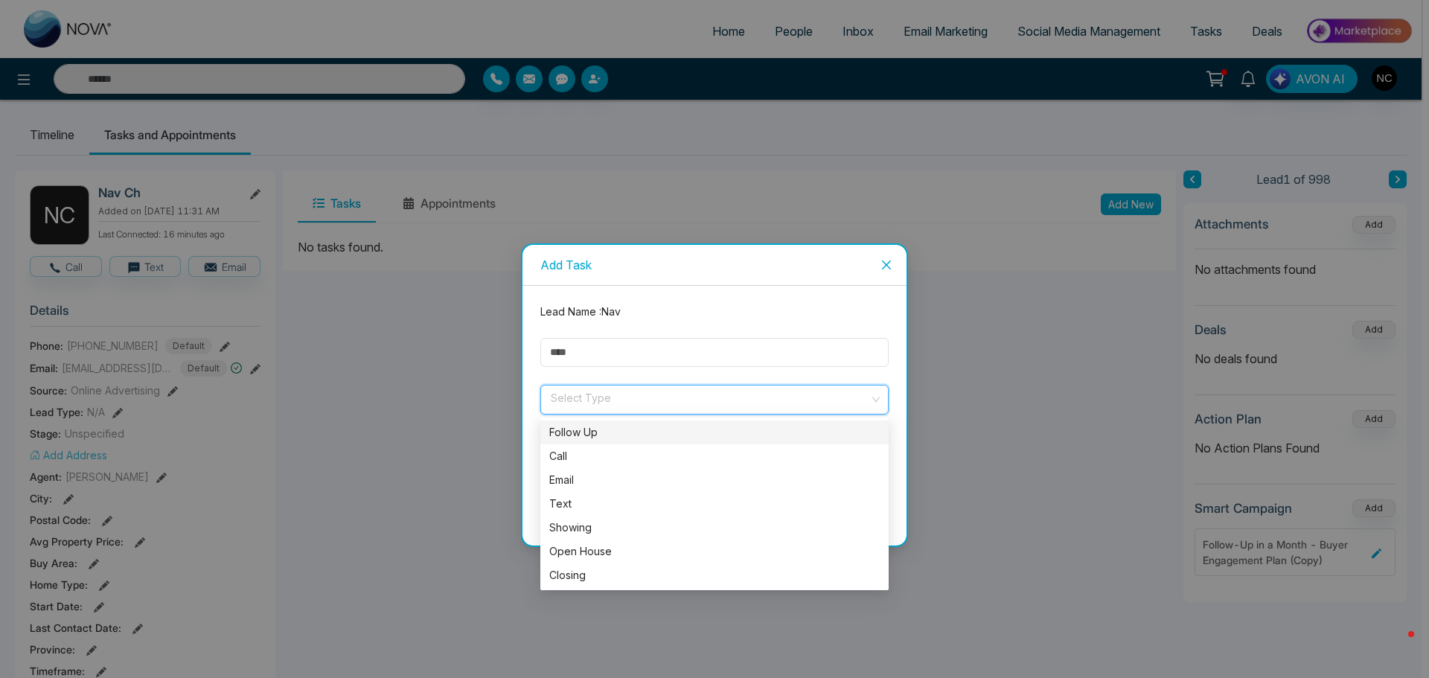
click at [589, 432] on div "Follow Up" at bounding box center [714, 432] width 331 height 16
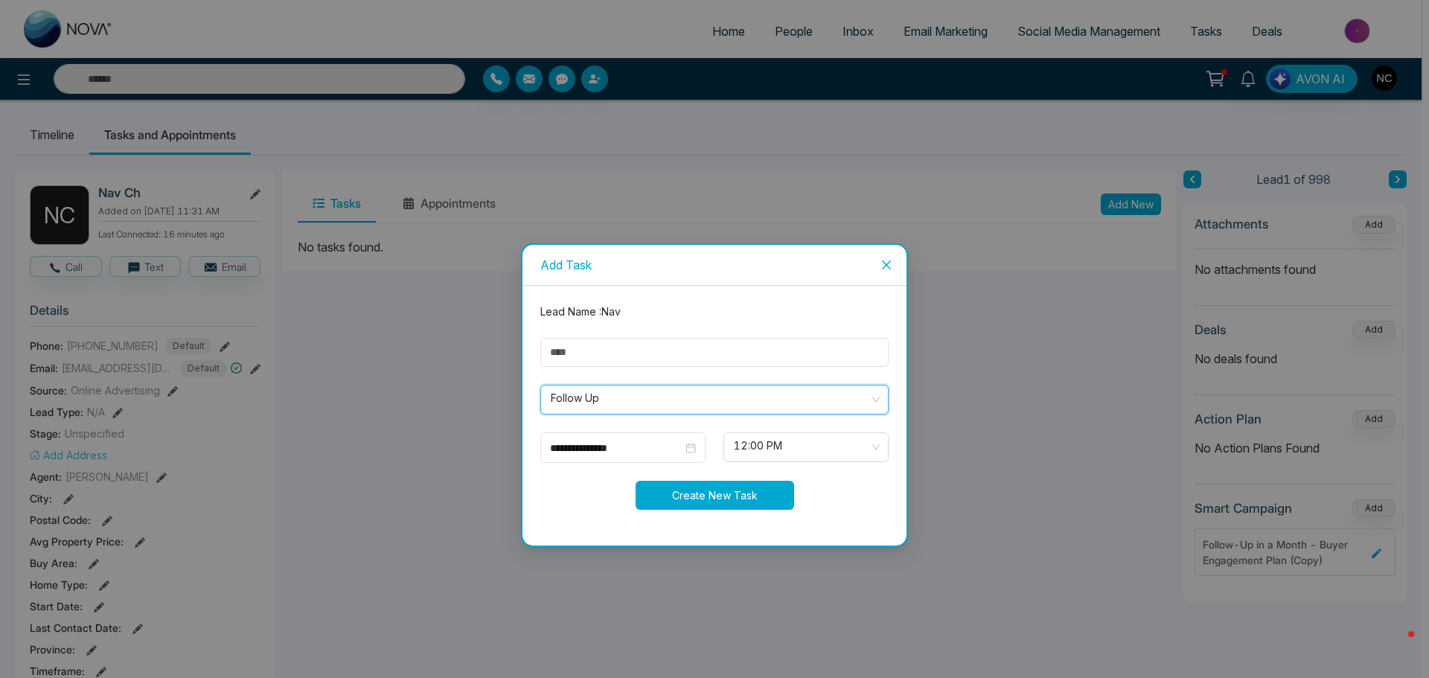
click at [751, 500] on button "Create New Task" at bounding box center [715, 495] width 159 height 29
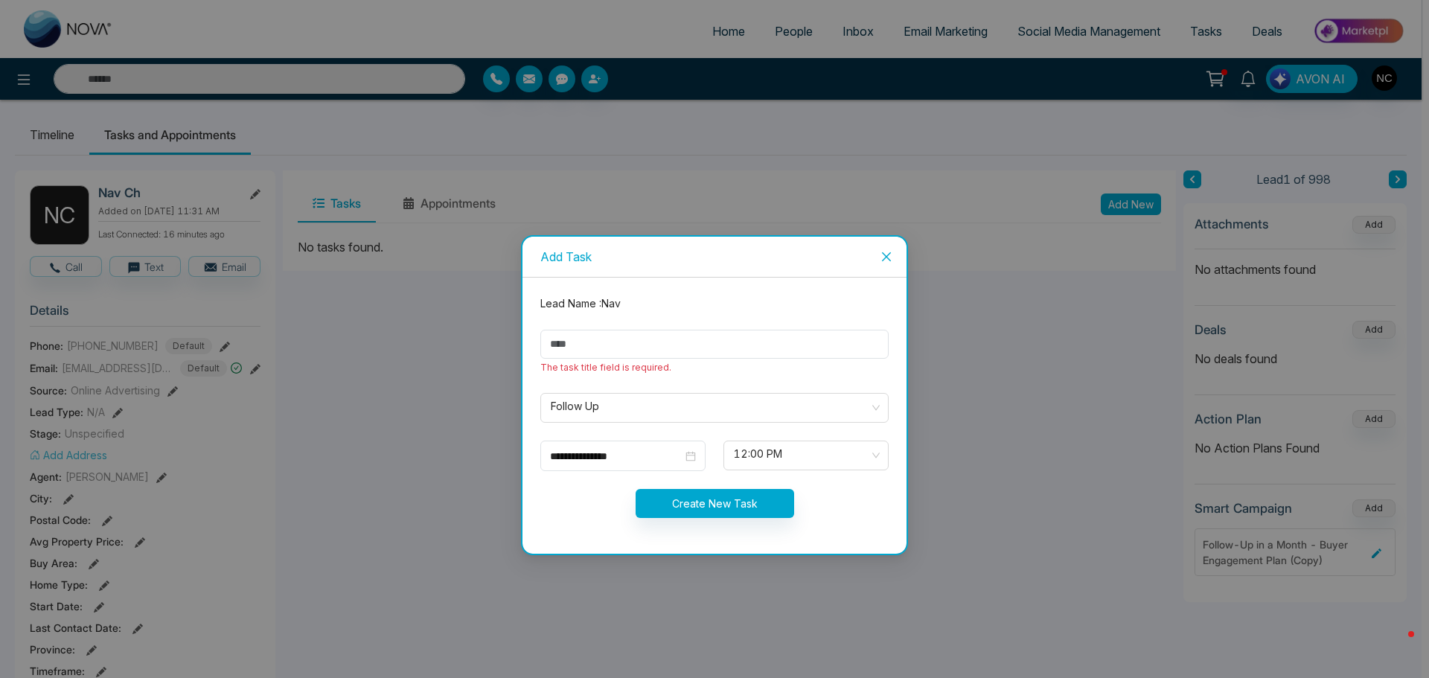
click at [654, 359] on div "The task title field is required." at bounding box center [715, 352] width 366 height 45
click at [654, 350] on input "text" at bounding box center [715, 344] width 348 height 29
click at [803, 381] on form "**********" at bounding box center [715, 416] width 366 height 240
click at [688, 349] on input "text" at bounding box center [715, 344] width 348 height 29
click at [687, 349] on input "text" at bounding box center [715, 344] width 348 height 29
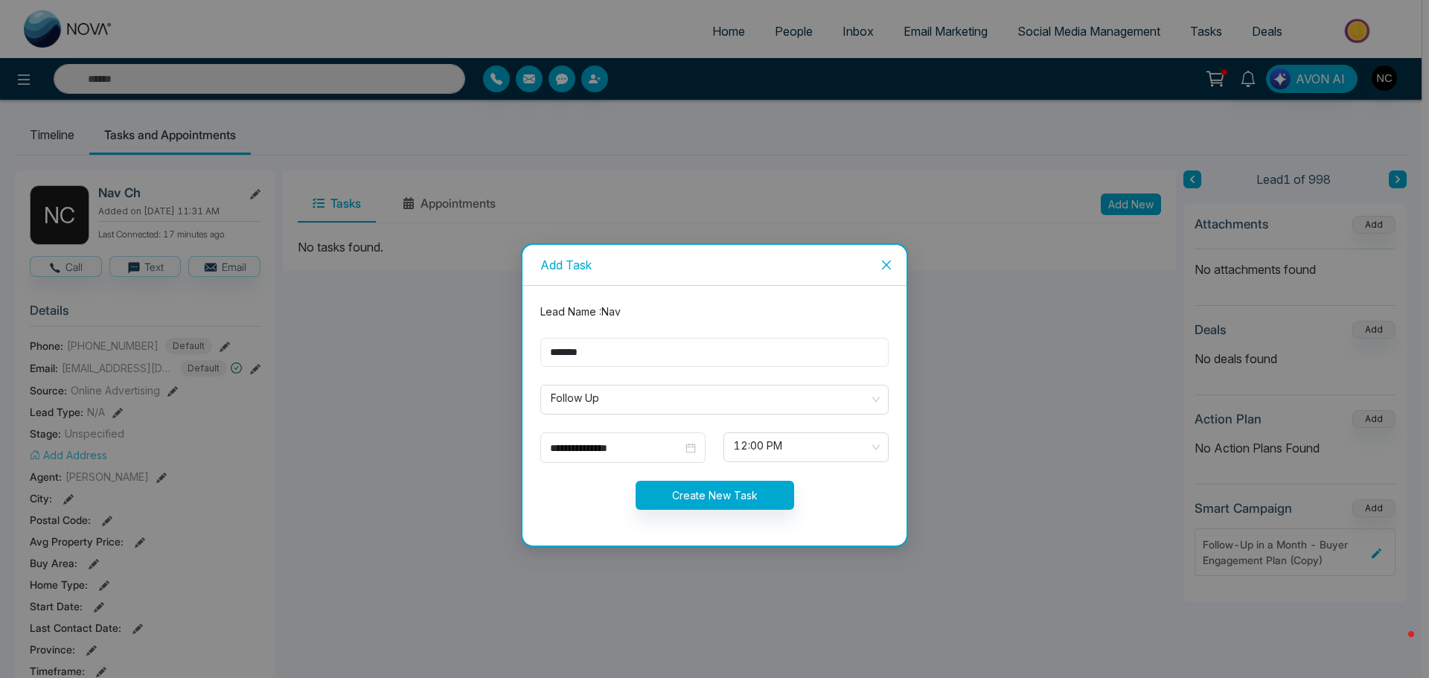
type input "*******"
click at [715, 489] on button "Create New Task" at bounding box center [715, 495] width 159 height 29
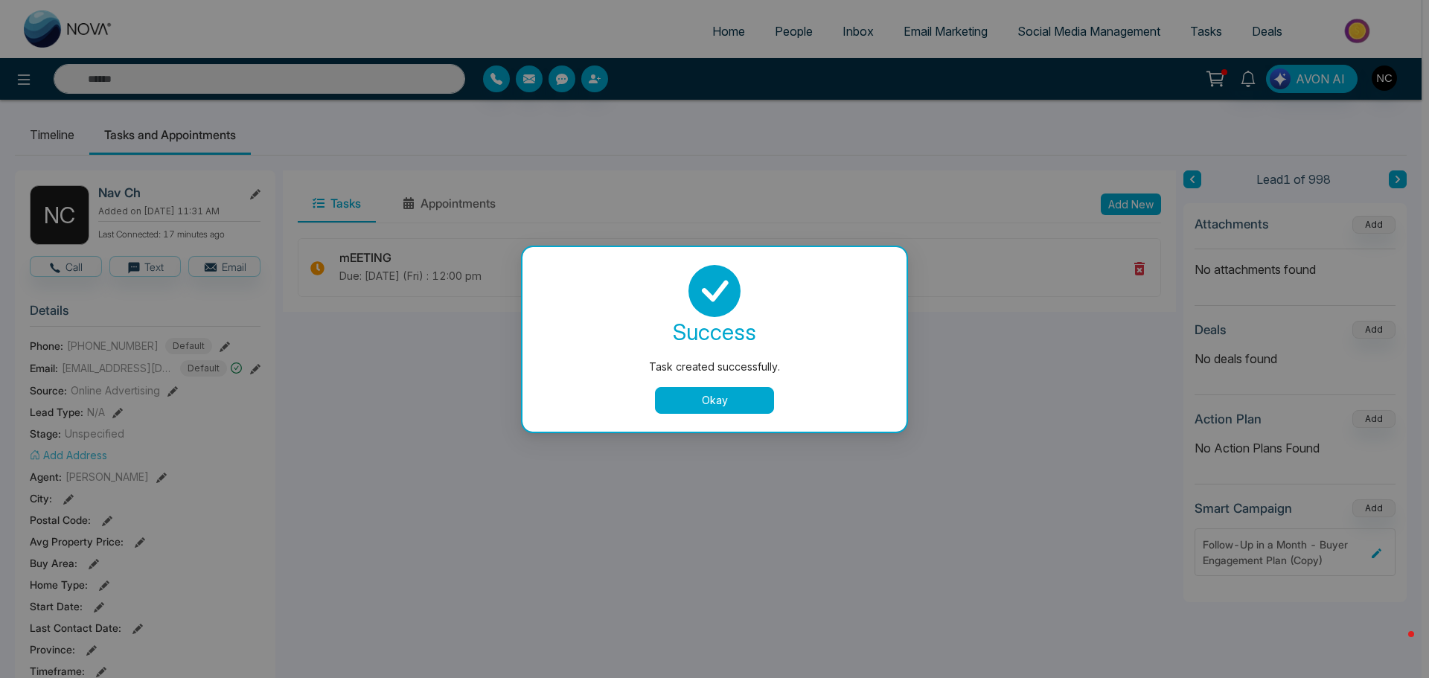
click at [724, 401] on button "Okay" at bounding box center [714, 400] width 119 height 27
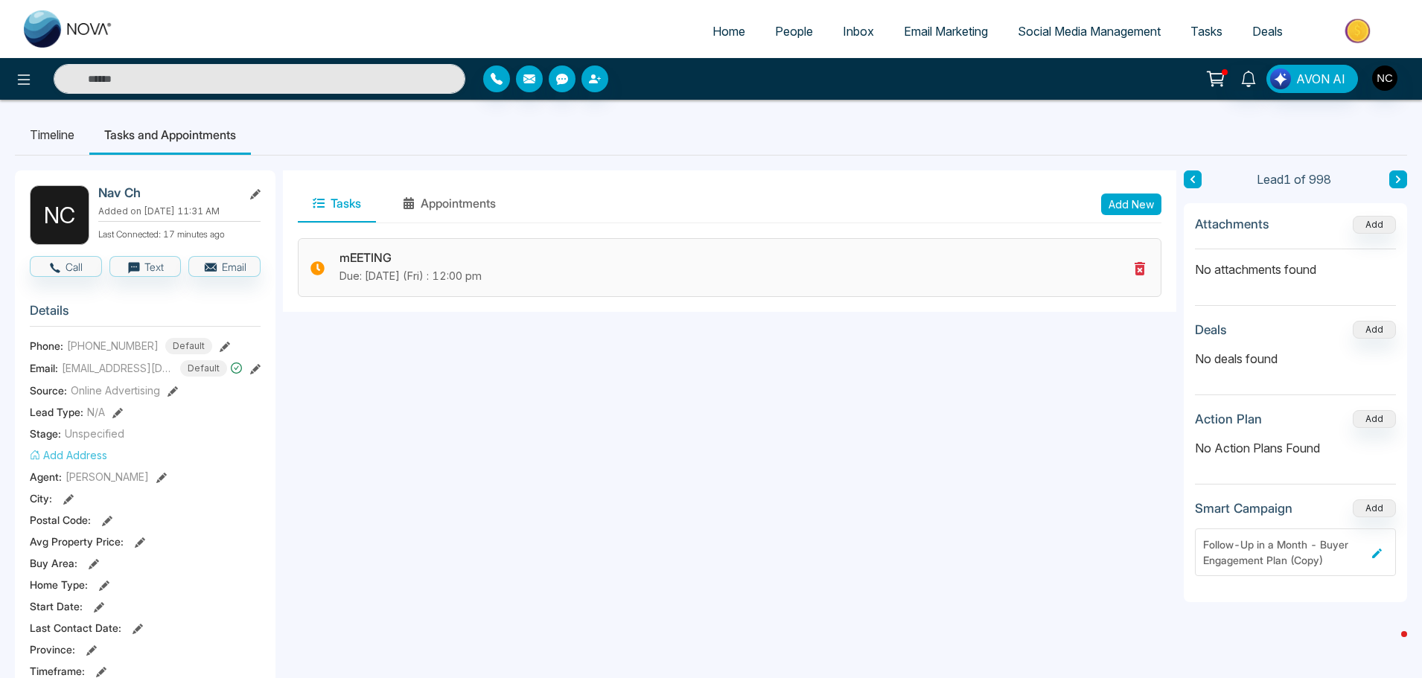
click at [317, 267] on icon at bounding box center [317, 268] width 14 height 14
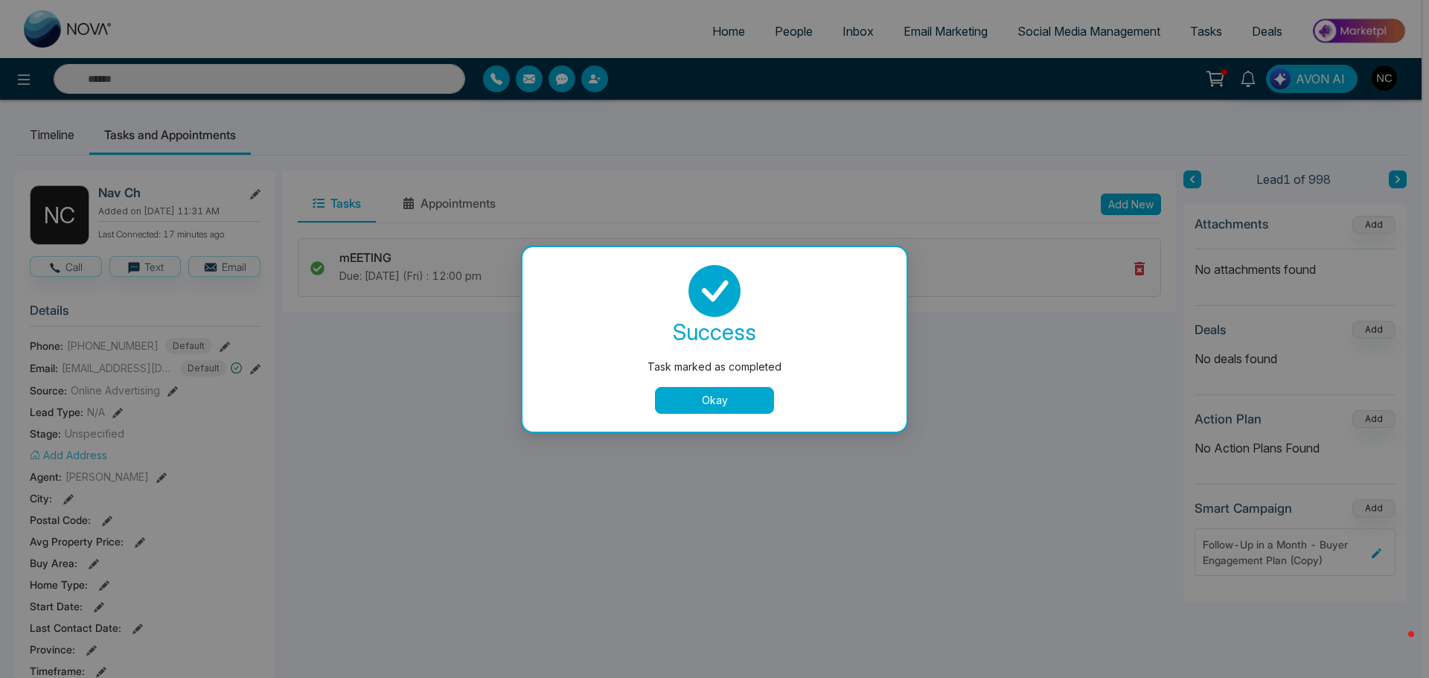
click at [738, 402] on button "Okay" at bounding box center [714, 400] width 119 height 27
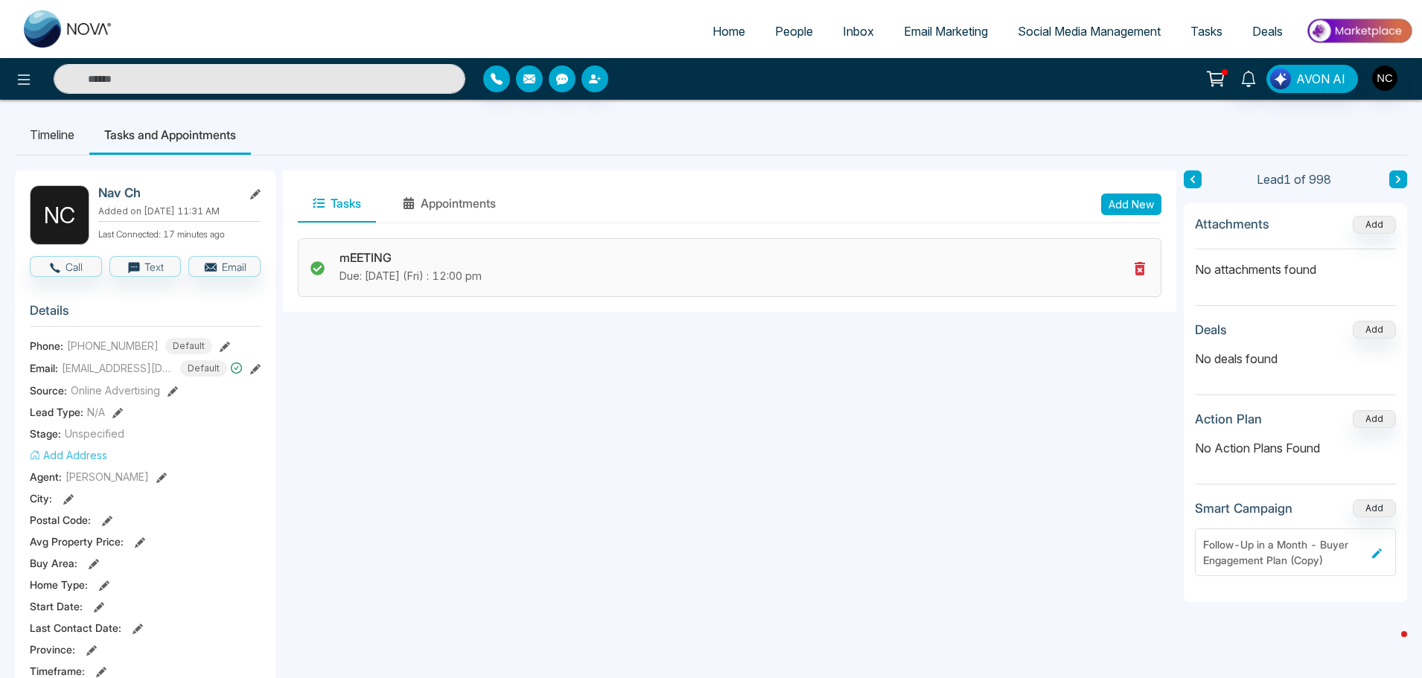
click at [322, 270] on icon at bounding box center [317, 269] width 14 height 14
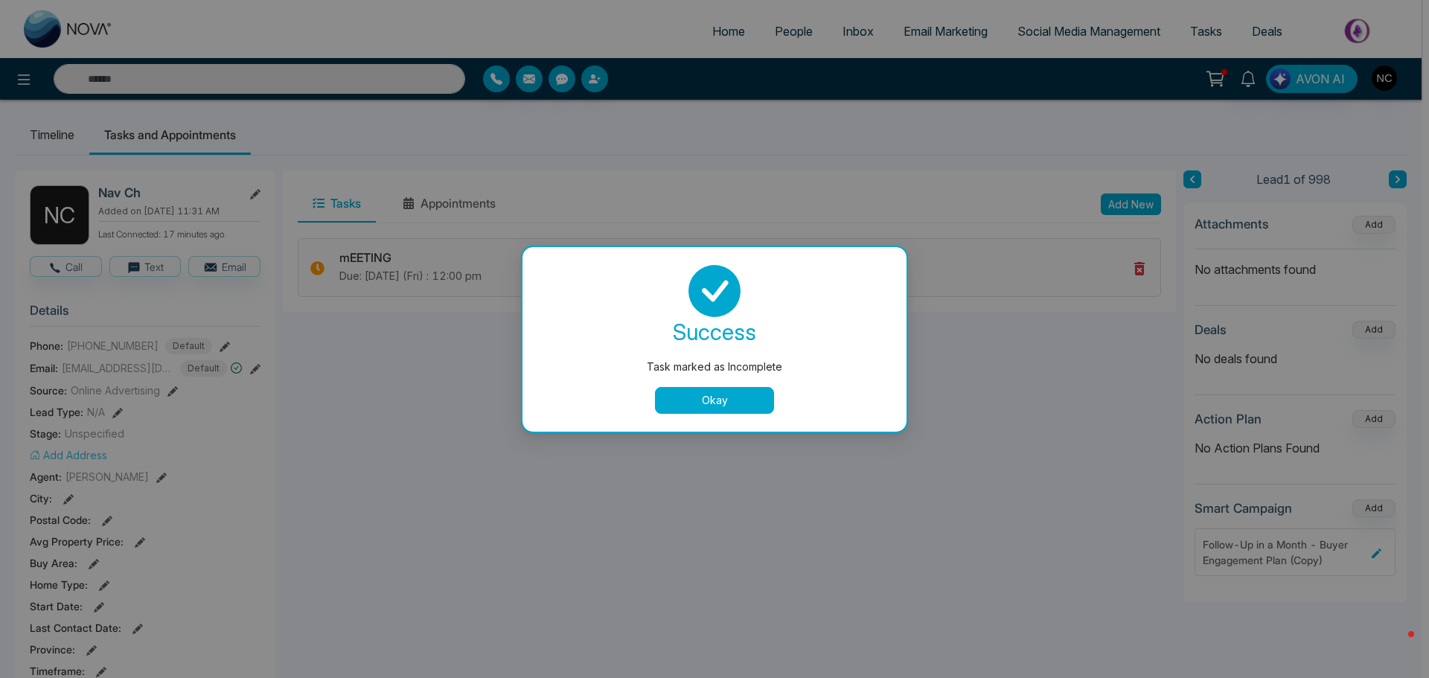
click at [696, 403] on button "Okay" at bounding box center [714, 400] width 119 height 27
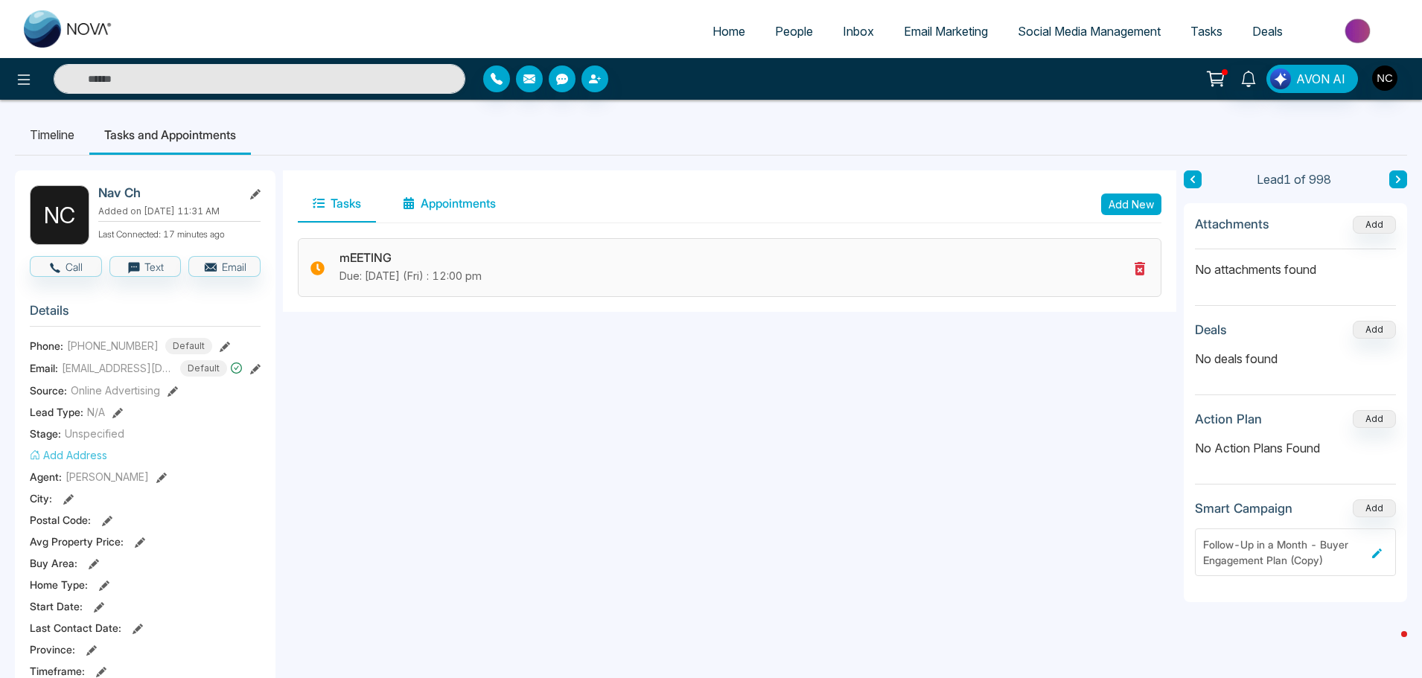
click at [459, 209] on button "Appointments" at bounding box center [449, 203] width 123 height 37
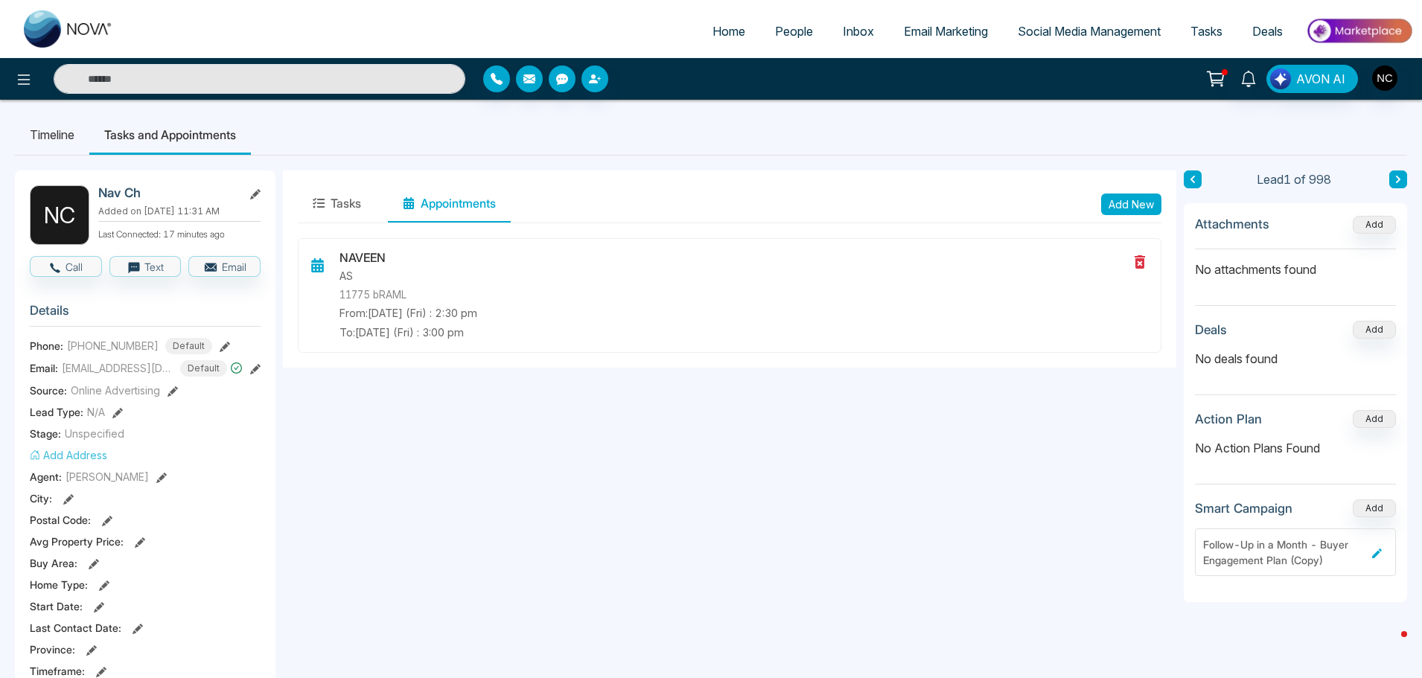
click at [678, 462] on div "Tasks Appointments Add New NAVEEN AS 11775 bRAML From: Aug-22-2025 (Fri) : 2:30…" at bounding box center [729, 688] width 893 height 1036
click at [1209, 27] on span "Tasks" at bounding box center [1206, 31] width 32 height 15
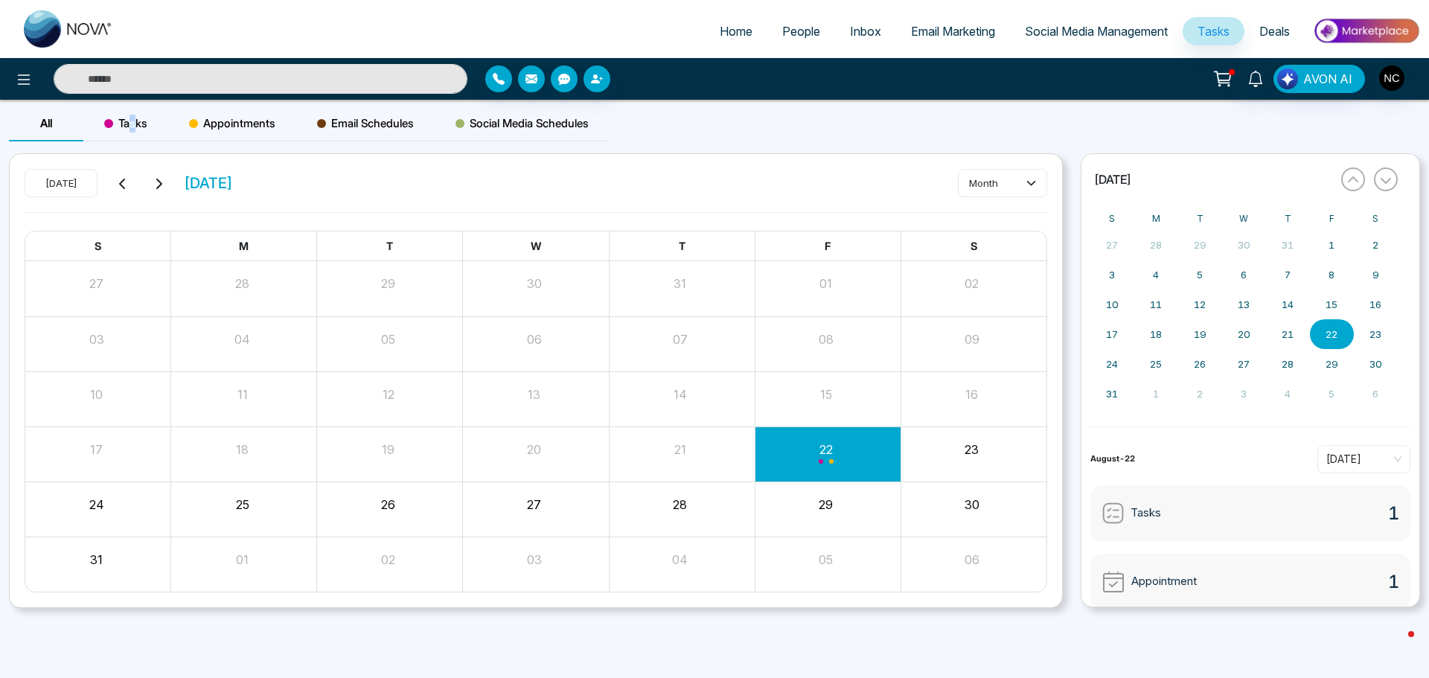
drag, startPoint x: 133, startPoint y: 129, endPoint x: 144, endPoint y: 132, distance: 12.3
click at [136, 130] on span "Tasks" at bounding box center [125, 124] width 43 height 18
click at [374, 124] on span "Email Schedules" at bounding box center [365, 124] width 97 height 18
click at [509, 130] on span "Social Media Schedules" at bounding box center [522, 124] width 133 height 18
click at [1357, 178] on icon "button" at bounding box center [1354, 180] width 12 height 12
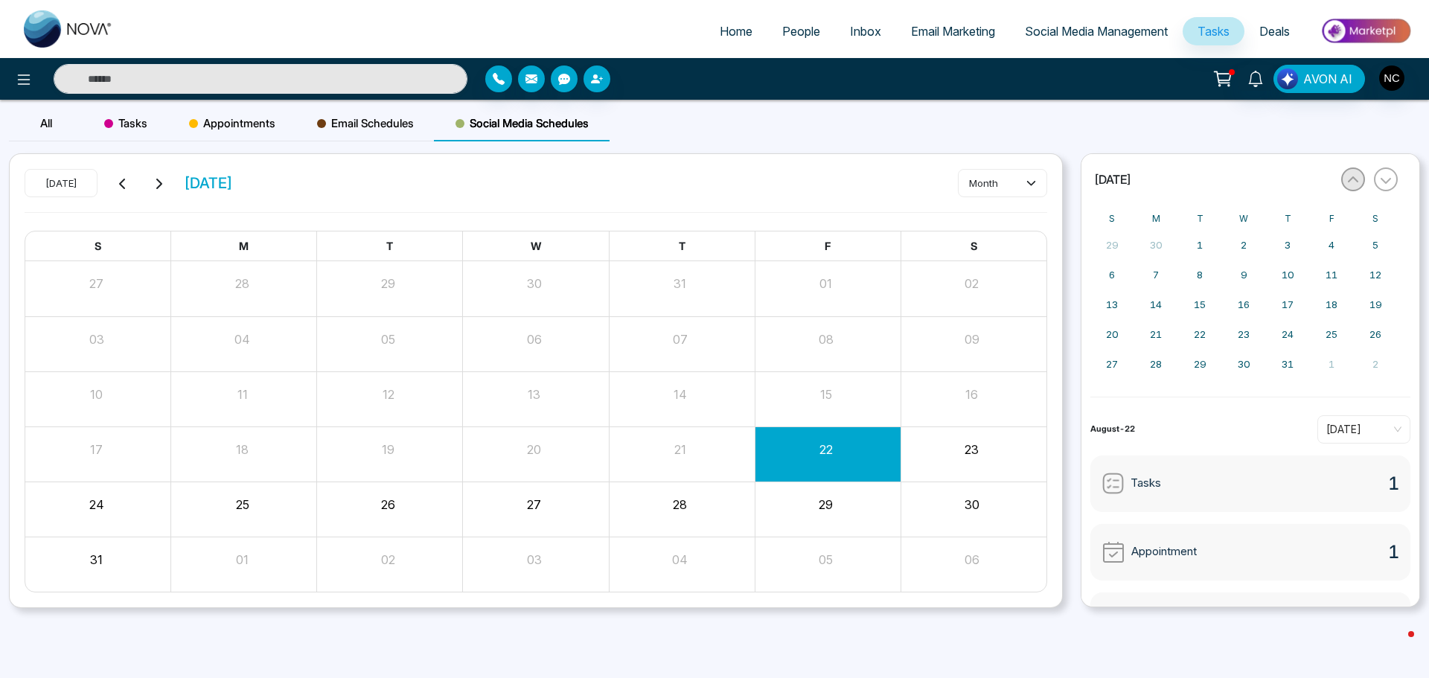
click at [1357, 178] on icon "button" at bounding box center [1354, 180] width 12 height 12
click at [1391, 176] on icon "button" at bounding box center [1386, 180] width 12 height 12
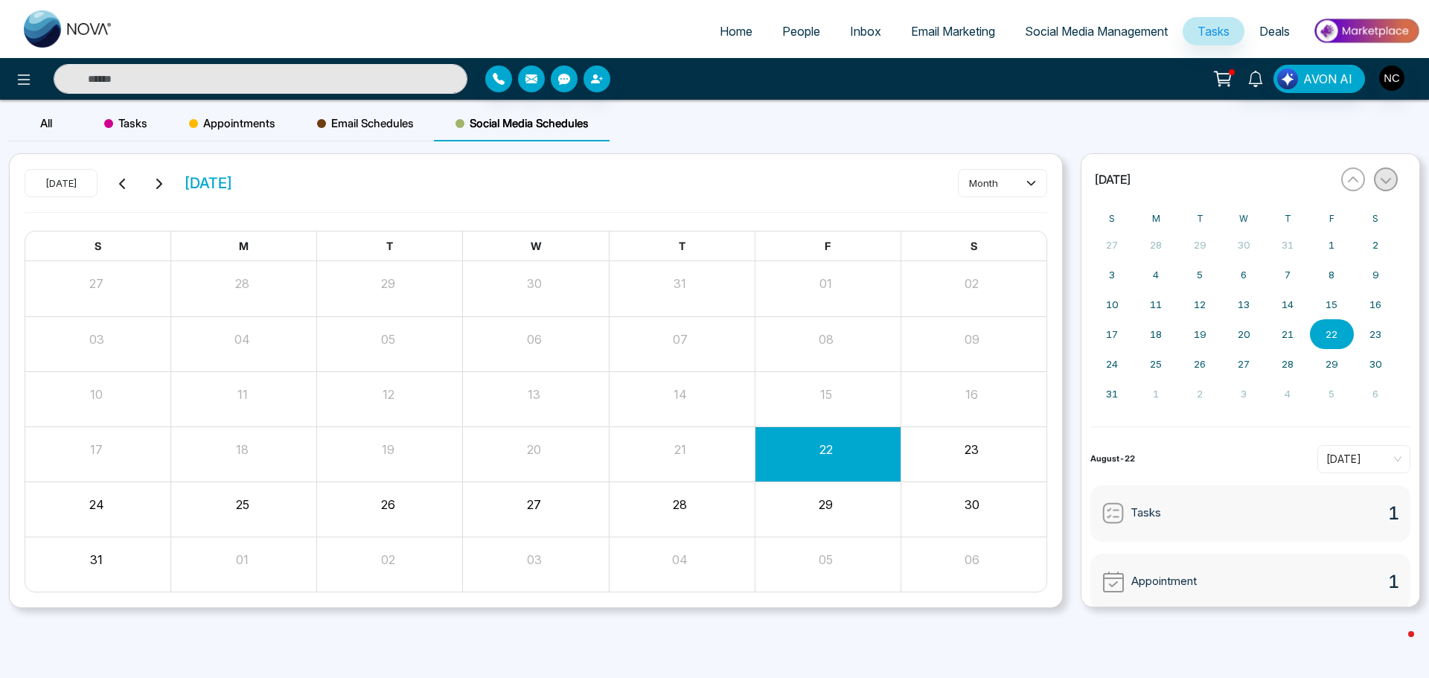
click at [1391, 176] on icon "button" at bounding box center [1386, 180] width 12 height 12
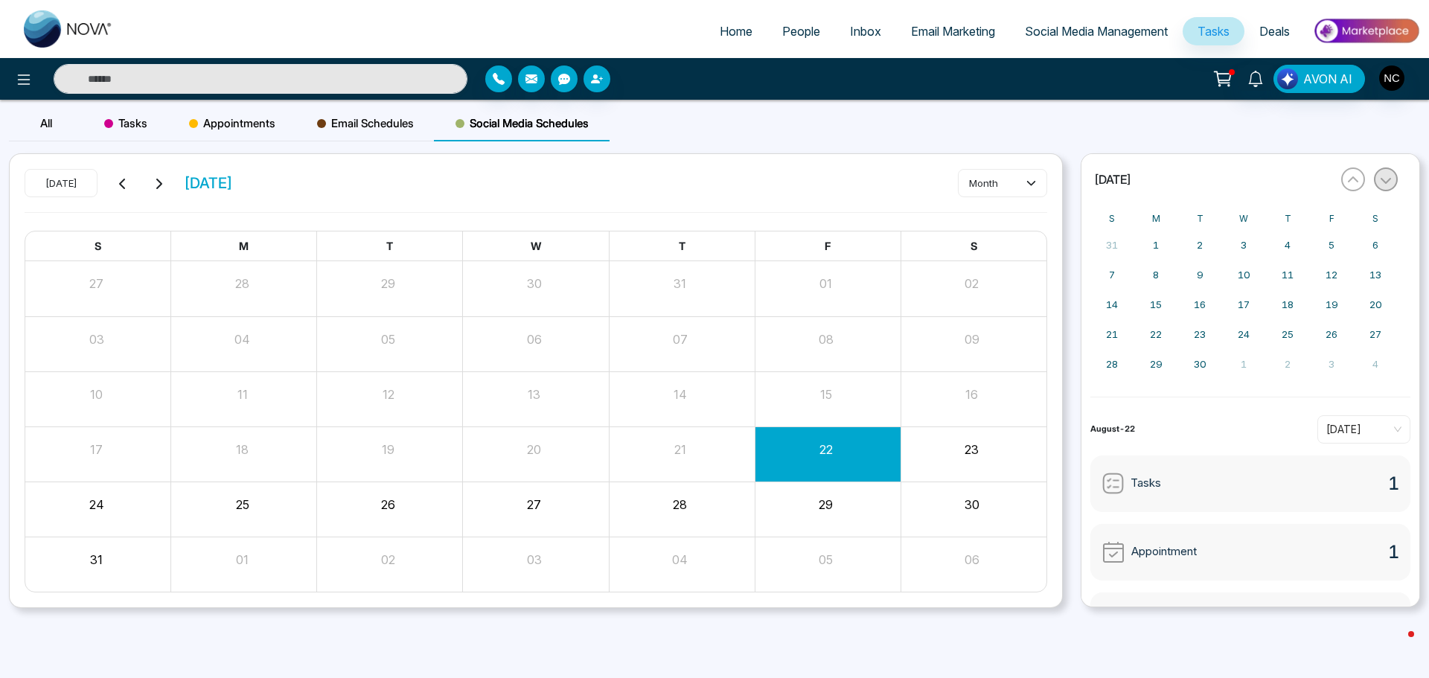
click at [1391, 176] on icon "button" at bounding box center [1386, 180] width 12 height 12
click at [1392, 176] on icon "button" at bounding box center [1386, 180] width 12 height 12
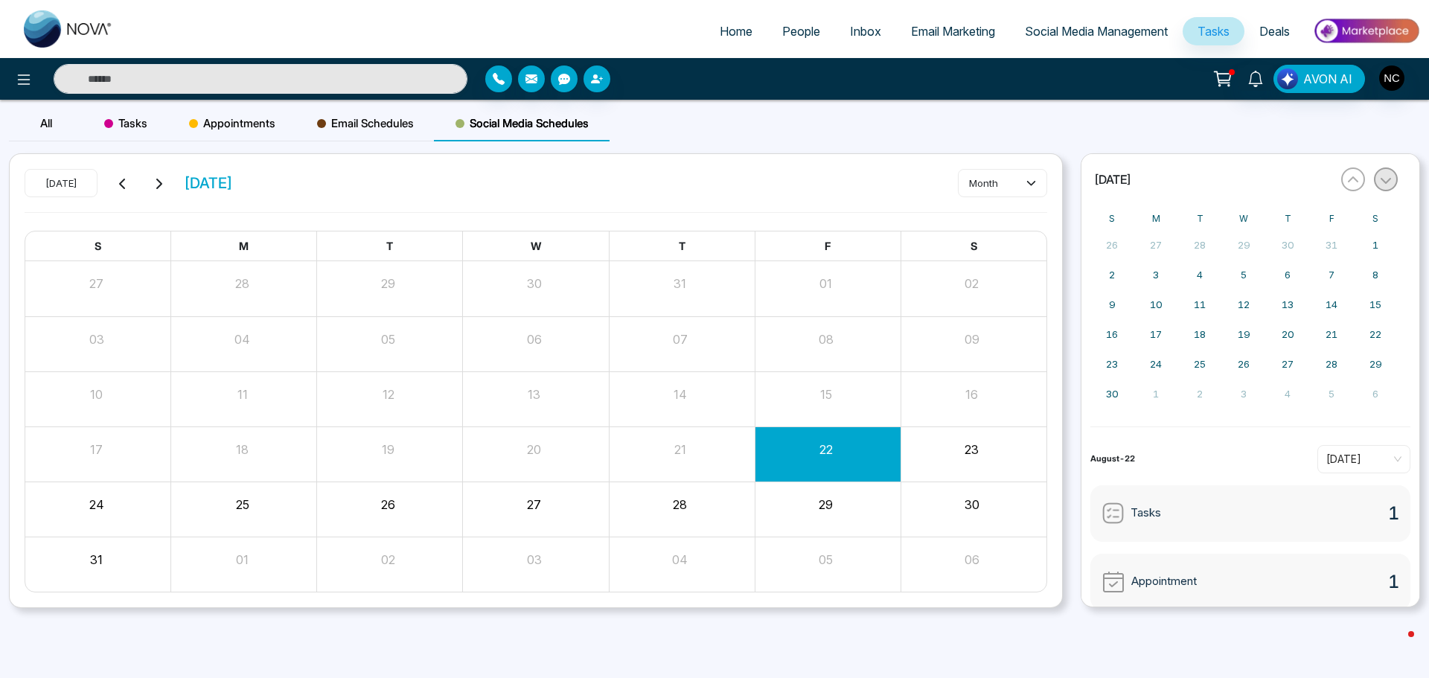
click at [1392, 176] on button "button" at bounding box center [1386, 180] width 24 height 24
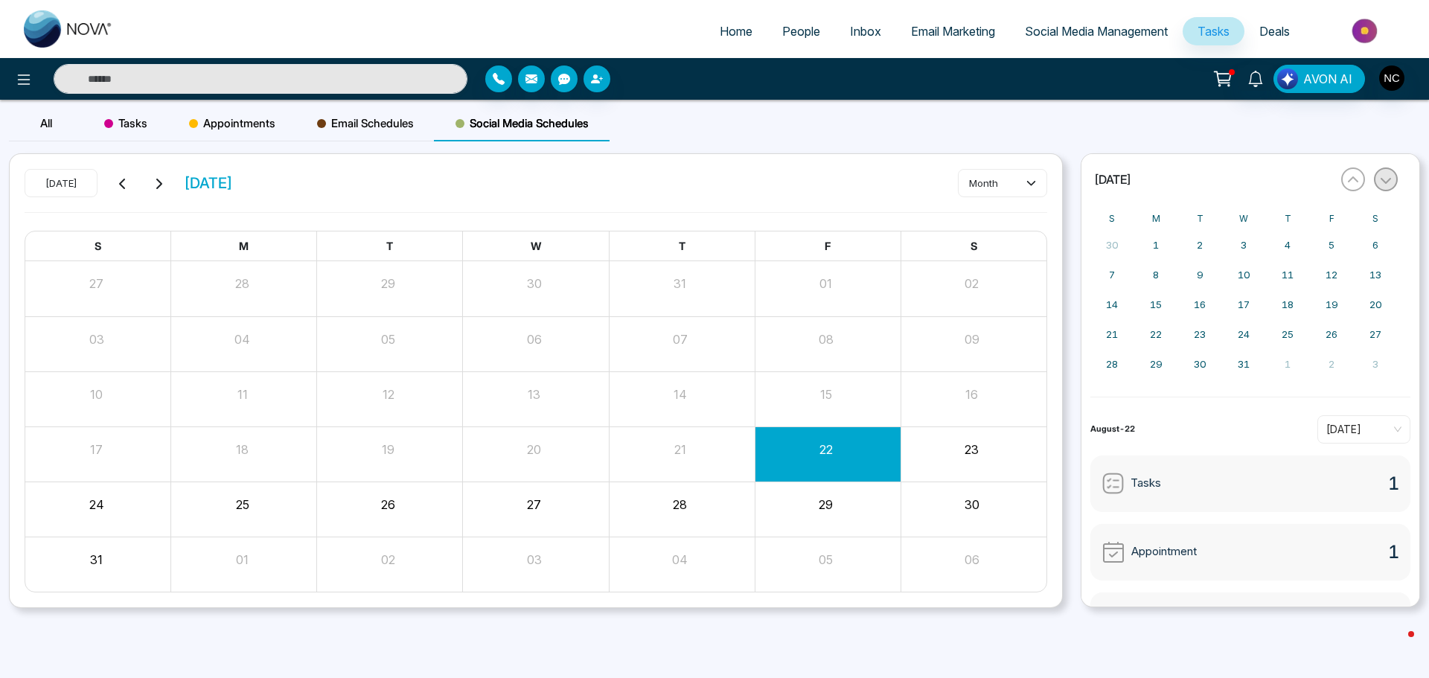
click at [1392, 176] on button "button" at bounding box center [1386, 180] width 24 height 24
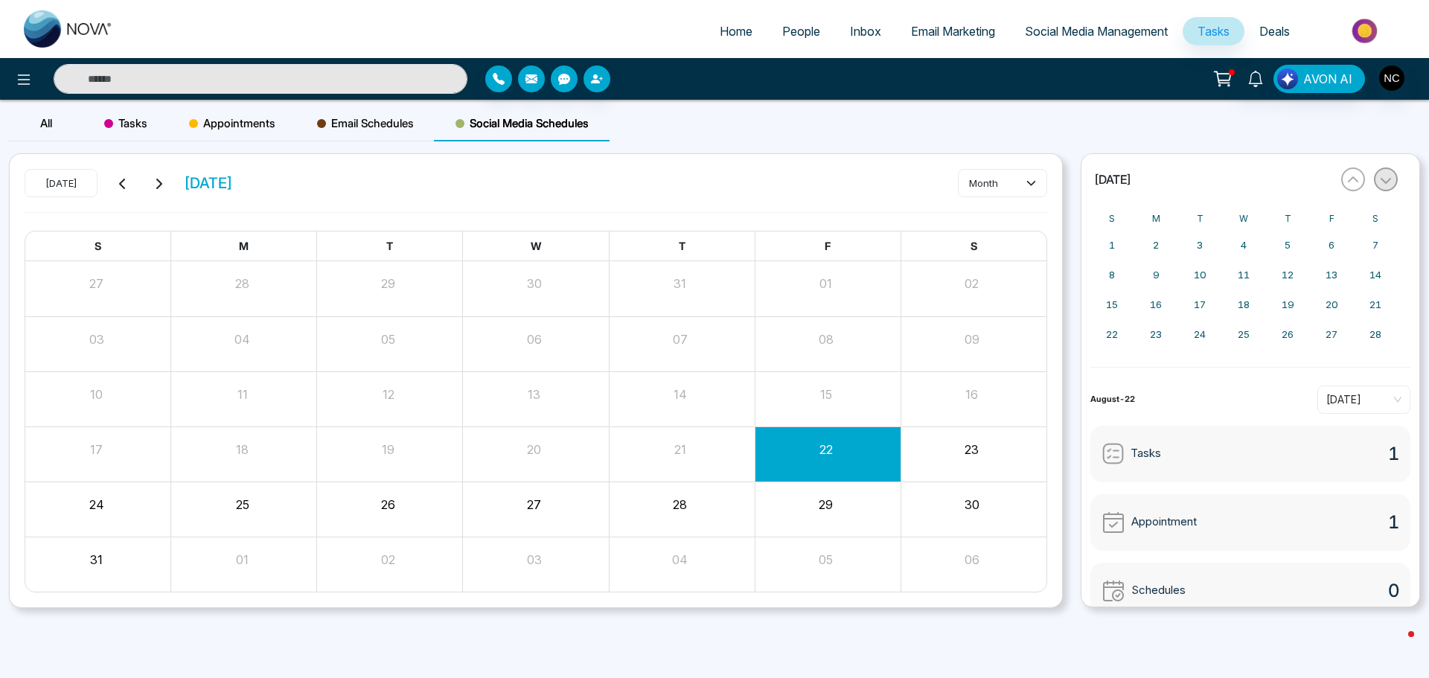
click at [1392, 176] on button "button" at bounding box center [1386, 180] width 24 height 24
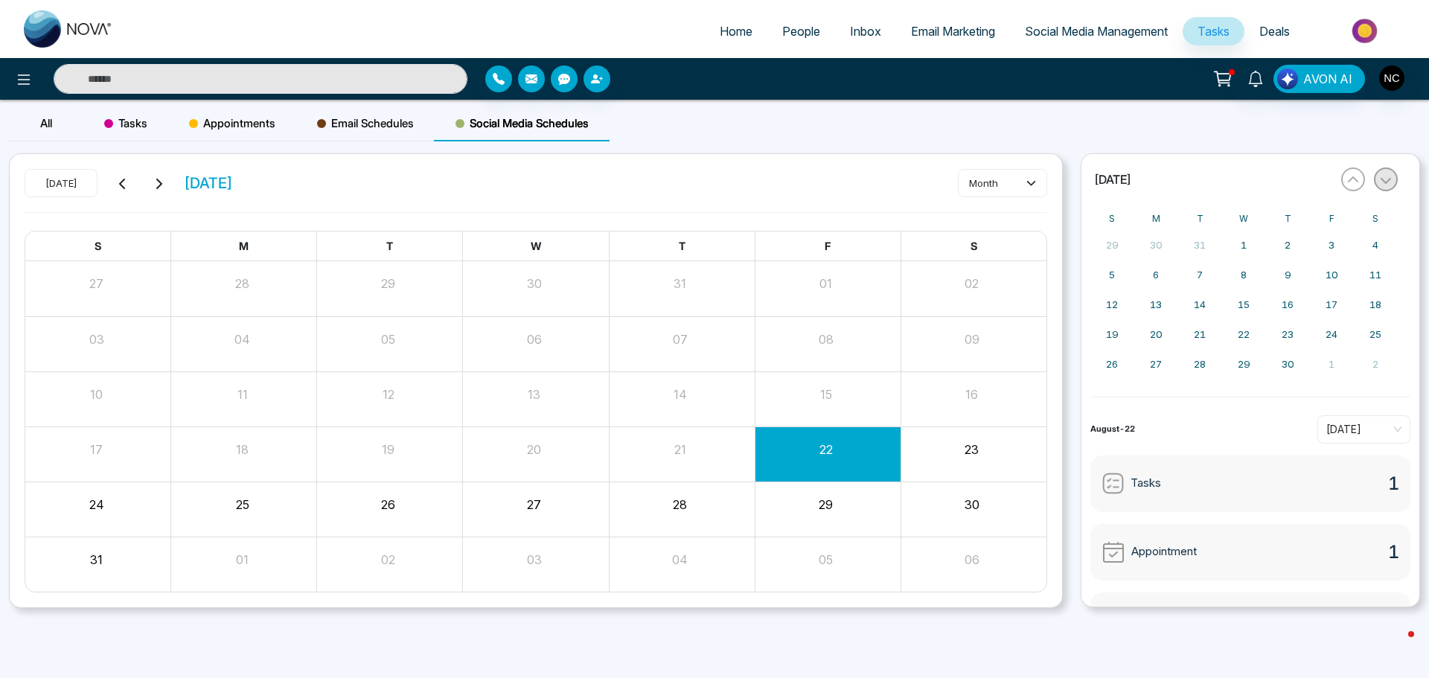
click at [1392, 176] on button "button" at bounding box center [1386, 180] width 24 height 24
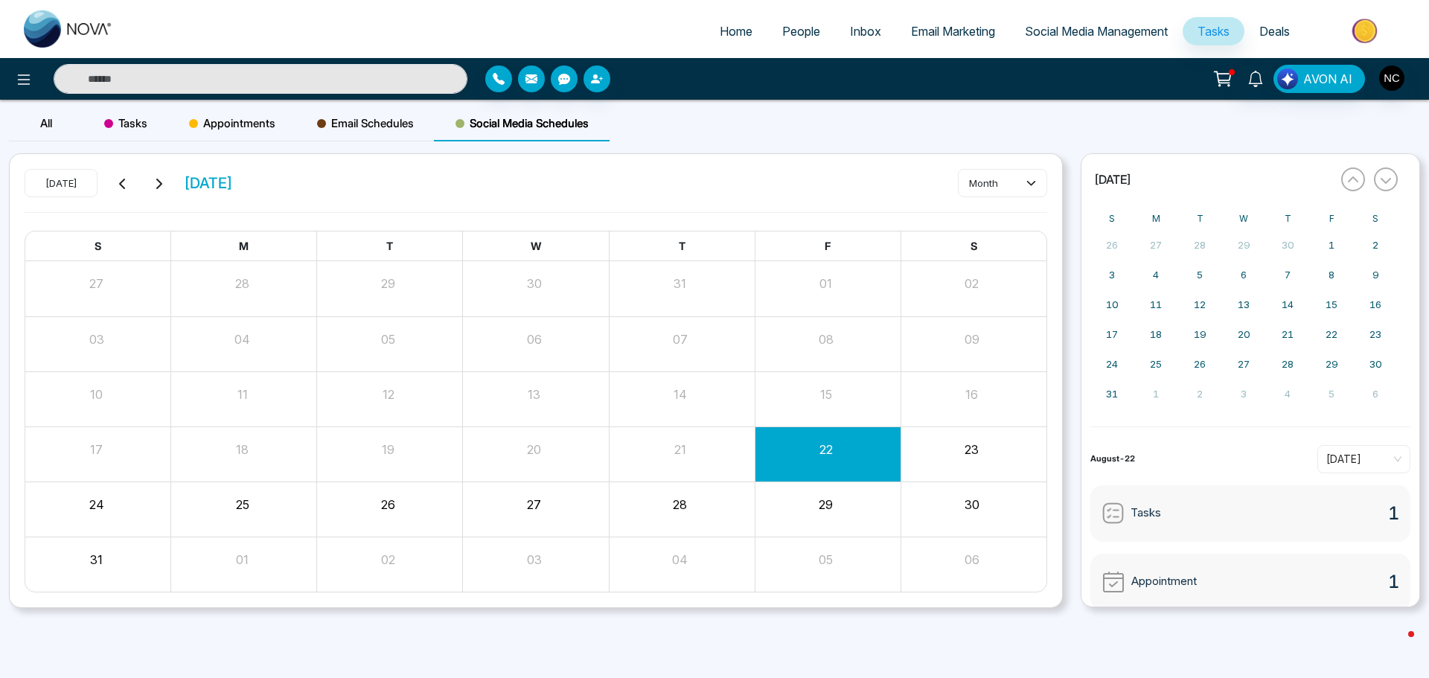
click at [1371, 175] on div "« May 2026 »" at bounding box center [1244, 179] width 307 height 33
click at [1358, 178] on button "button" at bounding box center [1354, 180] width 24 height 24
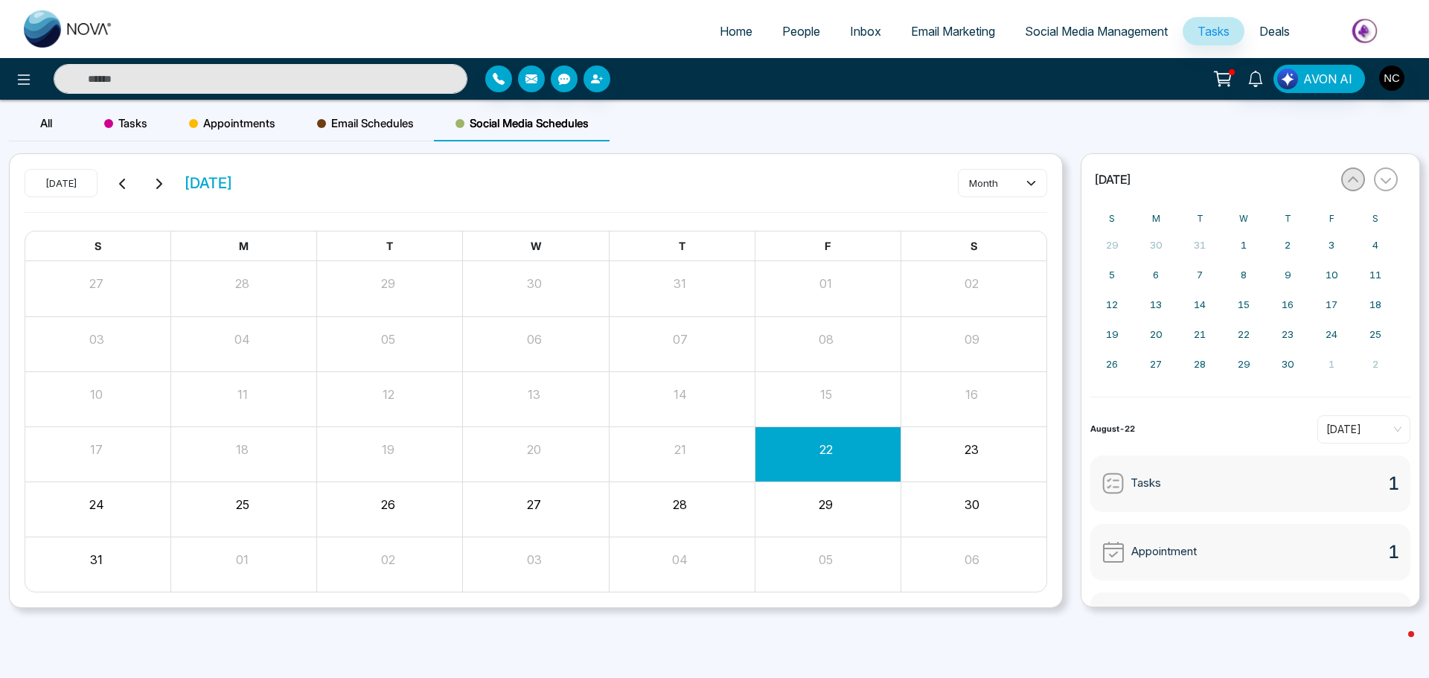
click at [1358, 179] on icon "button" at bounding box center [1354, 180] width 12 height 12
click at [1359, 179] on icon "button" at bounding box center [1354, 180] width 12 height 12
click at [1359, 179] on button "button" at bounding box center [1354, 180] width 24 height 24
click at [742, 34] on span "Home" at bounding box center [736, 31] width 33 height 15
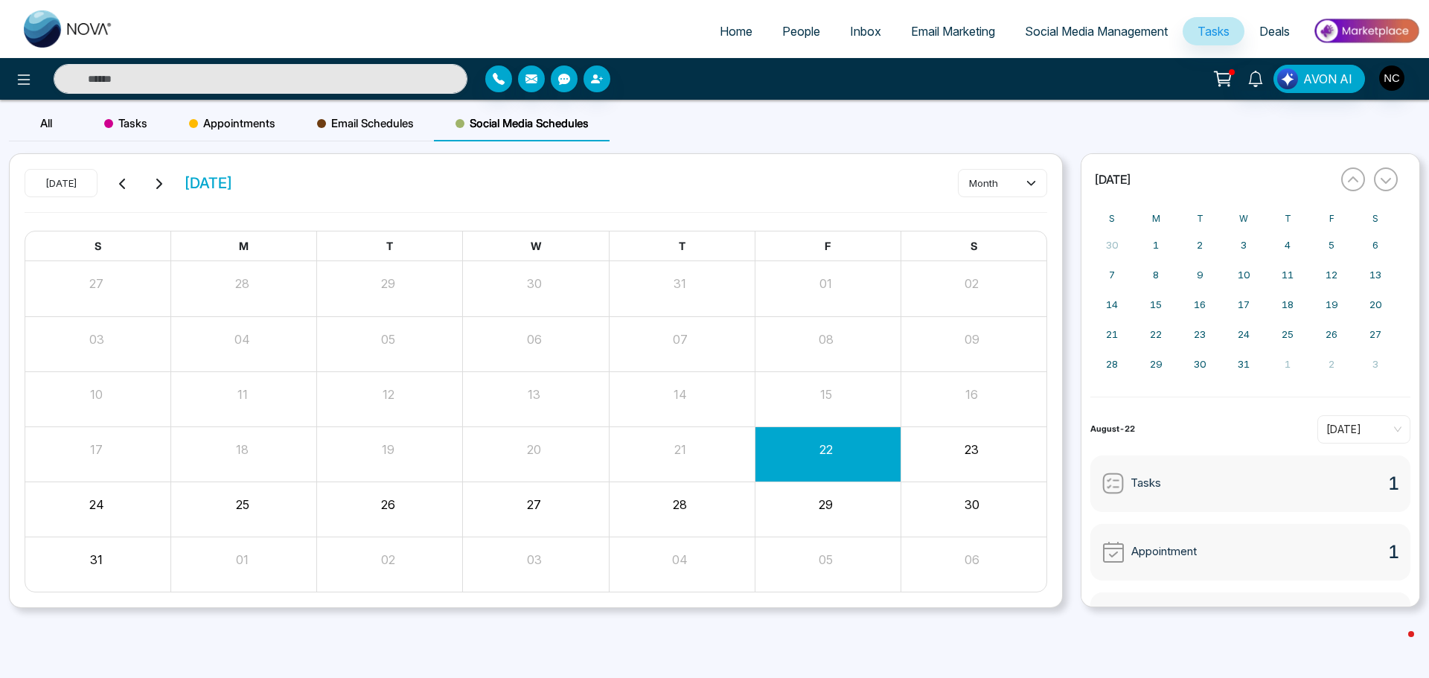
select select "*"
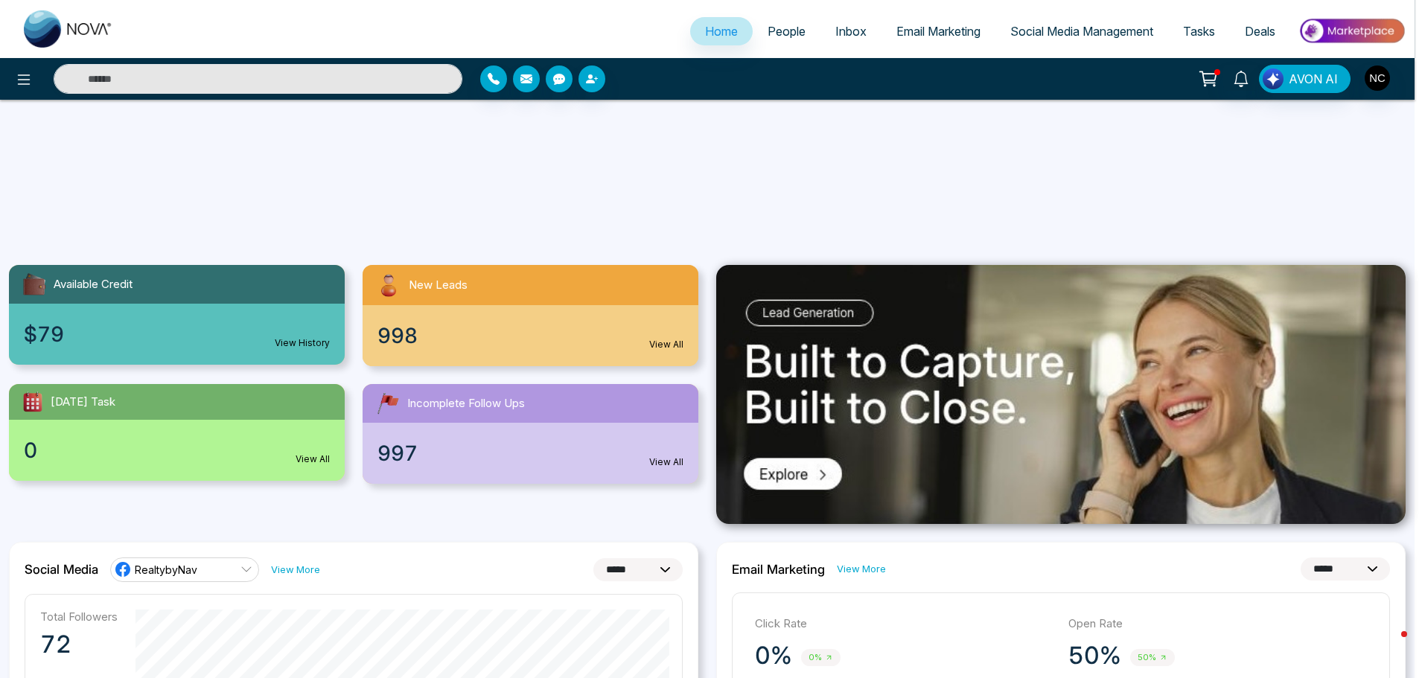
scroll to position [447, 0]
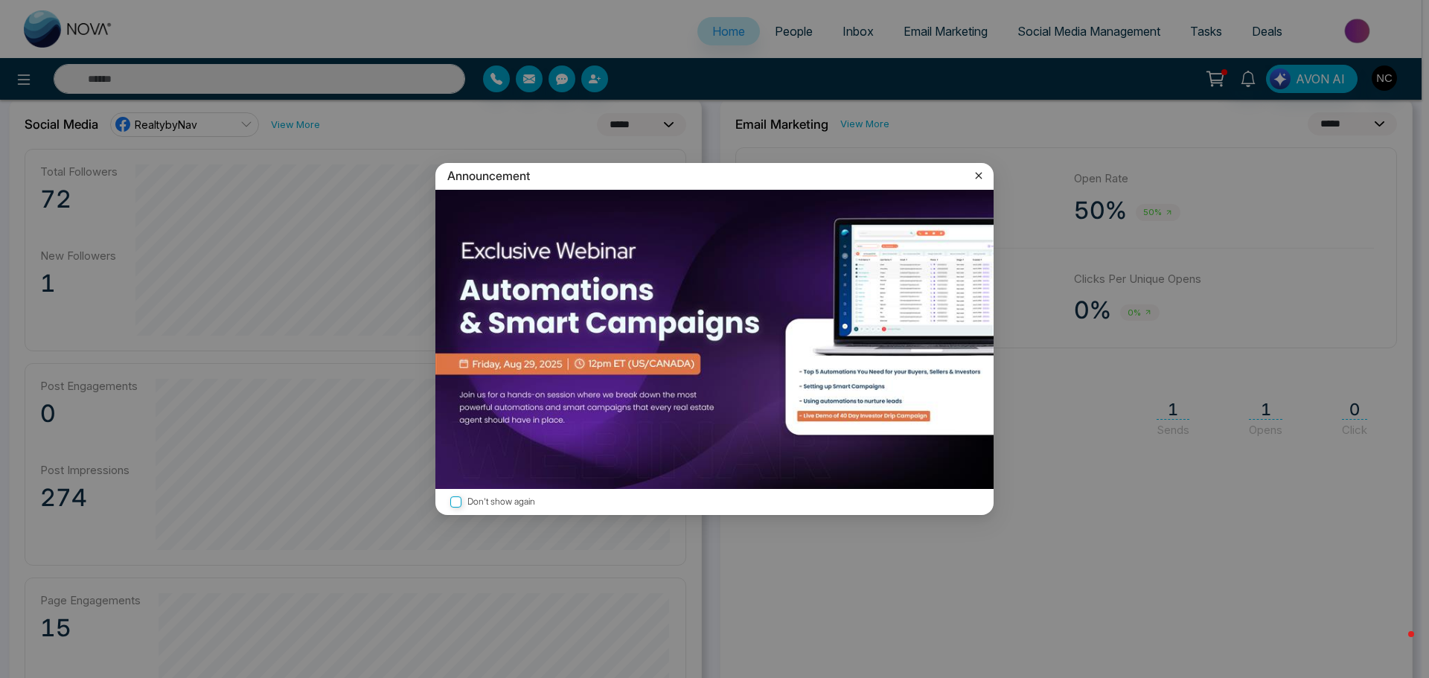
click at [976, 170] on icon at bounding box center [979, 175] width 15 height 15
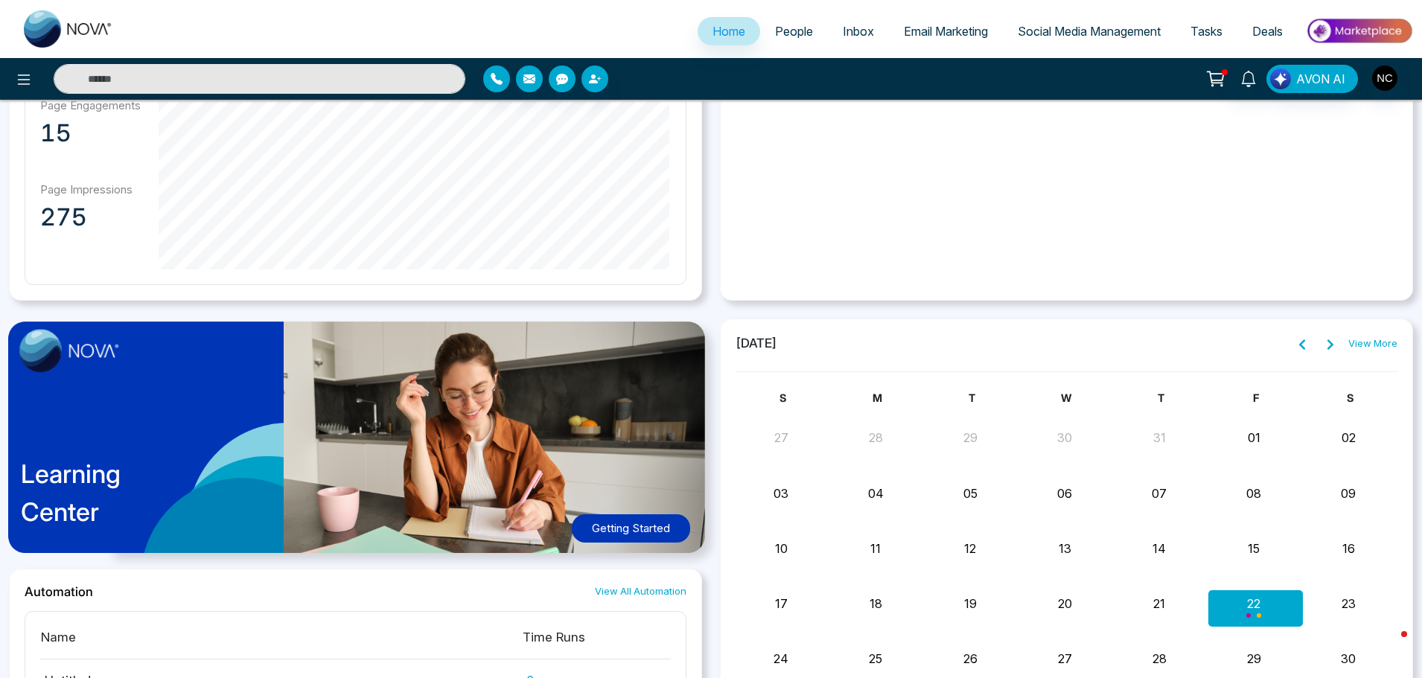
scroll to position [707, 0]
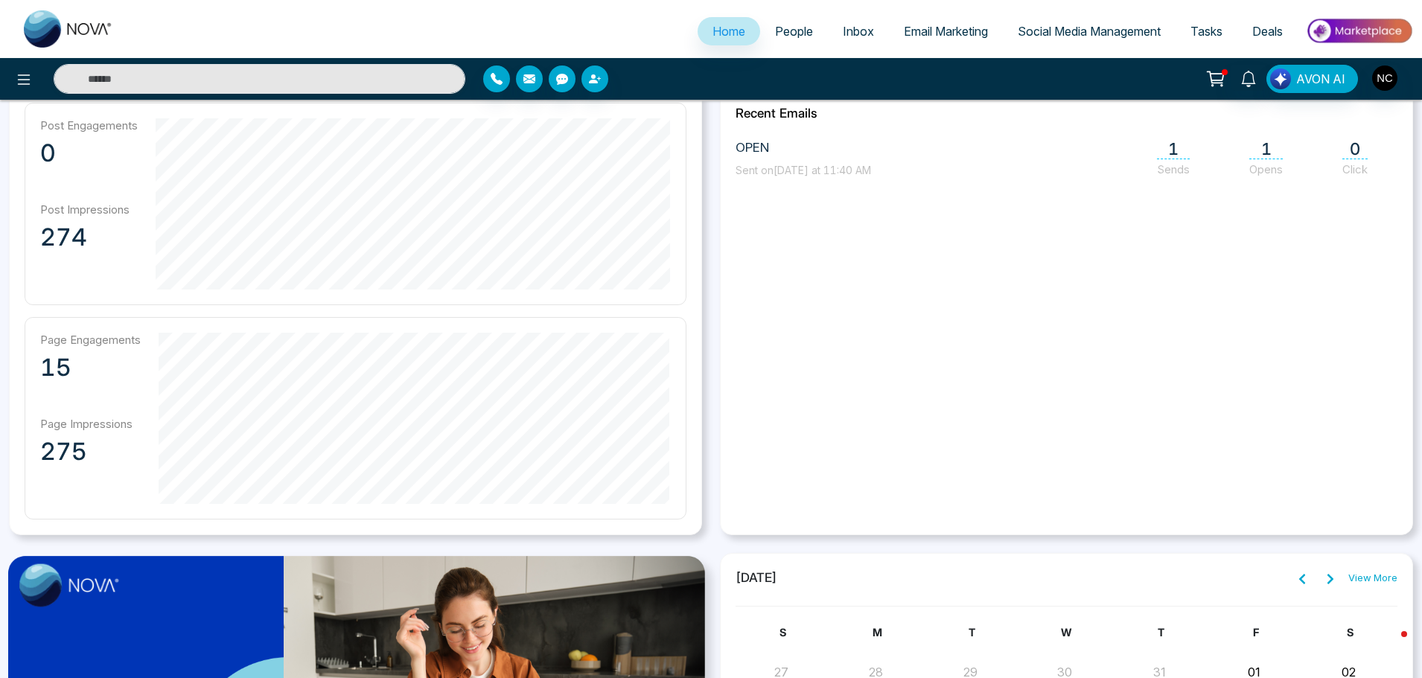
click at [788, 29] on span "People" at bounding box center [794, 31] width 38 height 15
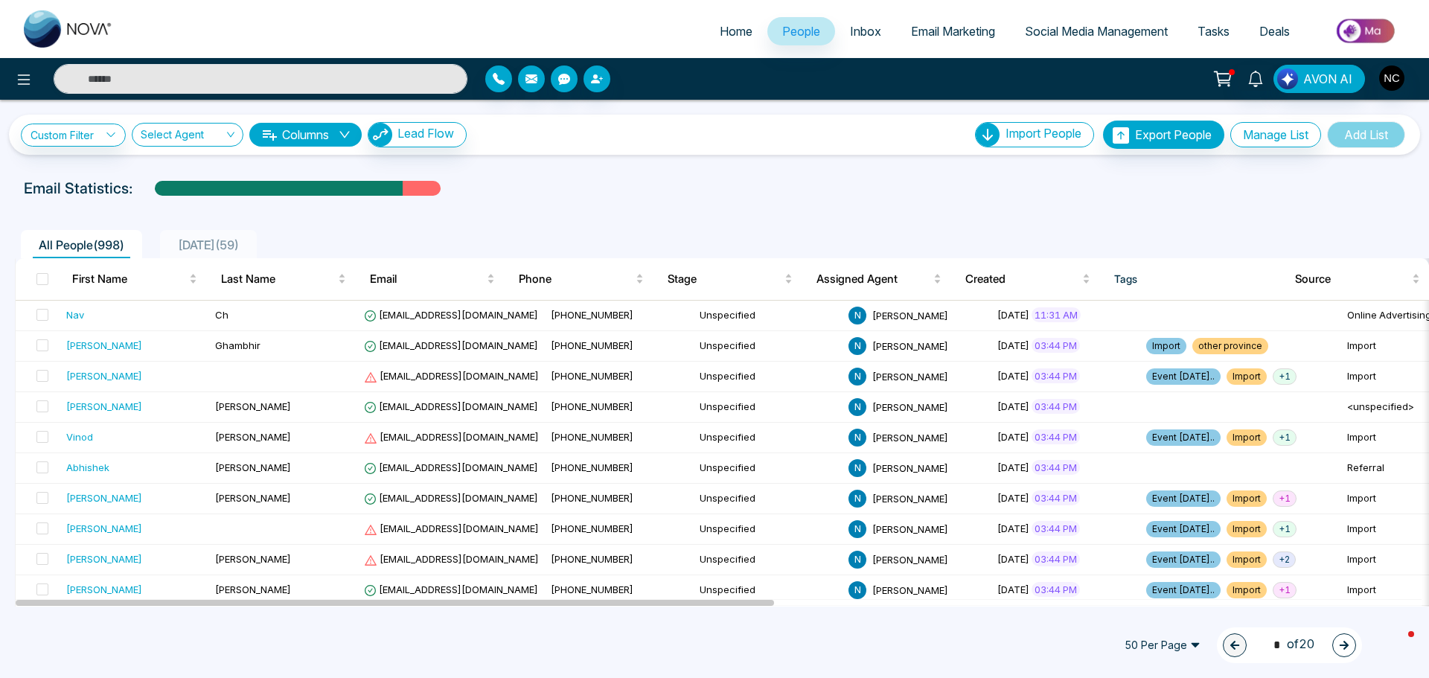
click at [234, 240] on span "April 14 ( 59 )" at bounding box center [208, 245] width 73 height 15
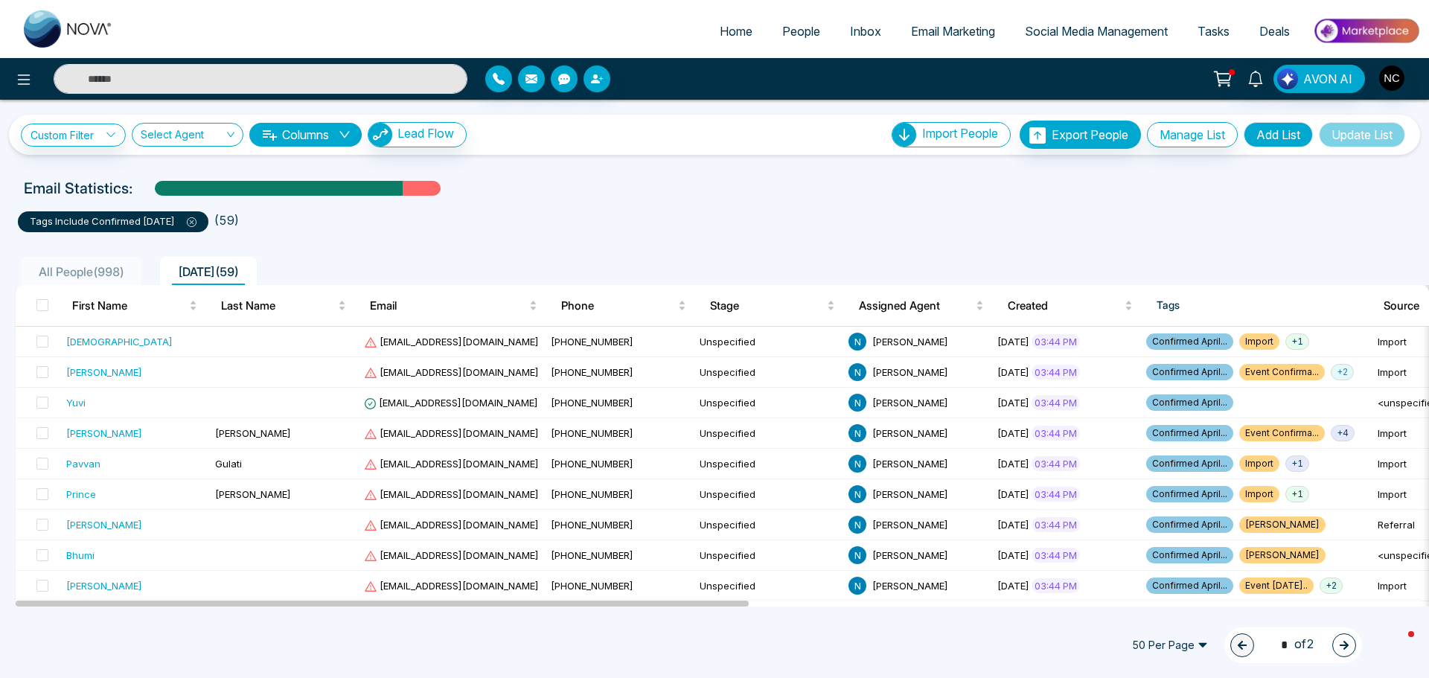
click at [197, 222] on icon at bounding box center [192, 222] width 10 height 10
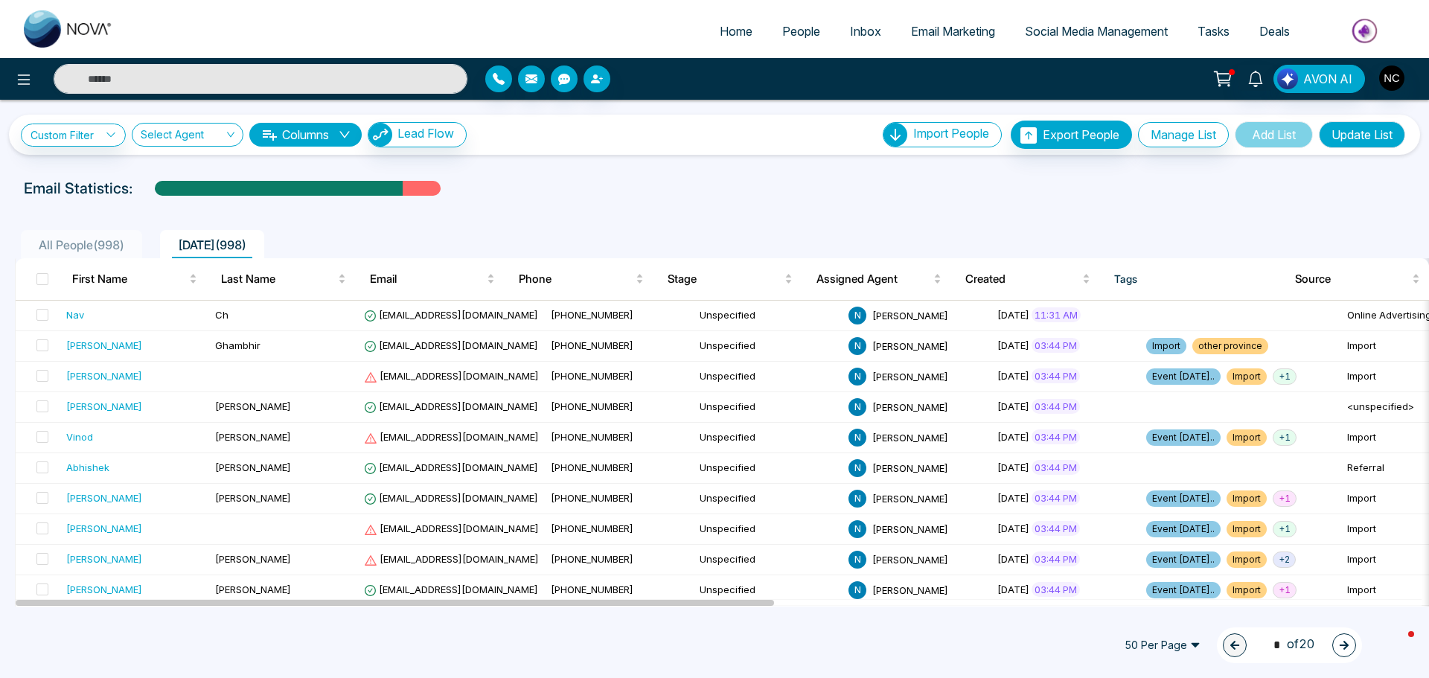
click at [72, 243] on span "All People ( 998 )" at bounding box center [82, 245] width 98 height 15
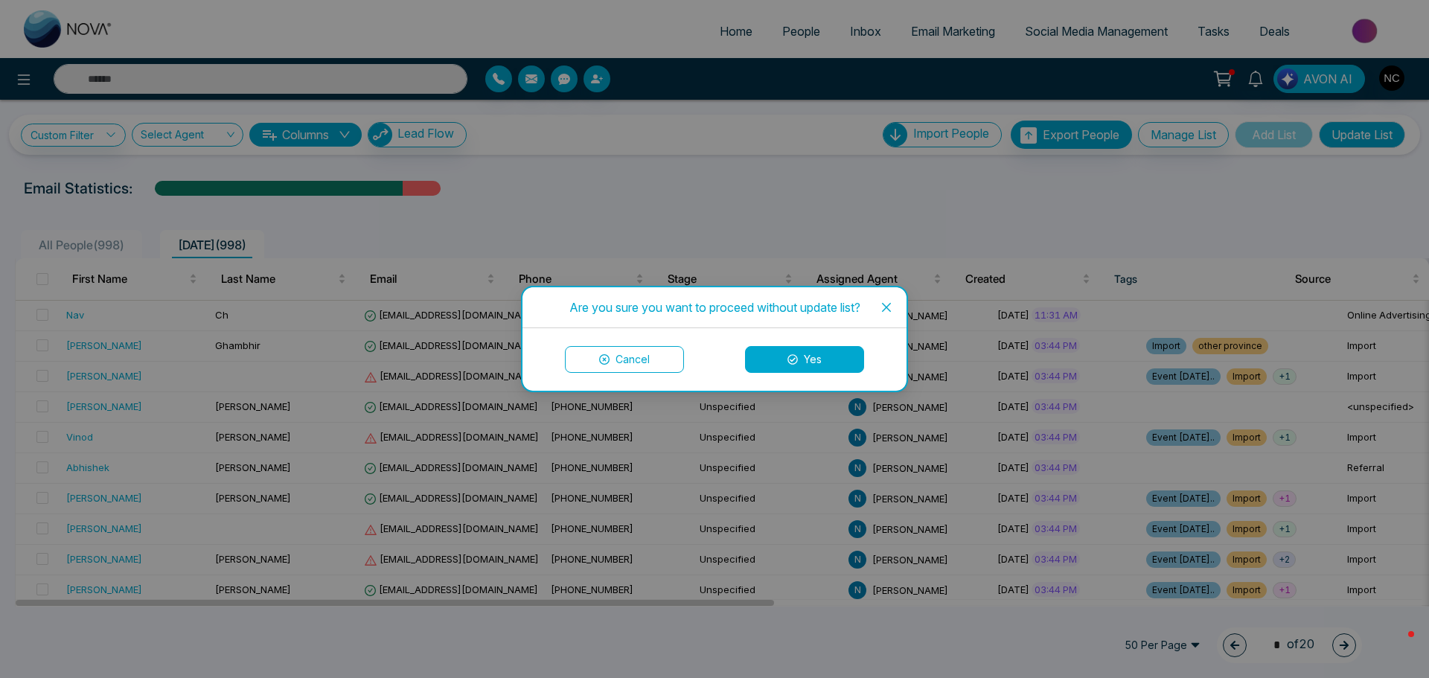
click at [602, 359] on icon at bounding box center [604, 359] width 10 height 10
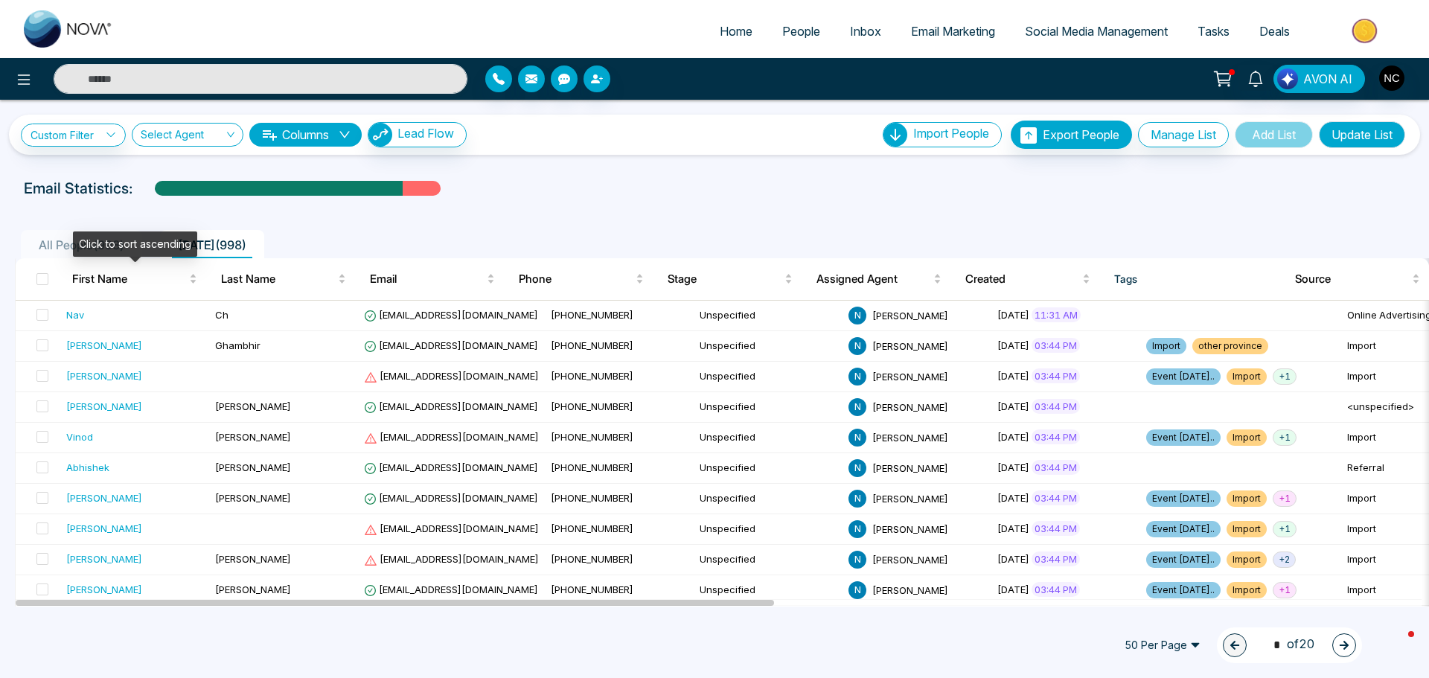
click at [108, 247] on div "Click to sort ascending" at bounding box center [135, 244] width 124 height 25
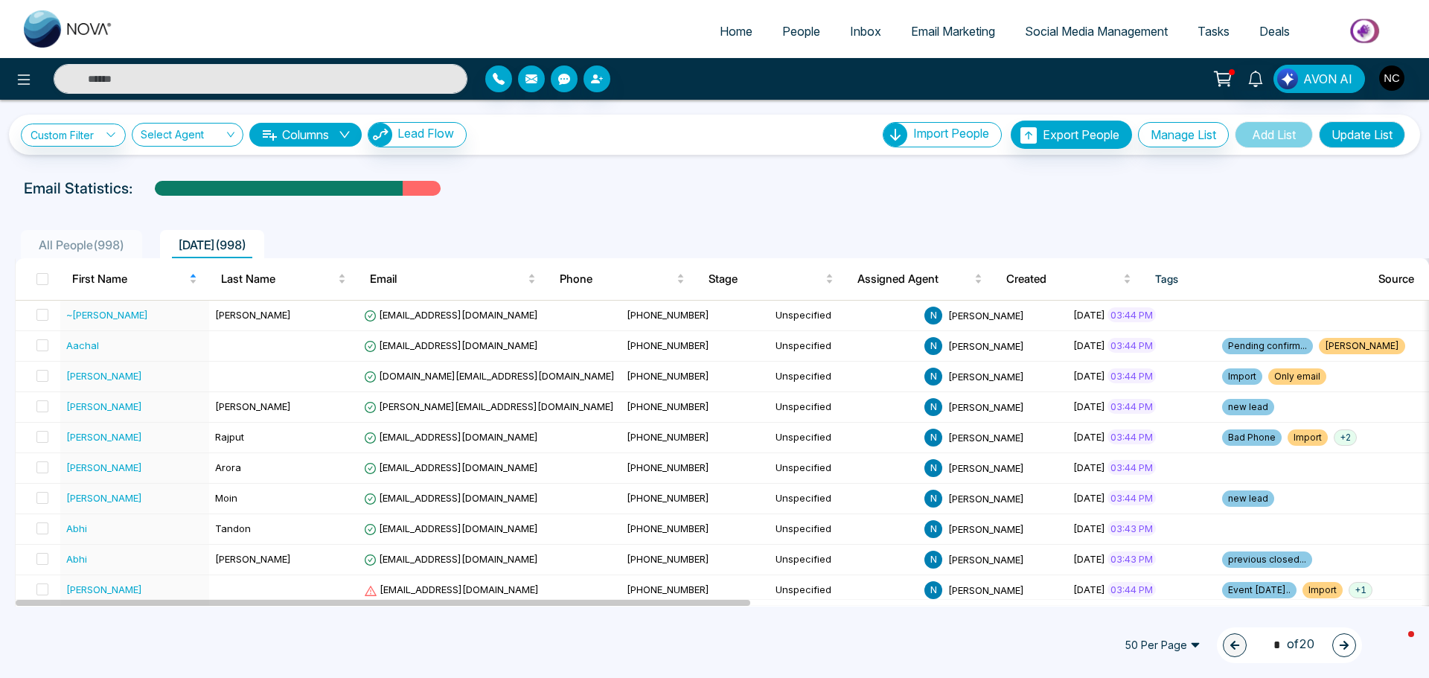
click at [1085, 42] on link "Social Media Management" at bounding box center [1096, 31] width 173 height 28
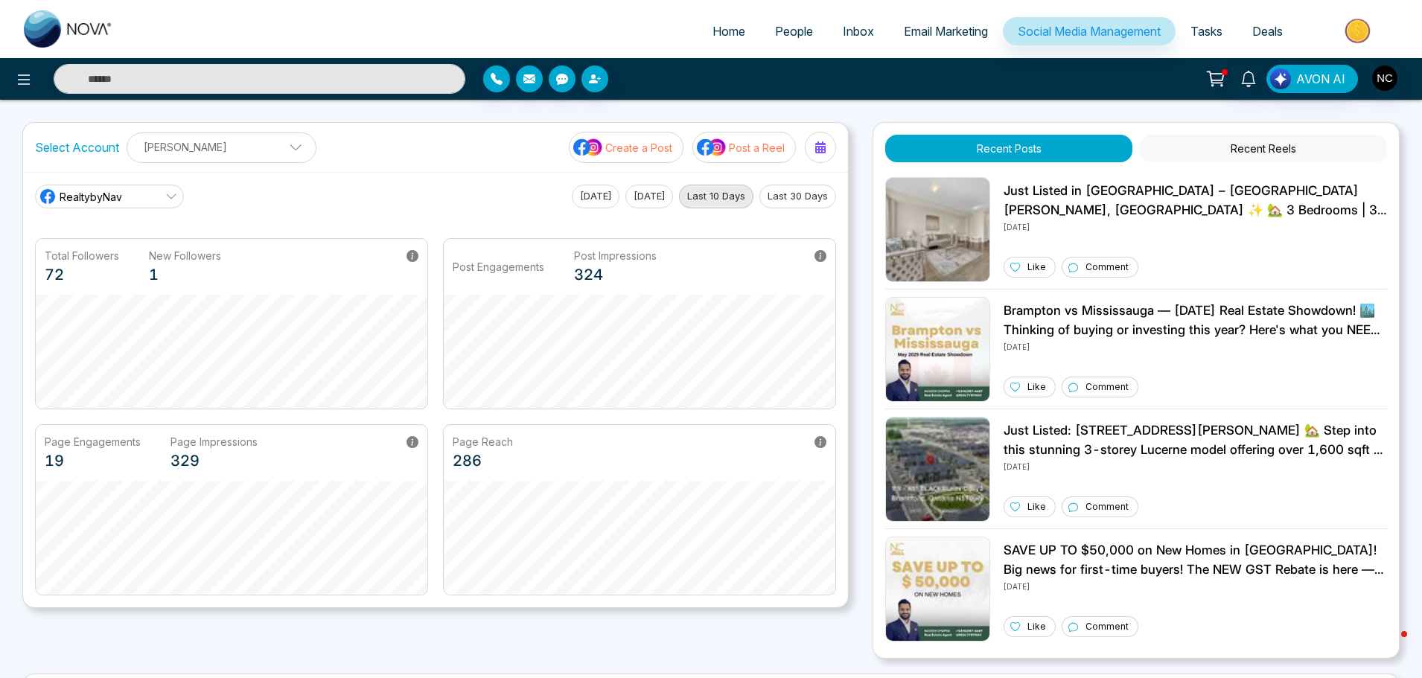
click at [947, 32] on span "Email Marketing" at bounding box center [946, 31] width 84 height 15
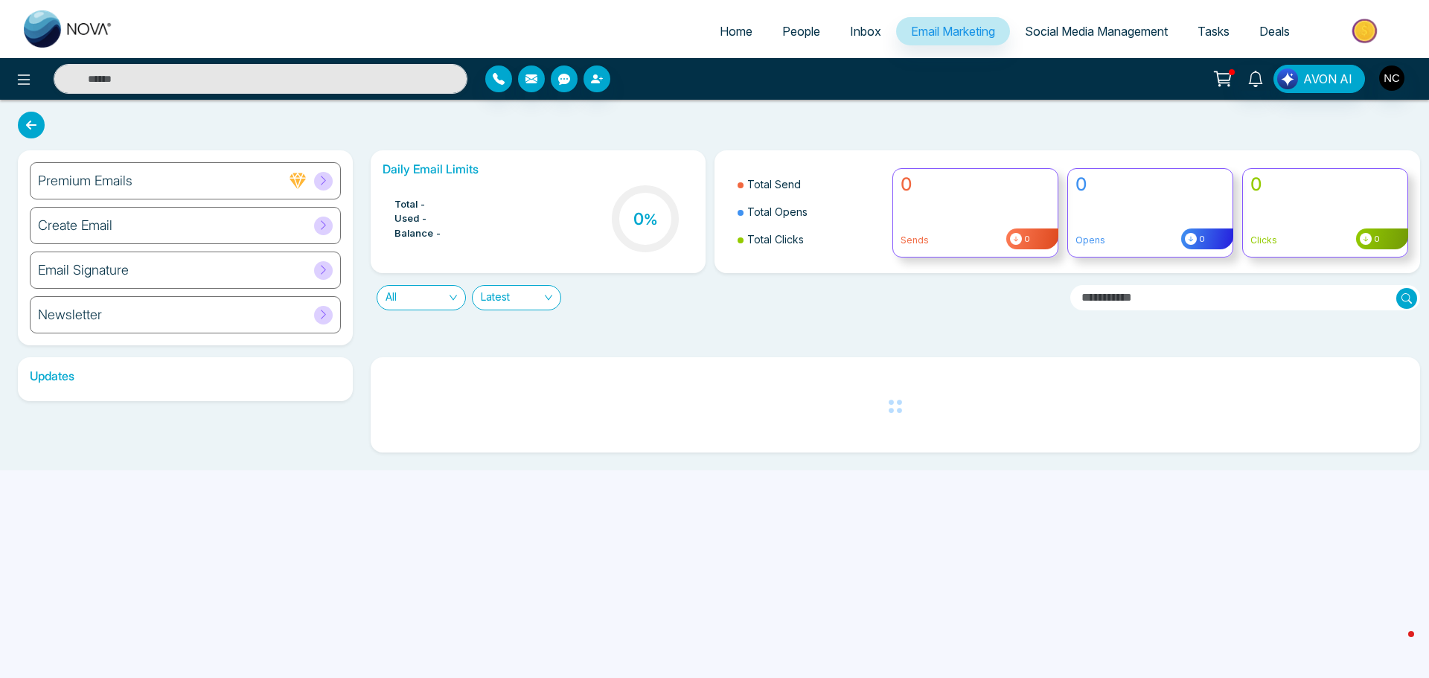
click at [1271, 25] on span "Deals" at bounding box center [1275, 31] width 31 height 15
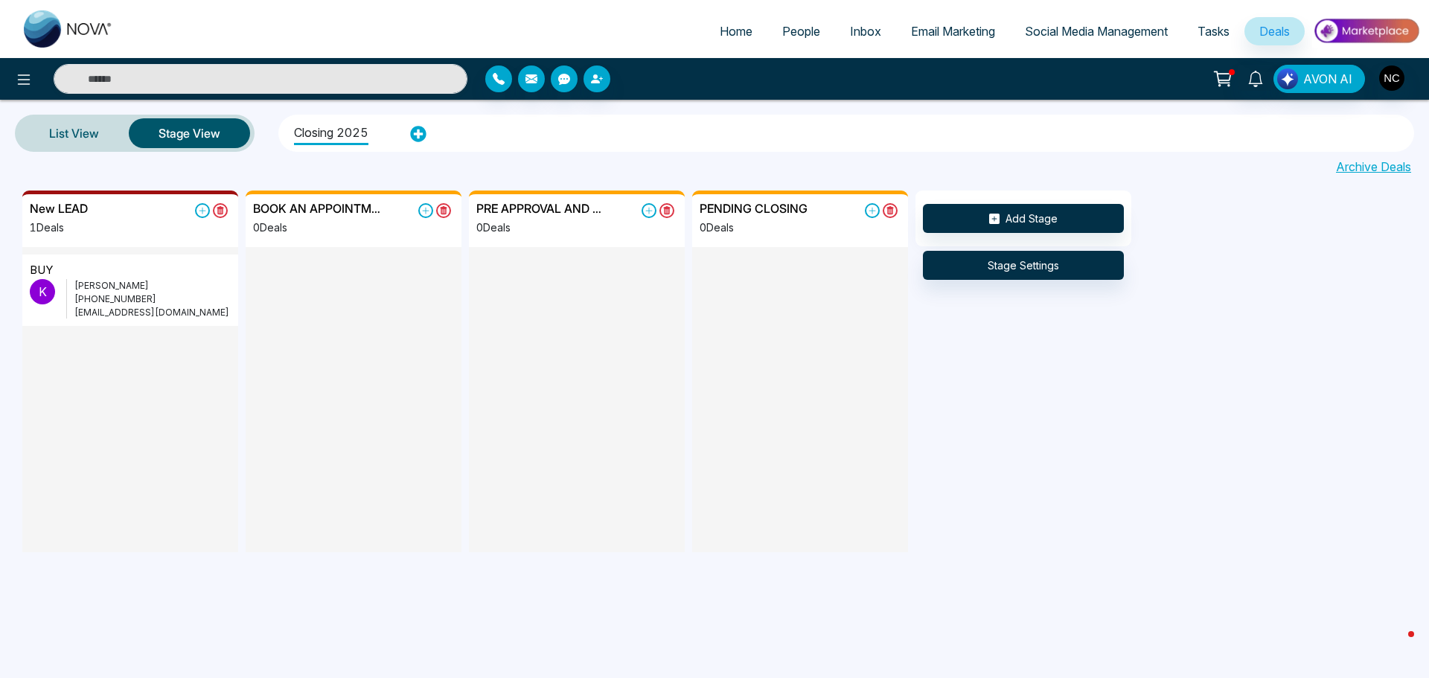
click at [720, 30] on span "Home" at bounding box center [736, 31] width 33 height 15
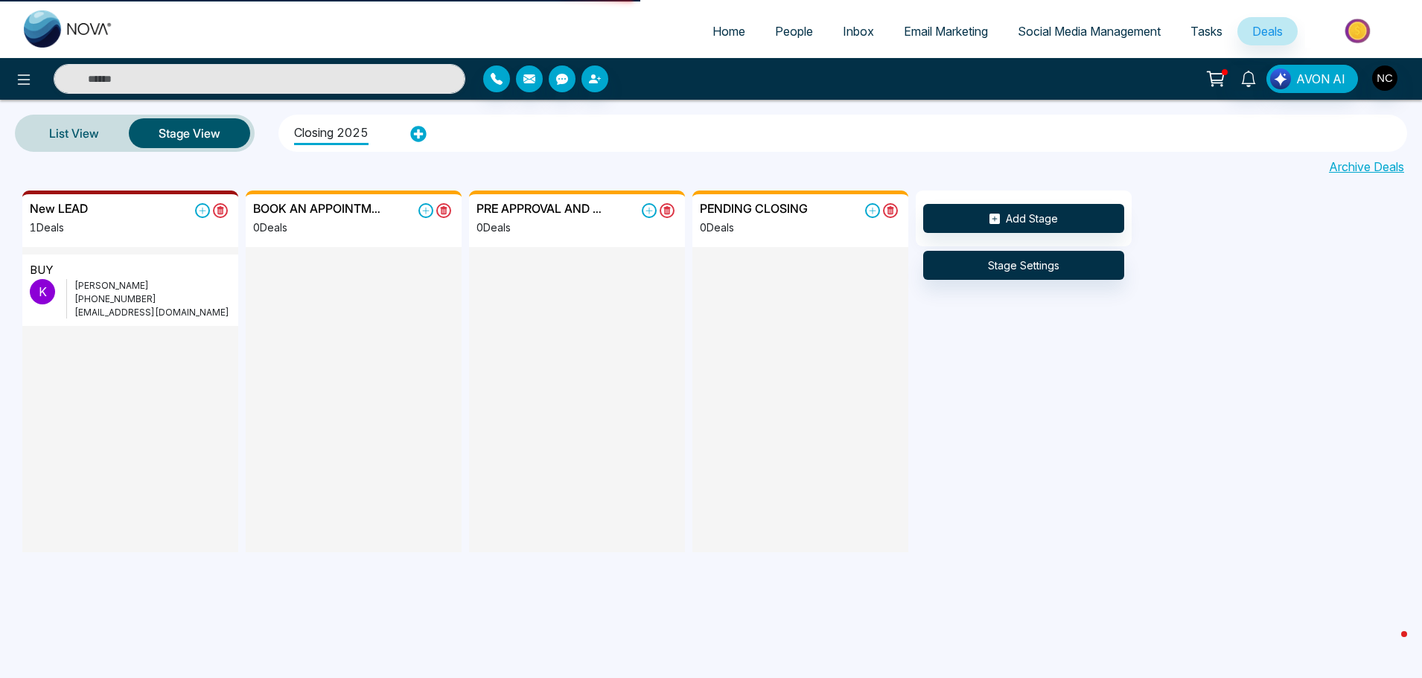
select select "*"
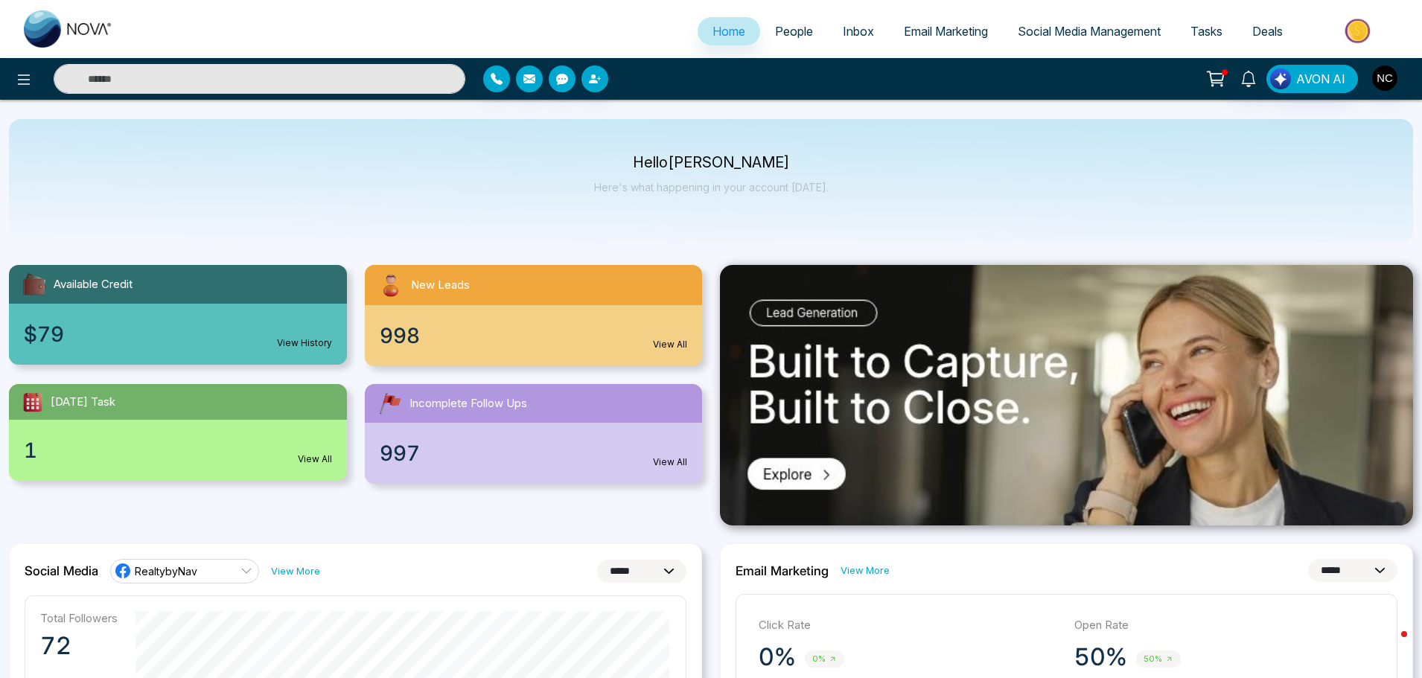
click at [775, 28] on span "People" at bounding box center [794, 31] width 38 height 15
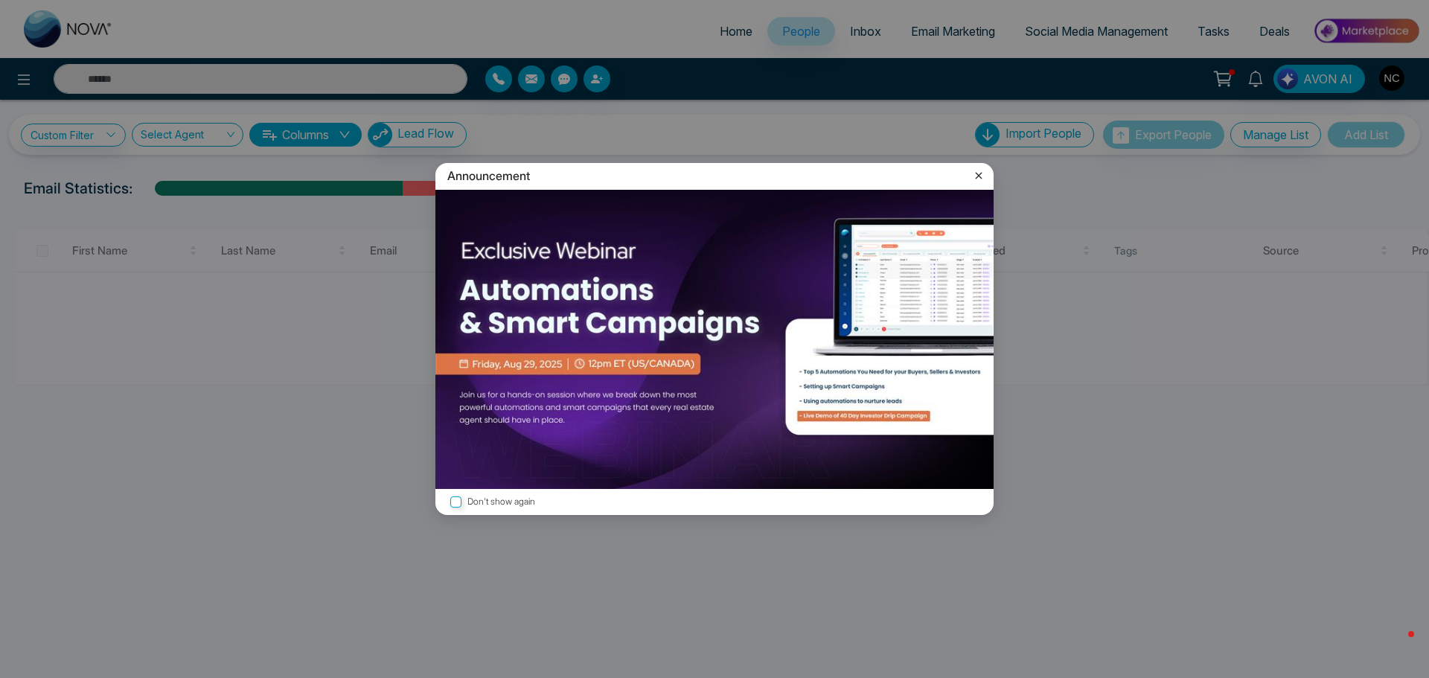
click at [982, 173] on icon at bounding box center [979, 176] width 7 height 7
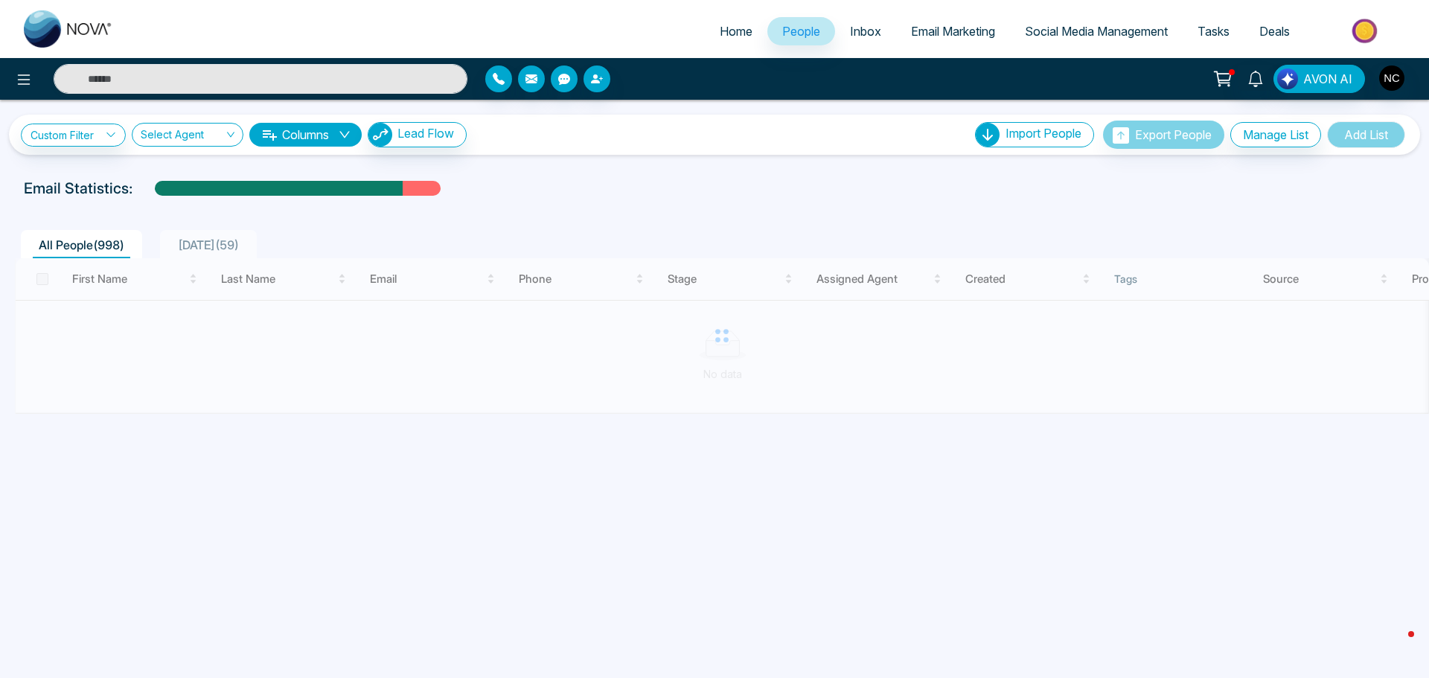
click at [913, 17] on link "Email Marketing" at bounding box center [953, 31] width 114 height 28
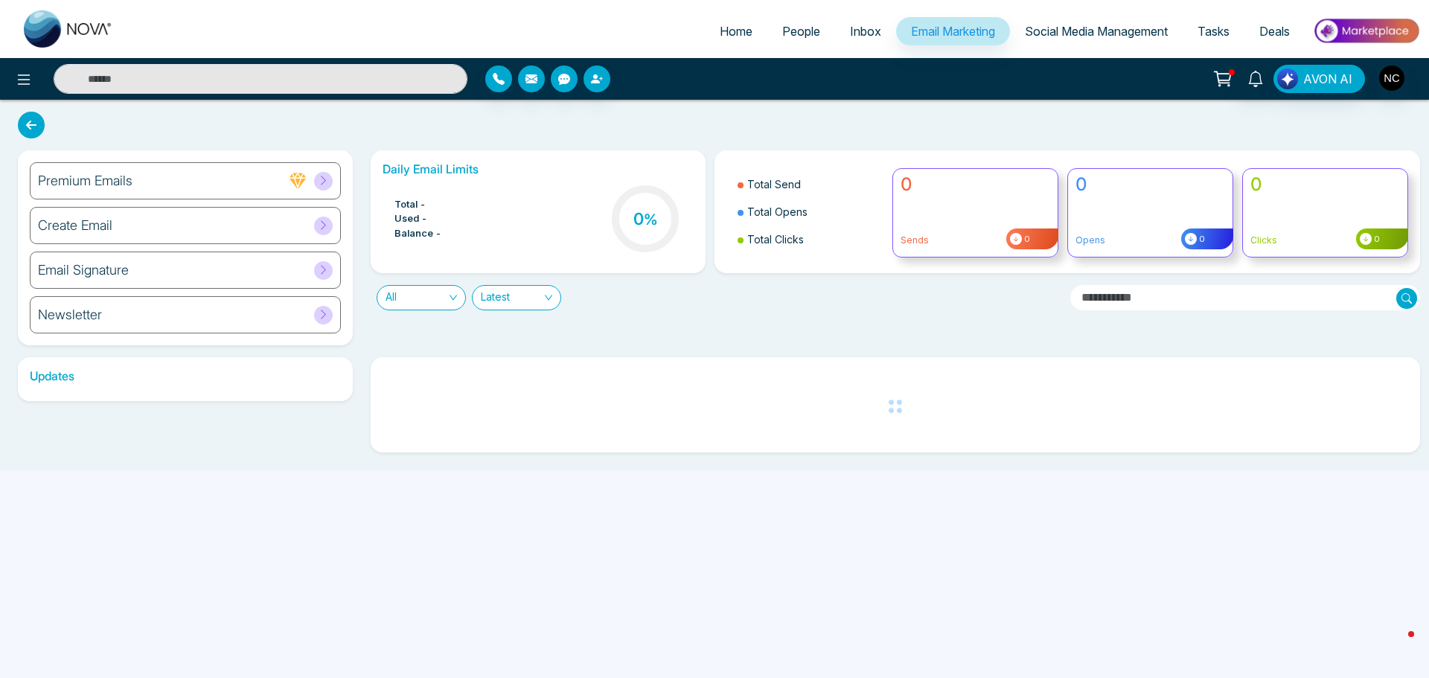
click at [864, 26] on span "Inbox" at bounding box center [865, 31] width 31 height 15
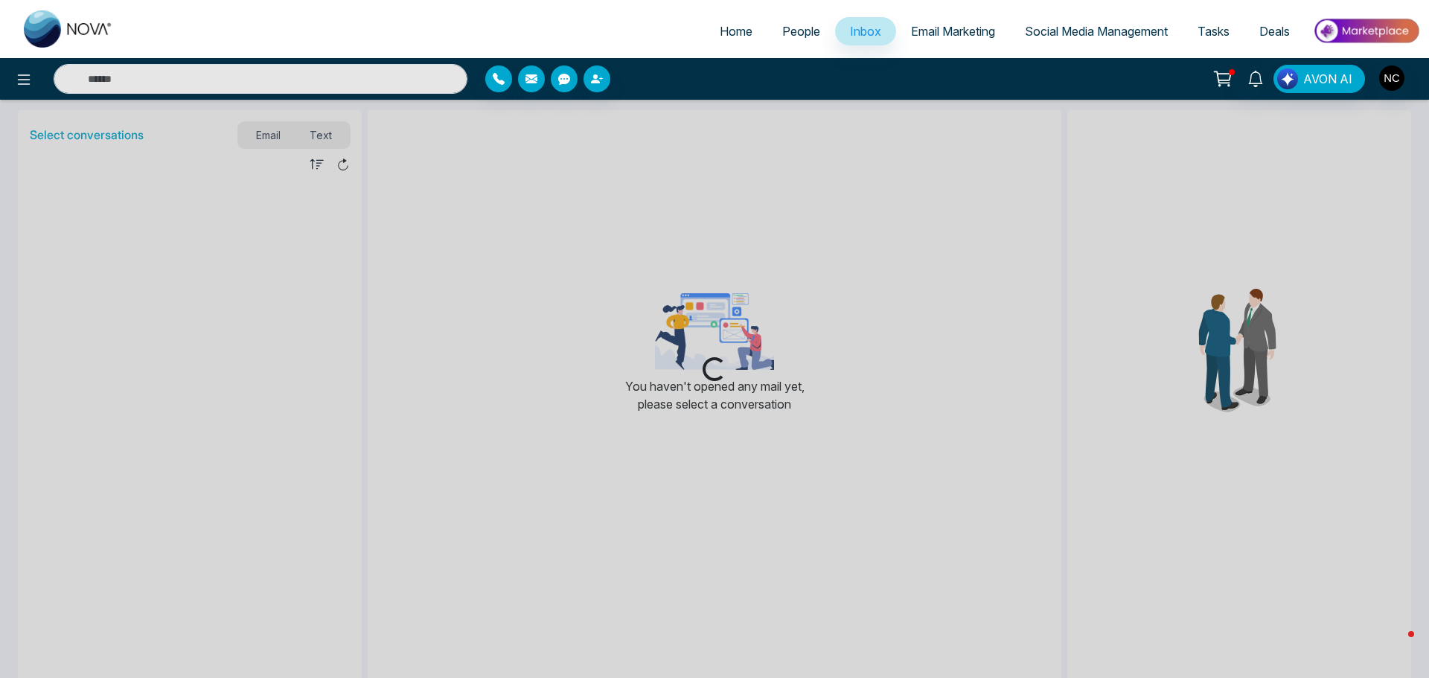
click at [1068, 34] on span "Social Media Management" at bounding box center [1096, 31] width 143 height 15
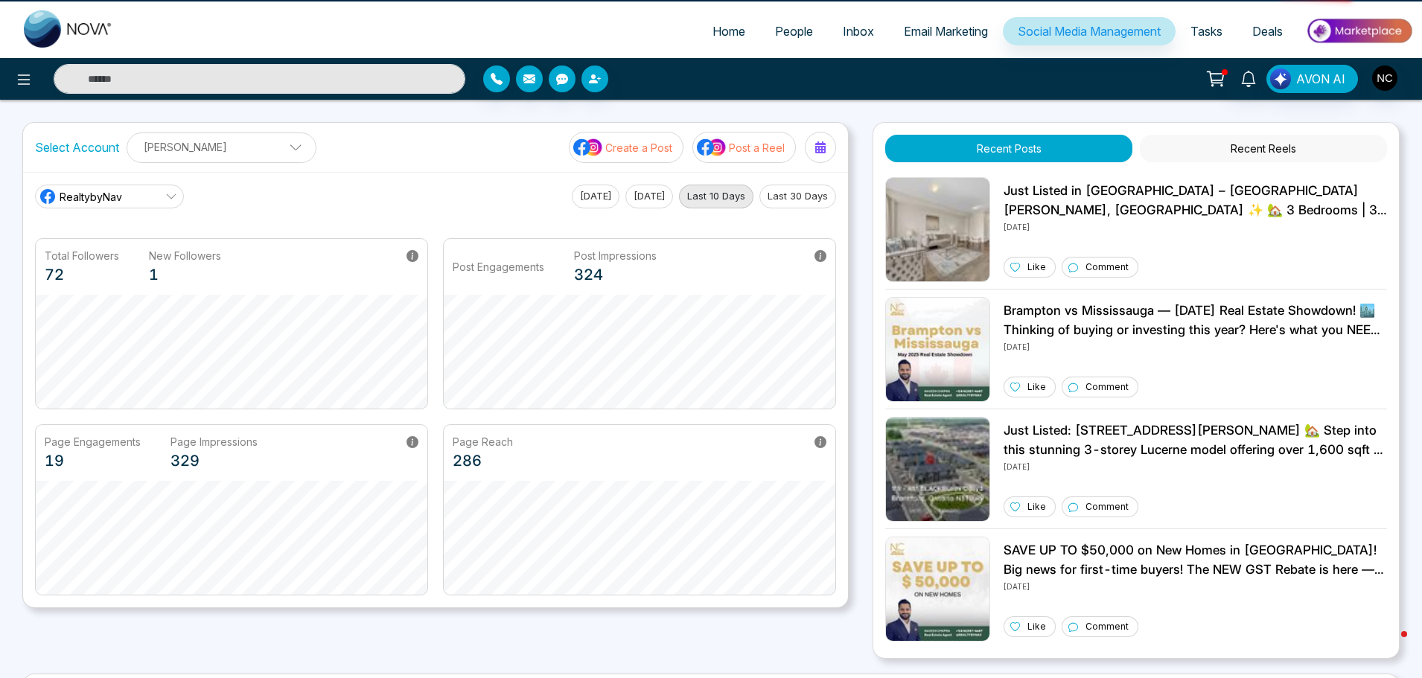
click at [1214, 30] on span "Tasks" at bounding box center [1206, 31] width 32 height 15
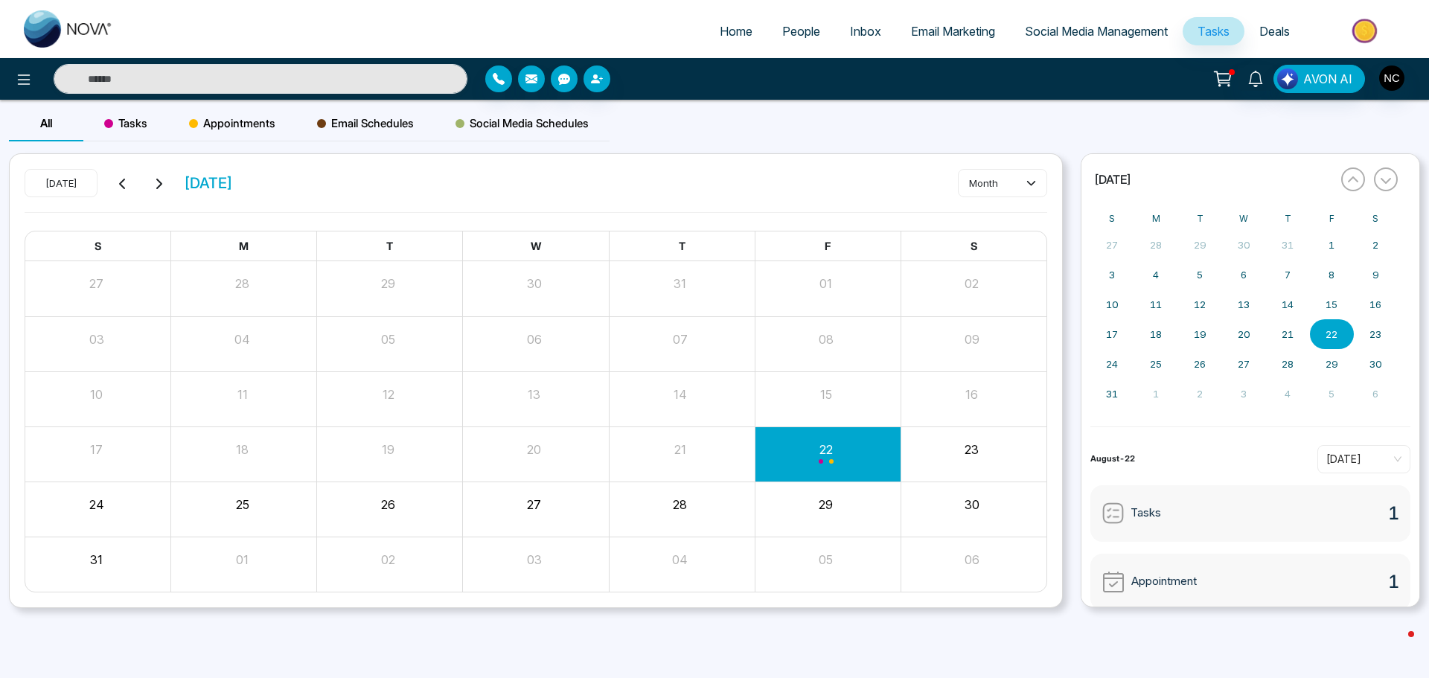
click at [1266, 28] on span "Deals" at bounding box center [1275, 31] width 31 height 15
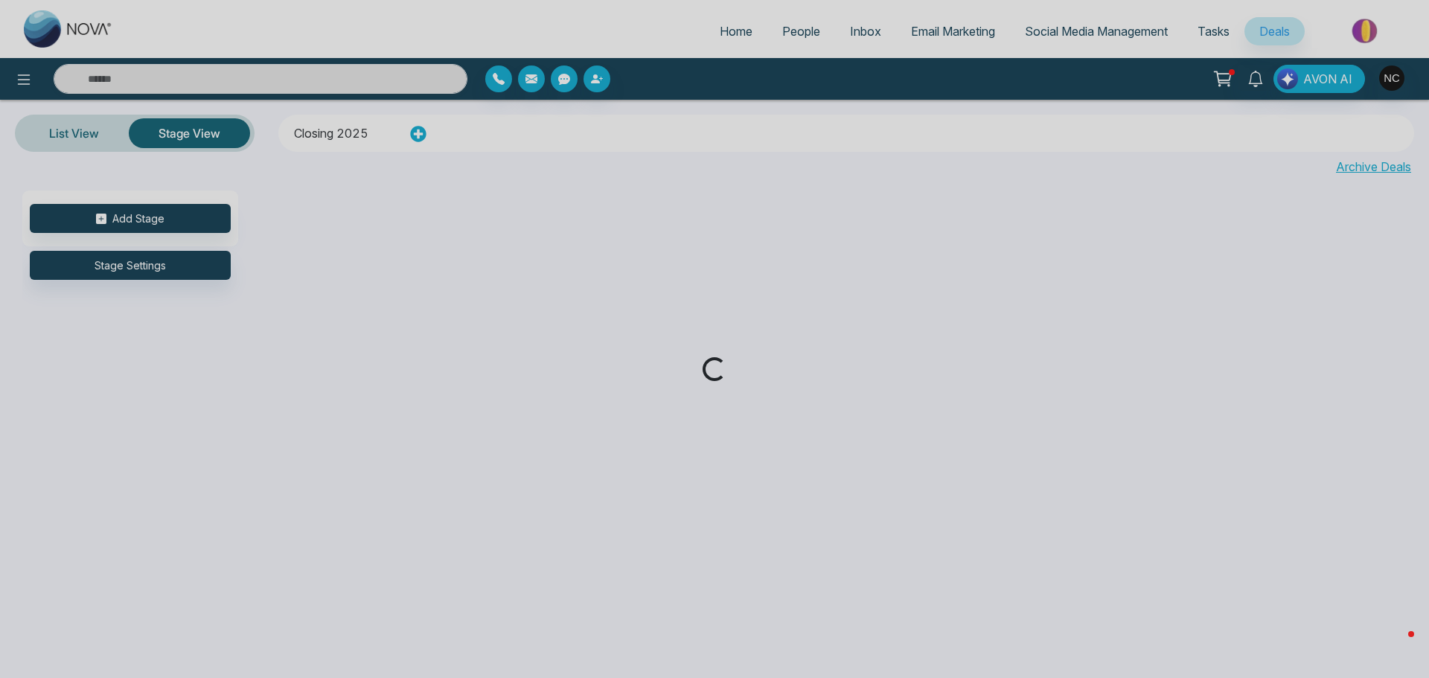
click at [12, 82] on div "Loading..." at bounding box center [714, 339] width 1429 height 678
click at [34, 77] on div "Loading..." at bounding box center [714, 339] width 1429 height 678
click at [22, 77] on div "Loading..." at bounding box center [714, 339] width 1429 height 678
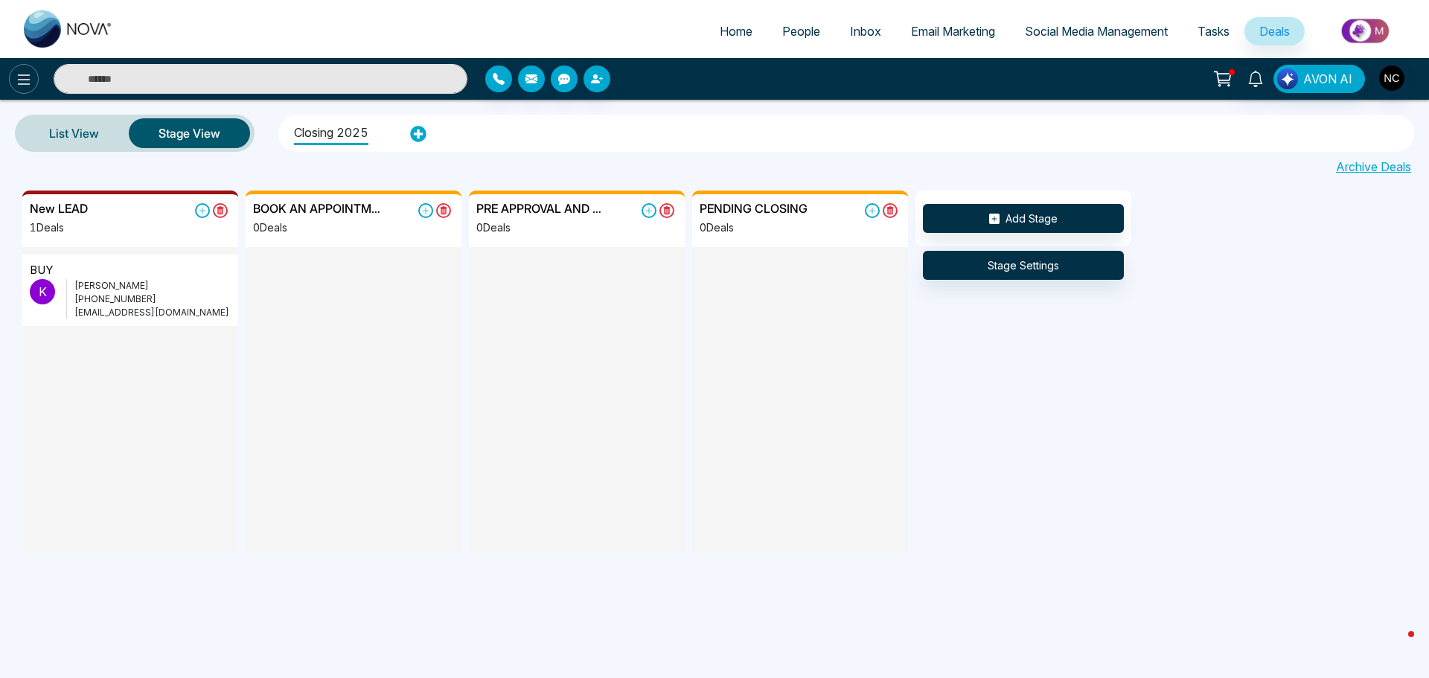
click at [20, 86] on icon at bounding box center [24, 80] width 18 height 18
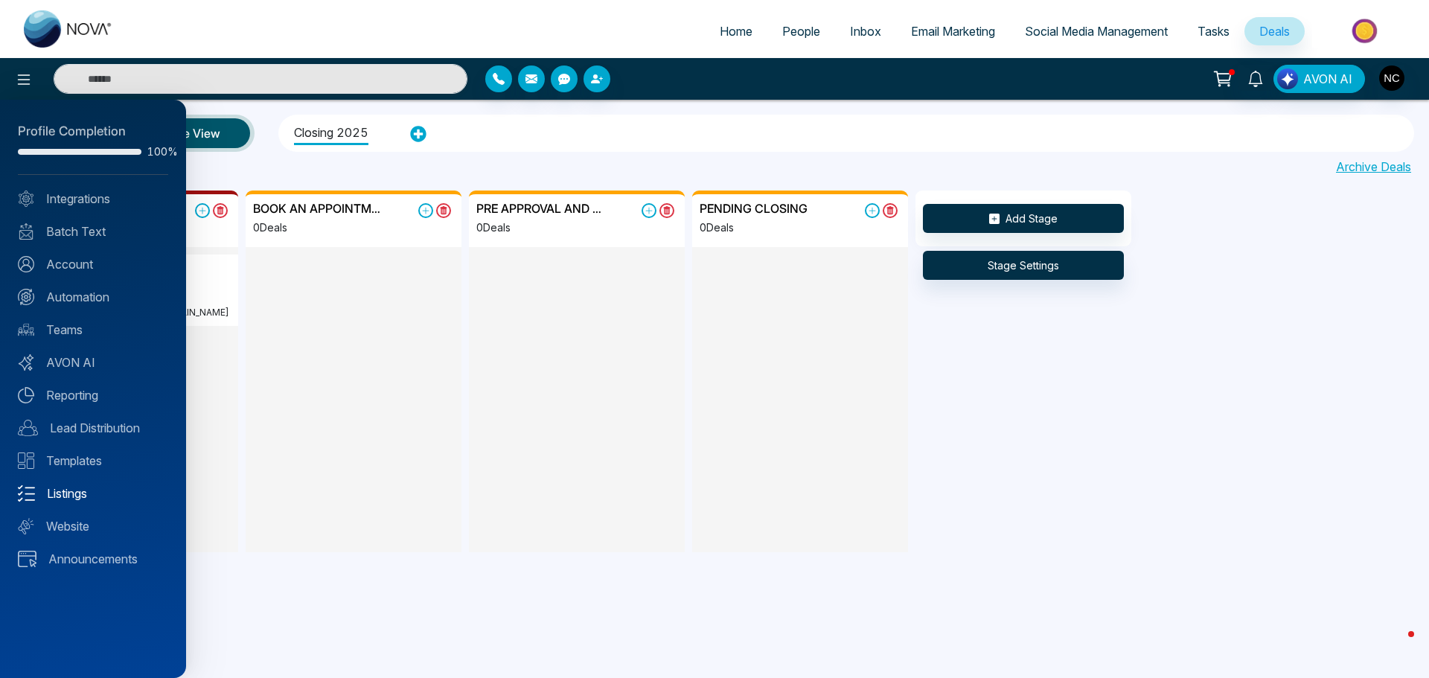
click at [88, 493] on link "Listings" at bounding box center [93, 494] width 150 height 18
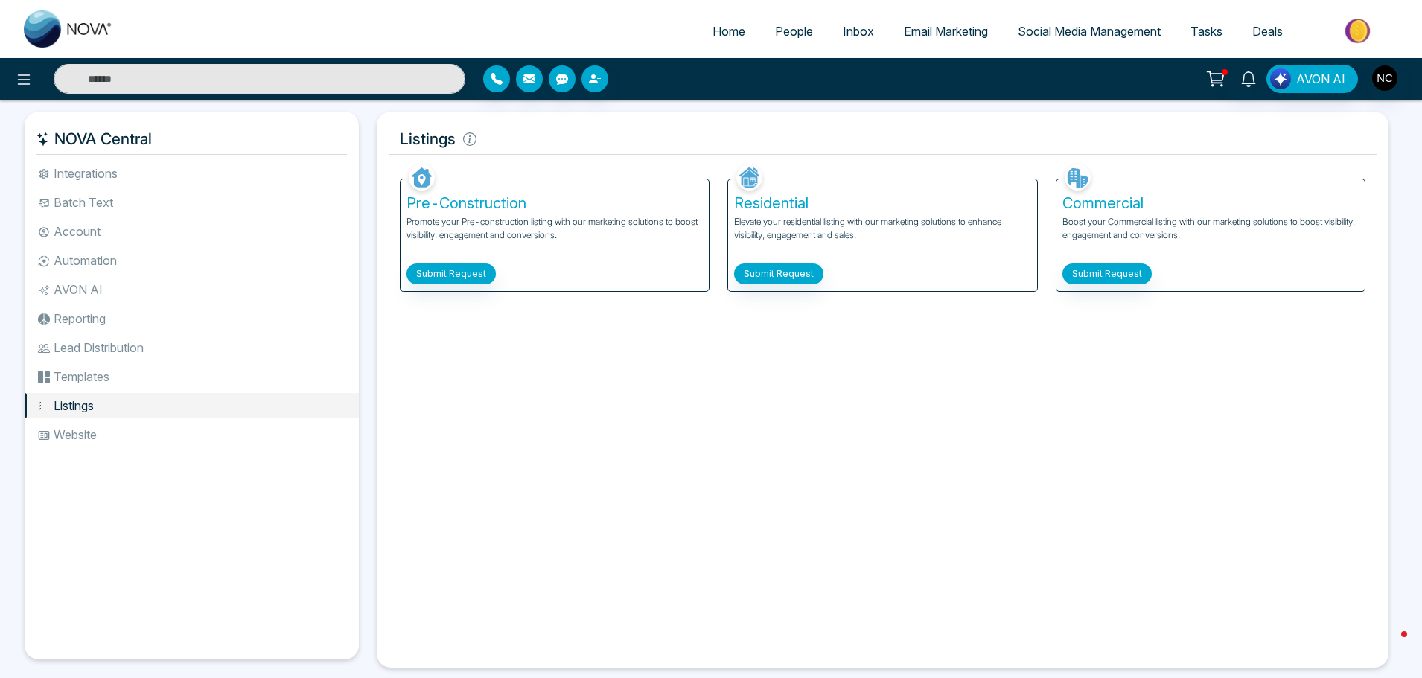
click at [82, 441] on li "Website" at bounding box center [192, 434] width 334 height 25
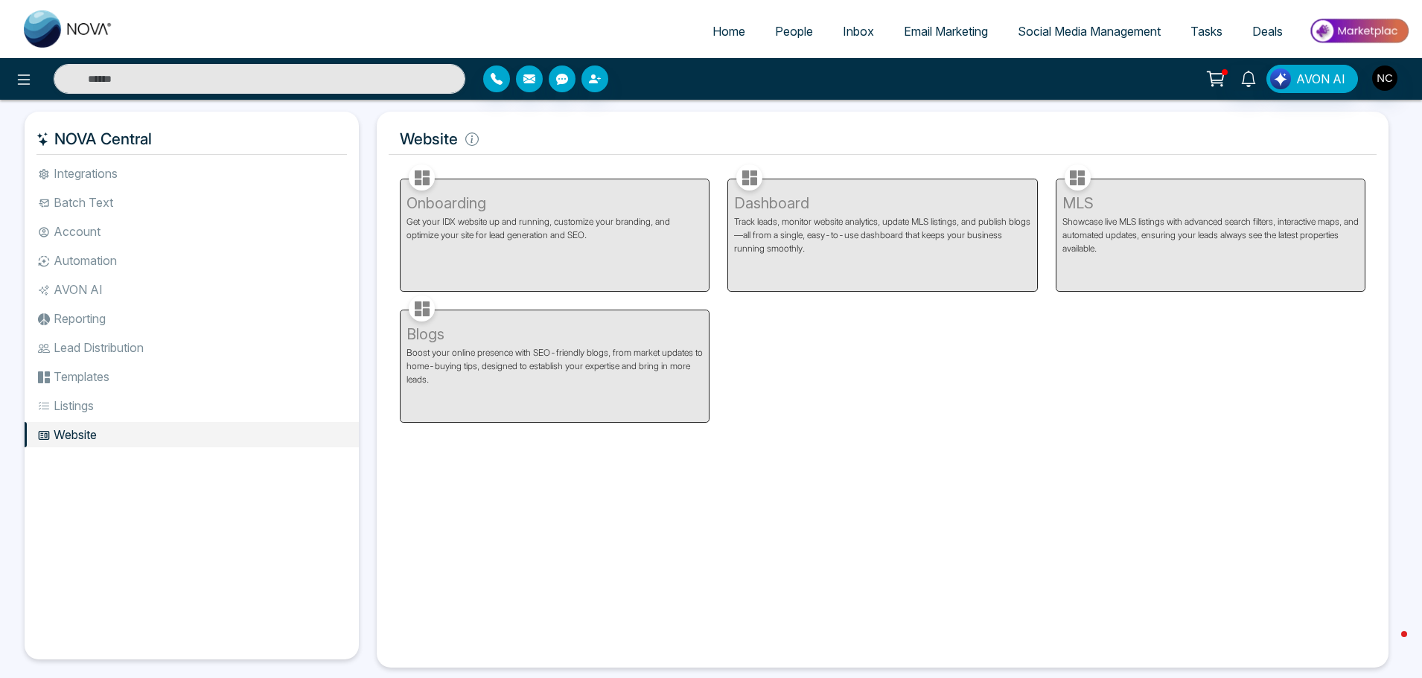
click at [100, 409] on li "Listings" at bounding box center [192, 405] width 334 height 25
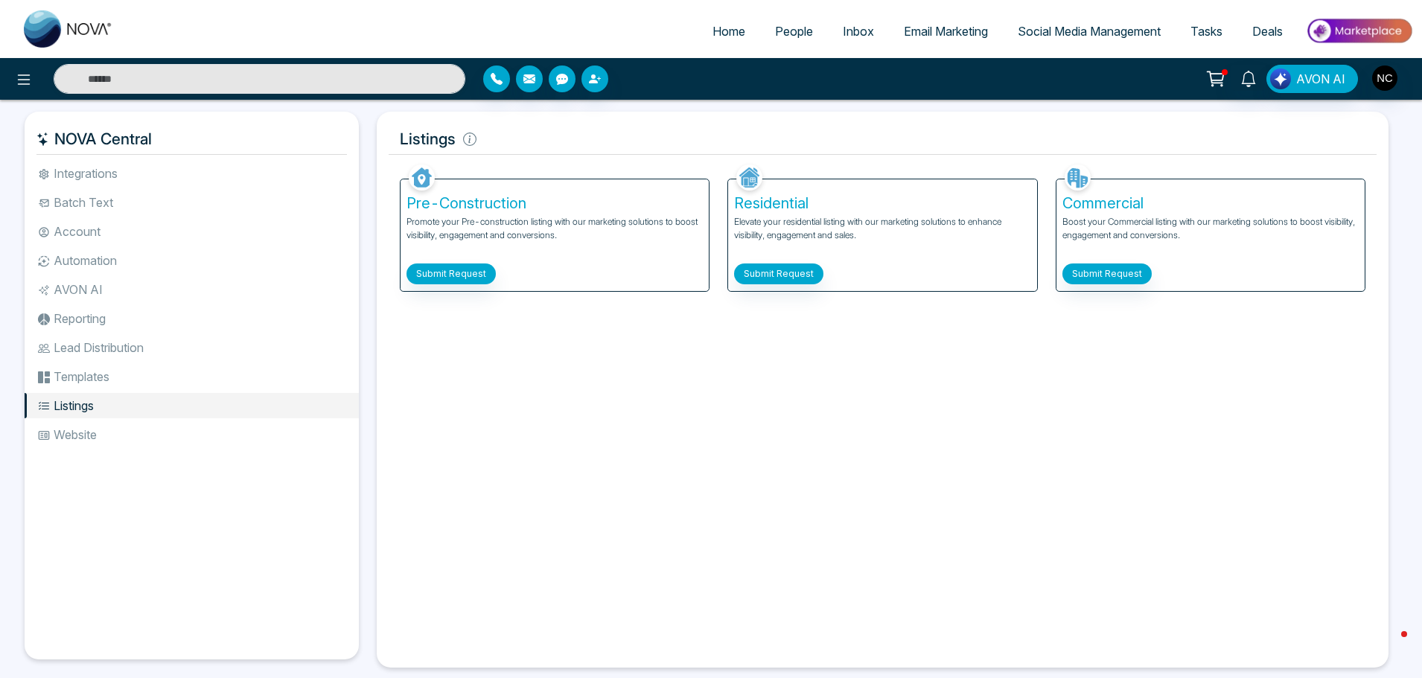
click at [955, 36] on span "Email Marketing" at bounding box center [946, 31] width 84 height 15
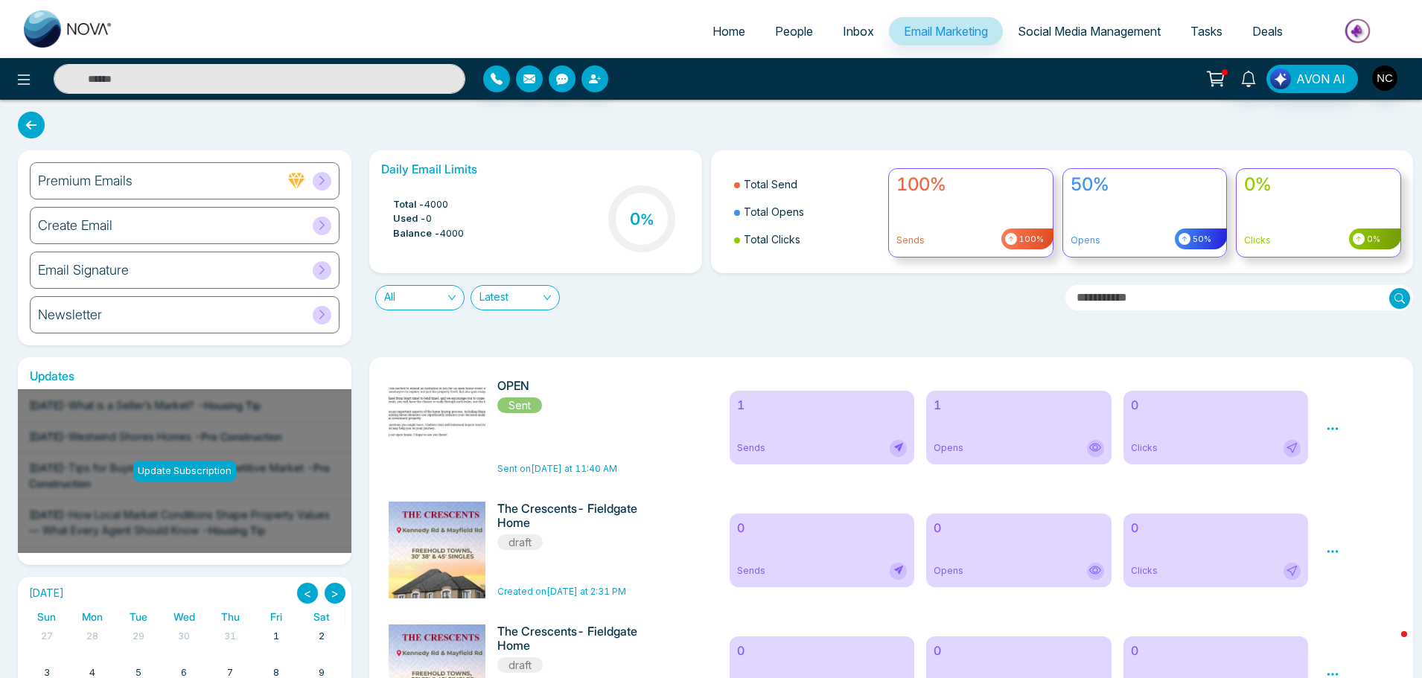
click at [167, 324] on div "Newsletter" at bounding box center [185, 314] width 310 height 37
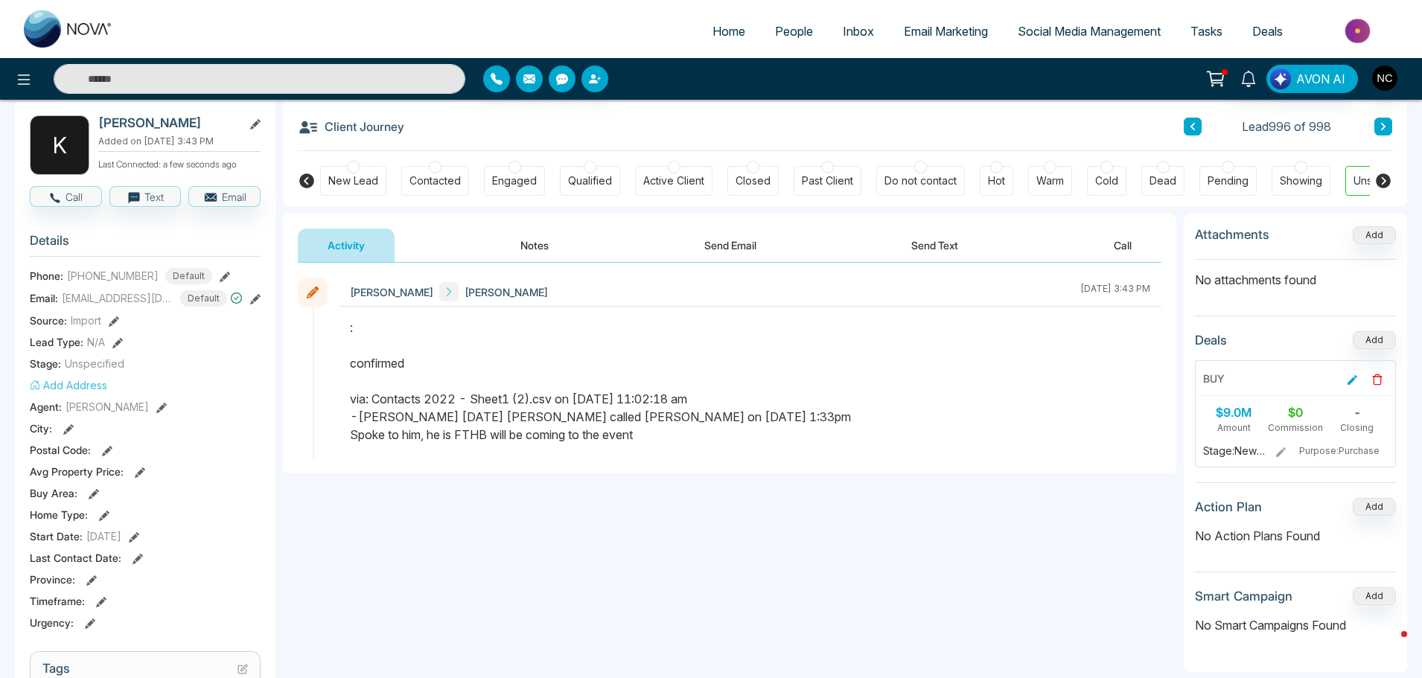
scroll to position [149, 0]
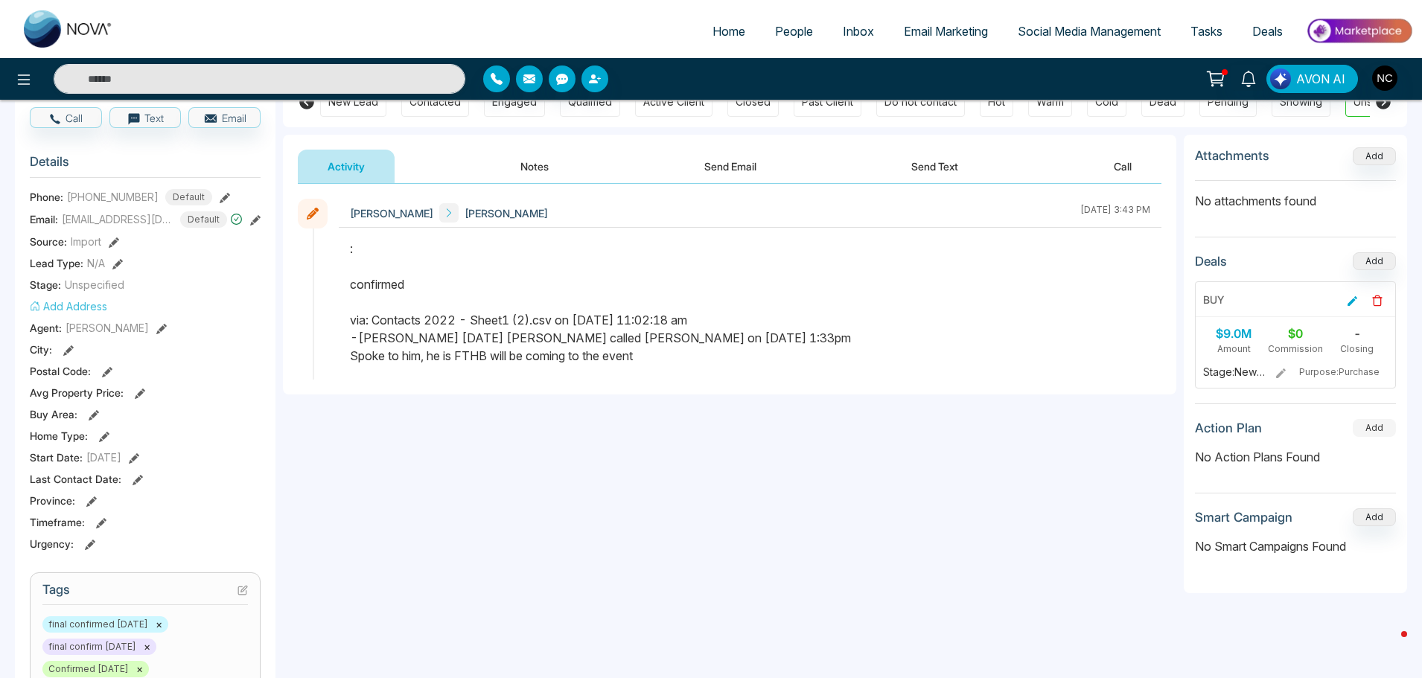
click at [1374, 428] on button "Add" at bounding box center [1374, 428] width 43 height 18
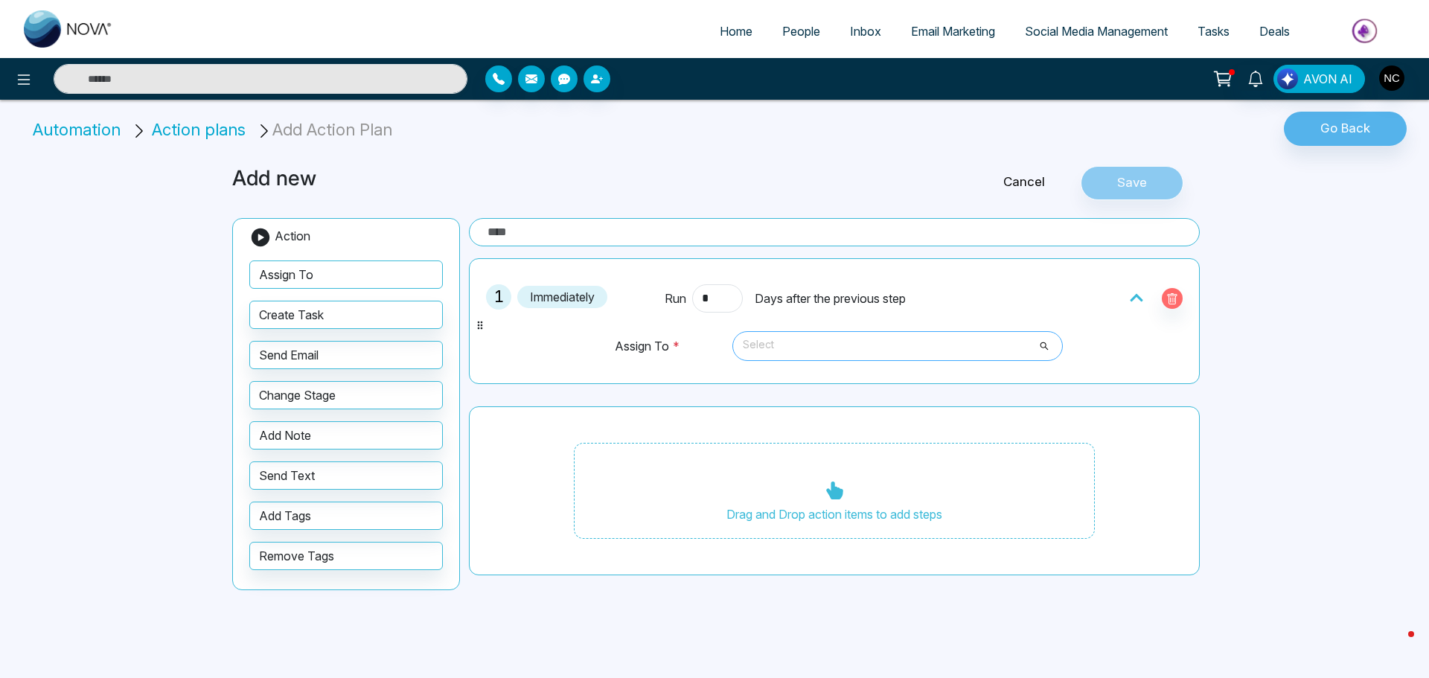
click at [804, 347] on span "Select" at bounding box center [898, 346] width 310 height 25
click at [1174, 301] on icon "button" at bounding box center [1172, 300] width 4 height 5
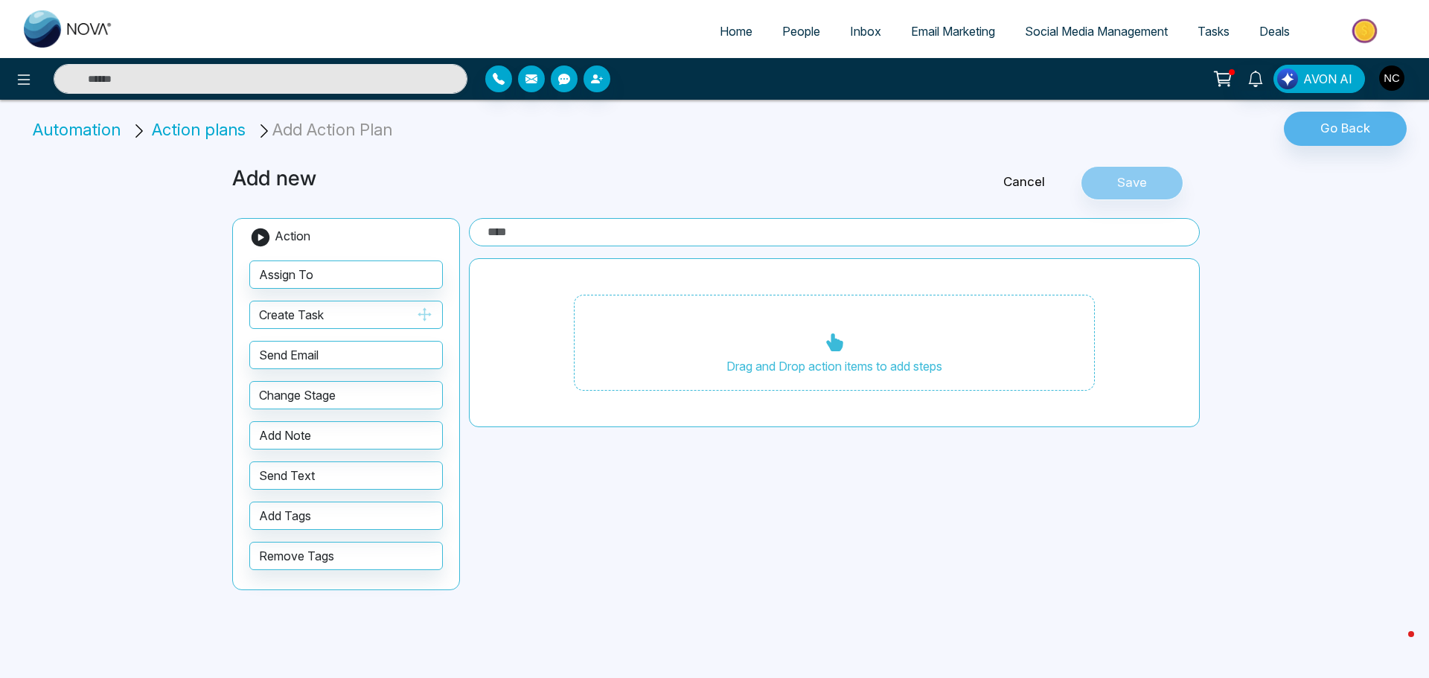
click at [296, 318] on button "Create Task" at bounding box center [346, 315] width 194 height 28
click at [431, 310] on icon "button" at bounding box center [424, 314] width 17 height 17
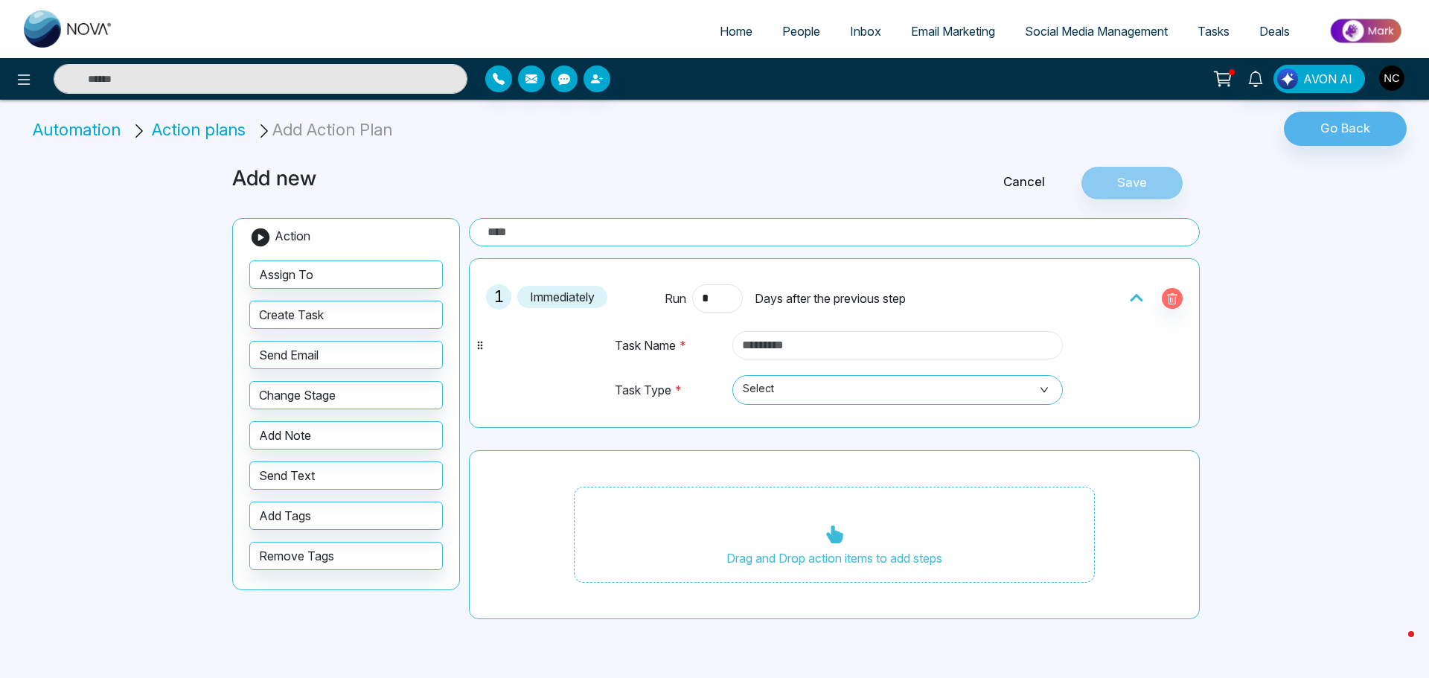
click at [800, 345] on input "text" at bounding box center [898, 345] width 331 height 28
click at [1175, 301] on icon "button" at bounding box center [1172, 300] width 4 height 5
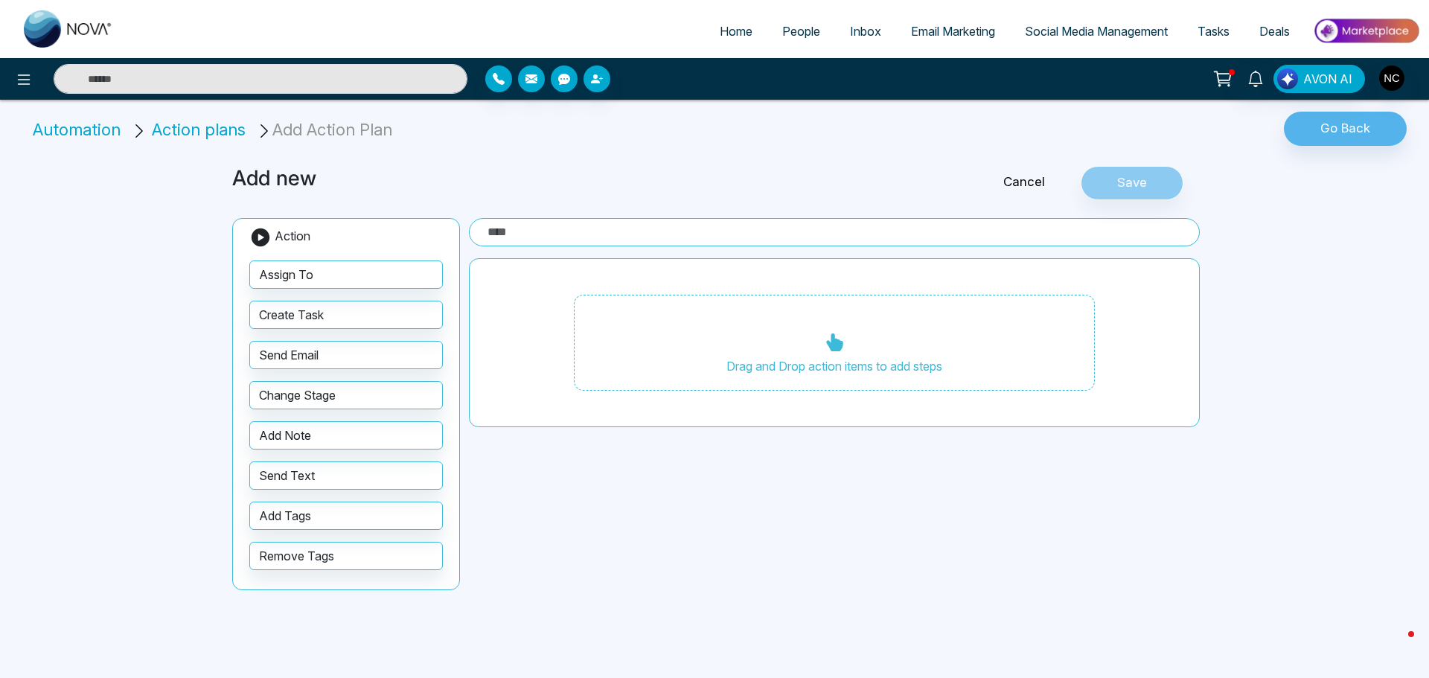
click at [588, 232] on input "text" at bounding box center [834, 232] width 731 height 28
click at [1028, 179] on link "Cancel" at bounding box center [1024, 182] width 113 height 19
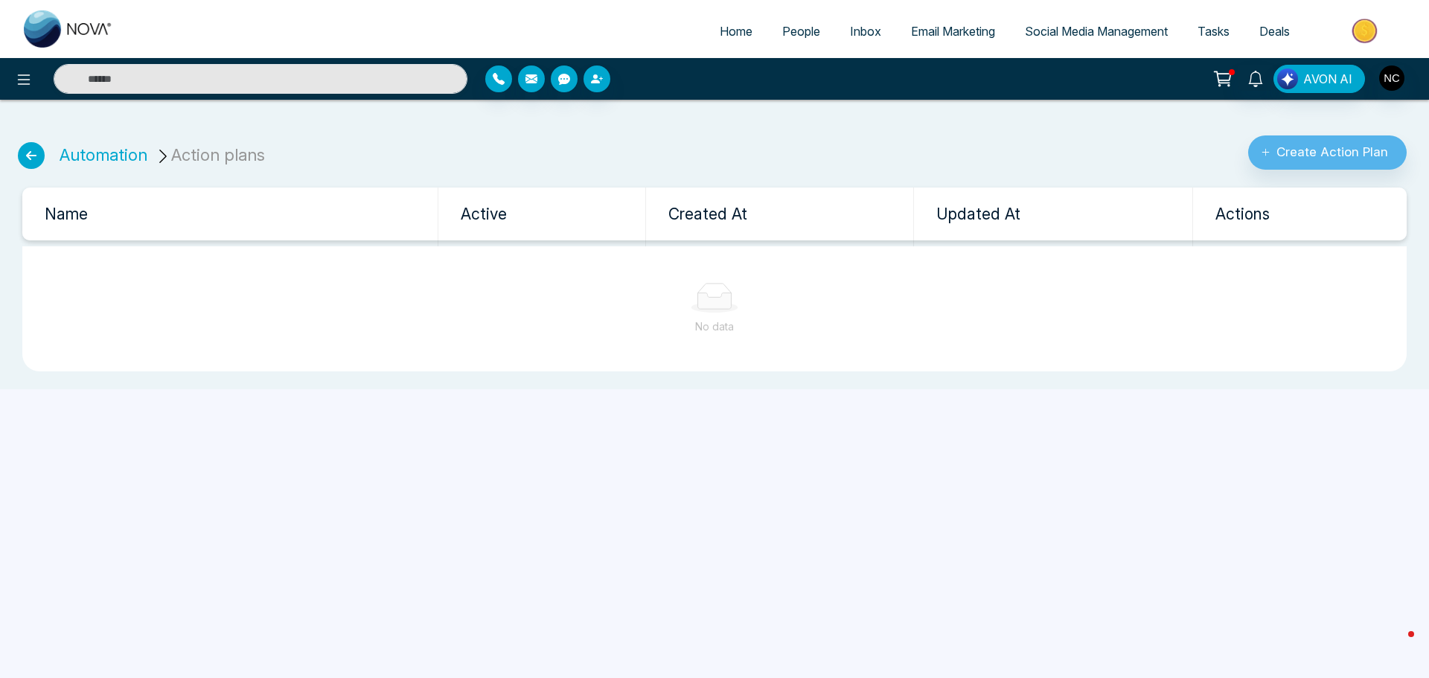
click at [38, 162] on icon at bounding box center [31, 155] width 27 height 27
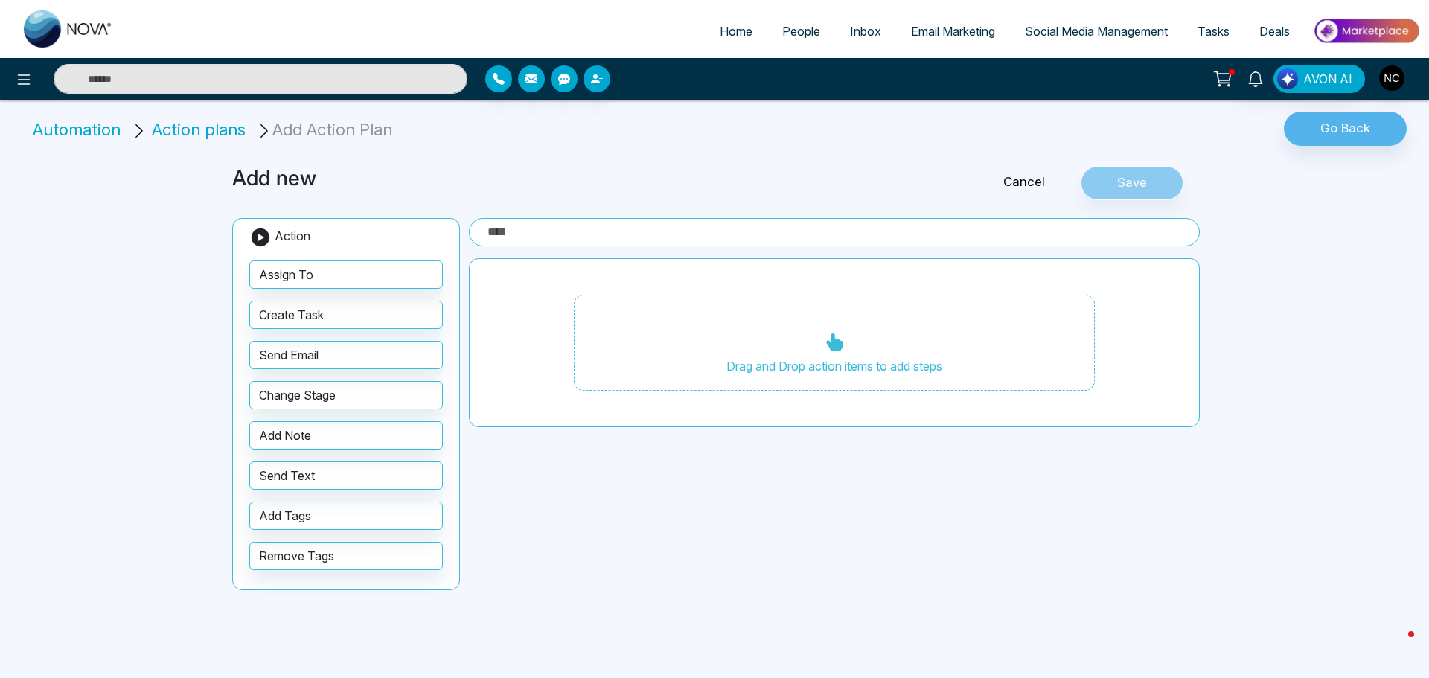
click at [79, 133] on li "Automation" at bounding box center [79, 130] width 93 height 25
drag, startPoint x: 104, startPoint y: 133, endPoint x: 115, endPoint y: 133, distance: 11.2
click at [105, 133] on li "Automation" at bounding box center [79, 130] width 93 height 25
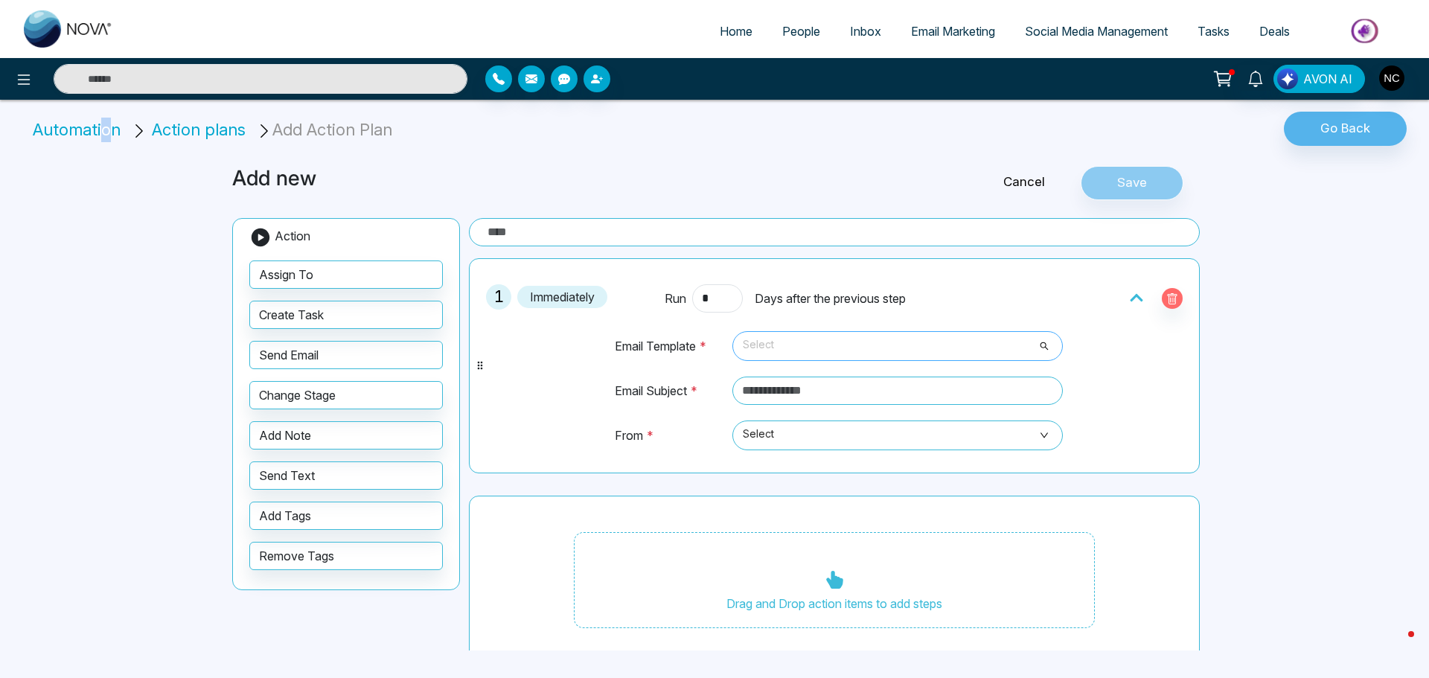
click at [803, 346] on span "Select" at bounding box center [898, 346] width 310 height 25
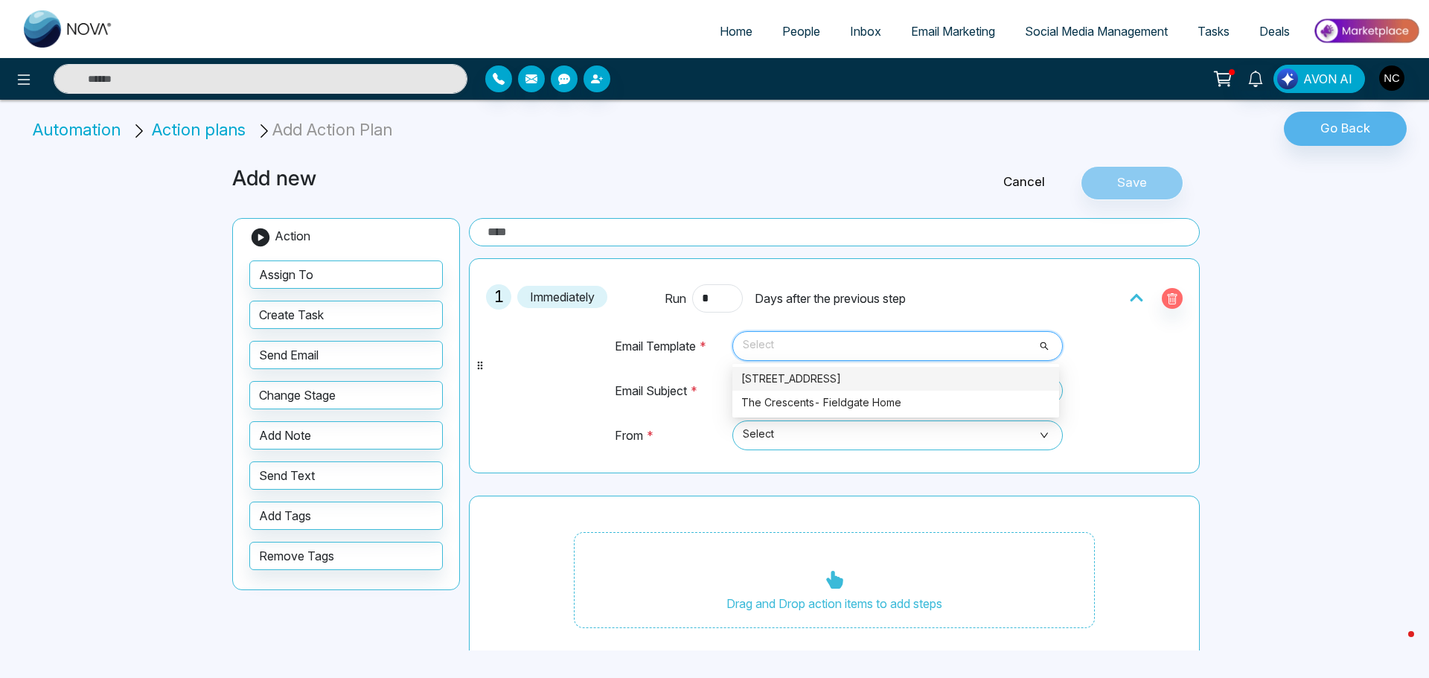
click at [809, 383] on div "[STREET_ADDRESS]" at bounding box center [896, 379] width 309 height 16
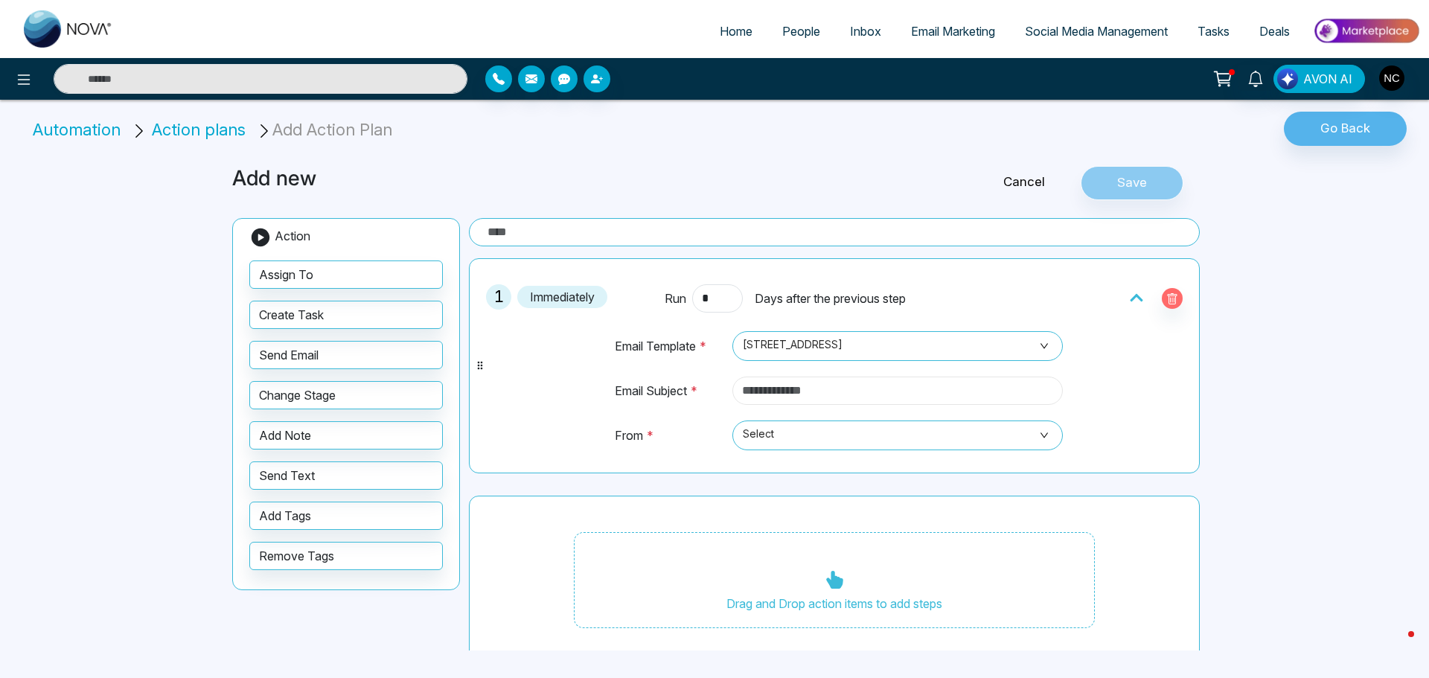
click at [782, 392] on input "text" at bounding box center [898, 391] width 331 height 28
click at [803, 347] on span "[STREET_ADDRESS]" at bounding box center [898, 346] width 310 height 25
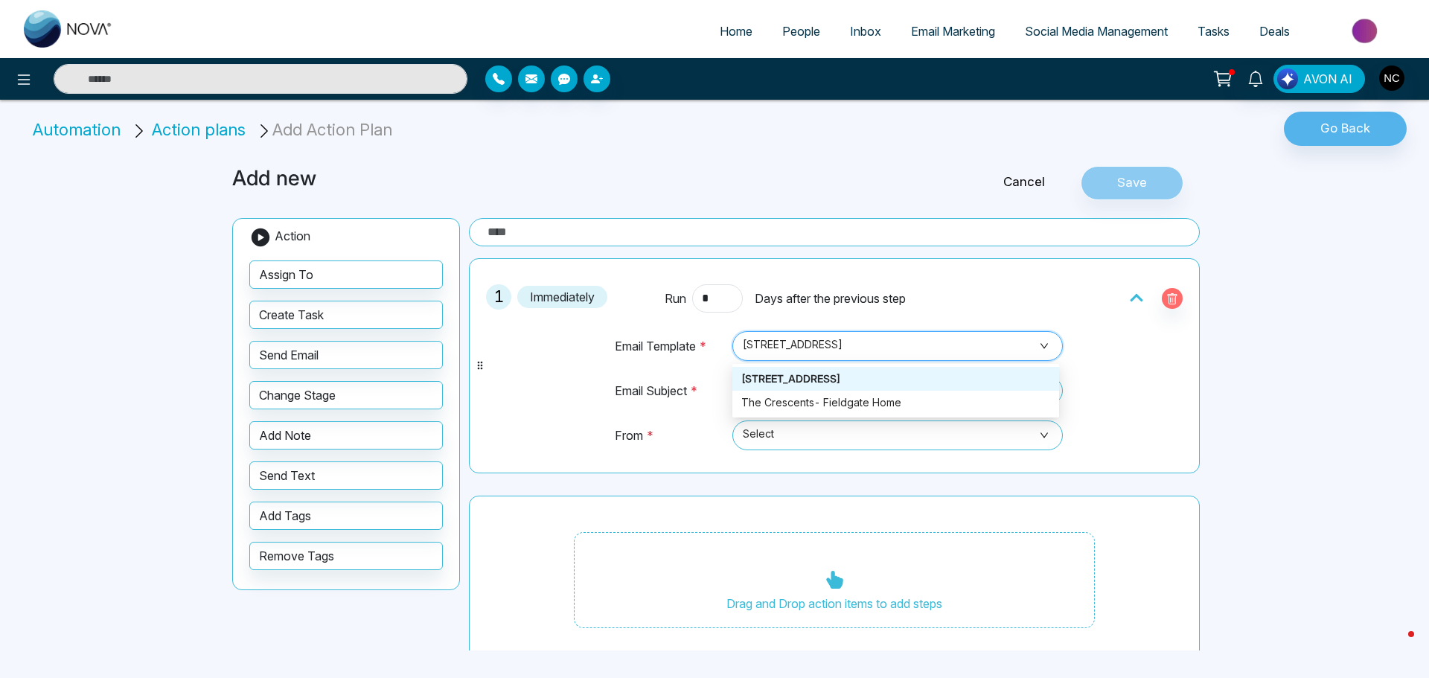
click at [803, 347] on span "[STREET_ADDRESS]" at bounding box center [898, 346] width 310 height 25
click at [830, 377] on div "[STREET_ADDRESS]" at bounding box center [896, 379] width 309 height 16
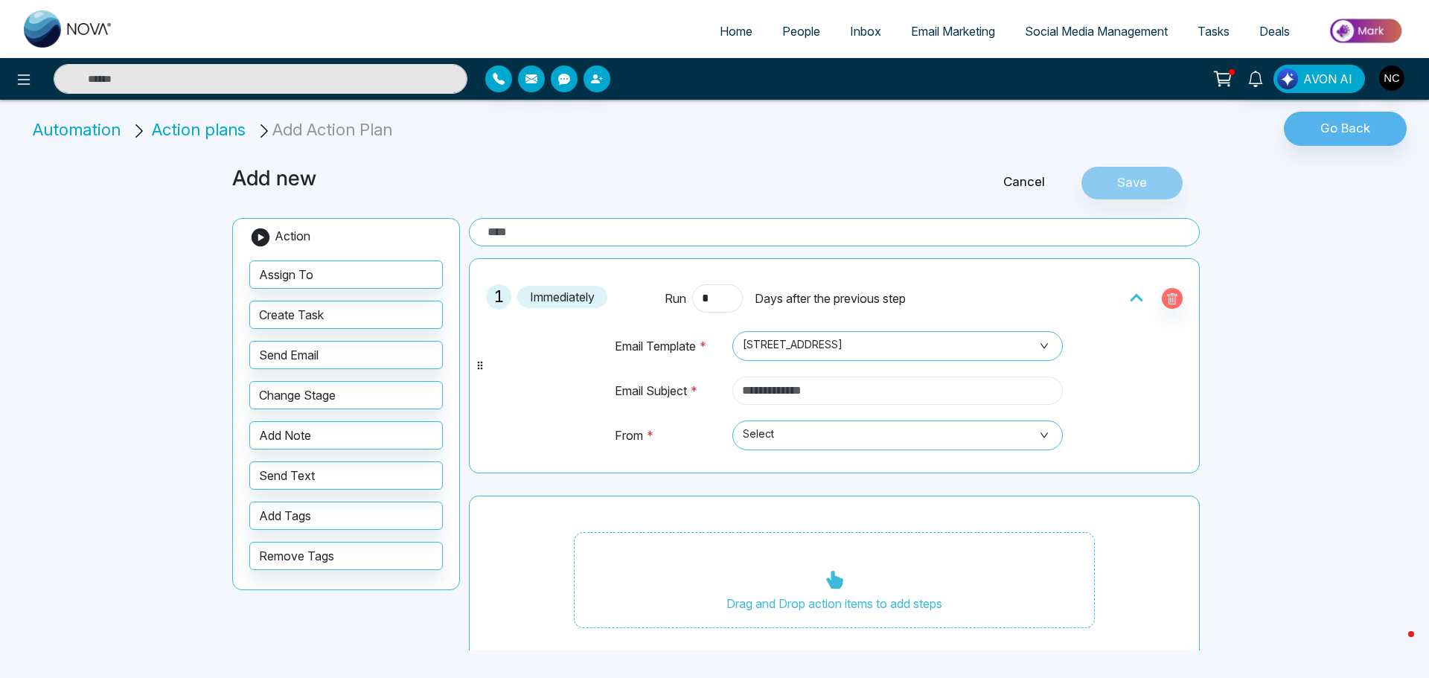
click at [766, 394] on input "text" at bounding box center [898, 391] width 331 height 28
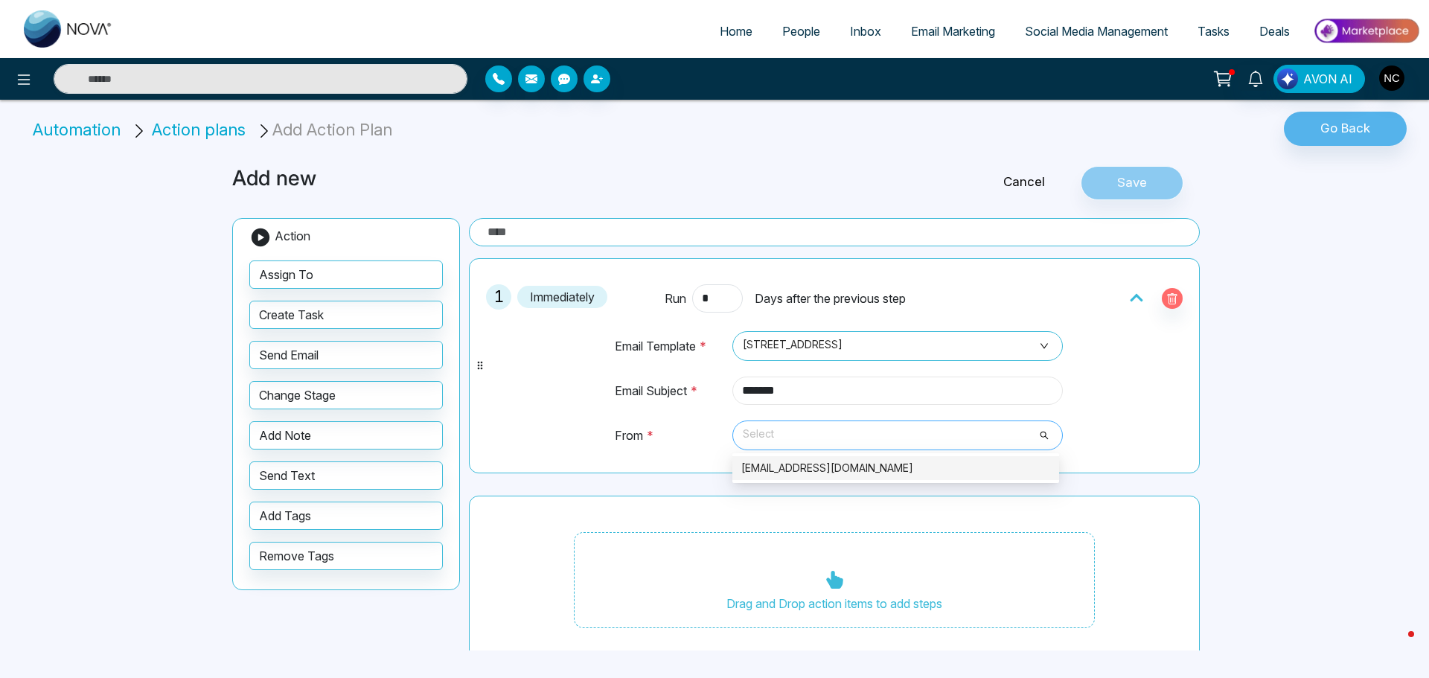
click at [850, 442] on span "Select" at bounding box center [898, 435] width 310 height 25
type input "*******"
click at [848, 468] on div "[EMAIL_ADDRESS][DOMAIN_NAME]" at bounding box center [896, 468] width 309 height 16
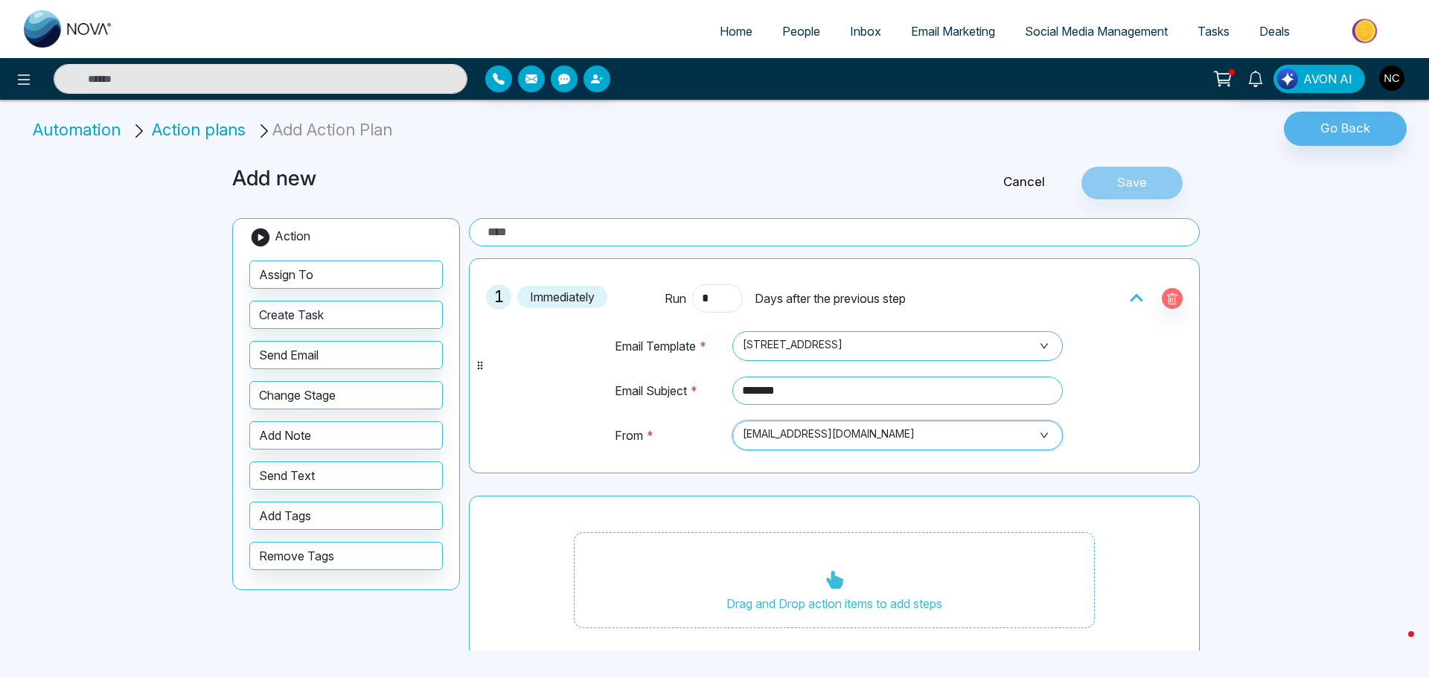
click at [765, 500] on div "Drag and Drop action items to add steps" at bounding box center [834, 581] width 731 height 170
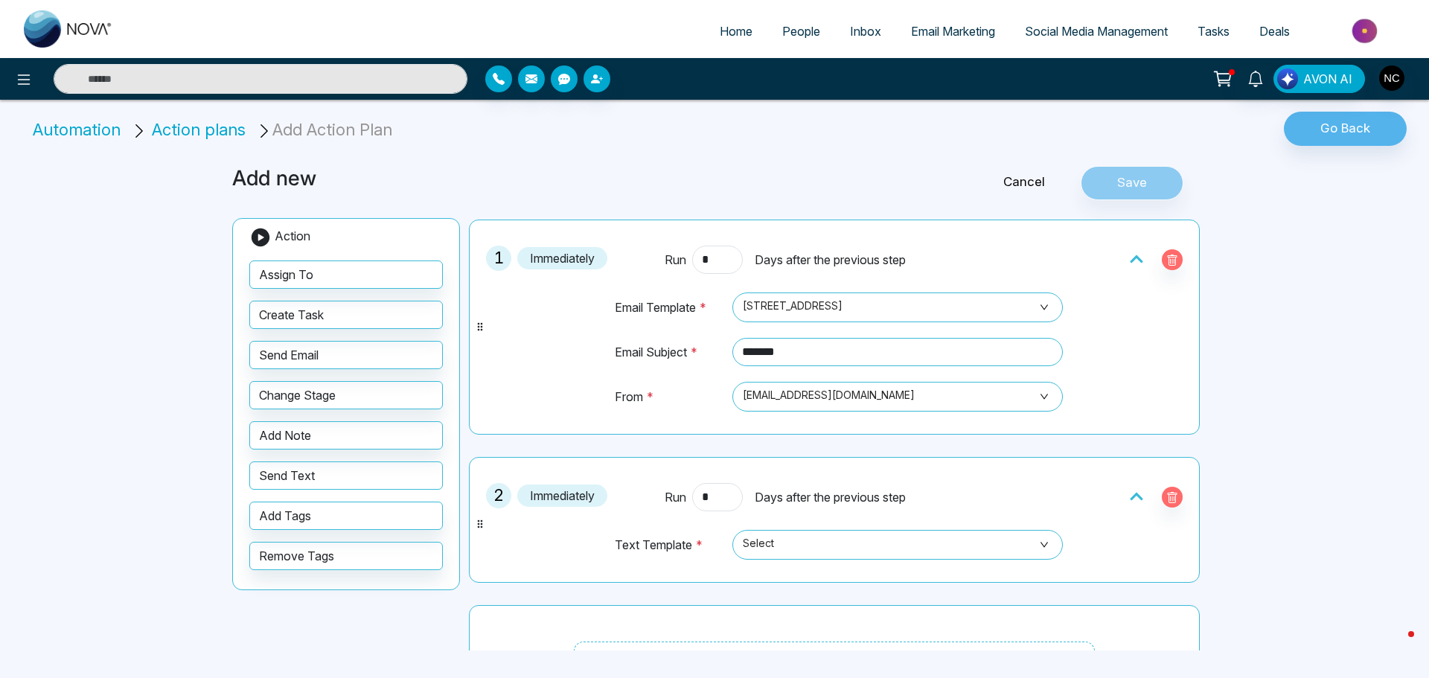
scroll to position [74, 0]
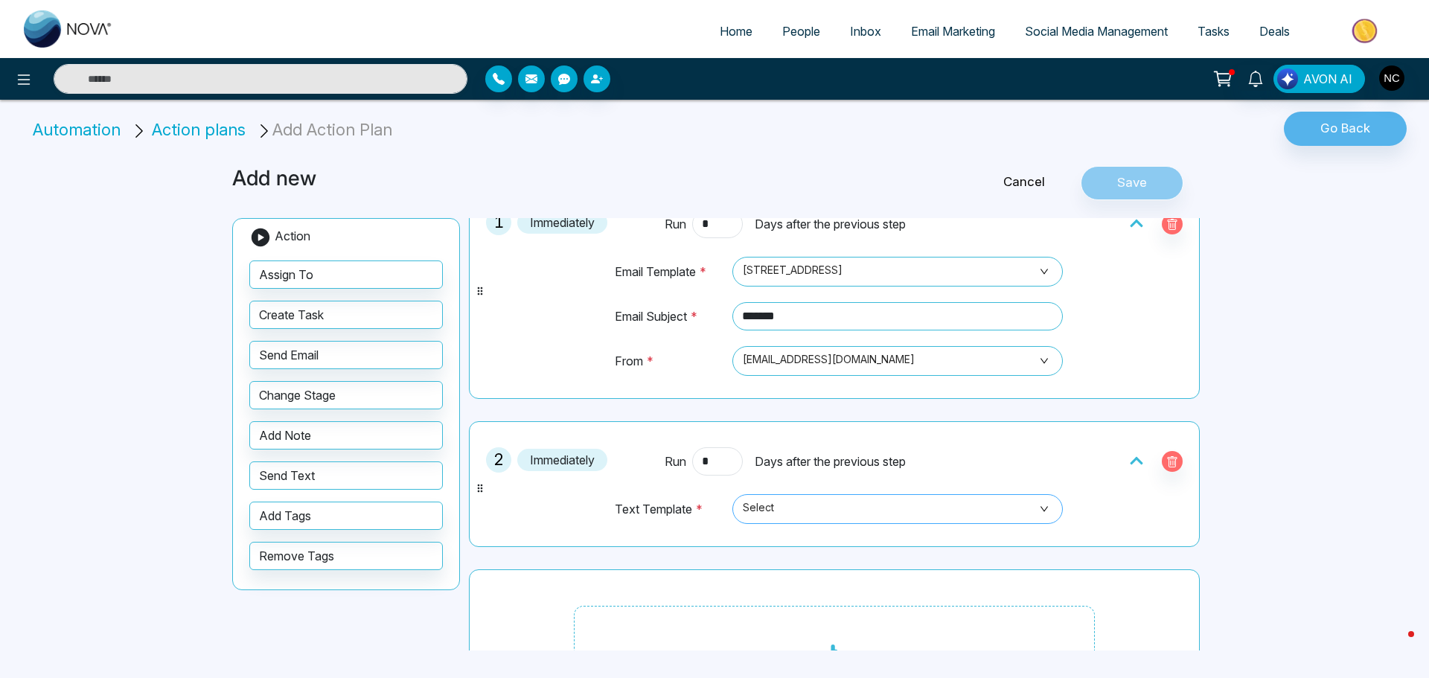
click at [771, 511] on span "Select" at bounding box center [898, 509] width 310 height 25
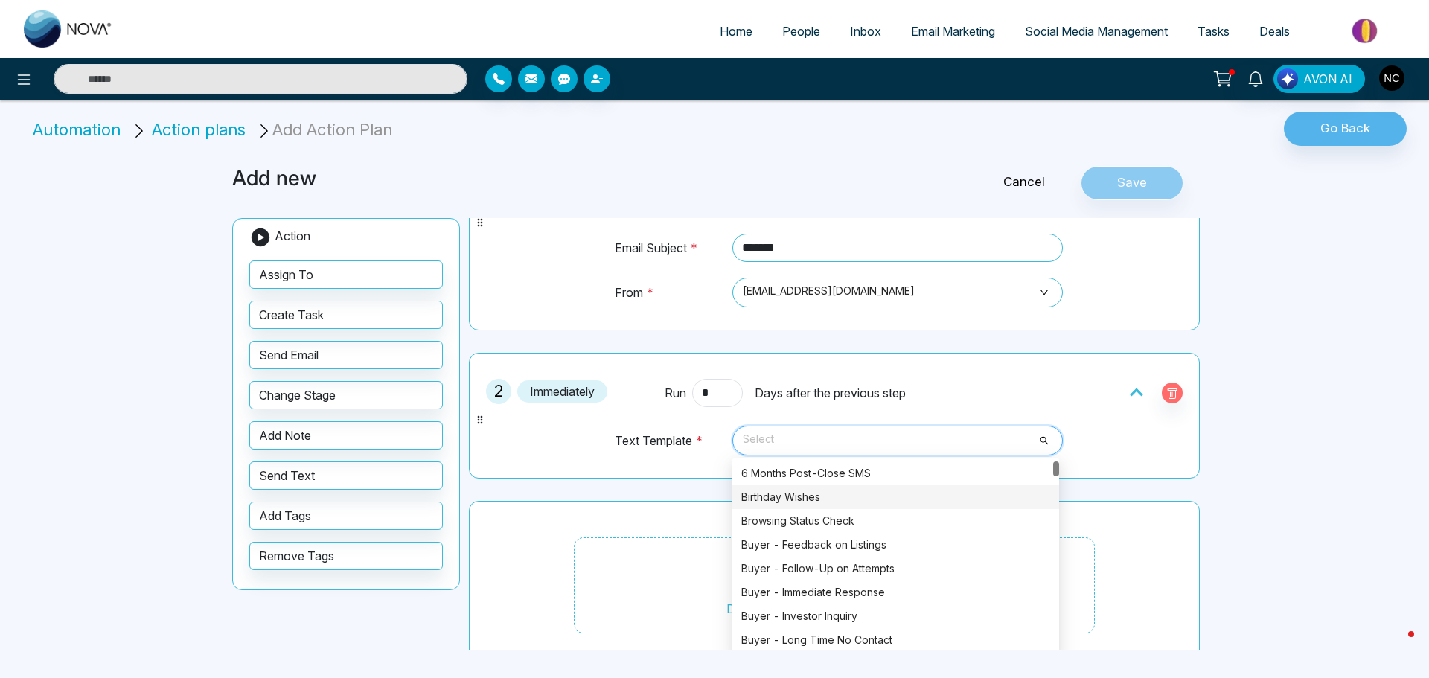
scroll to position [162, 0]
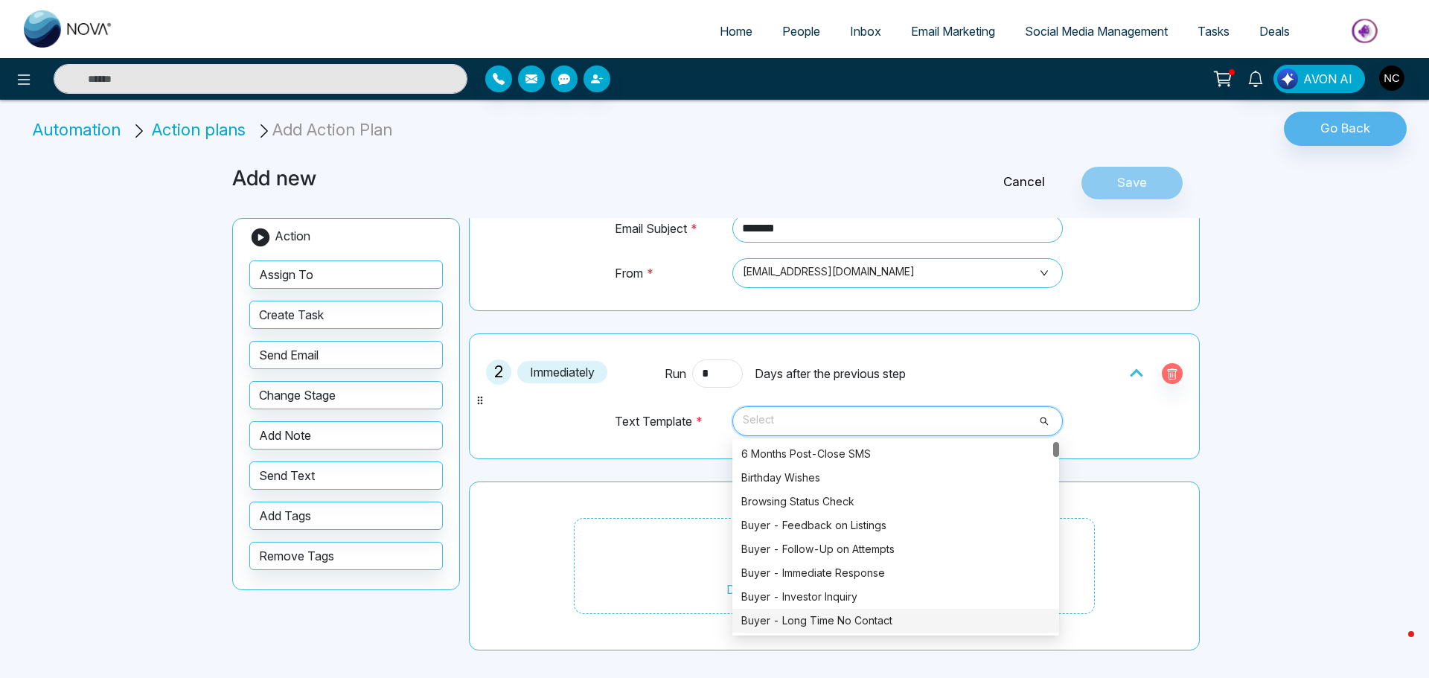
click at [854, 625] on div "Buyer - Long Time No Contact" at bounding box center [896, 621] width 309 height 16
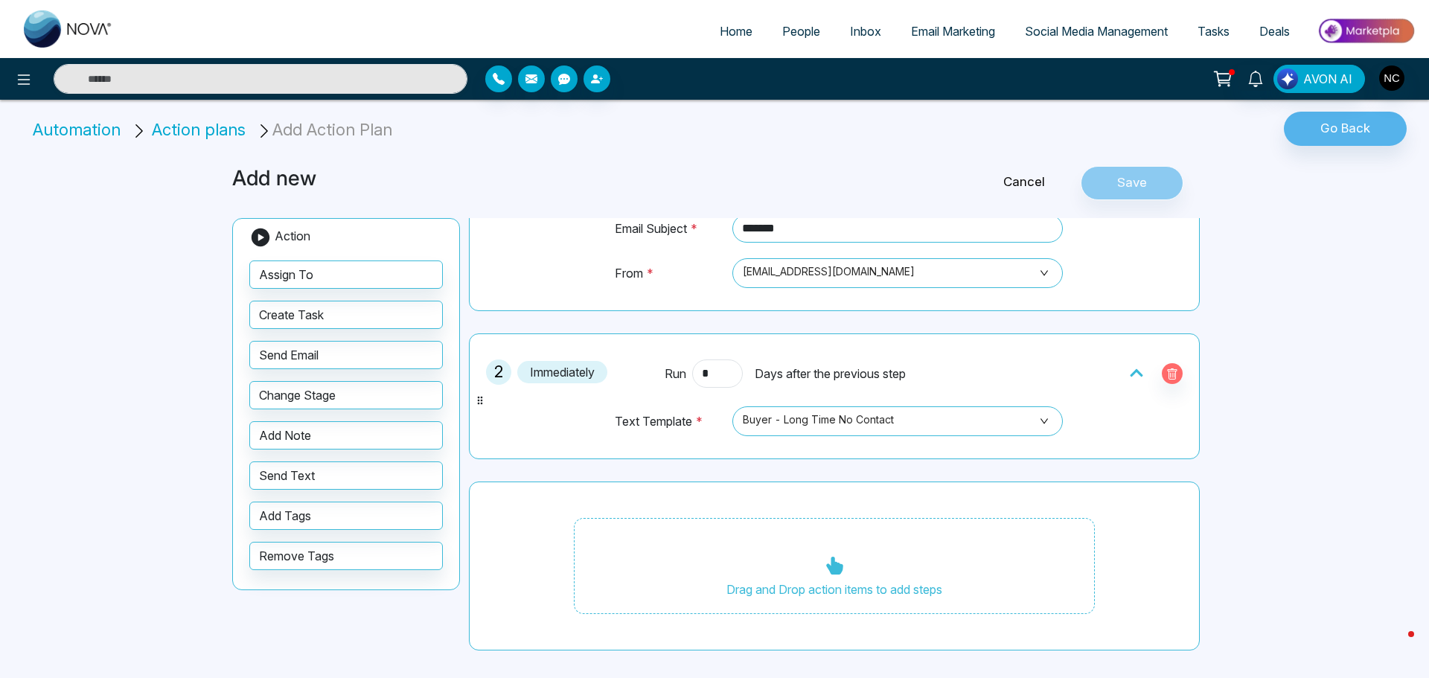
click at [712, 485] on div "Drag and Drop action items to add steps" at bounding box center [834, 567] width 731 height 170
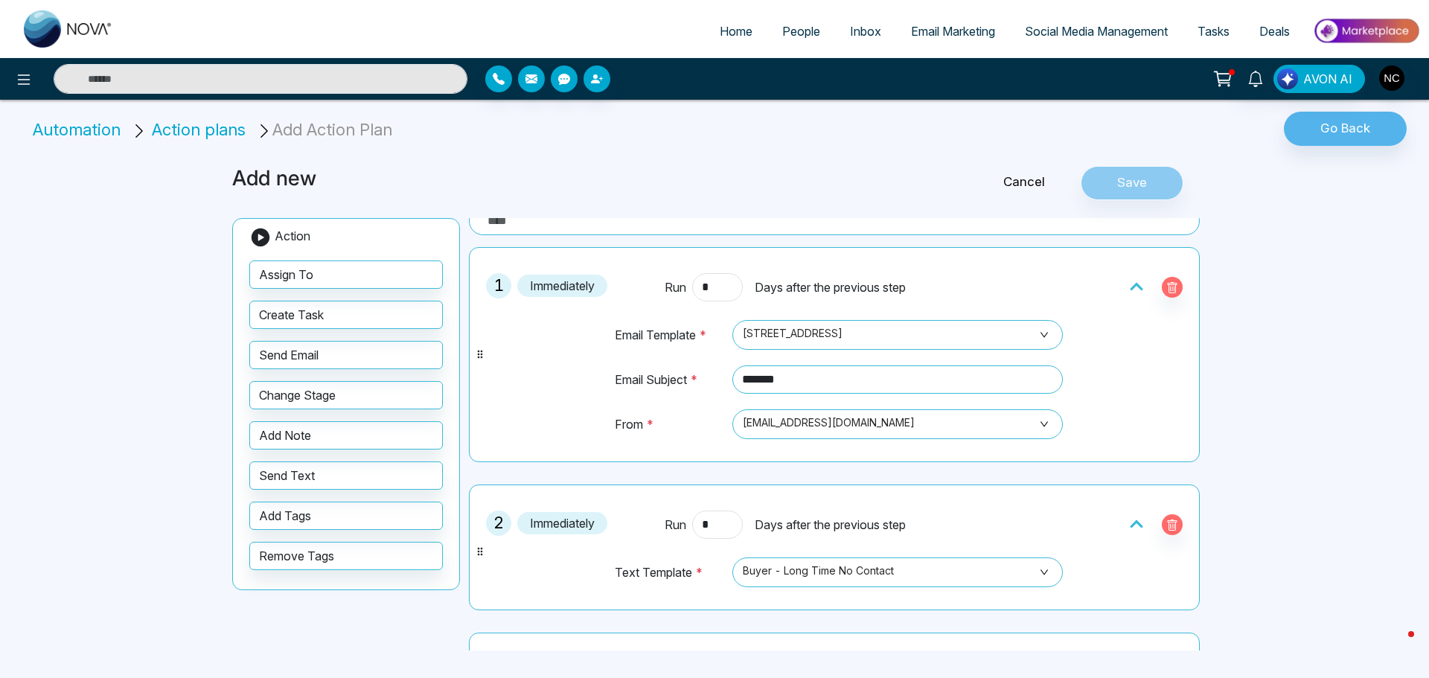
scroll to position [0, 0]
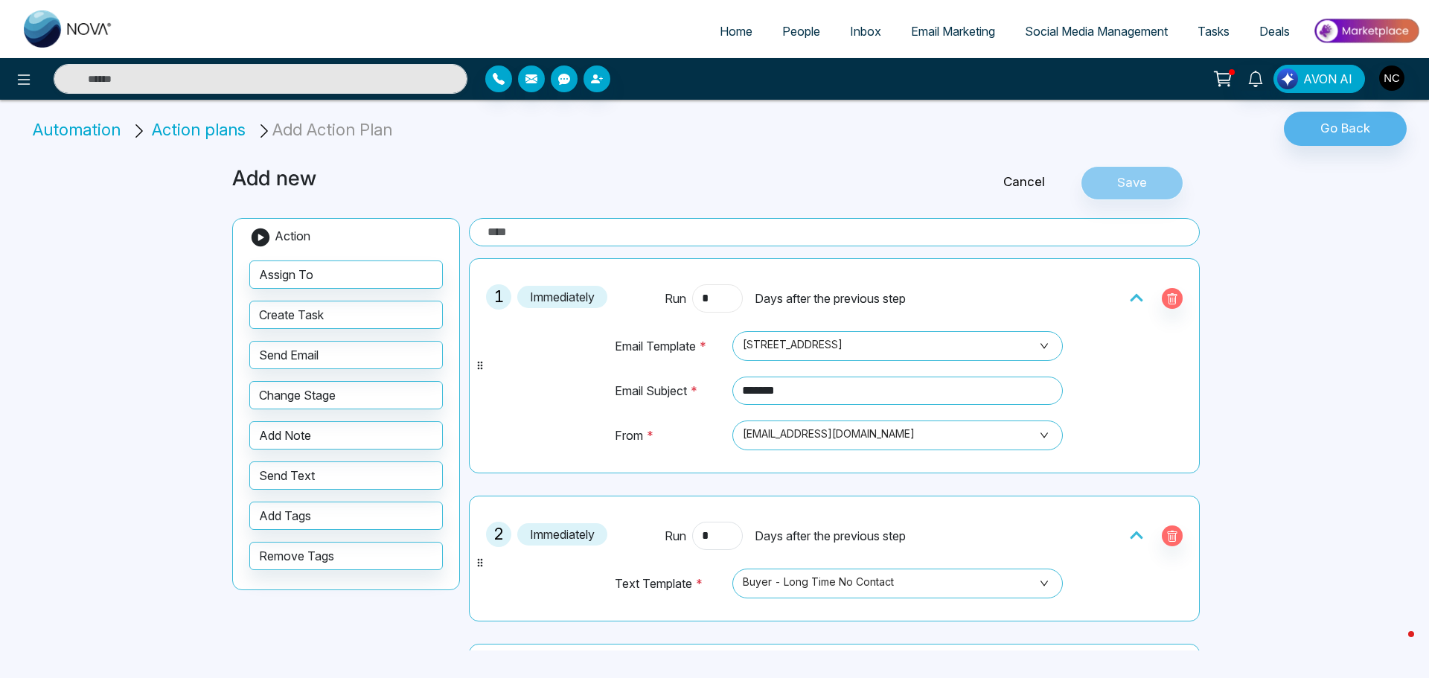
click at [710, 302] on input "*" at bounding box center [717, 298] width 51 height 28
click at [722, 541] on input "*" at bounding box center [717, 536] width 51 height 28
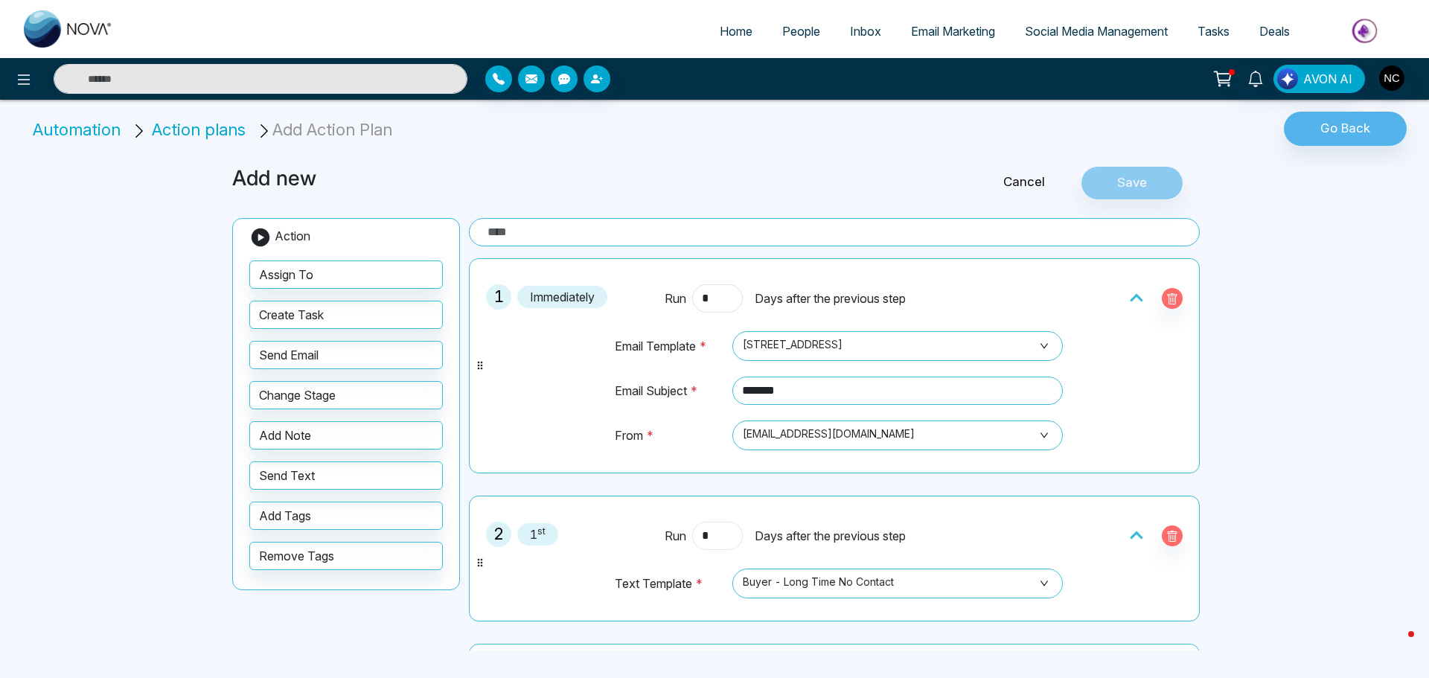
type input "*"
click at [991, 524] on div "Run * Days after the previous step" at bounding box center [835, 536] width 340 height 28
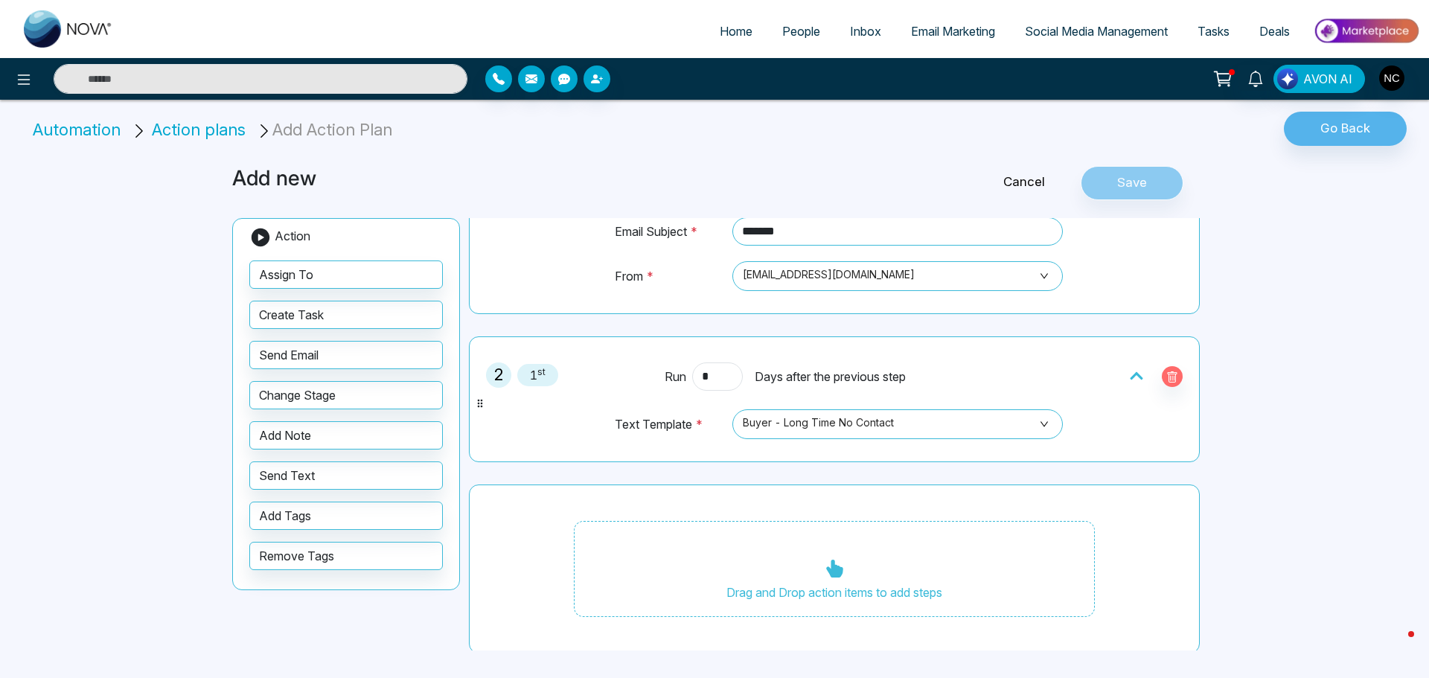
scroll to position [162, 0]
click at [1040, 374] on div at bounding box center [1102, 374] width 179 height 28
click at [1123, 529] on div "Drag and Drop action items to add steps" at bounding box center [834, 567] width 731 height 170
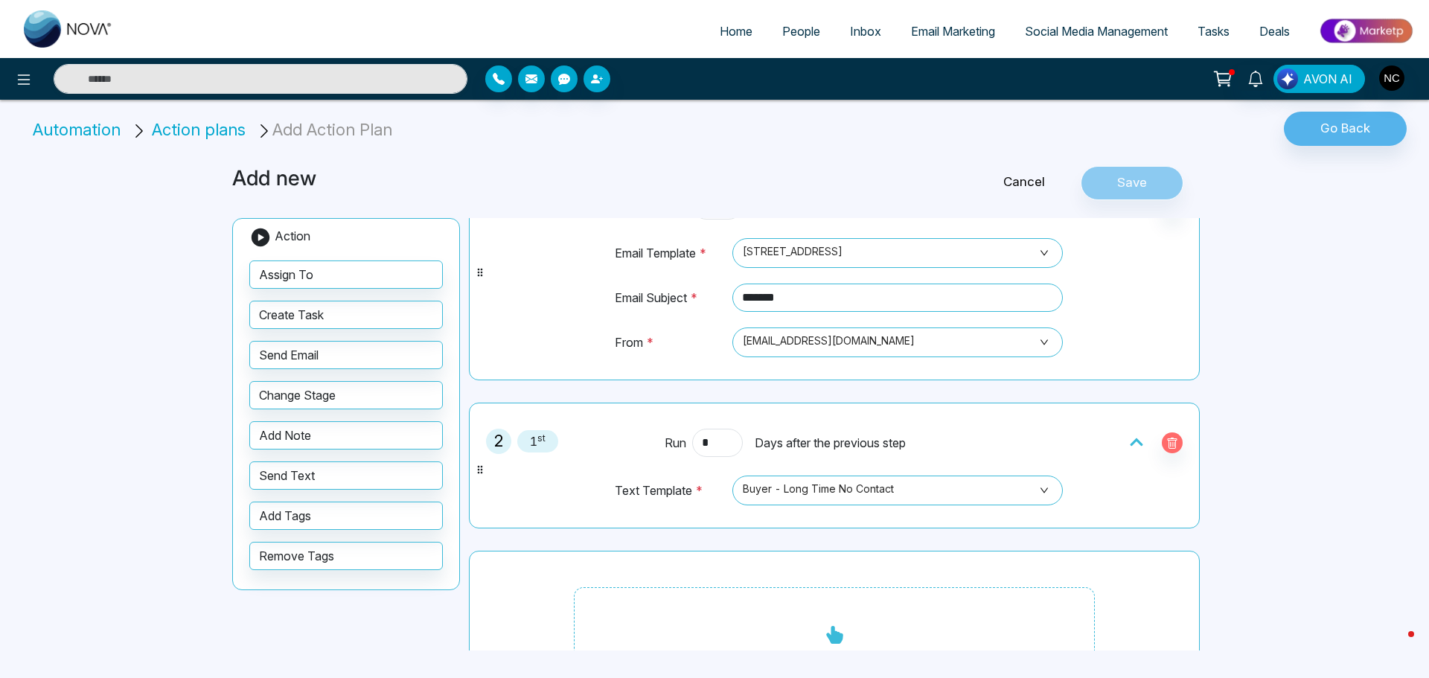
scroll to position [0, 0]
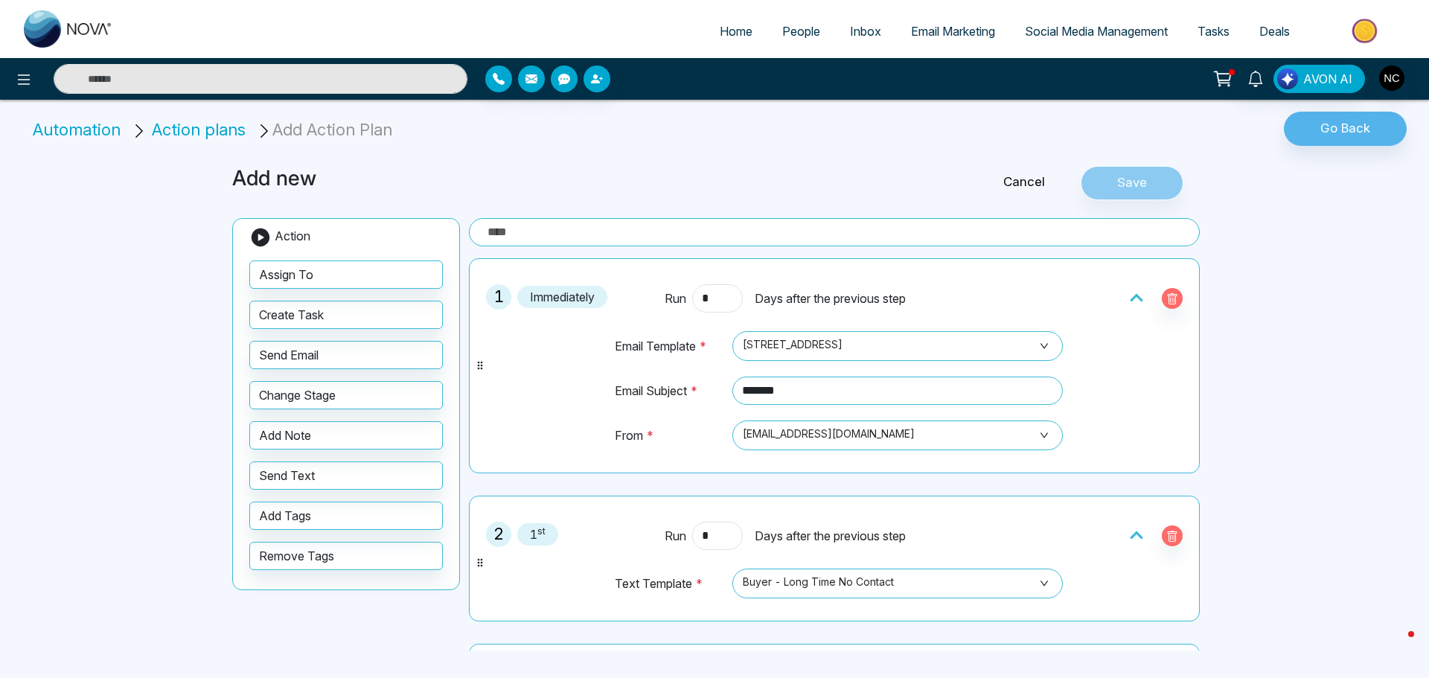
click at [1129, 184] on div "Cancel Save" at bounding box center [1043, 183] width 328 height 34
click at [547, 228] on input "text" at bounding box center [834, 232] width 731 height 28
type input "****"
click at [1147, 193] on button "Save" at bounding box center [1132, 183] width 103 height 34
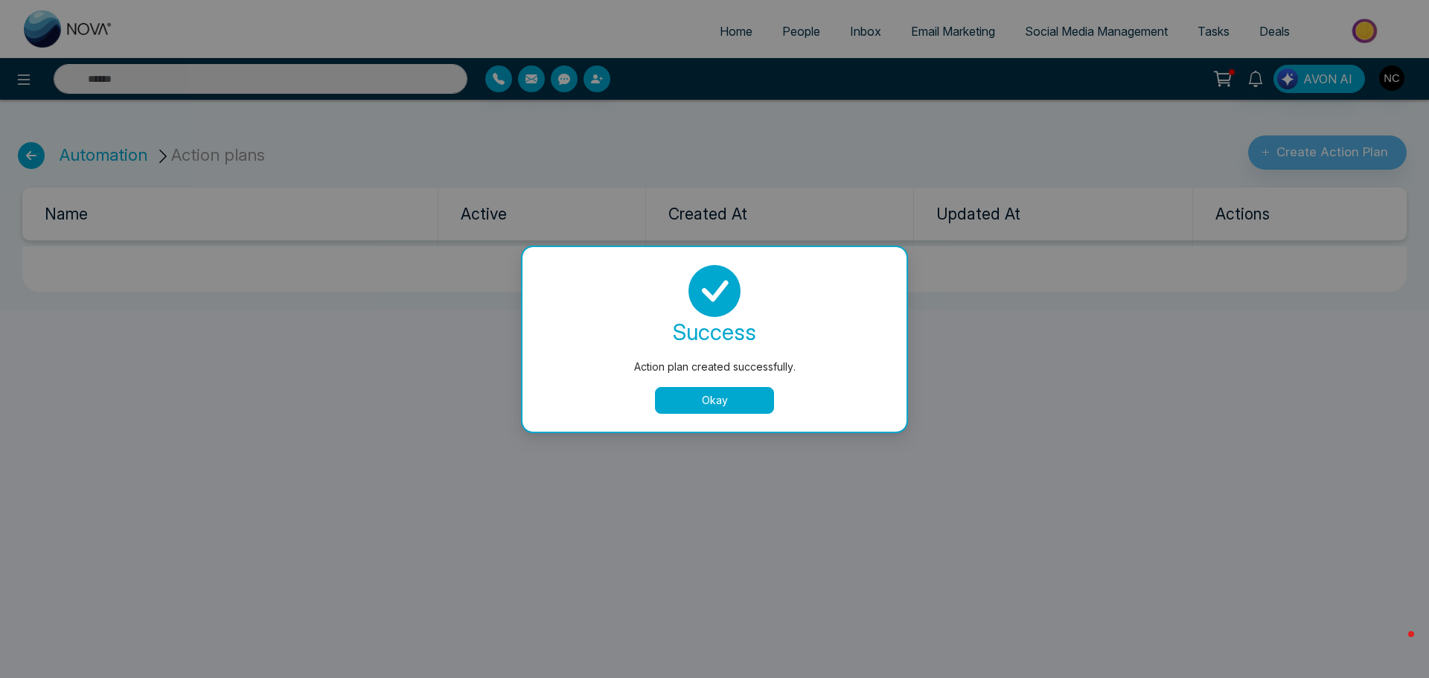
click at [716, 407] on button "Okay" at bounding box center [714, 400] width 119 height 27
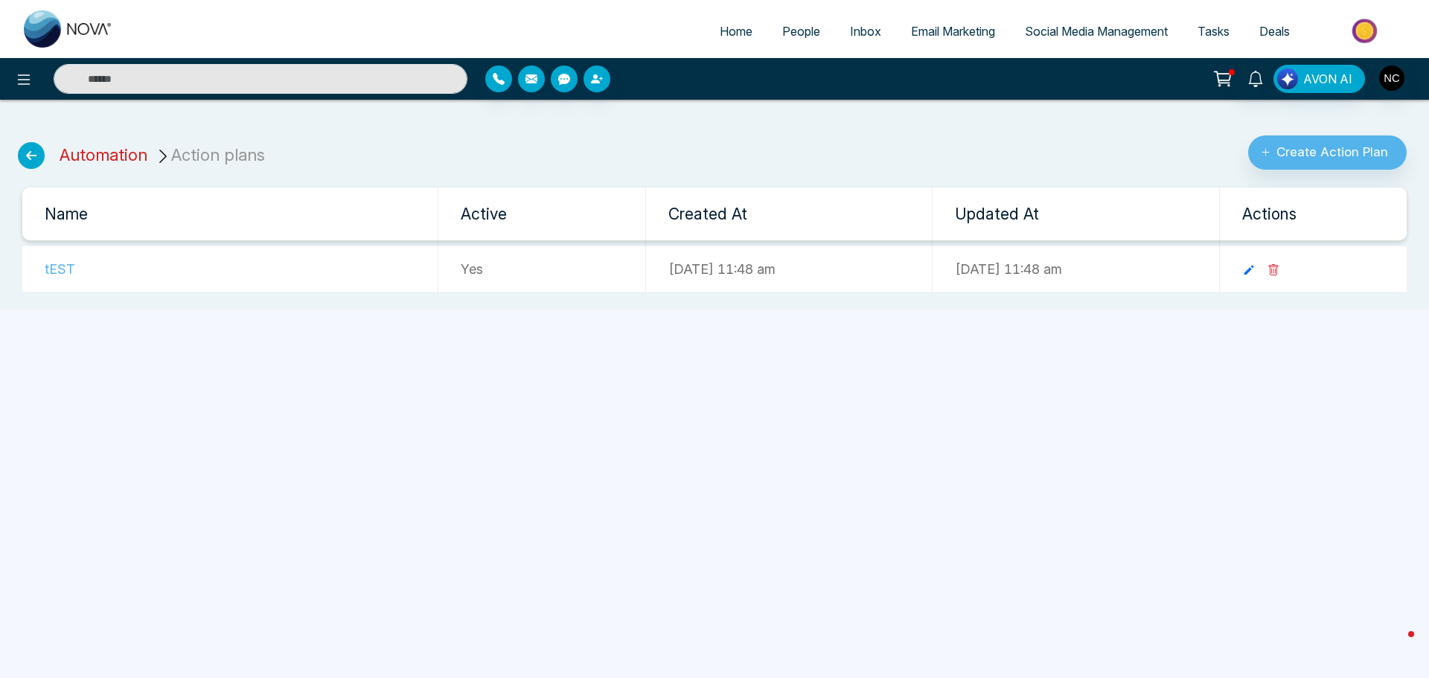
click at [93, 158] on link "Automation" at bounding box center [104, 154] width 88 height 19
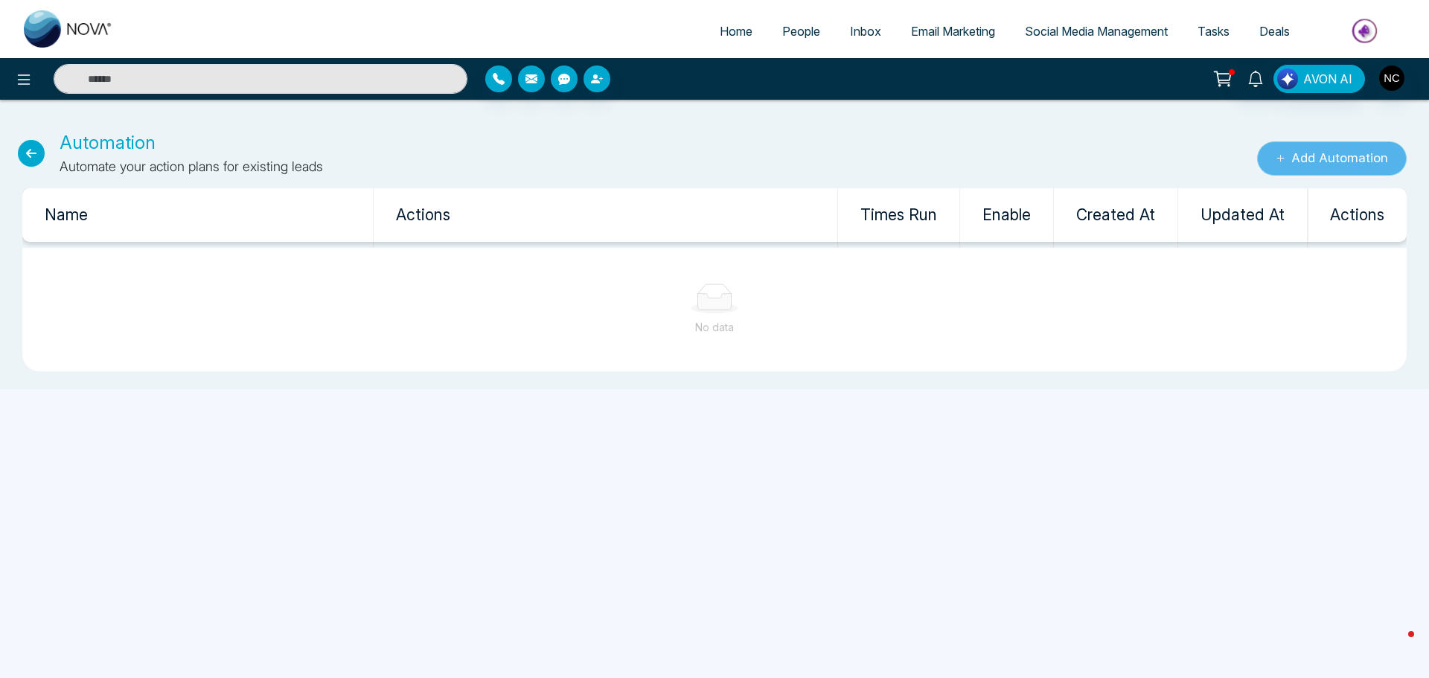
click at [1322, 174] on button "Add Automation" at bounding box center [1332, 158] width 150 height 34
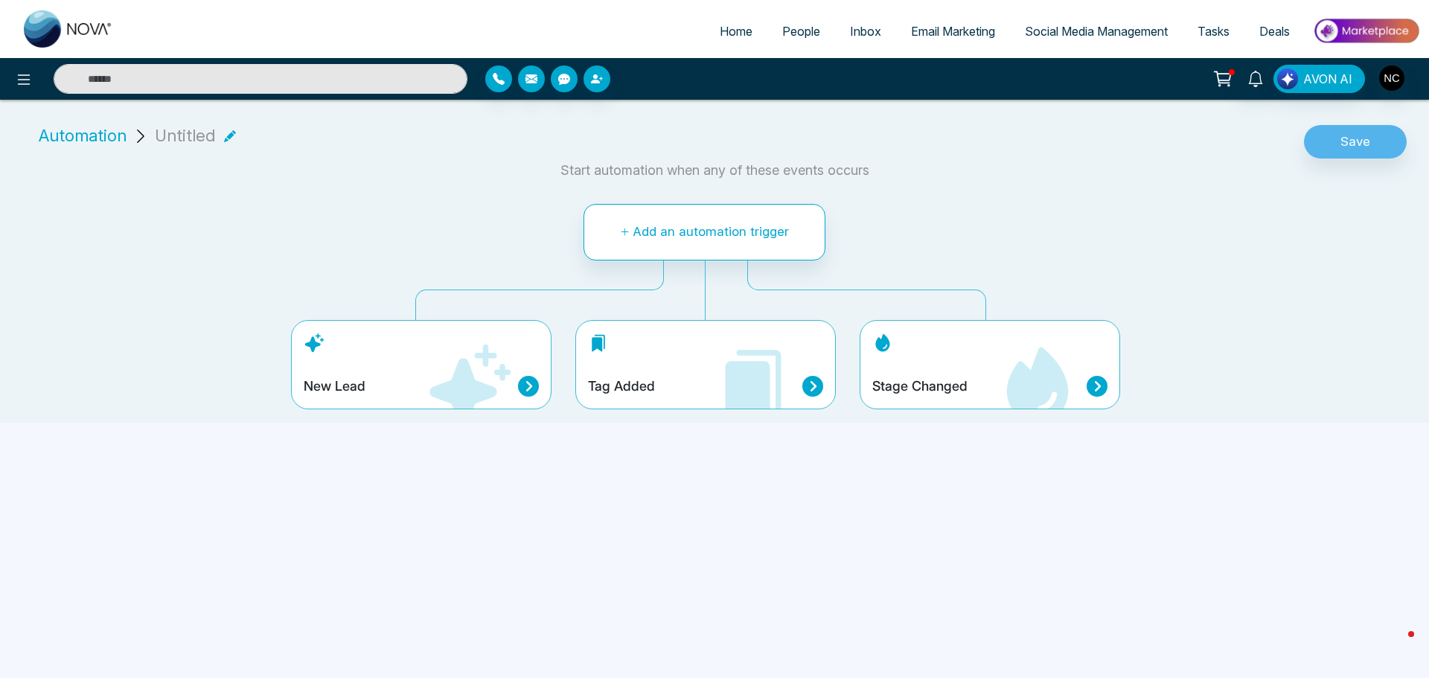
click at [528, 391] on icon at bounding box center [528, 386] width 21 height 21
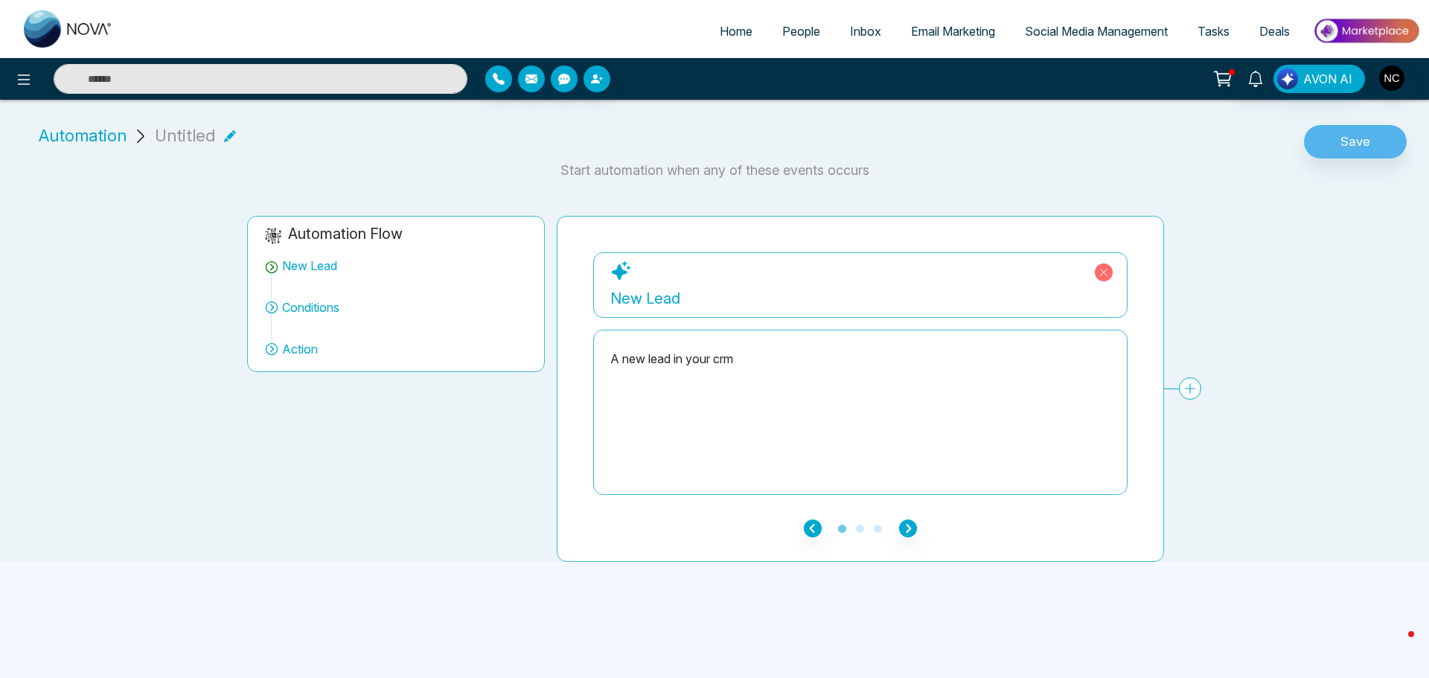
click at [768, 347] on div "A new lead in your crm" at bounding box center [861, 412] width 500 height 149
click at [715, 368] on div "A new lead in your crm" at bounding box center [861, 412] width 500 height 149
click at [714, 368] on div "A new lead in your crm" at bounding box center [861, 412] width 500 height 149
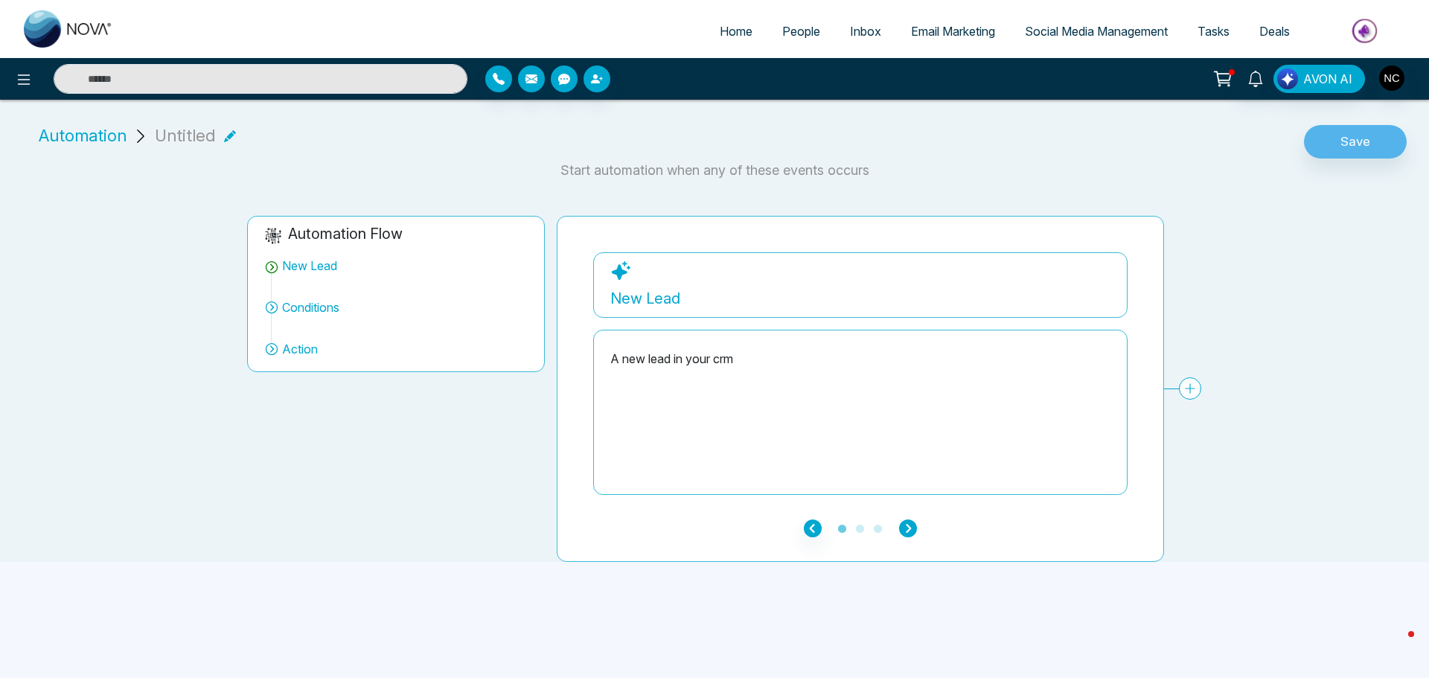
click at [913, 532] on icon "button" at bounding box center [908, 529] width 18 height 18
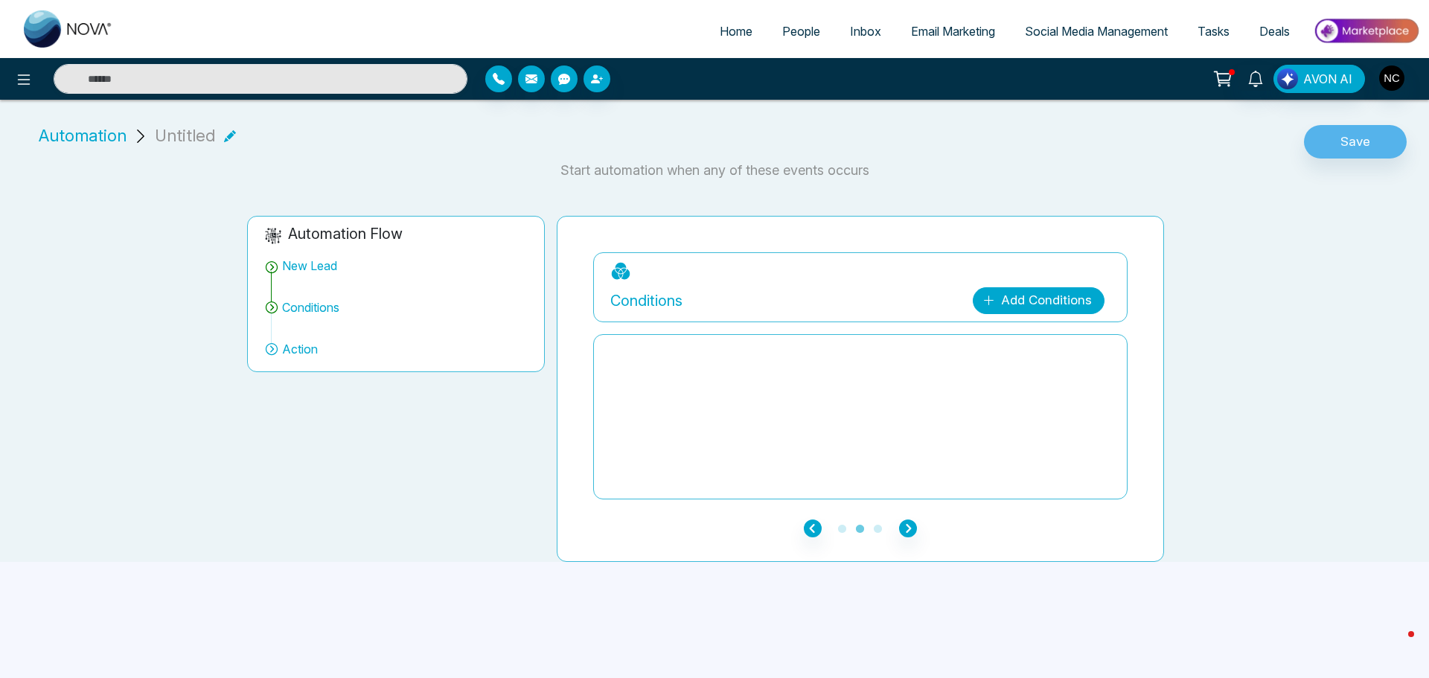
click at [1042, 299] on link "Add Conditions" at bounding box center [1039, 300] width 132 height 27
click at [1012, 296] on link "Add Conditions" at bounding box center [1039, 300] width 132 height 27
click at [1029, 338] on select "**********" at bounding box center [1035, 345] width 99 height 28
select select "****"
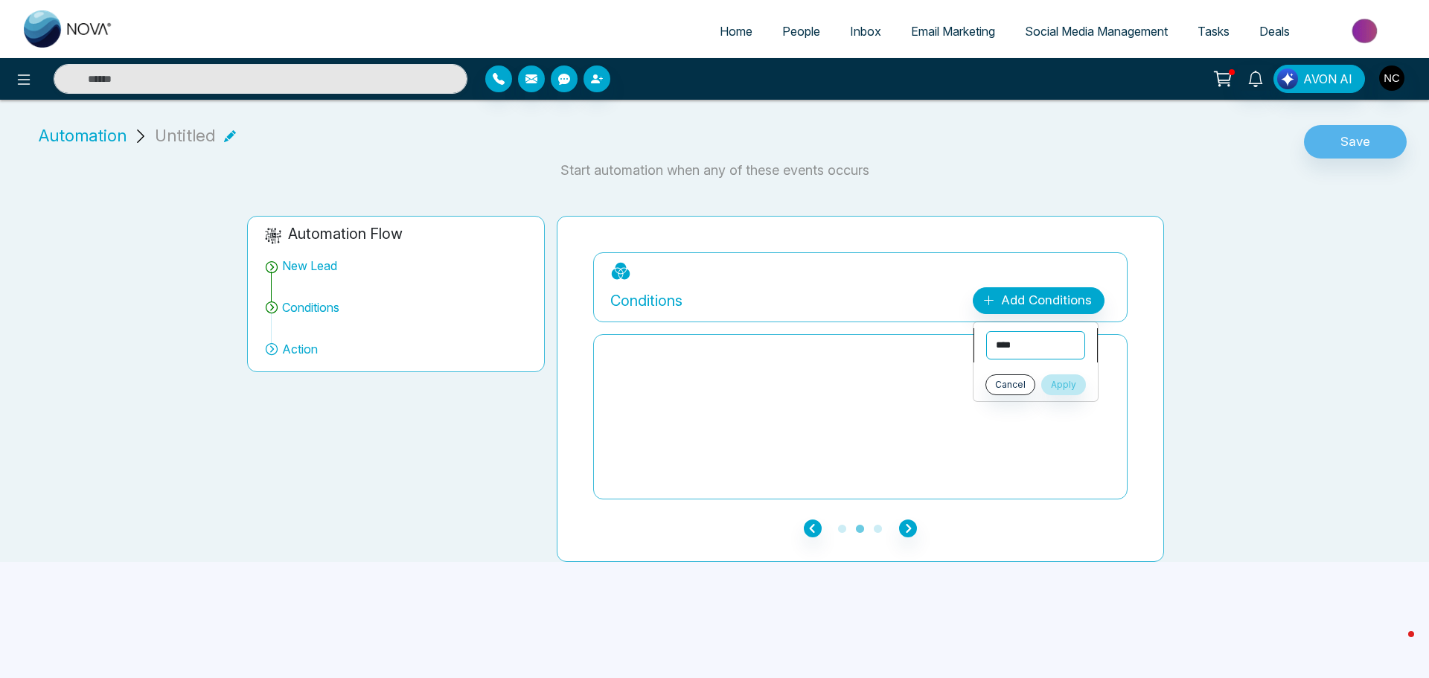
click at [986, 331] on select "**********" at bounding box center [1035, 345] width 99 height 28
click at [1013, 377] on select "**********" at bounding box center [1035, 380] width 99 height 28
select select "*******"
click at [986, 366] on select "**********" at bounding box center [1035, 380] width 99 height 28
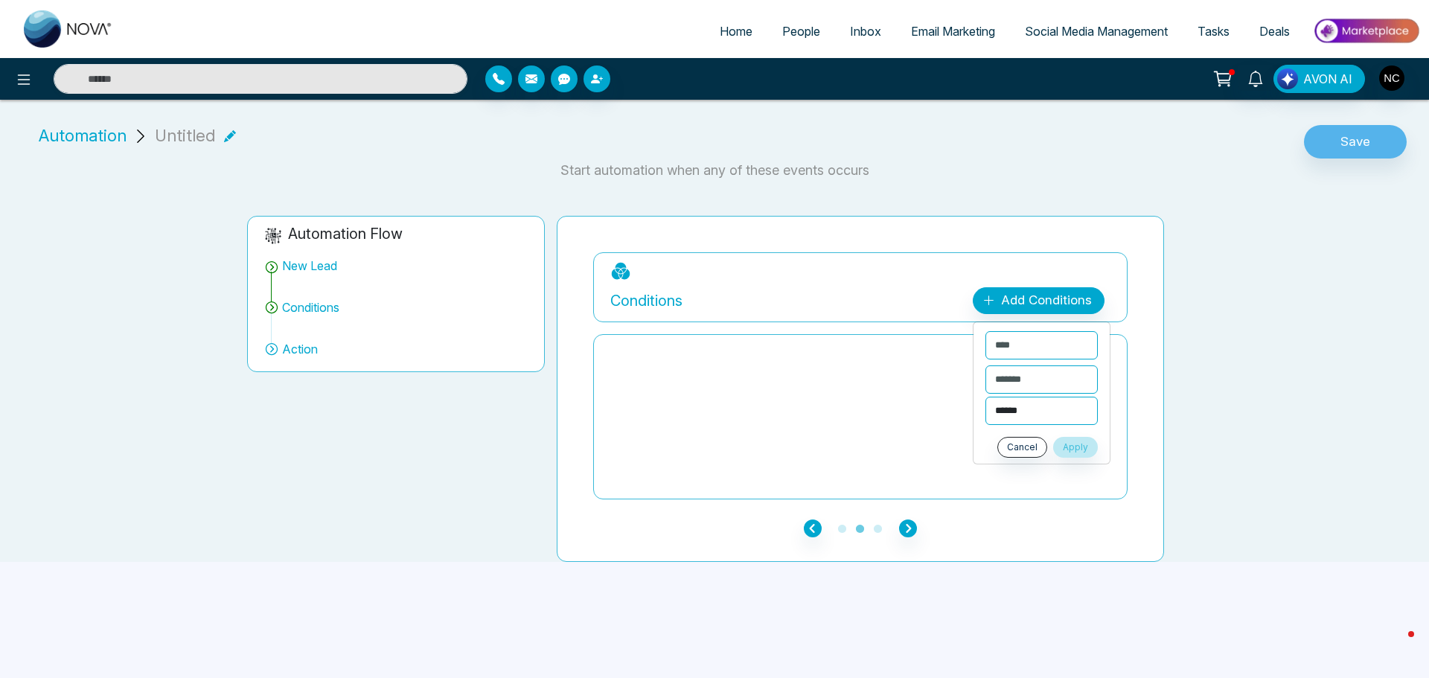
click at [1016, 409] on select "**********" at bounding box center [1042, 411] width 112 height 28
select select "******"
click at [986, 397] on select "**********" at bounding box center [1042, 411] width 112 height 28
click at [936, 447] on div at bounding box center [861, 416] width 500 height 149
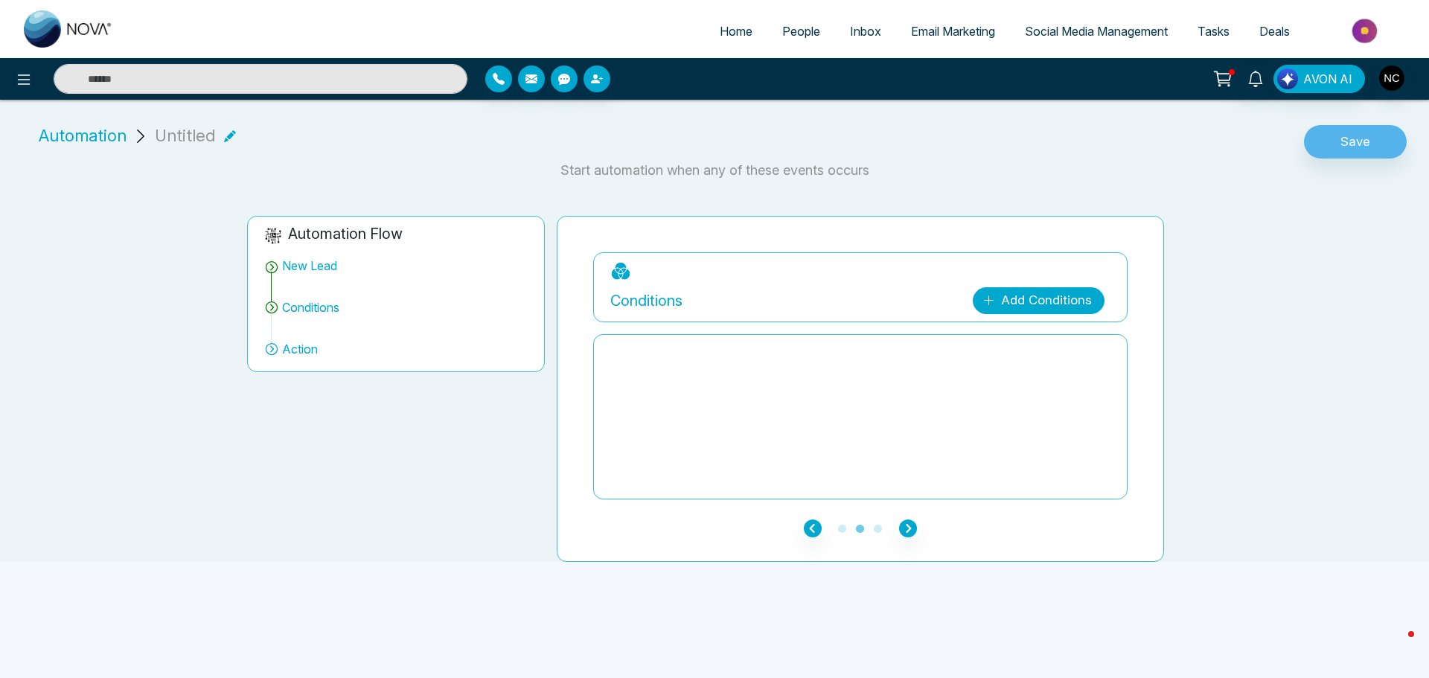
click at [1029, 306] on link "Add Conditions" at bounding box center [1039, 300] width 132 height 27
drag, startPoint x: 824, startPoint y: 420, endPoint x: 857, endPoint y: 427, distance: 33.4
click at [825, 420] on div at bounding box center [861, 416] width 500 height 149
click at [911, 531] on icon "button" at bounding box center [908, 529] width 18 height 18
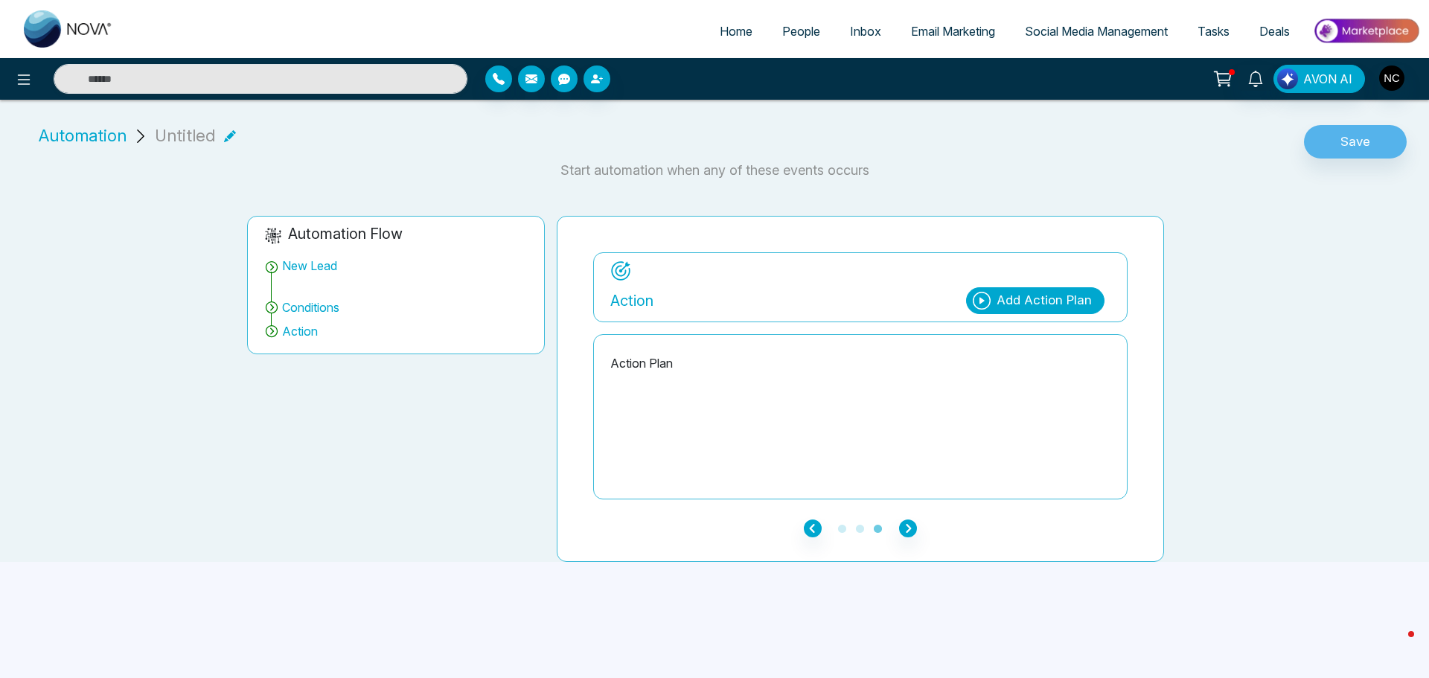
click at [1035, 303] on div "Add Action Plan" at bounding box center [1044, 300] width 95 height 19
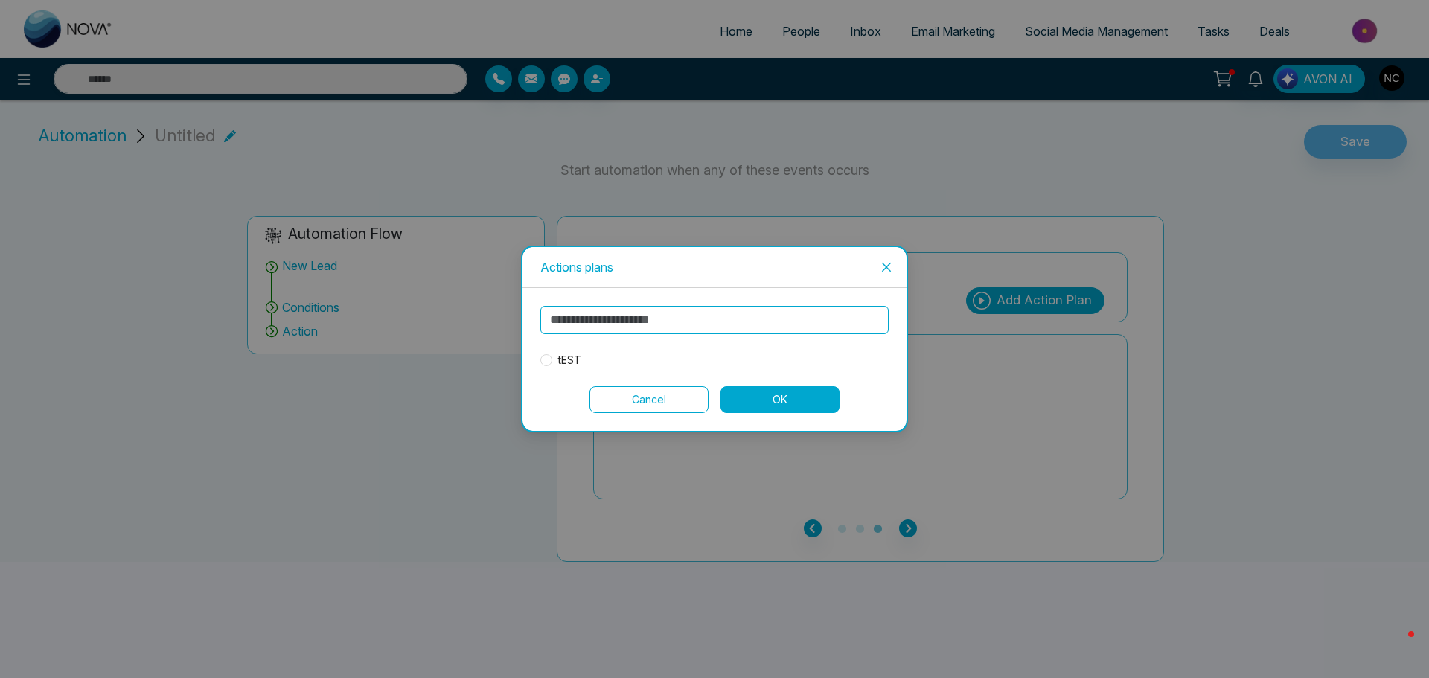
drag, startPoint x: 637, startPoint y: 322, endPoint x: 624, endPoint y: 328, distance: 13.7
click at [639, 322] on input "text" at bounding box center [715, 320] width 348 height 28
click at [788, 398] on button "OK" at bounding box center [780, 399] width 119 height 27
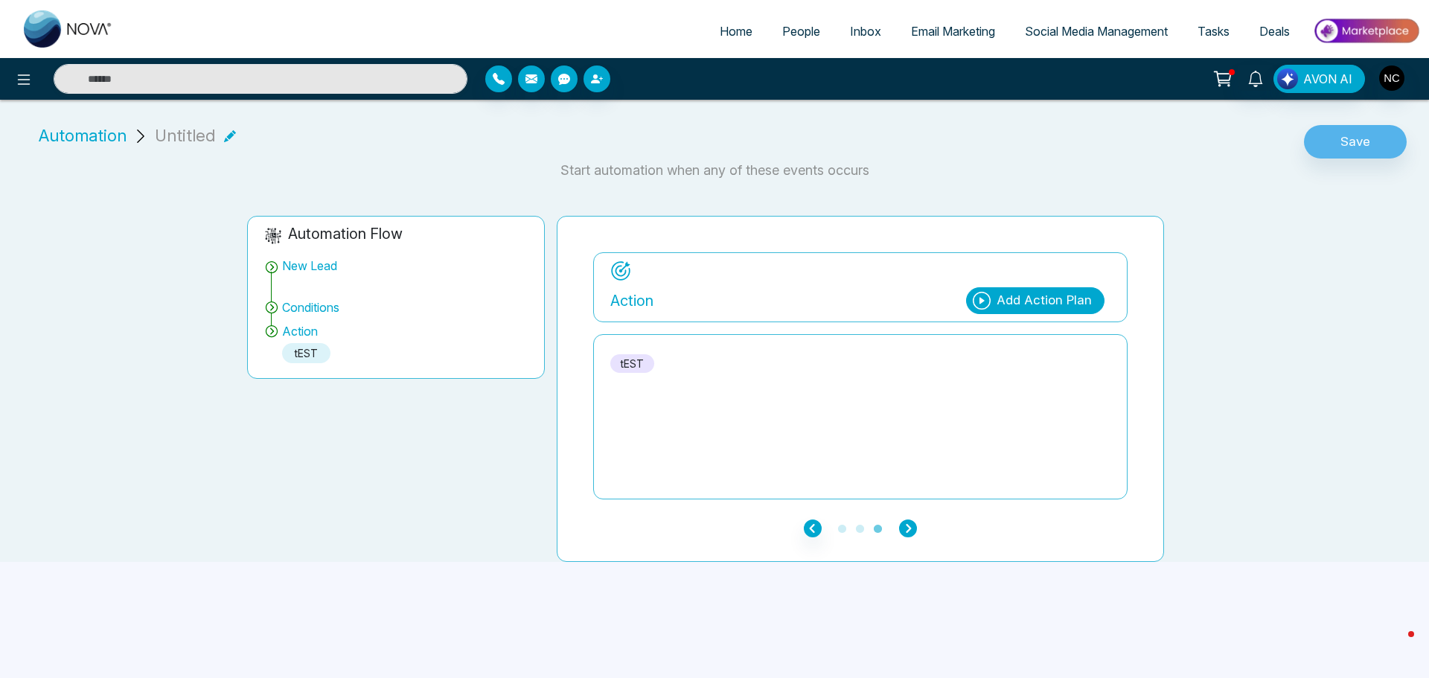
click at [908, 531] on icon "button" at bounding box center [908, 529] width 18 height 18
click at [809, 522] on icon "button" at bounding box center [813, 529] width 18 height 18
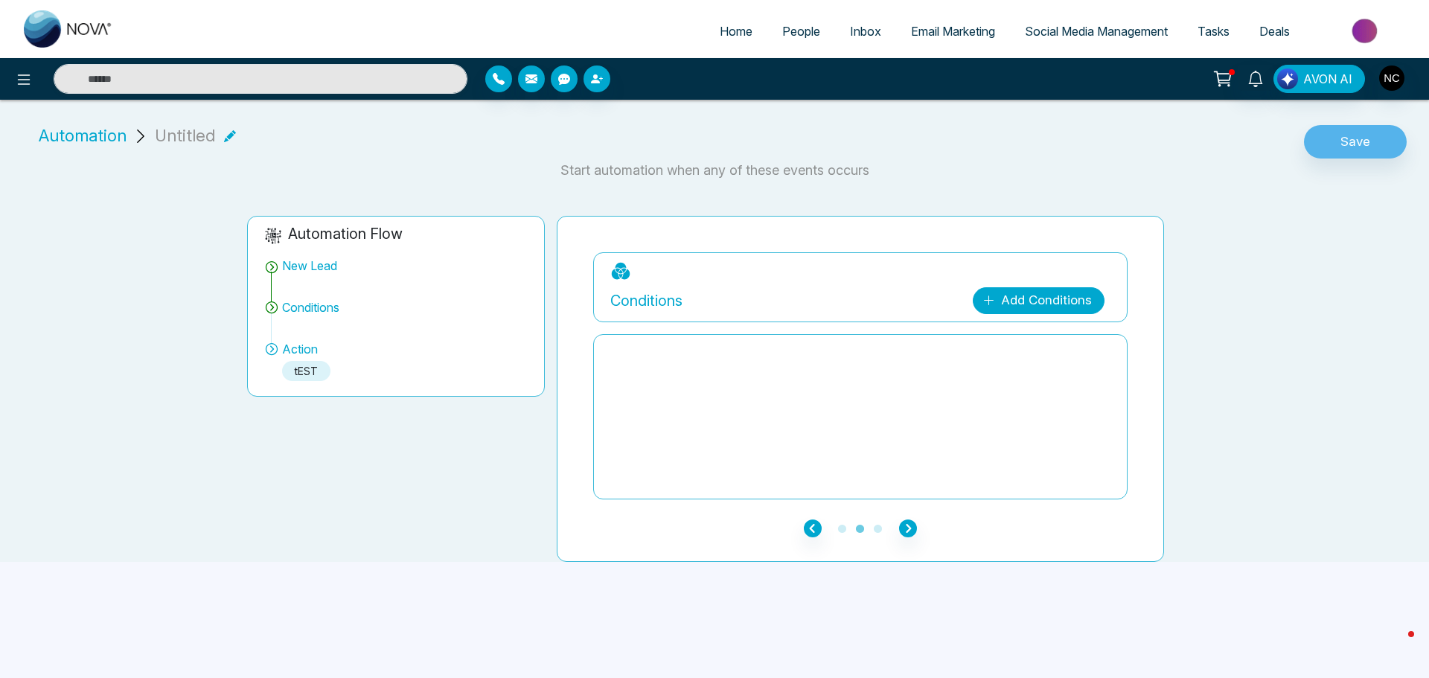
click at [1015, 300] on link "Add Conditions" at bounding box center [1039, 300] width 132 height 27
click at [1069, 447] on button "Apply" at bounding box center [1075, 447] width 45 height 21
click at [782, 400] on div "tags include Import" at bounding box center [861, 416] width 500 height 149
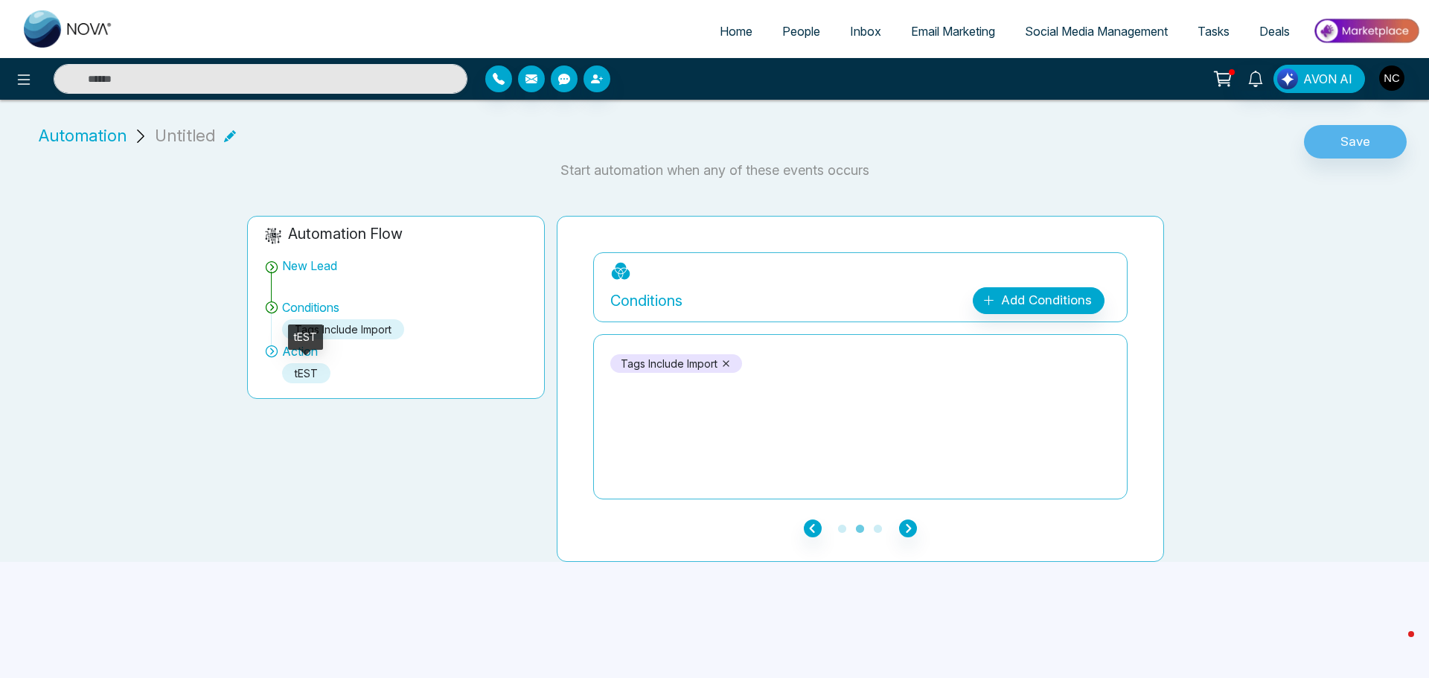
click at [302, 375] on div "tEST" at bounding box center [306, 373] width 48 height 20
click at [276, 349] on icon at bounding box center [271, 351] width 15 height 15
drag, startPoint x: 270, startPoint y: 351, endPoint x: 377, endPoint y: 374, distance: 109.7
click at [270, 351] on icon at bounding box center [271, 351] width 15 height 15
click at [904, 526] on icon "button" at bounding box center [908, 529] width 18 height 18
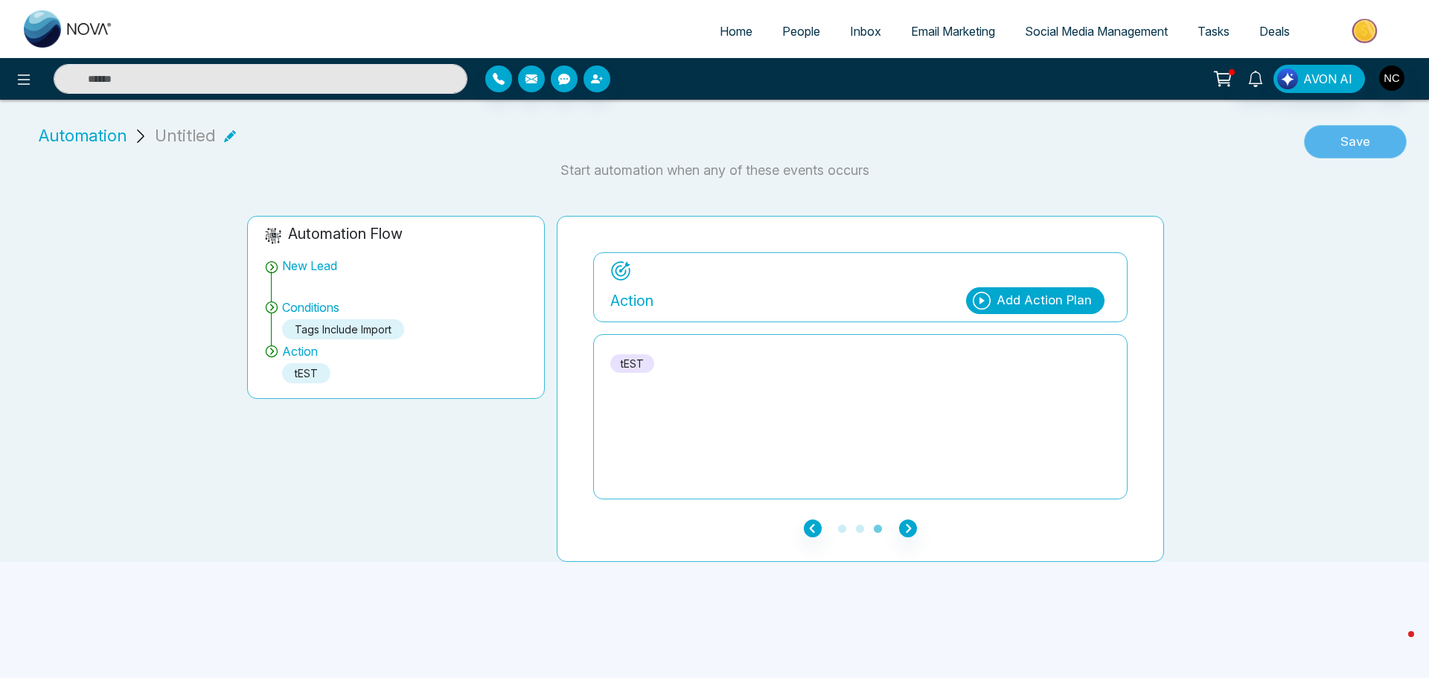
click at [1349, 134] on button "Save" at bounding box center [1355, 142] width 103 height 34
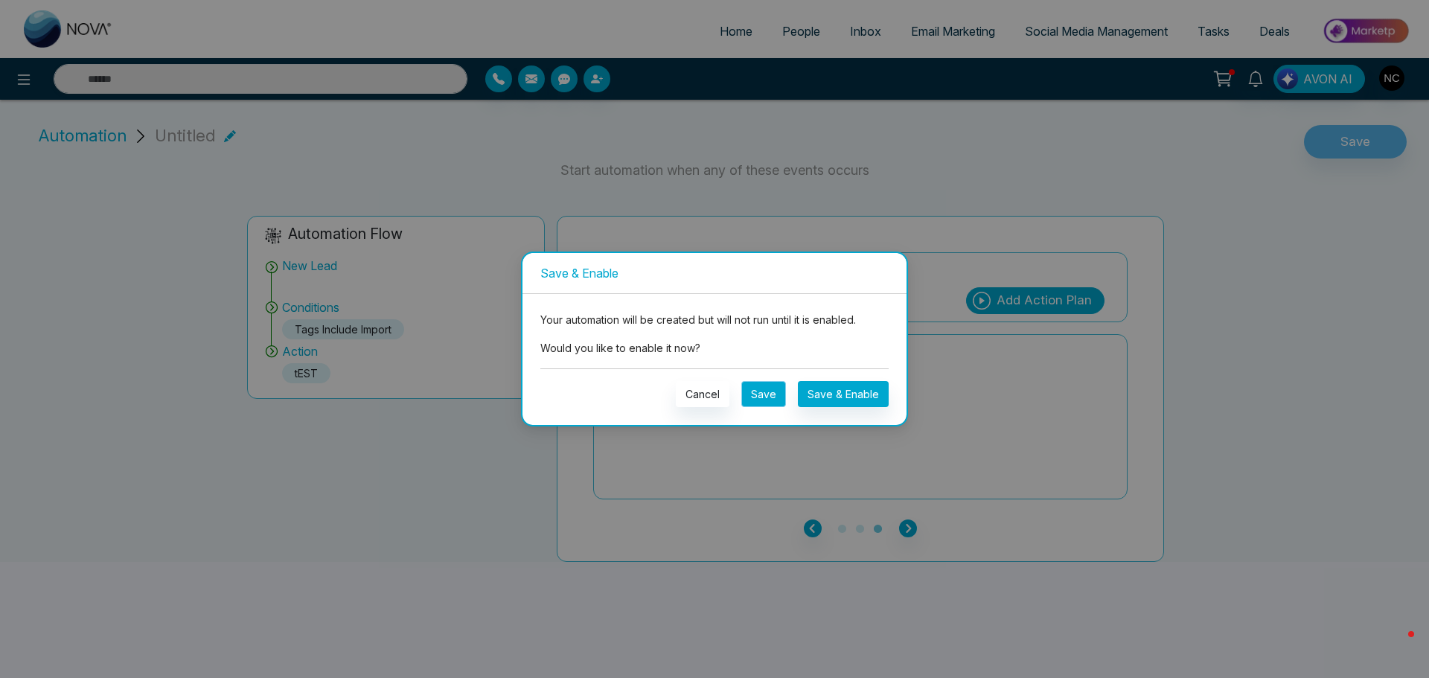
click at [764, 386] on button "Save" at bounding box center [764, 394] width 45 height 26
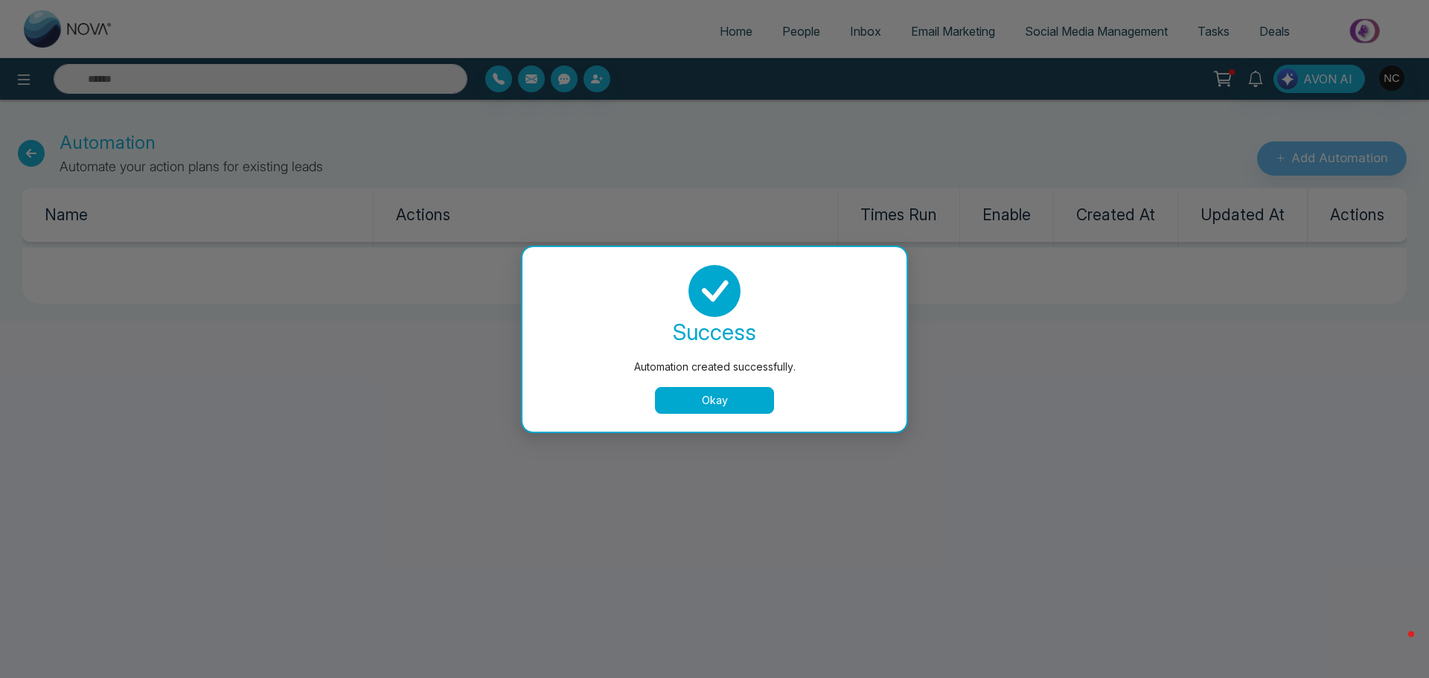
click at [737, 408] on button "Okay" at bounding box center [714, 400] width 119 height 27
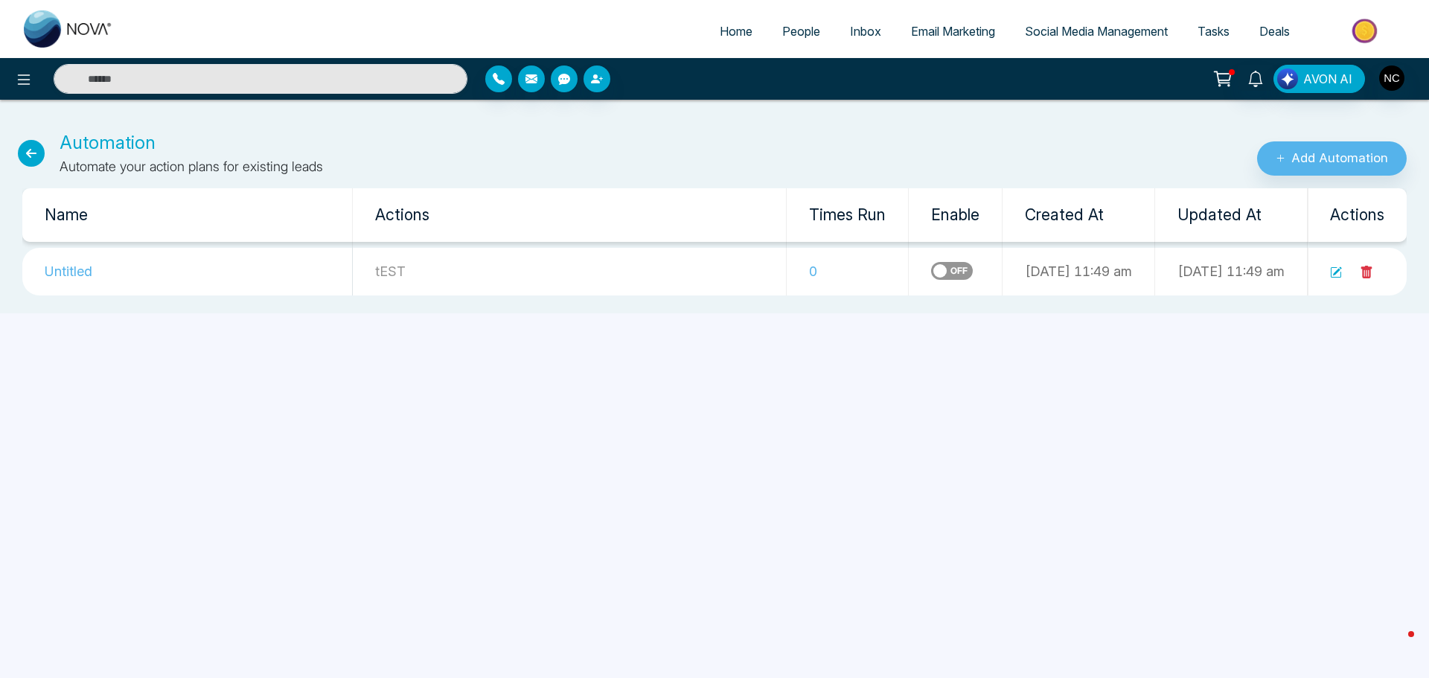
click at [28, 156] on icon at bounding box center [31, 153] width 27 height 27
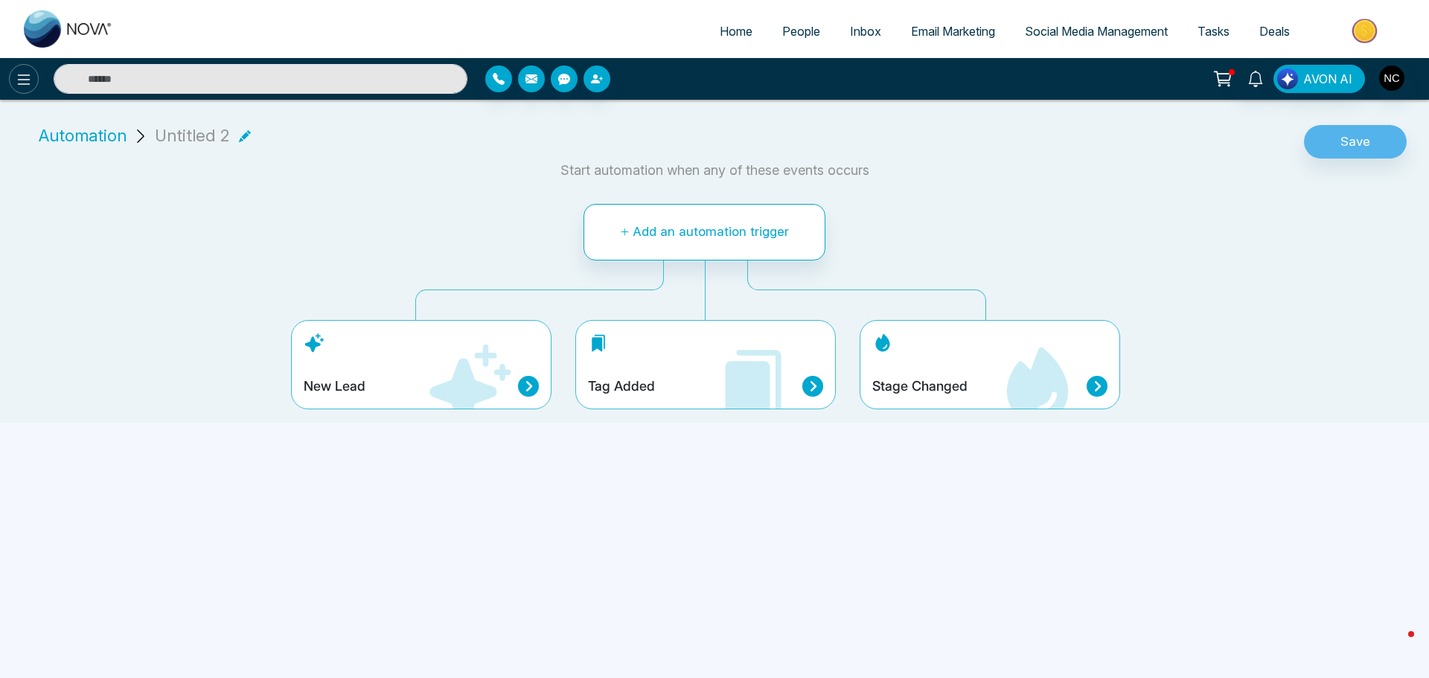
click at [18, 86] on icon at bounding box center [24, 80] width 18 height 18
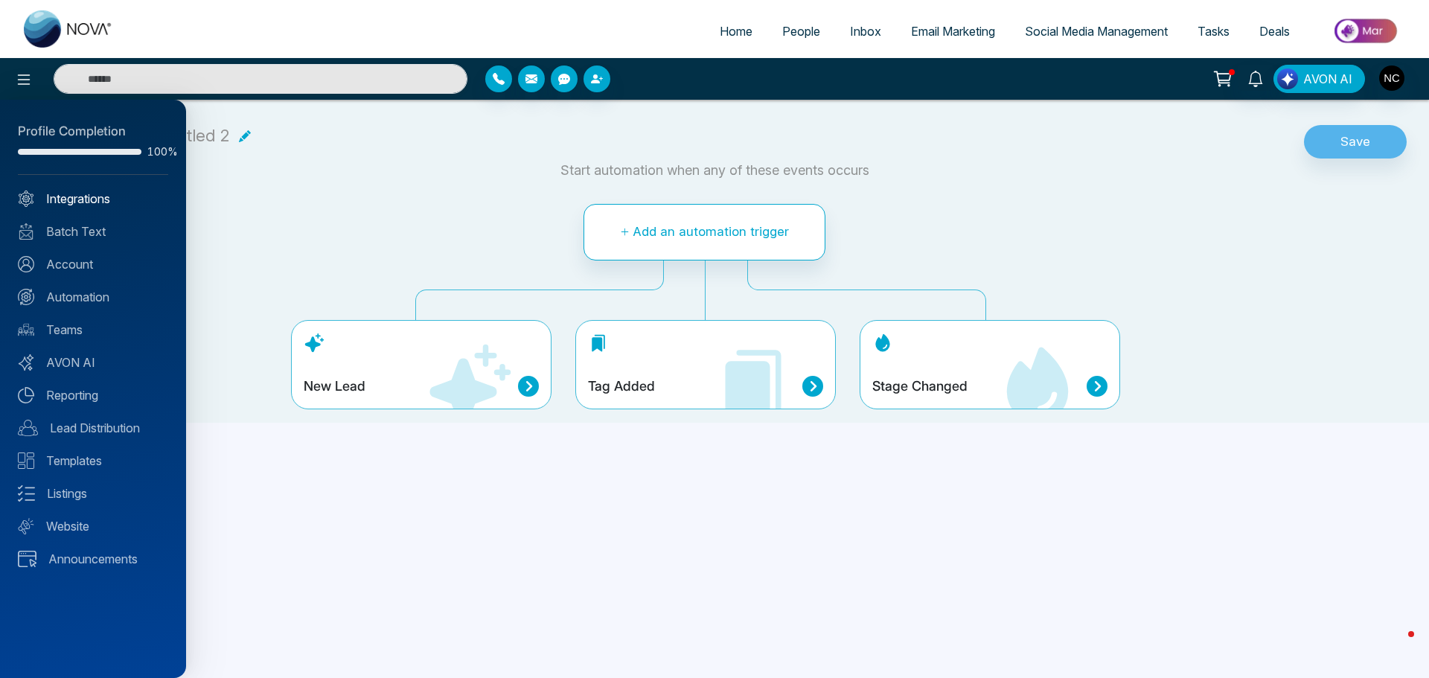
click at [74, 200] on link "Integrations" at bounding box center [93, 199] width 150 height 18
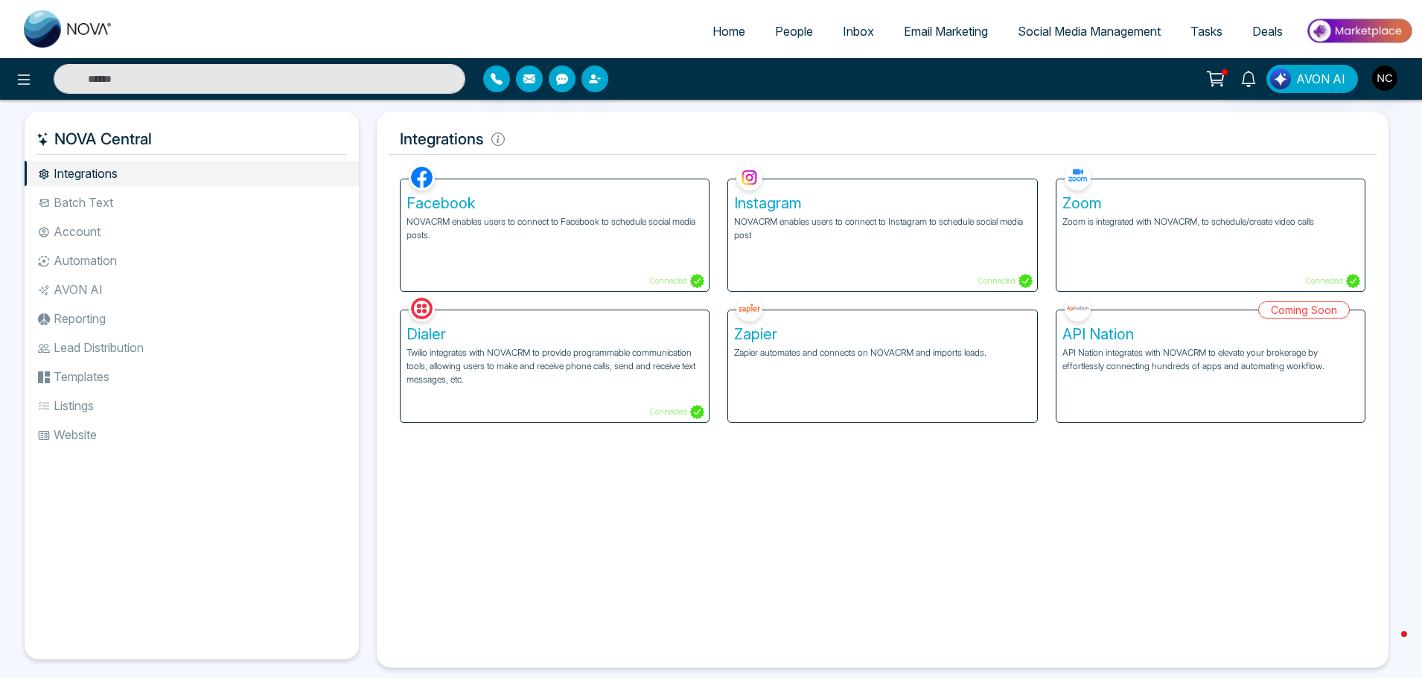
click at [44, 80] on div at bounding box center [252, 79] width 427 height 30
click at [23, 86] on icon at bounding box center [24, 80] width 18 height 18
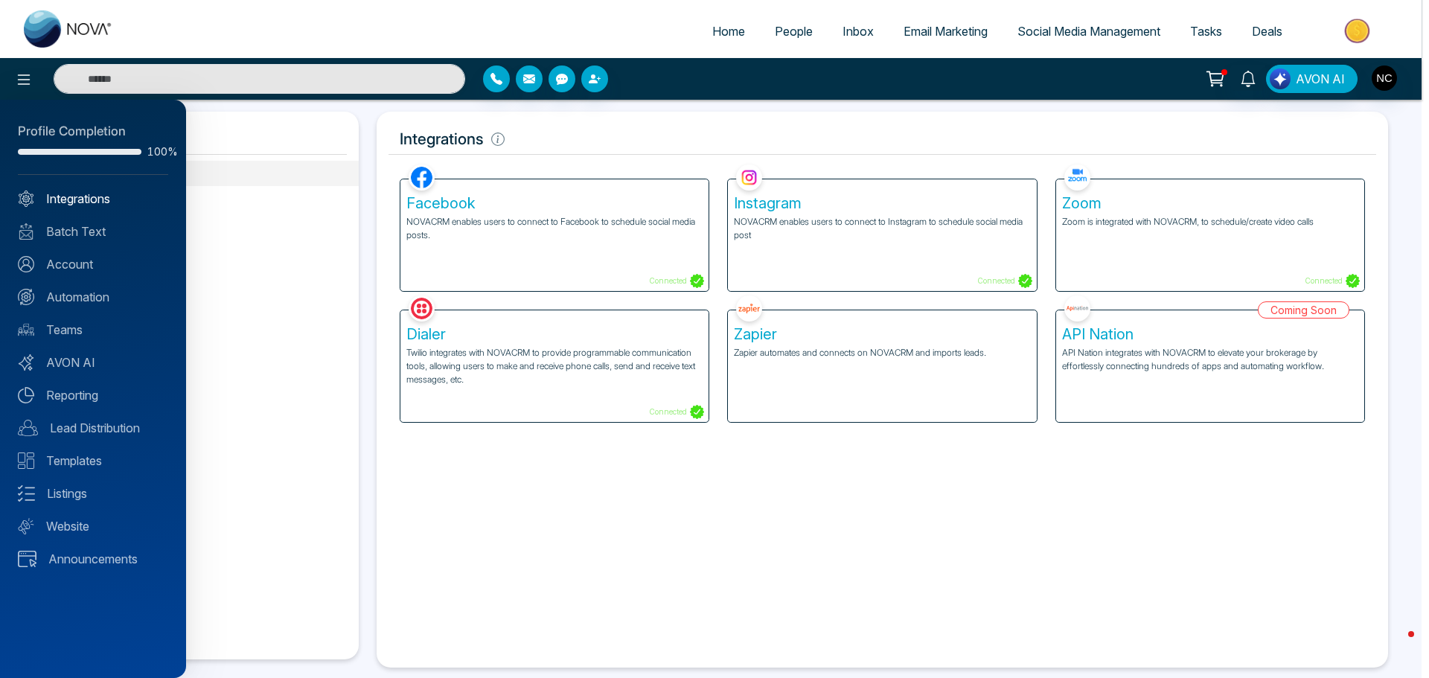
click at [72, 201] on link "Integrations" at bounding box center [93, 199] width 150 height 18
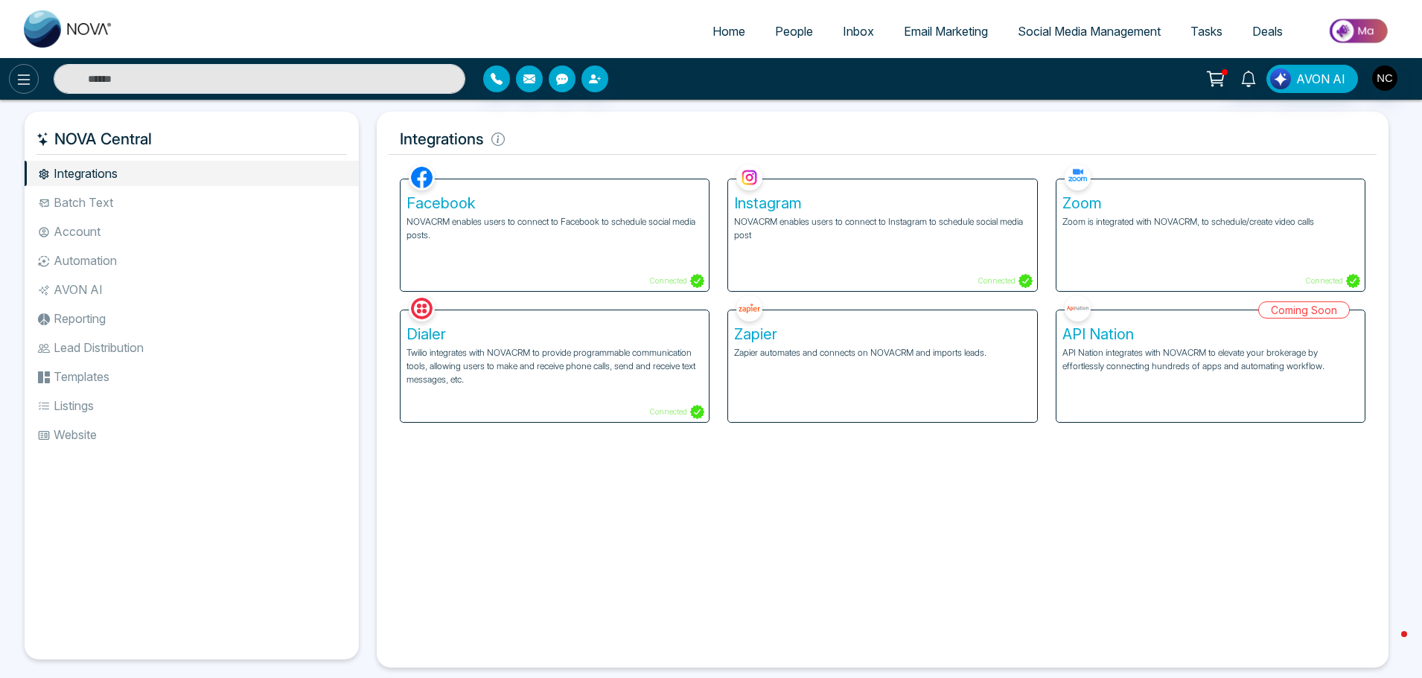
click at [31, 86] on icon at bounding box center [24, 80] width 18 height 18
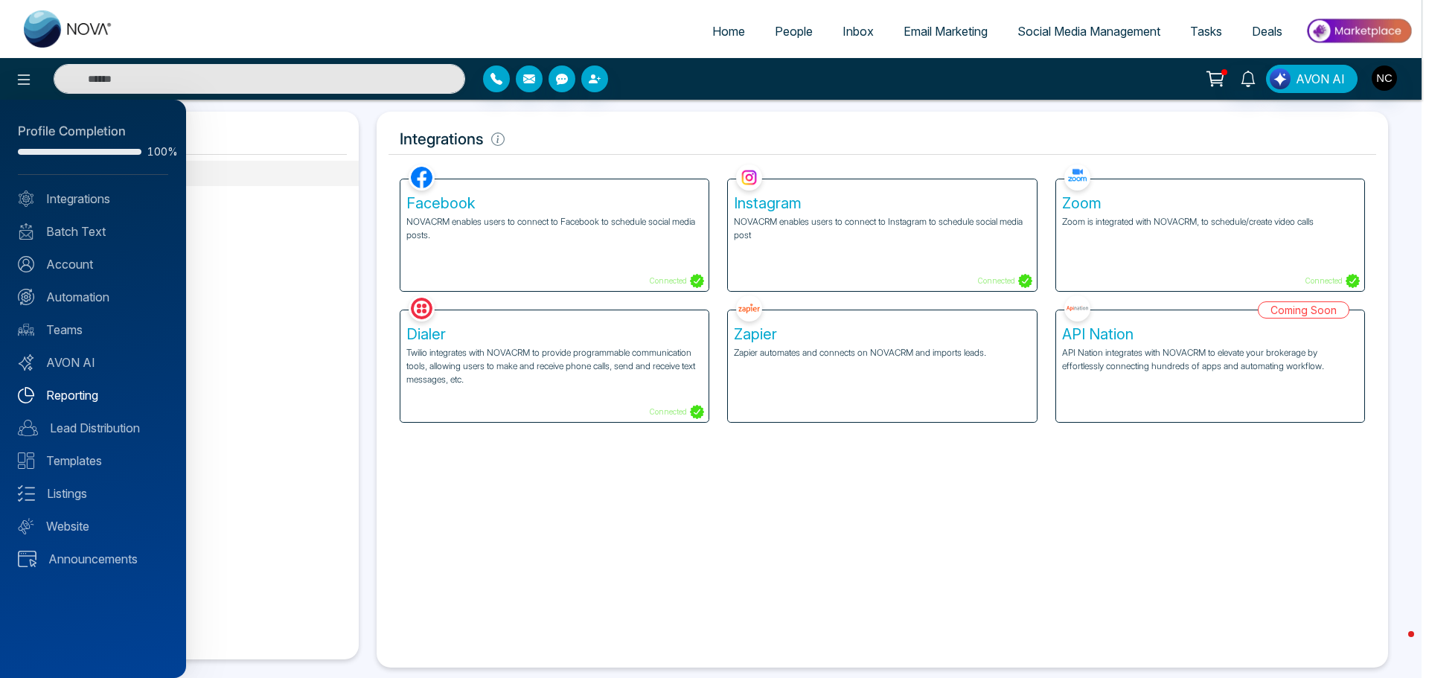
click at [84, 400] on link "Reporting" at bounding box center [93, 395] width 150 height 18
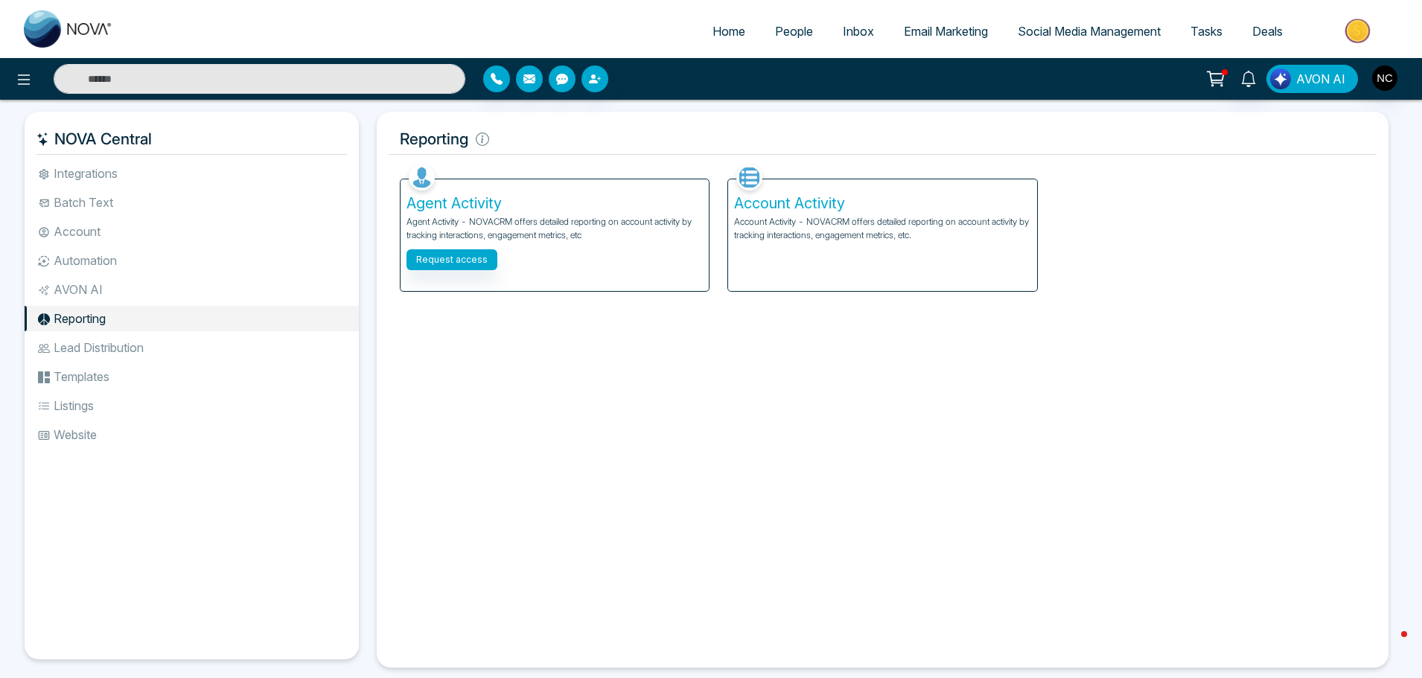
click at [1297, 88] on button "AVON AI" at bounding box center [1312, 79] width 92 height 28
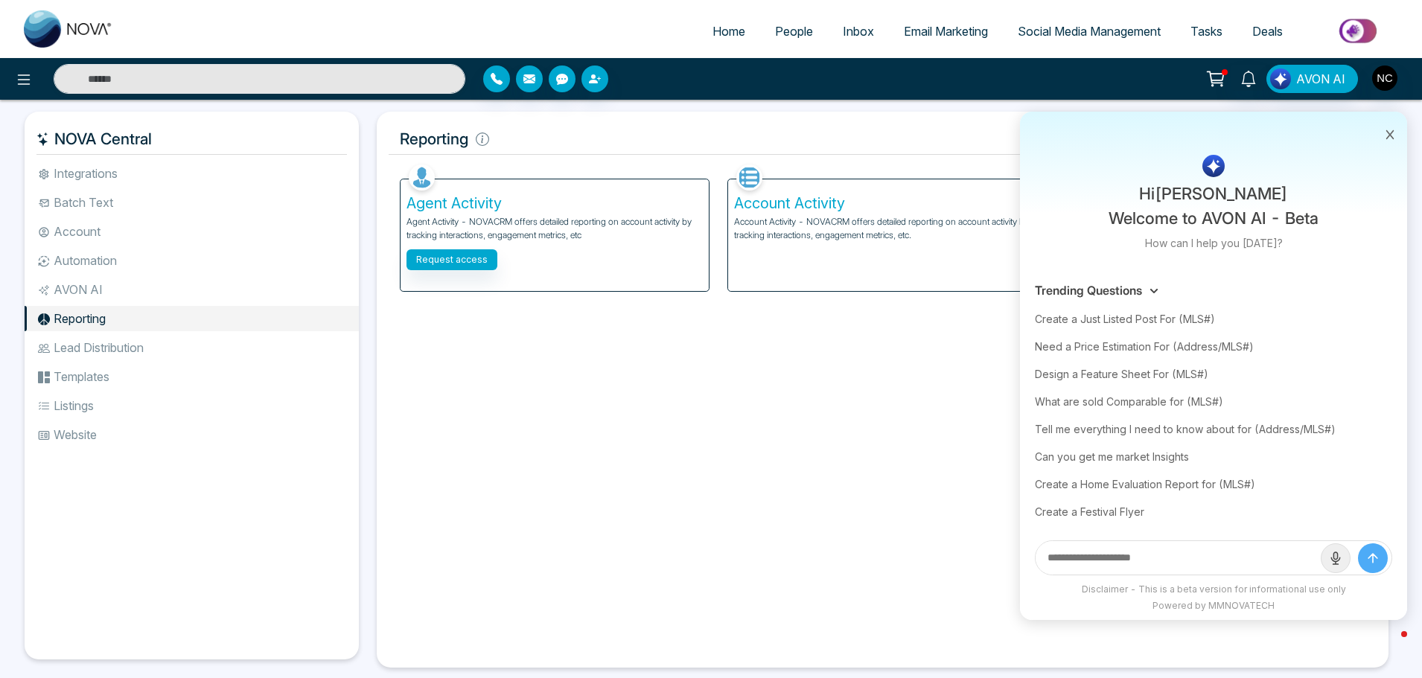
click at [1147, 565] on input "text" at bounding box center [1178, 558] width 285 height 34
click at [1126, 292] on h3 "Trending Questions" at bounding box center [1088, 291] width 107 height 14
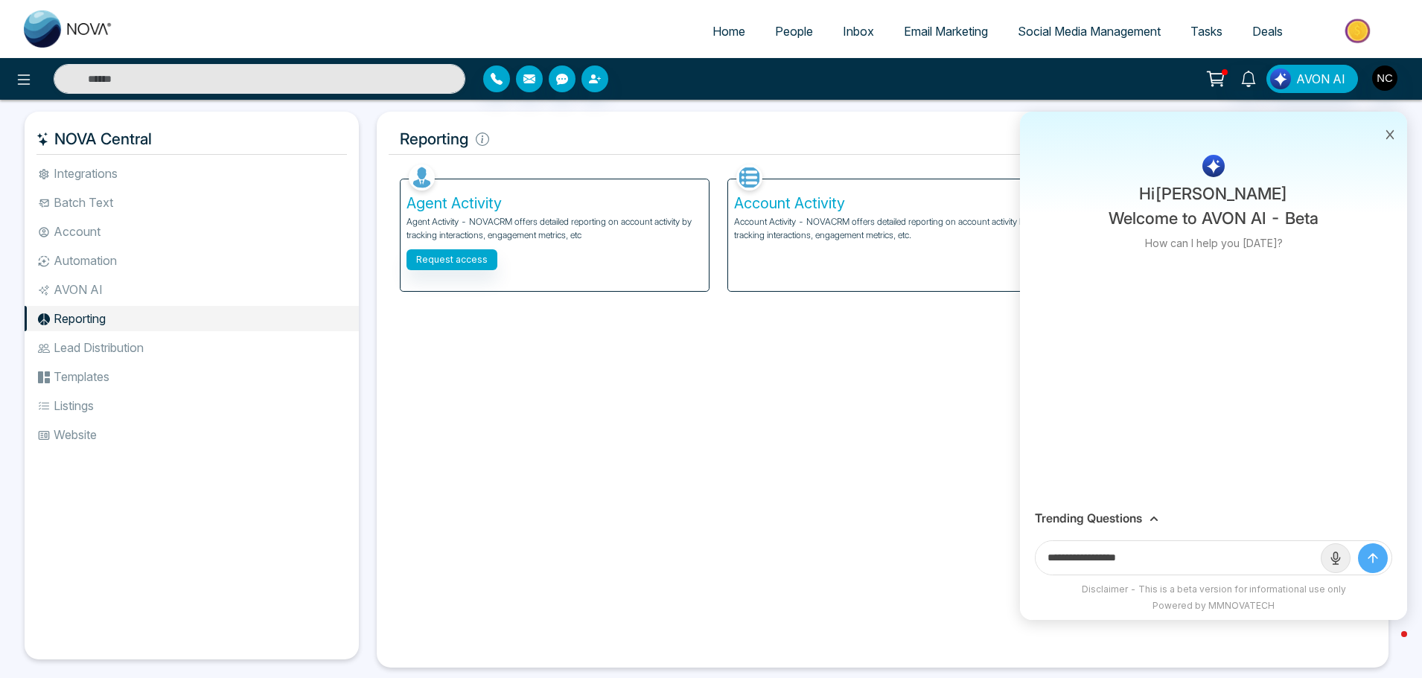
click at [1117, 524] on h3 "Trending Questions" at bounding box center [1088, 518] width 107 height 14
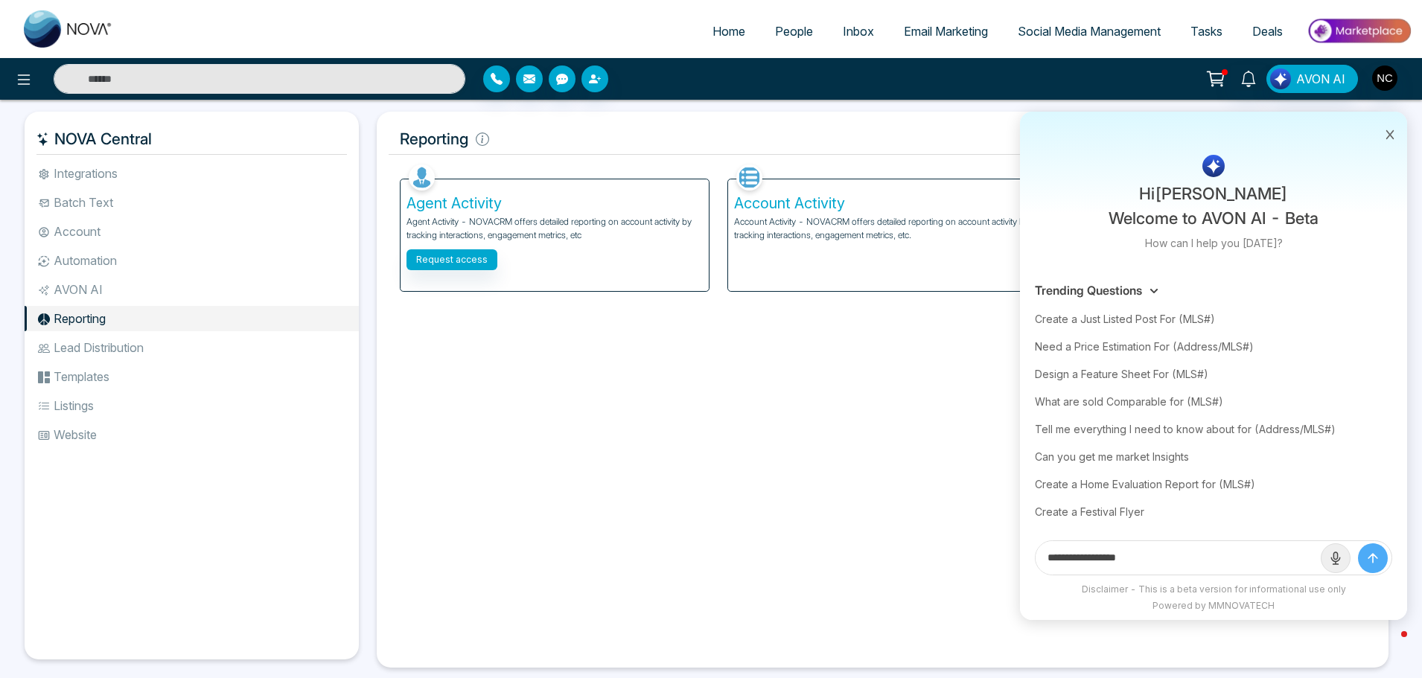
drag, startPoint x: 1189, startPoint y: 565, endPoint x: 1024, endPoint y: 567, distance: 165.3
click at [1024, 567] on div "**********" at bounding box center [1213, 558] width 387 height 50
click at [1074, 511] on div "Create a Festival Flyer" at bounding box center [1213, 512] width 357 height 28
type input "**********"
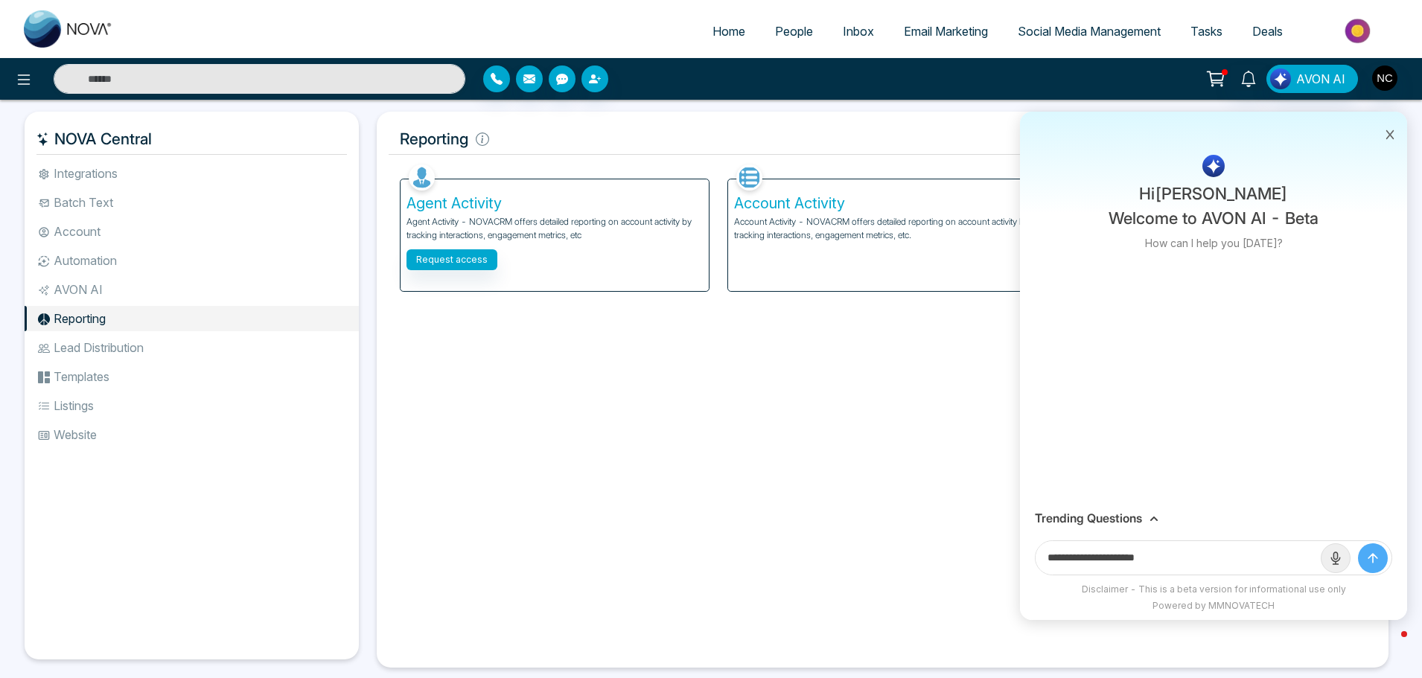
click at [1379, 562] on icon "submit" at bounding box center [1372, 558] width 15 height 15
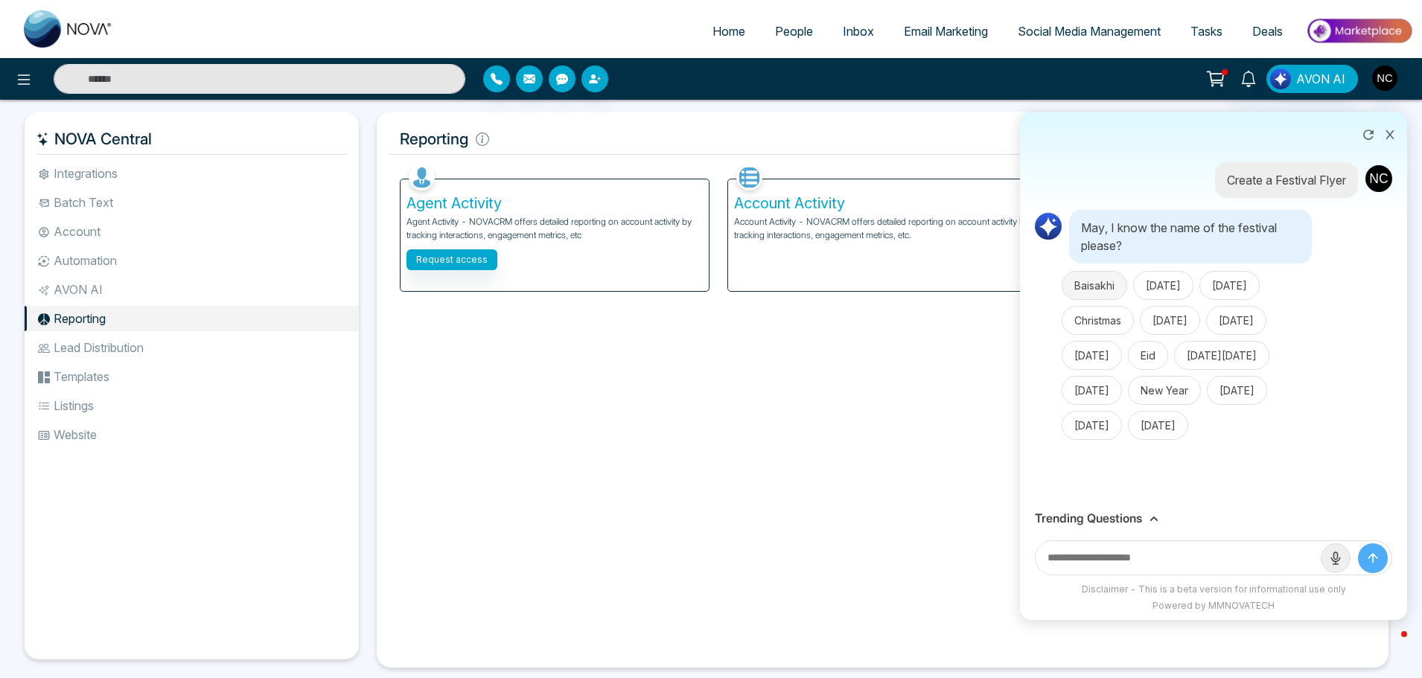
click at [1105, 284] on button "Baisakhi" at bounding box center [1095, 285] width 66 height 29
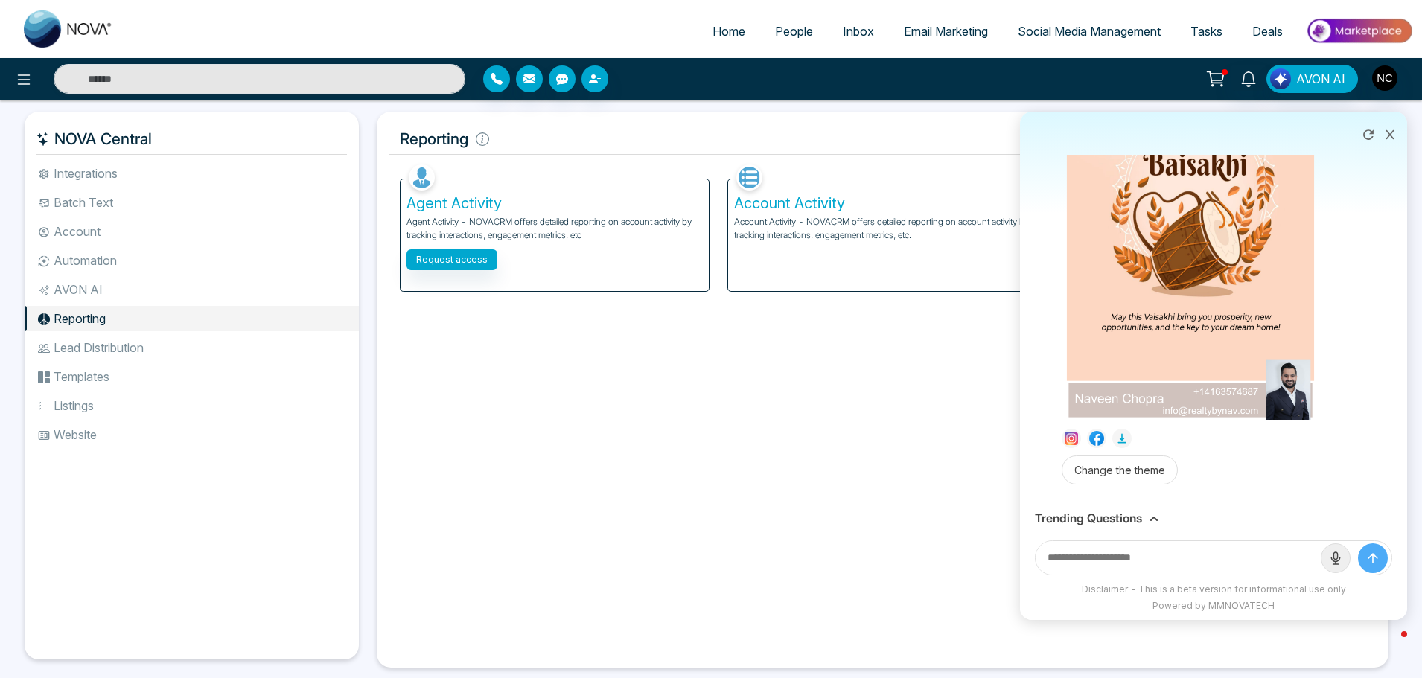
scroll to position [537, 0]
click at [1164, 560] on input "text" at bounding box center [1178, 558] width 285 height 34
type input "***"
click at [1103, 484] on button "Change the theme" at bounding box center [1120, 470] width 116 height 29
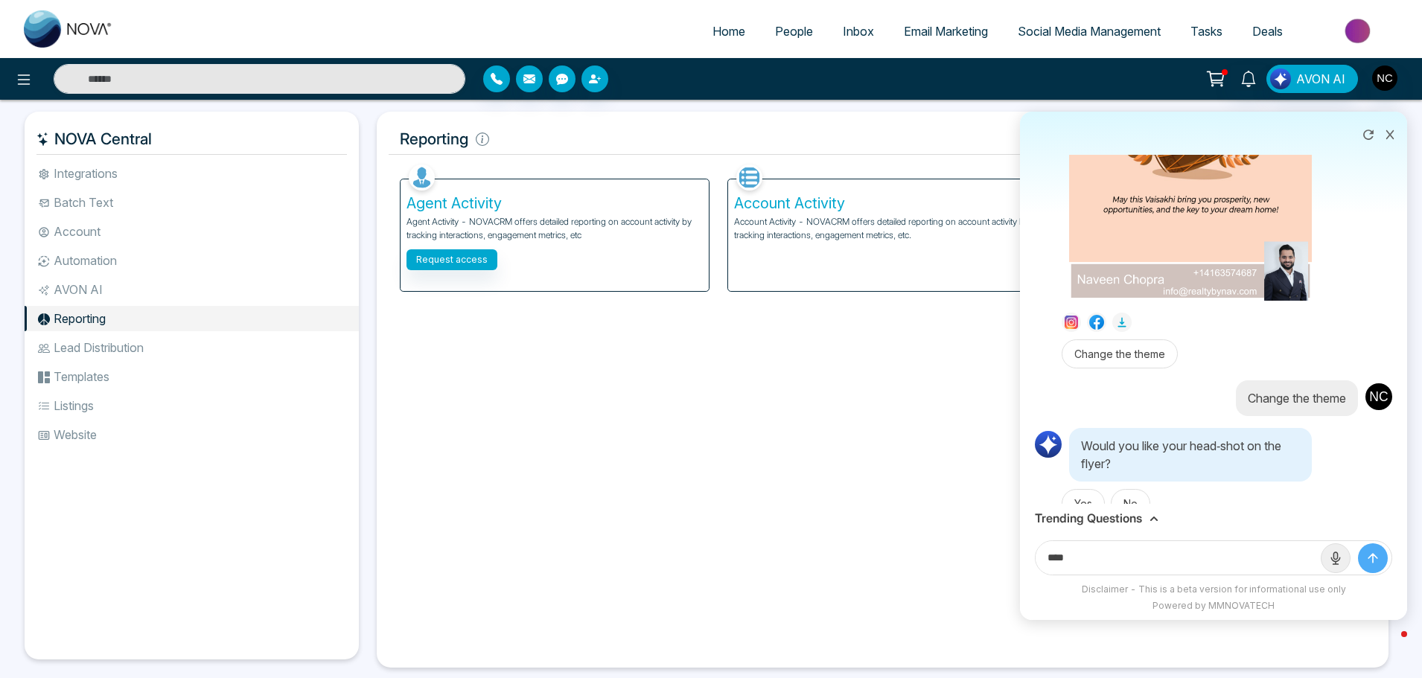
scroll to position [680, 0]
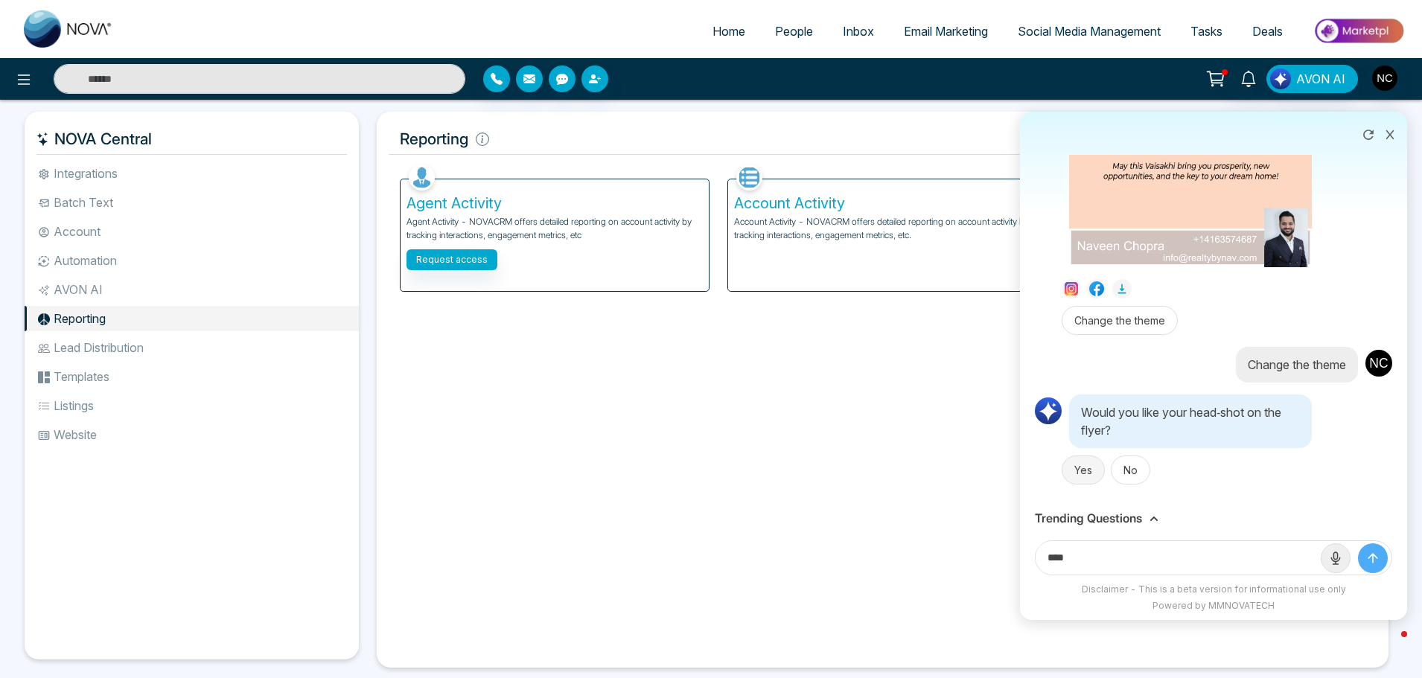
click at [1083, 484] on button "Yes" at bounding box center [1083, 470] width 43 height 29
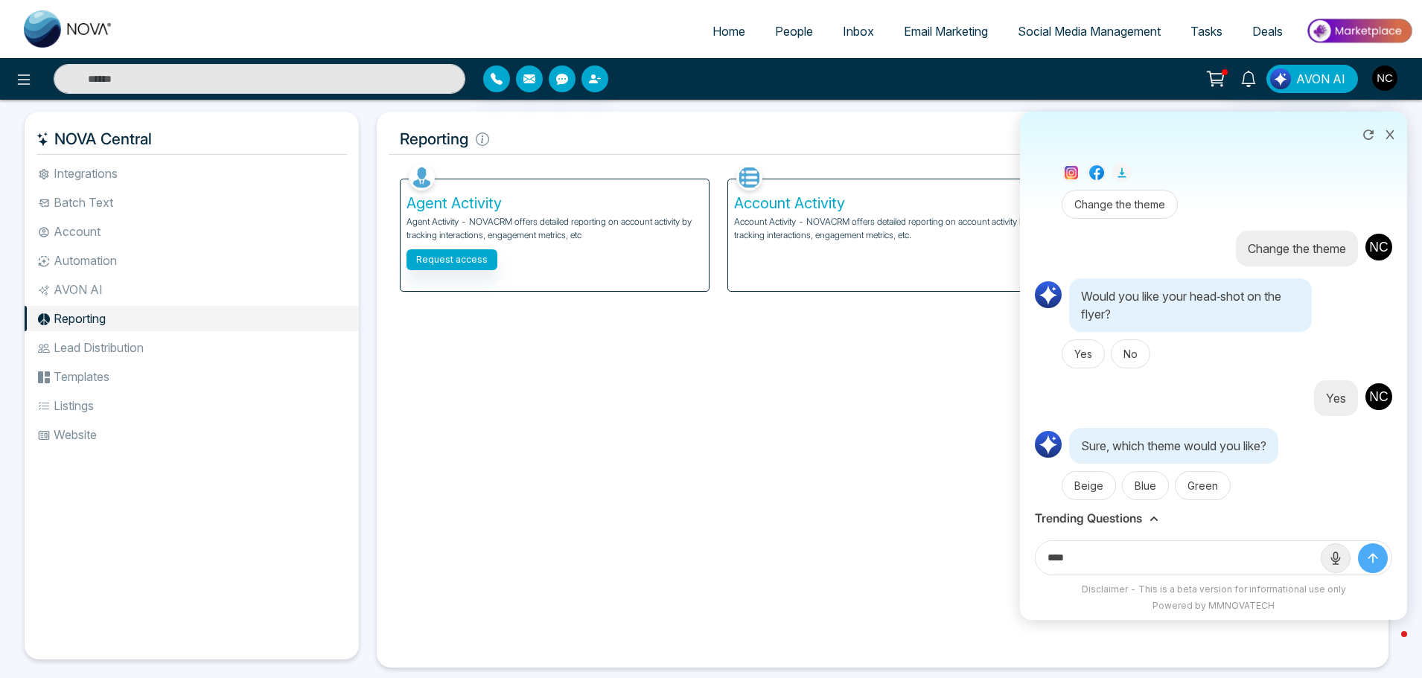
scroll to position [812, 0]
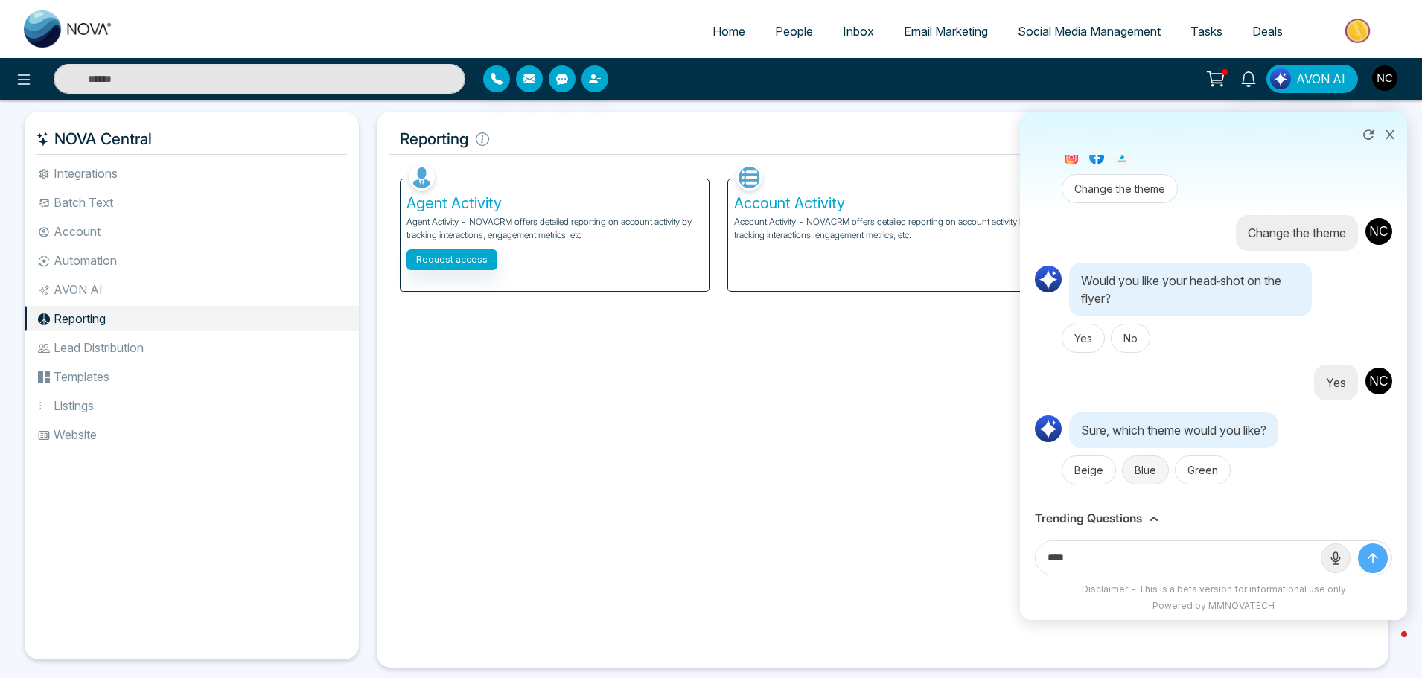
click at [1146, 480] on button "Blue" at bounding box center [1145, 470] width 47 height 29
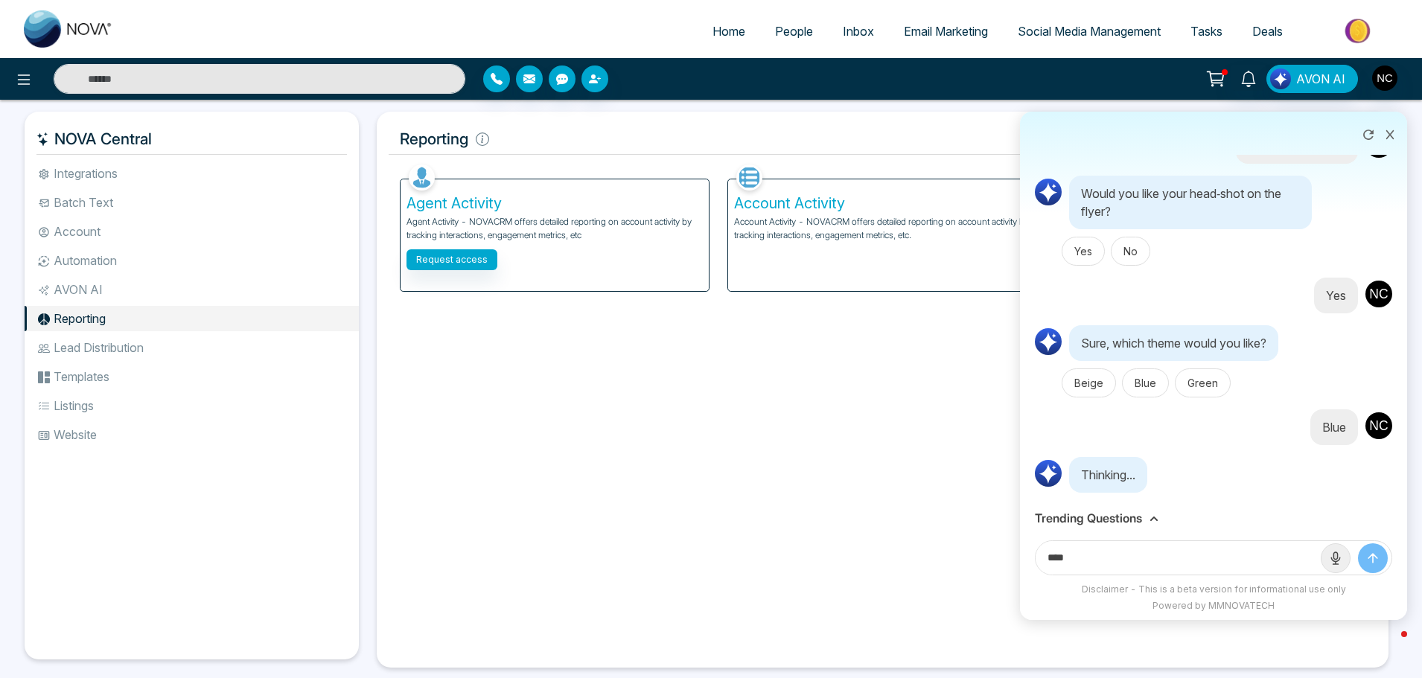
scroll to position [907, 0]
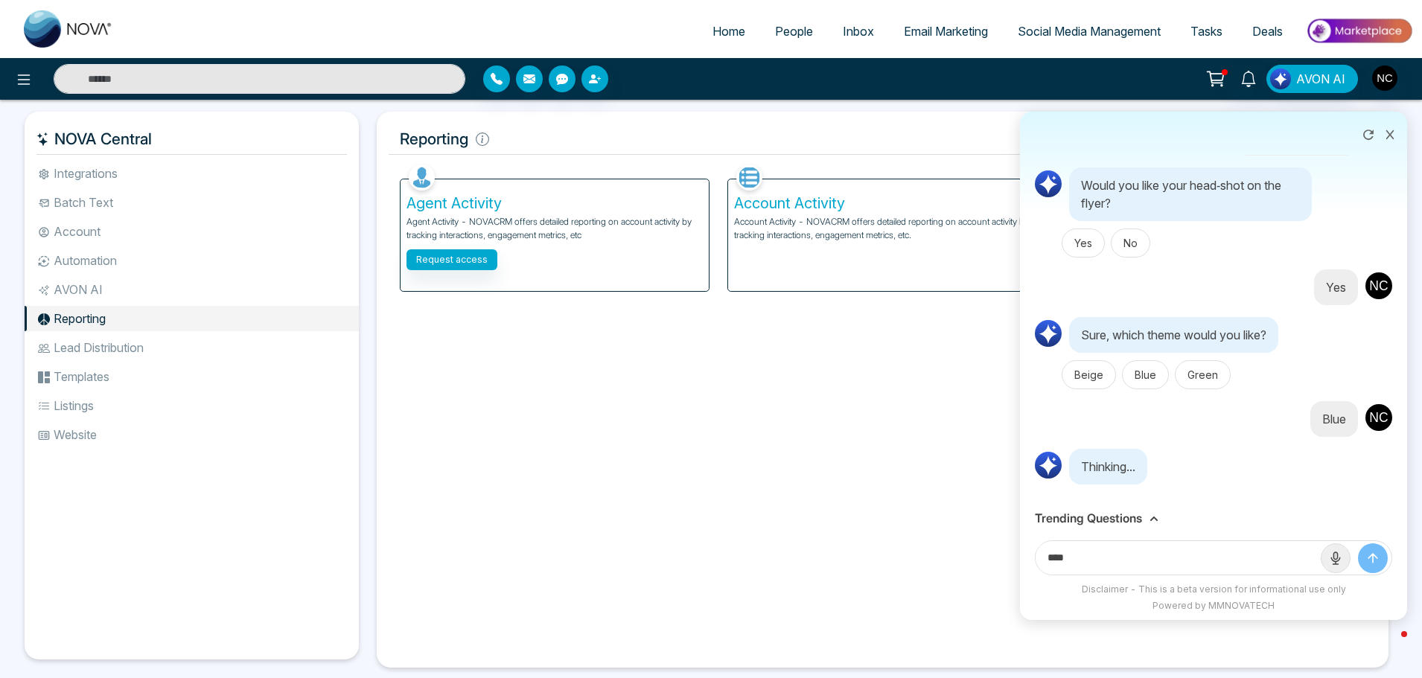
click at [1202, 567] on input "***" at bounding box center [1178, 558] width 285 height 34
click at [1202, 568] on input "***" at bounding box center [1178, 558] width 285 height 34
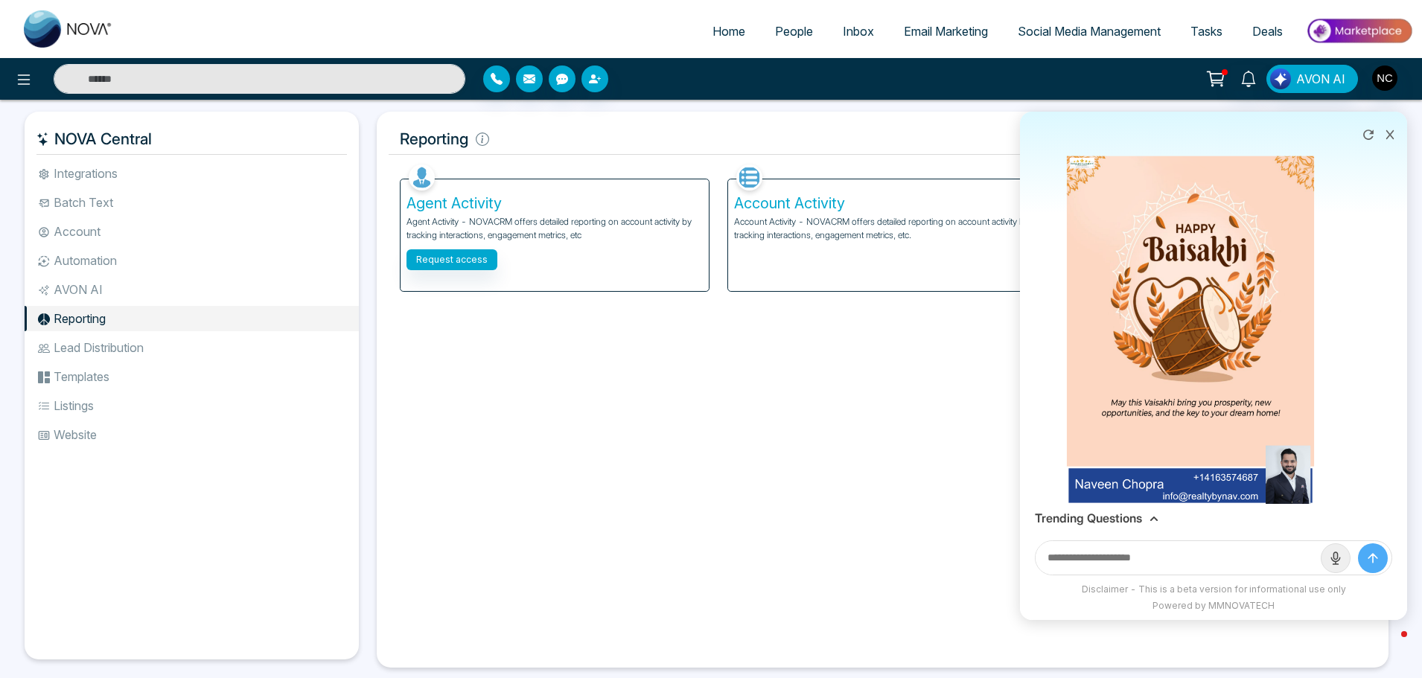
scroll to position [1310, 0]
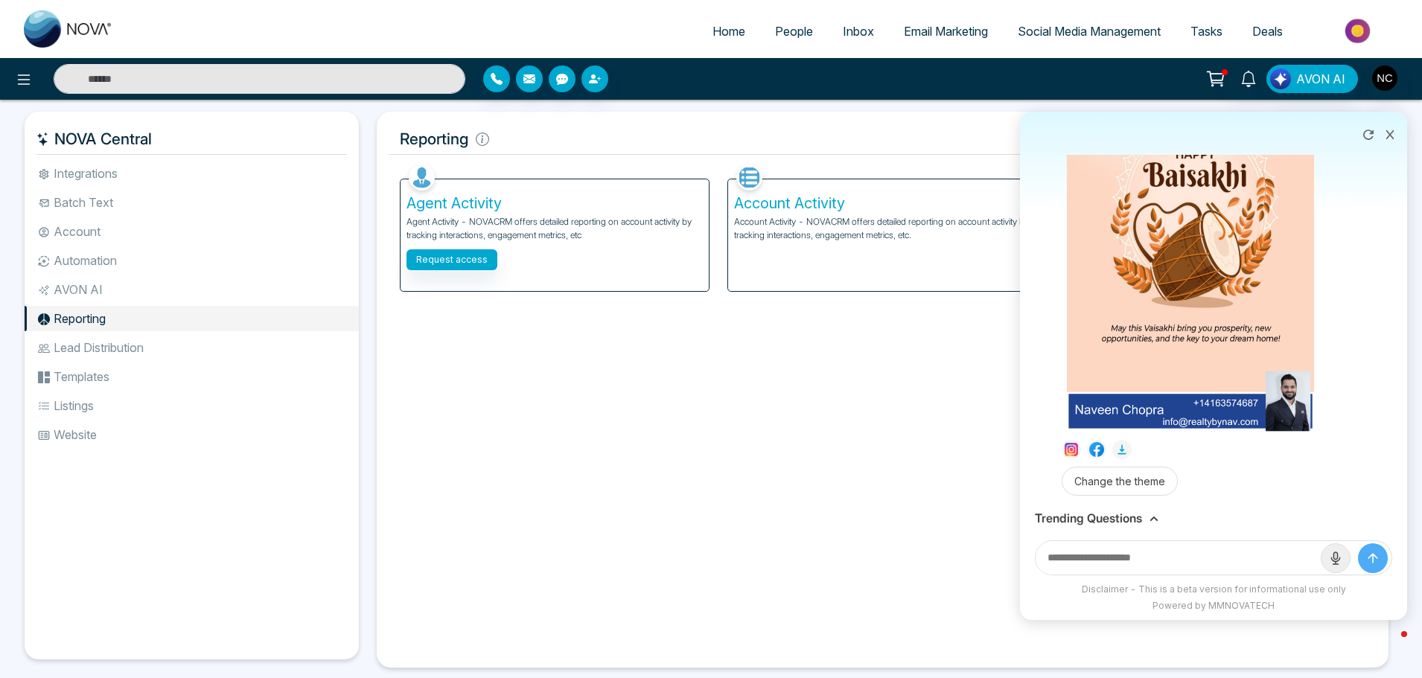
click at [1228, 432] on img at bounding box center [1191, 257] width 248 height 350
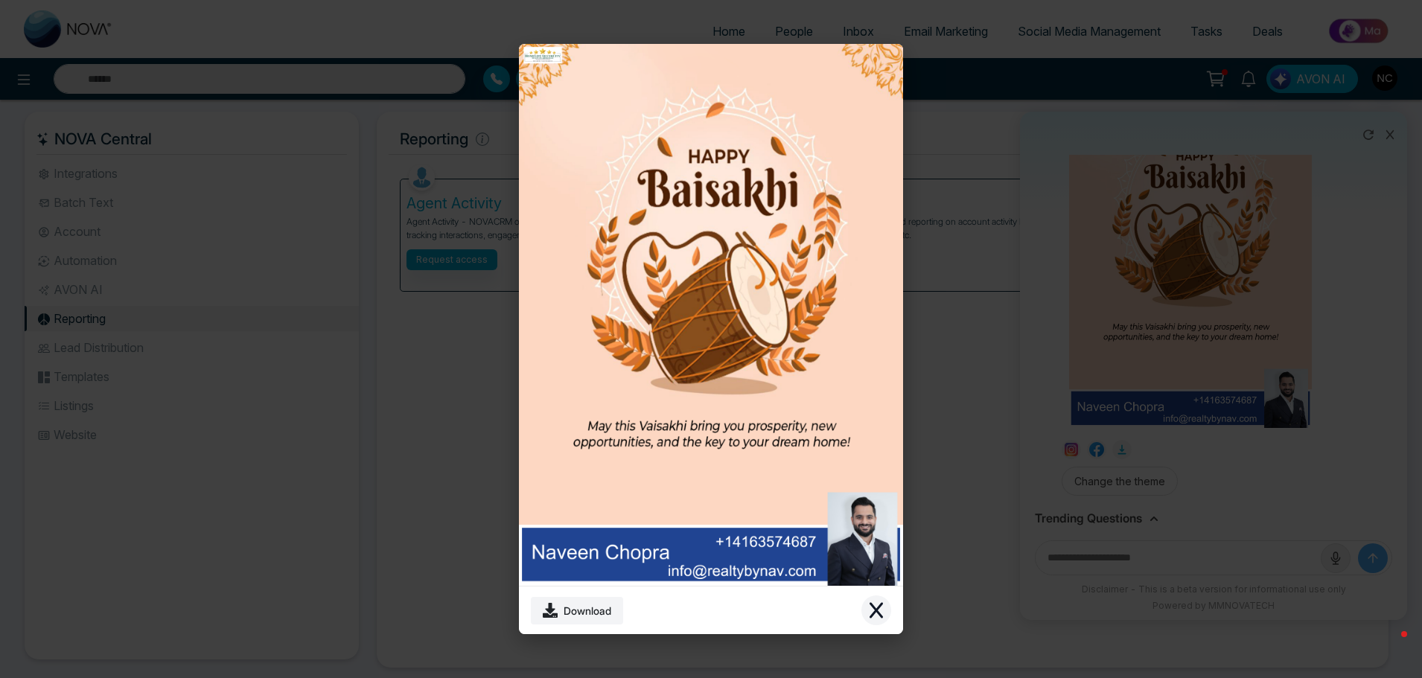
click at [875, 607] on icon "Close modal" at bounding box center [876, 611] width 18 height 18
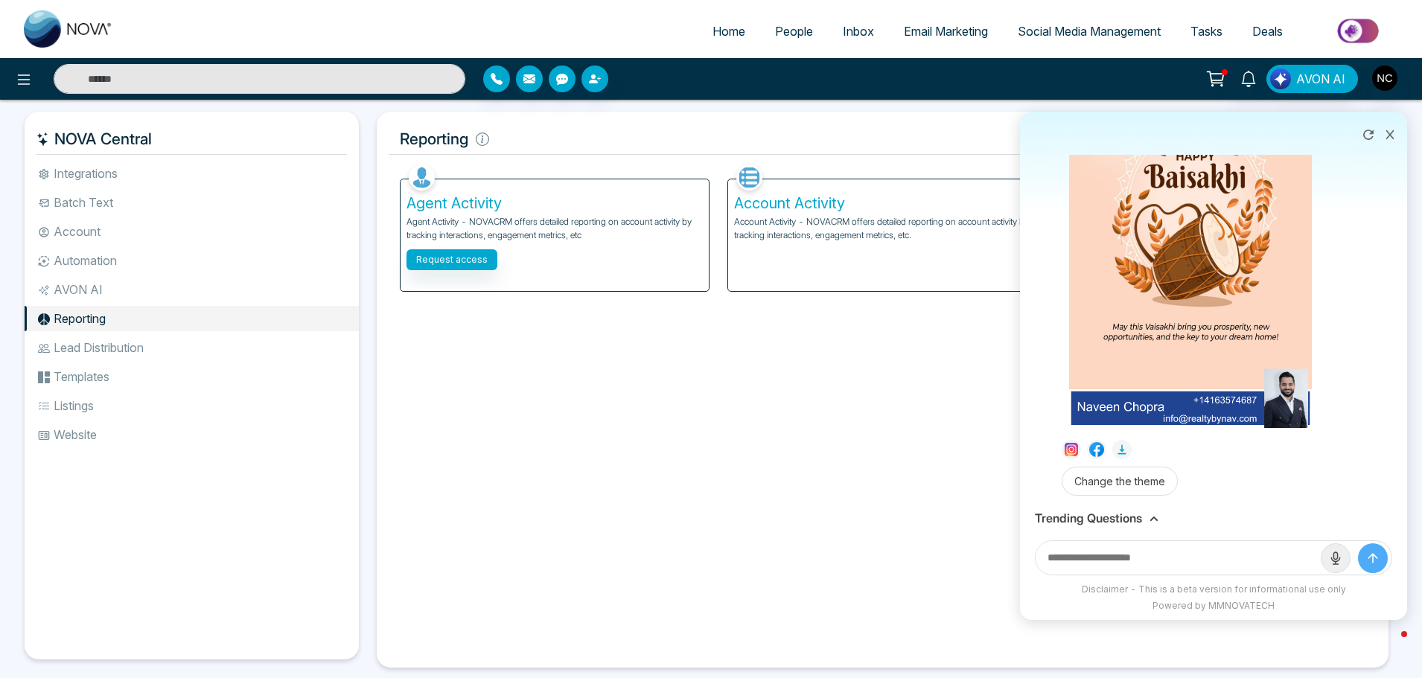
click at [1118, 562] on input "text" at bounding box center [1178, 558] width 285 height 34
type input "**********"
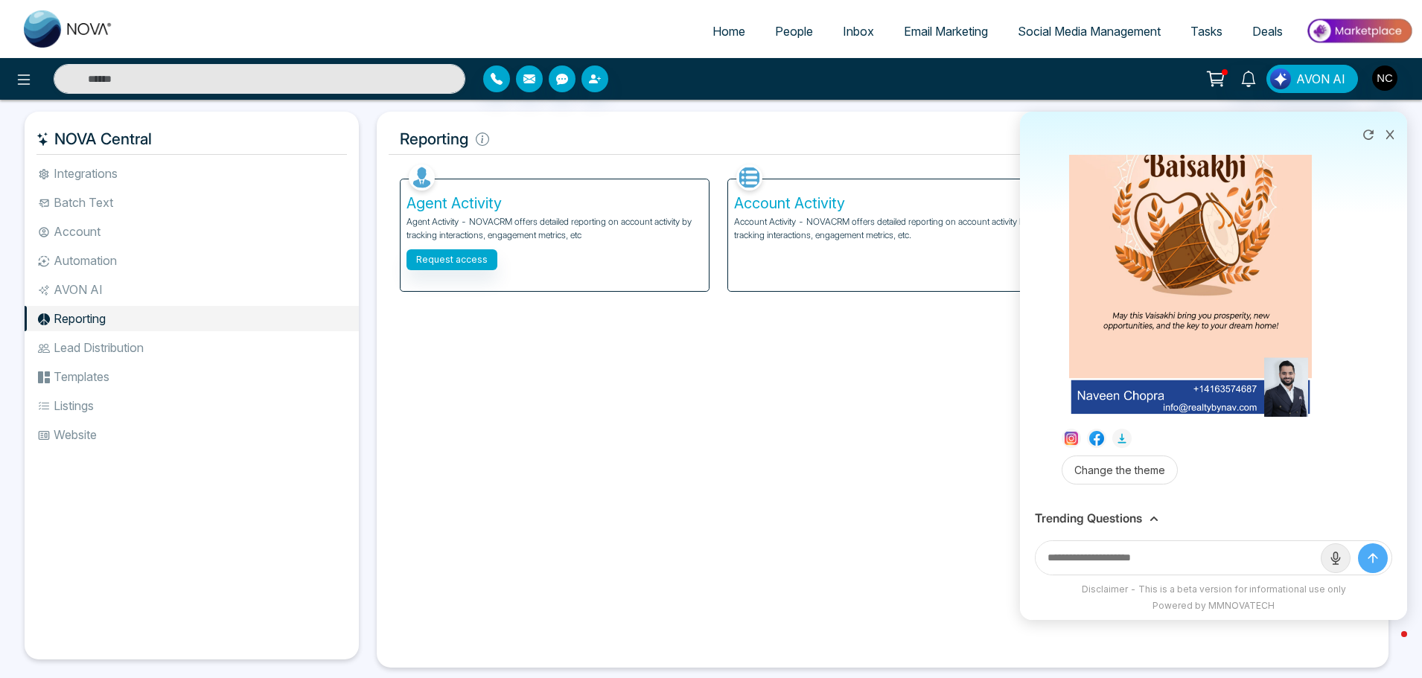
scroll to position [1341, 0]
click at [1153, 555] on input "text" at bounding box center [1178, 558] width 285 height 34
type input "**********"
click at [1358, 543] on button "submit" at bounding box center [1373, 558] width 30 height 30
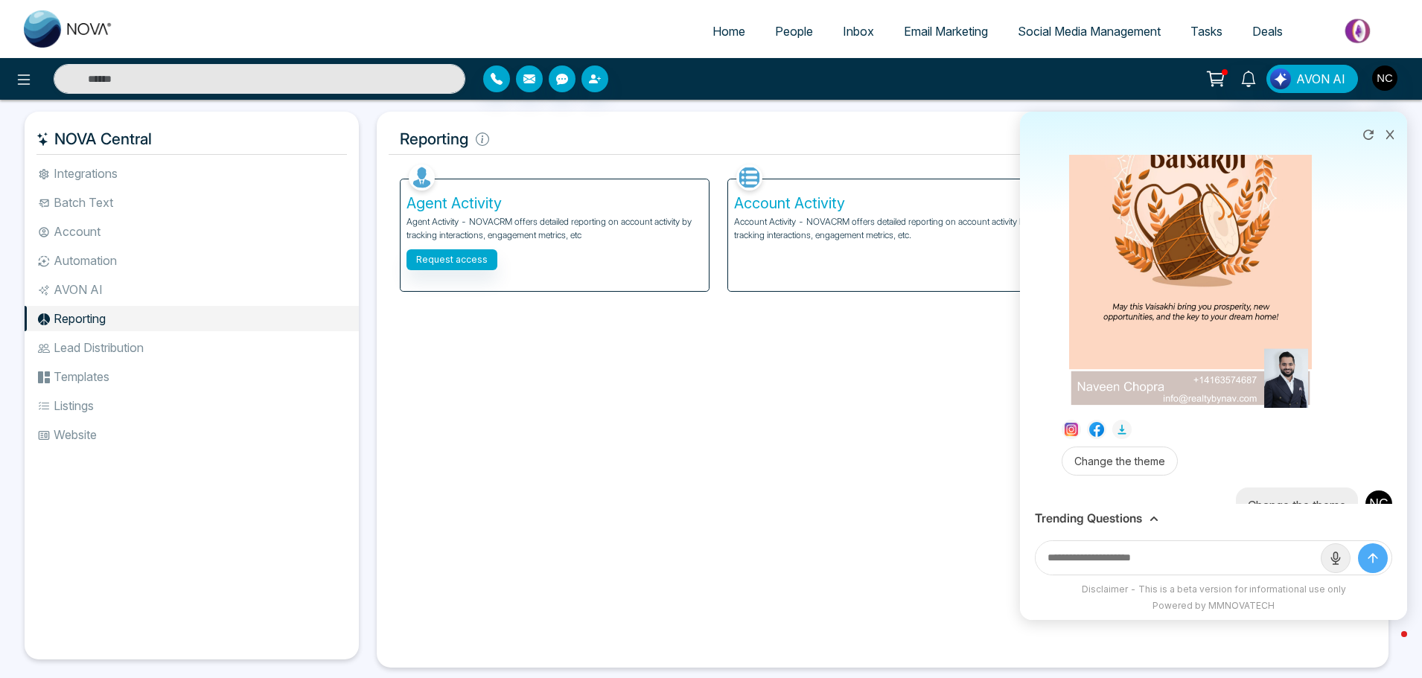
scroll to position [590, 0]
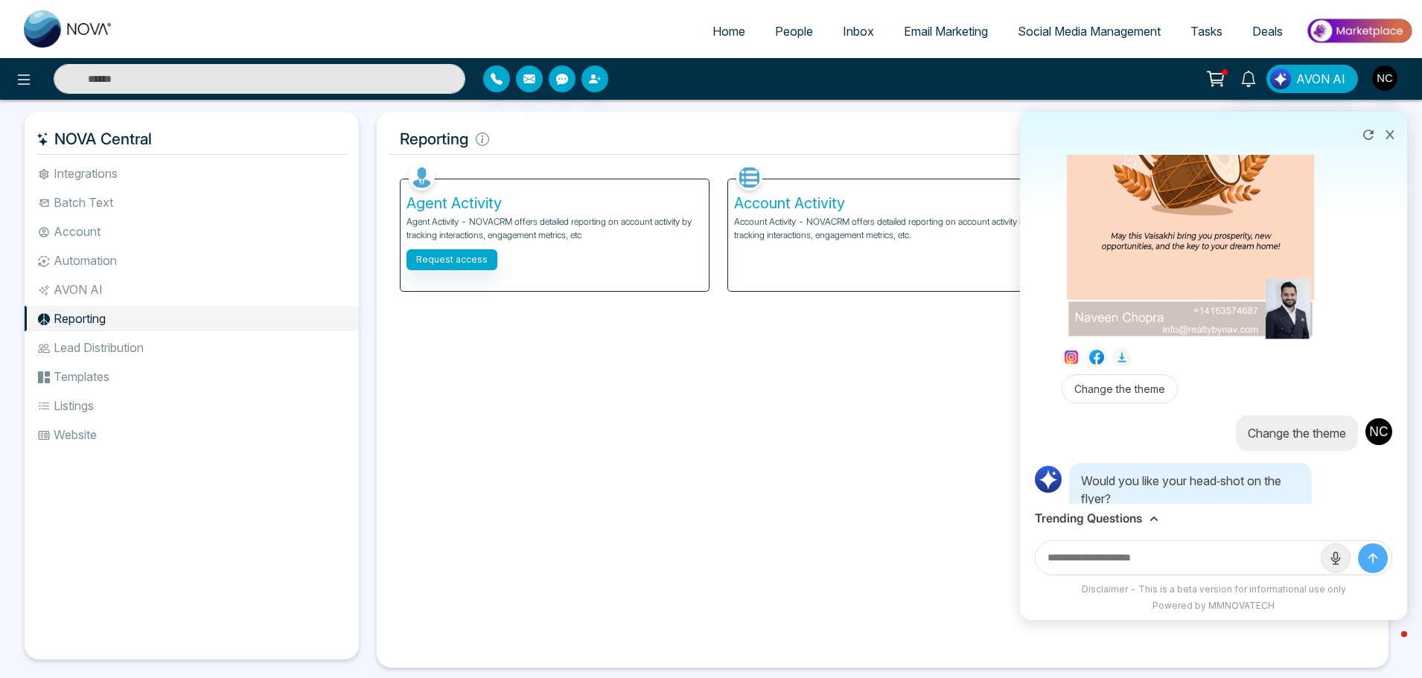
click at [1270, 339] on img at bounding box center [1191, 164] width 248 height 350
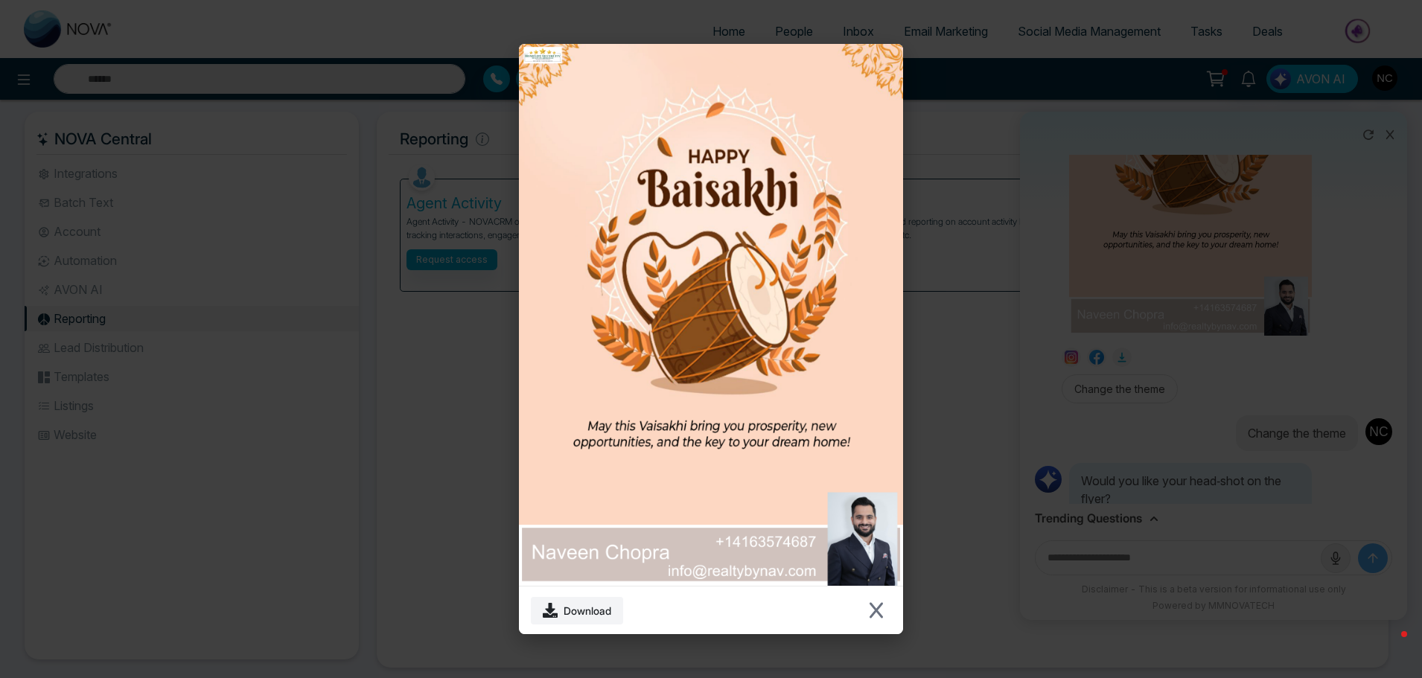
click at [851, 531] on img at bounding box center [710, 315] width 383 height 543
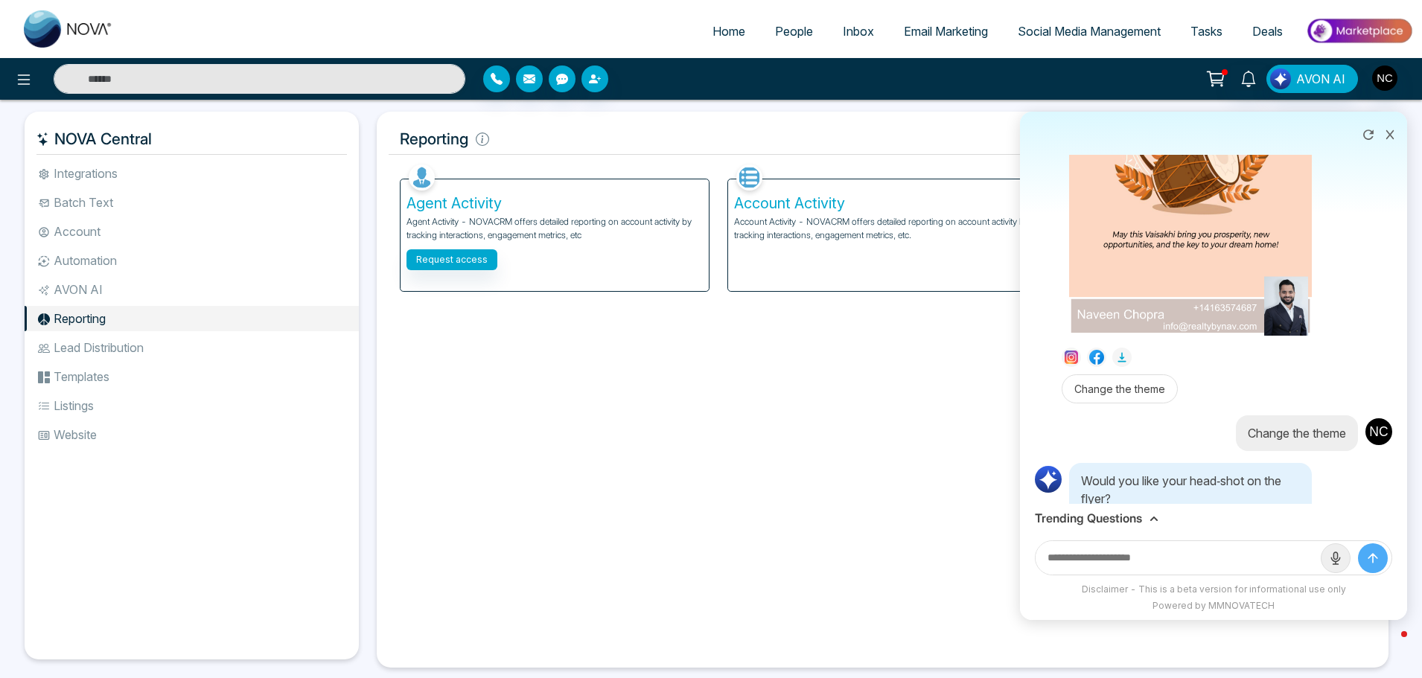
click at [1257, 213] on div "Download" at bounding box center [711, 339] width 1422 height 678
click at [1217, 278] on img at bounding box center [1191, 164] width 248 height 350
click at [1292, 365] on div "Download" at bounding box center [711, 339] width 1422 height 678
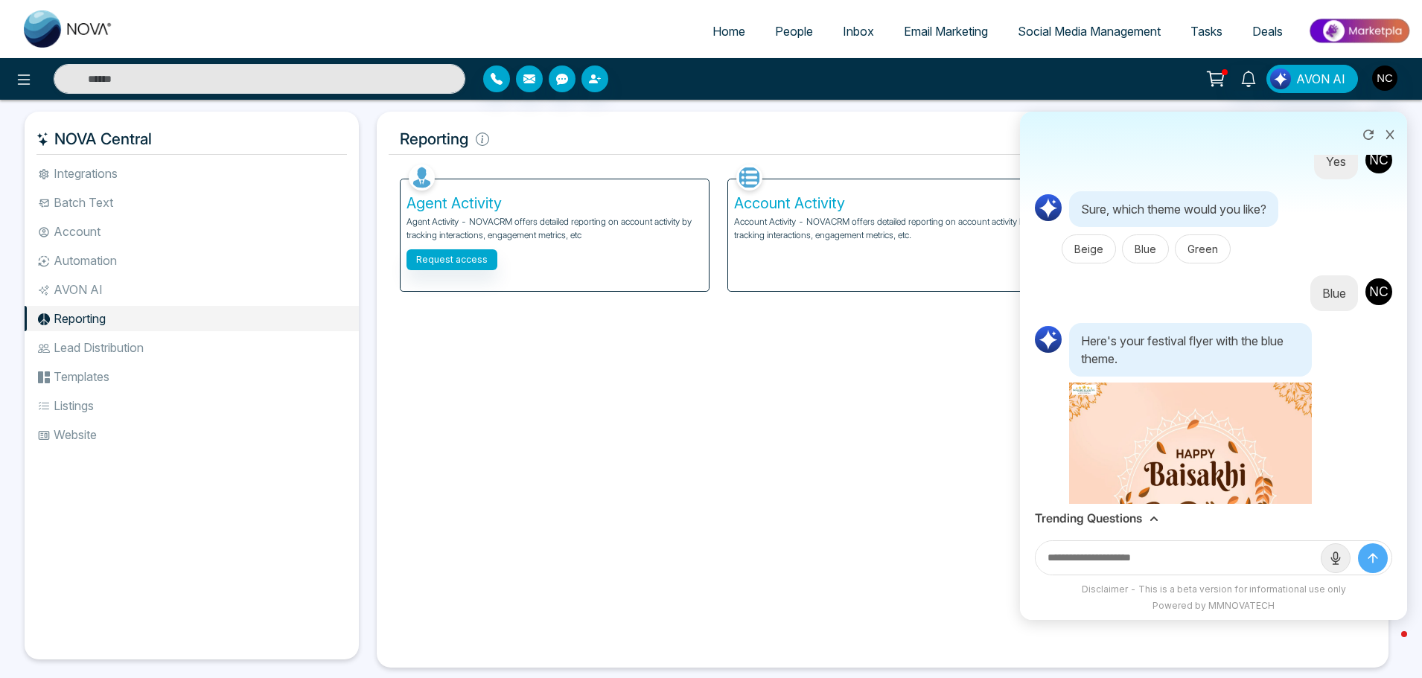
scroll to position [1037, 0]
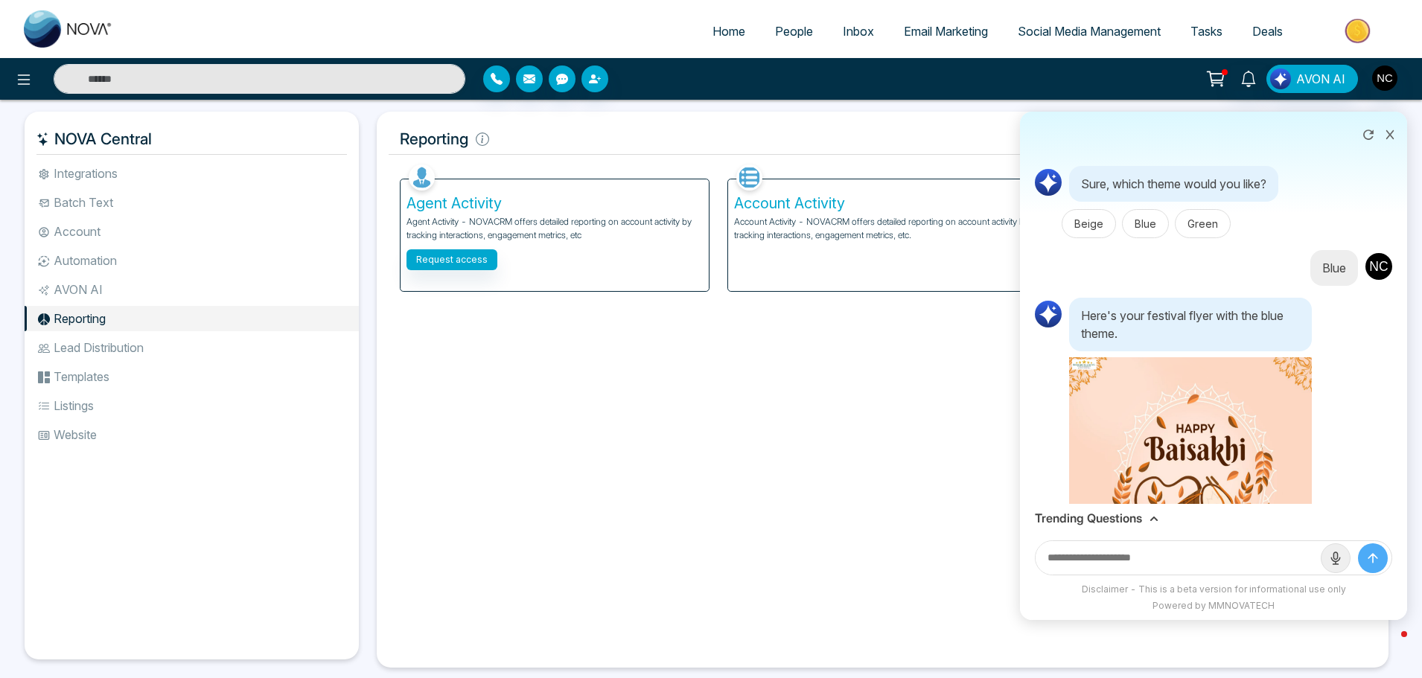
click at [1148, 511] on div "Trending Questions" at bounding box center [1213, 518] width 387 height 29
click at [1145, 519] on div "Trending Questions" at bounding box center [1213, 518] width 357 height 14
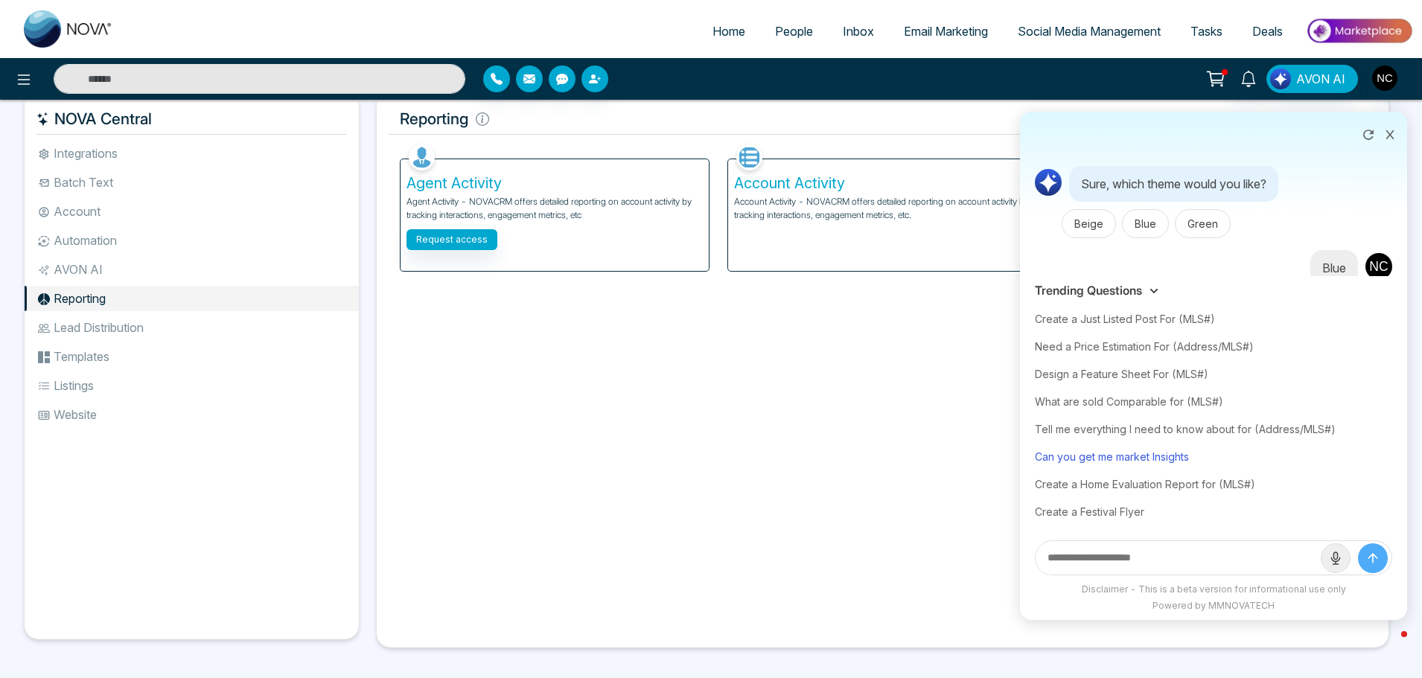
scroll to position [25, 0]
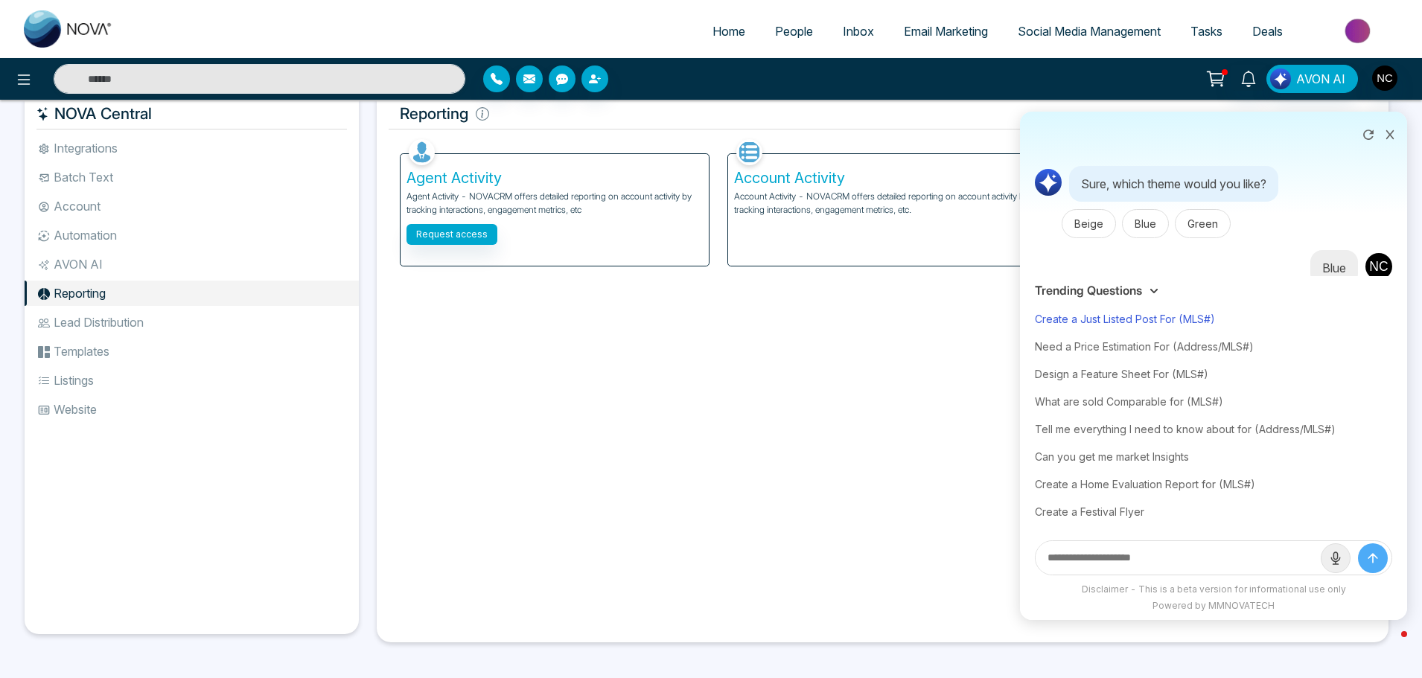
click at [1170, 320] on div "Create a Just Listed Post For (MLS#)" at bounding box center [1213, 319] width 357 height 28
type input "**********"
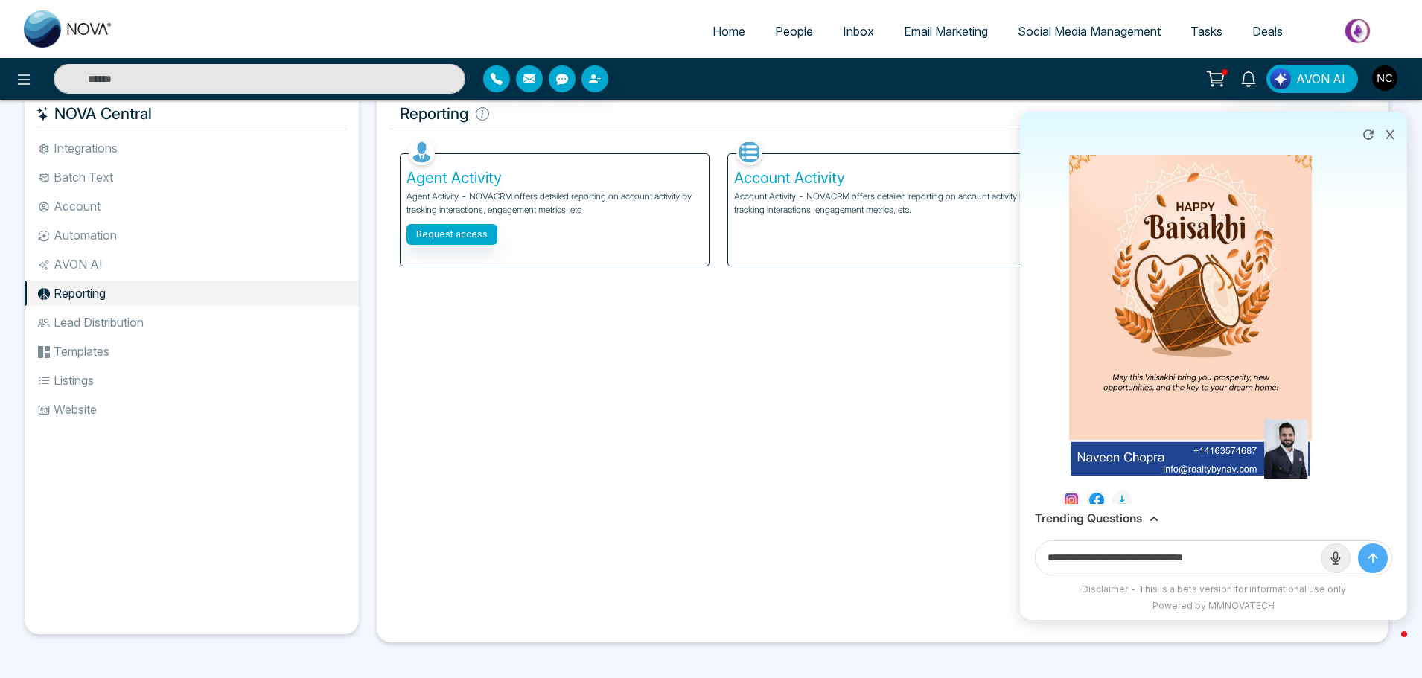
scroll to position [1260, 0]
drag, startPoint x: 1225, startPoint y: 561, endPoint x: 1022, endPoint y: 573, distance: 202.9
click at [1022, 573] on div "**********" at bounding box center [1213, 558] width 387 height 50
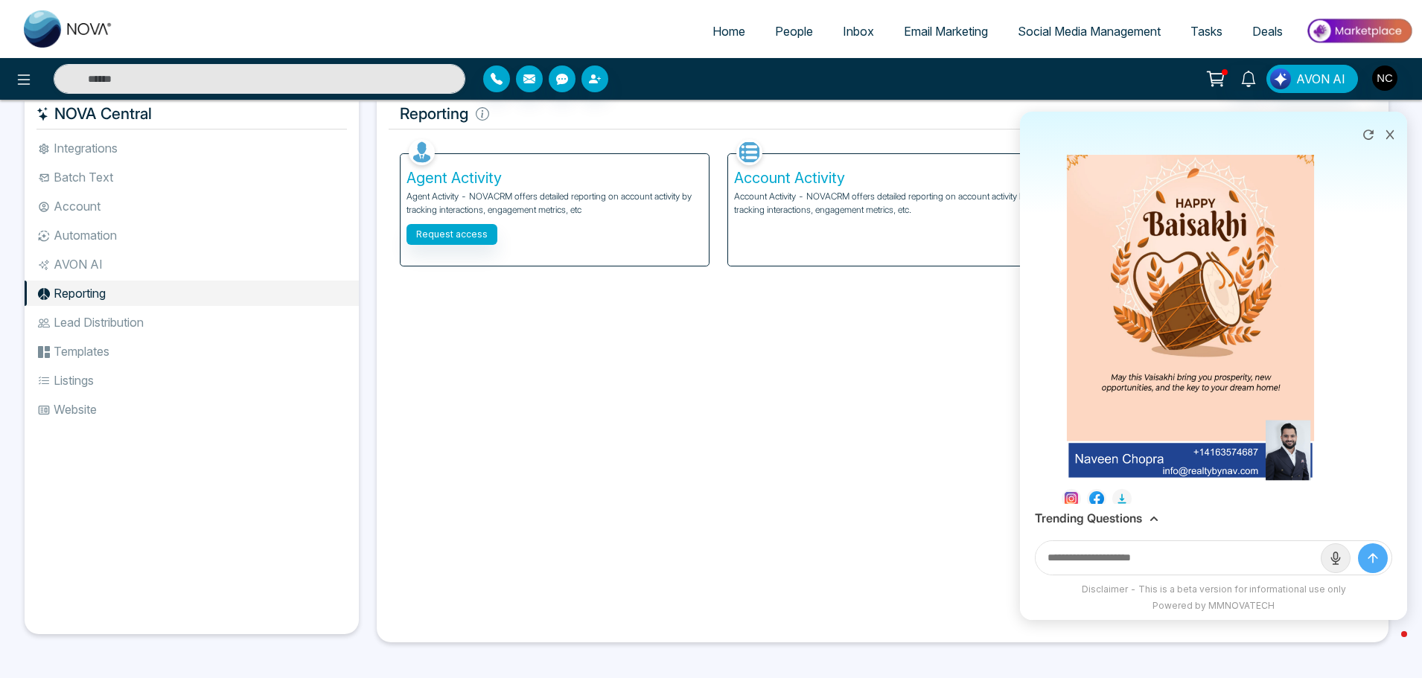
click at [1222, 468] on img at bounding box center [1191, 306] width 248 height 350
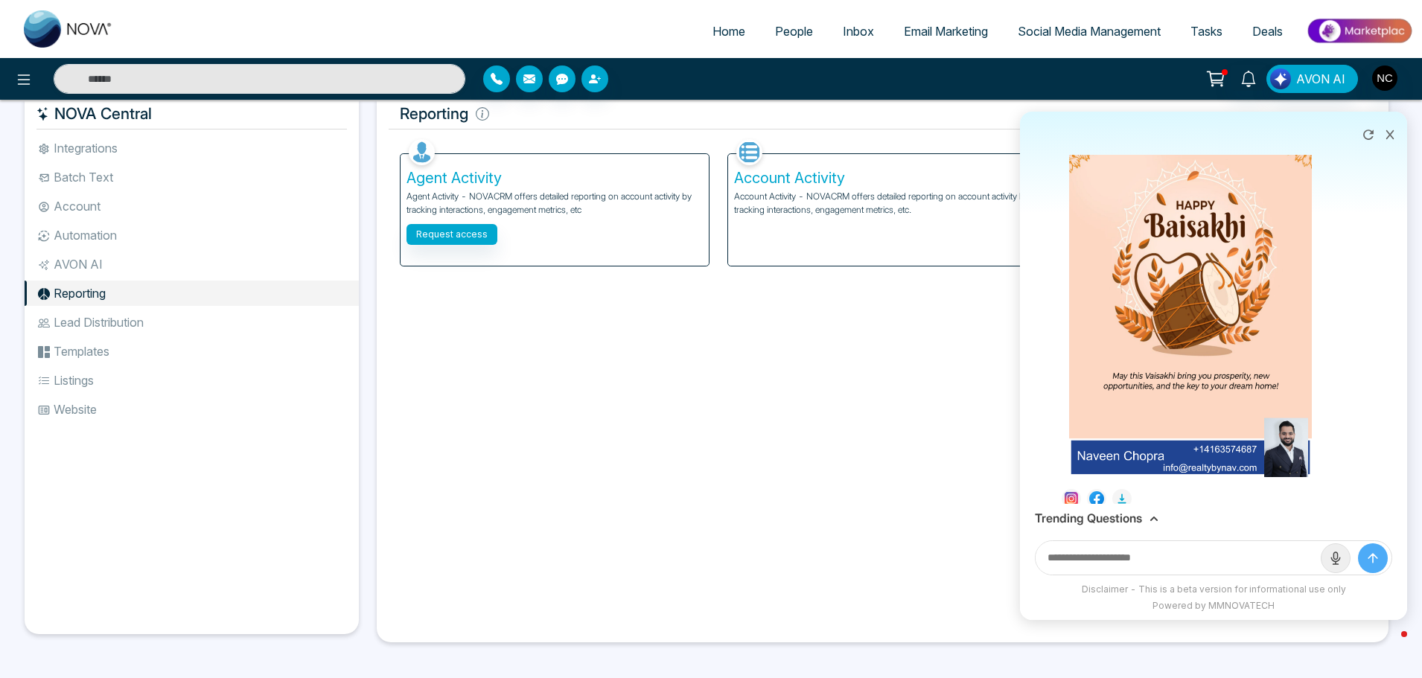
drag, startPoint x: 1239, startPoint y: 477, endPoint x: 1267, endPoint y: 354, distance: 126.1
click at [1237, 474] on div "Download" at bounding box center [711, 339] width 1422 height 678
click at [1390, 132] on icon at bounding box center [1390, 135] width 10 height 10
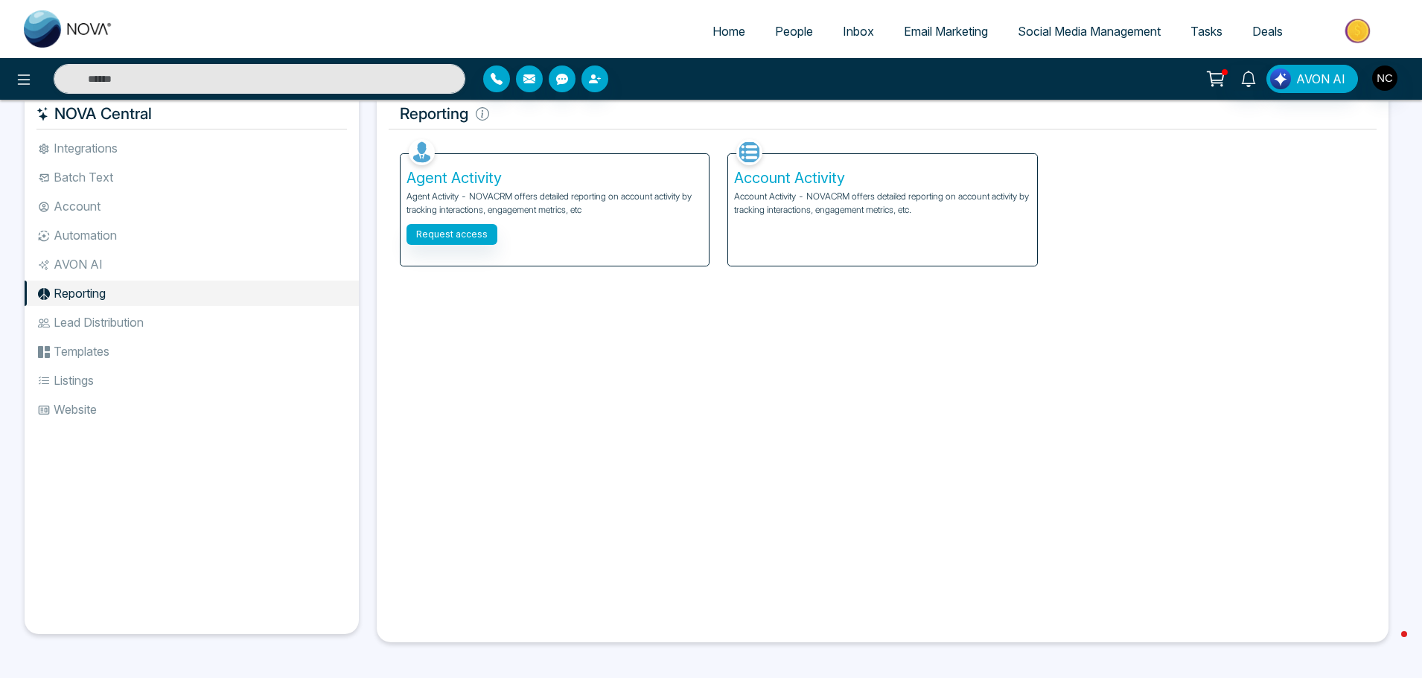
click at [137, 325] on li "Lead Distribution" at bounding box center [192, 322] width 334 height 25
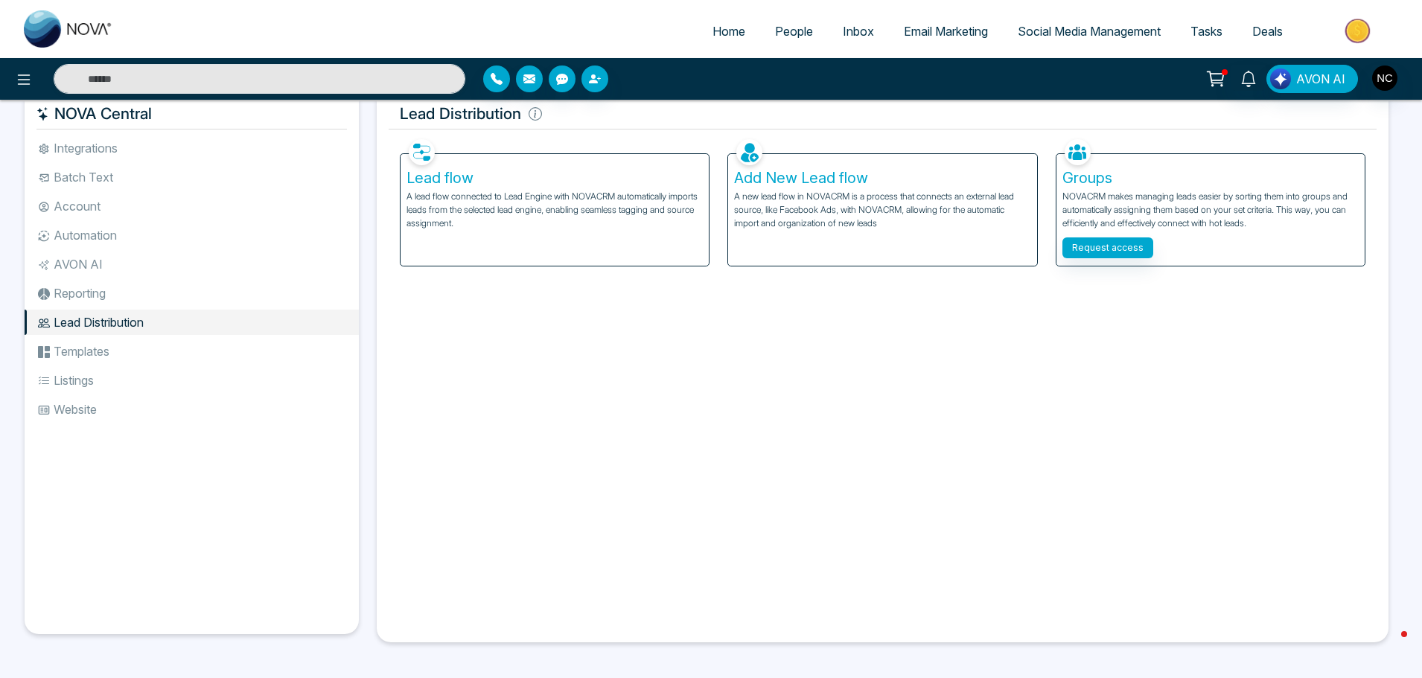
click at [138, 350] on li "Templates" at bounding box center [192, 351] width 334 height 25
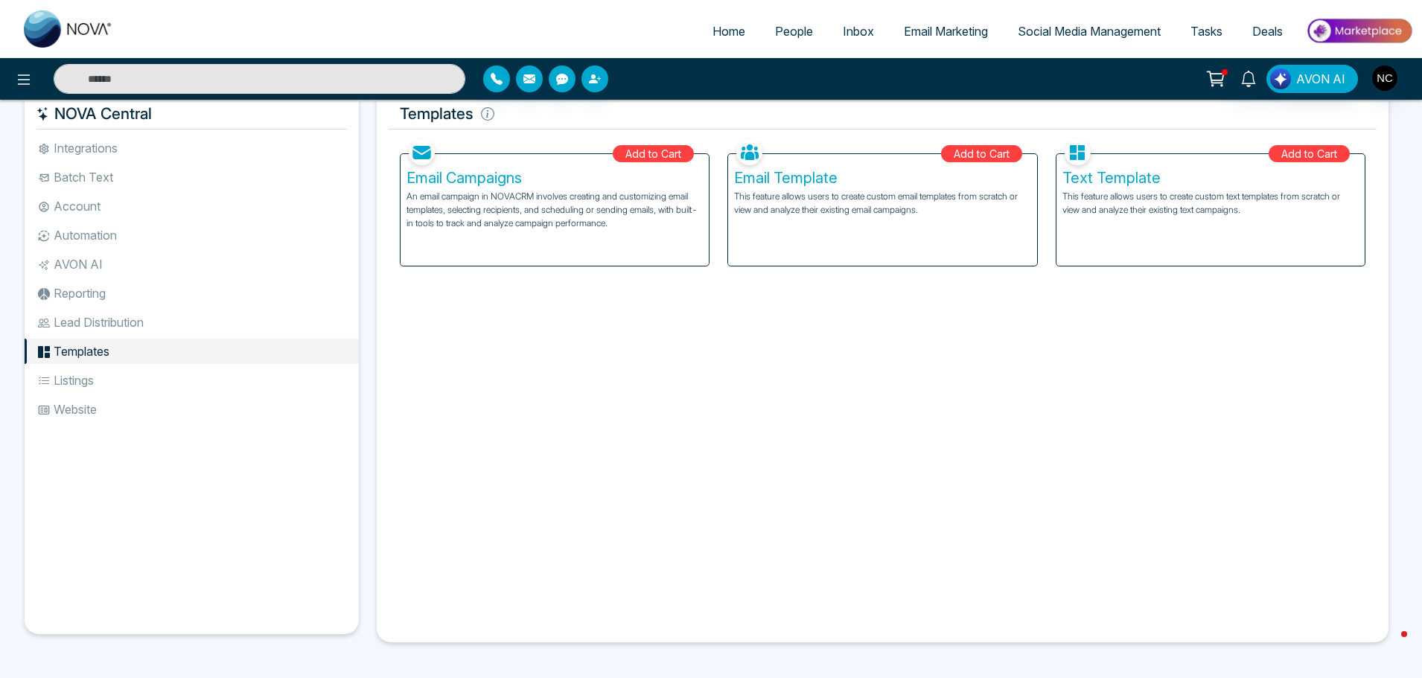
click at [96, 316] on li "Lead Distribution" at bounding box center [192, 322] width 334 height 25
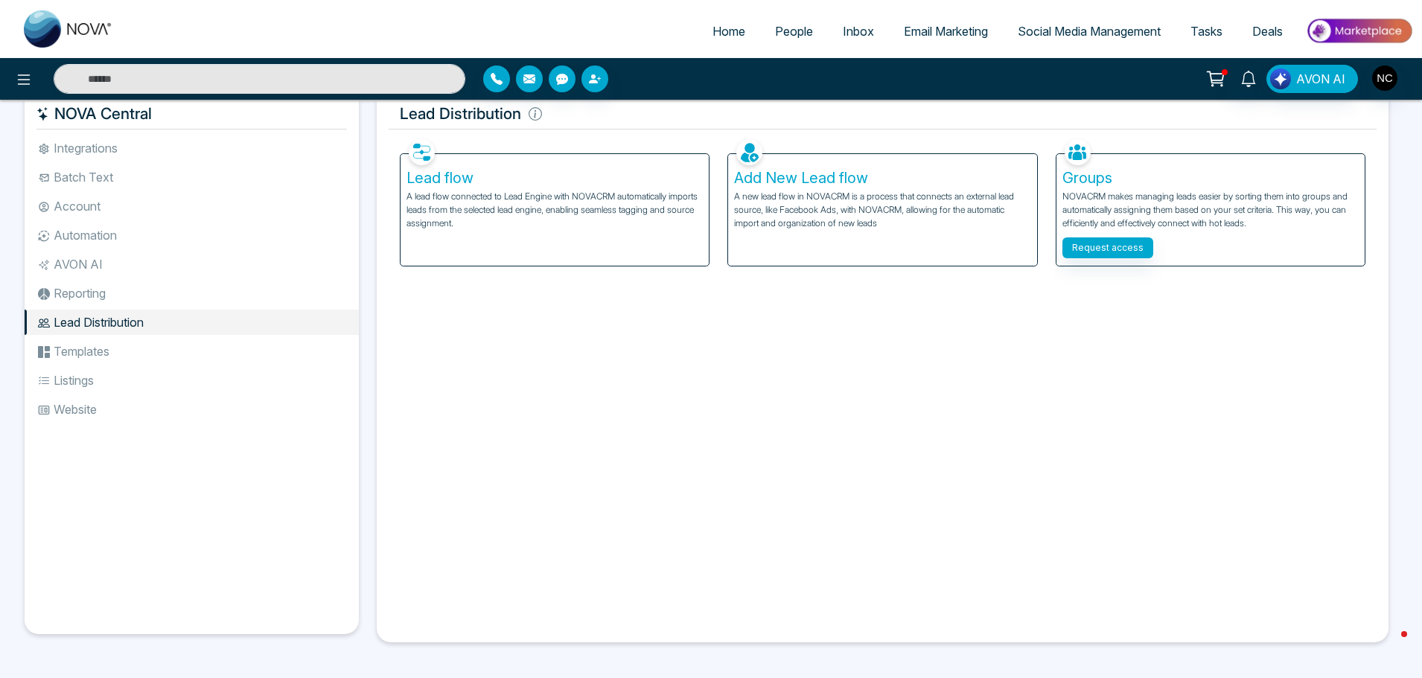
click at [106, 285] on li "Reporting" at bounding box center [192, 293] width 334 height 25
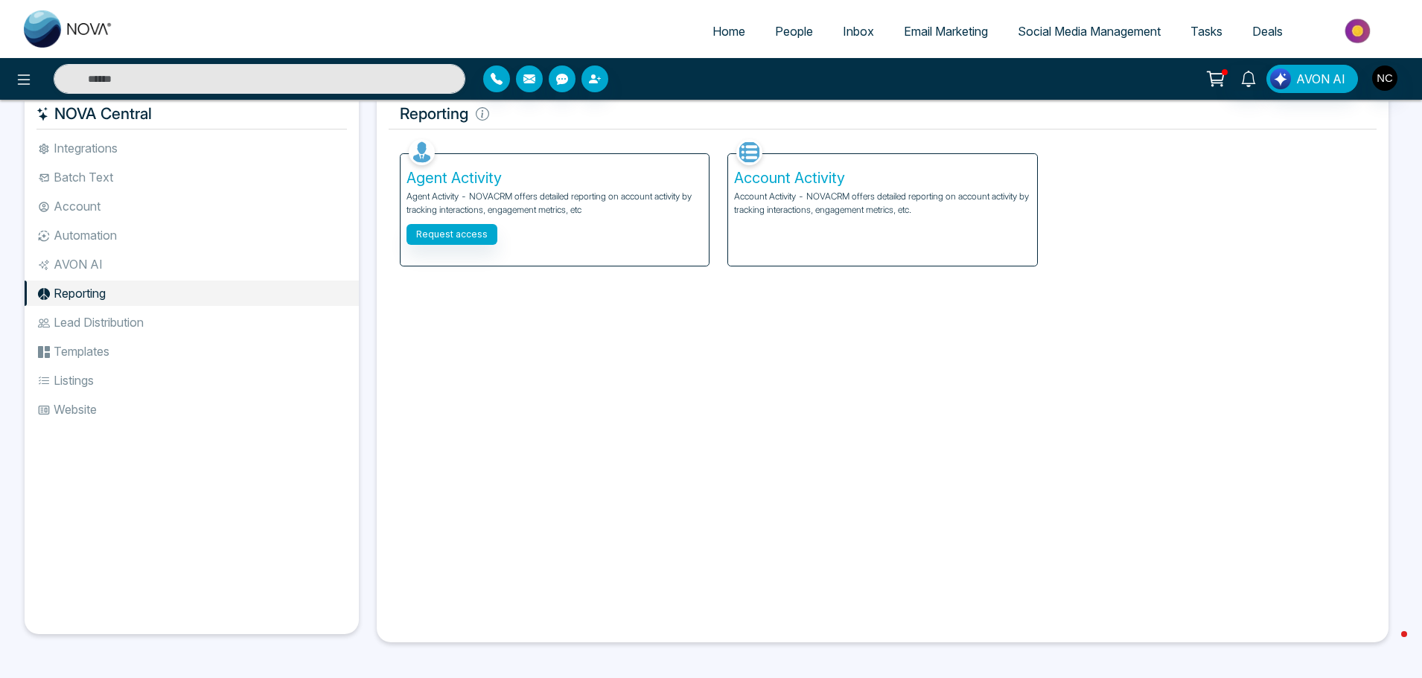
click at [128, 225] on li "Automation" at bounding box center [192, 235] width 334 height 25
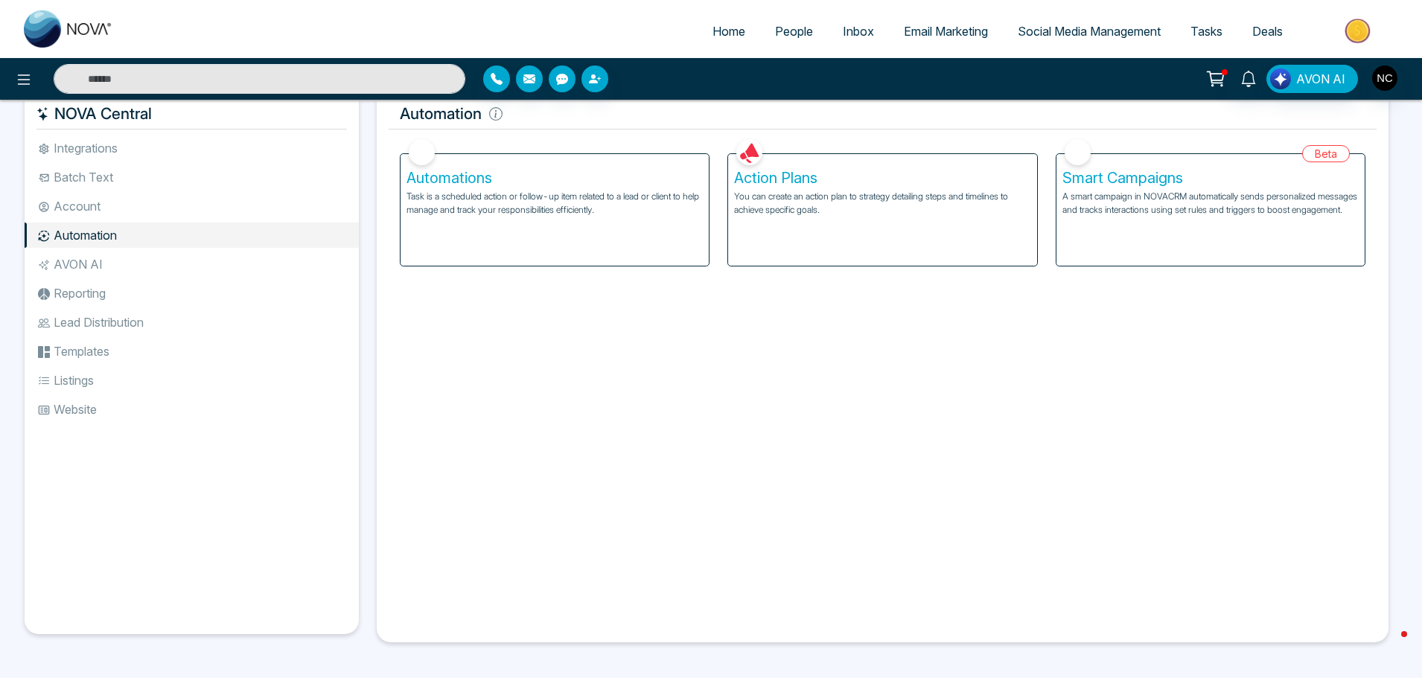
click at [142, 152] on li "Integrations" at bounding box center [192, 148] width 334 height 25
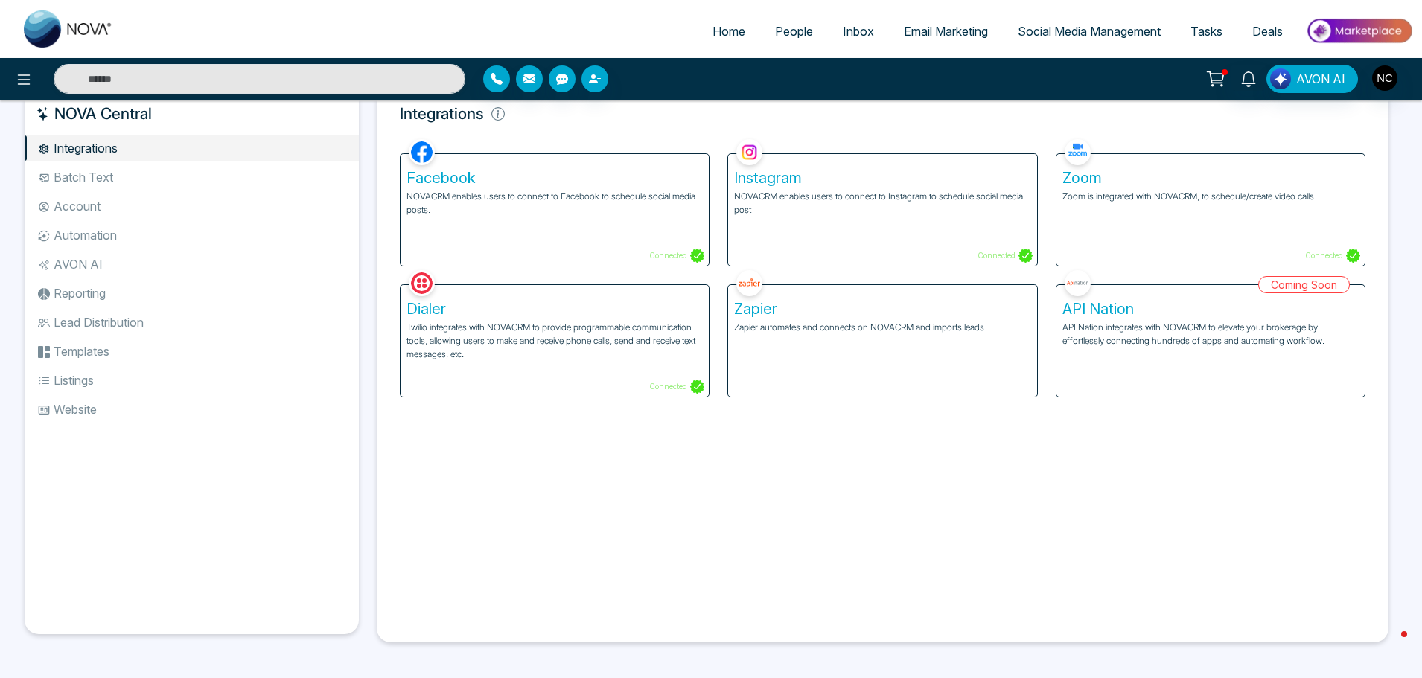
click at [729, 36] on span "Home" at bounding box center [729, 31] width 33 height 15
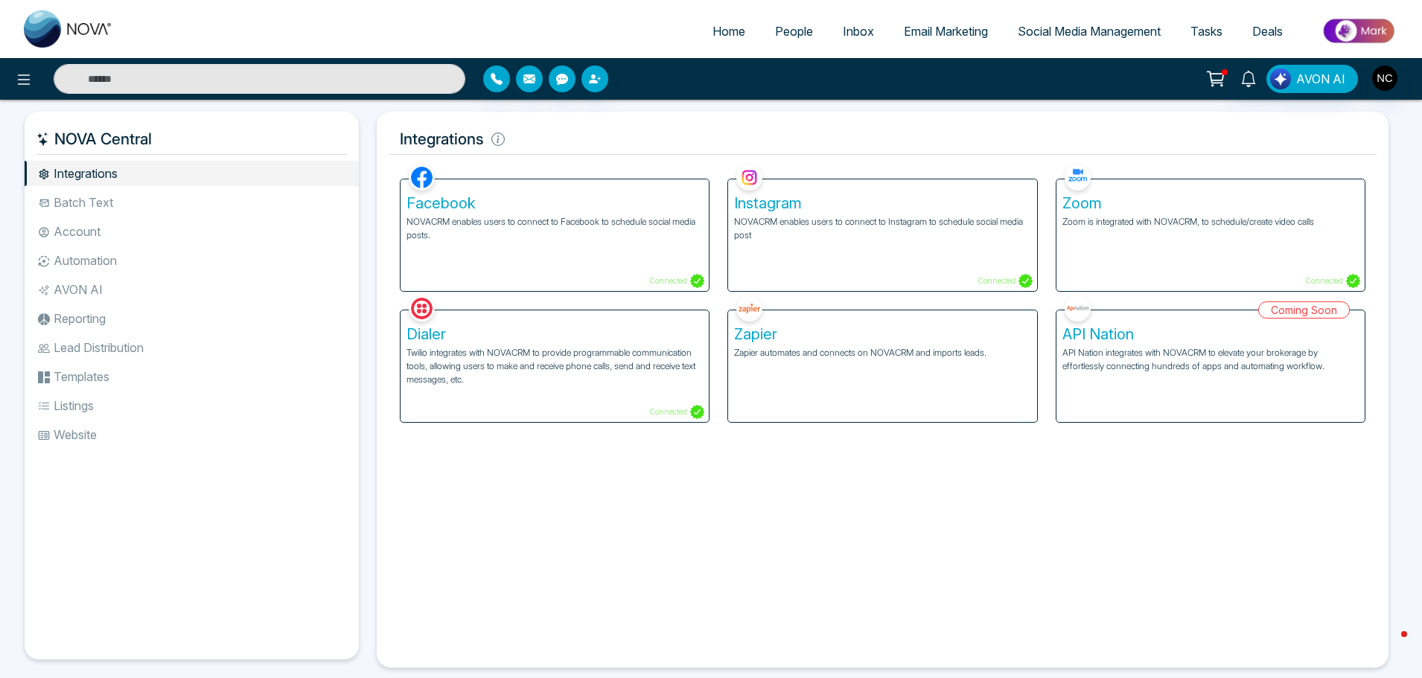
select select "*"
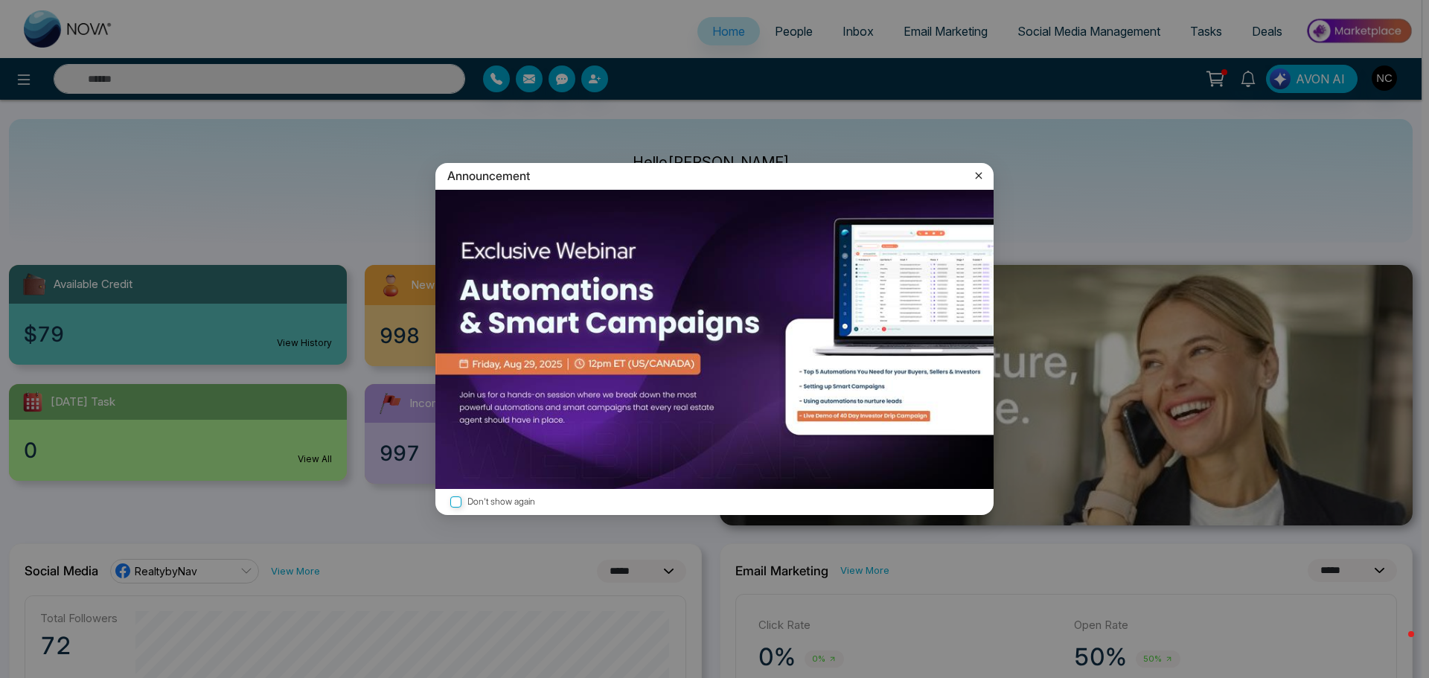
click at [975, 173] on icon at bounding box center [979, 175] width 15 height 15
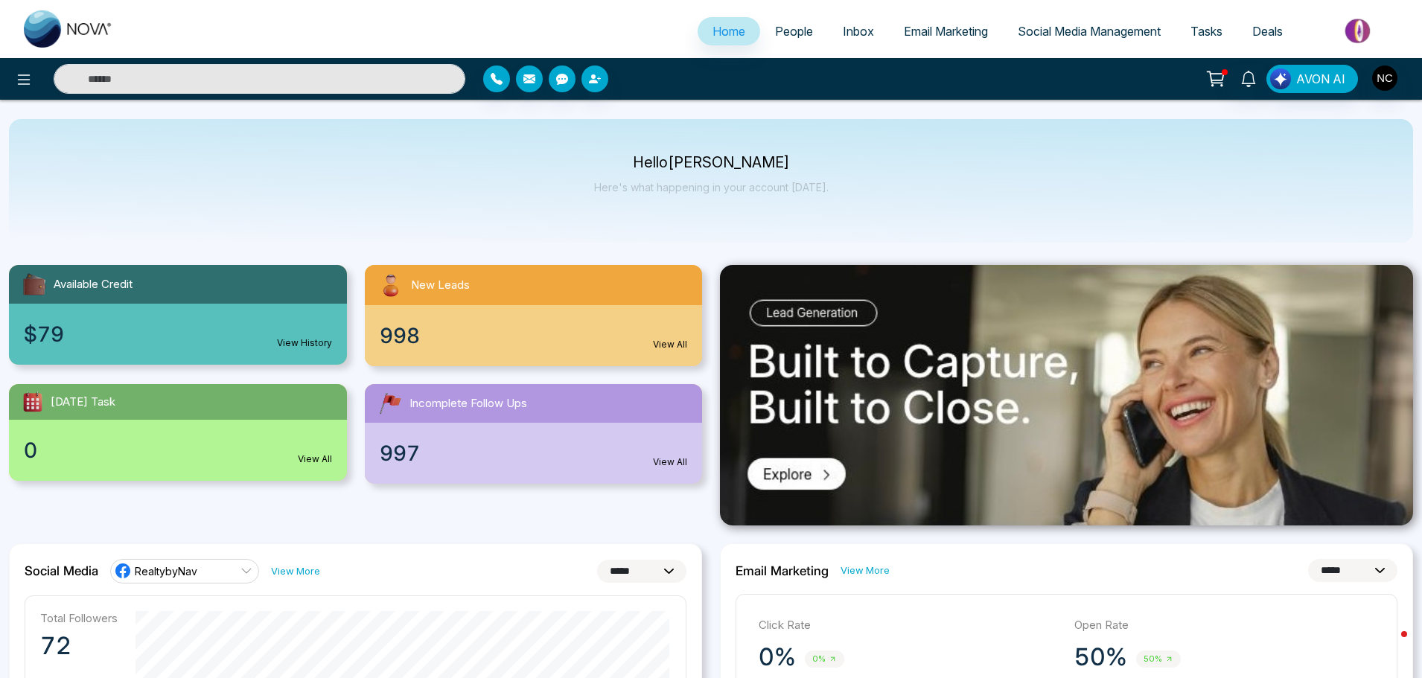
click at [920, 34] on span "Email Marketing" at bounding box center [946, 31] width 84 height 15
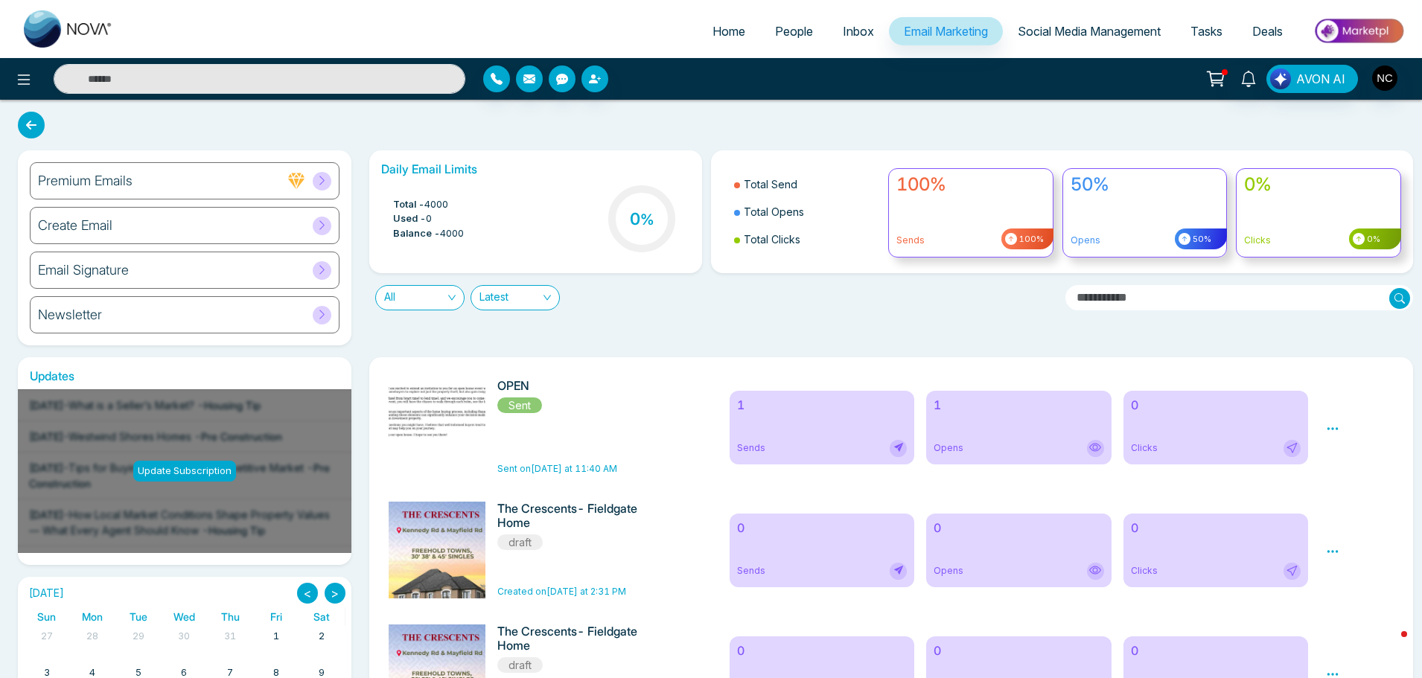
click at [1080, 29] on span "Social Media Management" at bounding box center [1089, 31] width 143 height 15
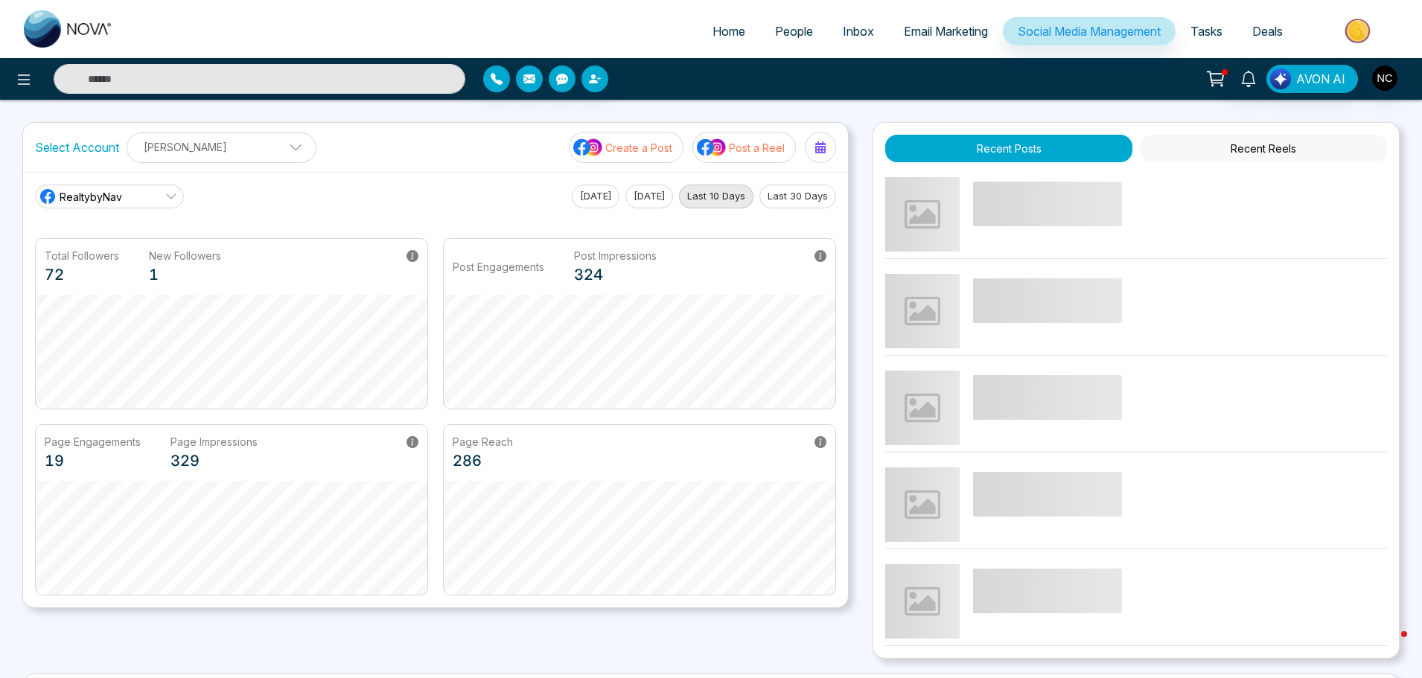
click at [1201, 31] on span "Tasks" at bounding box center [1206, 31] width 32 height 15
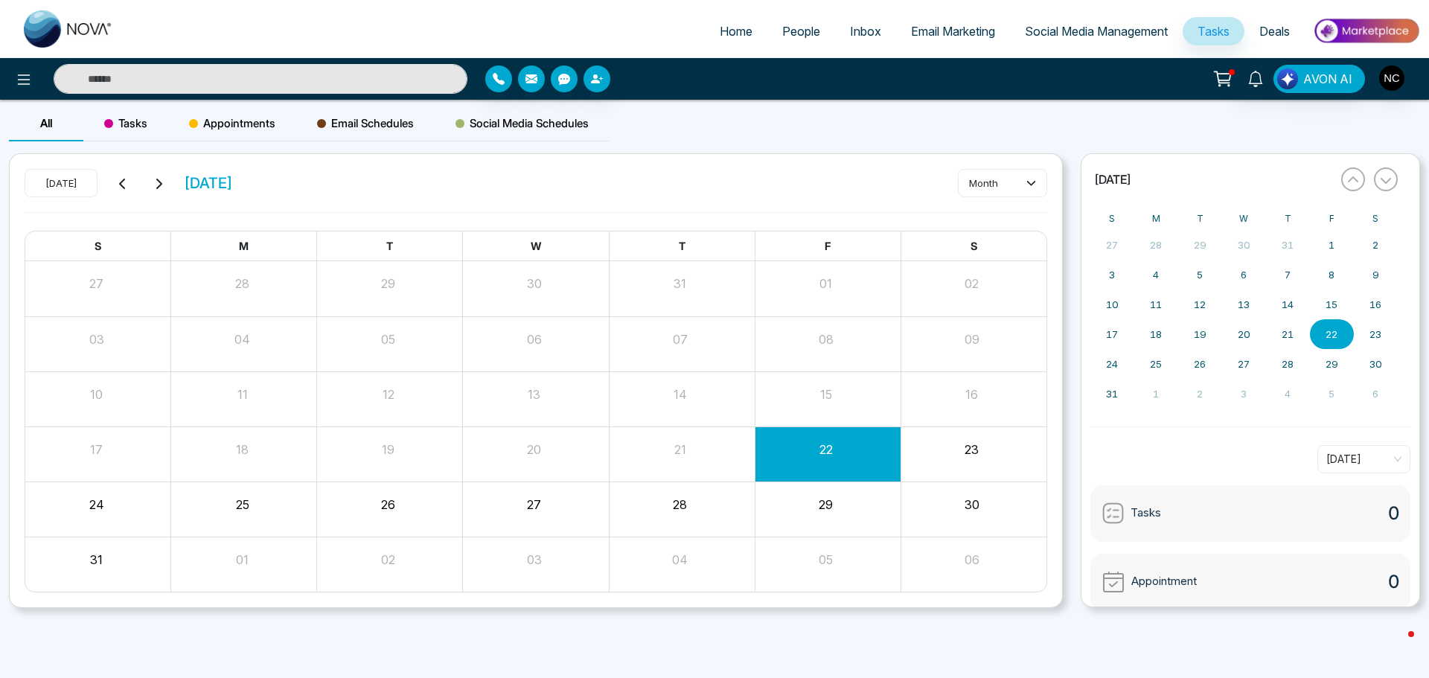
click at [1270, 27] on span "Deals" at bounding box center [1275, 31] width 31 height 15
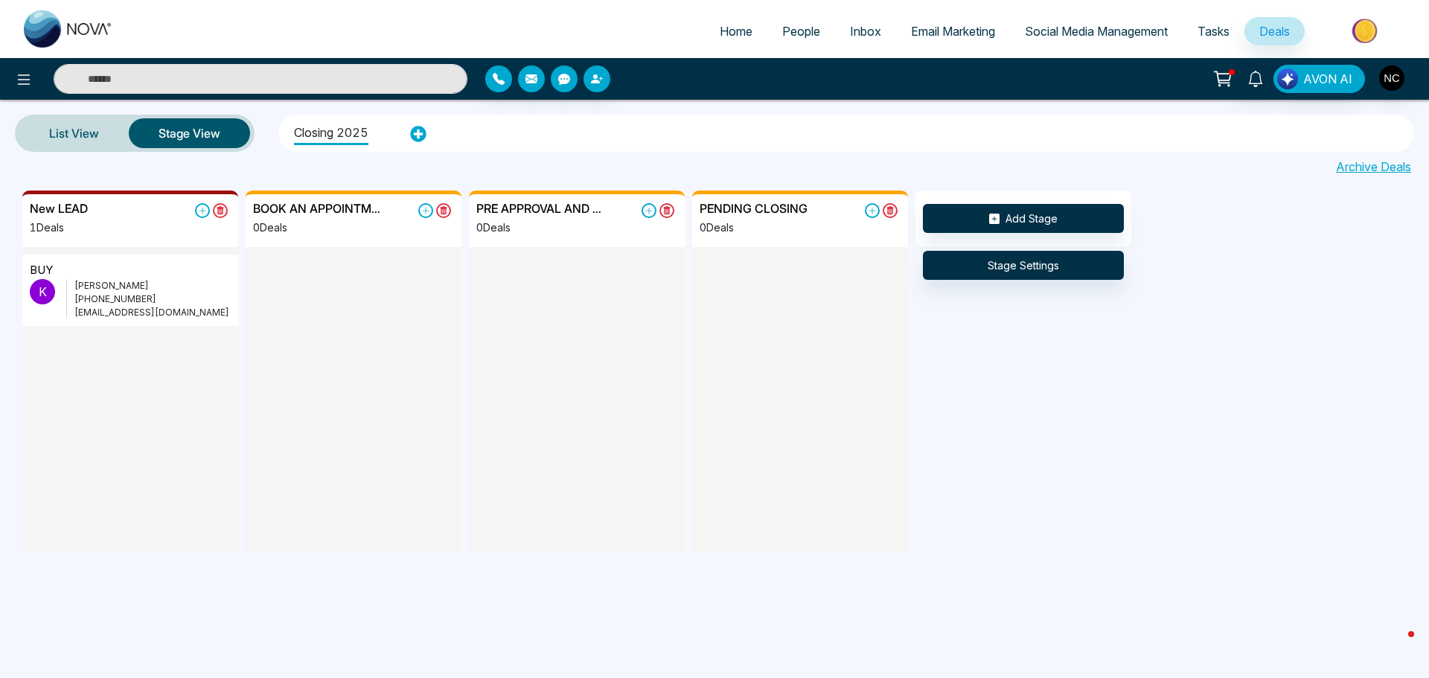
click at [943, 37] on span "Email Marketing" at bounding box center [953, 31] width 84 height 15
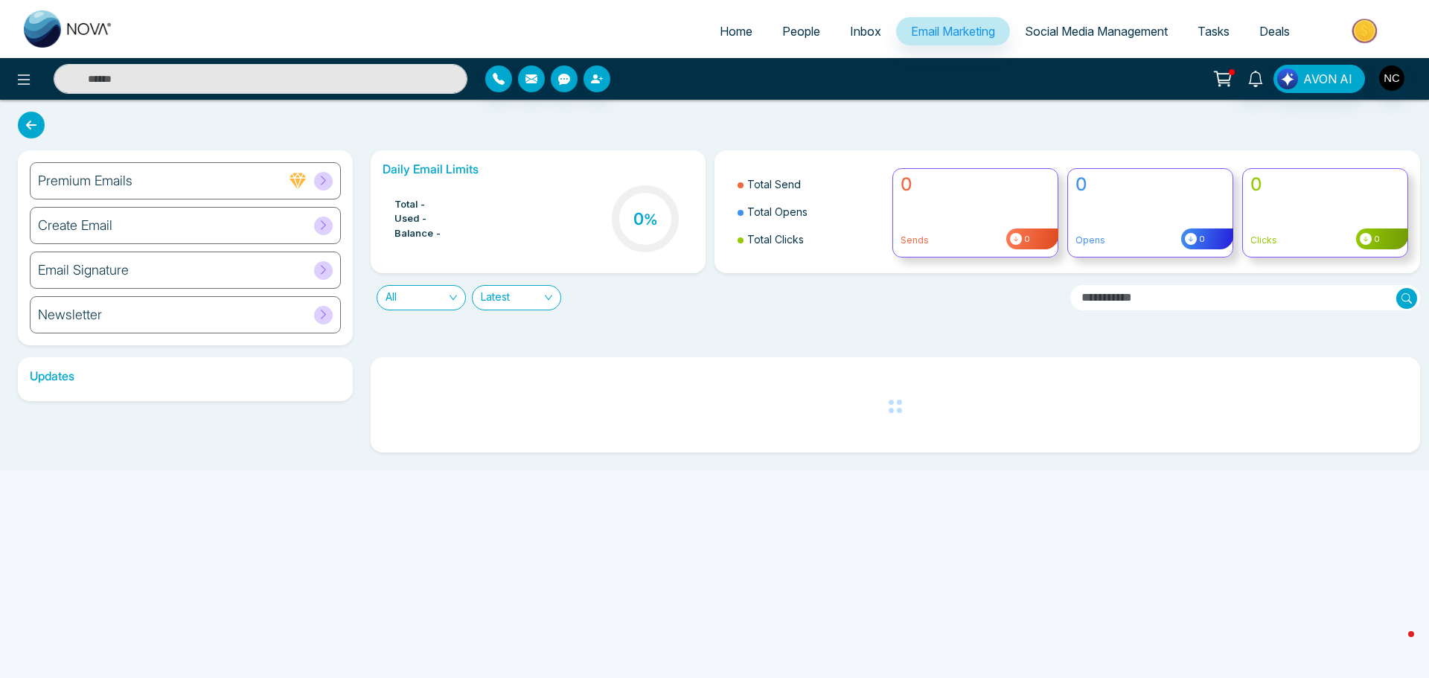
click at [850, 31] on span "Inbox" at bounding box center [865, 31] width 31 height 15
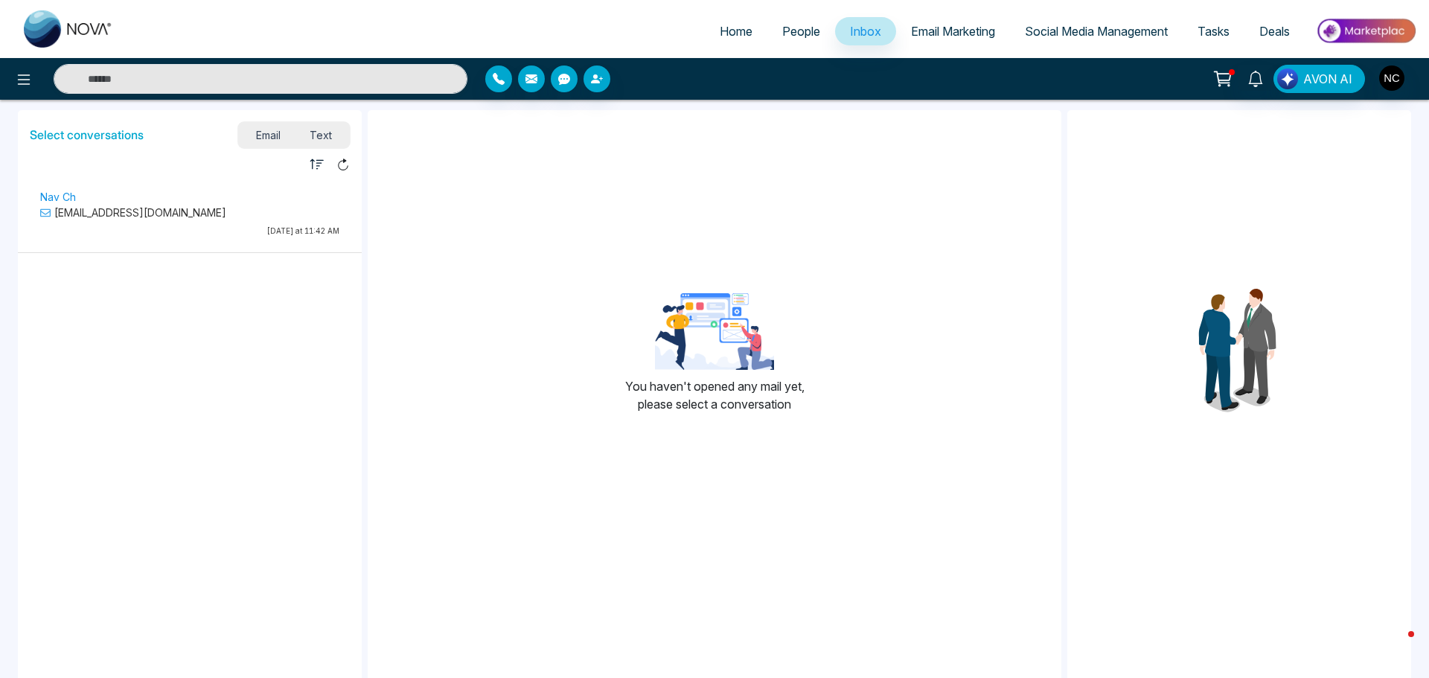
click at [791, 31] on span "People" at bounding box center [801, 31] width 38 height 15
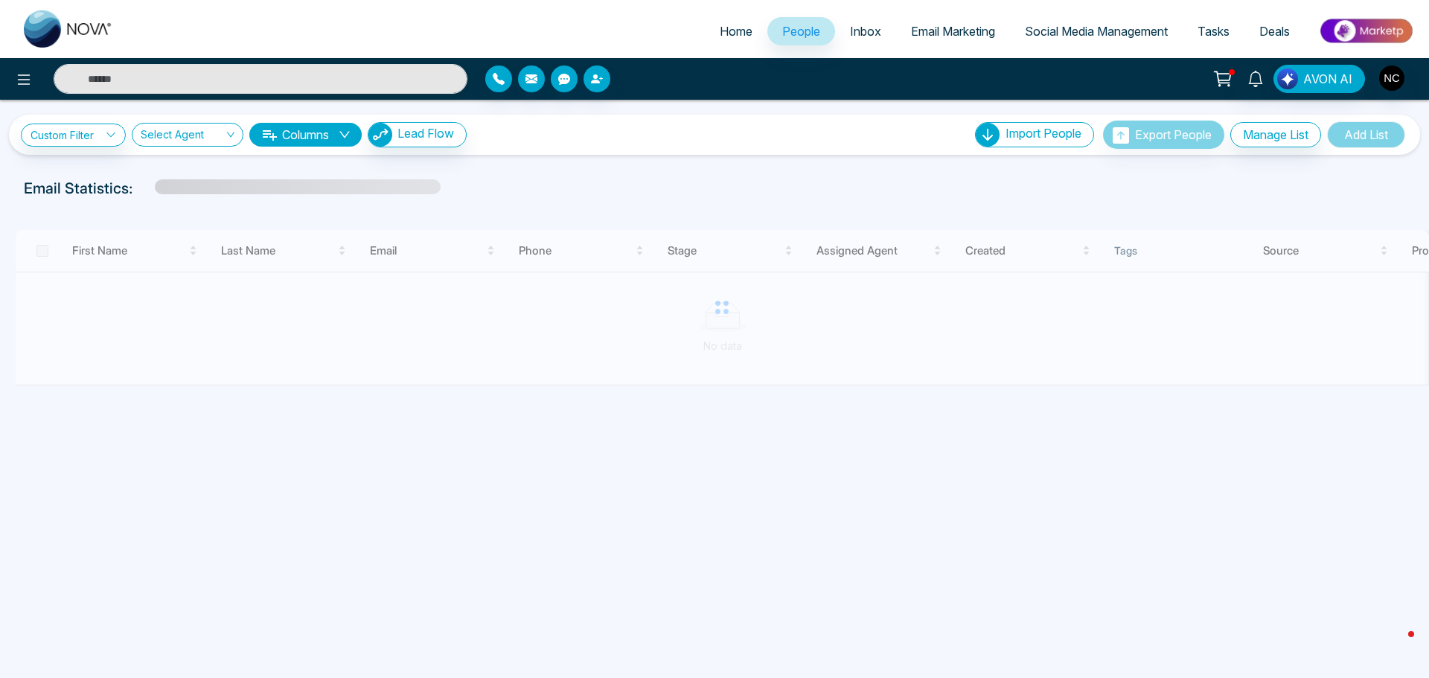
click at [731, 28] on span "Home" at bounding box center [736, 31] width 33 height 15
select select "*"
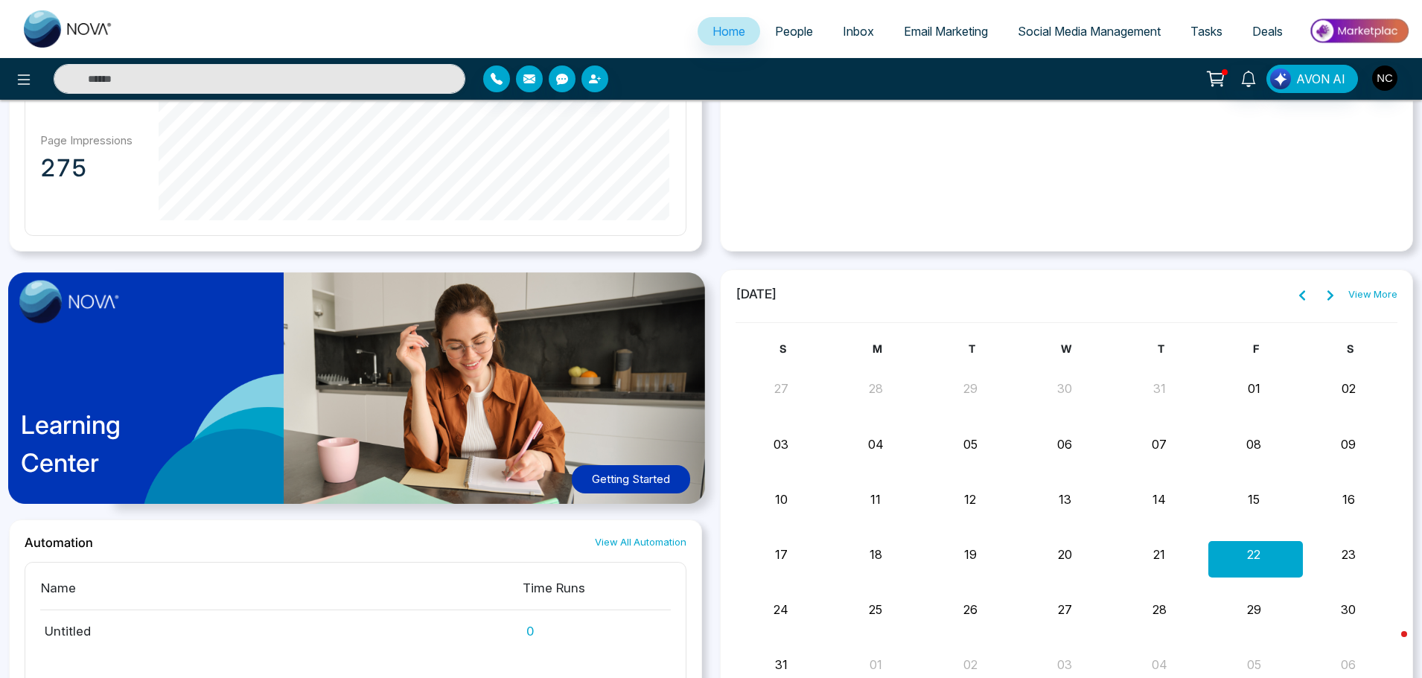
scroll to position [1154, 0]
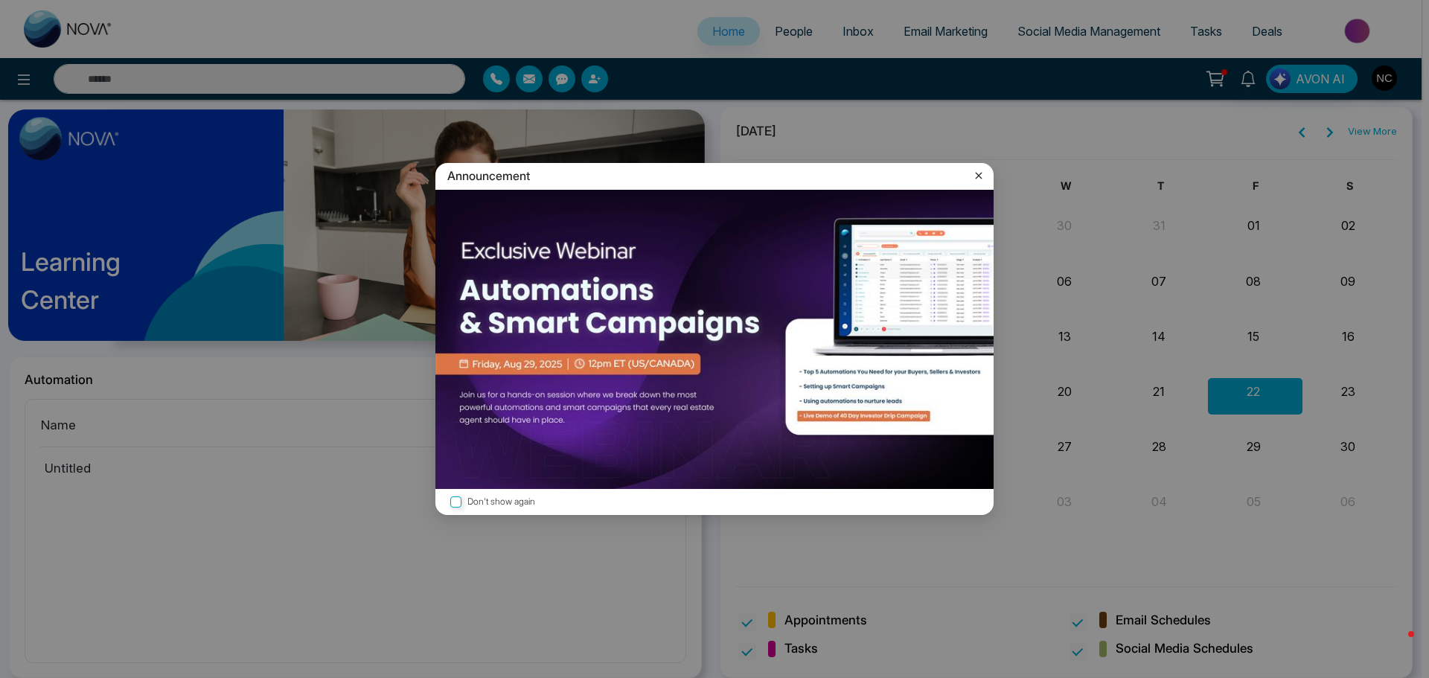
click at [974, 181] on icon at bounding box center [979, 175] width 15 height 15
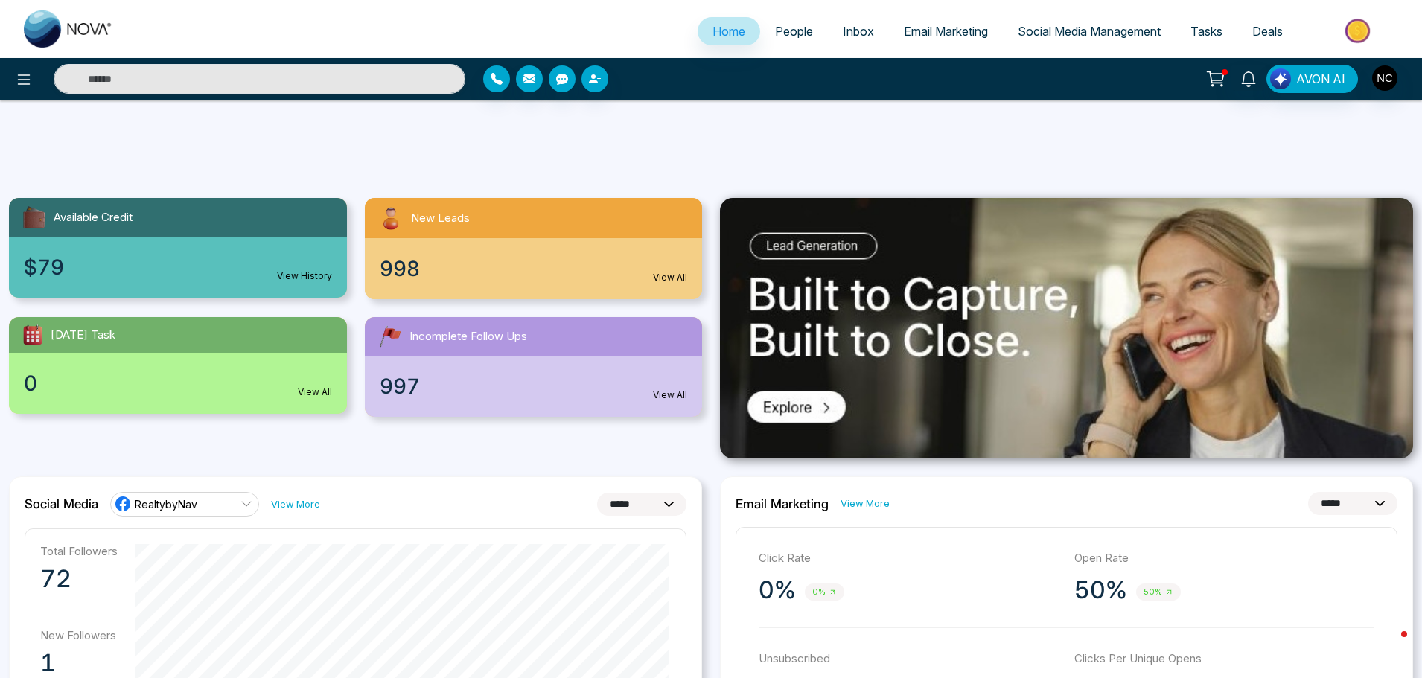
scroll to position [0, 0]
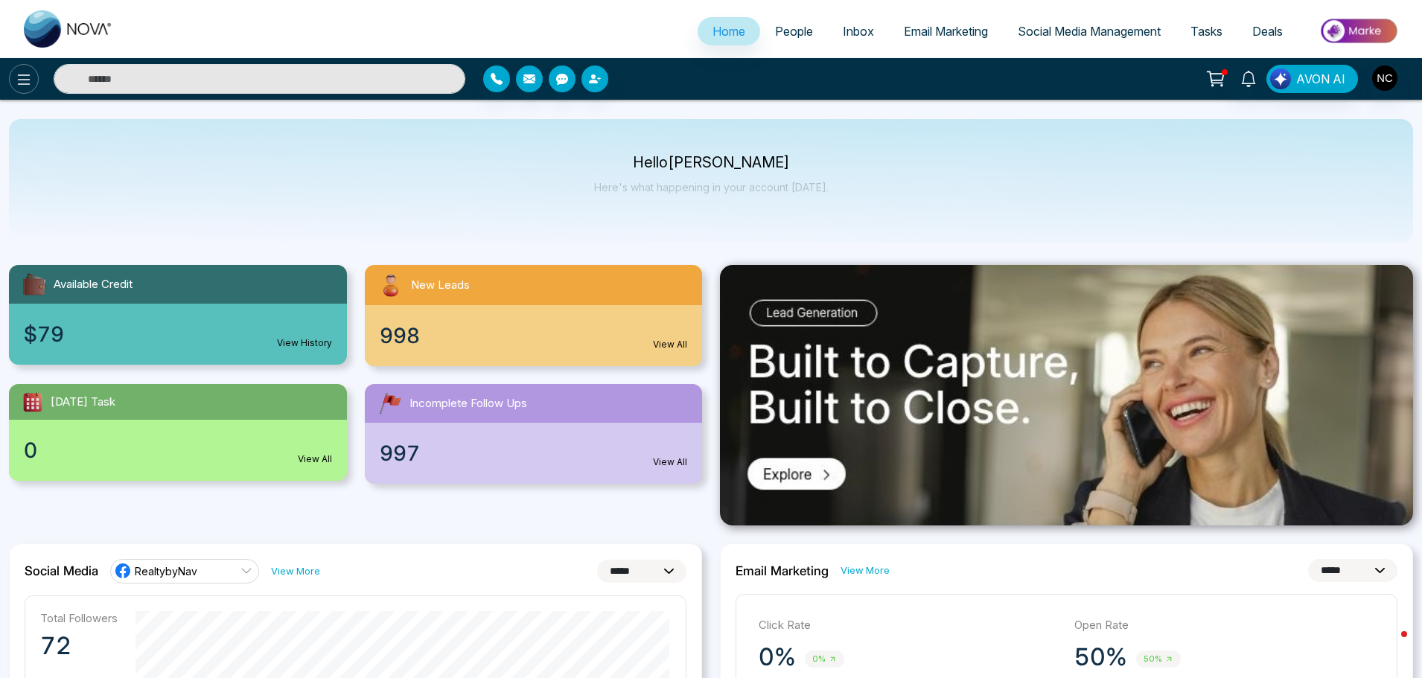
click at [28, 89] on button at bounding box center [24, 79] width 30 height 30
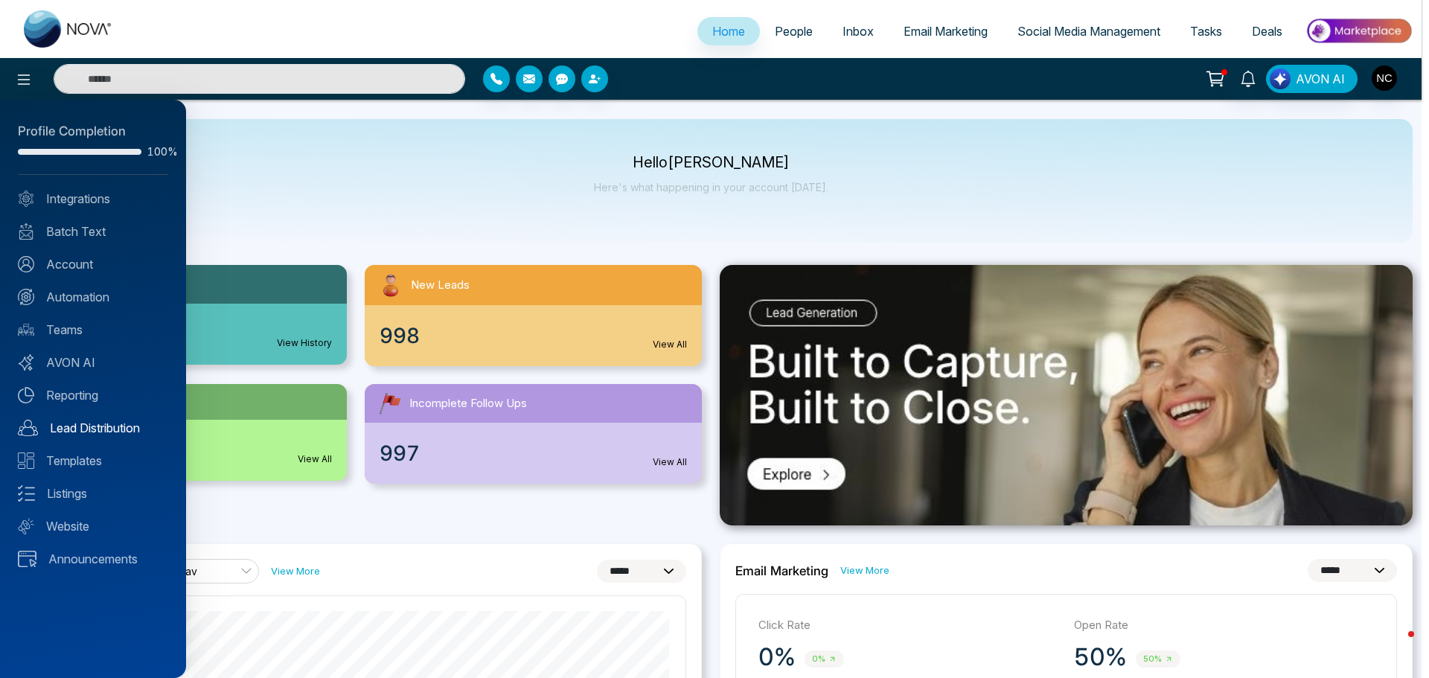
click at [100, 430] on link "Lead Distribution" at bounding box center [93, 428] width 150 height 18
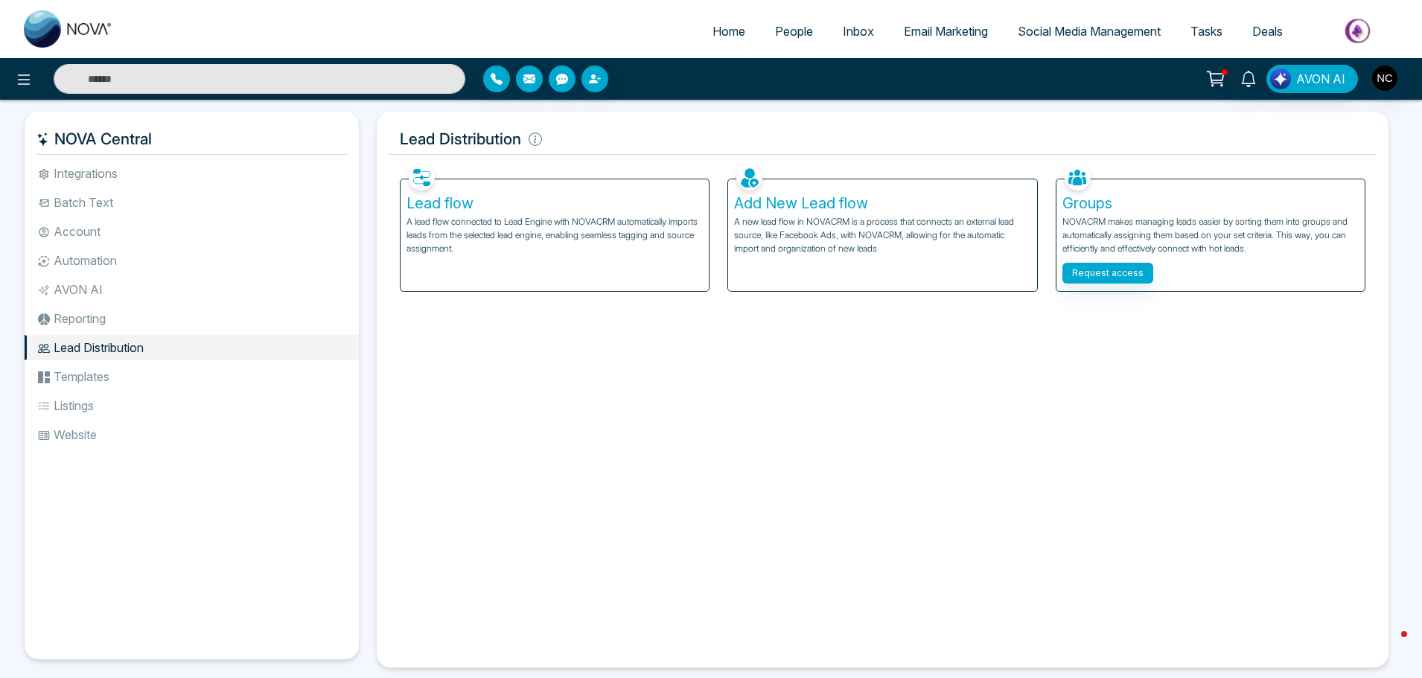
click at [112, 381] on li "Templates" at bounding box center [192, 376] width 334 height 25
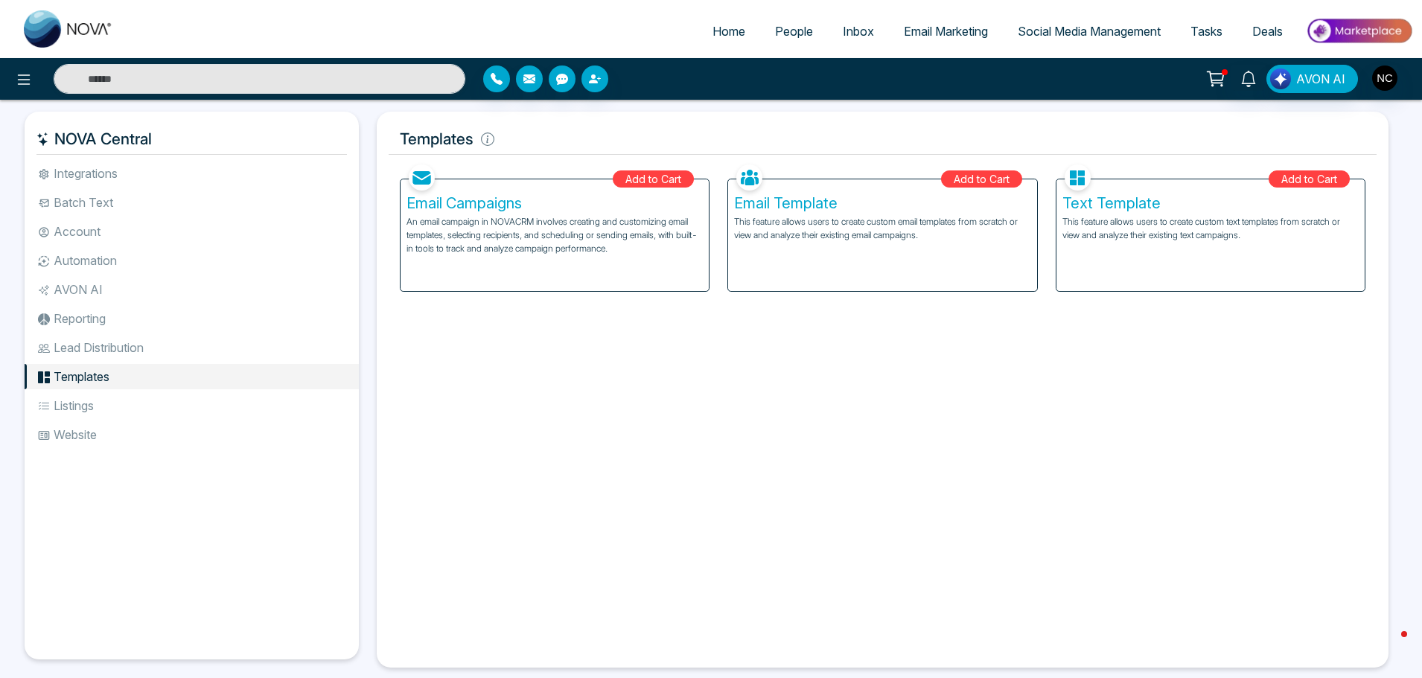
click at [112, 412] on li "Listings" at bounding box center [192, 405] width 334 height 25
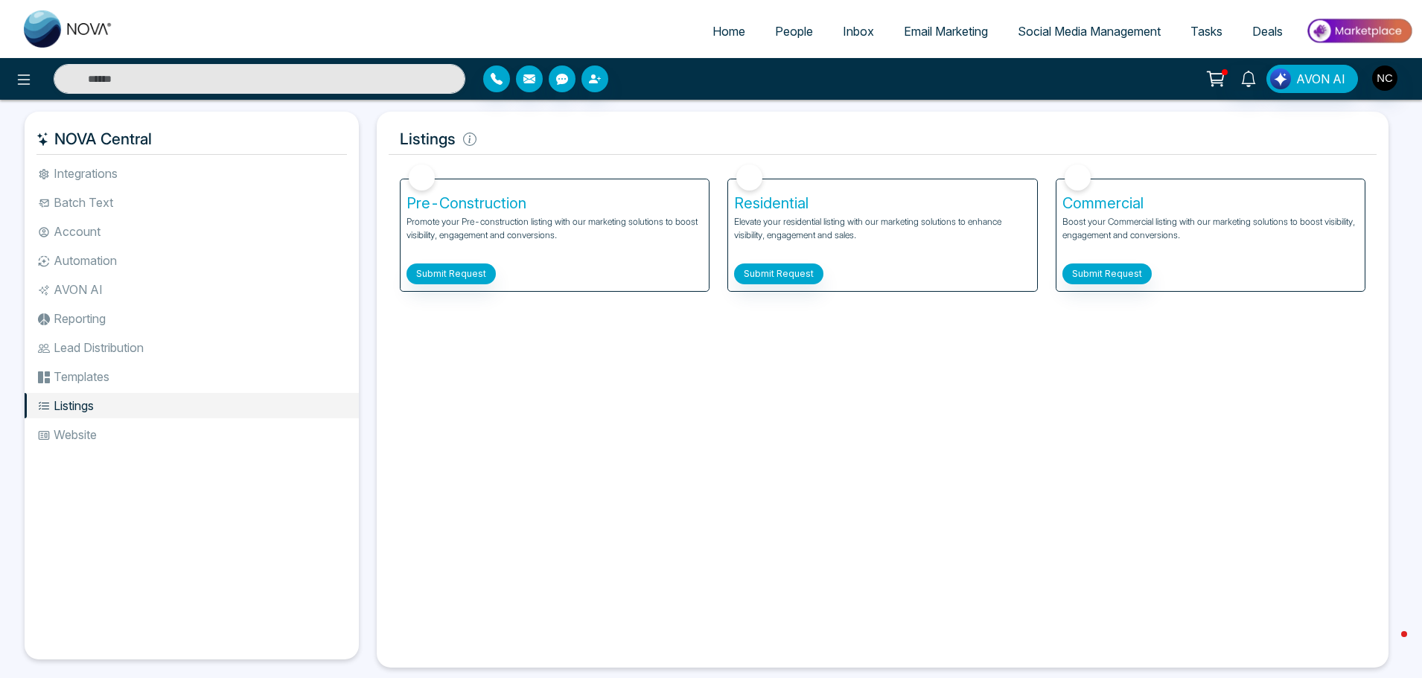
click at [99, 447] on li "Website" at bounding box center [192, 434] width 334 height 25
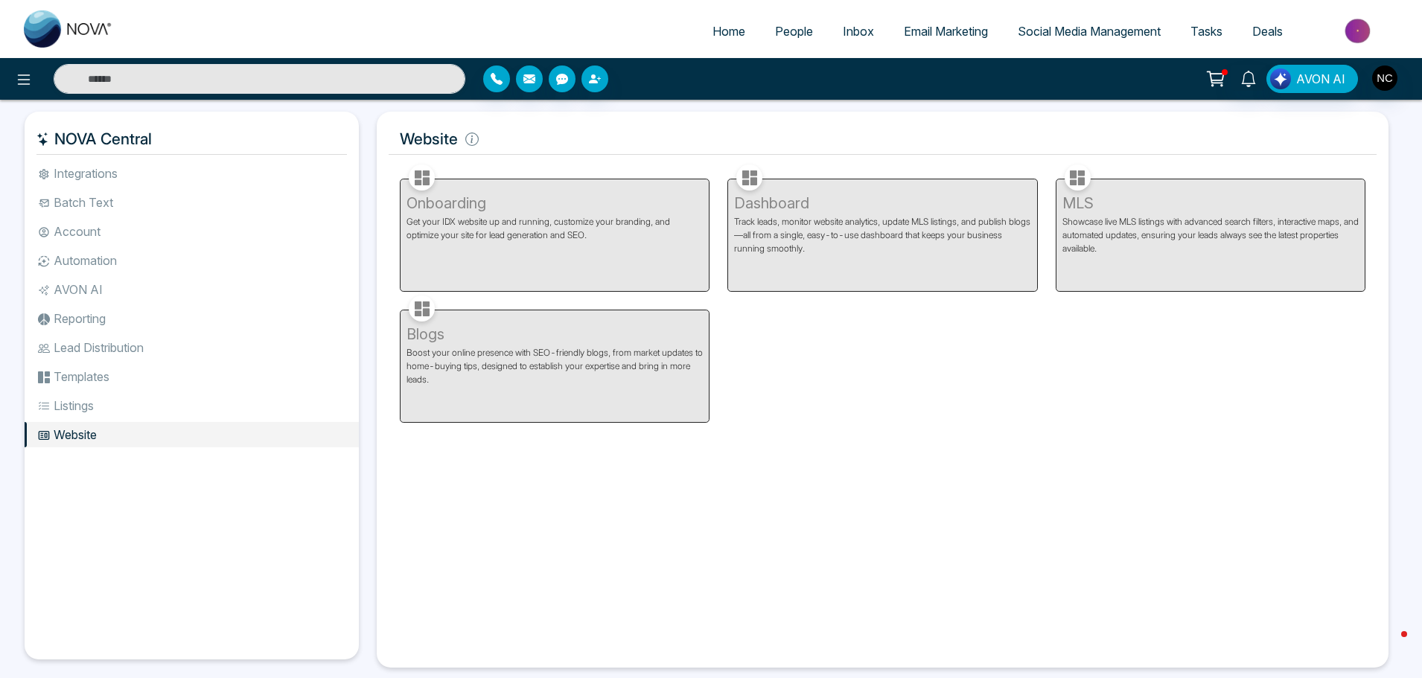
click at [718, 35] on span "Home" at bounding box center [729, 31] width 33 height 15
select select "*"
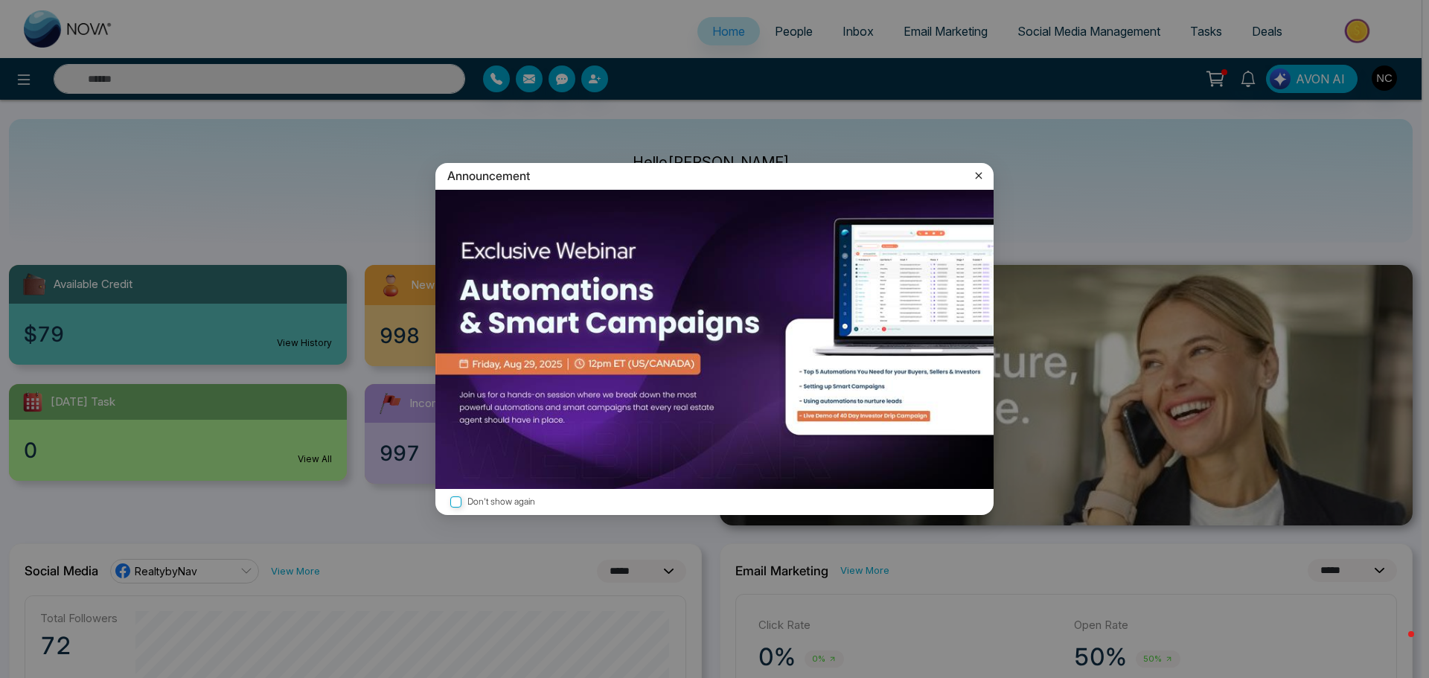
click at [984, 173] on icon at bounding box center [979, 175] width 15 height 15
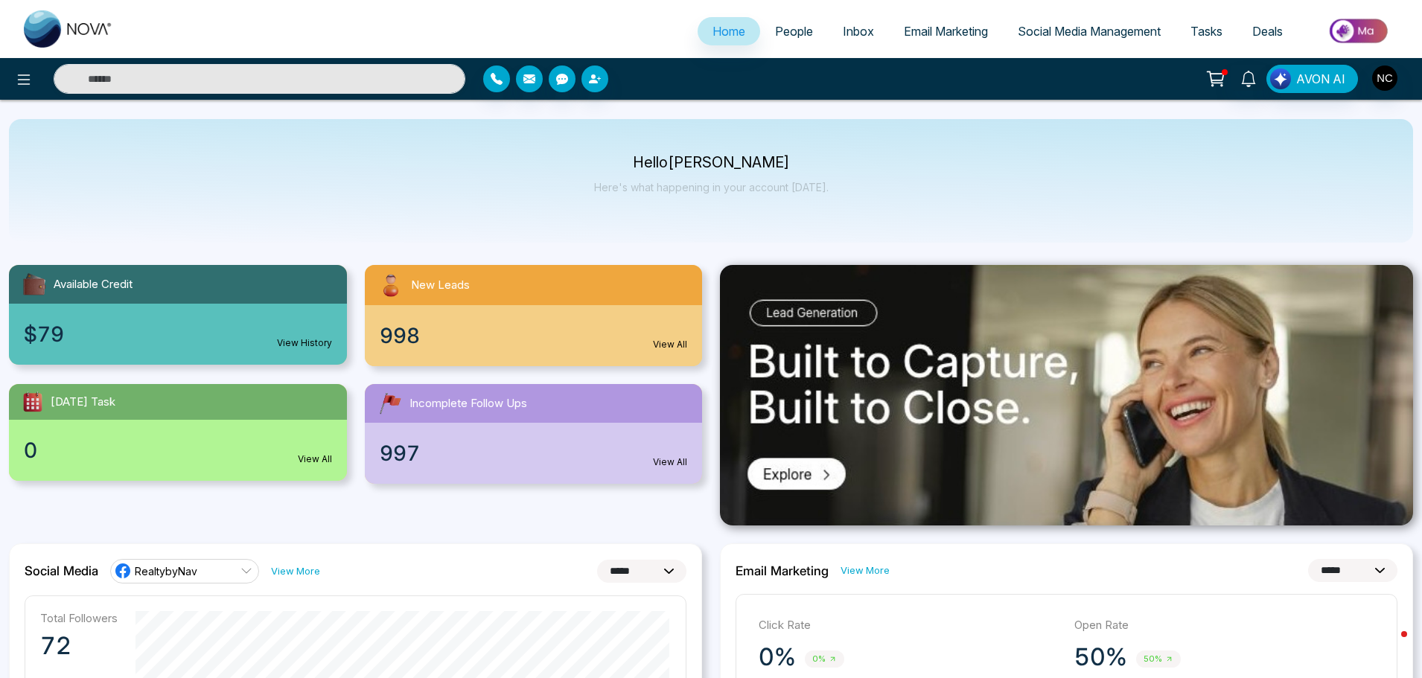
click at [788, 29] on span "People" at bounding box center [794, 31] width 38 height 15
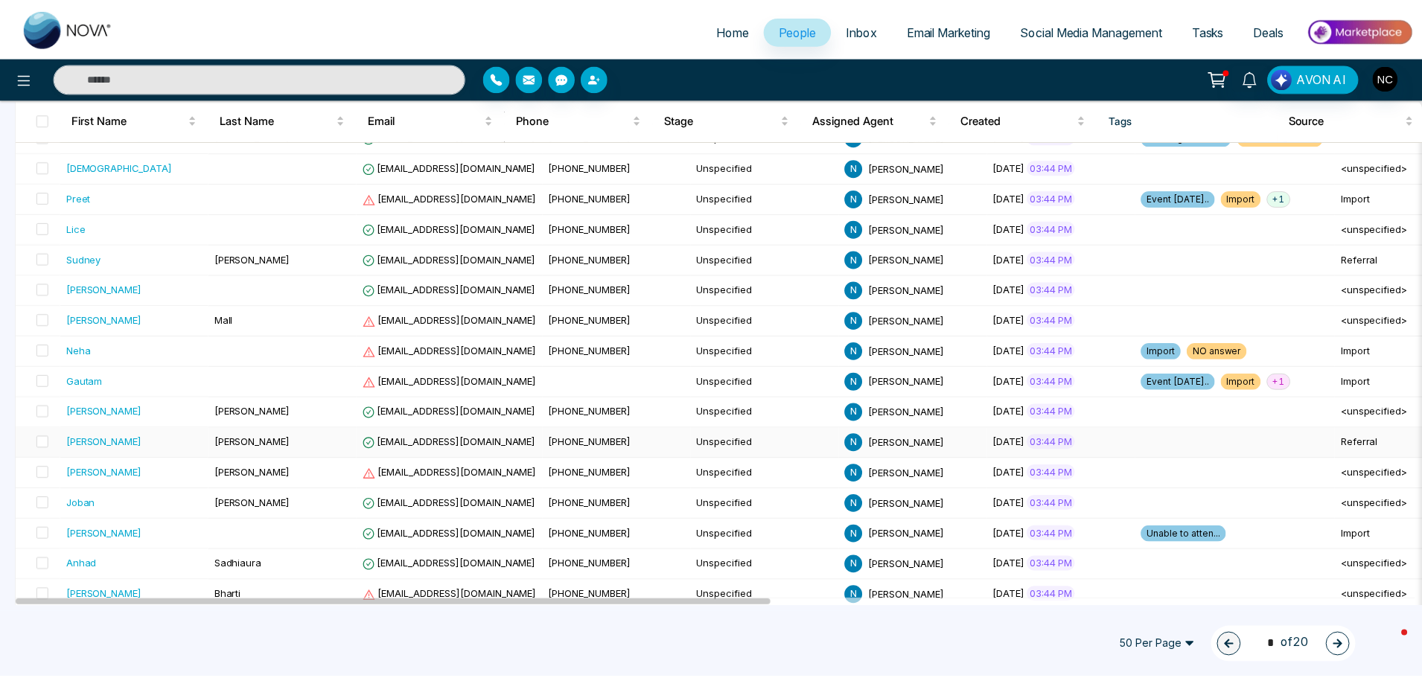
scroll to position [1228, 0]
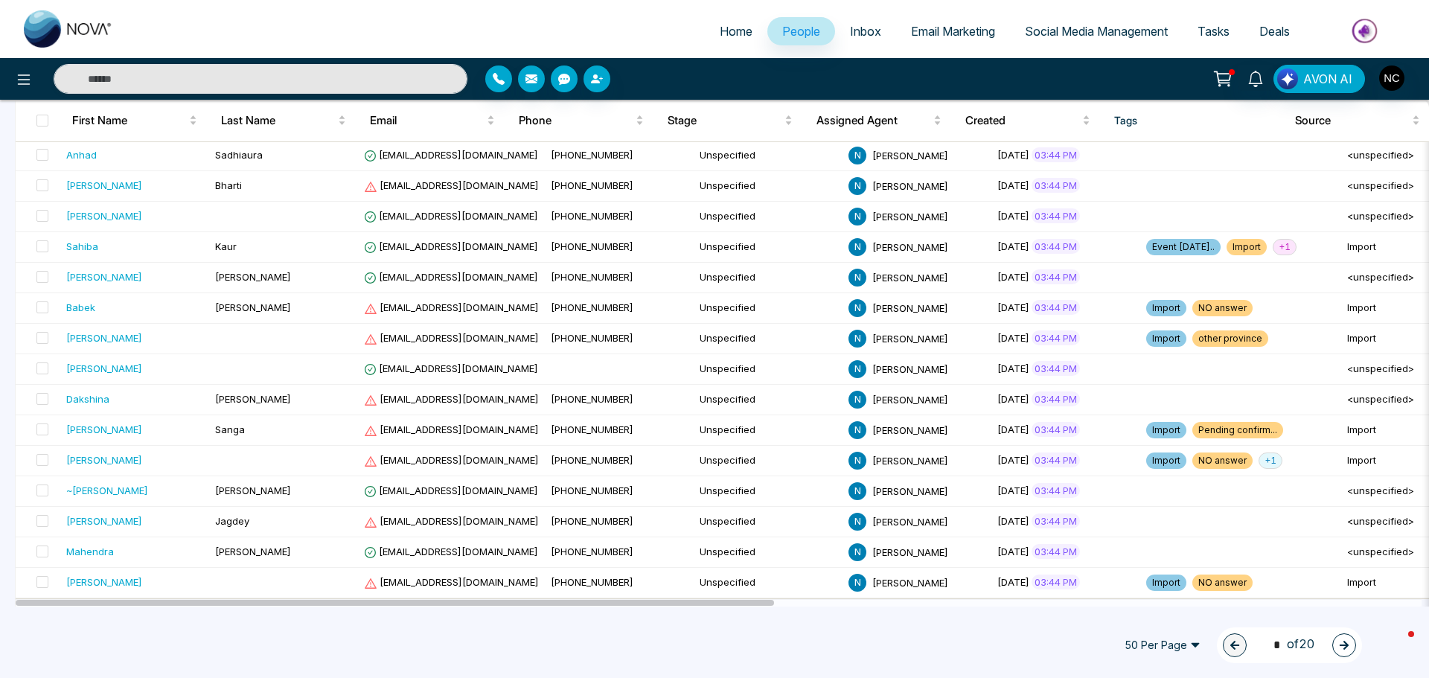
click at [859, 31] on span "Inbox" at bounding box center [865, 31] width 31 height 15
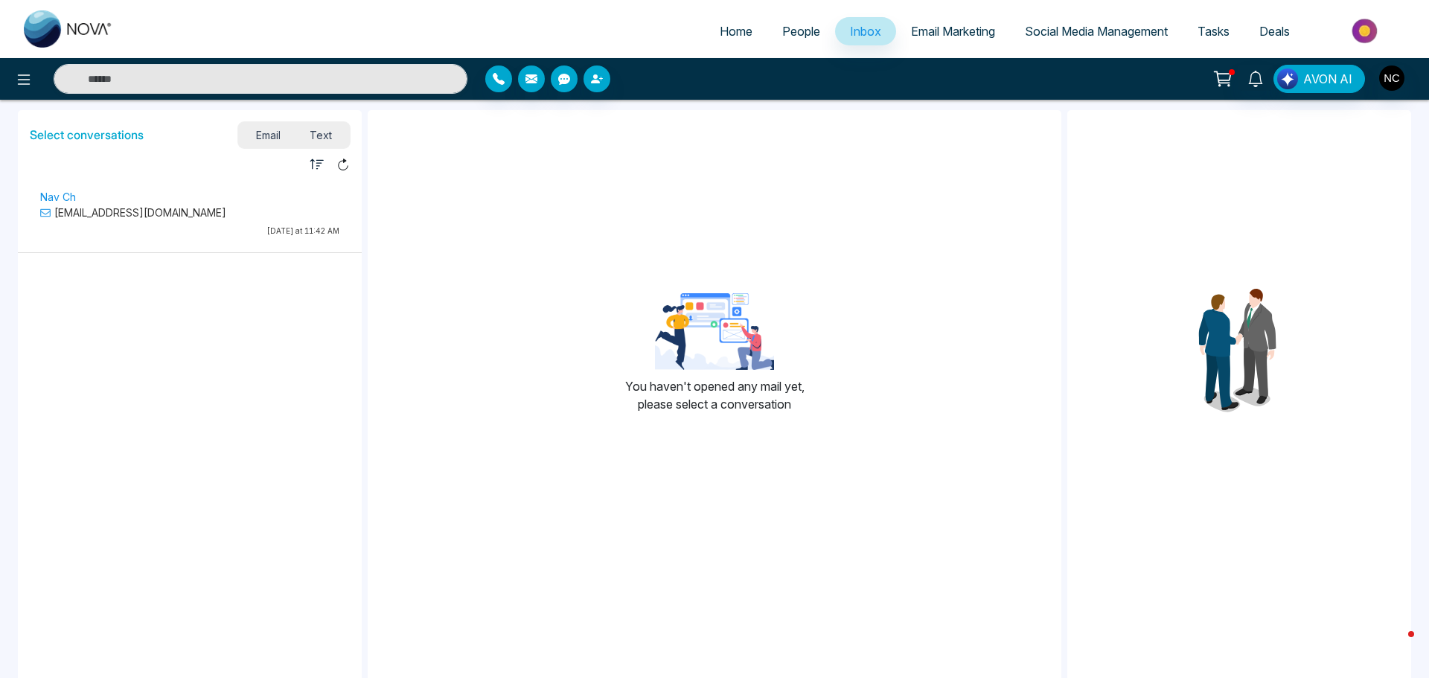
click at [938, 39] on link "Email Marketing" at bounding box center [953, 31] width 114 height 28
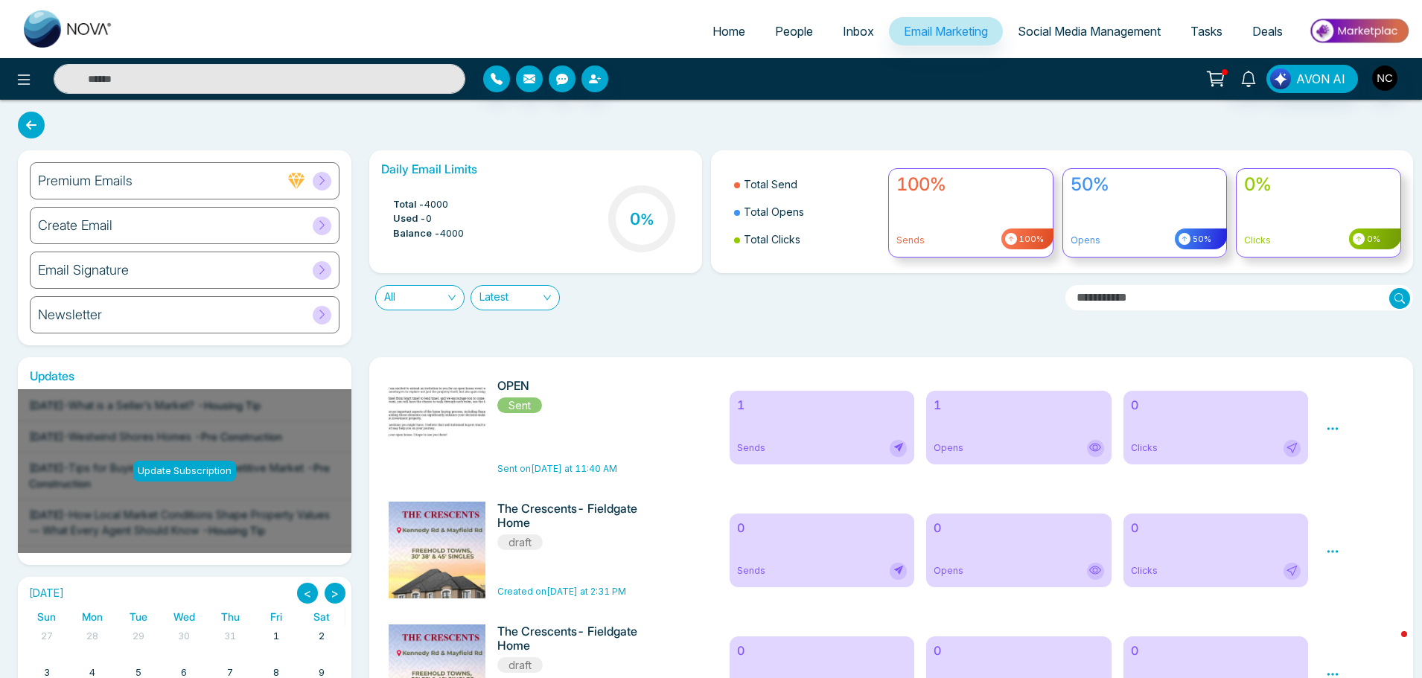
click at [1066, 34] on span "Social Media Management" at bounding box center [1089, 31] width 143 height 15
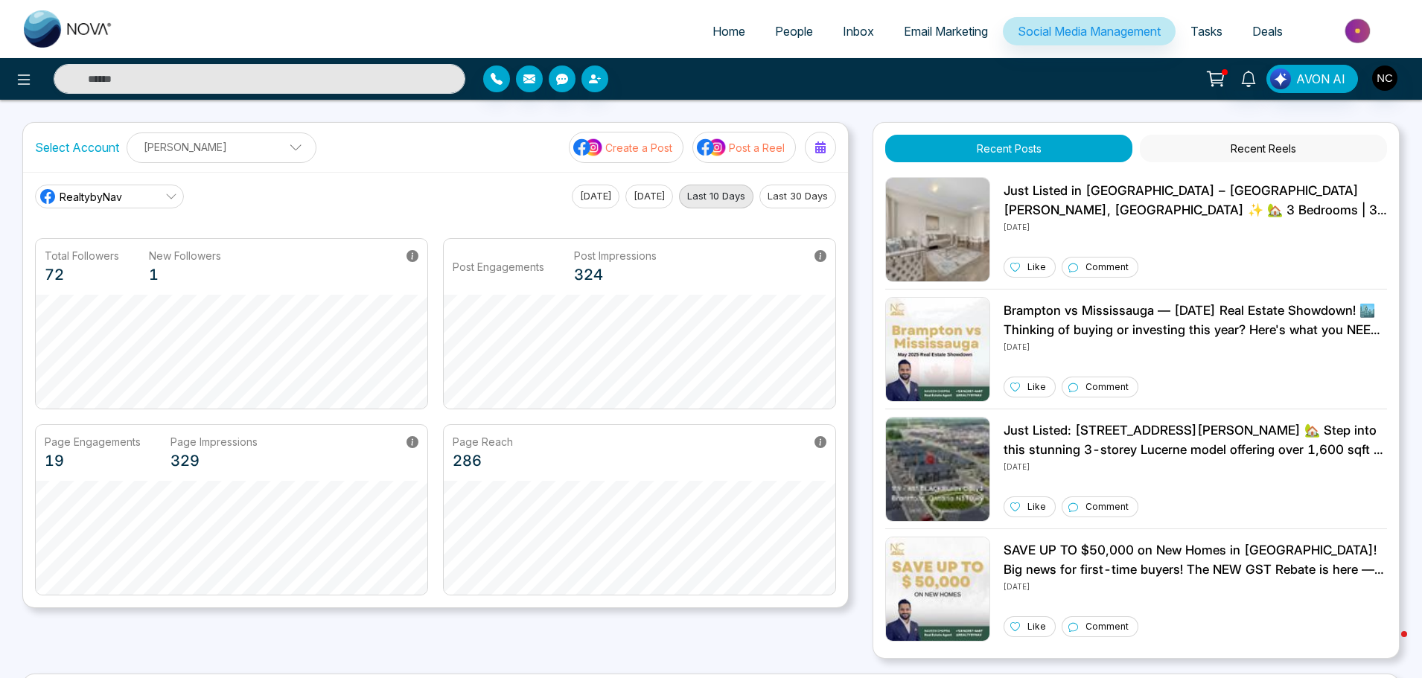
scroll to position [147, 0]
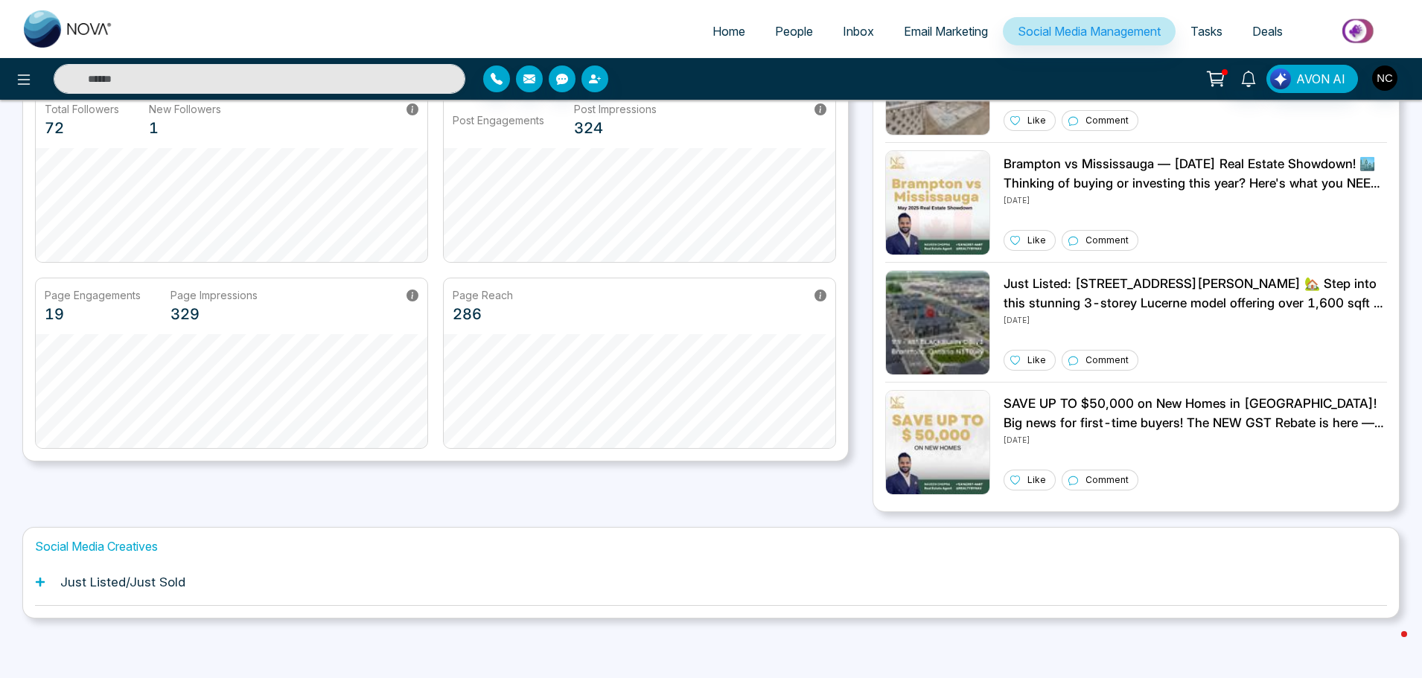
drag, startPoint x: 299, startPoint y: 592, endPoint x: 301, endPoint y: 584, distance: 7.6
click at [301, 584] on div "Just Listed/Just Sold" at bounding box center [711, 582] width 1352 height 45
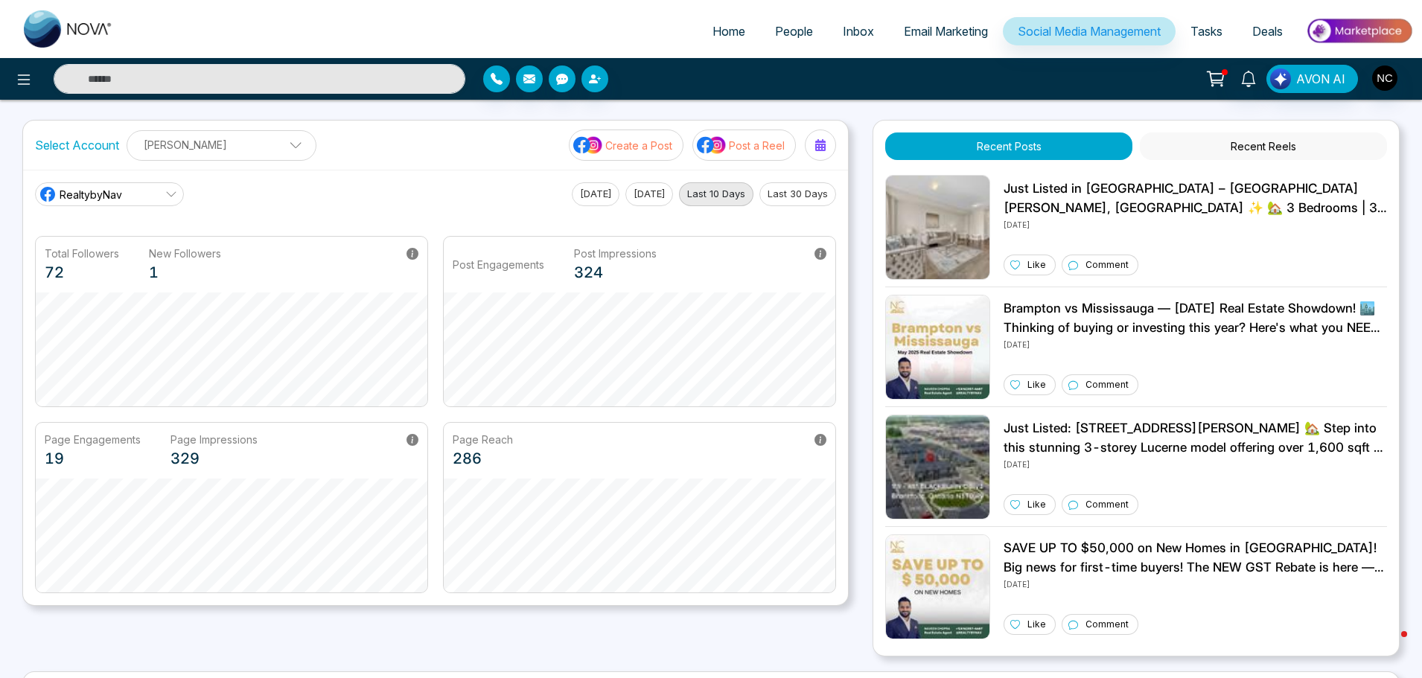
scroll to position [0, 0]
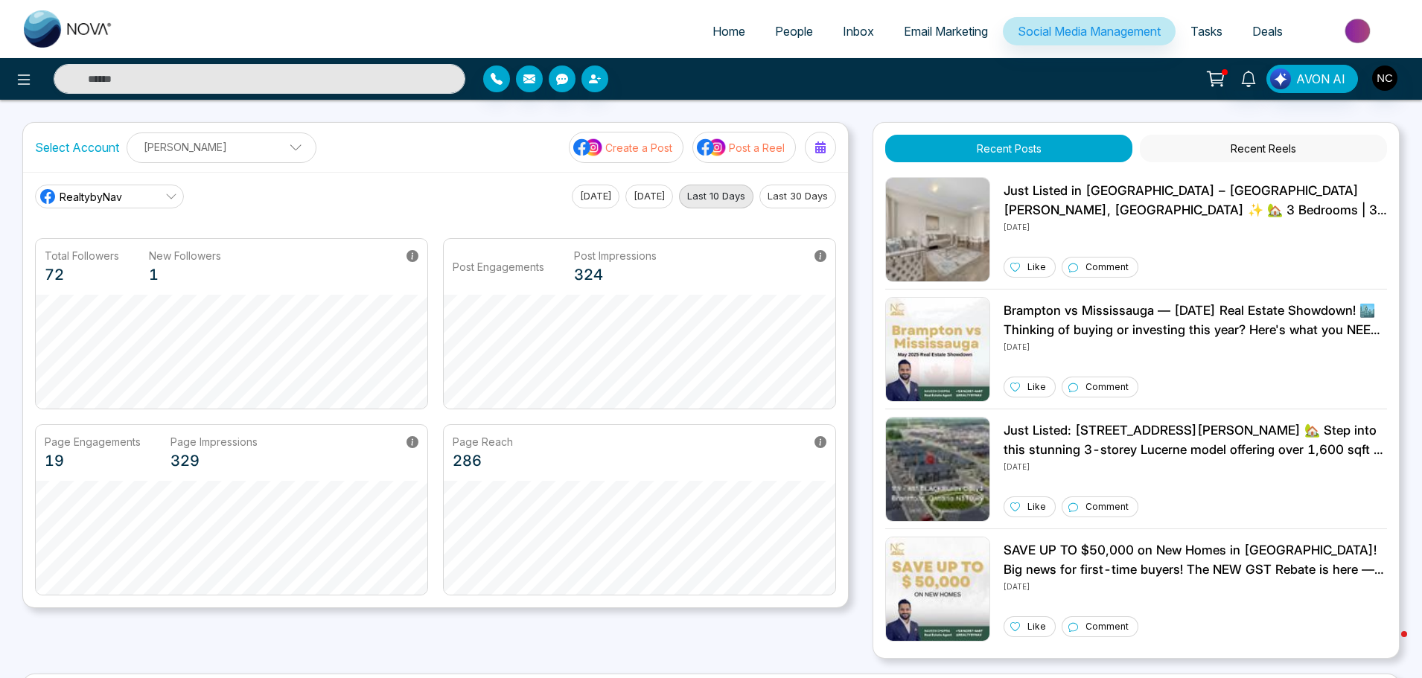
click at [1247, 34] on link "Deals" at bounding box center [1267, 31] width 60 height 28
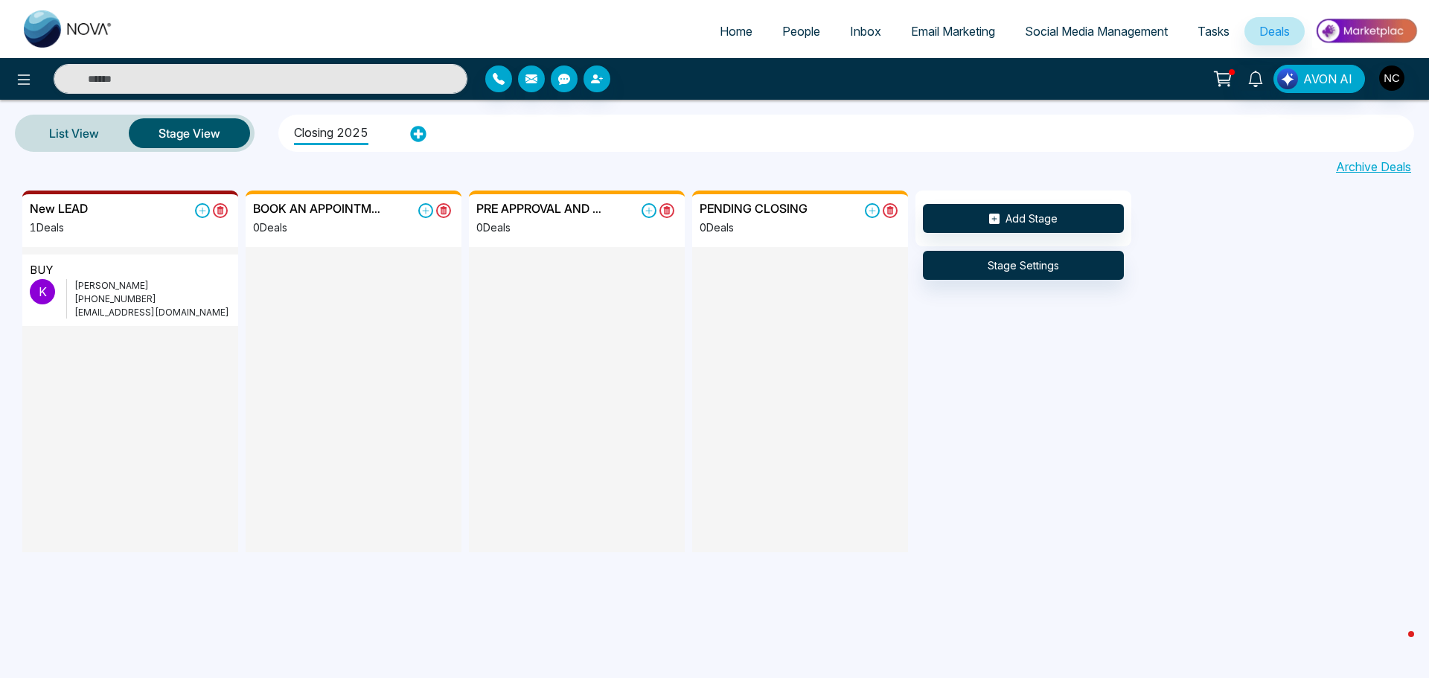
click at [1205, 37] on span "Tasks" at bounding box center [1214, 31] width 32 height 15
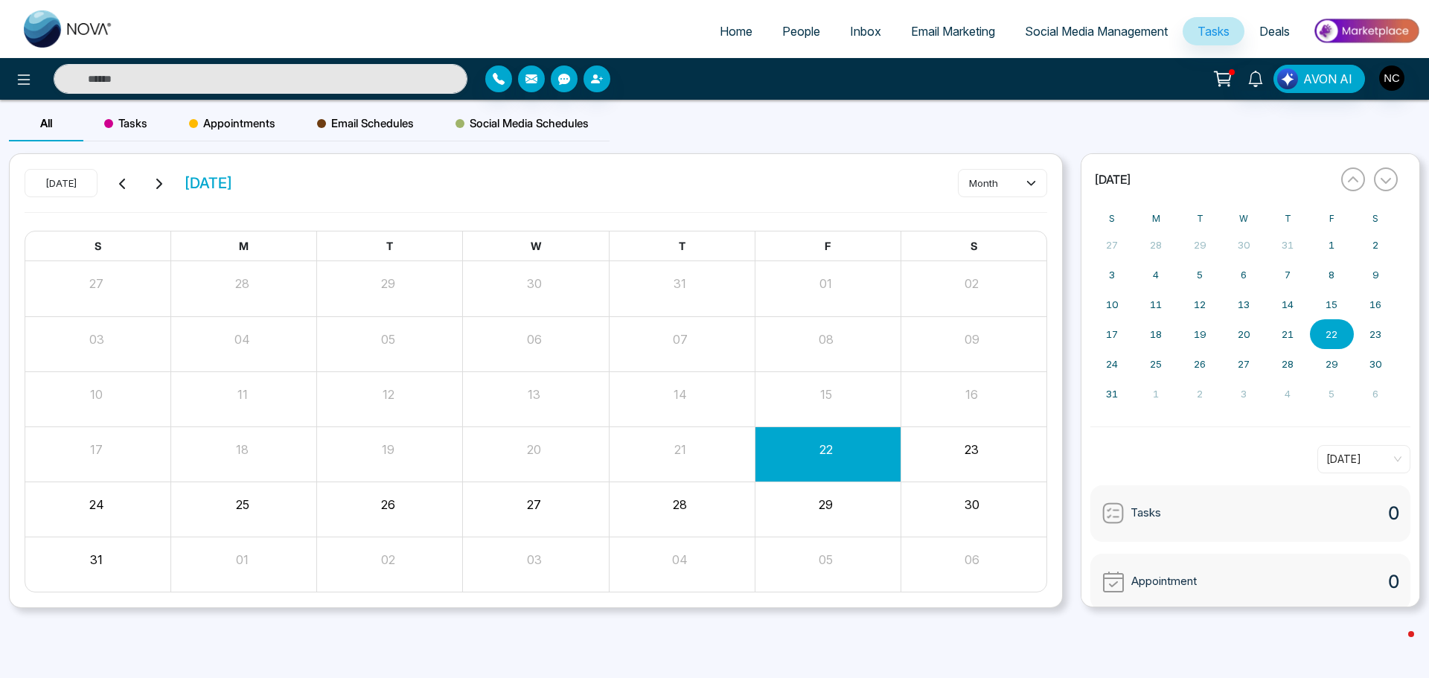
click at [1048, 38] on span "Social Media Management" at bounding box center [1096, 31] width 143 height 15
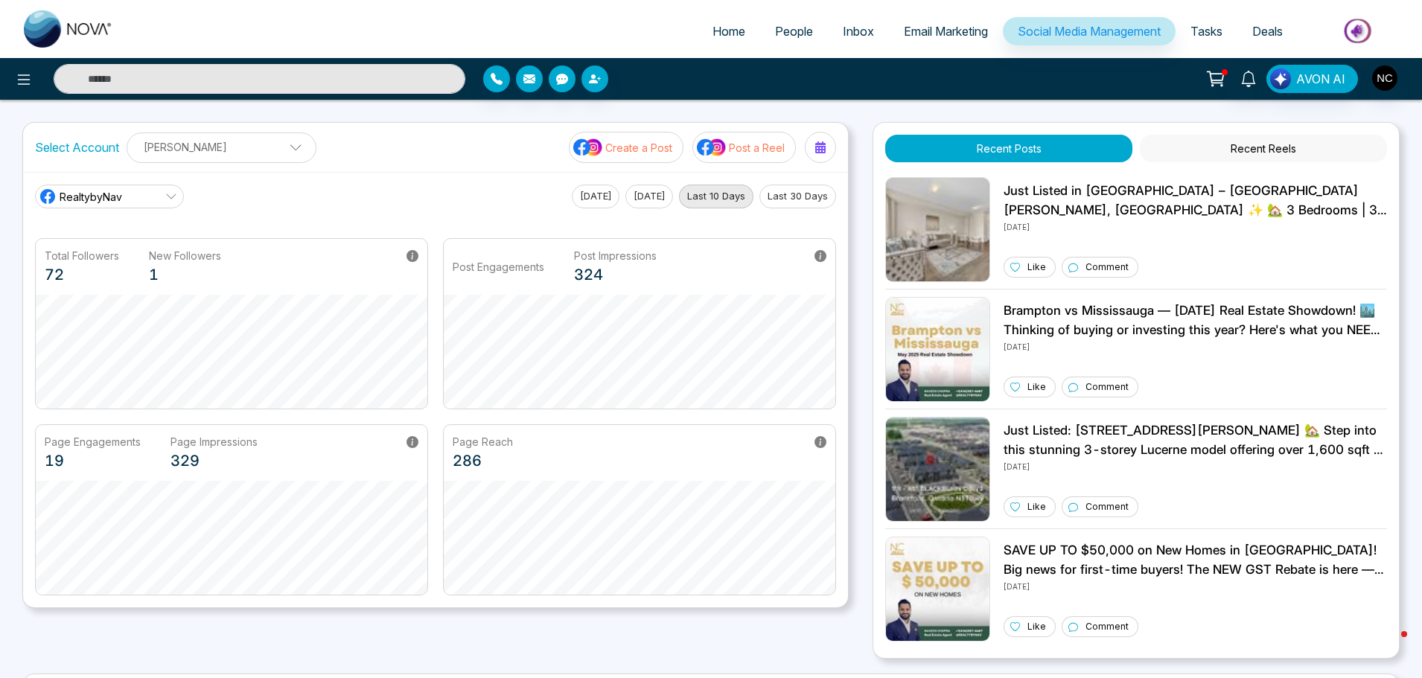
click at [938, 36] on span "Email Marketing" at bounding box center [946, 31] width 84 height 15
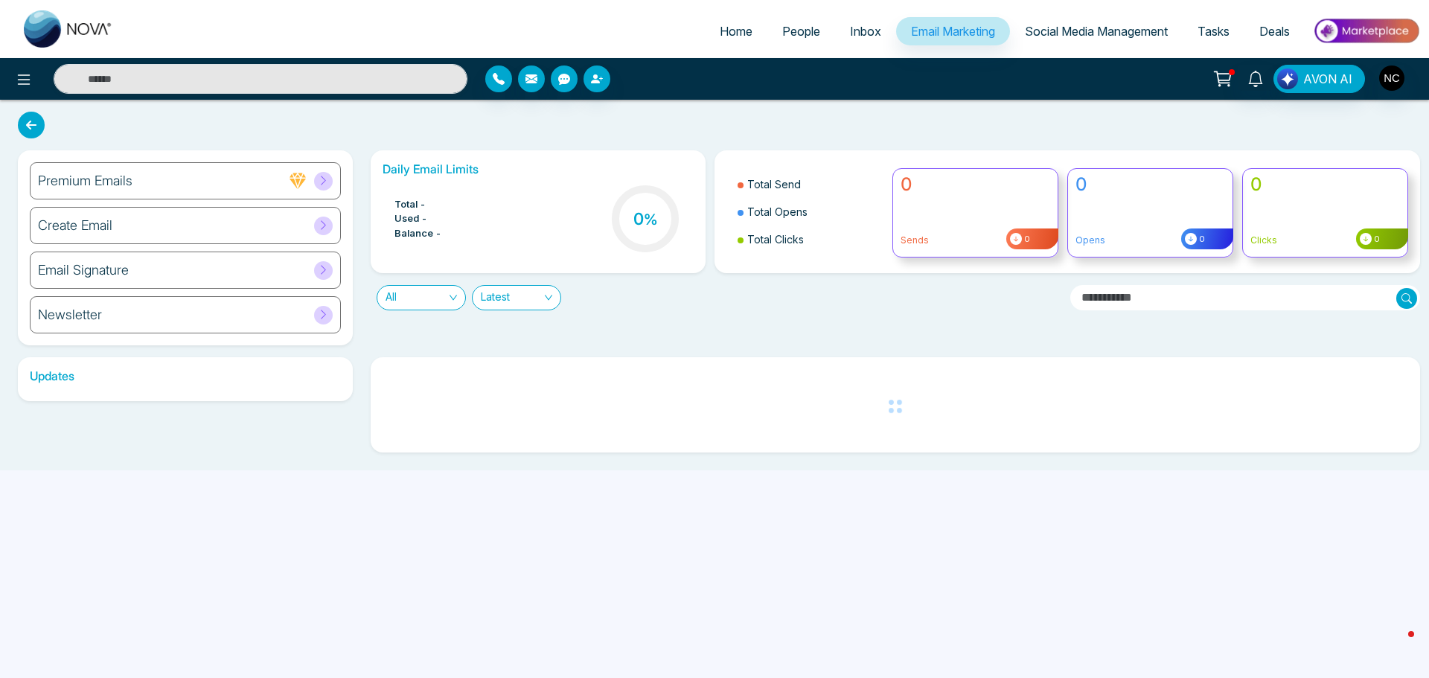
click at [835, 35] on link "Inbox" at bounding box center [865, 31] width 61 height 28
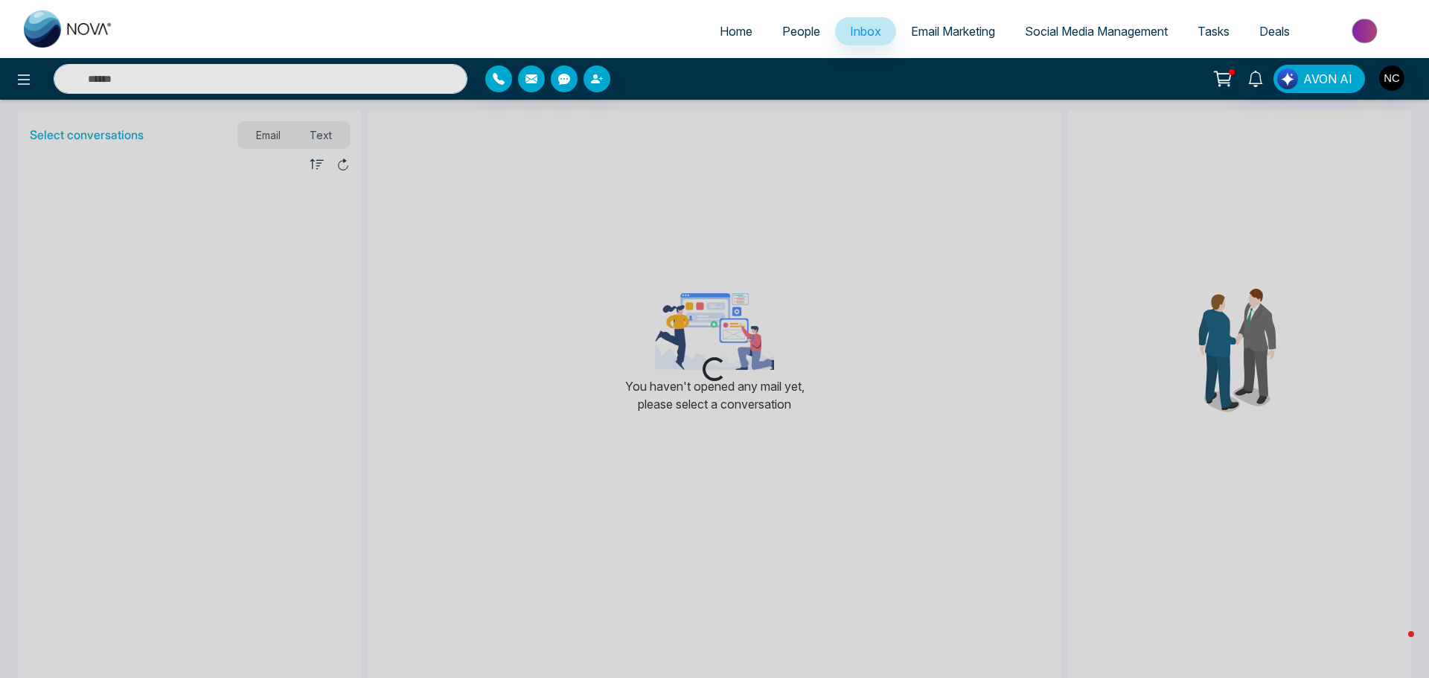
click at [782, 36] on span "People" at bounding box center [801, 31] width 38 height 15
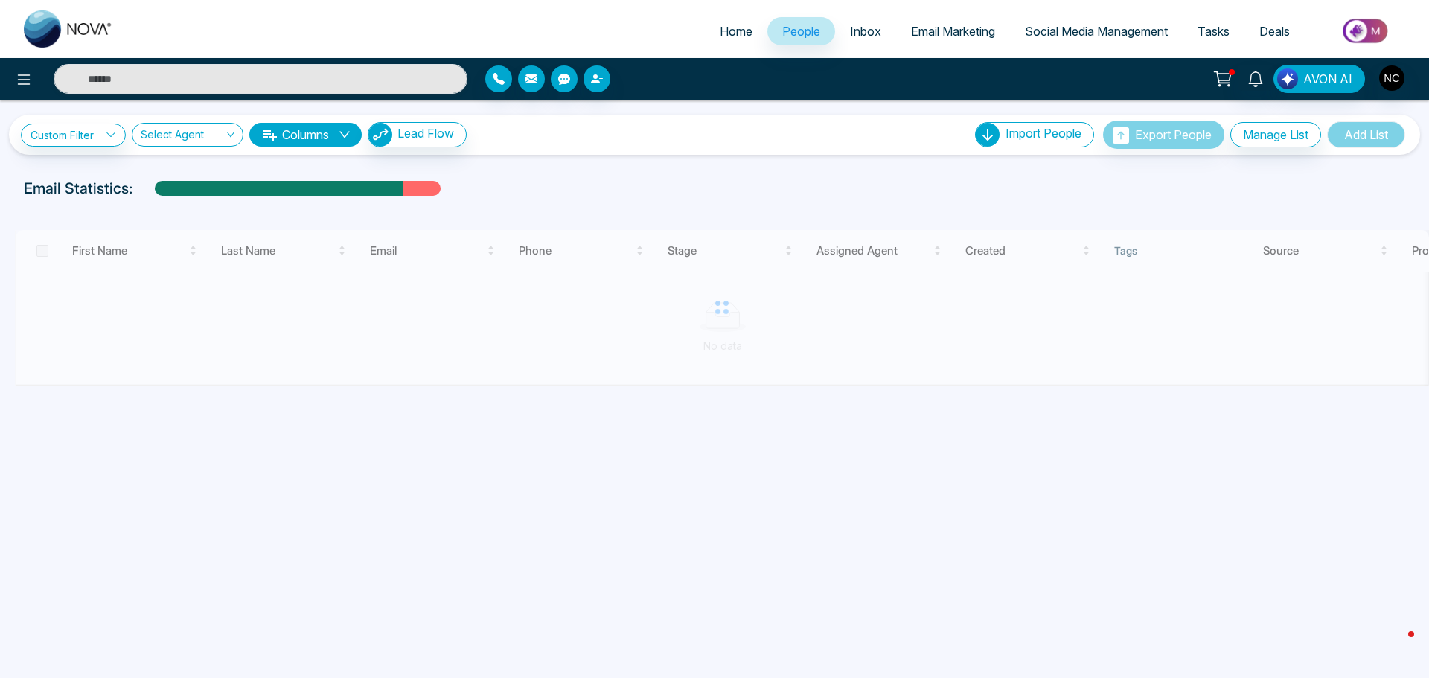
click at [735, 31] on span "Home" at bounding box center [736, 31] width 33 height 15
select select "*"
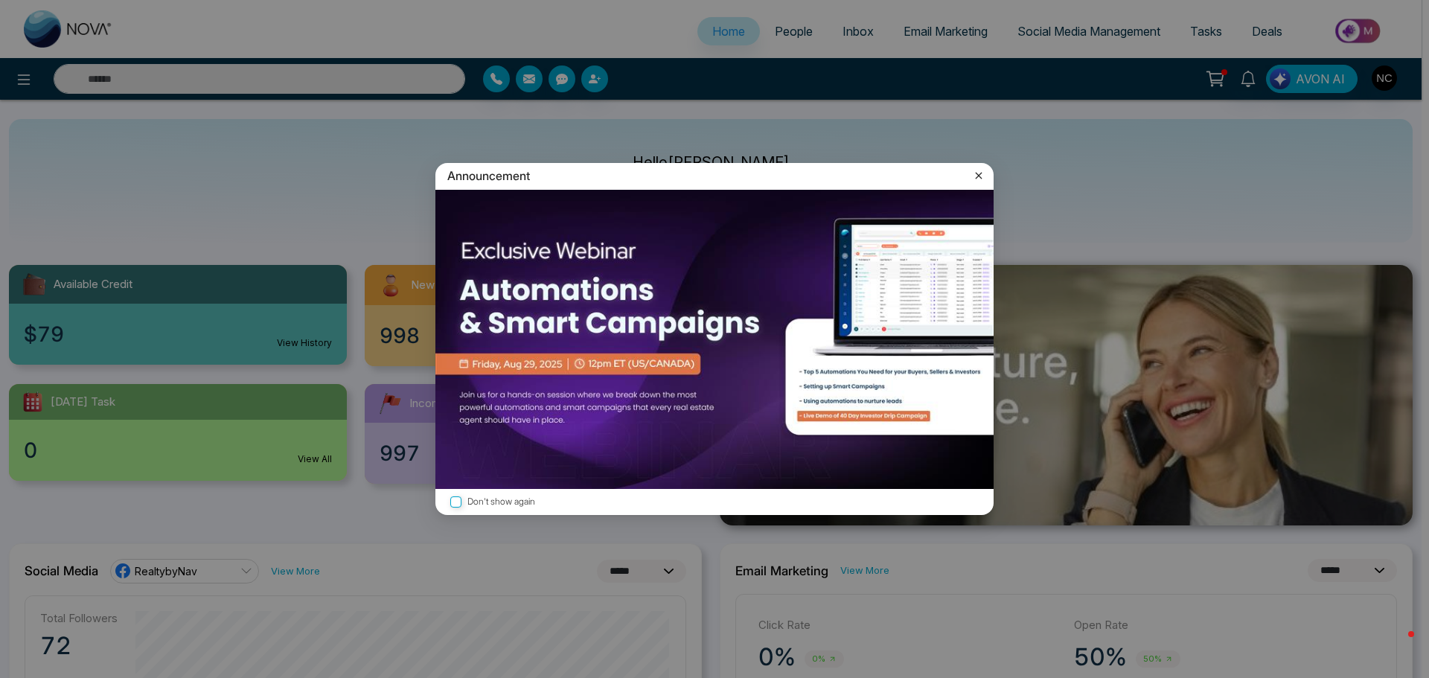
click at [982, 178] on icon at bounding box center [979, 175] width 15 height 15
